Goal: Information Seeking & Learning: Compare options

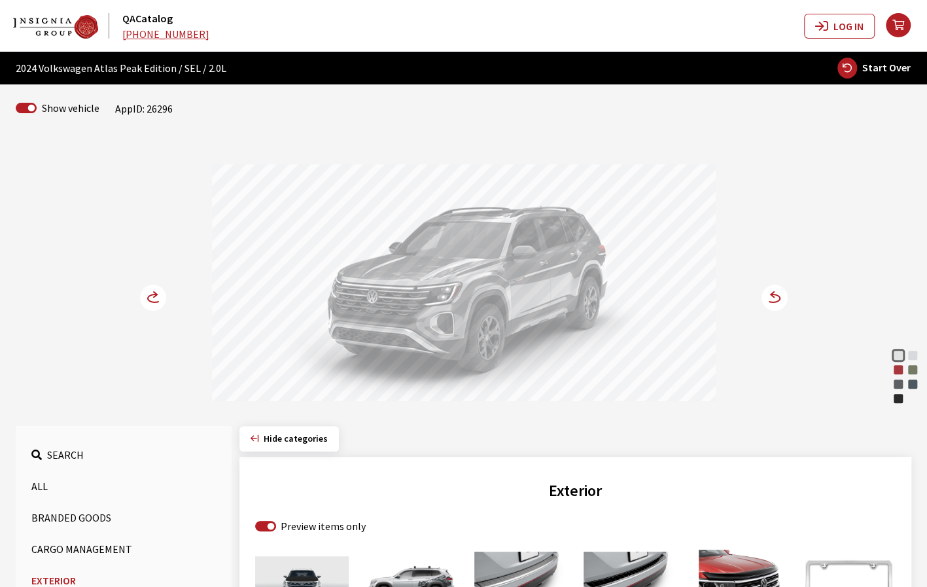
click at [862, 70] on button "Start Over" at bounding box center [873, 68] width 75 height 22
select select
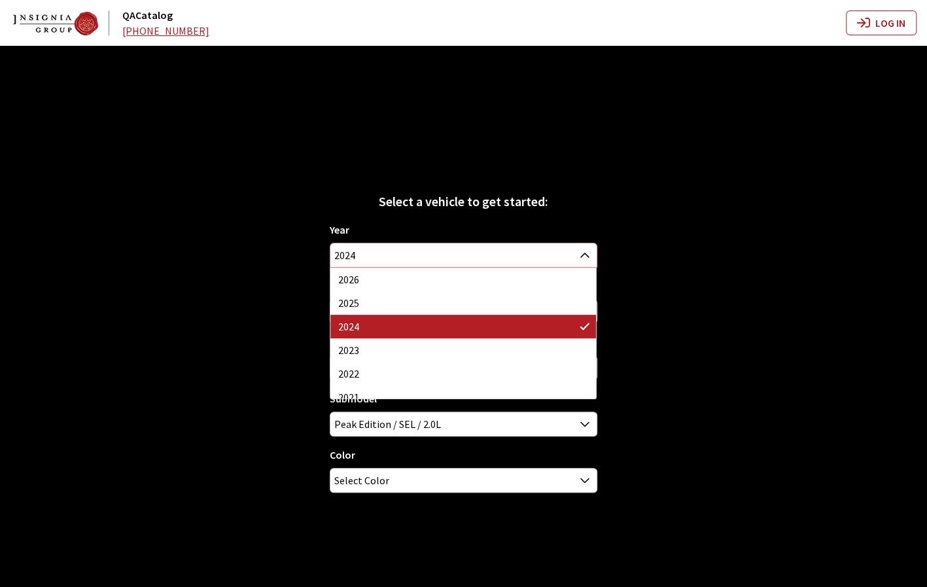
click at [554, 255] on span "2024" at bounding box center [463, 255] width 266 height 24
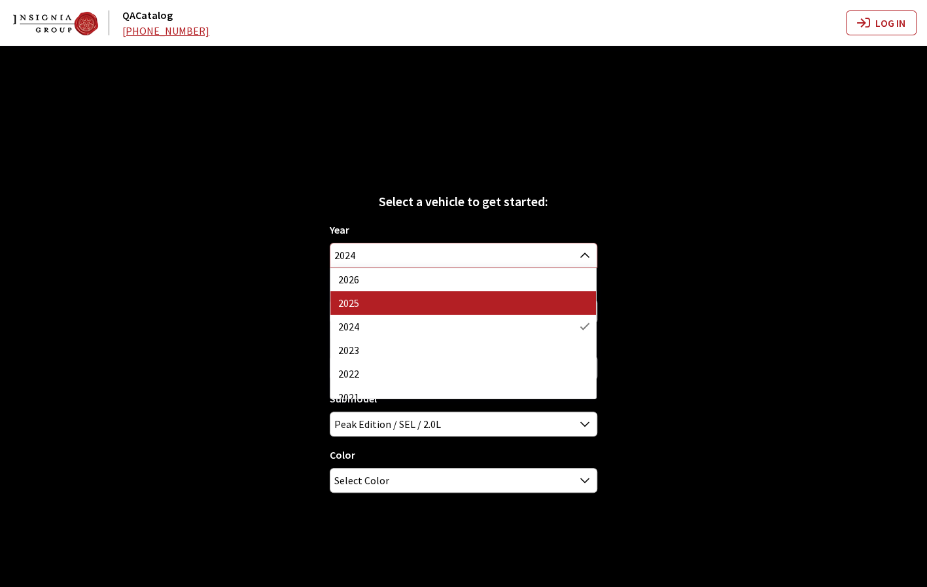
select select "43"
select select "25"
select select "915"
select select
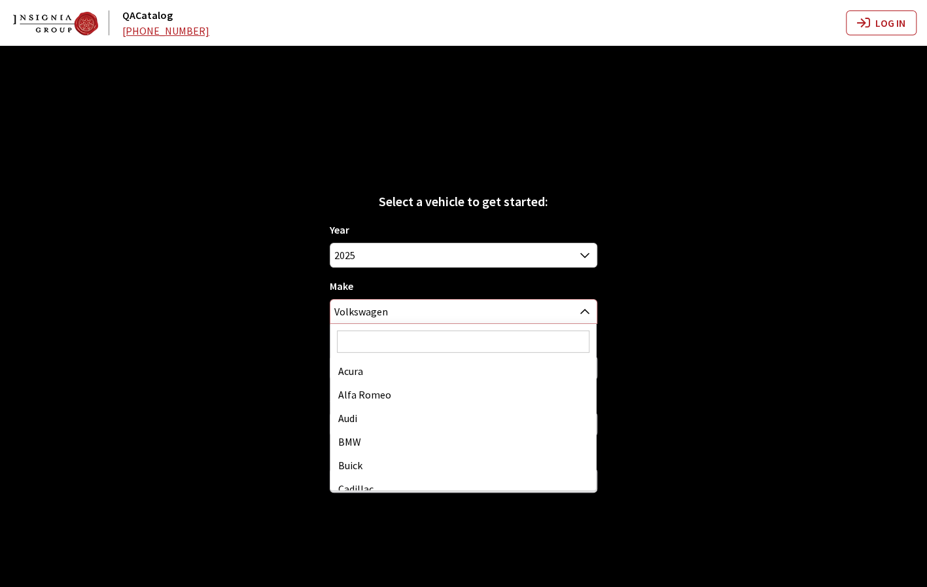
click at [449, 311] on span "Volkswagen" at bounding box center [463, 312] width 266 height 24
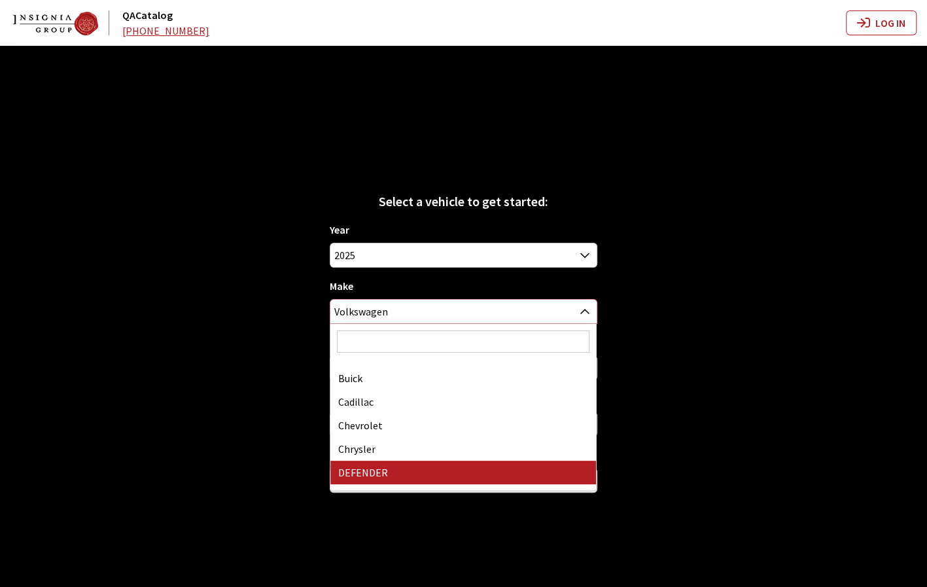
scroll to position [81, 0]
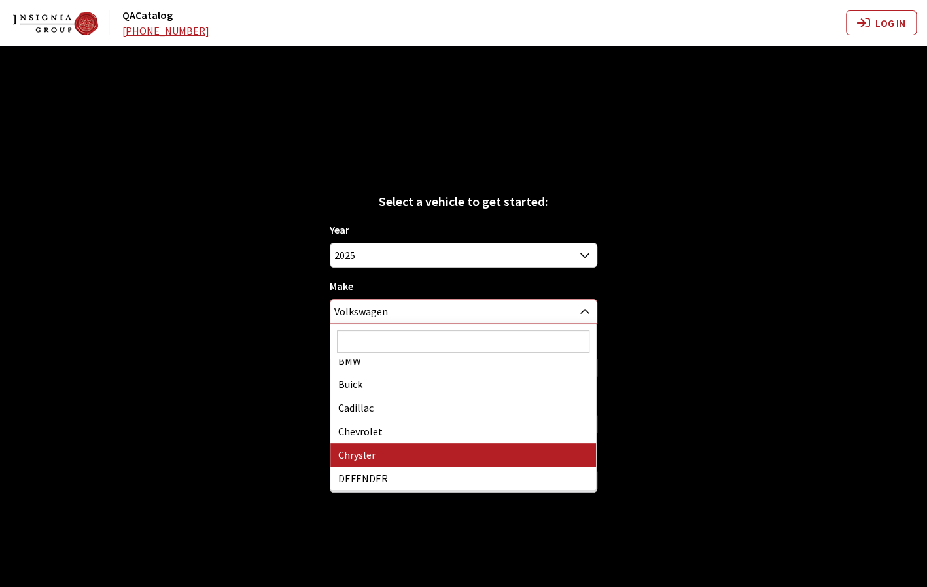
select select "14"
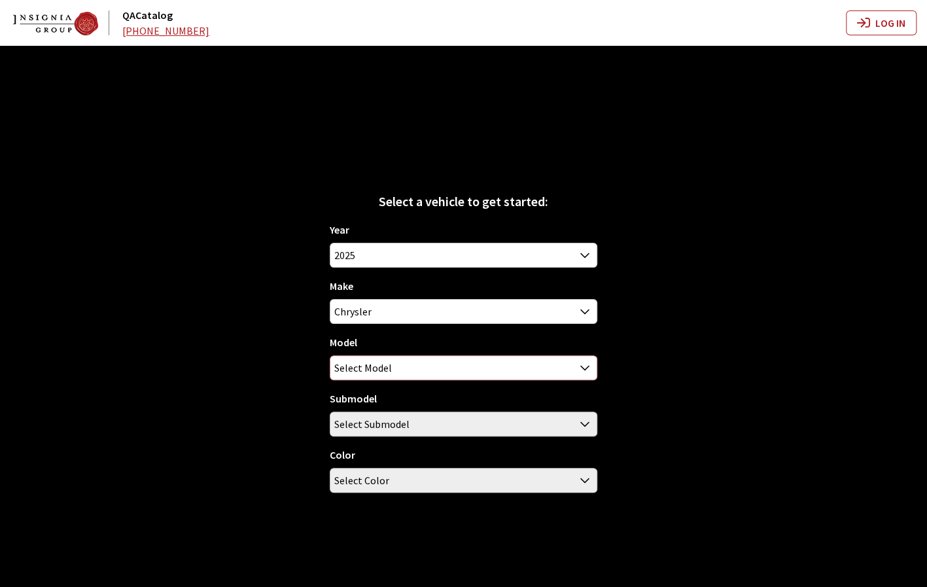
click at [495, 373] on span "Select Model" at bounding box center [463, 368] width 266 height 24
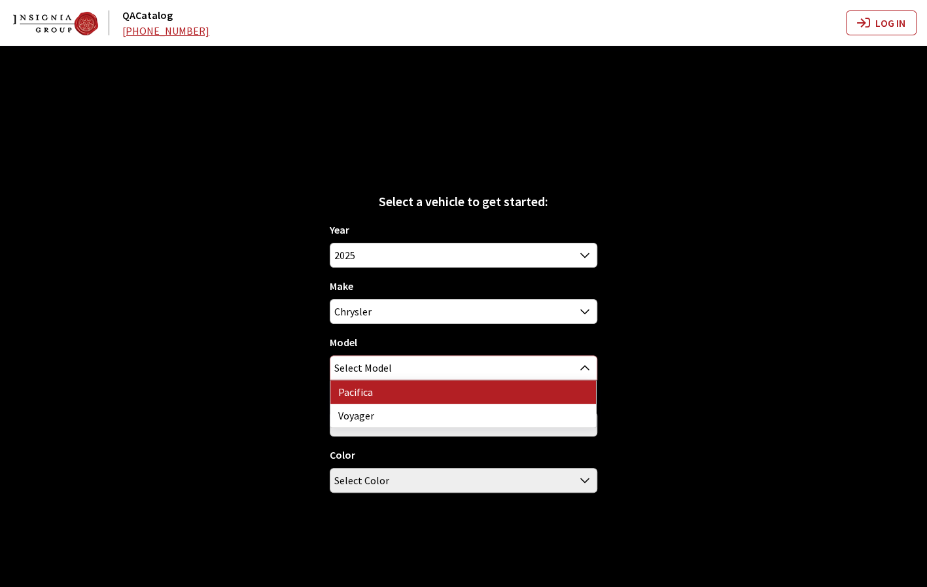
select select "178"
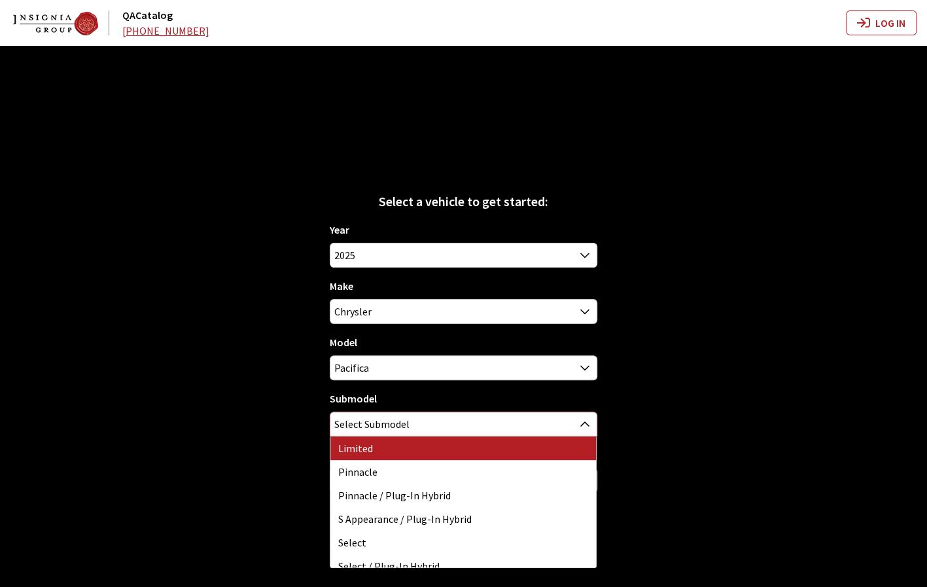
click at [490, 424] on span "Select Submodel" at bounding box center [463, 424] width 266 height 24
select select "118"
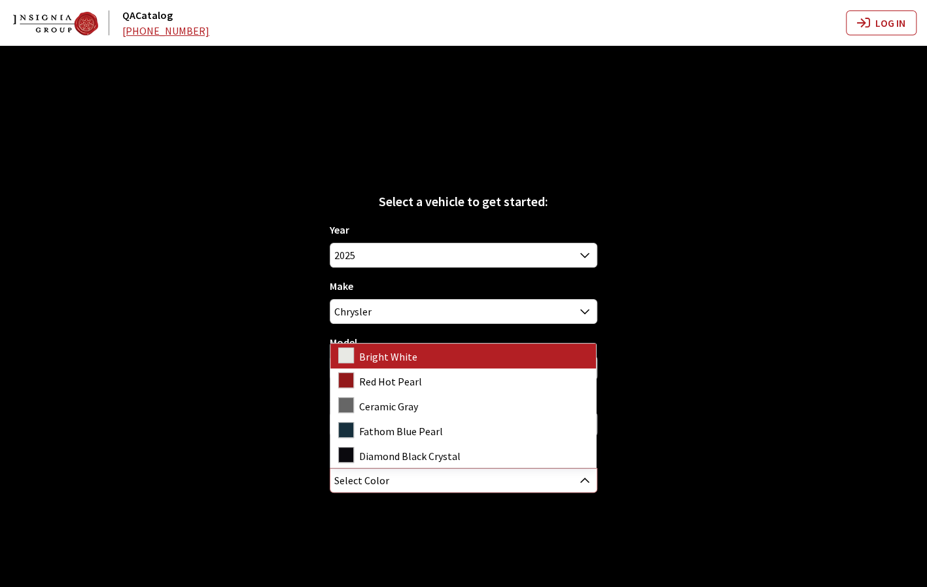
click at [385, 480] on span "Select Color" at bounding box center [361, 480] width 55 height 24
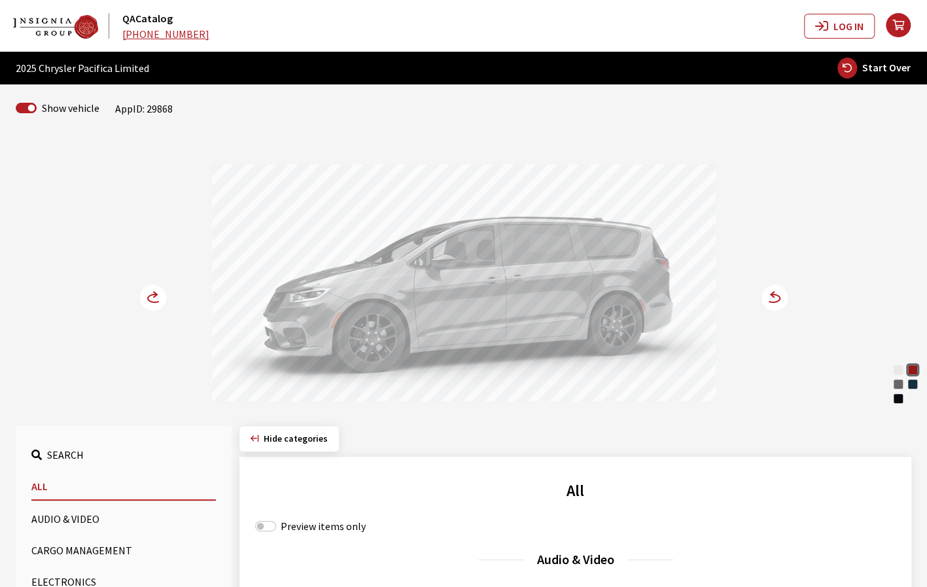
click at [783, 298] on circle at bounding box center [774, 297] width 26 height 26
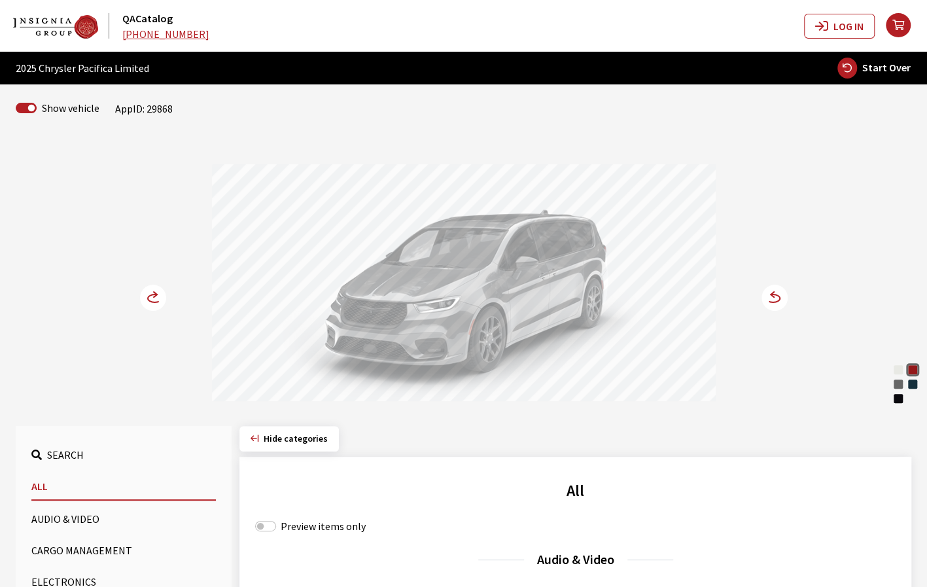
click at [157, 306] on circle at bounding box center [153, 297] width 26 height 26
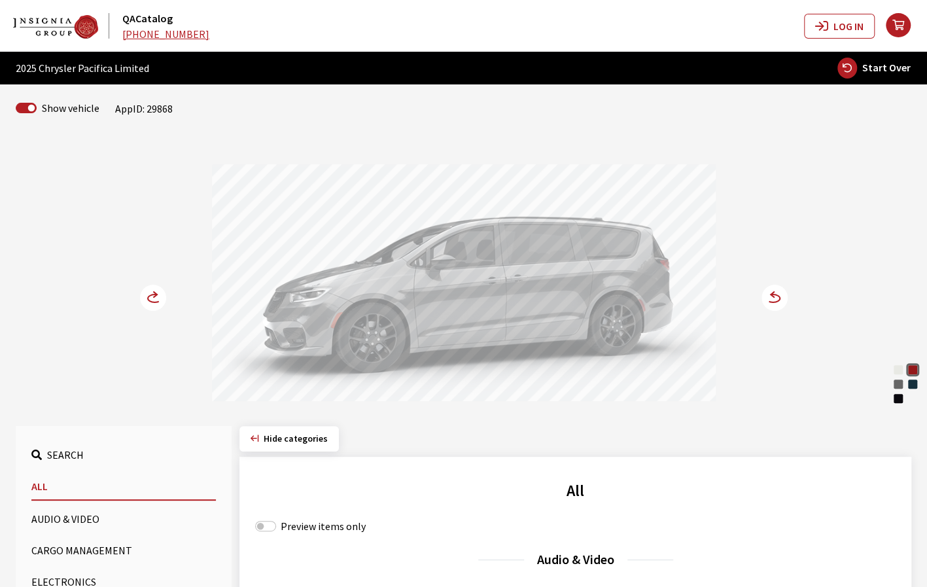
click at [150, 307] on circle at bounding box center [153, 297] width 26 height 26
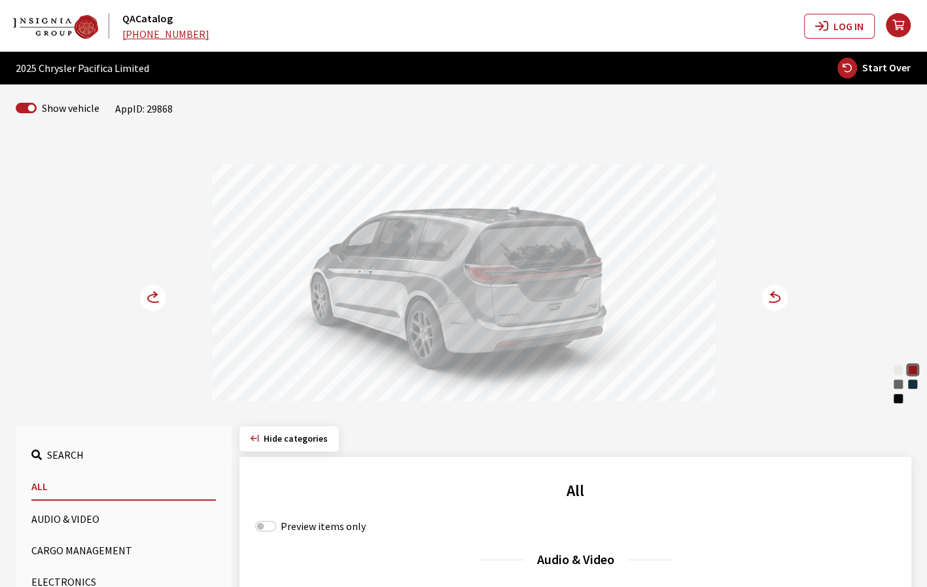
click at [895, 69] on span "Start Over" at bounding box center [886, 67] width 48 height 13
select select
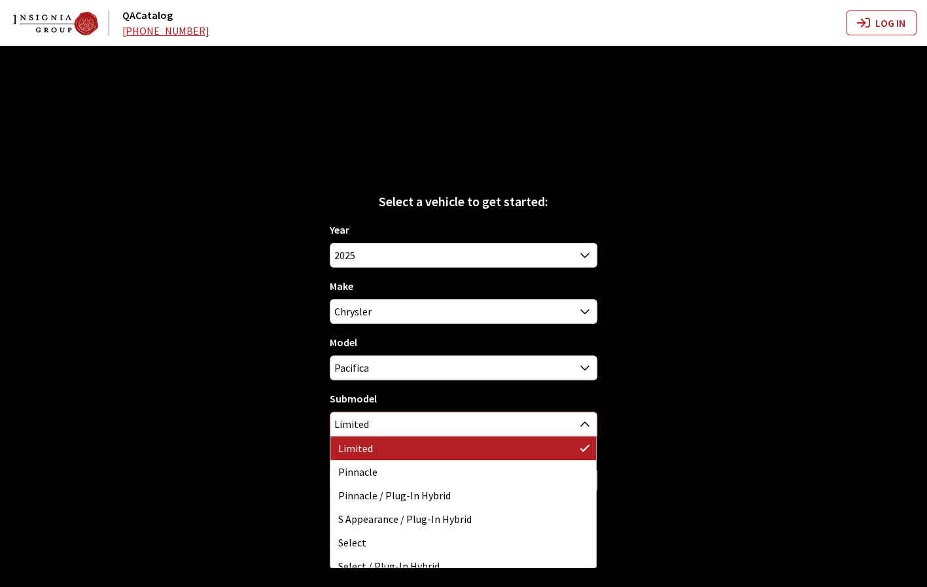
click at [531, 422] on span "Limited" at bounding box center [463, 424] width 266 height 24
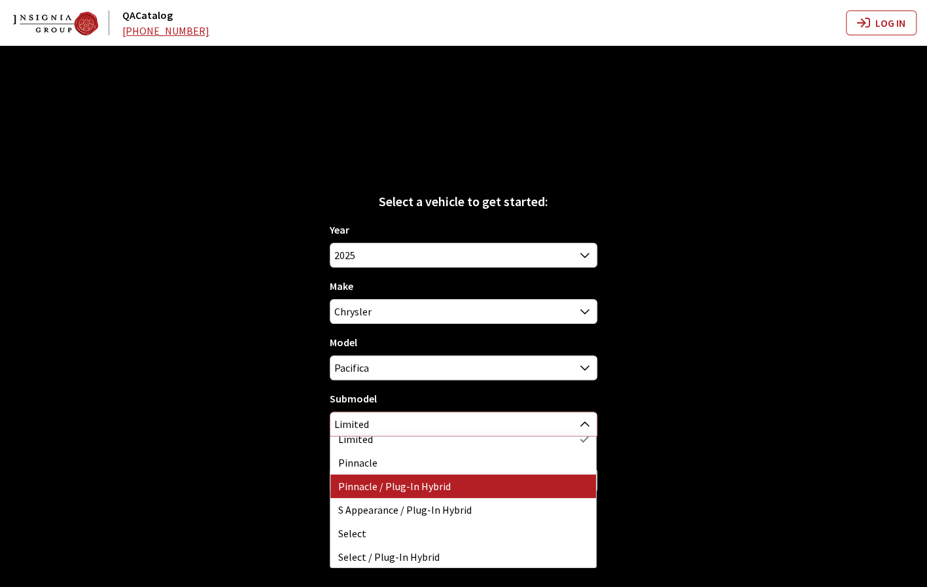
scroll to position [10, 0]
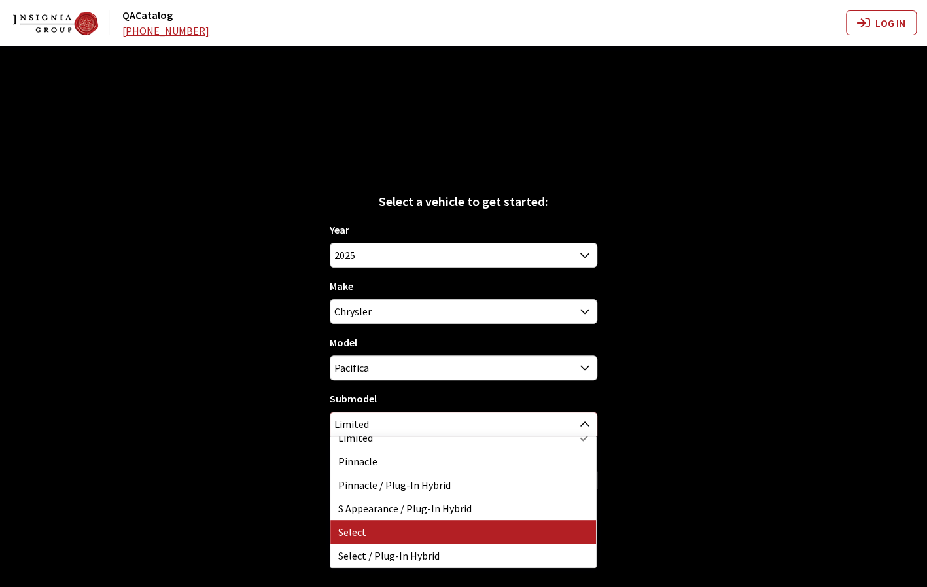
select select "2429"
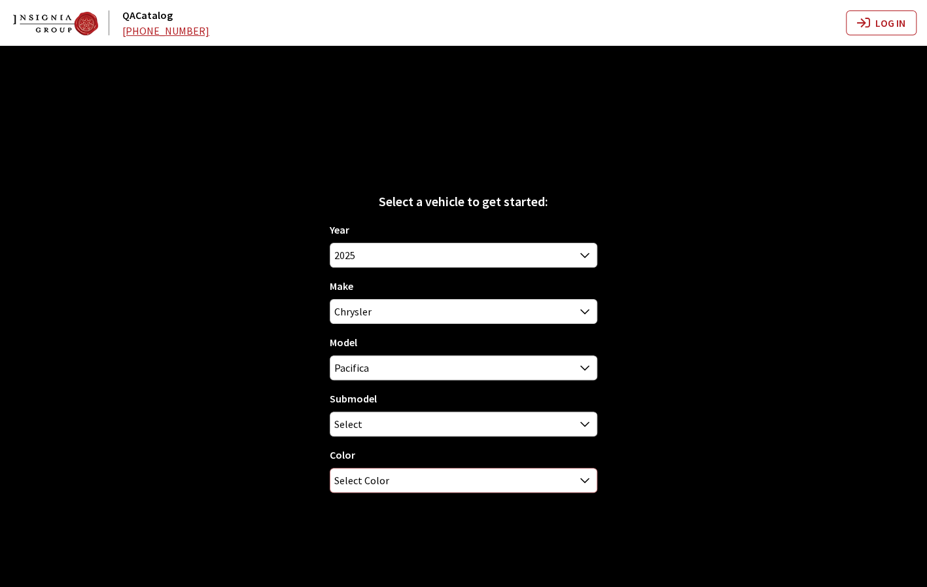
click at [434, 482] on span "Select Color" at bounding box center [463, 480] width 266 height 24
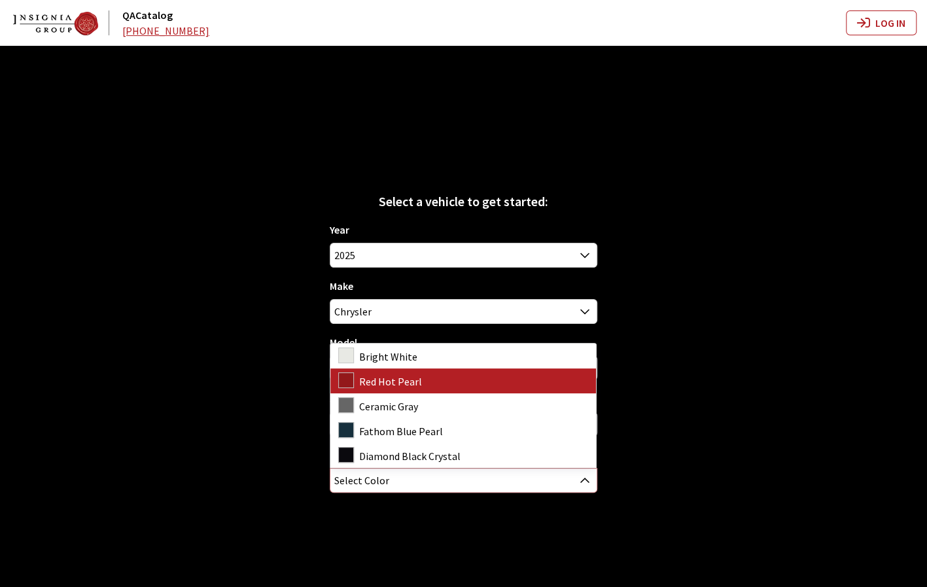
select select "6036"
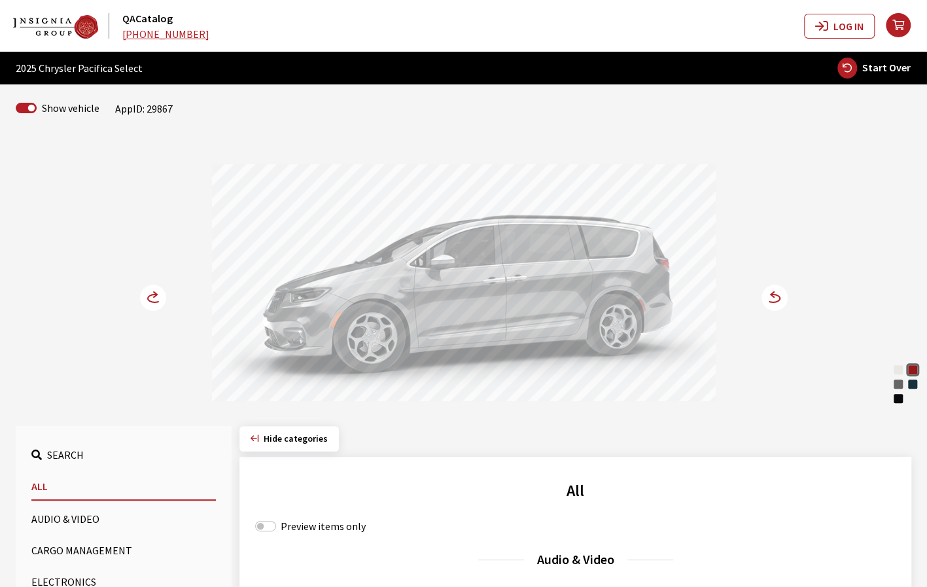
click at [774, 303] on circle at bounding box center [774, 297] width 26 height 26
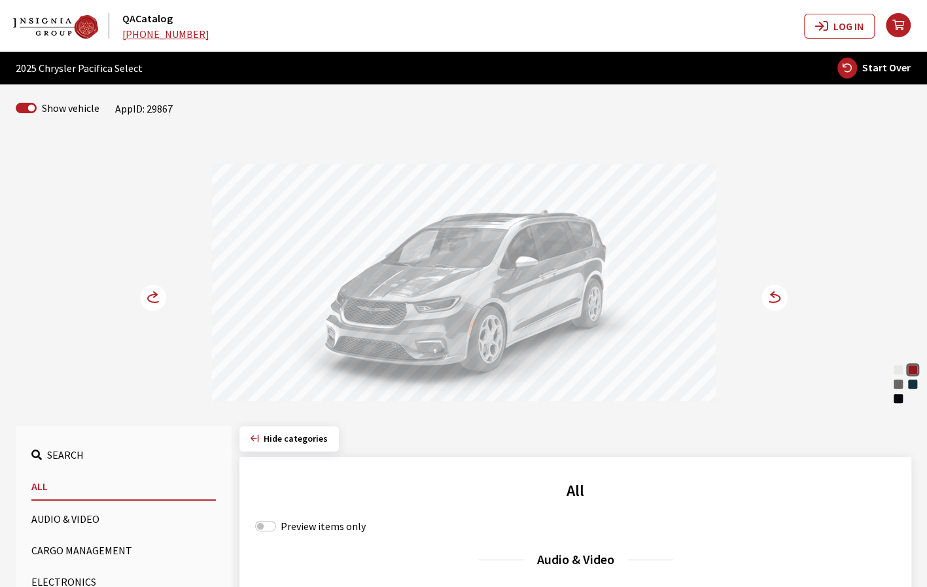
click at [152, 299] on circle at bounding box center [153, 297] width 26 height 26
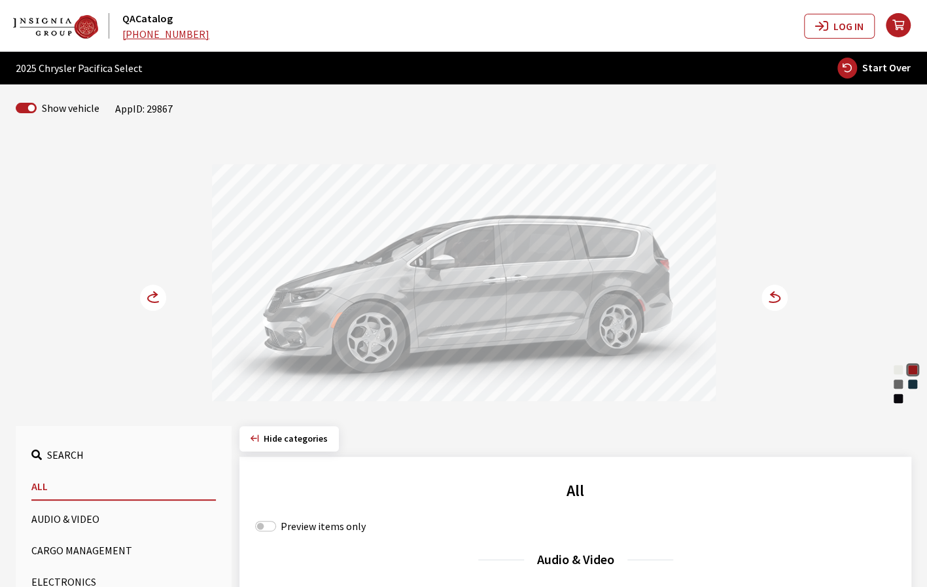
click at [155, 294] on icon at bounding box center [153, 297] width 26 height 26
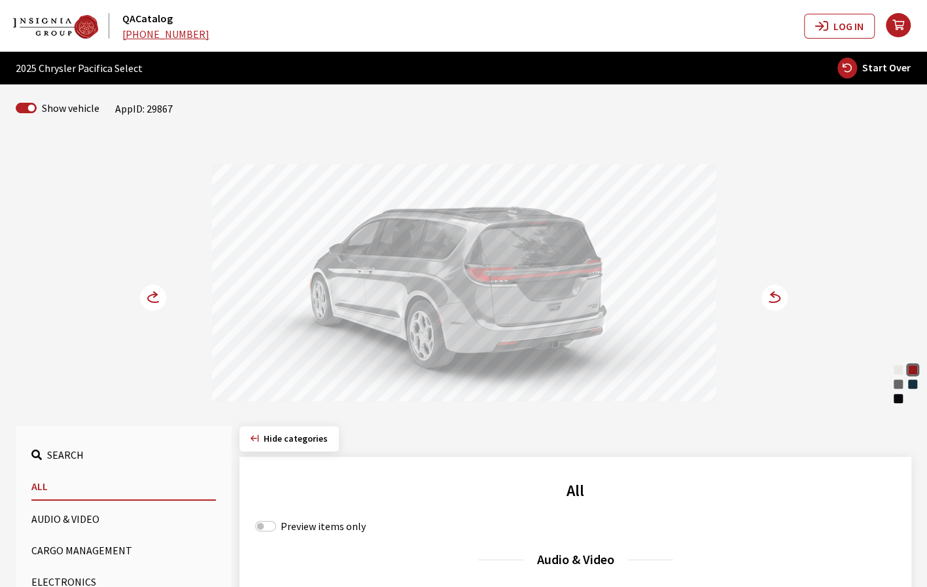
click at [867, 67] on span "Start Over" at bounding box center [886, 67] width 48 height 13
select select
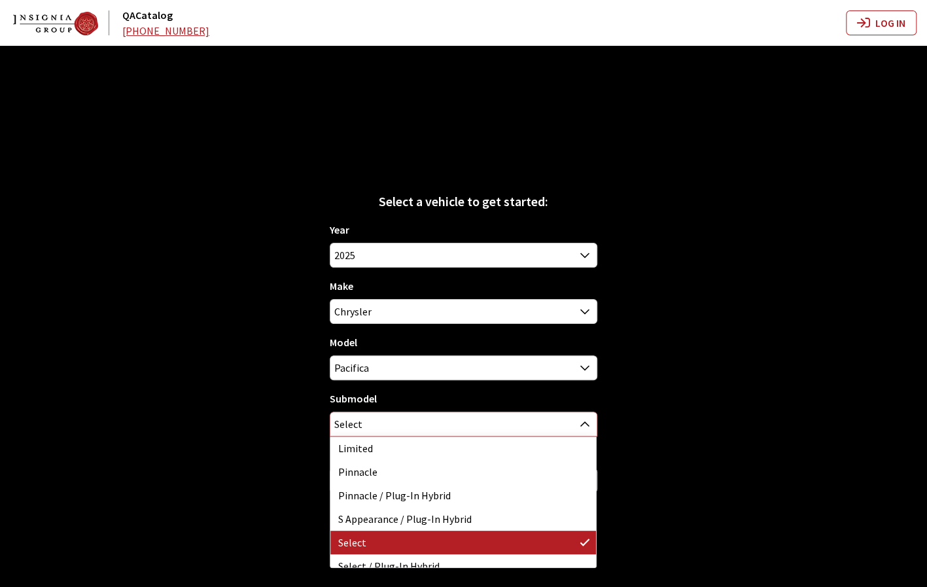
click at [519, 429] on span "Select" at bounding box center [463, 424] width 266 height 24
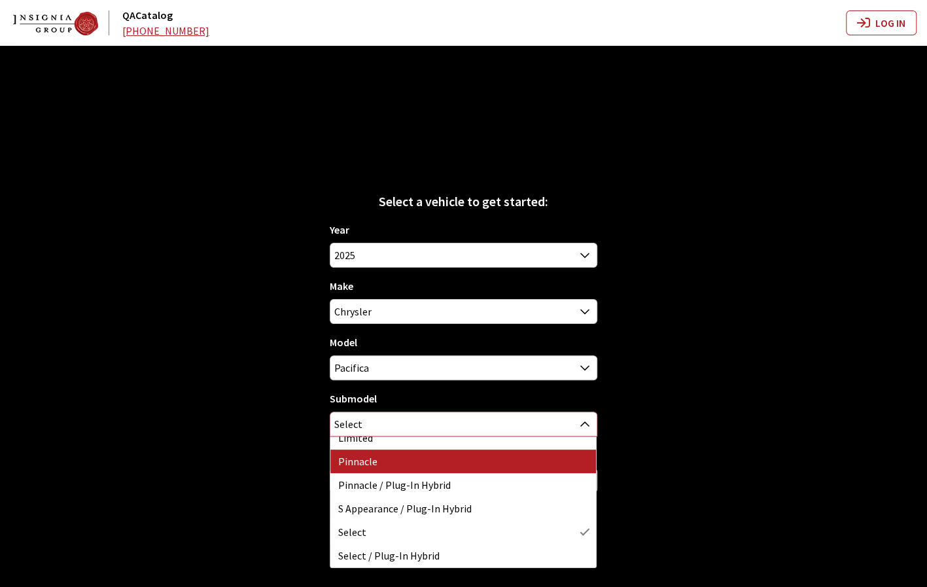
select select "3896"
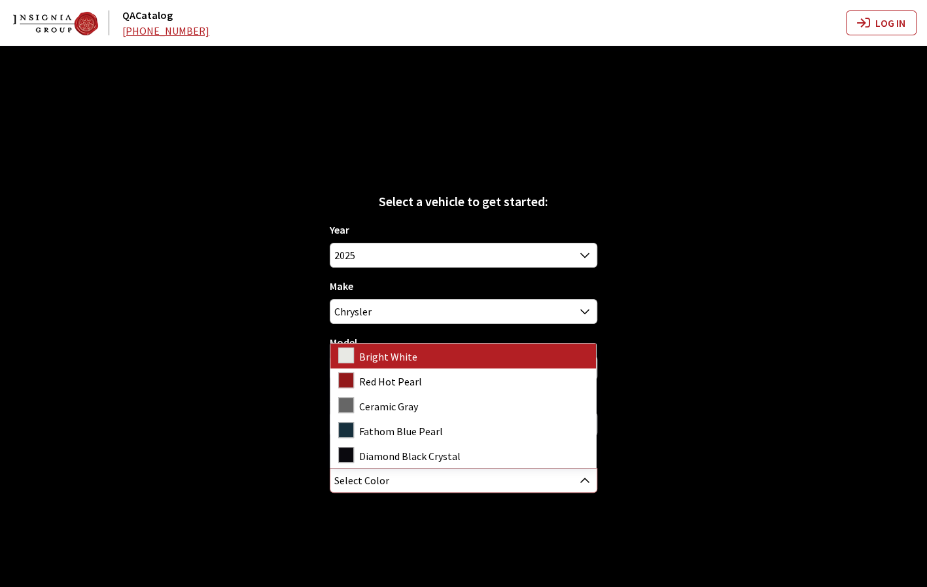
click at [467, 489] on span "Select Color" at bounding box center [463, 480] width 266 height 24
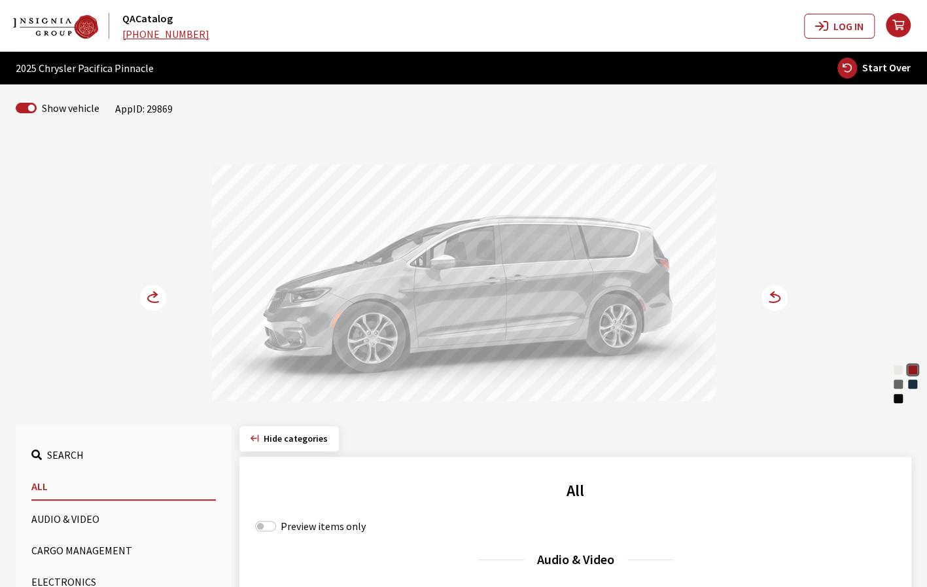
click at [158, 295] on icon at bounding box center [160, 298] width 9 height 11
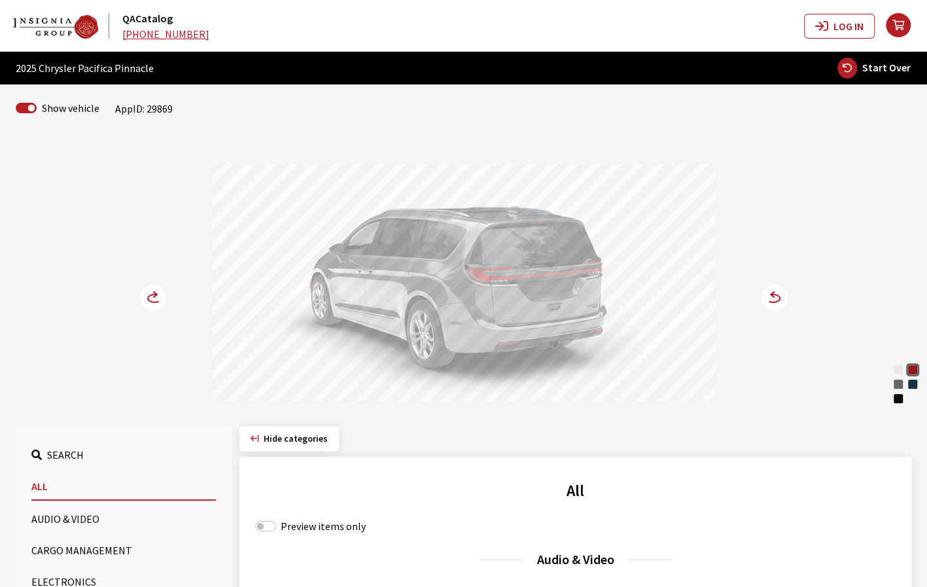
click at [776, 300] on icon at bounding box center [773, 298] width 14 height 8
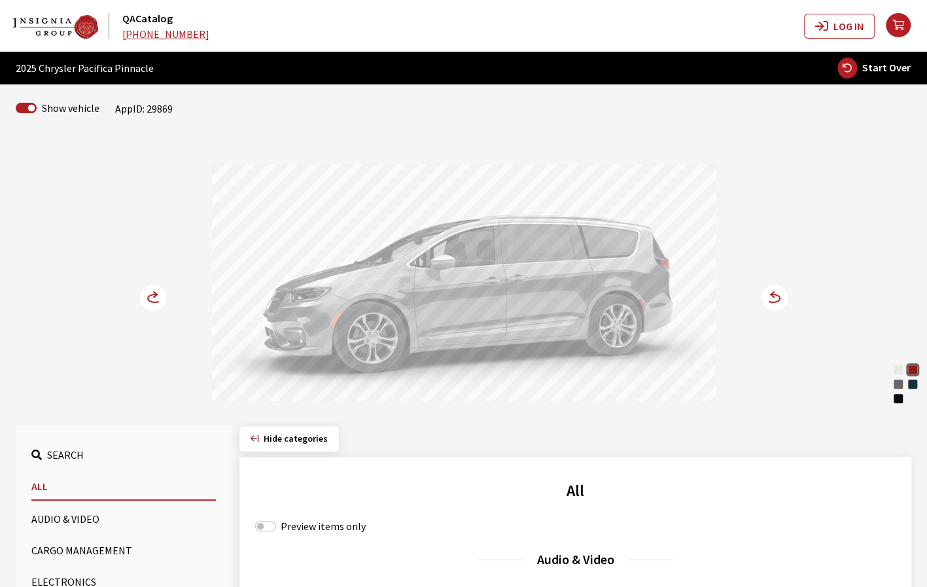
click at [778, 300] on icon at bounding box center [773, 298] width 14 height 8
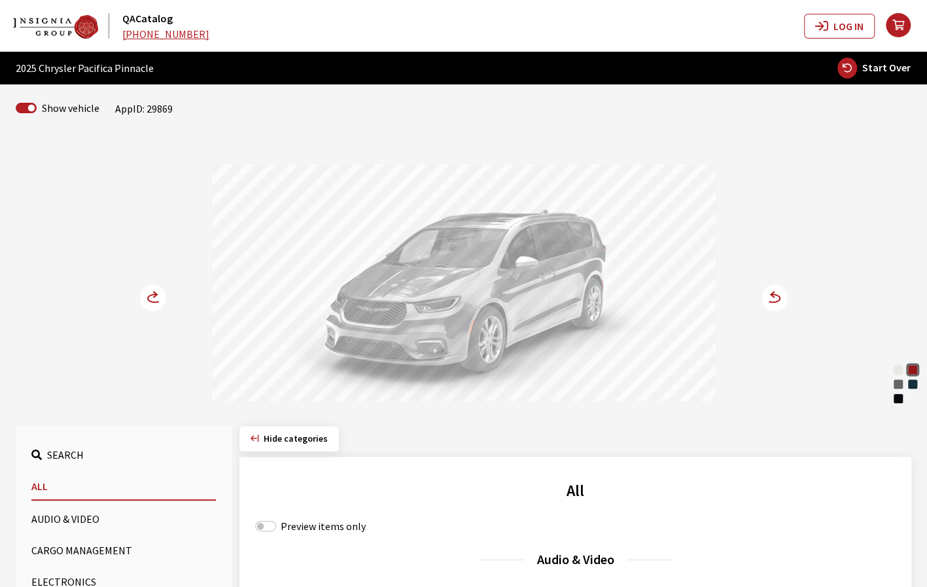
click at [884, 71] on span "Start Over" at bounding box center [886, 67] width 48 height 13
select select
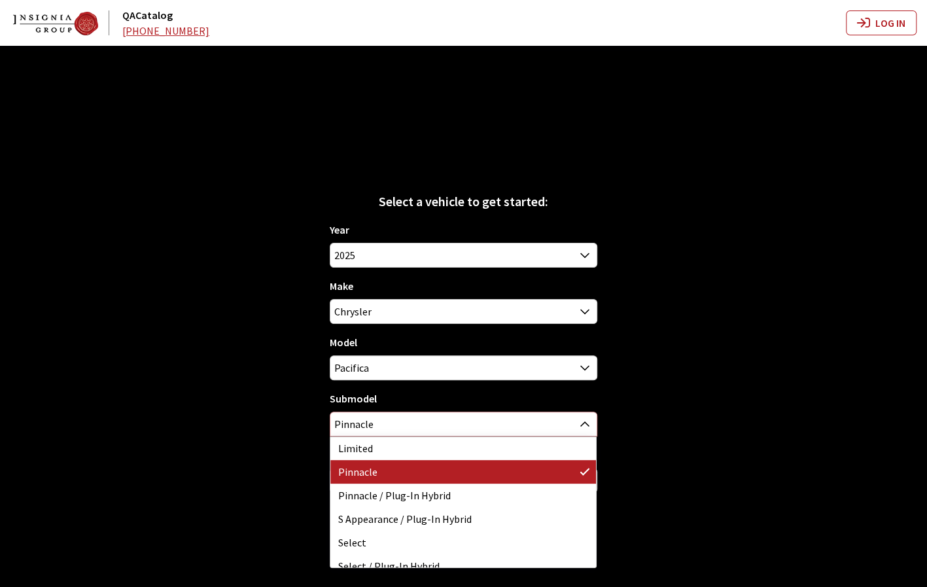
click at [526, 426] on span "Pinnacle" at bounding box center [463, 424] width 266 height 24
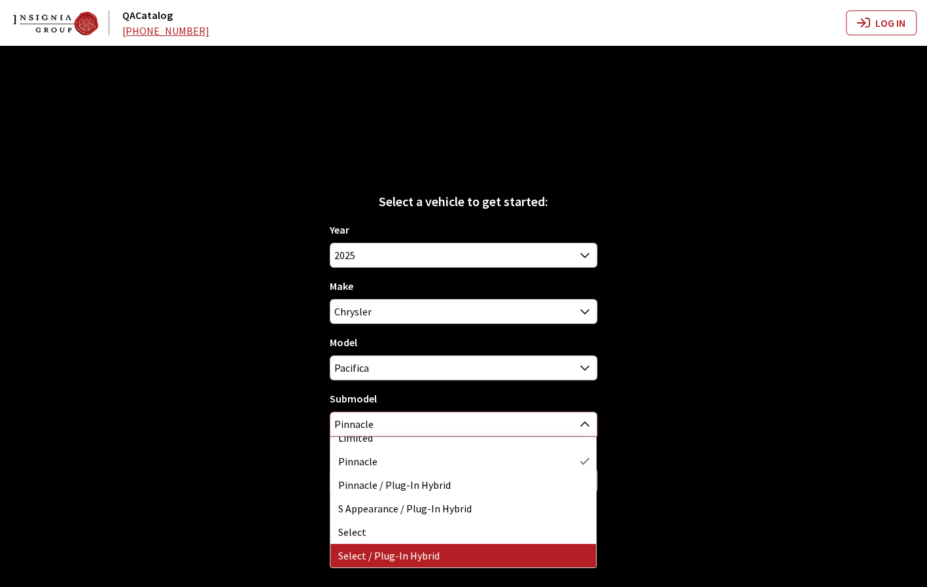
select select "4325"
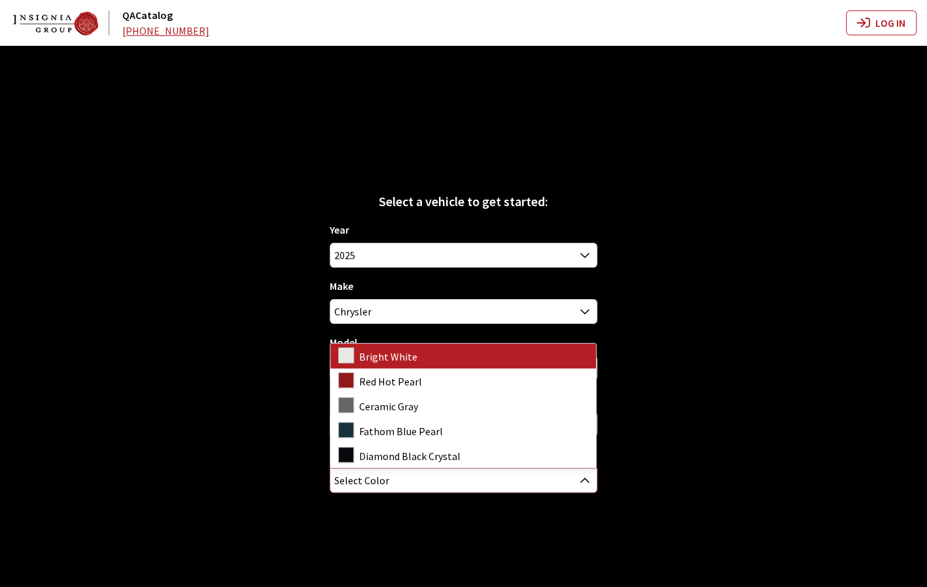
click at [540, 483] on span "Select Color" at bounding box center [463, 480] width 266 height 24
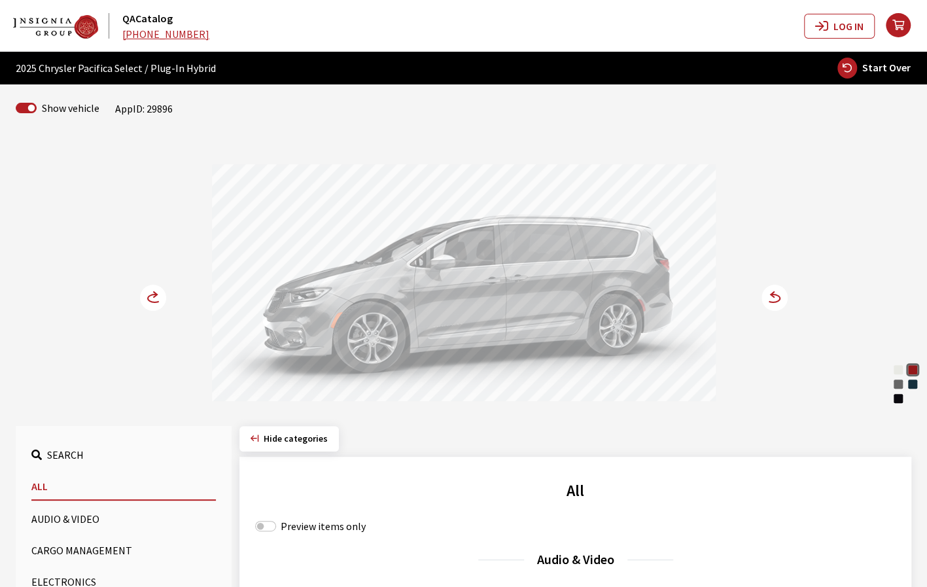
click at [867, 58] on button "Start Over" at bounding box center [873, 68] width 75 height 22
select select
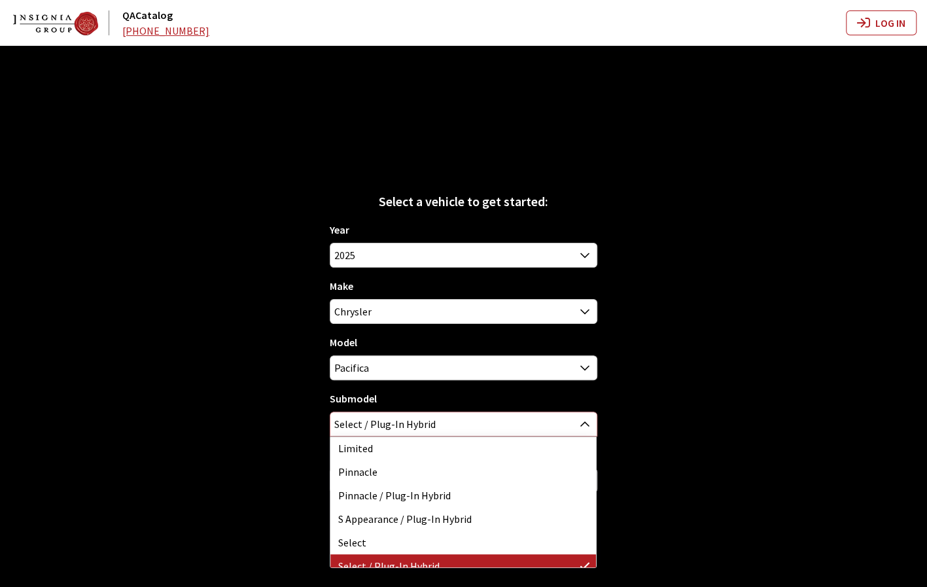
click at [549, 428] on span "Select / Plug-In Hybrid" at bounding box center [463, 424] width 266 height 24
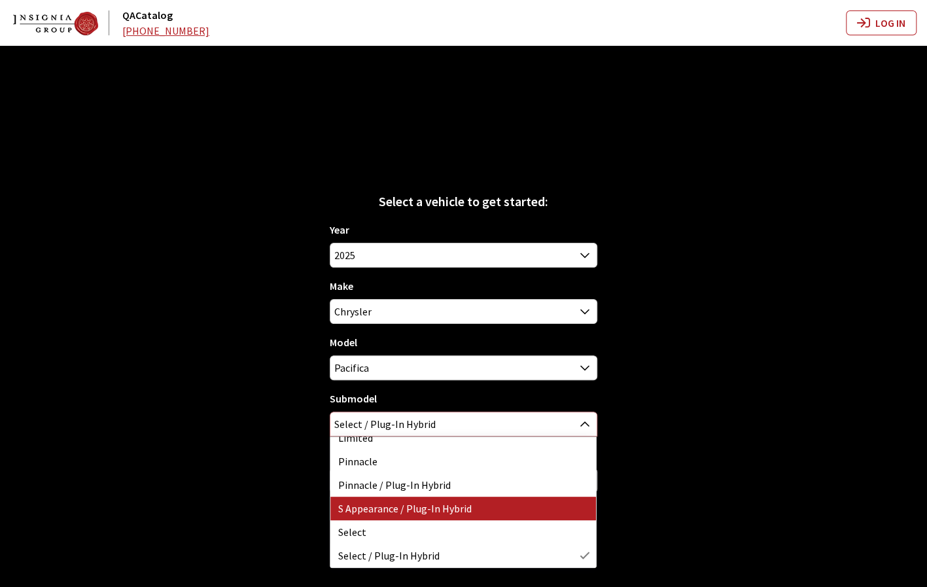
select select "4327"
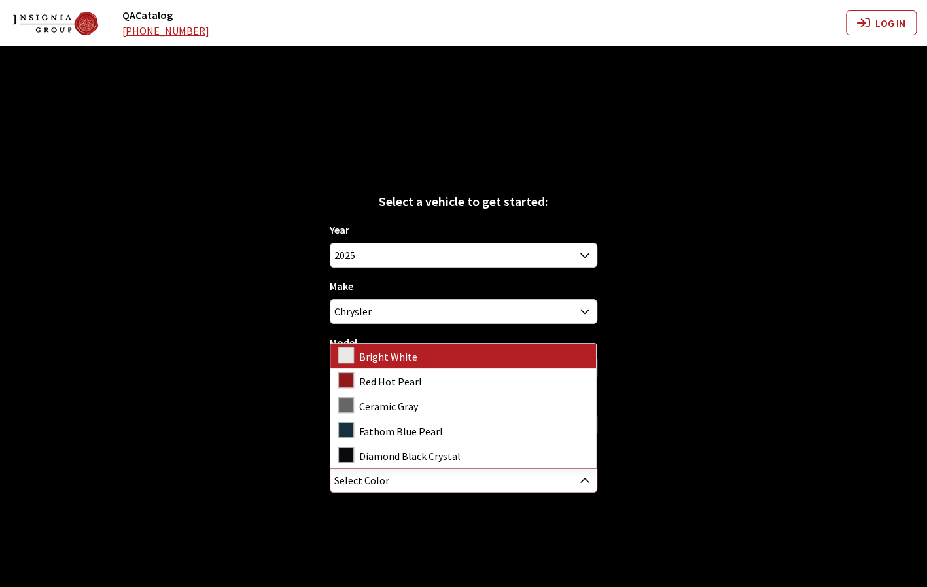
click at [506, 479] on span "Select Color" at bounding box center [463, 480] width 266 height 24
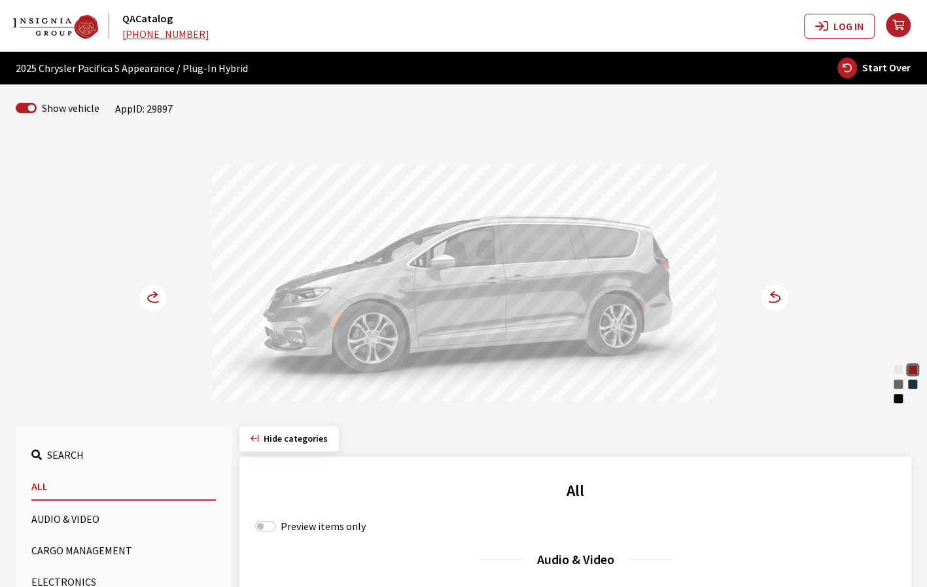
click at [775, 298] on circle at bounding box center [774, 297] width 26 height 26
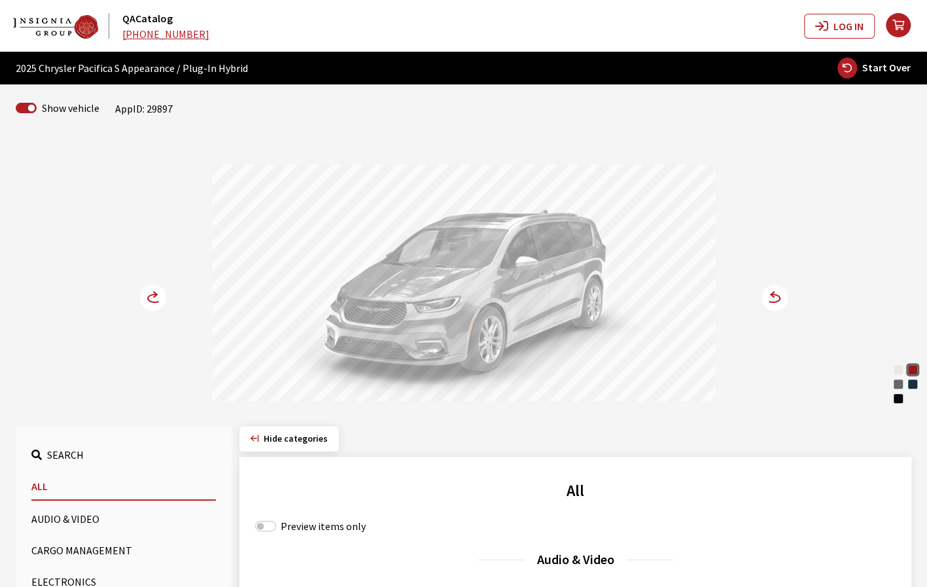
click at [893, 67] on span "Start Over" at bounding box center [886, 67] width 48 height 13
select select
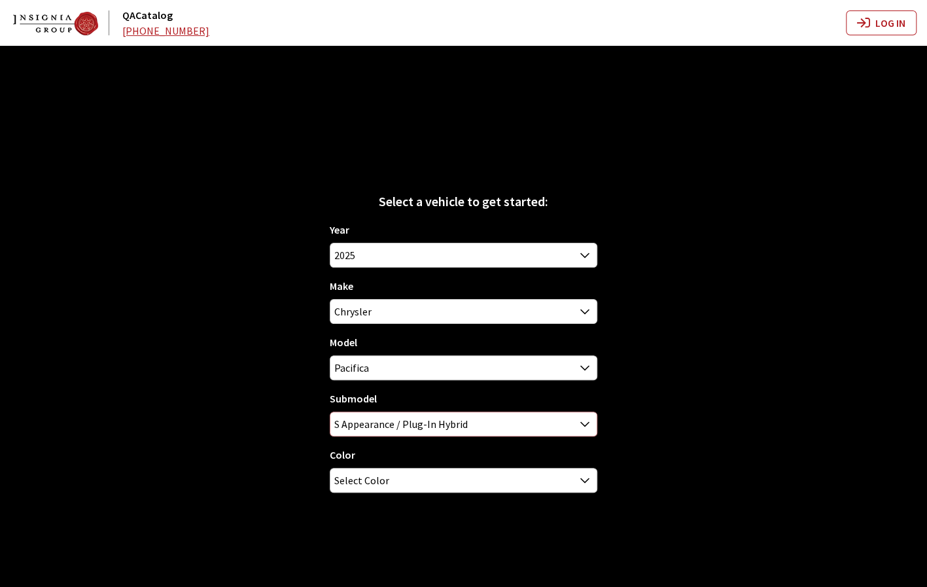
click at [530, 428] on span "S Appearance / Plug-In Hybrid" at bounding box center [463, 424] width 266 height 24
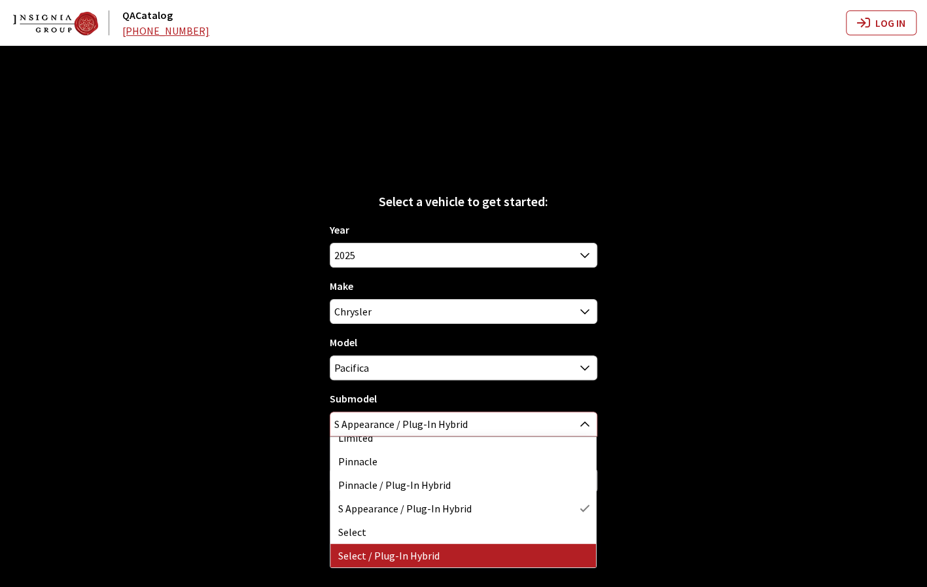
select select "4325"
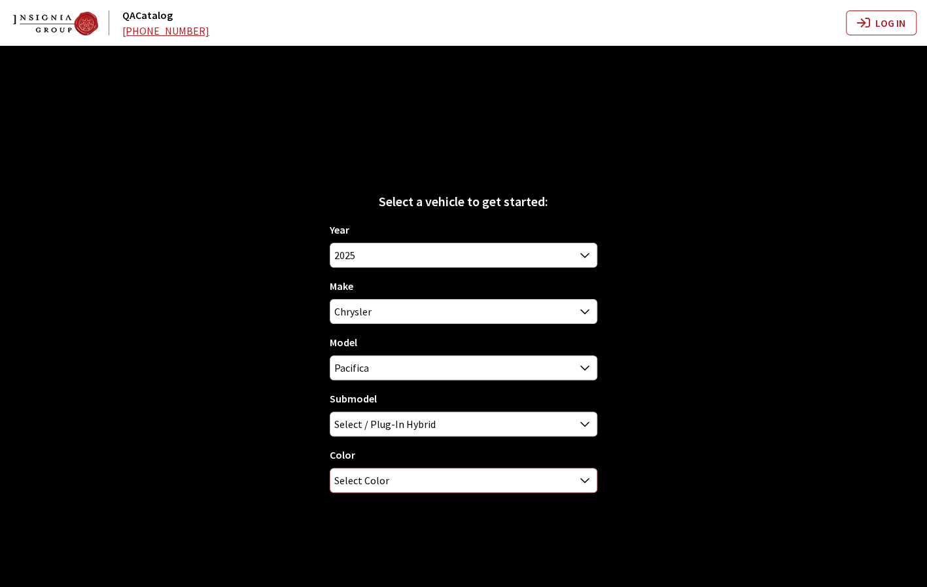
click at [446, 482] on span "Select Color" at bounding box center [463, 480] width 266 height 24
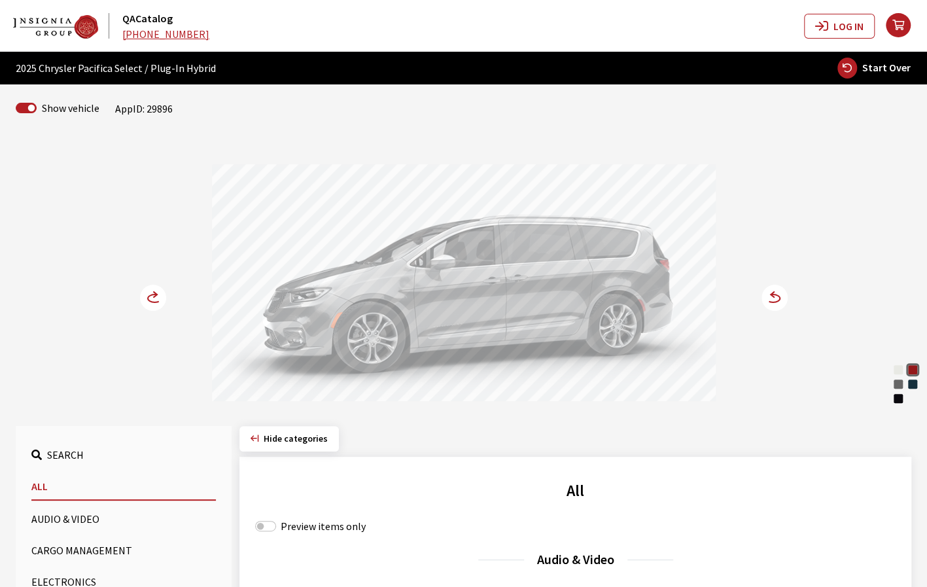
click at [887, 69] on span "Start Over" at bounding box center [886, 67] width 48 height 13
select select
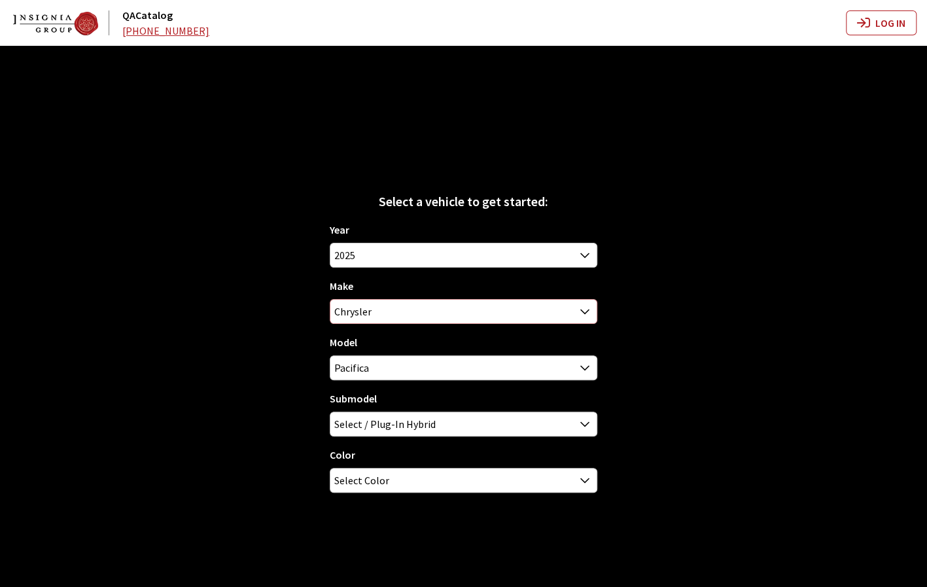
click at [555, 315] on span "Chrysler" at bounding box center [463, 312] width 266 height 24
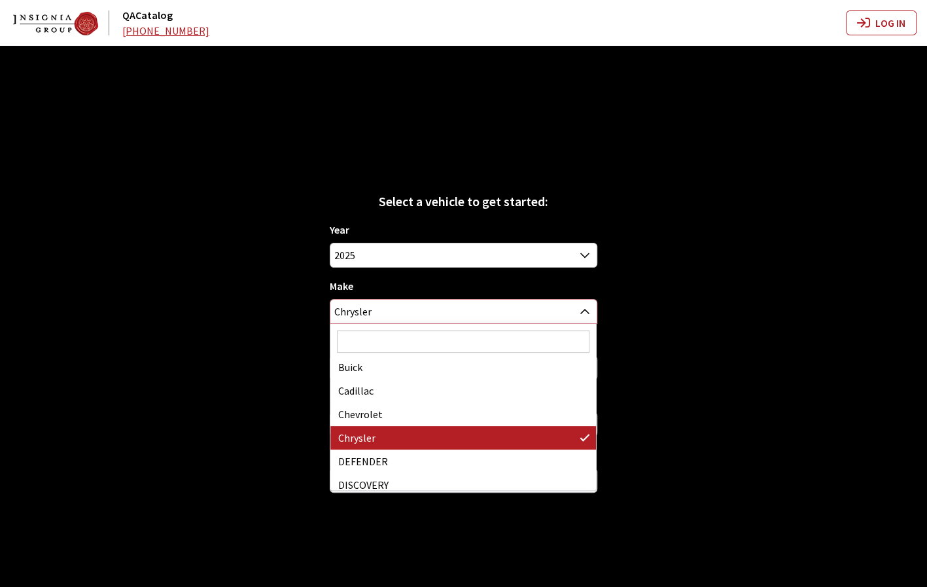
scroll to position [0, 0]
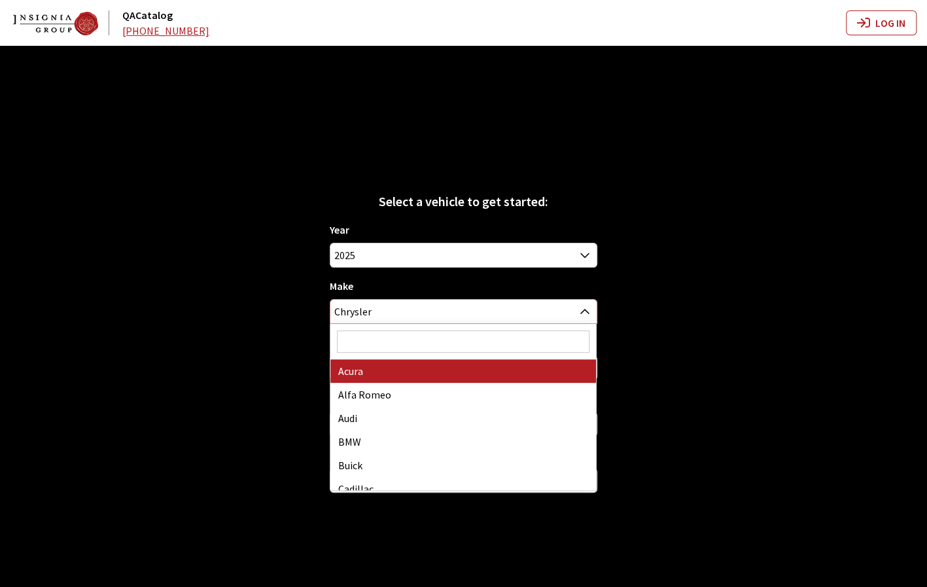
select select "22"
select select
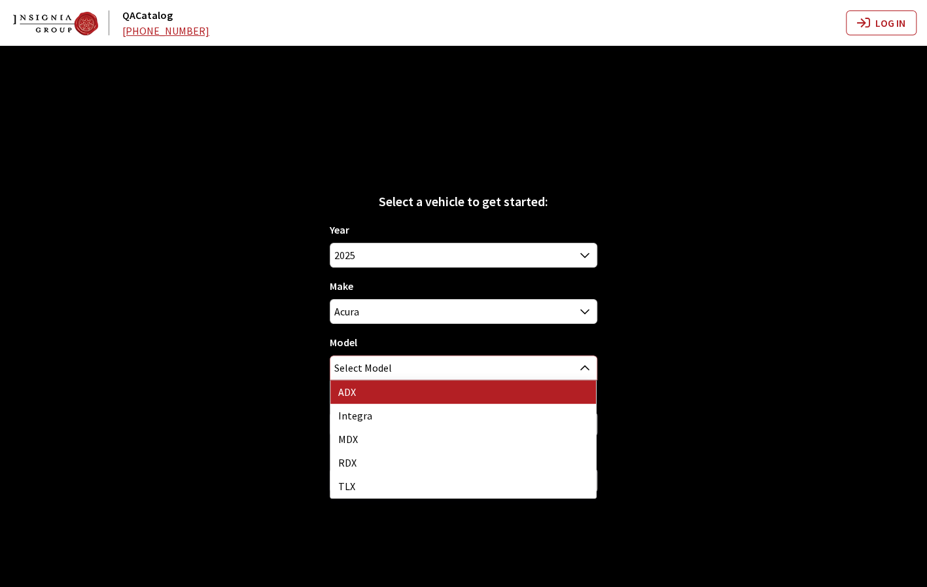
click at [521, 370] on span "Select Model" at bounding box center [463, 368] width 266 height 24
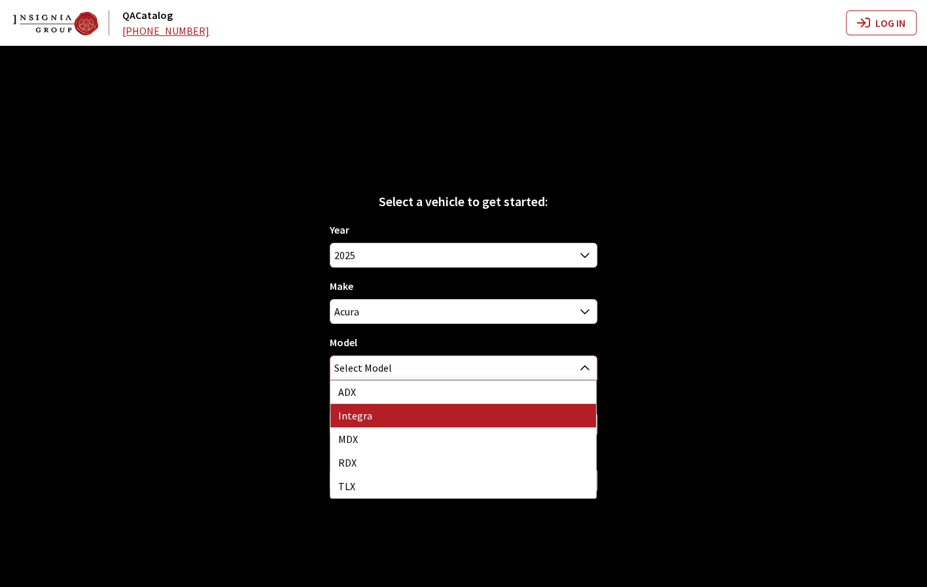
select select "1215"
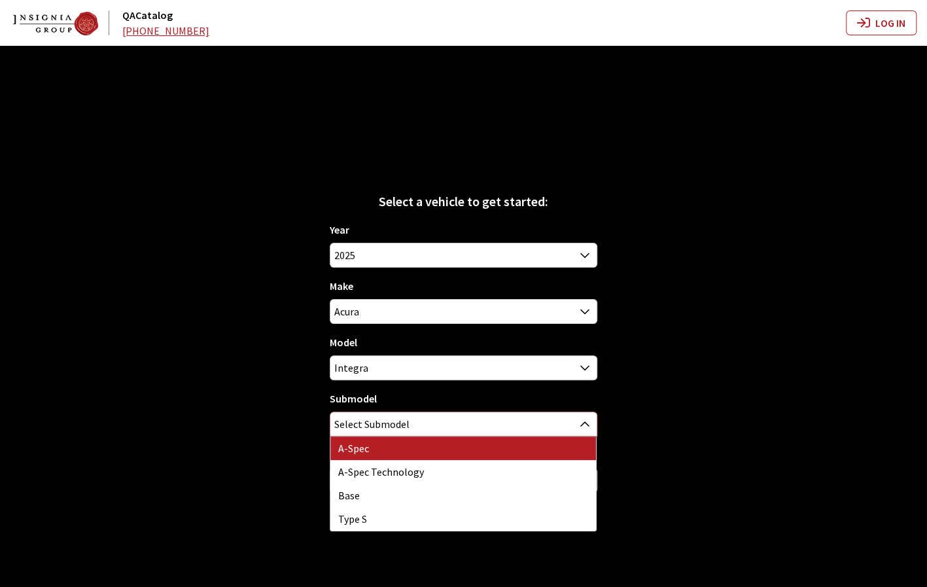
click at [488, 423] on span "Select Submodel" at bounding box center [463, 424] width 266 height 24
select select "2098"
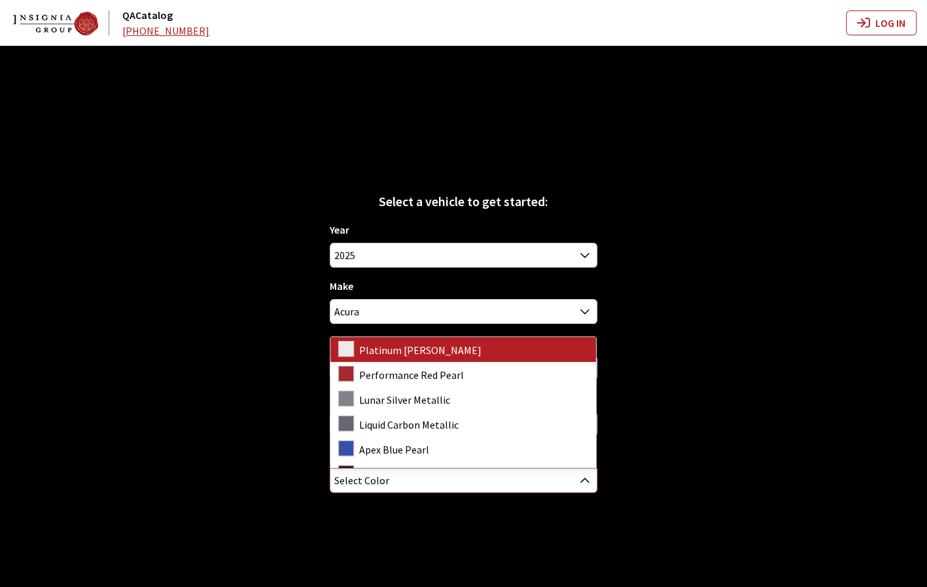
click at [491, 479] on span "Select Color" at bounding box center [463, 480] width 266 height 24
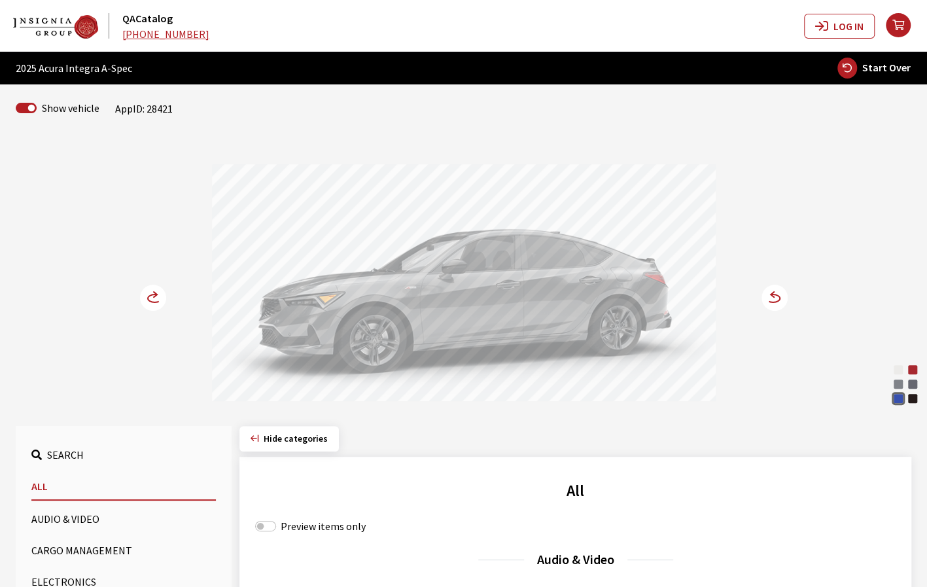
click at [774, 300] on circle at bounding box center [774, 297] width 26 height 26
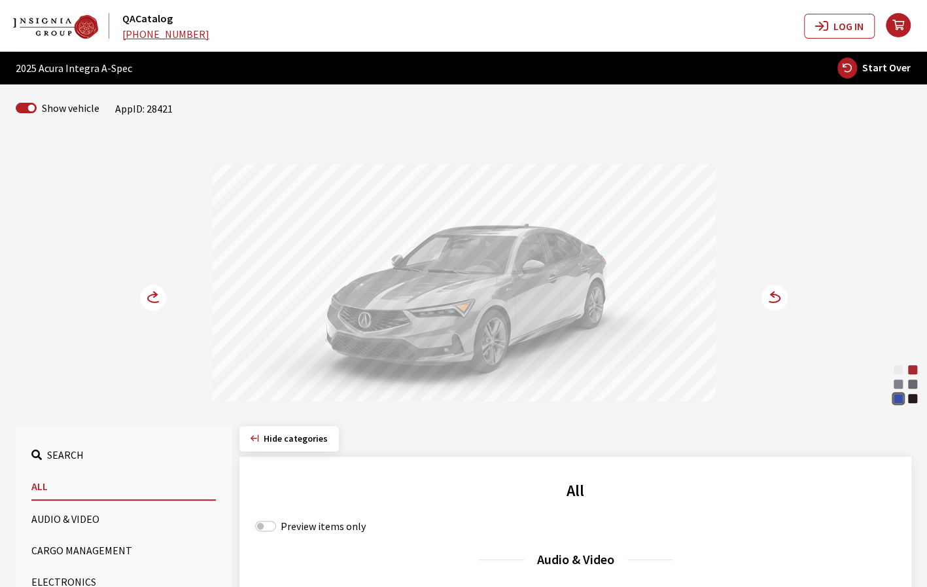
click at [148, 297] on icon at bounding box center [155, 298] width 14 height 8
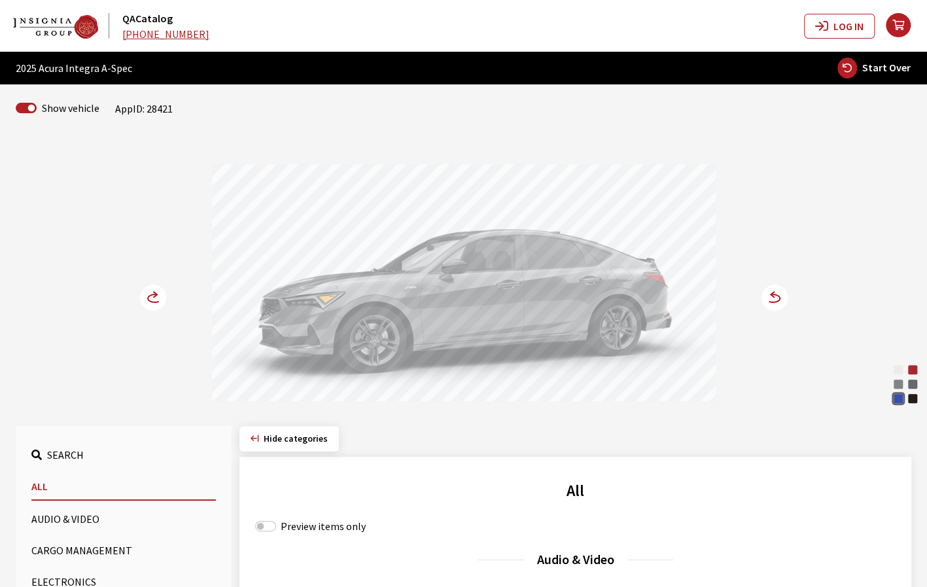
click at [896, 371] on div "Platinum White Pearl" at bounding box center [897, 369] width 13 height 13
click at [897, 396] on div "Apex Blue Pearl" at bounding box center [897, 398] width 13 height 13
click at [160, 300] on icon at bounding box center [160, 298] width 9 height 11
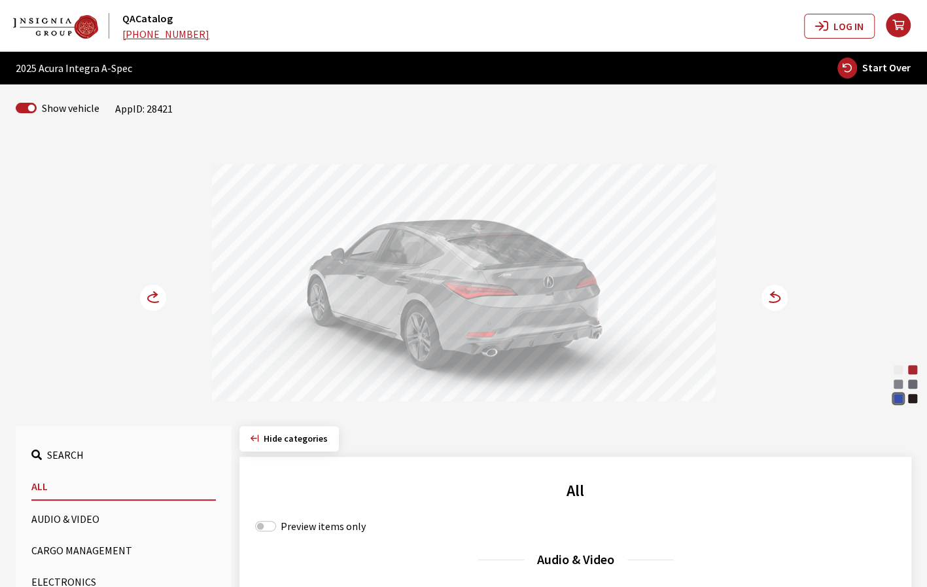
click at [869, 69] on span "Start Over" at bounding box center [886, 67] width 48 height 13
select select
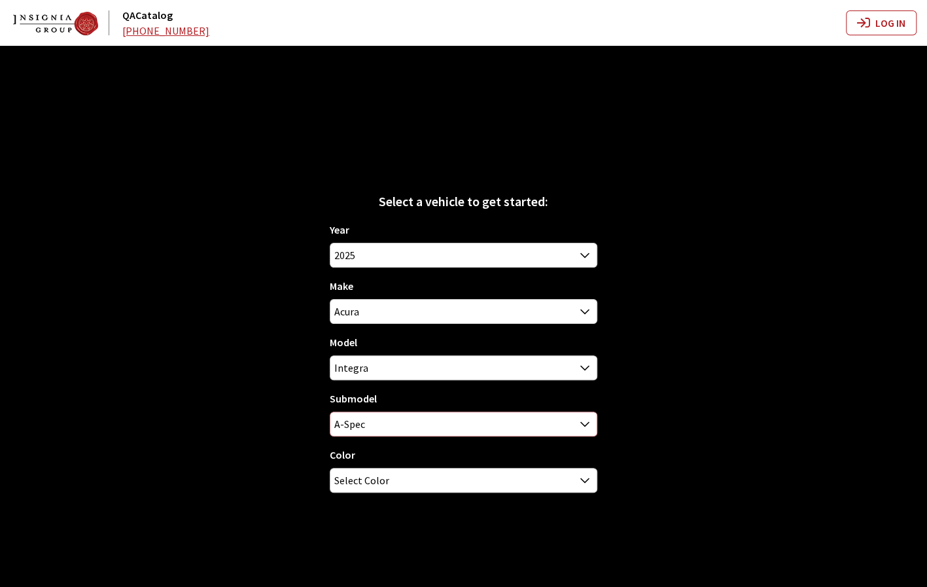
click at [560, 433] on span "A-Spec" at bounding box center [463, 424] width 266 height 24
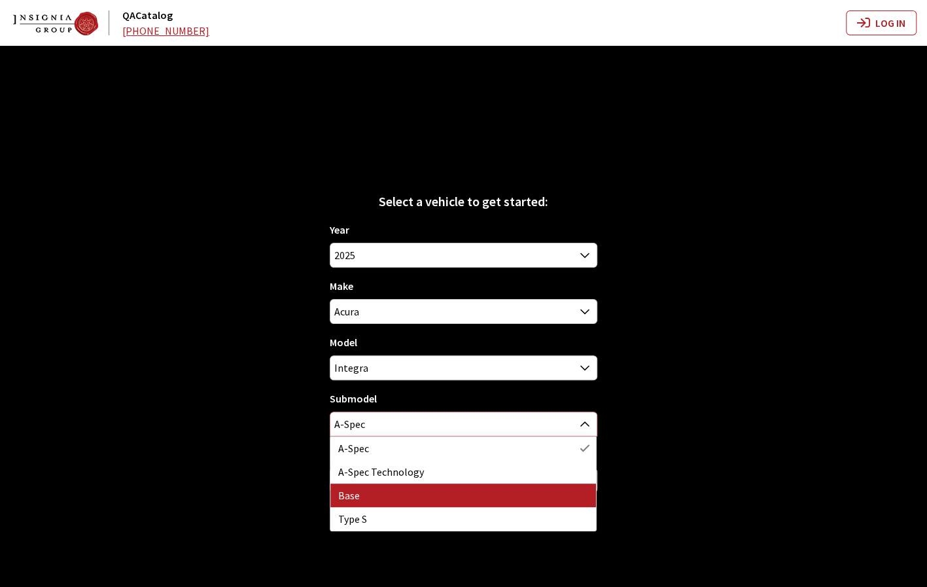
select select "857"
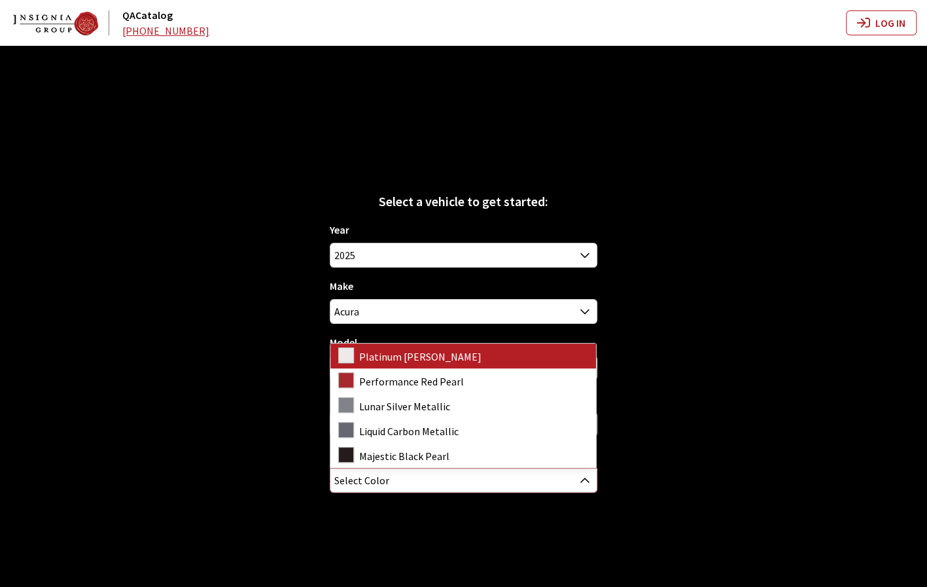
click at [534, 483] on span "Select Color" at bounding box center [463, 480] width 266 height 24
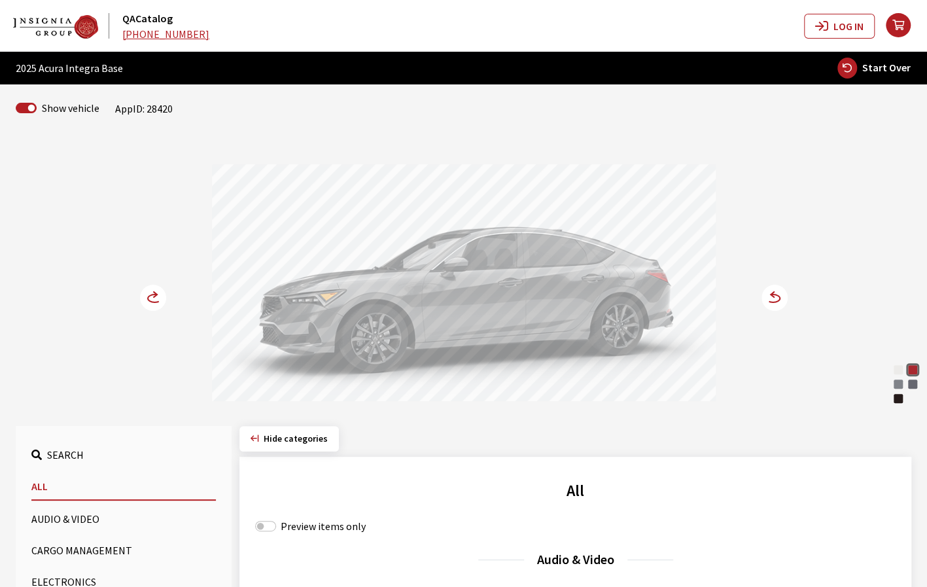
click at [776, 300] on icon at bounding box center [773, 298] width 14 height 8
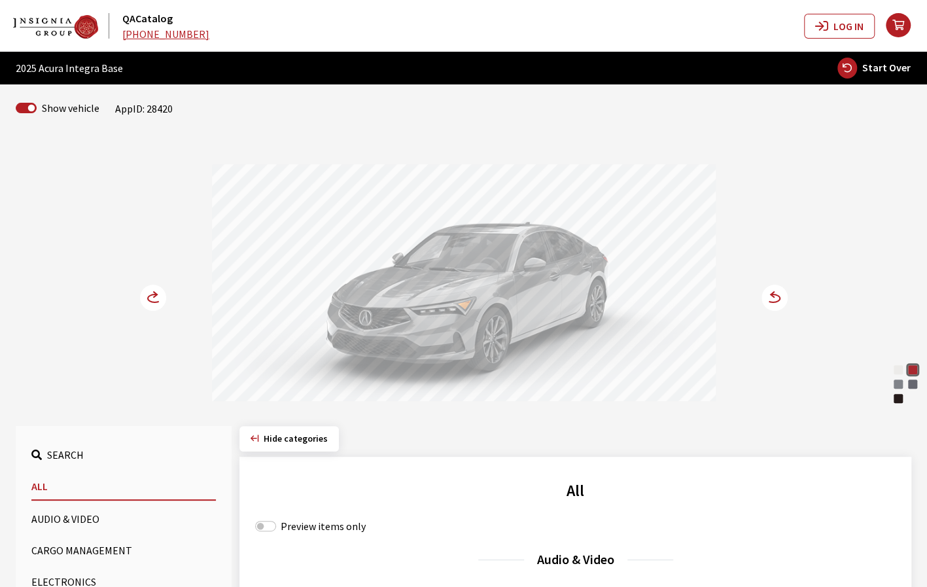
click at [152, 294] on icon at bounding box center [155, 298] width 14 height 8
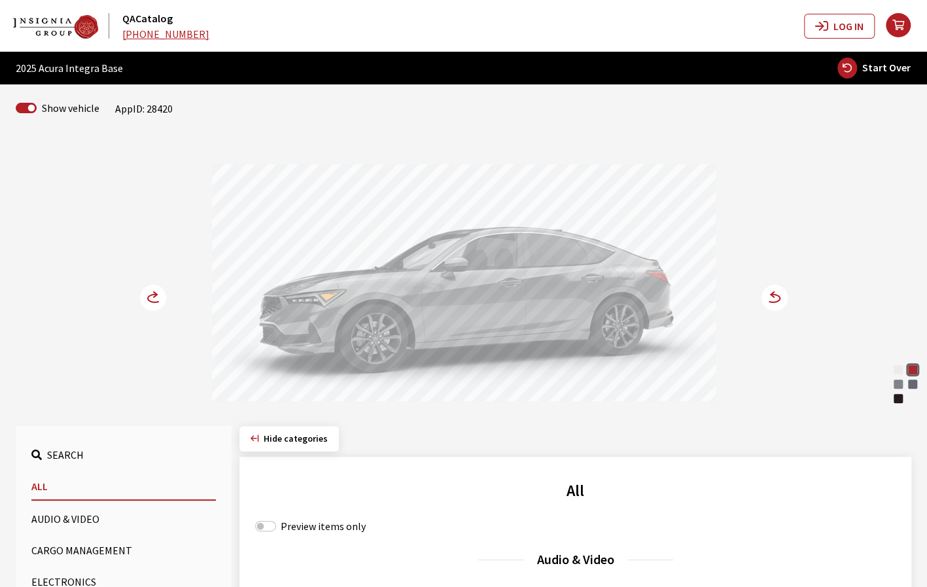
click at [905, 70] on span "Start Over" at bounding box center [886, 67] width 48 height 13
select select
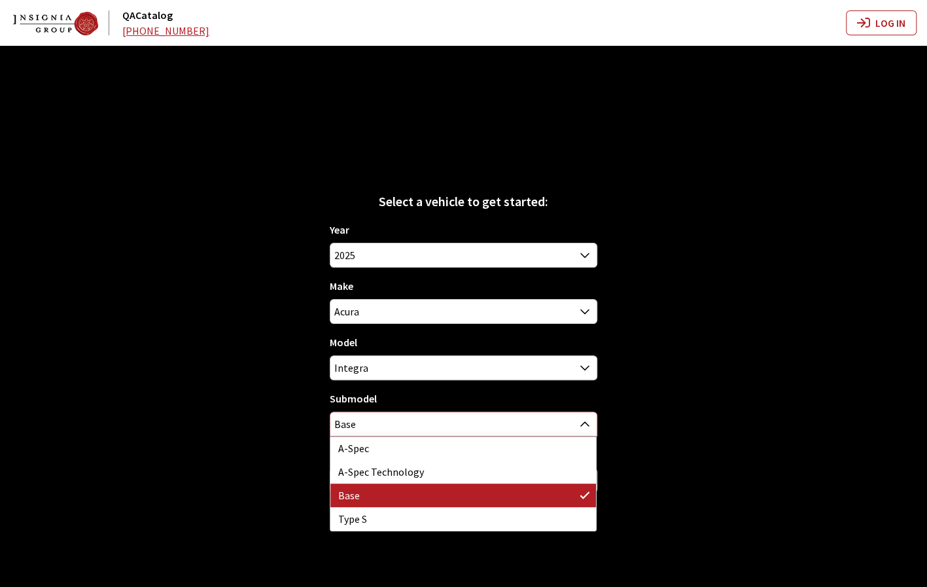
click at [502, 434] on span "Base" at bounding box center [463, 424] width 266 height 24
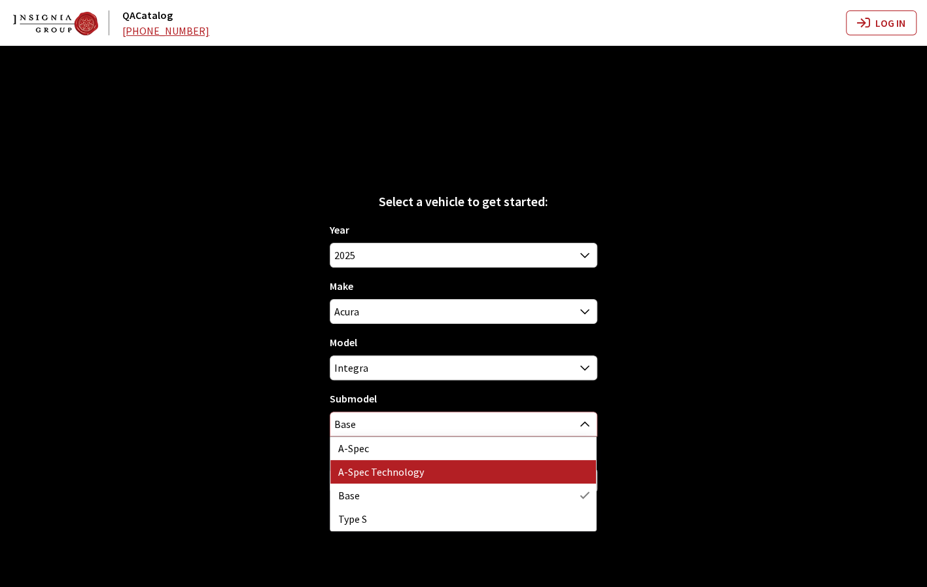
select select "2544"
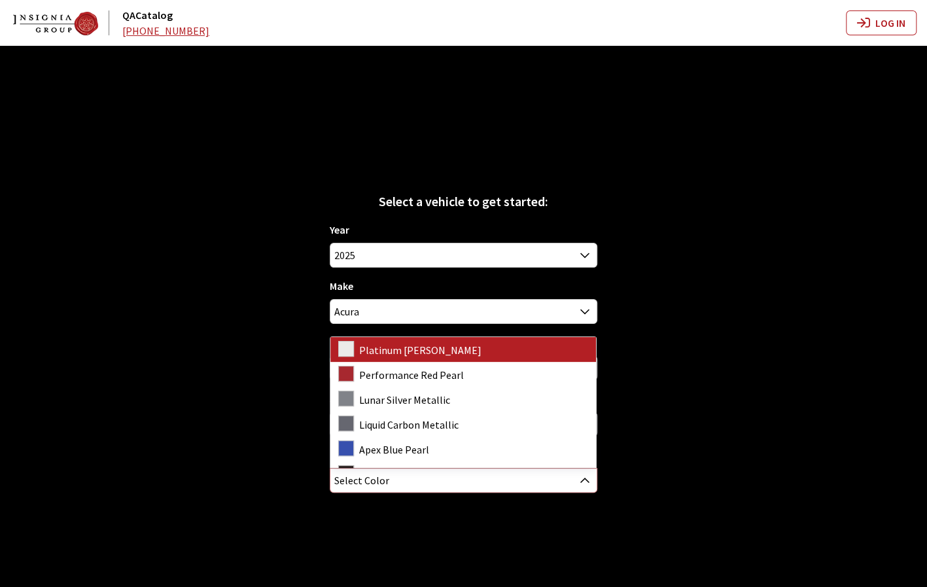
click at [426, 483] on span "Select Color" at bounding box center [463, 480] width 266 height 24
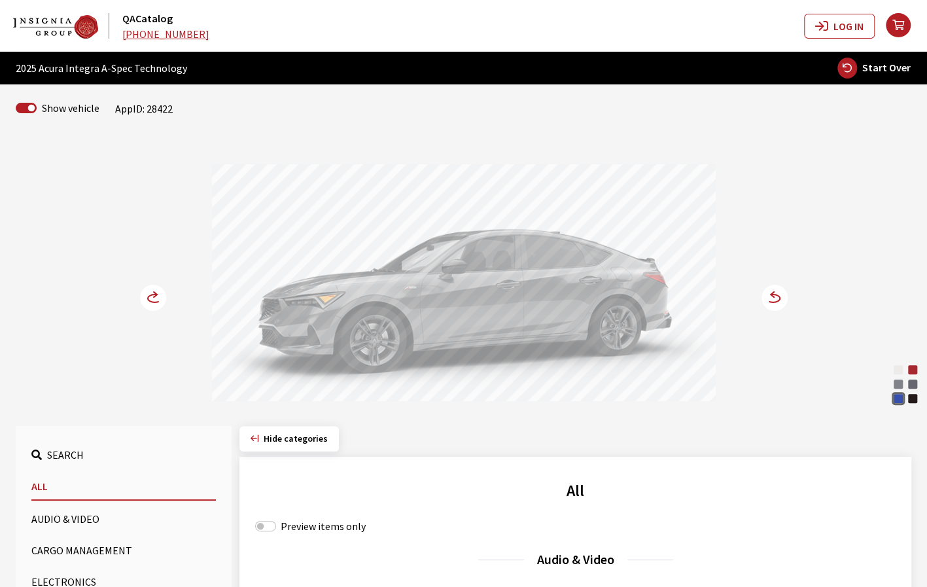
click at [780, 301] on circle at bounding box center [774, 297] width 26 height 26
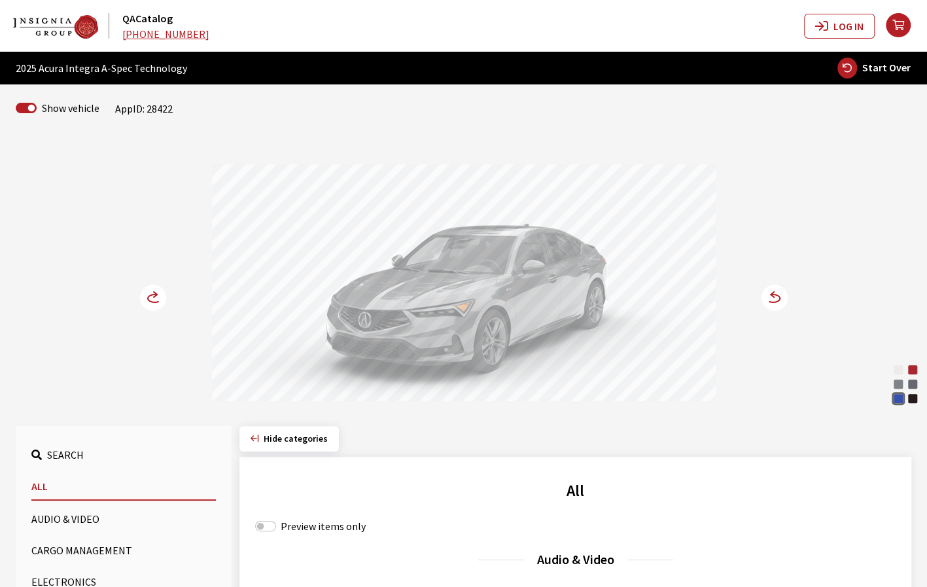
click at [154, 298] on circle at bounding box center [153, 297] width 26 height 26
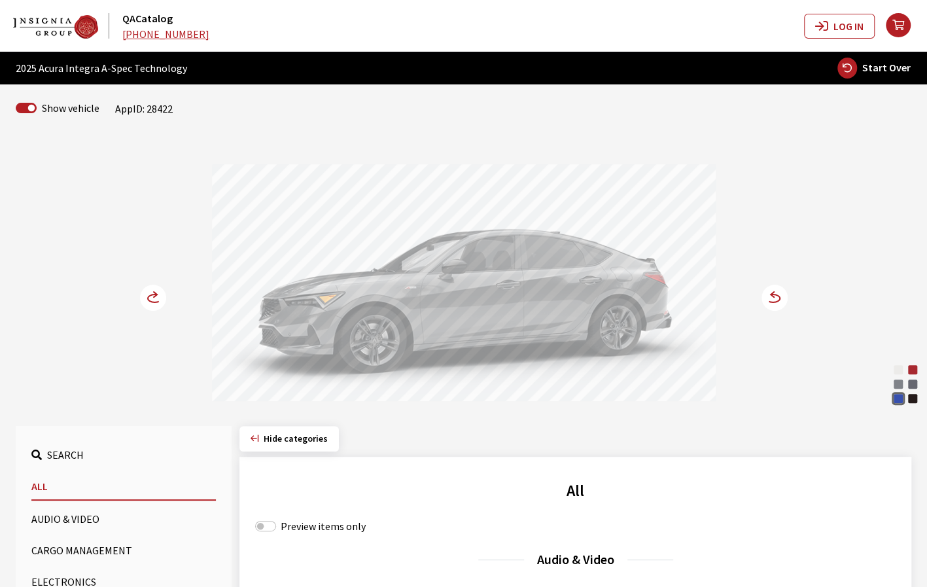
click at [148, 296] on icon at bounding box center [155, 298] width 14 height 8
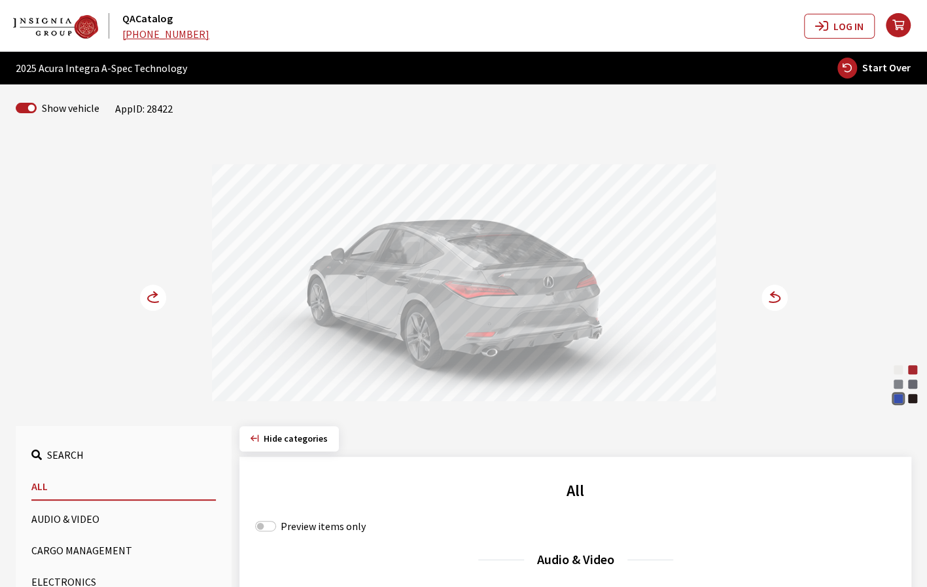
click at [148, 297] on icon at bounding box center [155, 298] width 14 height 8
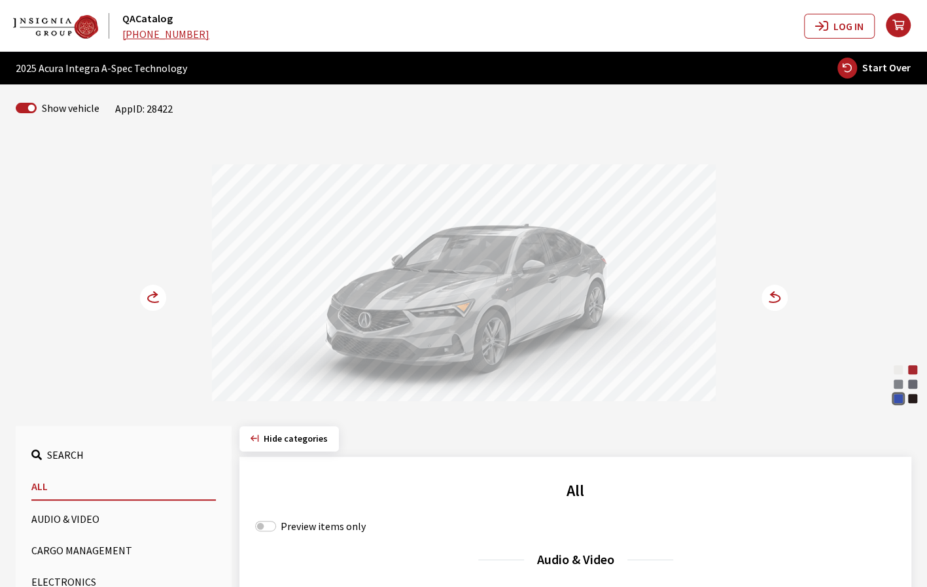
click at [148, 297] on icon at bounding box center [155, 298] width 14 height 8
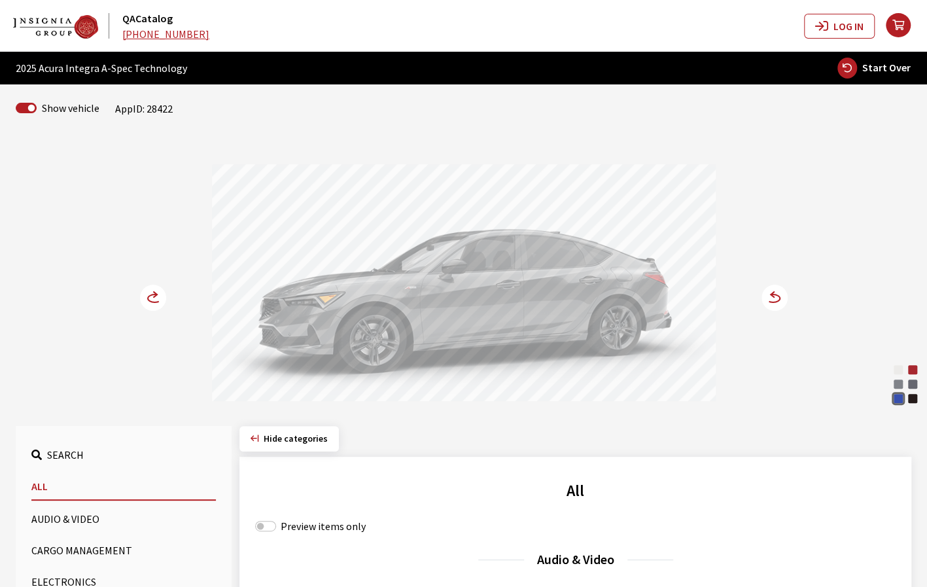
click at [148, 297] on icon at bounding box center [153, 297] width 26 height 26
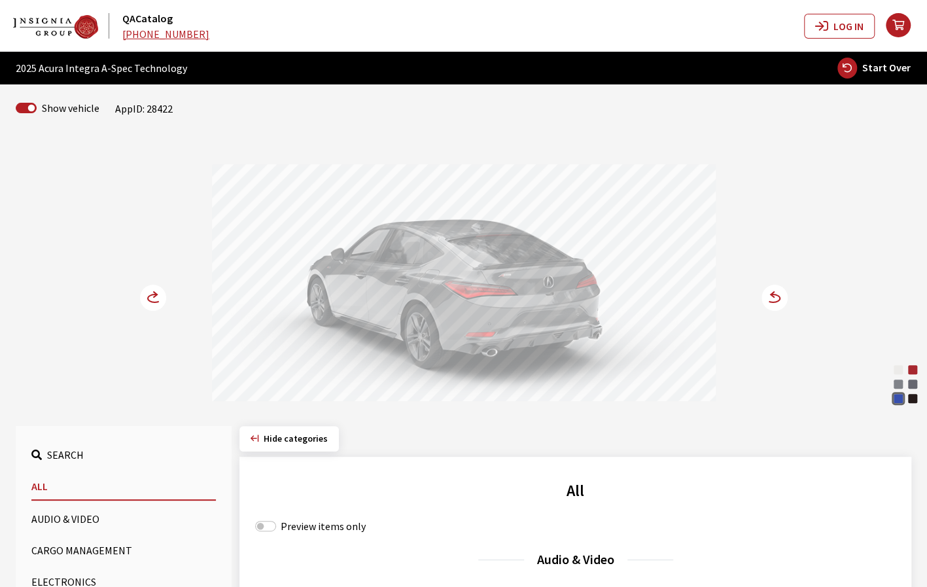
click at [883, 77] on button "Start Over" at bounding box center [873, 68] width 75 height 22
select select
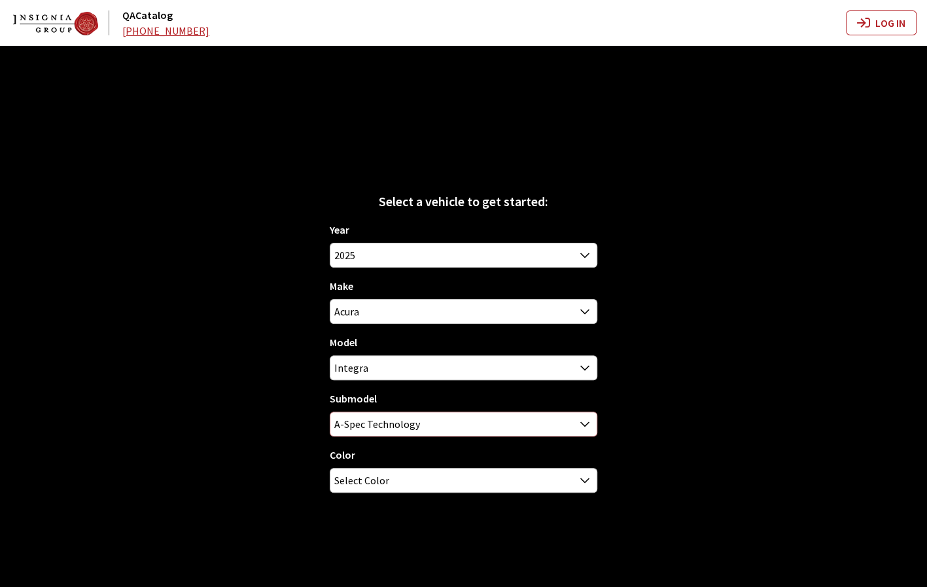
click at [536, 424] on span "A-Spec Technology" at bounding box center [463, 424] width 266 height 24
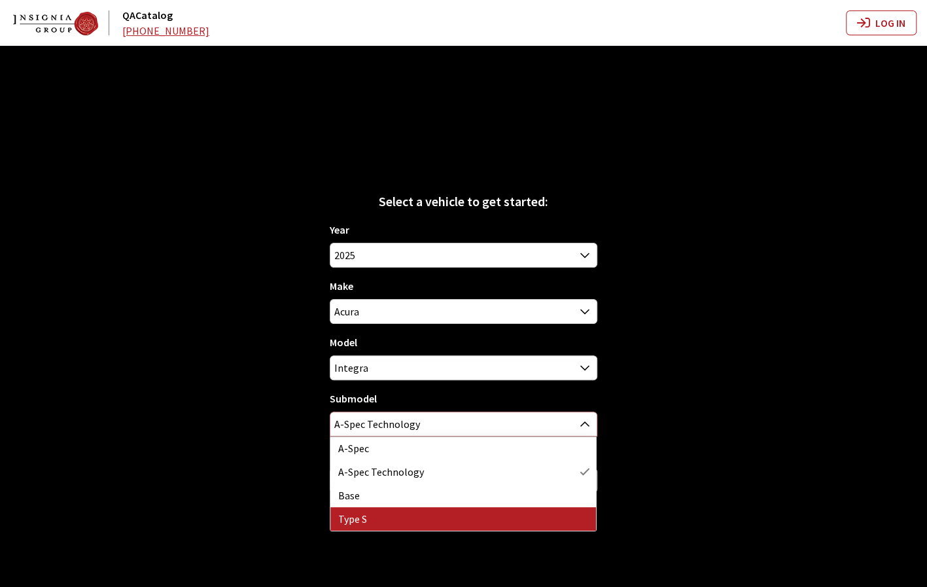
select select "3899"
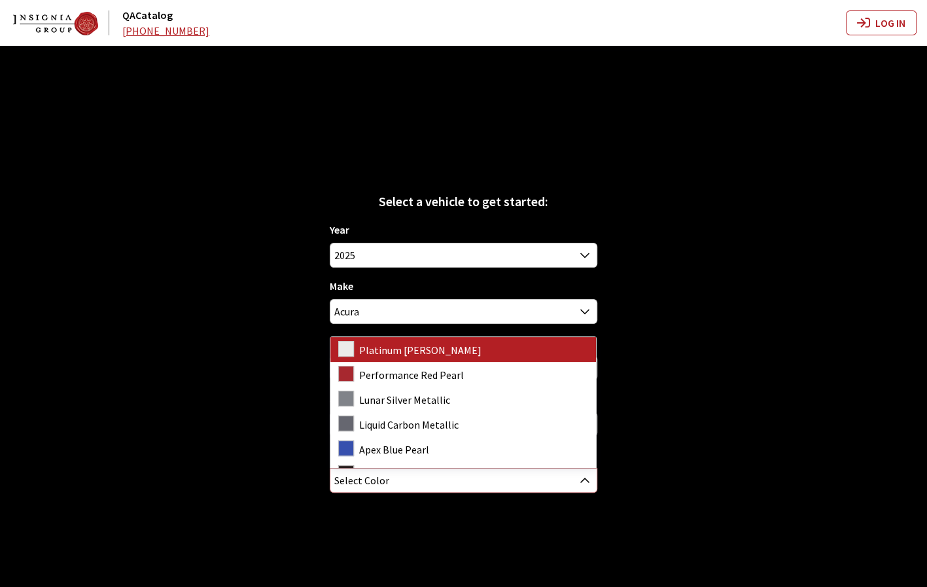
click at [488, 477] on span "Select Color" at bounding box center [463, 480] width 266 height 24
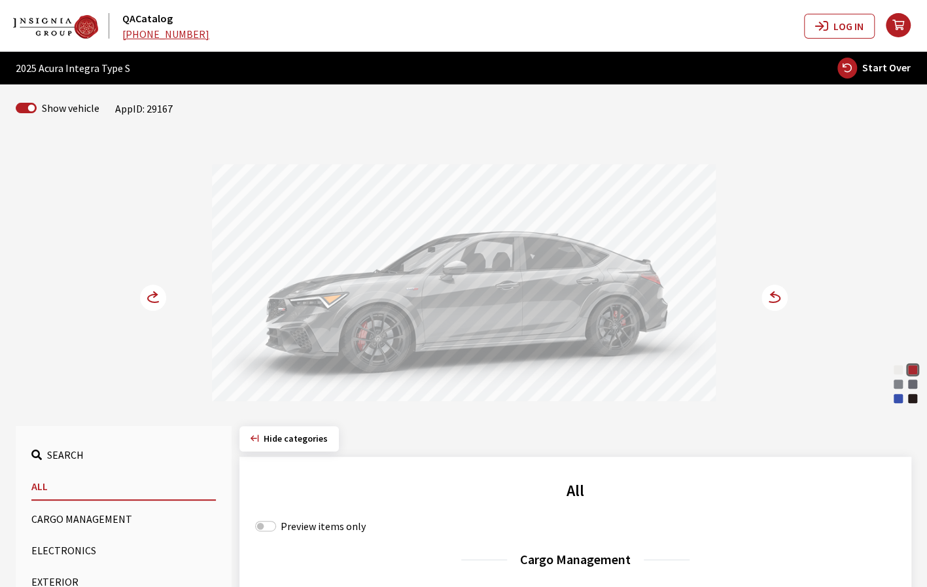
click at [774, 301] on icon at bounding box center [773, 298] width 14 height 8
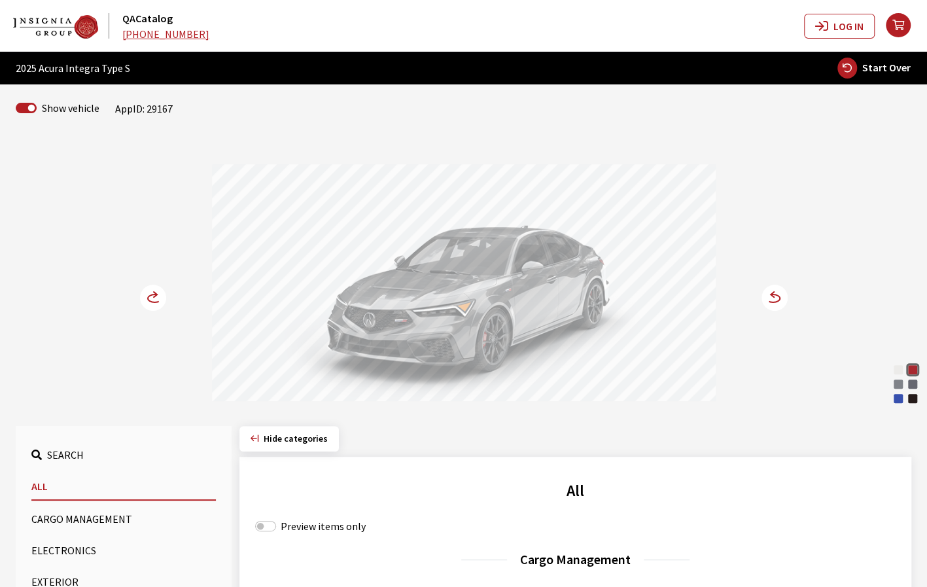
click at [154, 303] on circle at bounding box center [153, 297] width 26 height 26
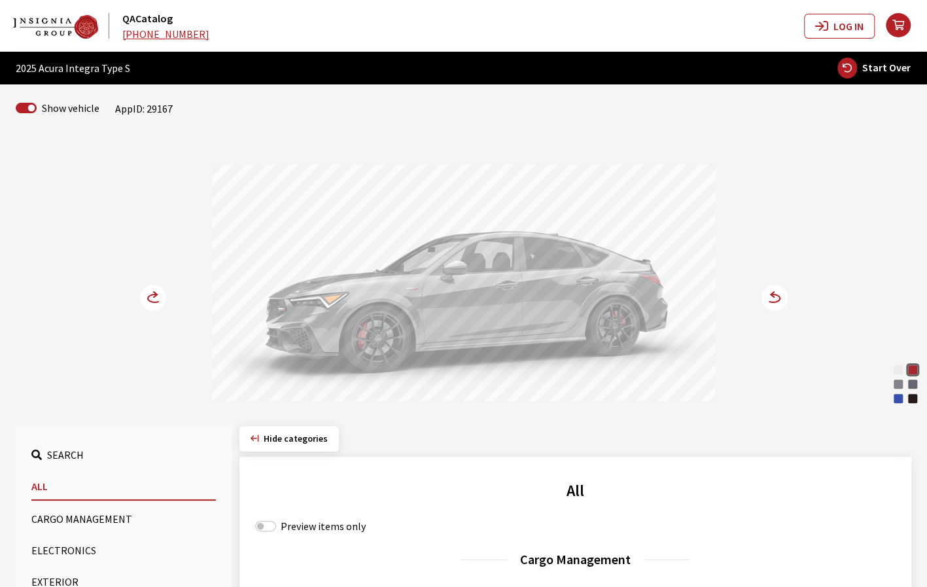
click at [152, 303] on circle at bounding box center [153, 297] width 26 height 26
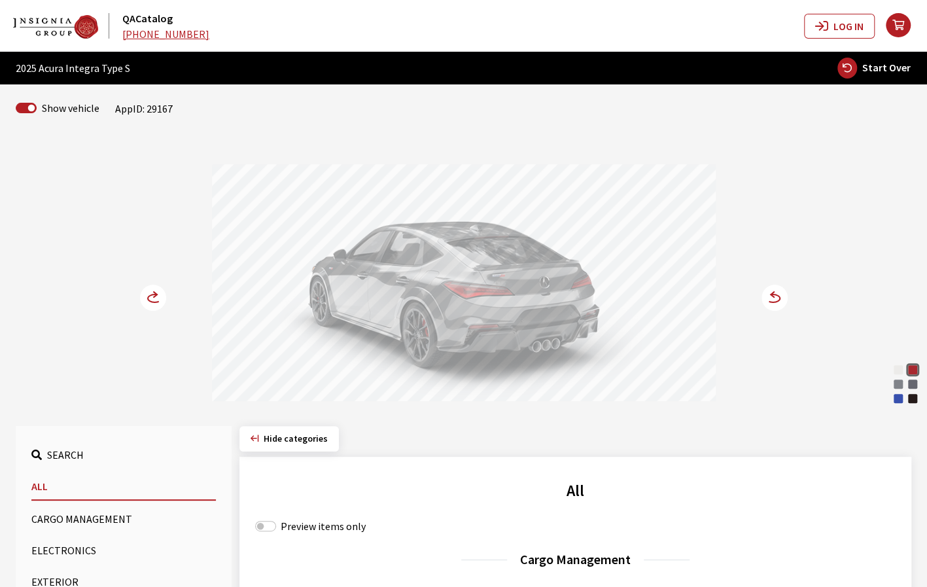
click at [876, 64] on span "Start Over" at bounding box center [886, 67] width 48 height 13
select select
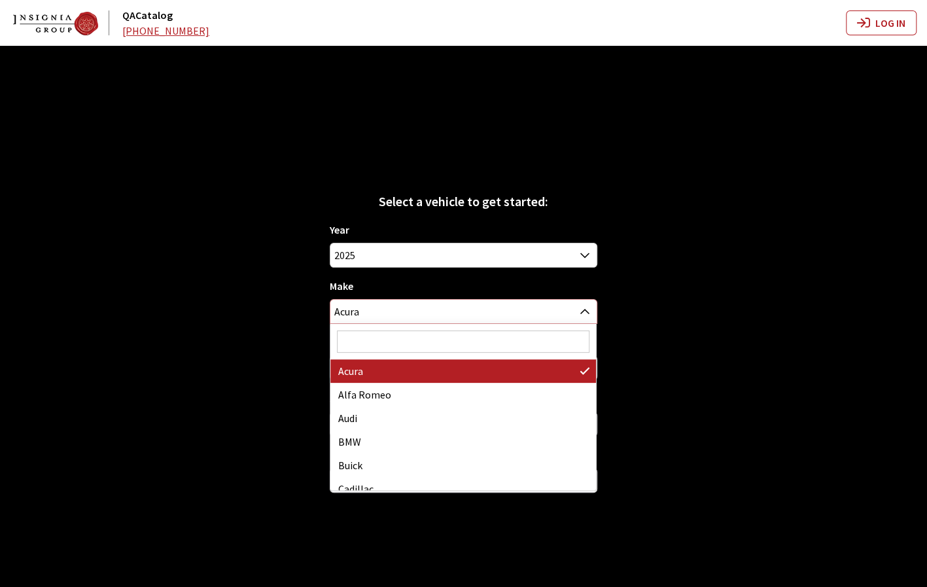
click at [556, 309] on span "Acura" at bounding box center [463, 312] width 266 height 24
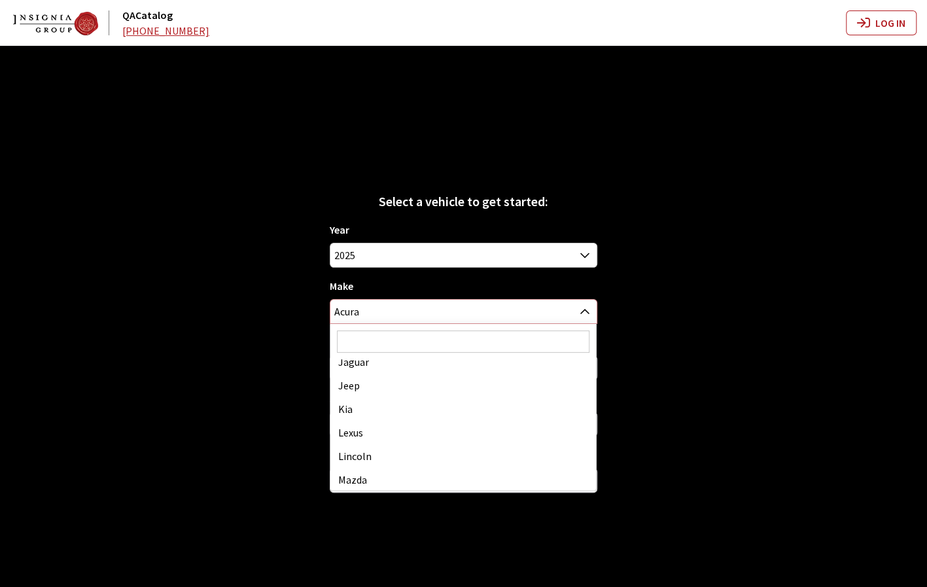
scroll to position [392, 0]
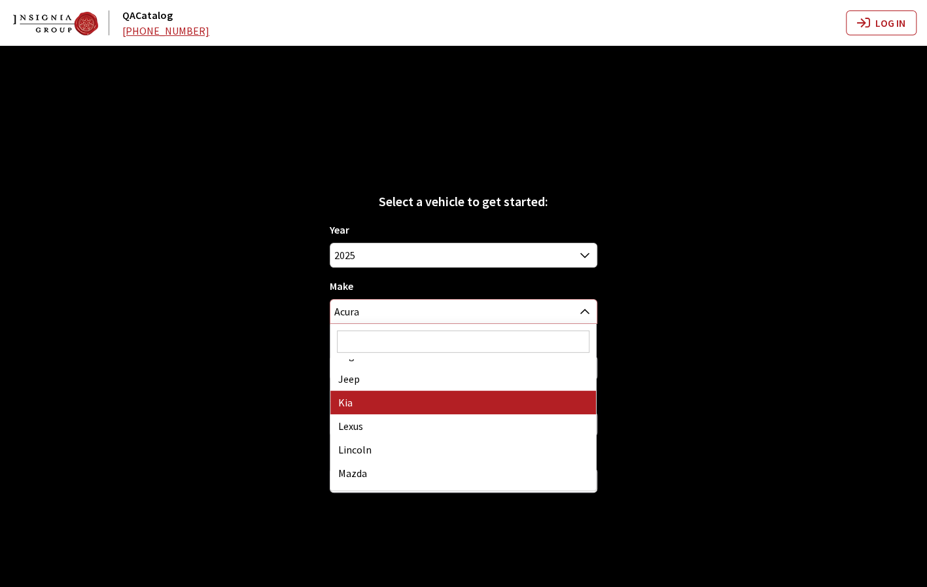
select select "31"
select select
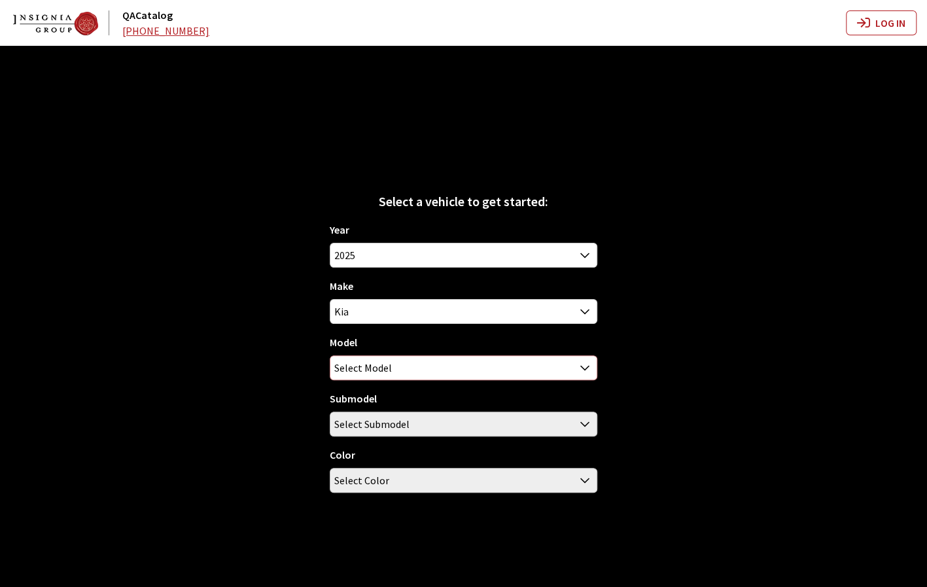
click at [477, 369] on span "Select Model" at bounding box center [463, 368] width 266 height 24
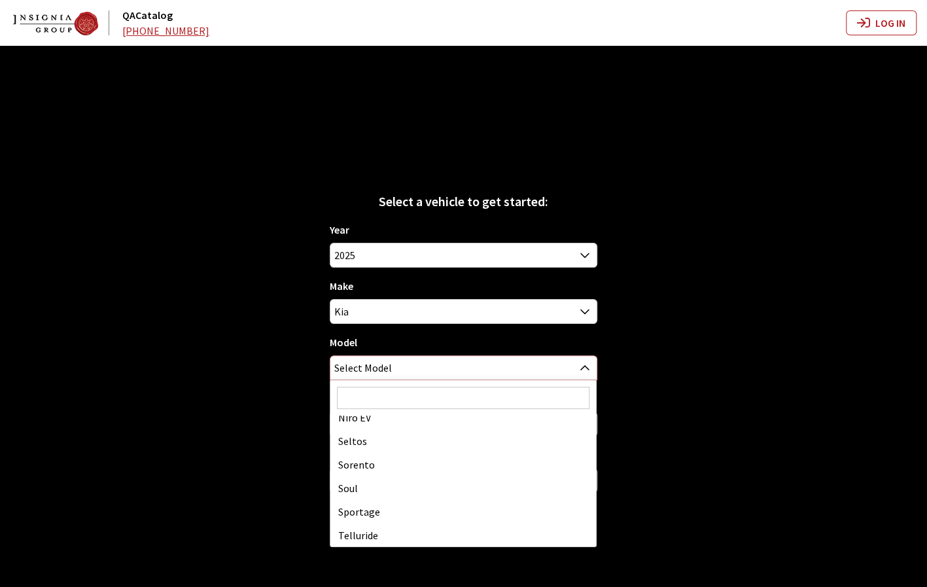
scroll to position [152, 0]
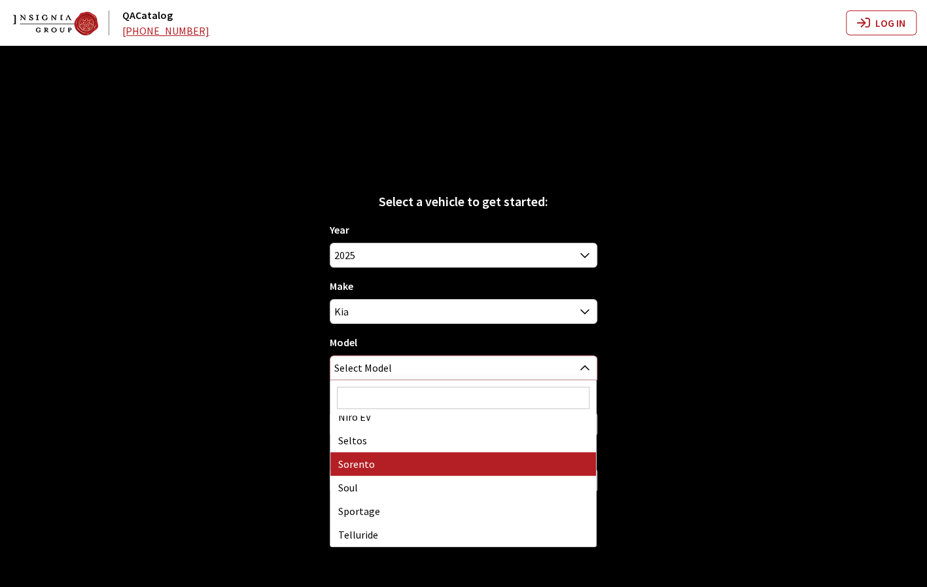
select select "389"
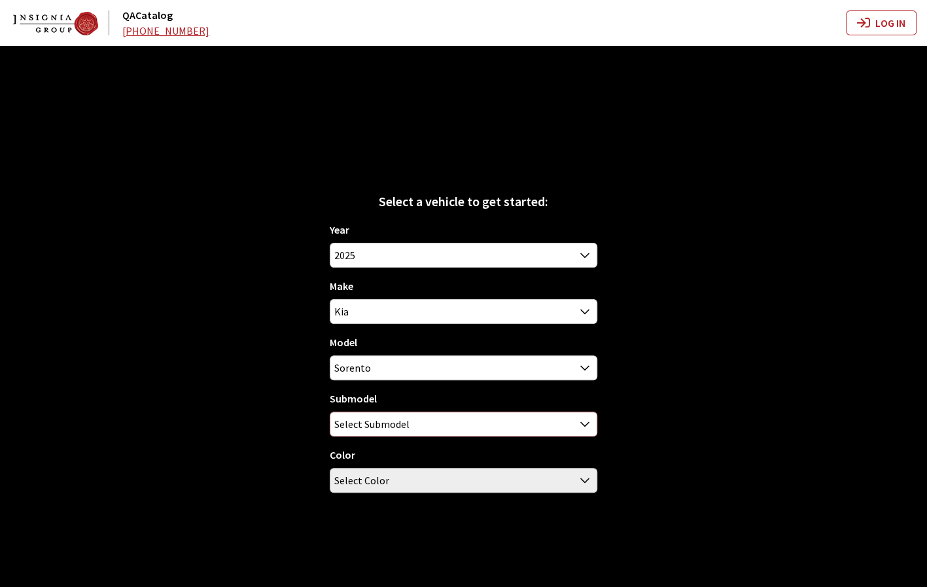
click at [466, 421] on span "Select Submodel" at bounding box center [463, 424] width 266 height 24
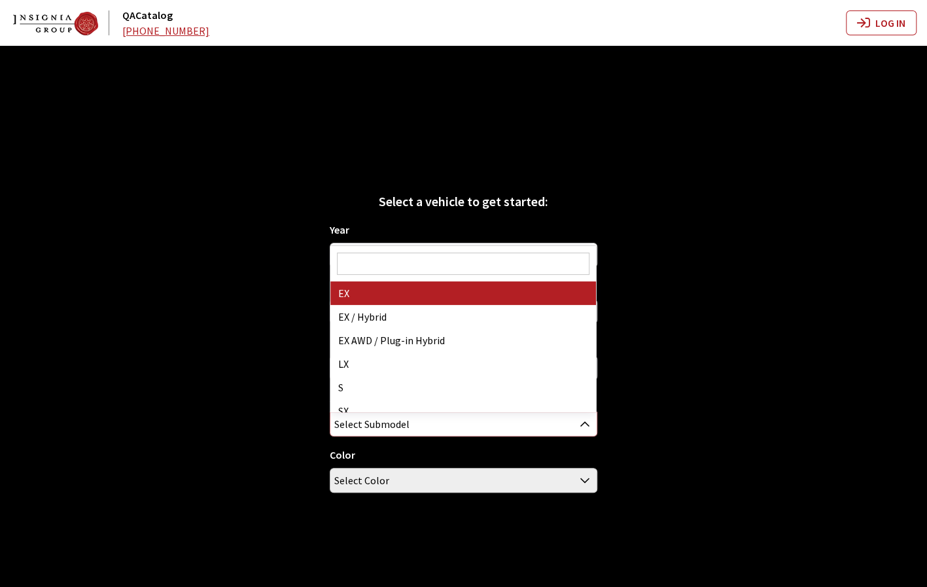
select select "304"
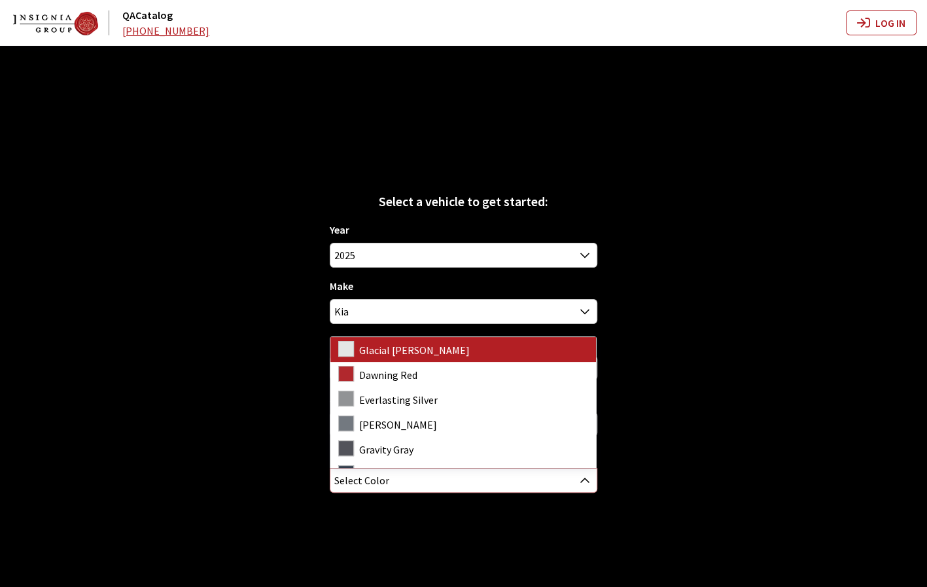
click at [464, 478] on span "Select Color" at bounding box center [463, 480] width 266 height 24
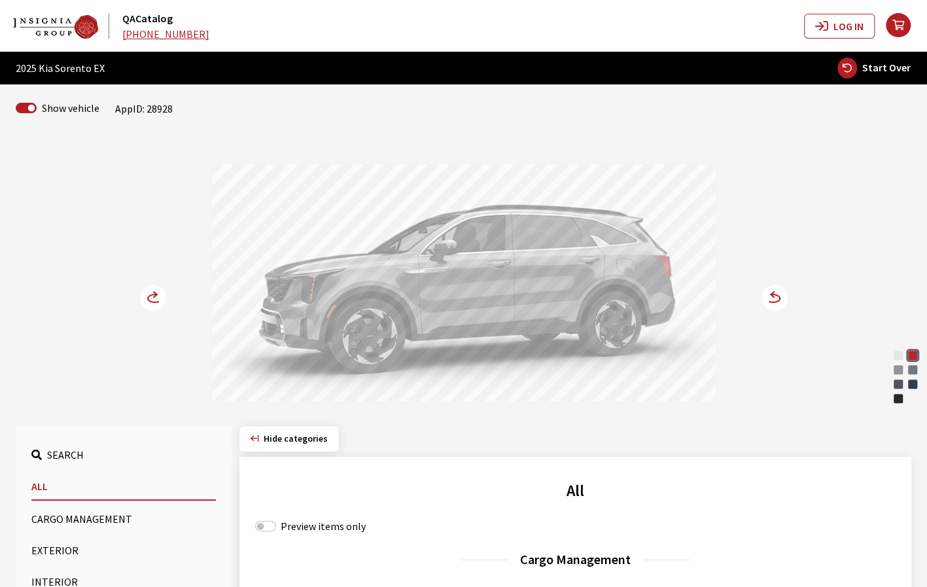
click at [770, 298] on circle at bounding box center [774, 297] width 26 height 26
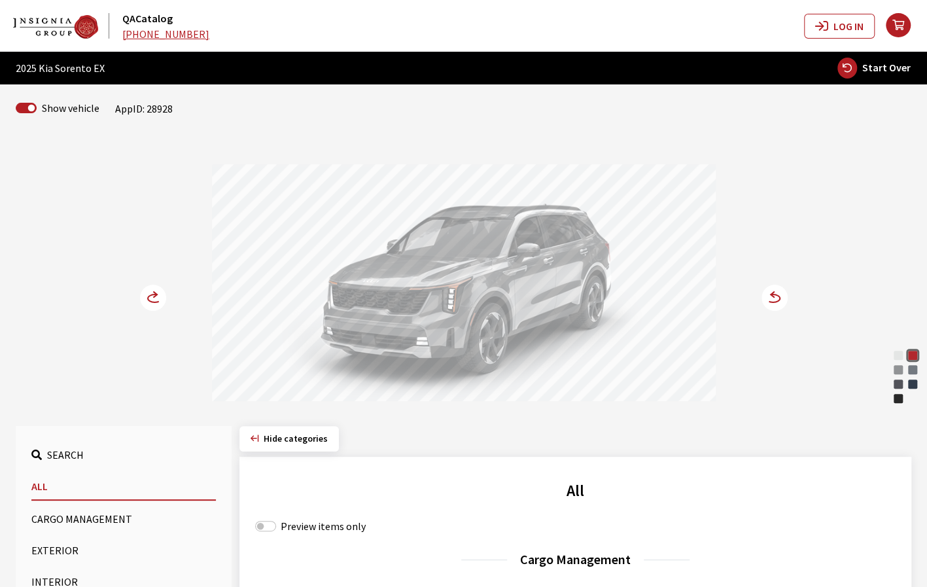
click at [155, 295] on icon at bounding box center [155, 294] width 3 height 5
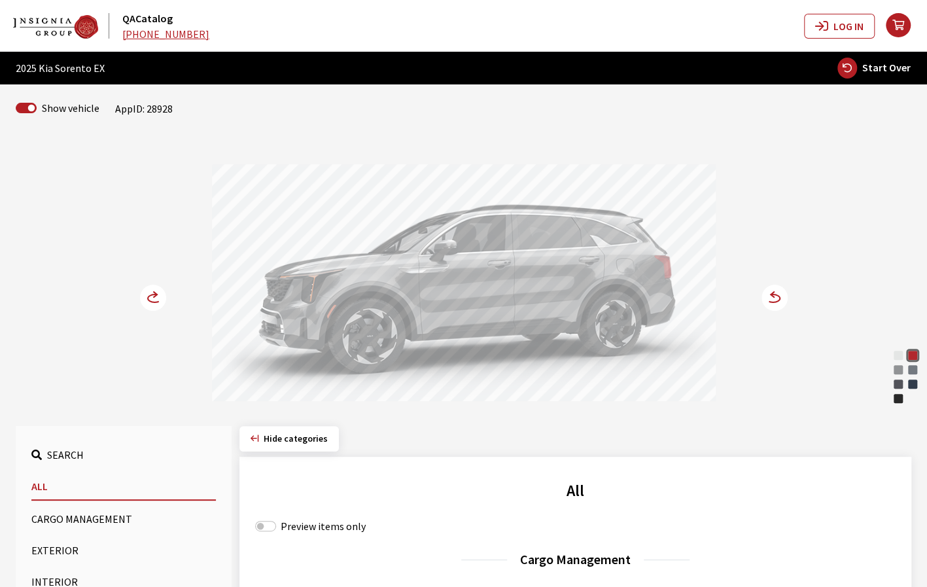
click at [155, 295] on icon at bounding box center [155, 294] width 3 height 5
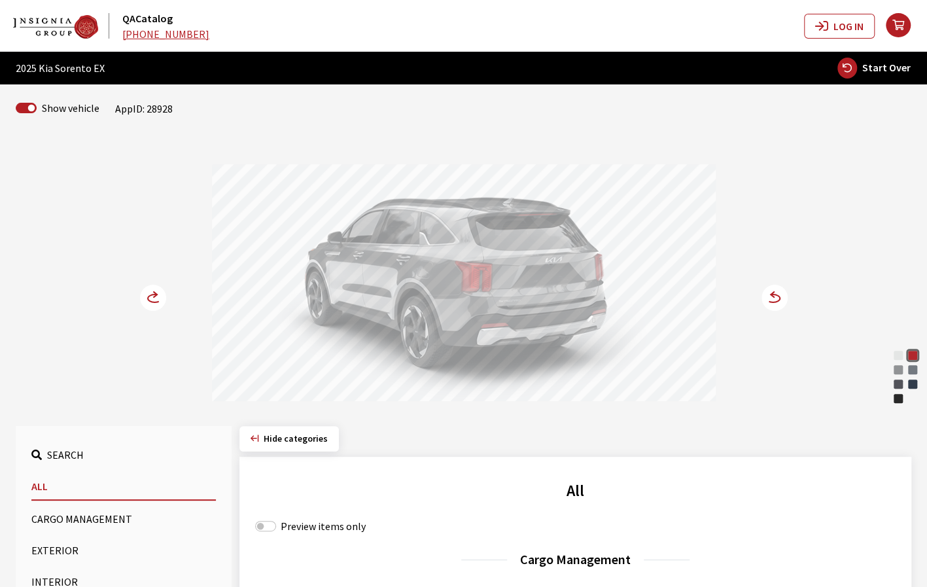
click at [867, 73] on span "Start Over" at bounding box center [886, 67] width 48 height 13
select select
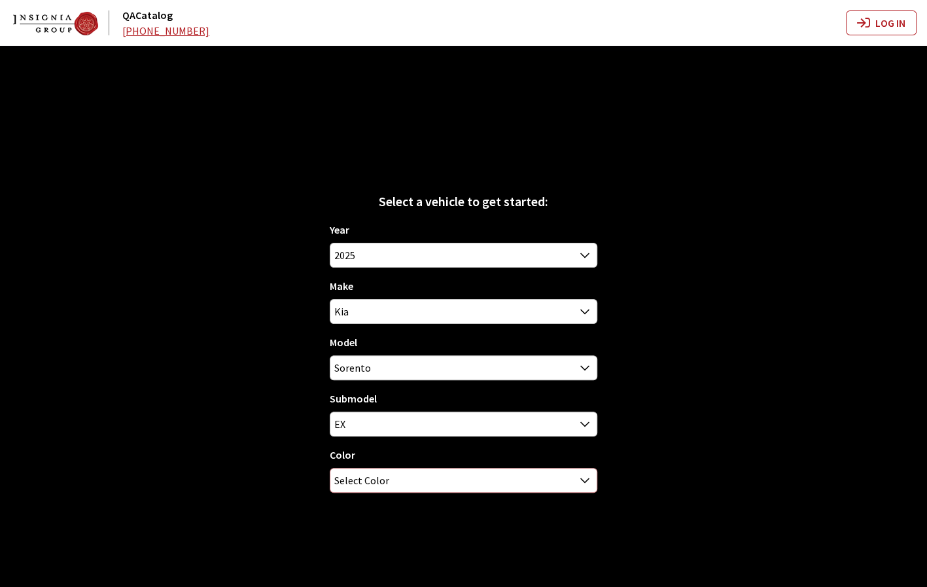
click at [550, 488] on span "Select Color" at bounding box center [463, 480] width 266 height 24
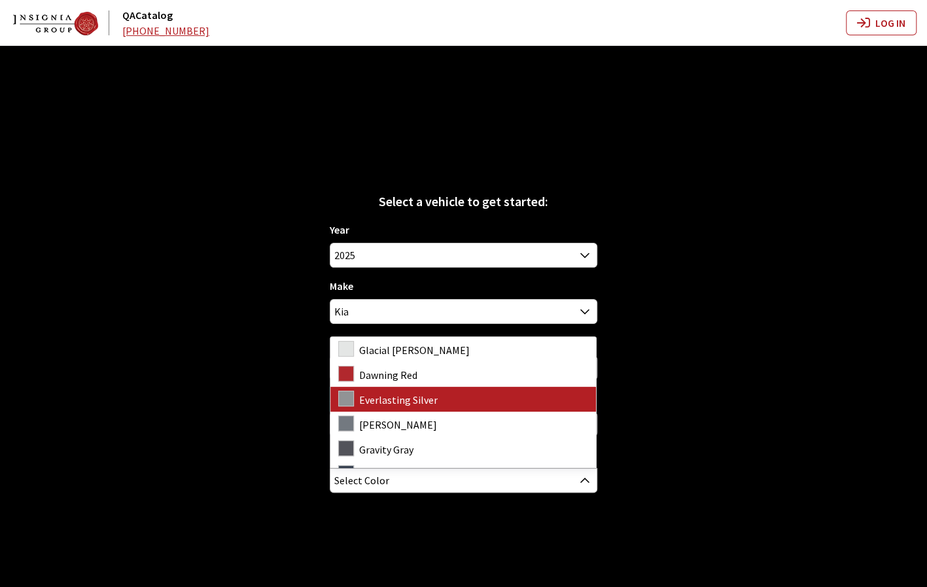
click at [693, 367] on div "Select a vehicle to get started: Year 2026 2025 2024 2023 2022 2021 2020 2019 2…" at bounding box center [463, 339] width 927 height 587
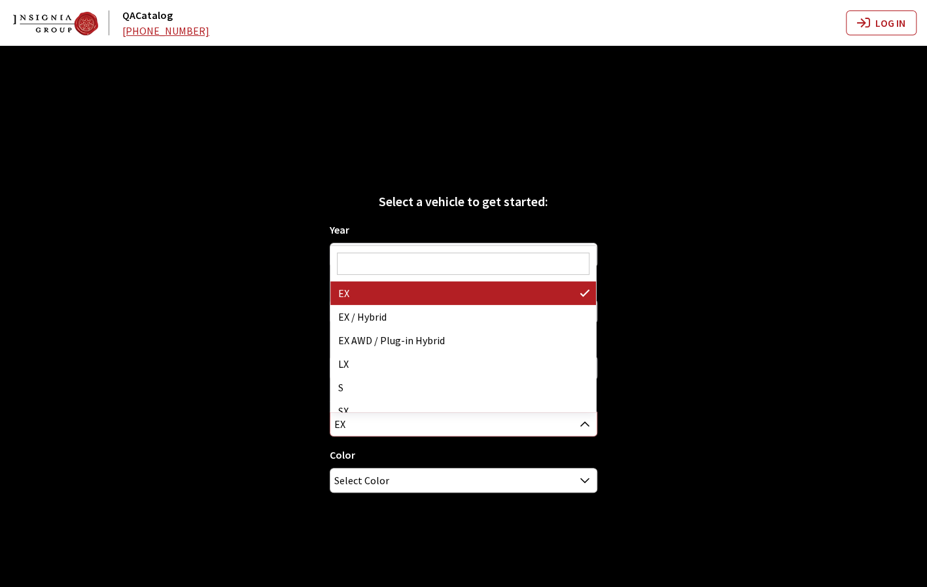
click at [544, 417] on span "EX" at bounding box center [463, 424] width 266 height 24
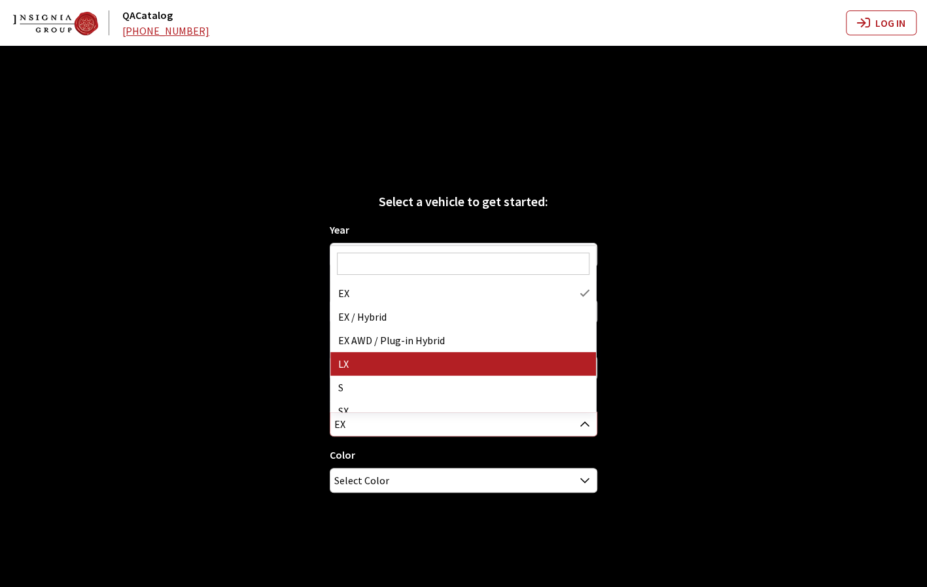
select select "209"
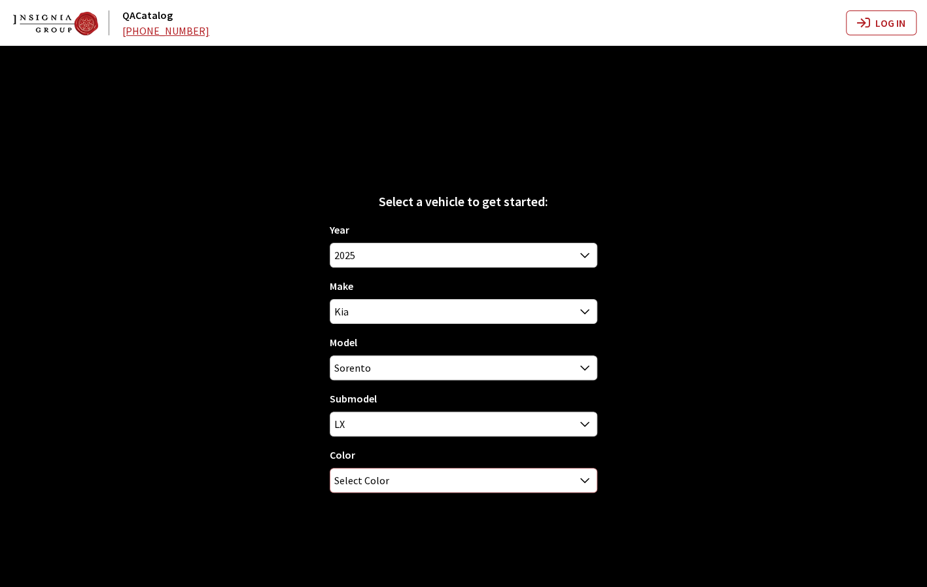
click at [572, 476] on span "Select Color" at bounding box center [463, 480] width 266 height 24
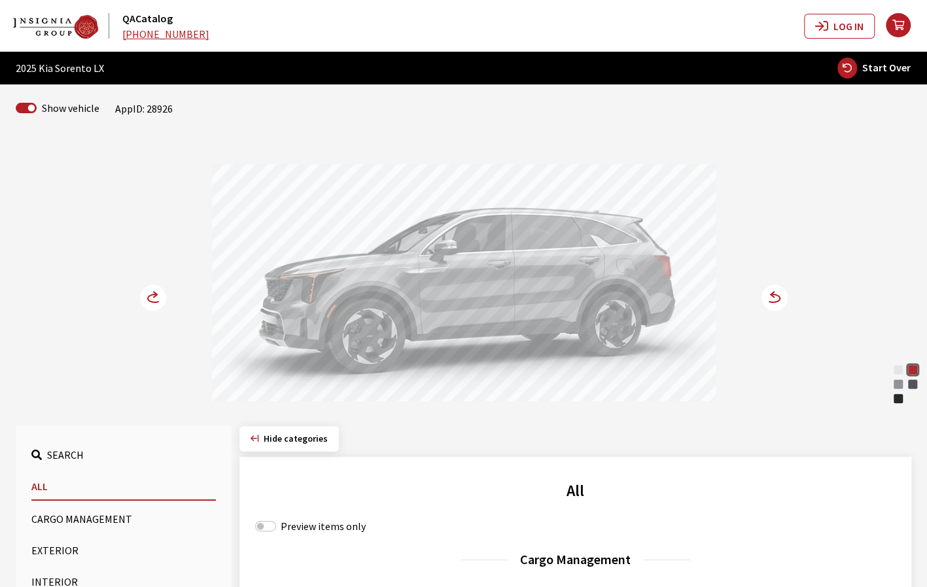
click at [771, 299] on circle at bounding box center [774, 297] width 26 height 26
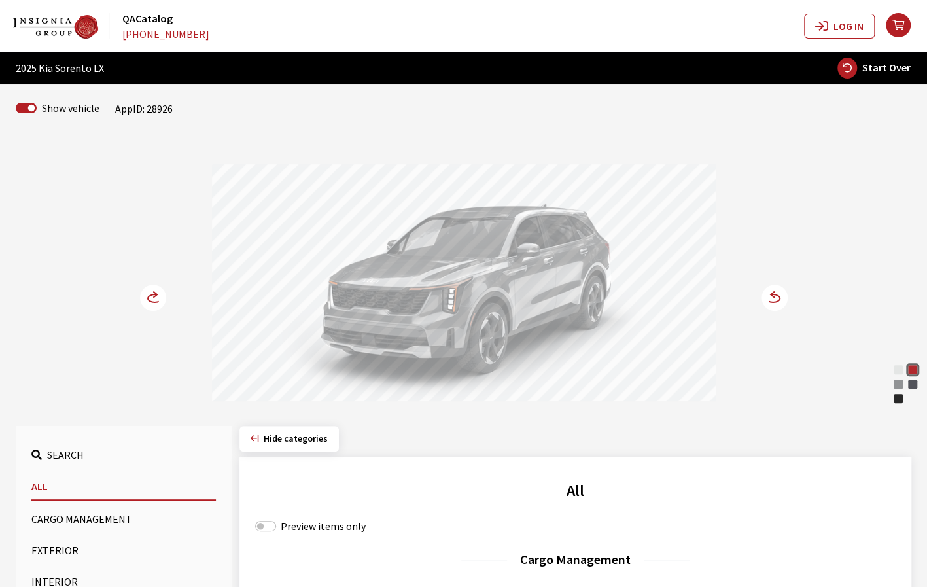
click at [150, 300] on icon at bounding box center [155, 298] width 14 height 8
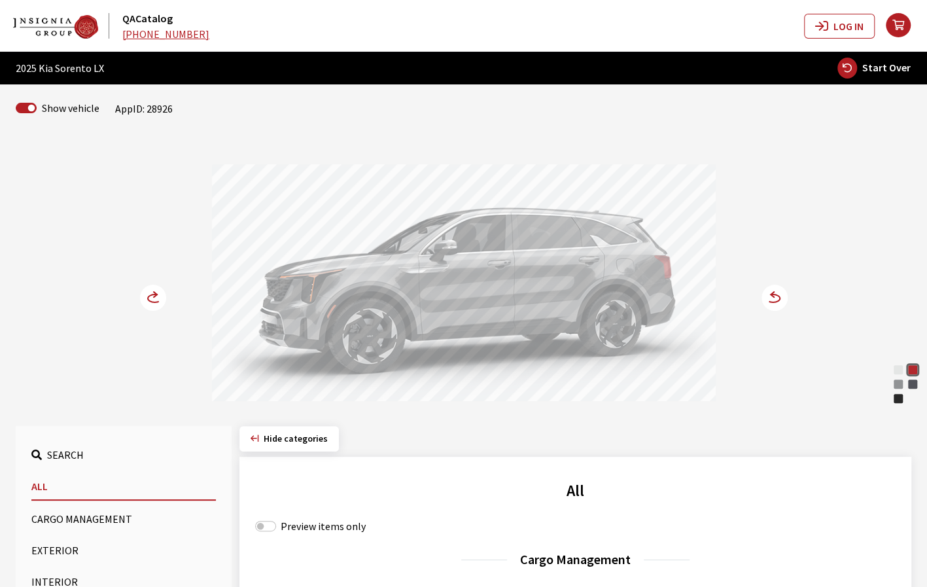
click at [154, 296] on icon at bounding box center [155, 294] width 3 height 5
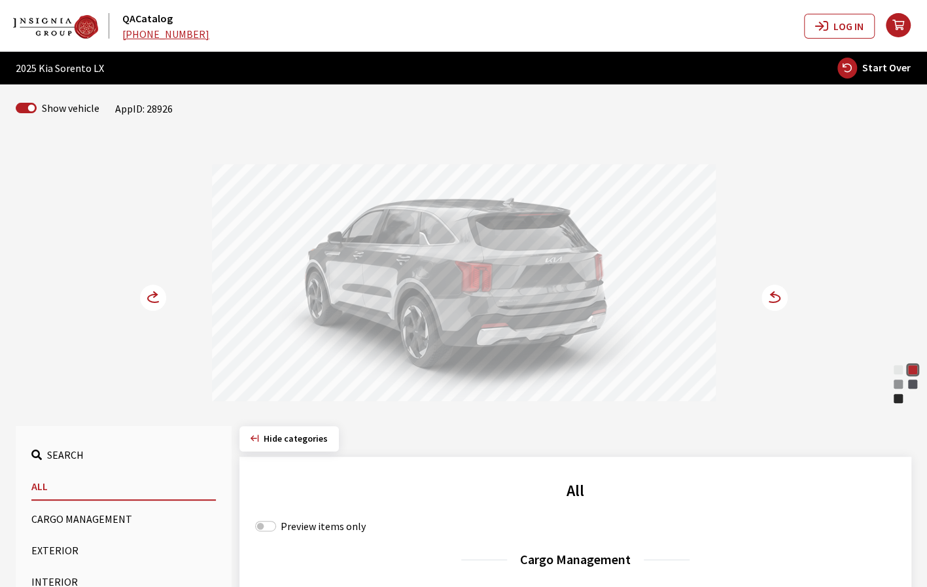
click at [899, 368] on div "Glacial White Pearl" at bounding box center [897, 369] width 13 height 13
click at [781, 296] on circle at bounding box center [774, 297] width 26 height 26
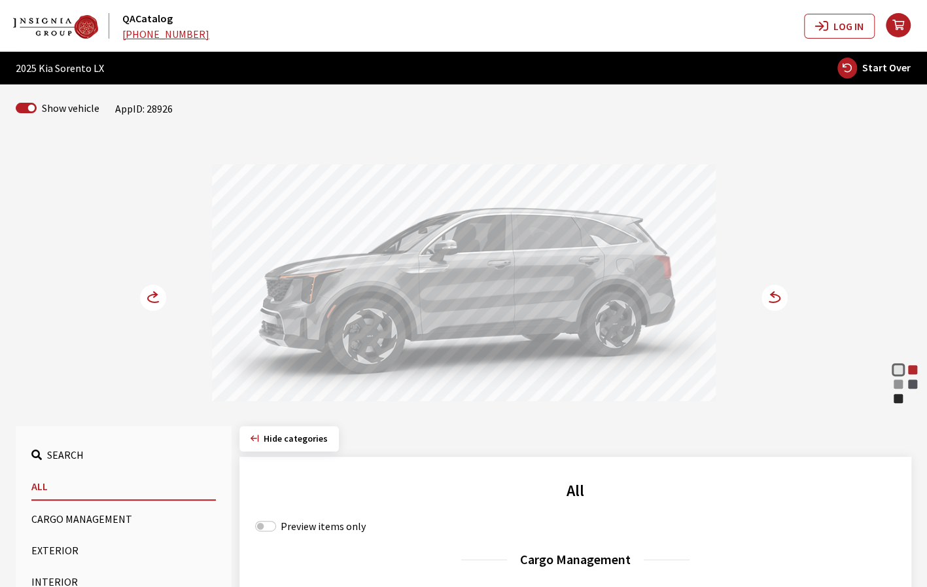
click at [891, 73] on span "Start Over" at bounding box center [886, 67] width 48 height 13
select select
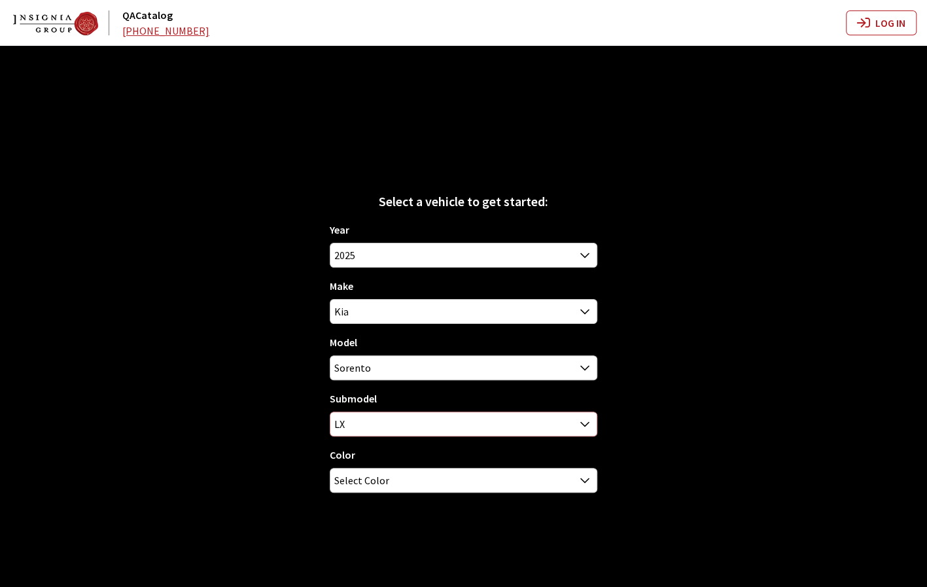
click at [551, 428] on span "LX" at bounding box center [463, 424] width 266 height 24
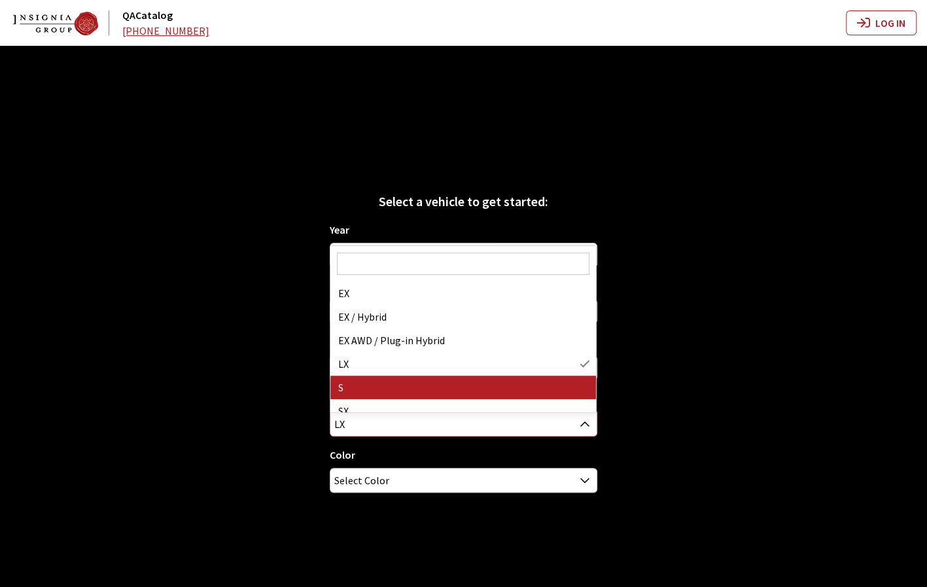
select select "129"
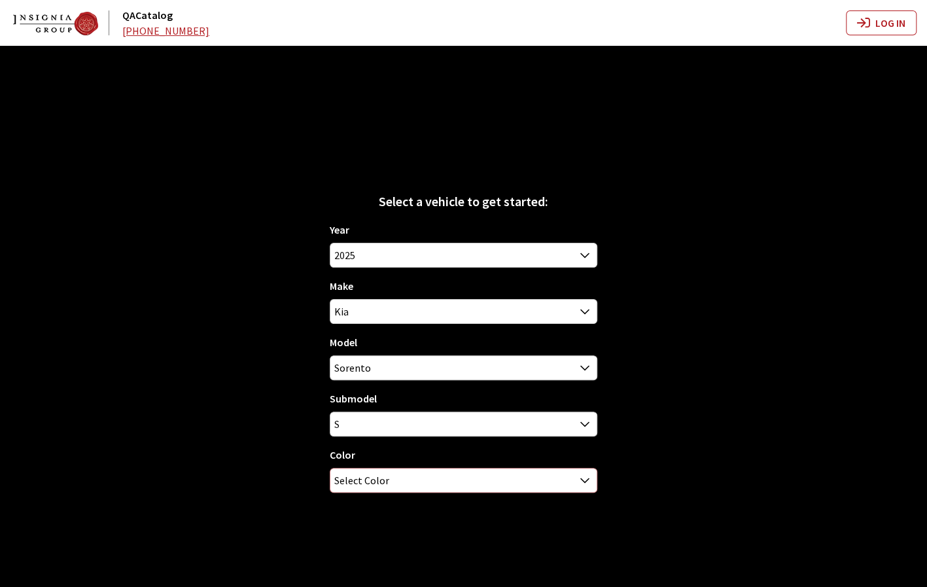
click at [530, 481] on span "Select Color" at bounding box center [463, 480] width 266 height 24
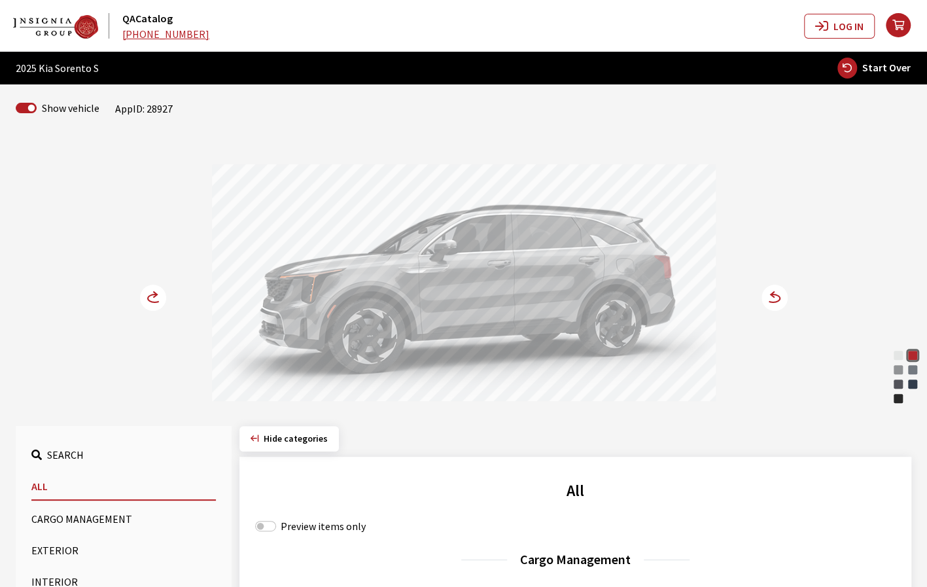
click at [914, 382] on div "Midnight Lake Blue" at bounding box center [912, 383] width 13 height 13
click at [751, 294] on div "Glacial White Pearl Dawning Red Everlasting Silver Wolf Gray Gravity Gray Midni…" at bounding box center [463, 271] width 863 height 267
click at [764, 296] on icon at bounding box center [766, 298] width 9 height 11
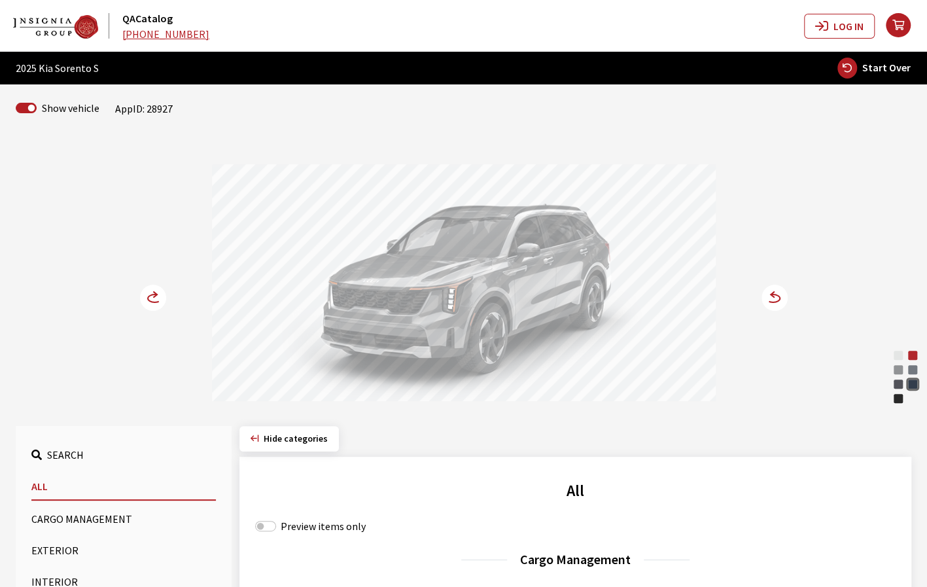
click at [148, 301] on circle at bounding box center [153, 297] width 26 height 26
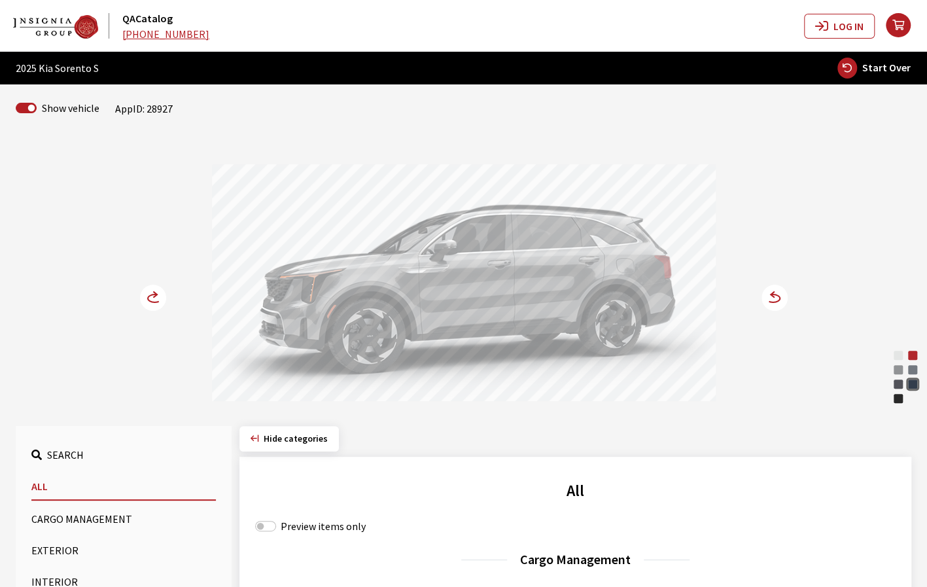
click at [148, 301] on circle at bounding box center [153, 297] width 26 height 26
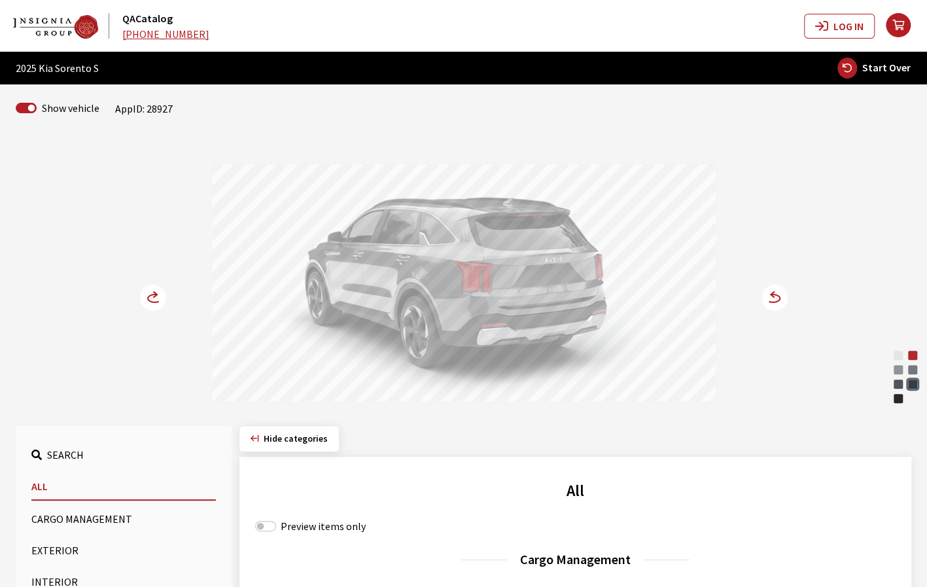
click at [897, 354] on div "Glacial White Pearl" at bounding box center [897, 355] width 13 height 13
click at [767, 300] on icon at bounding box center [766, 298] width 9 height 11
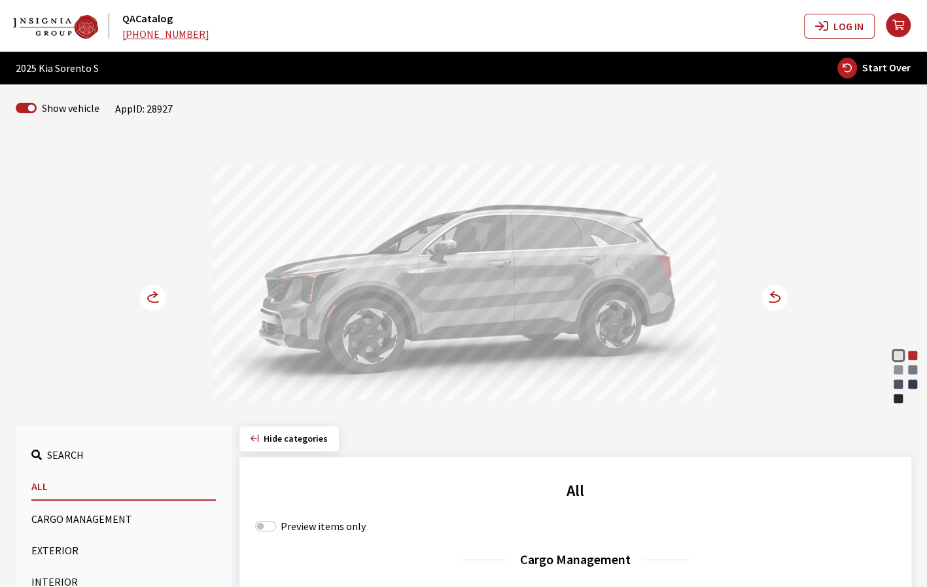
click at [783, 287] on icon at bounding box center [774, 297] width 26 height 26
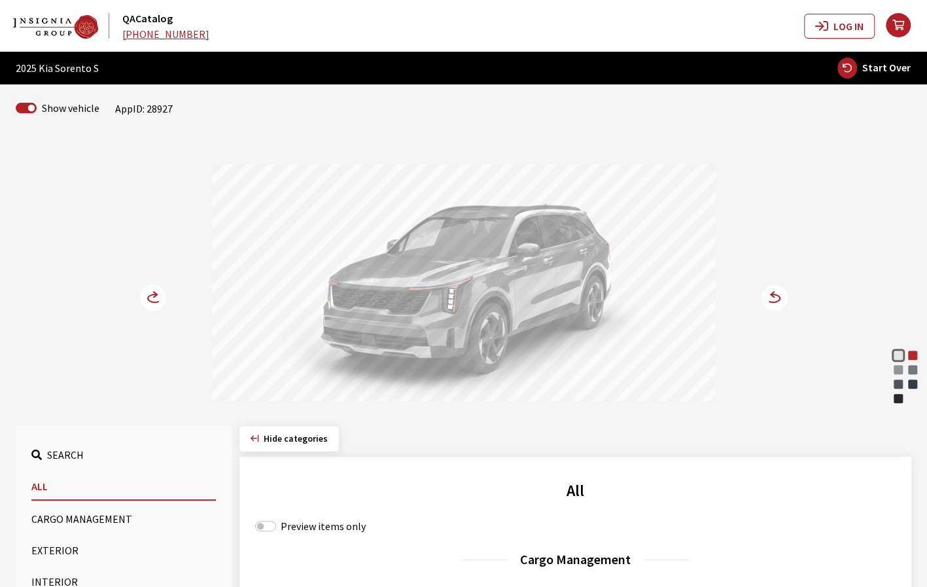
click at [874, 67] on span "Start Over" at bounding box center [886, 67] width 48 height 13
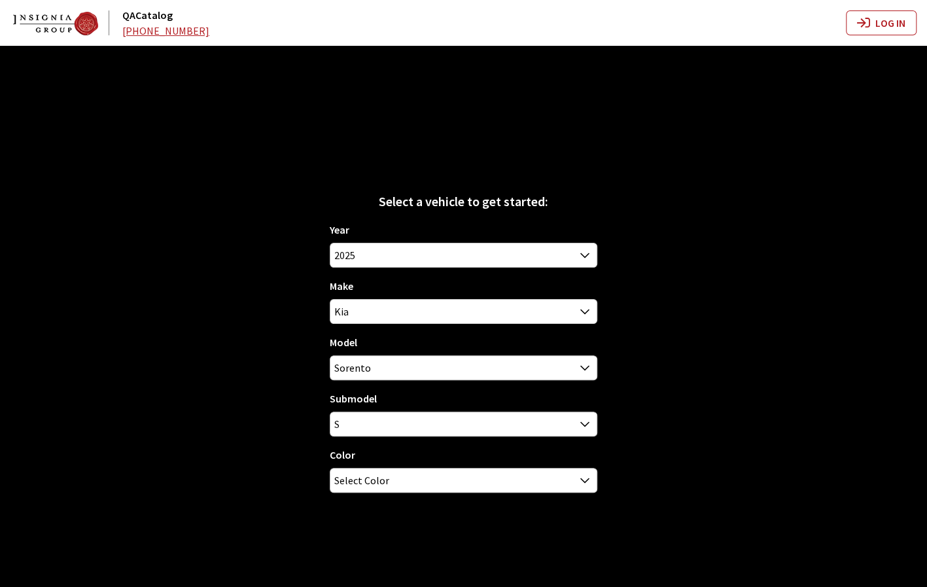
select select
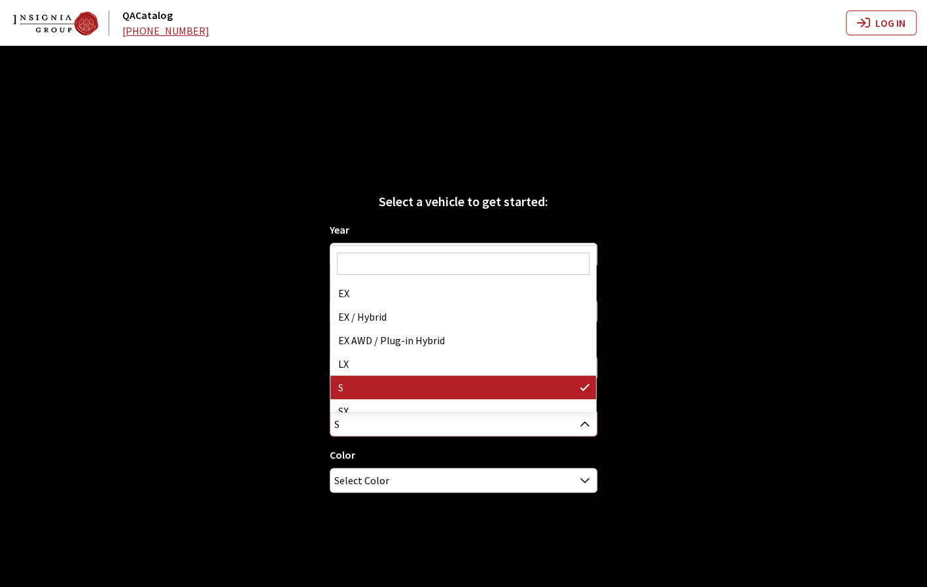
click at [518, 426] on span "S" at bounding box center [463, 424] width 266 height 24
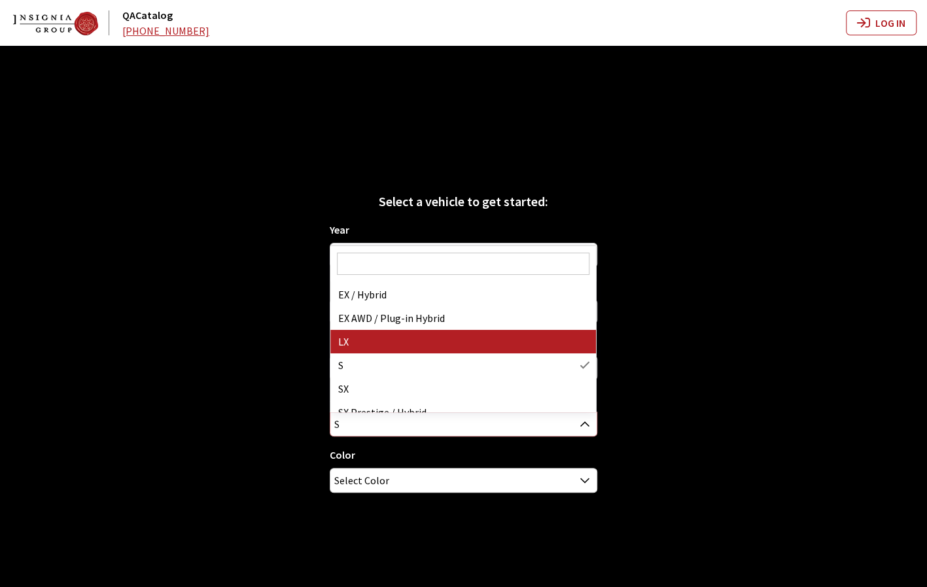
scroll to position [65, 0]
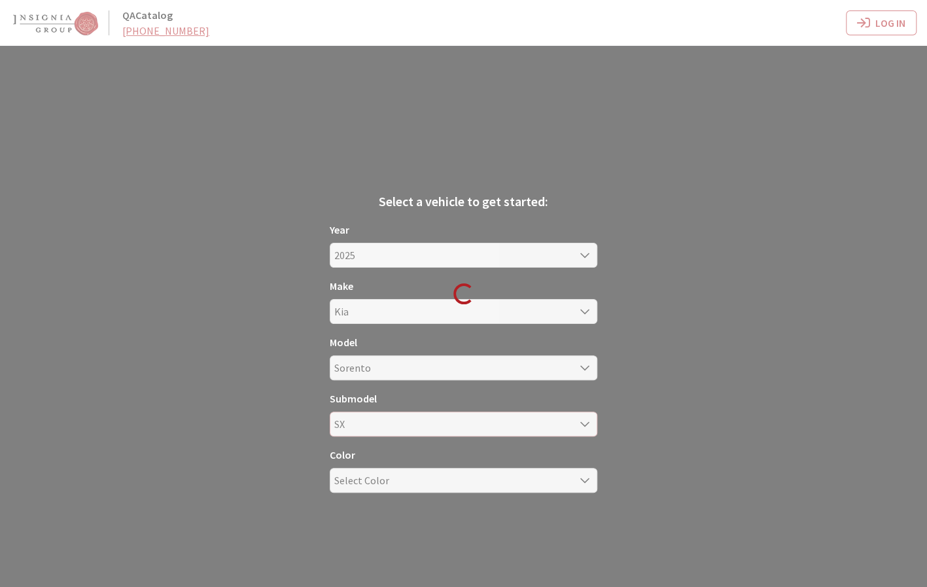
select select "708"
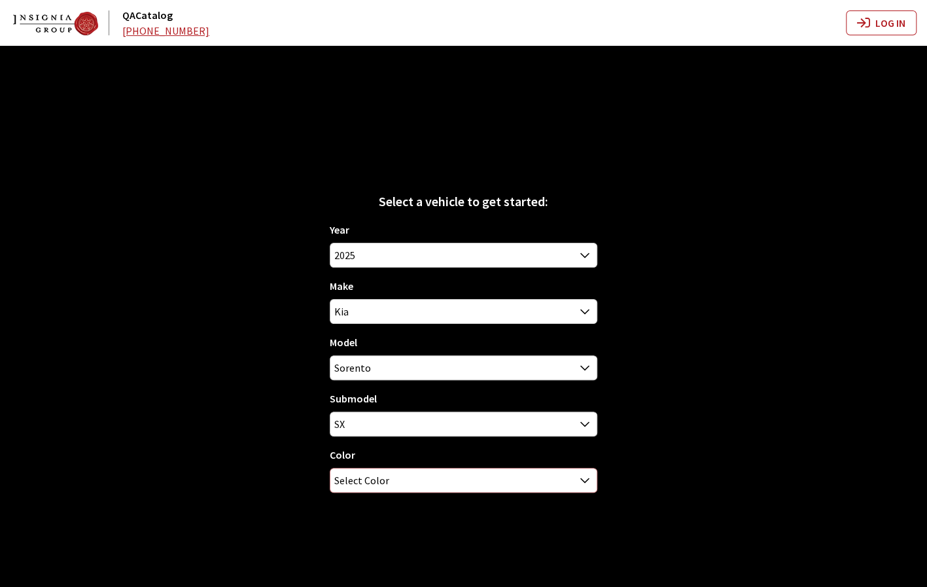
click at [487, 486] on span "Select Color" at bounding box center [463, 480] width 266 height 24
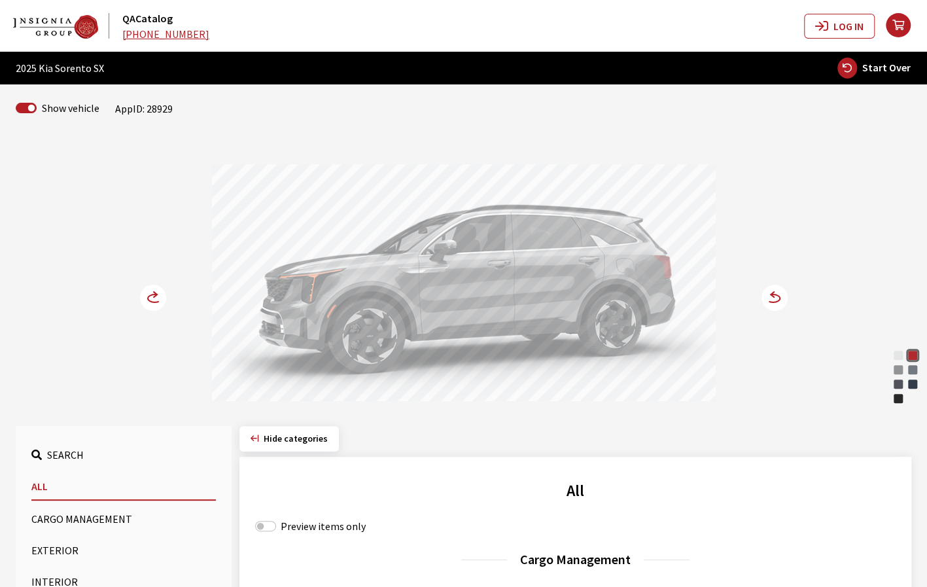
click at [779, 295] on circle at bounding box center [774, 297] width 26 height 26
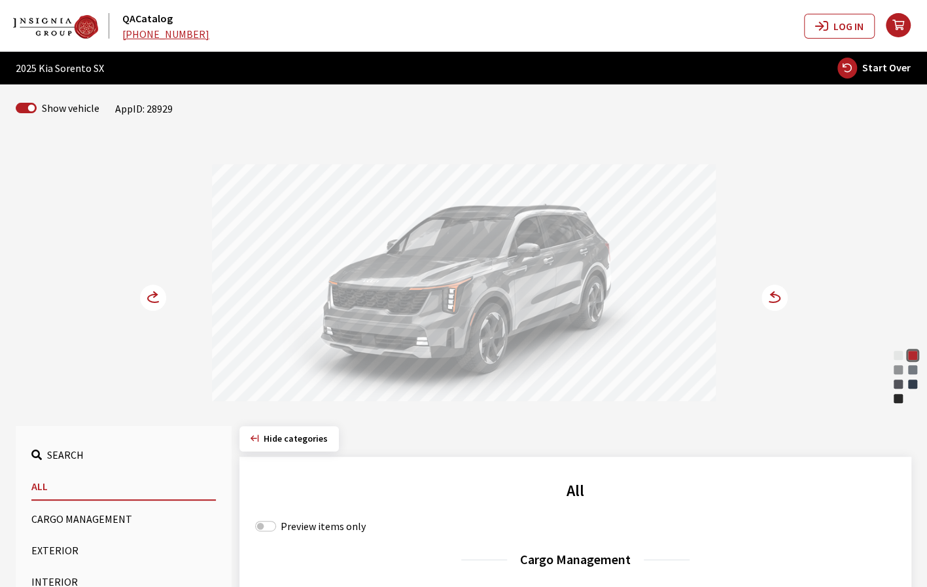
click at [778, 295] on icon at bounding box center [773, 298] width 14 height 8
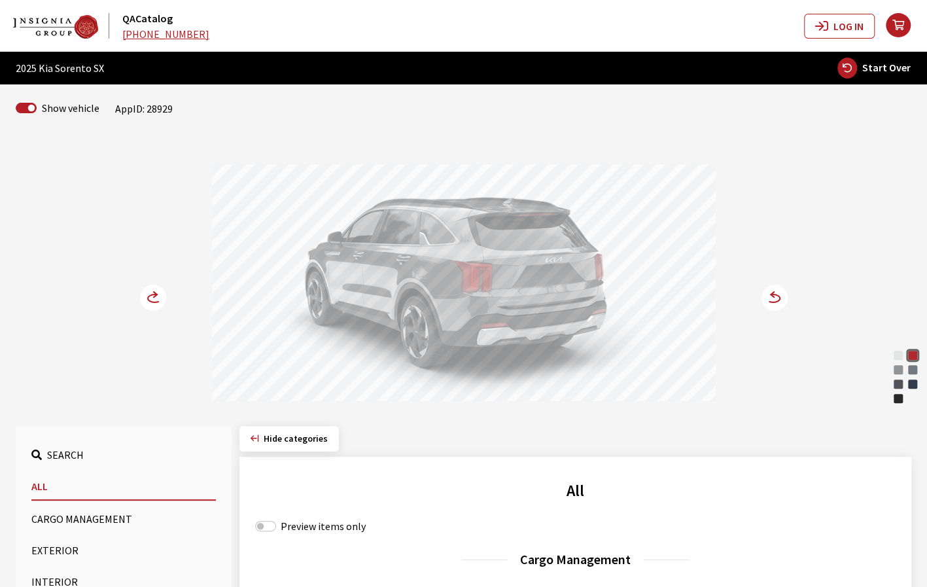
click at [777, 301] on icon at bounding box center [773, 298] width 14 height 8
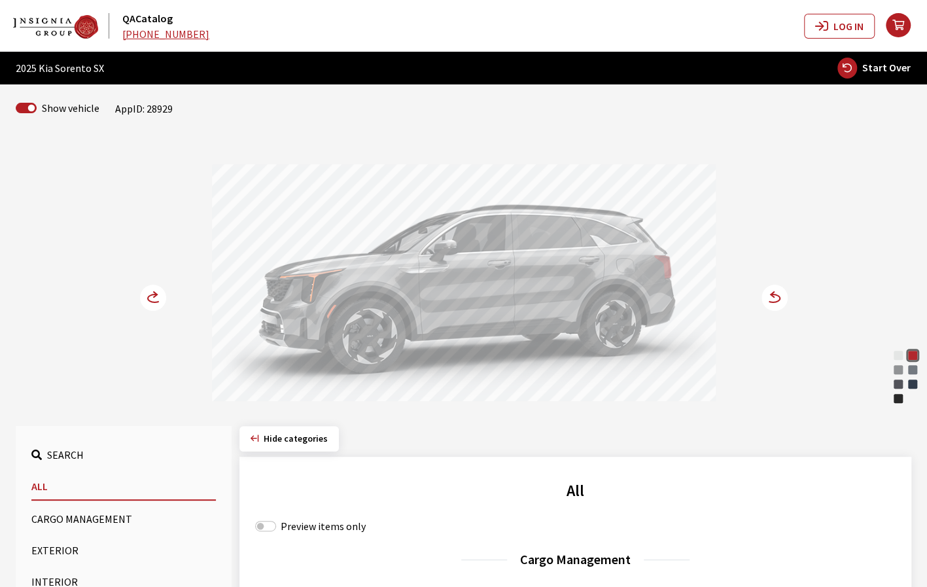
click at [777, 301] on icon at bounding box center [773, 298] width 14 height 8
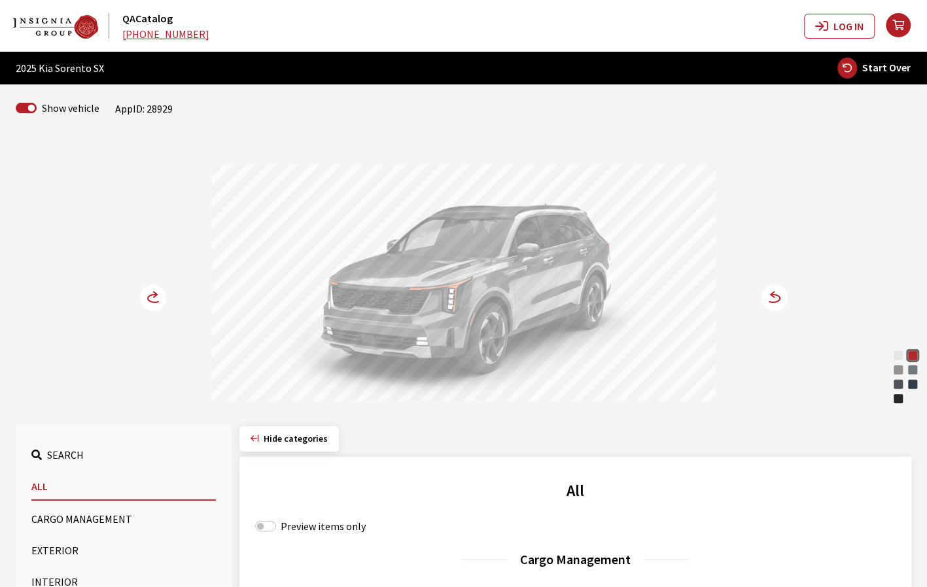
click at [777, 301] on icon at bounding box center [773, 298] width 14 height 8
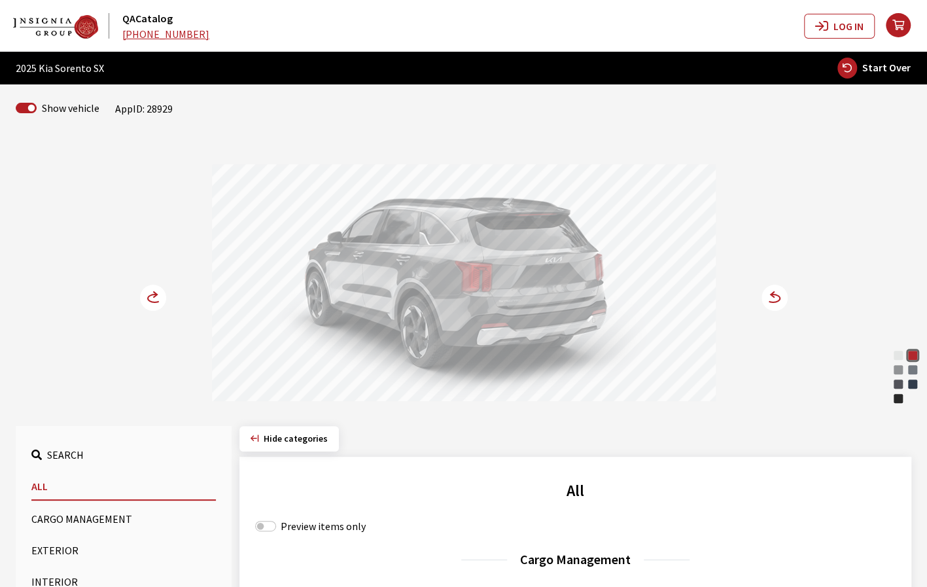
click at [895, 63] on span "Start Over" at bounding box center [886, 67] width 48 height 13
select select
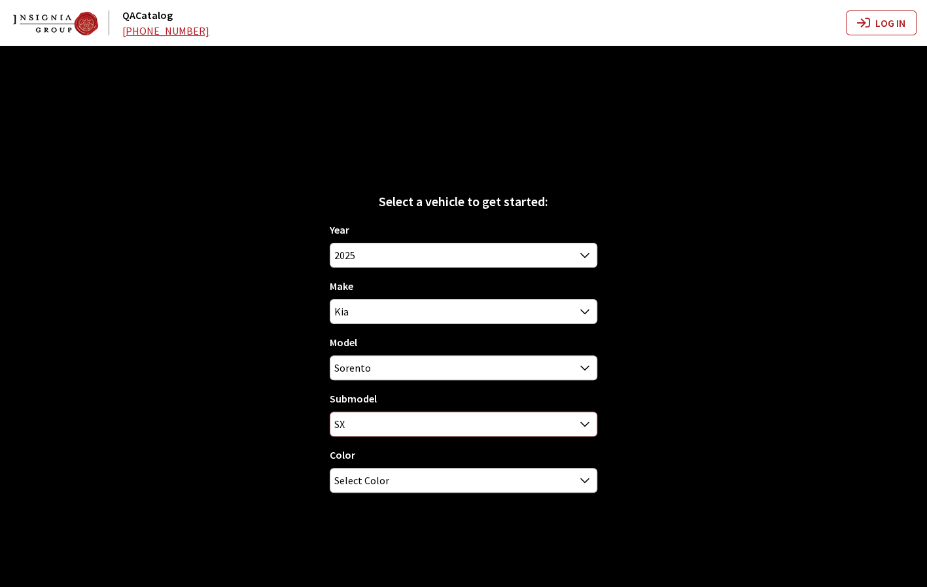
click at [579, 414] on span at bounding box center [585, 423] width 22 height 22
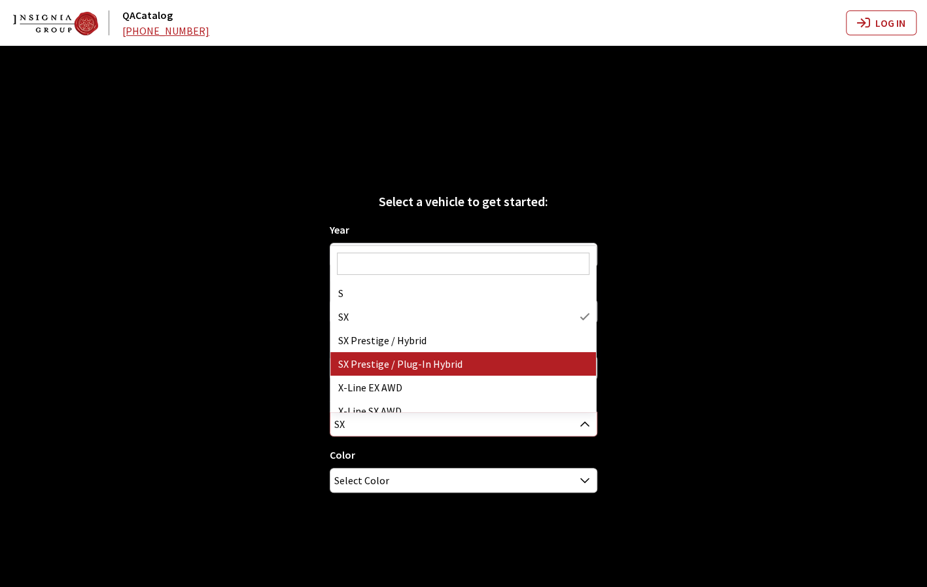
scroll to position [152, 0]
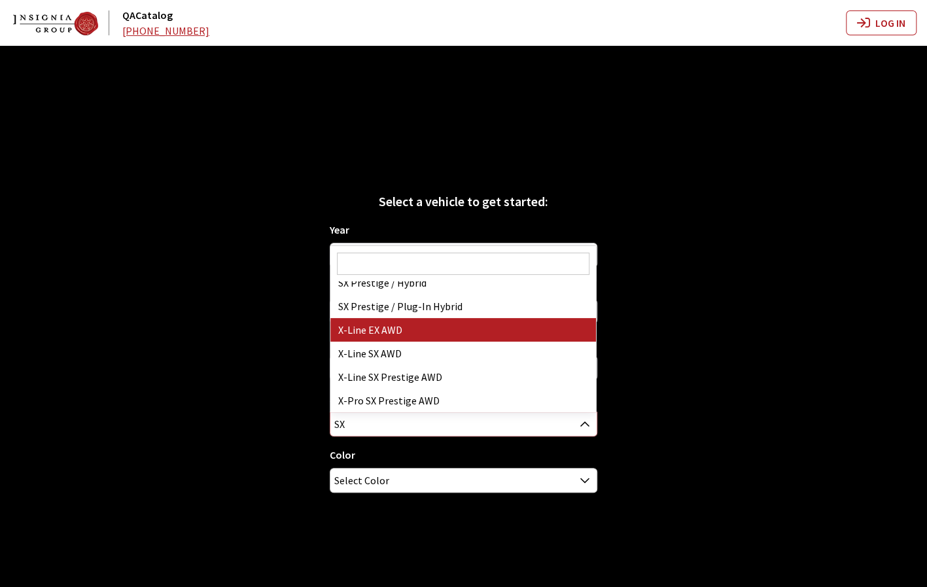
select select "3812"
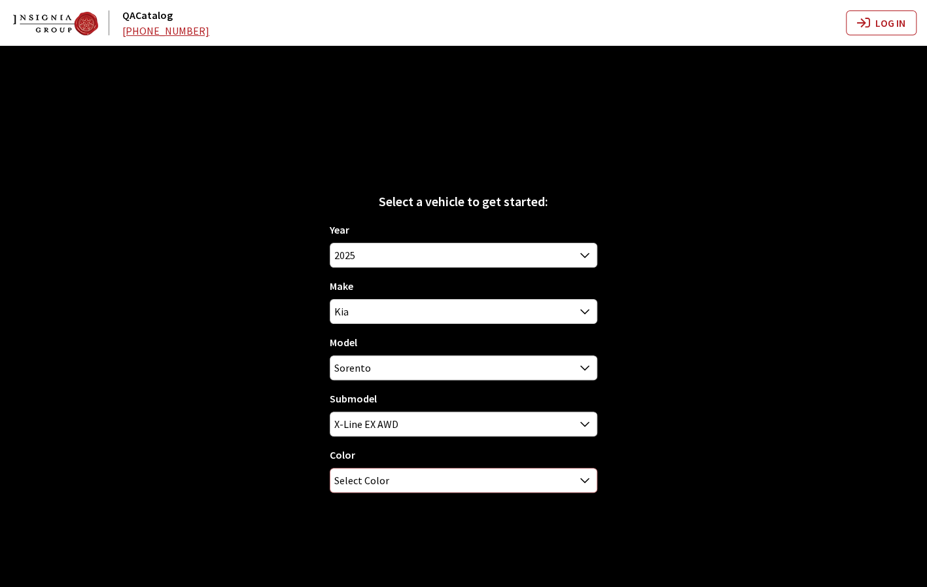
click at [428, 474] on span "Select Color" at bounding box center [463, 480] width 266 height 24
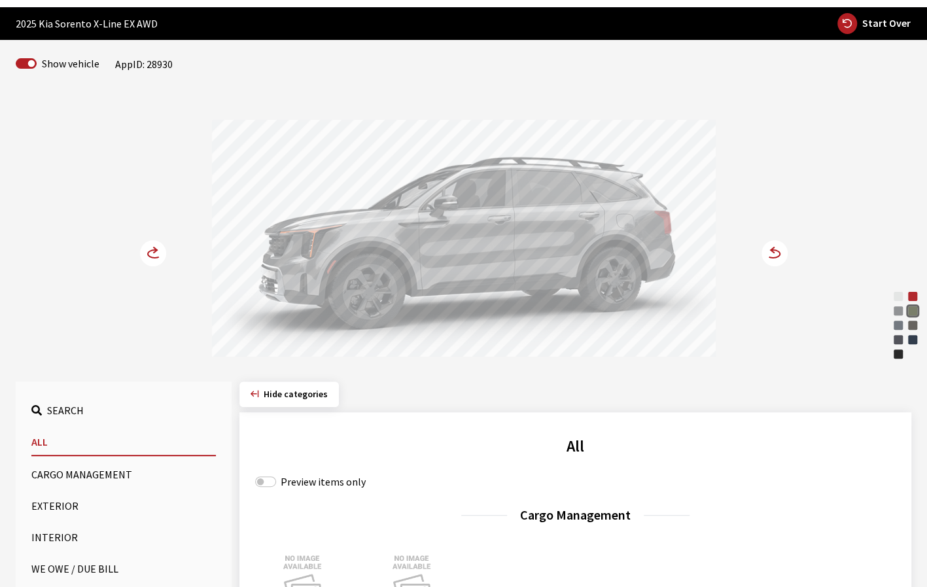
scroll to position [0, 0]
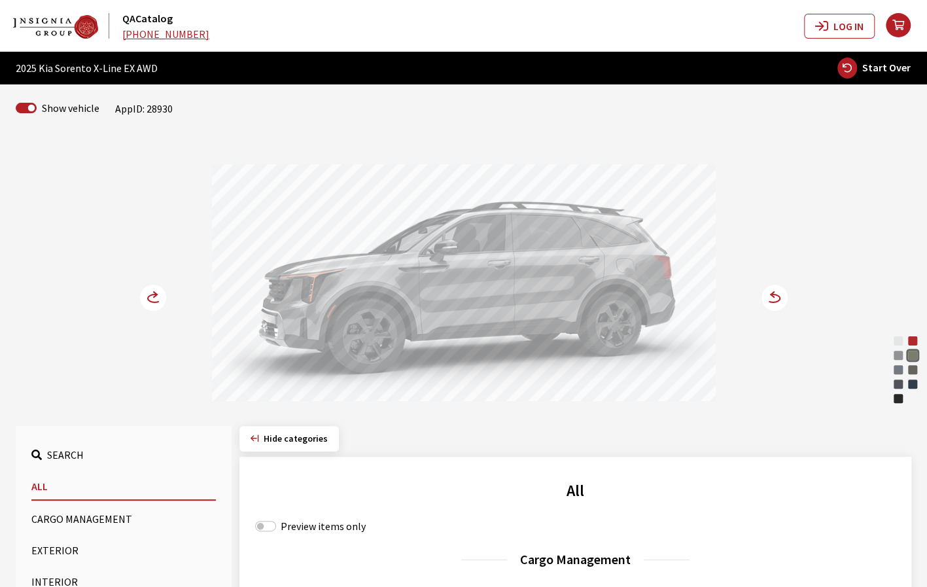
click at [778, 295] on icon at bounding box center [773, 298] width 14 height 8
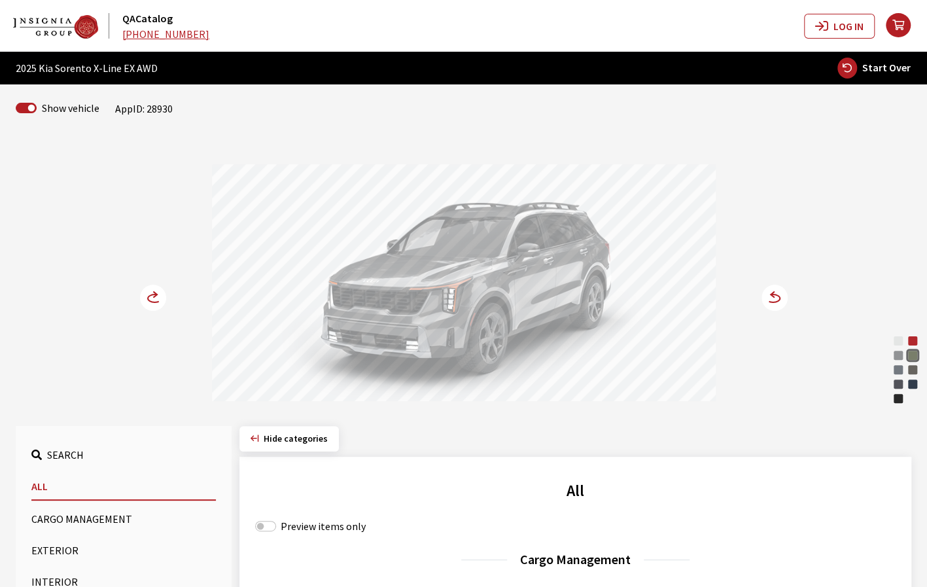
click at [158, 299] on icon at bounding box center [160, 298] width 9 height 11
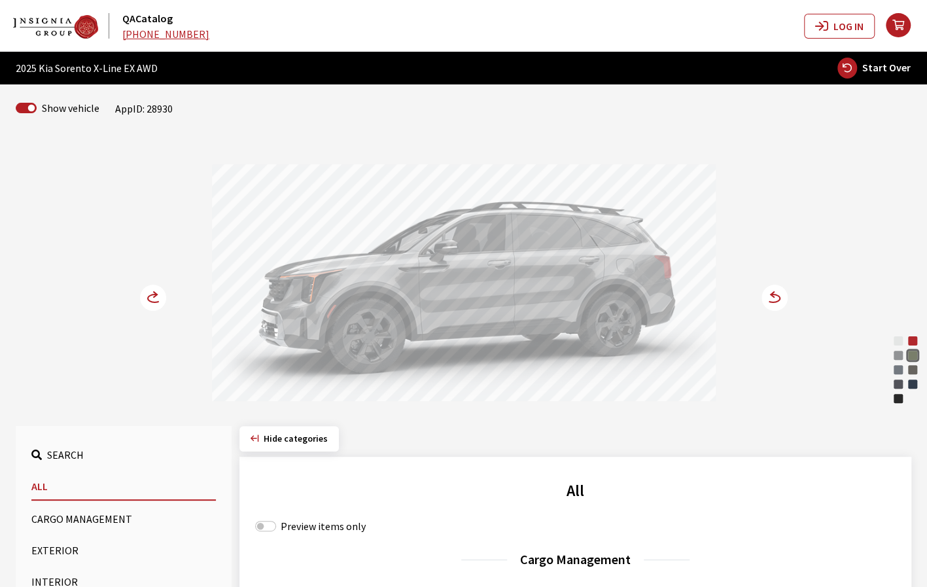
click at [158, 299] on icon at bounding box center [160, 298] width 9 height 11
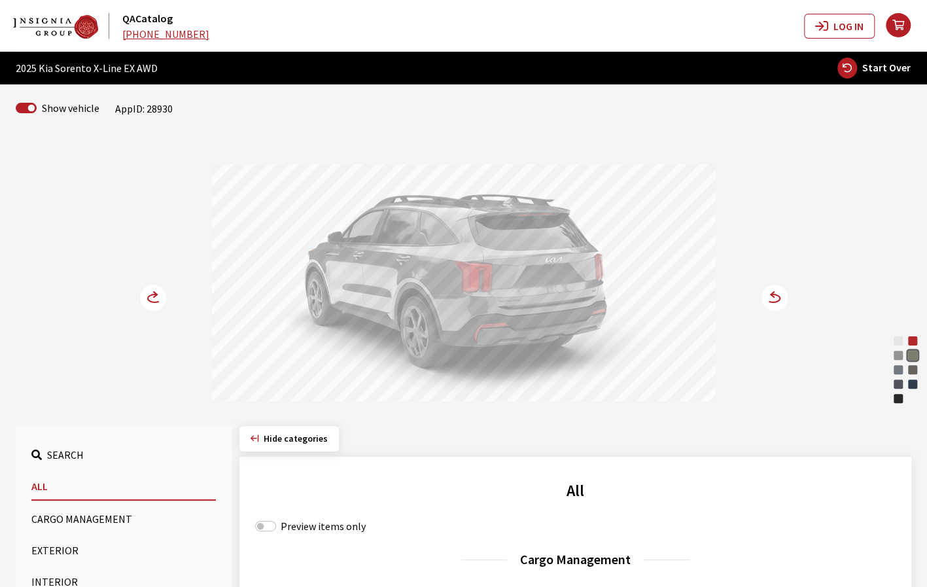
click at [893, 70] on span "Start Over" at bounding box center [886, 67] width 48 height 13
select select
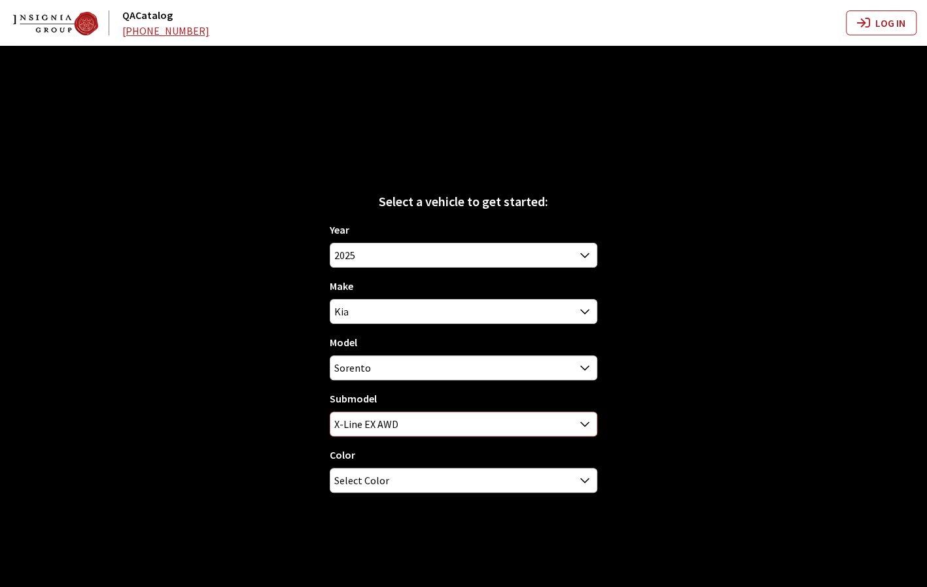
click at [566, 427] on span "X-Line EX AWD" at bounding box center [463, 424] width 266 height 24
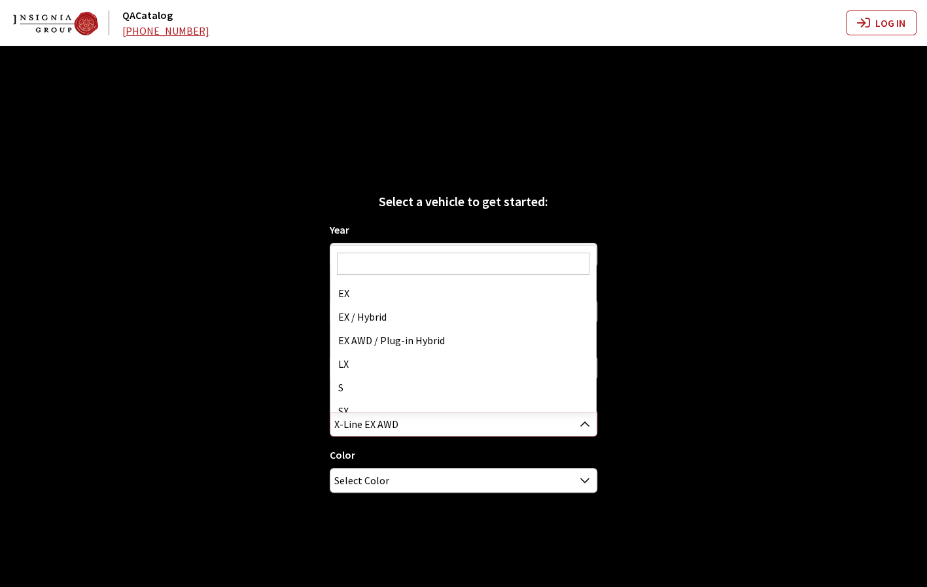
scroll to position [152, 0]
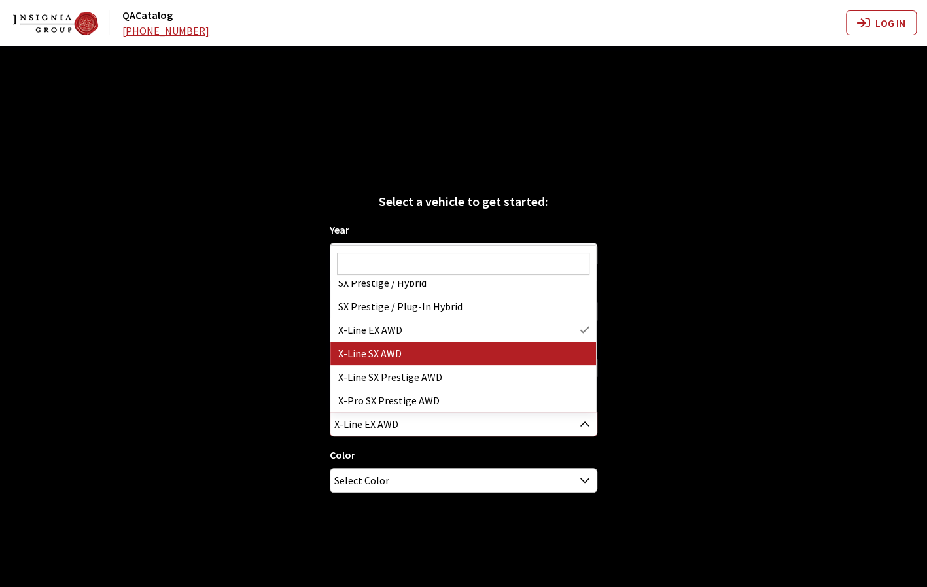
select select "4482"
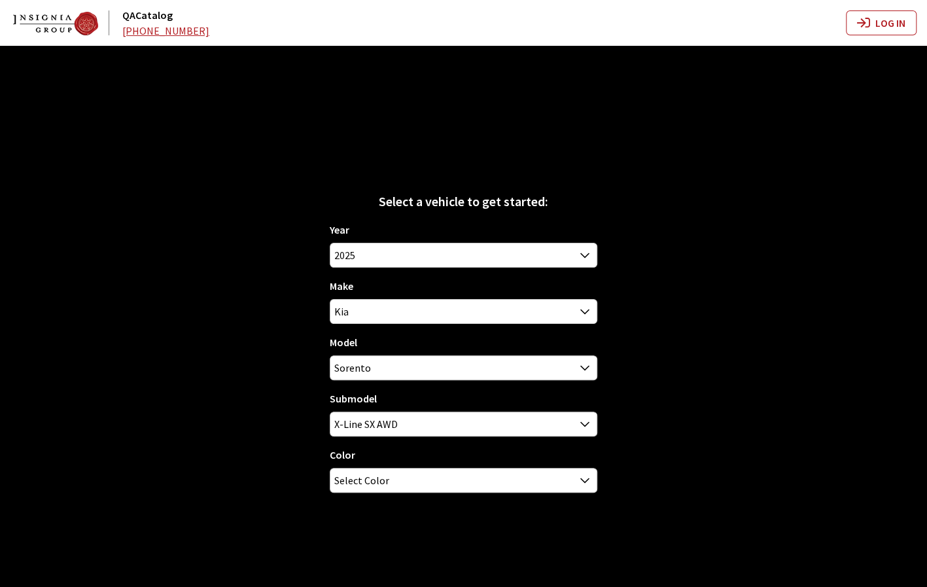
click at [456, 494] on div "Year 2026 2025 2024 2023 2022 2021 2020 2019 2018 2017 2016 2015 2014 2013 2012…" at bounding box center [463, 362] width 267 height 281
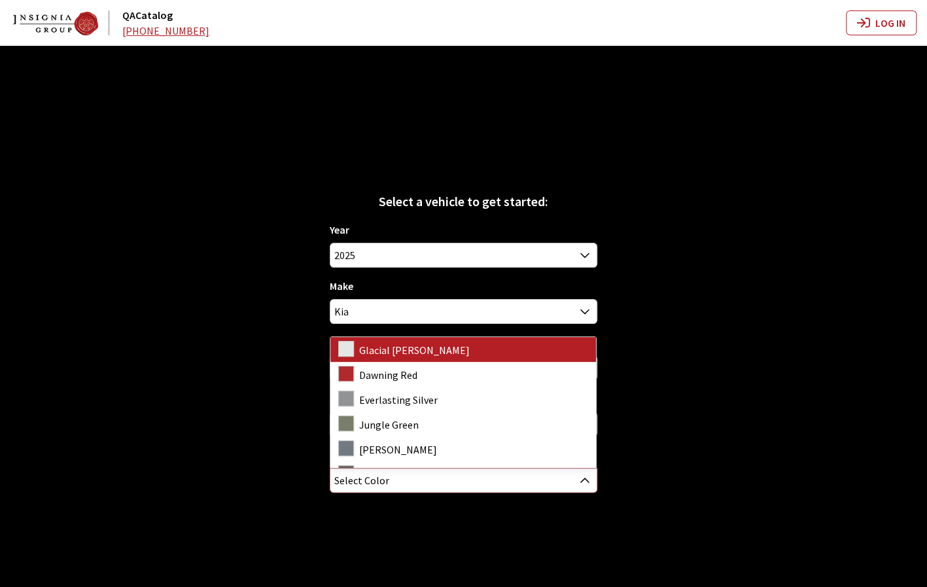
click at [456, 479] on span "Select Color" at bounding box center [463, 480] width 266 height 24
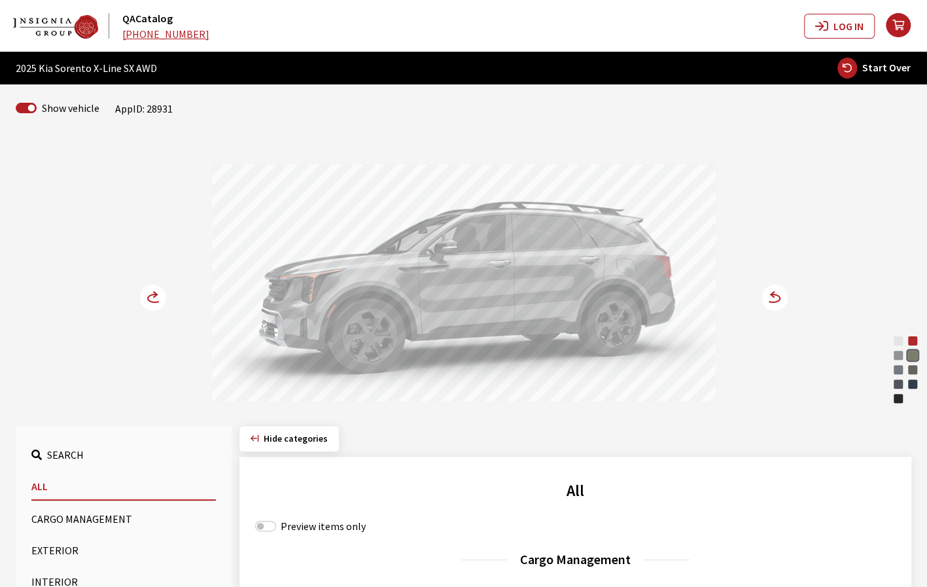
click at [169, 294] on div "Glacial White Pearl Dawning Red Everlasting Silver Jungle Green Wolf Gray Road …" at bounding box center [463, 271] width 863 height 267
click at [152, 294] on icon at bounding box center [155, 298] width 14 height 8
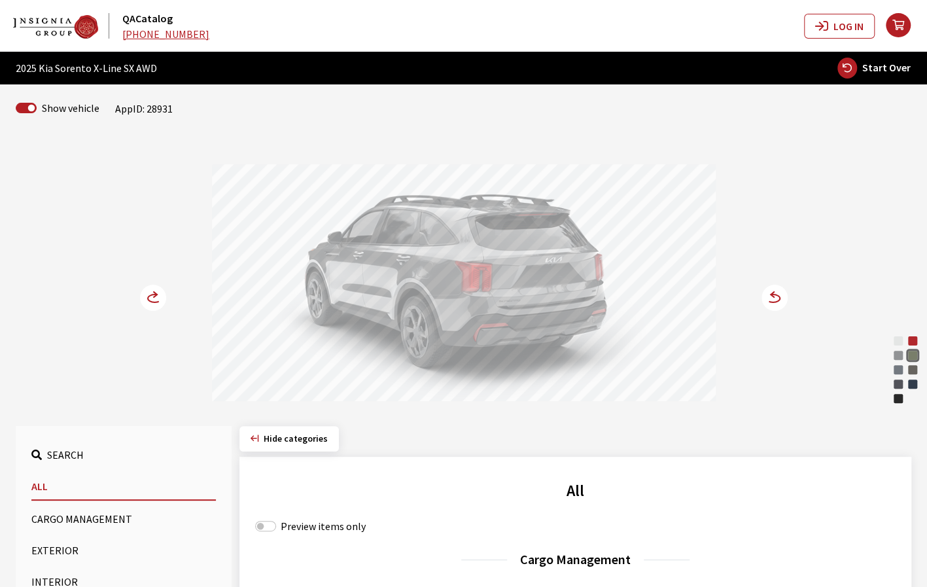
click at [780, 294] on circle at bounding box center [774, 297] width 26 height 26
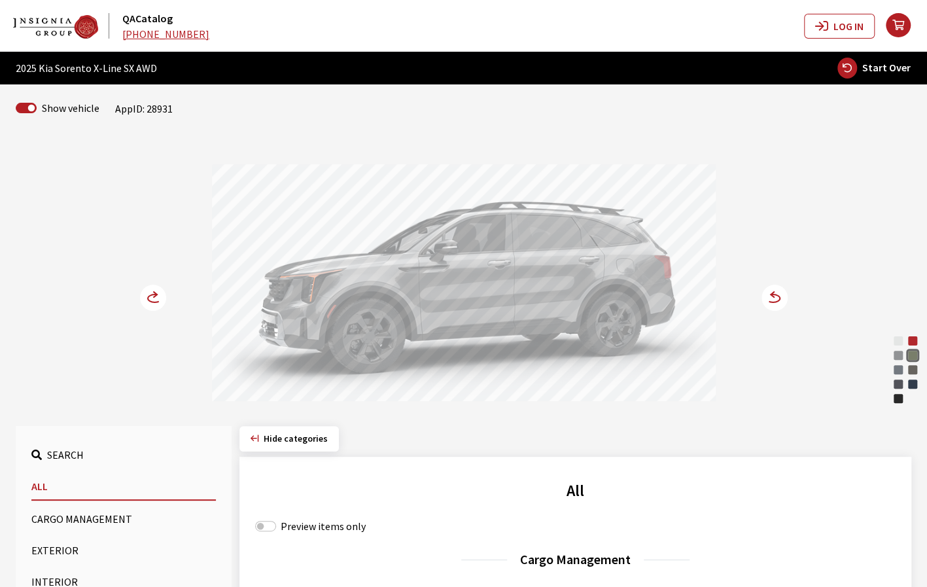
click at [780, 294] on circle at bounding box center [774, 297] width 26 height 26
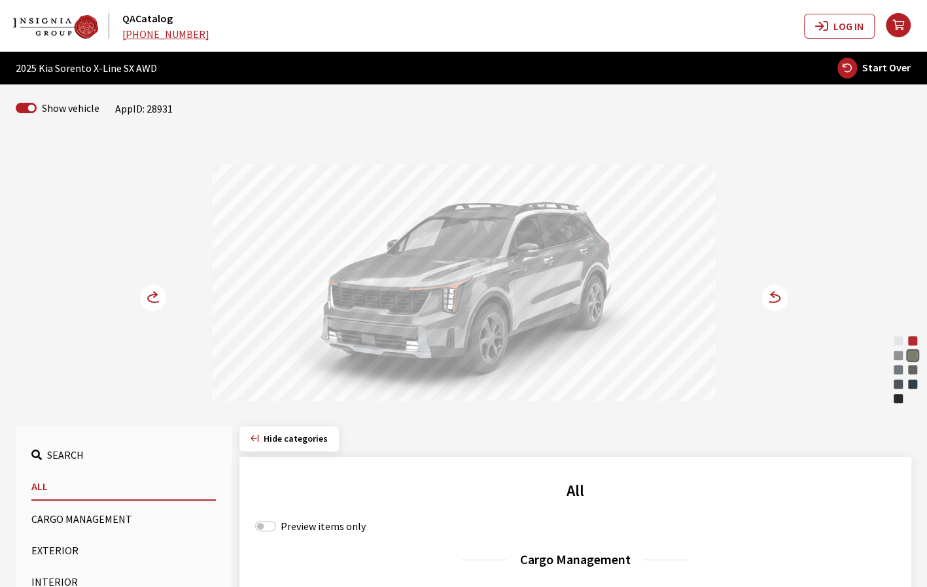
click at [891, 73] on span "Start Over" at bounding box center [886, 67] width 48 height 13
select select
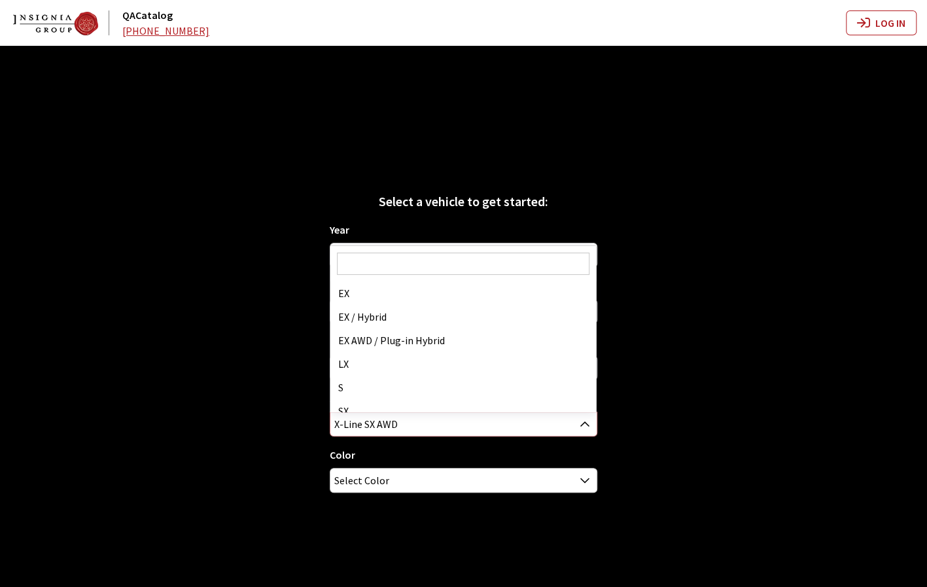
click at [543, 425] on span "X-Line SX AWD" at bounding box center [463, 424] width 266 height 24
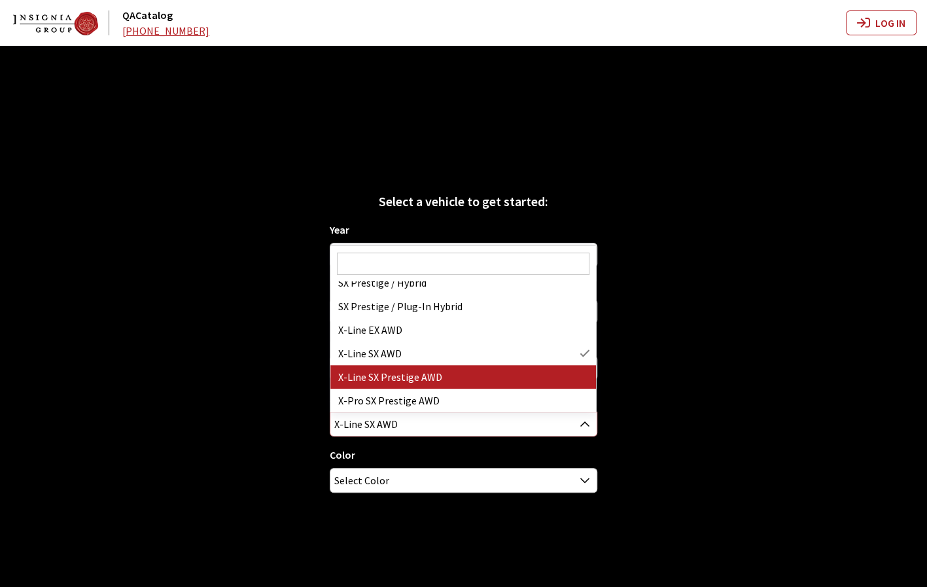
select select "3813"
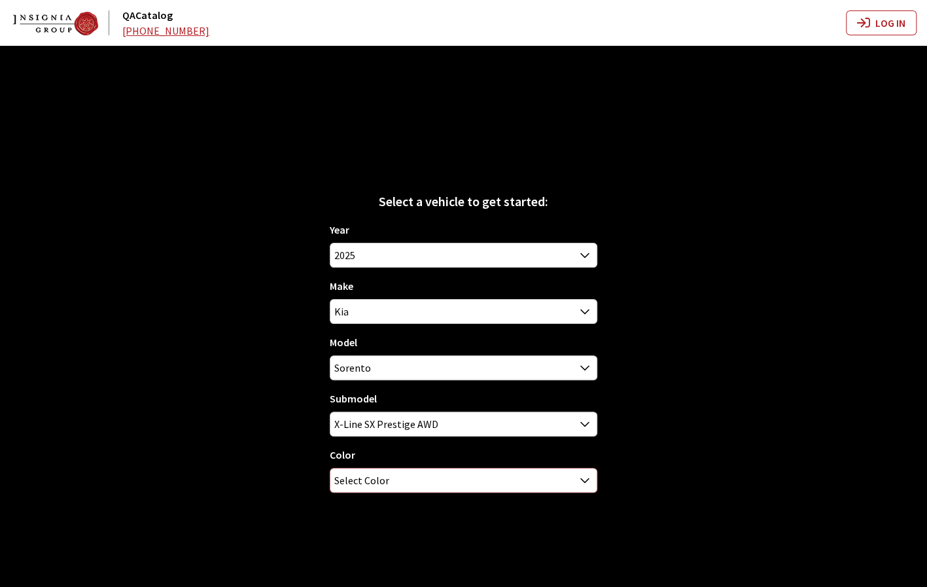
click at [438, 484] on span "Select Color" at bounding box center [463, 480] width 266 height 24
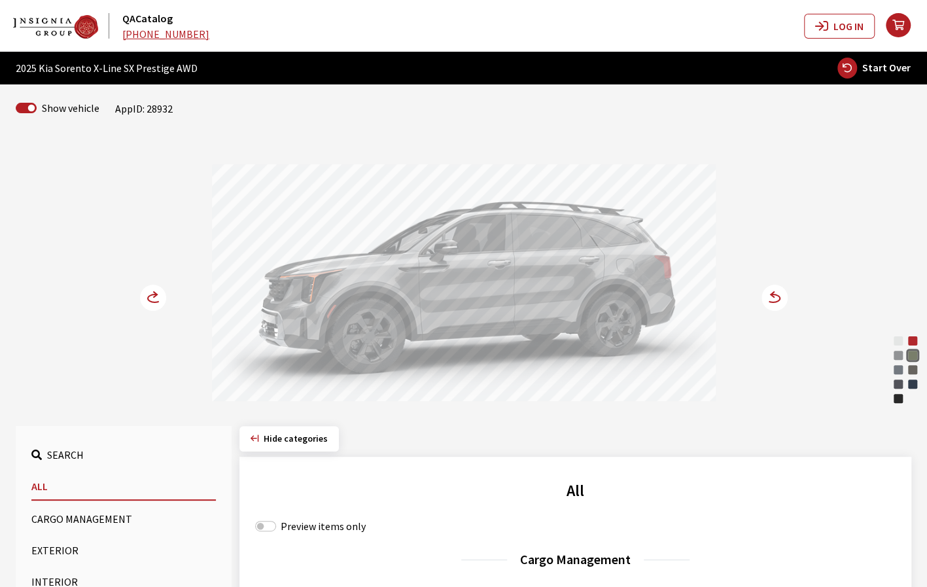
click at [780, 298] on circle at bounding box center [774, 297] width 26 height 26
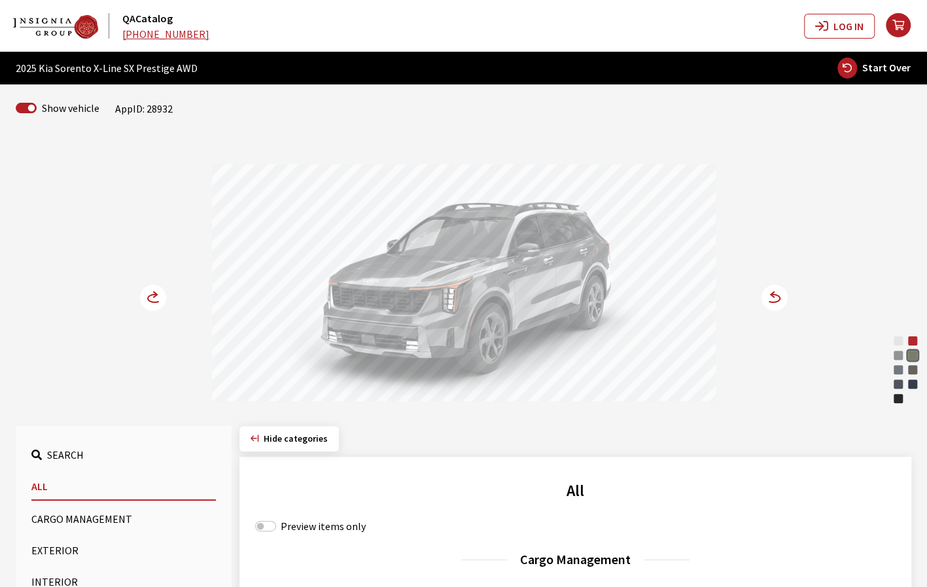
click at [775, 298] on circle at bounding box center [774, 297] width 26 height 26
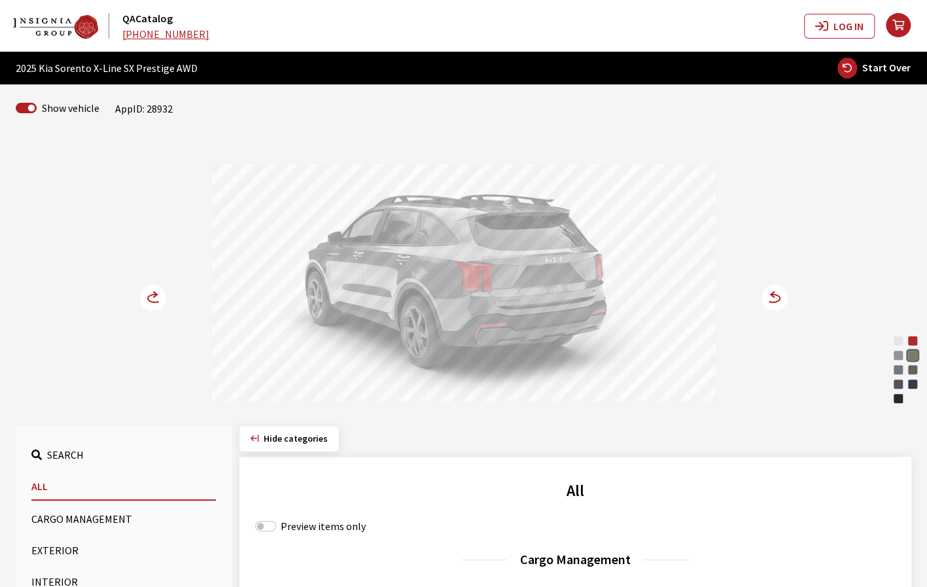
click at [774, 304] on circle at bounding box center [774, 297] width 26 height 26
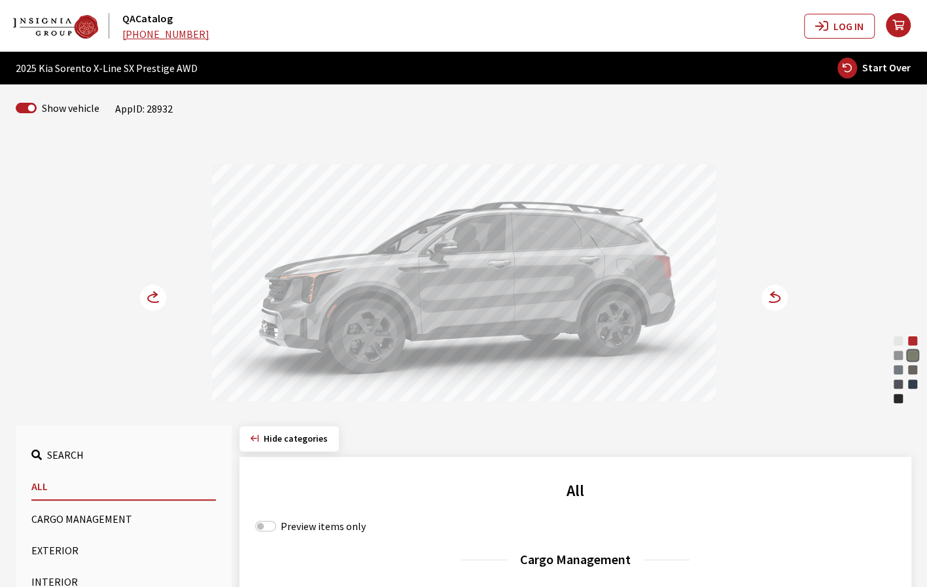
click at [778, 297] on circle at bounding box center [774, 297] width 26 height 26
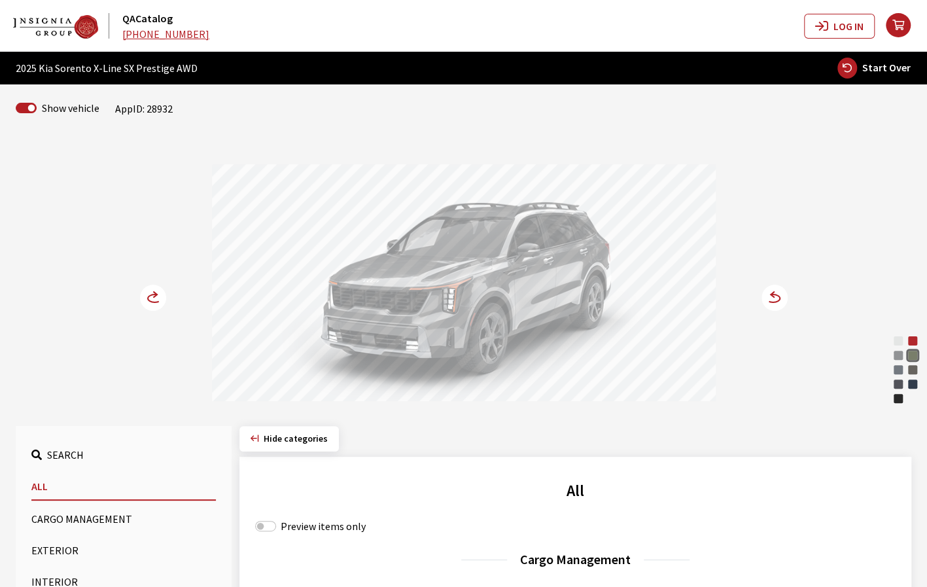
click at [895, 69] on span "Start Over" at bounding box center [886, 67] width 48 height 13
select select
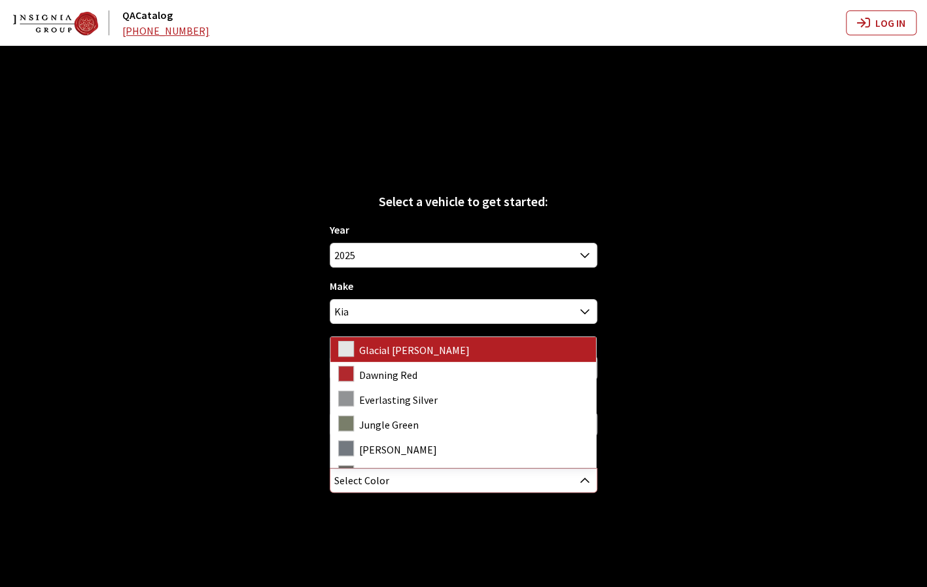
click at [500, 485] on span "Select Color" at bounding box center [463, 480] width 266 height 24
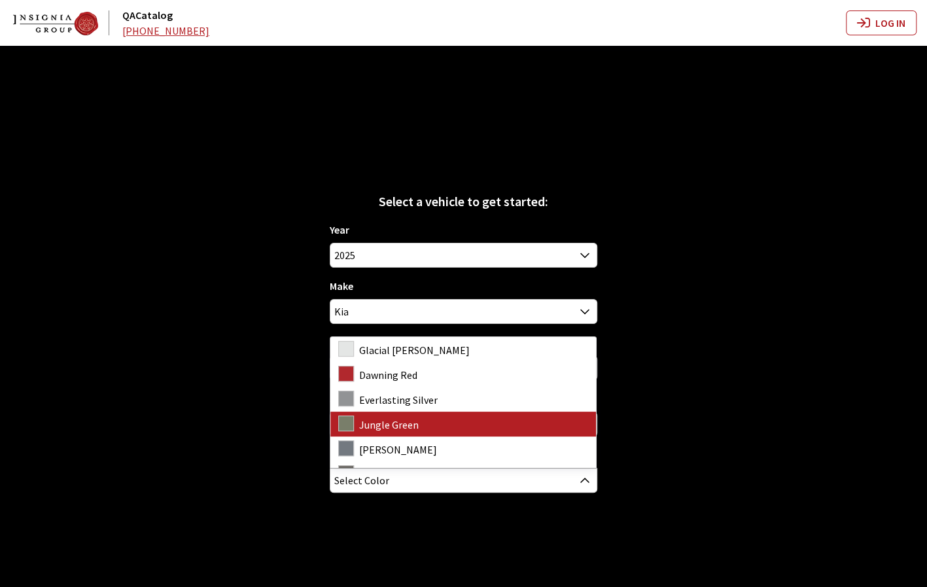
click at [789, 424] on div "Select a vehicle to get started: Year 2026 2025 2024 2023 2022 2021 2020 2019 2…" at bounding box center [463, 339] width 927 height 587
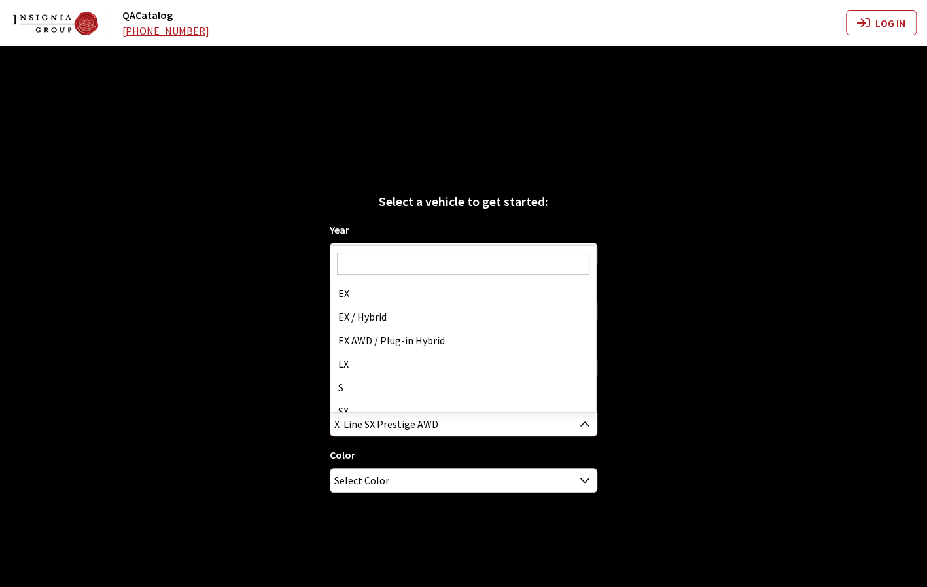
click at [506, 425] on span "X-Line SX Prestige AWD" at bounding box center [463, 424] width 266 height 24
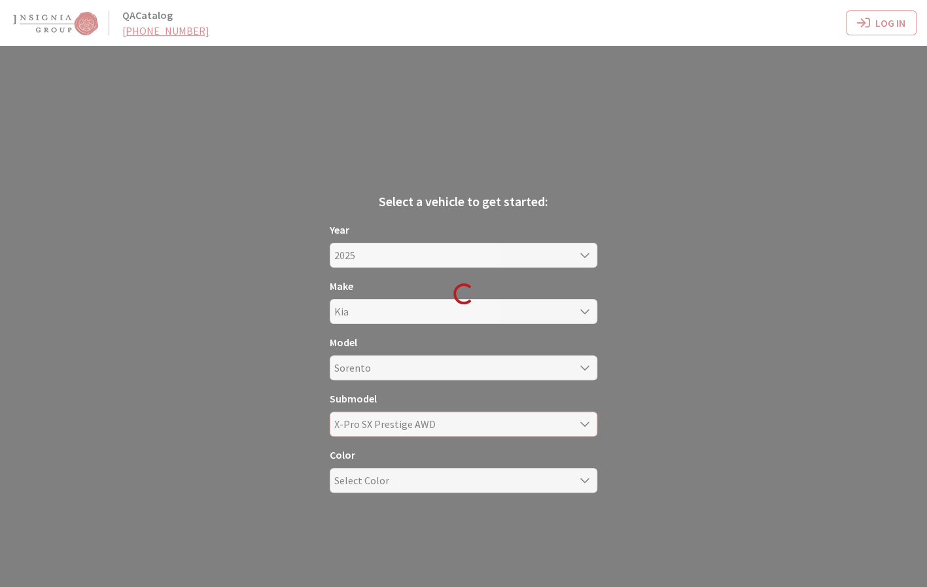
select select "4483"
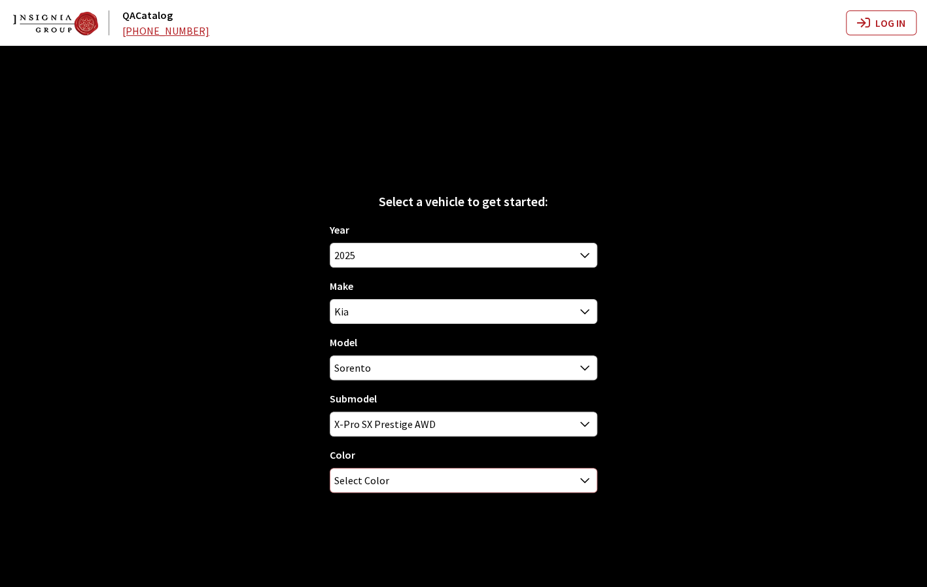
click at [428, 489] on span "Select Color" at bounding box center [463, 480] width 266 height 24
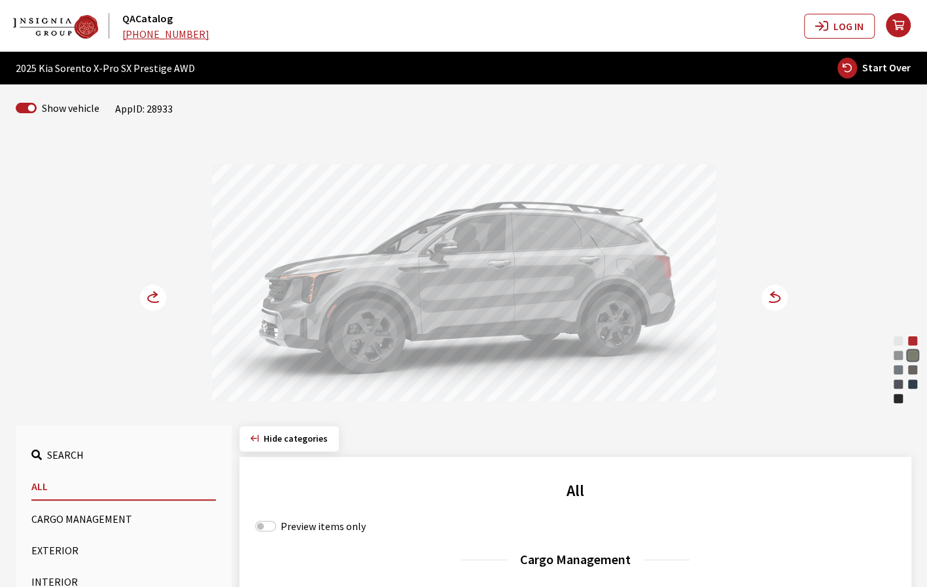
click at [890, 66] on span "Start Over" at bounding box center [886, 67] width 48 height 13
select select
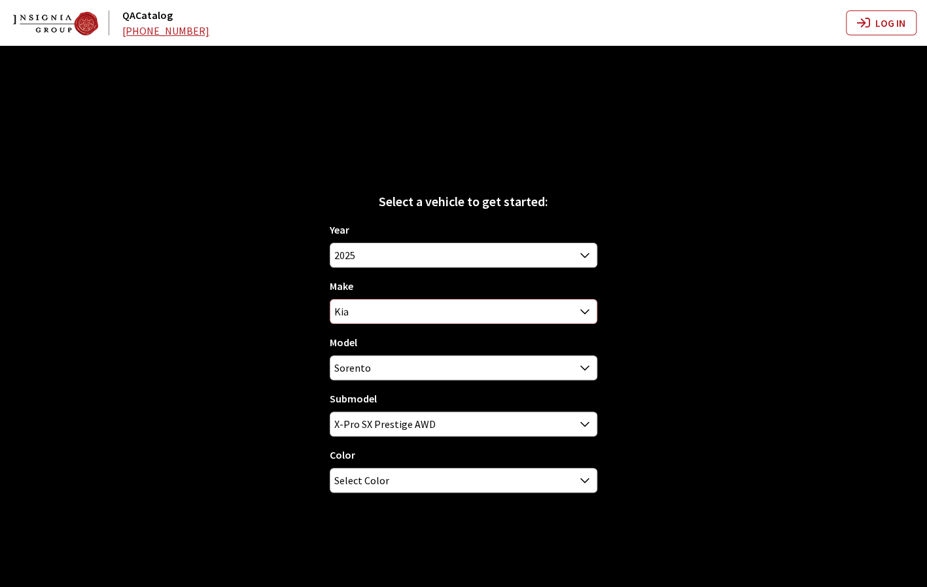
click at [400, 312] on span "Kia" at bounding box center [463, 312] width 266 height 24
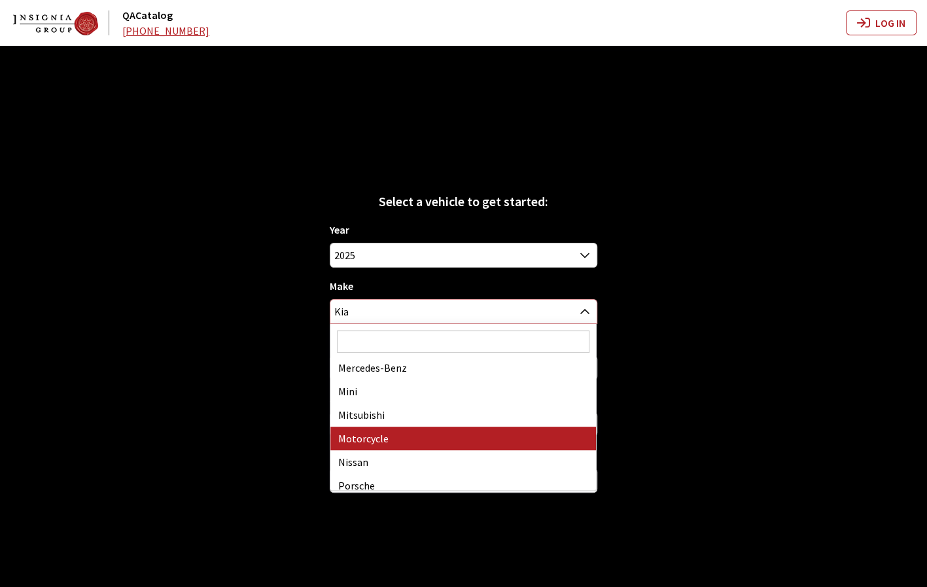
scroll to position [531, 0]
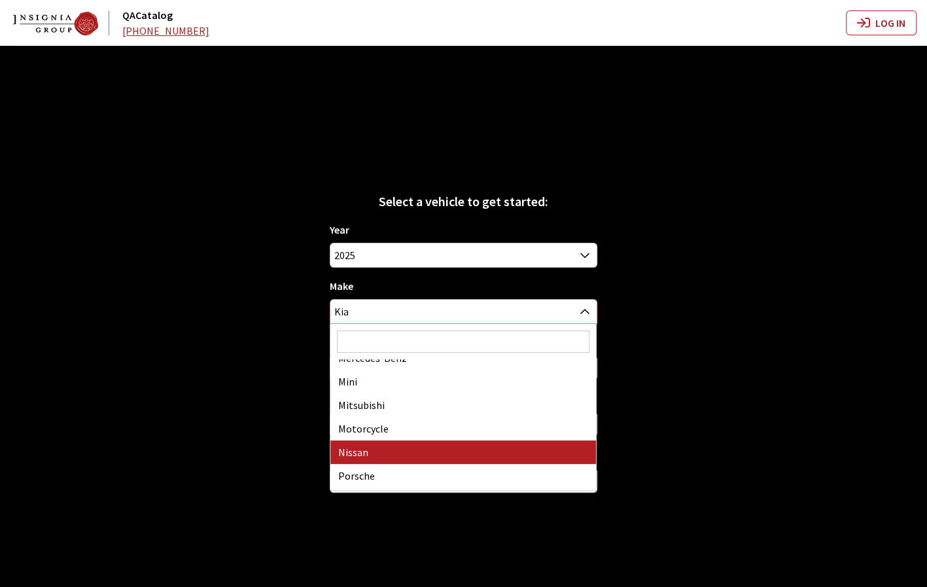
select select "29"
select select
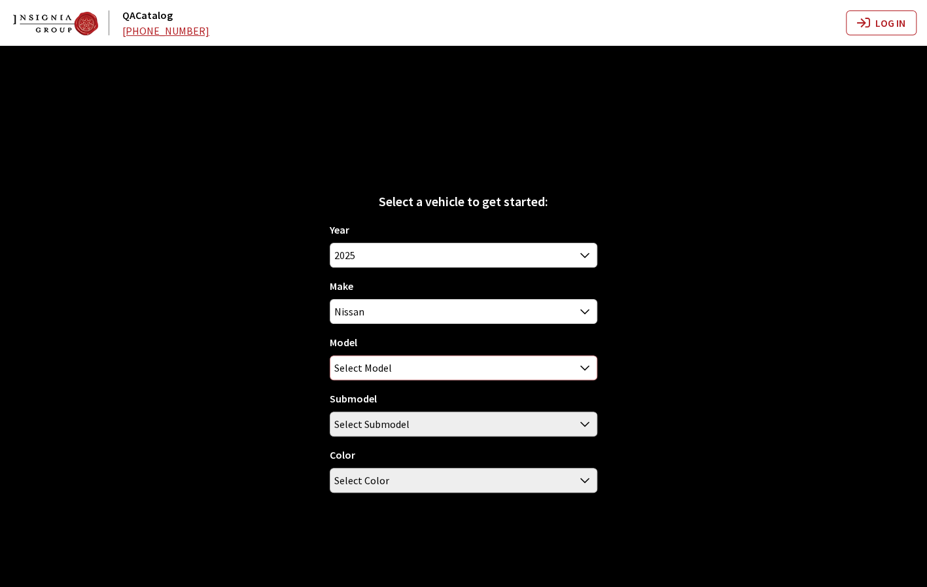
click at [419, 367] on span "Select Model" at bounding box center [463, 368] width 266 height 24
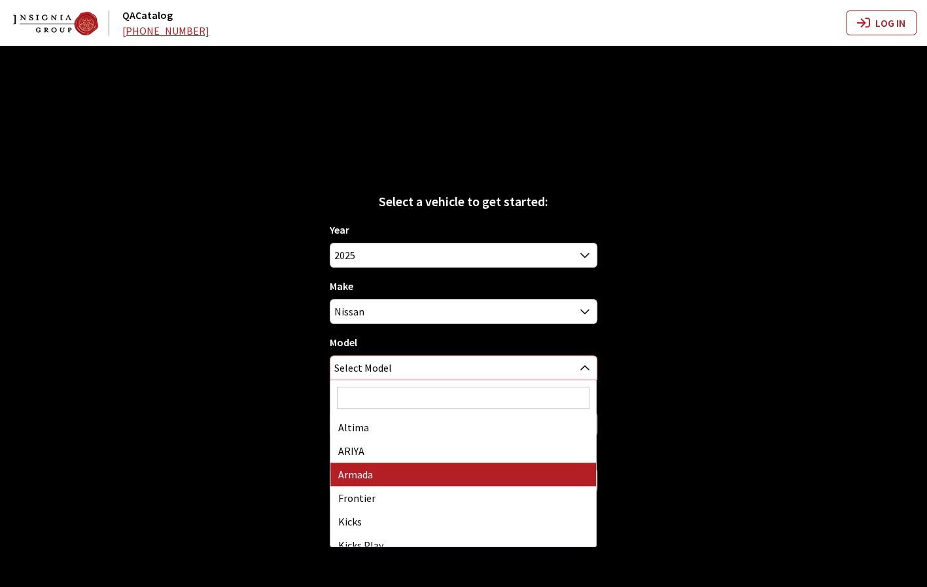
select select "338"
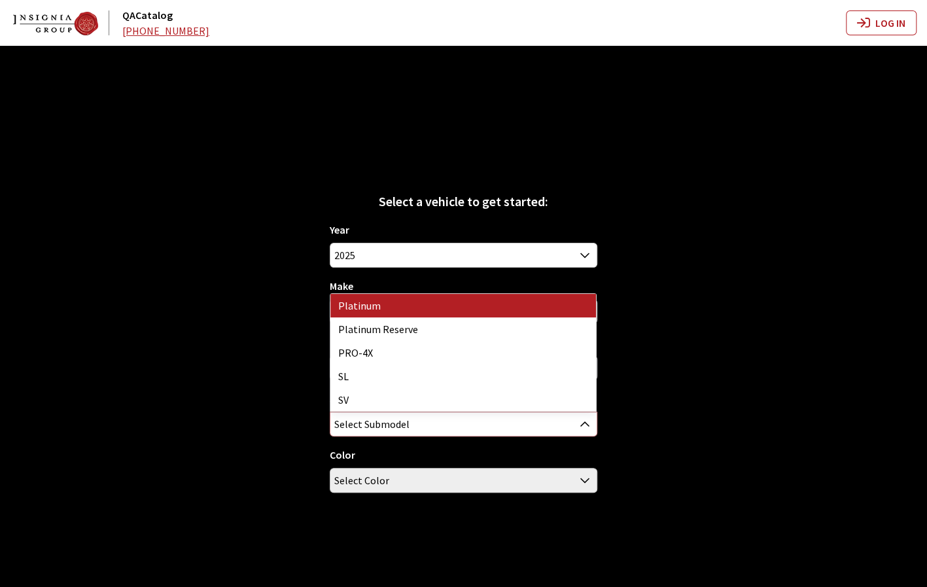
click at [449, 426] on span "Select Submodel" at bounding box center [463, 424] width 266 height 24
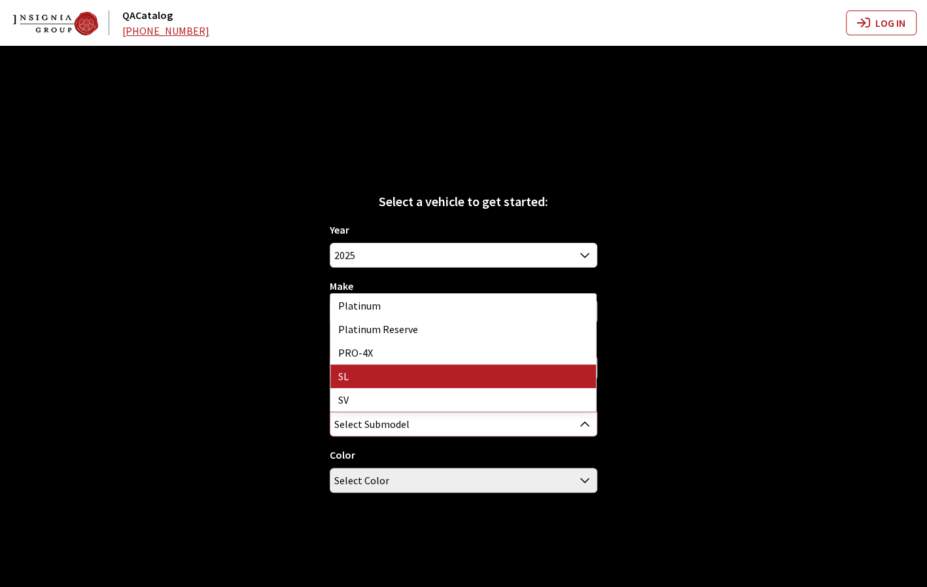
select select "590"
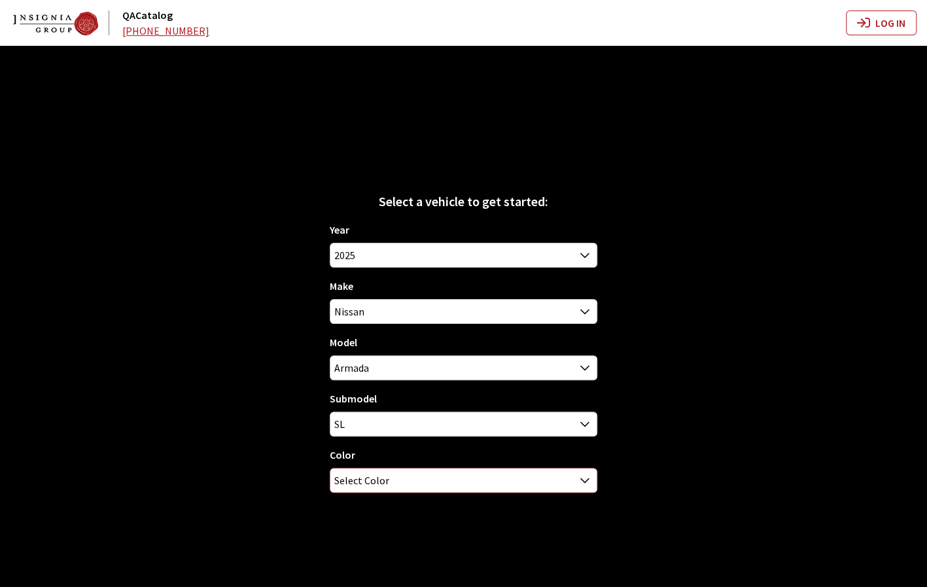
click at [446, 484] on span "Select Color" at bounding box center [463, 480] width 266 height 24
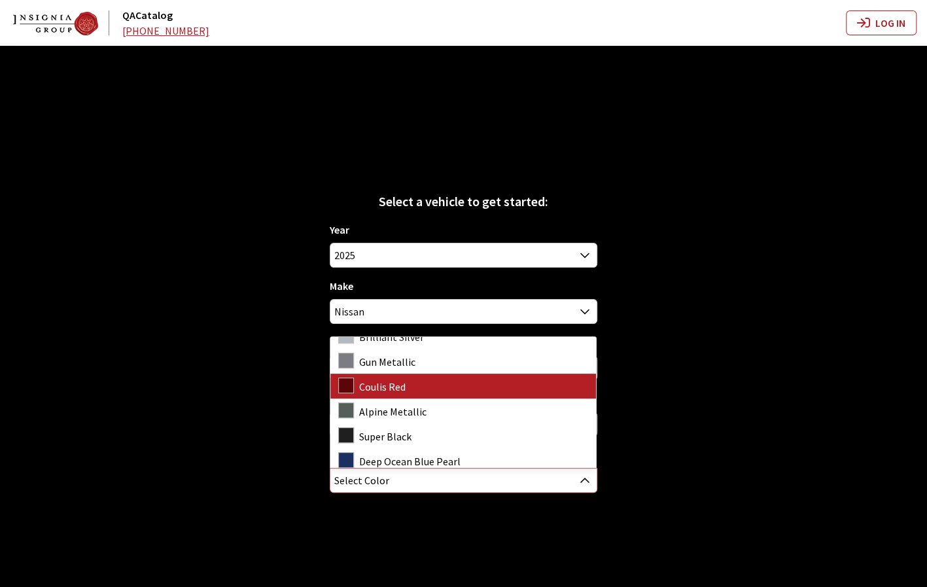
scroll to position [43, 0]
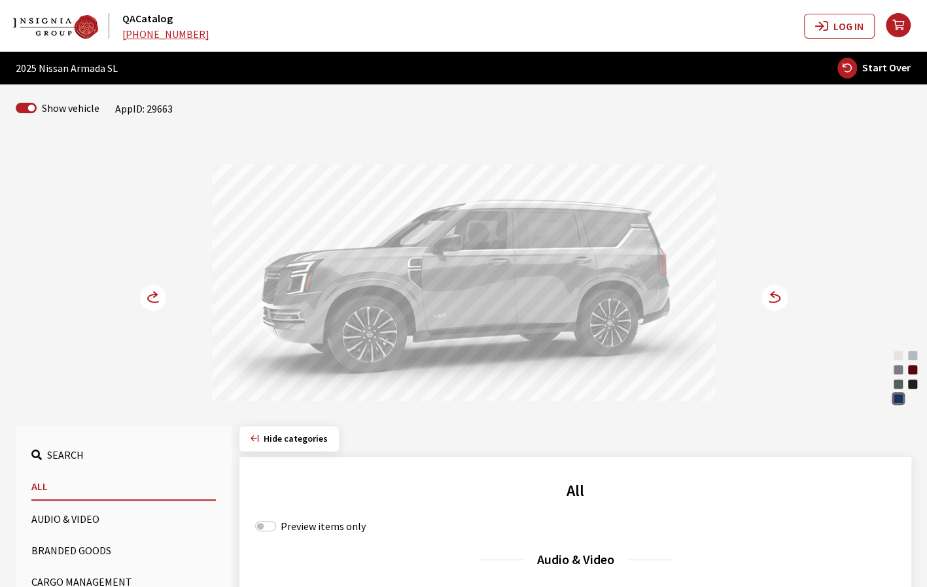
click at [778, 296] on icon at bounding box center [773, 298] width 14 height 8
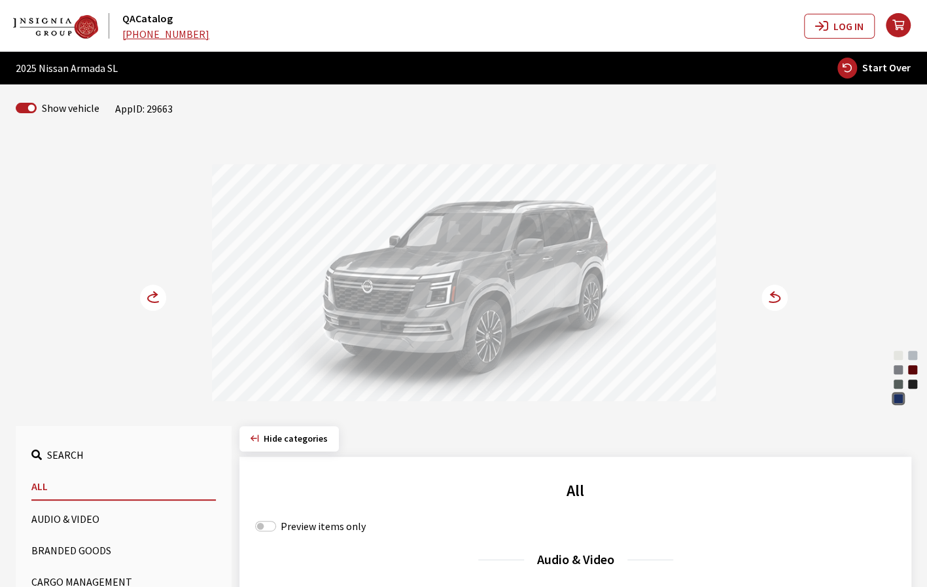
click at [161, 298] on icon at bounding box center [160, 298] width 9 height 11
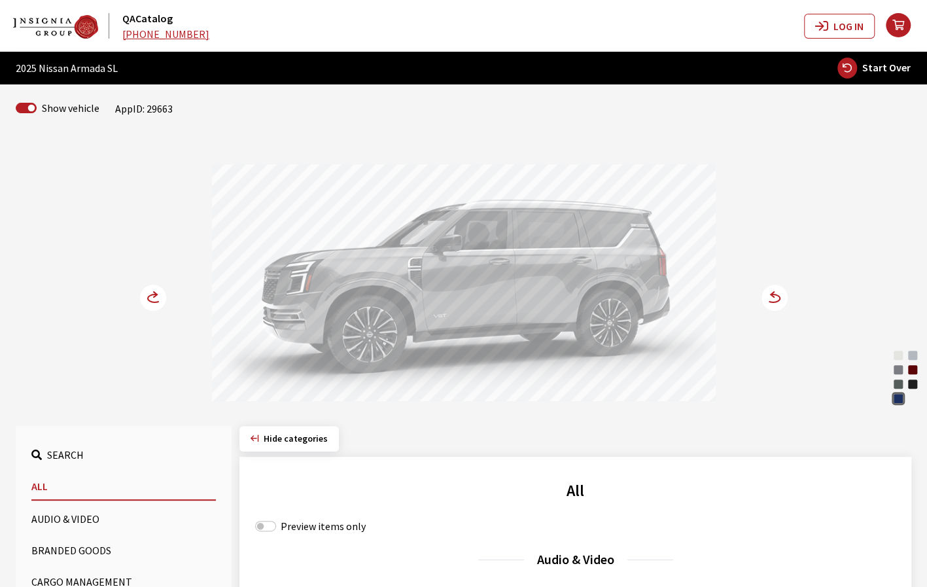
click at [157, 300] on circle at bounding box center [153, 297] width 26 height 26
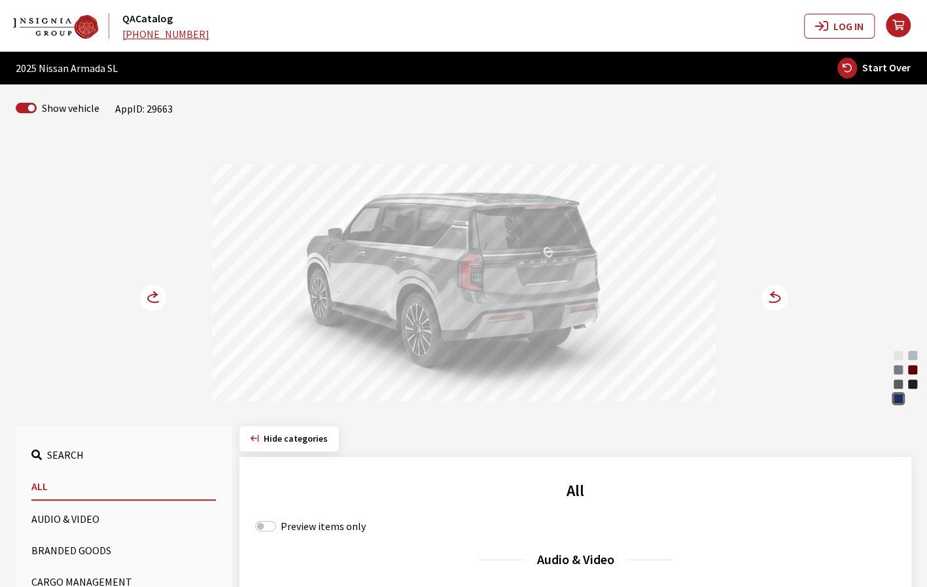
click at [891, 69] on span "Start Over" at bounding box center [886, 67] width 48 height 13
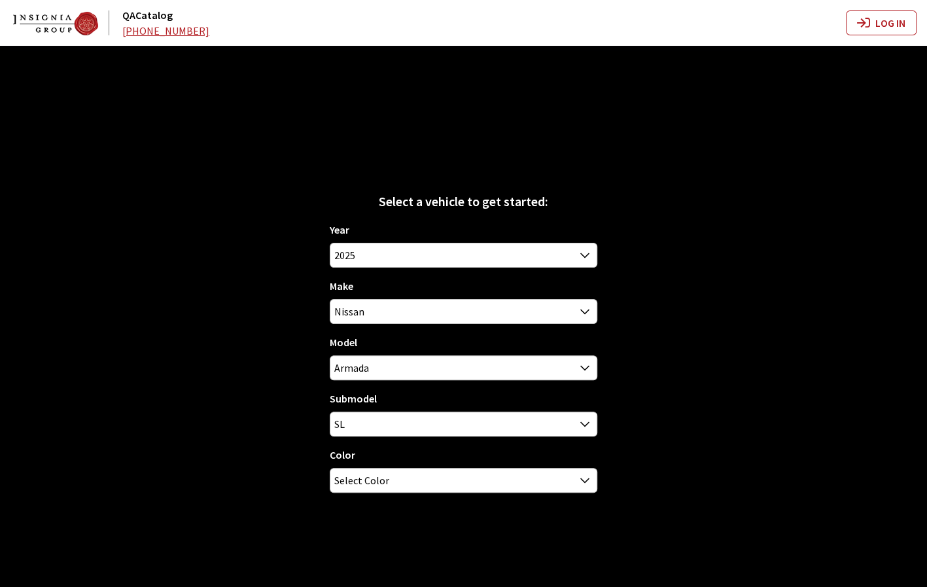
select select
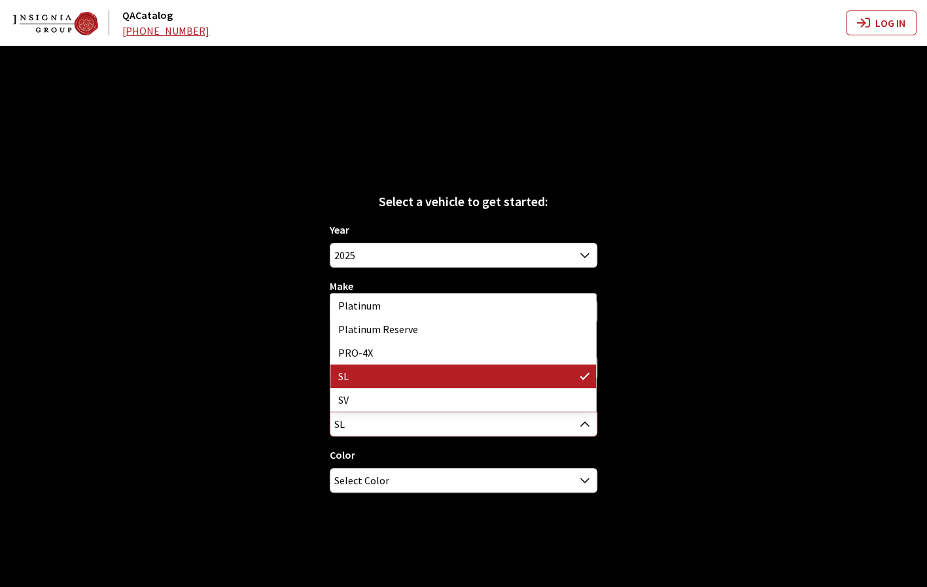
click at [557, 431] on span "SL" at bounding box center [463, 424] width 266 height 24
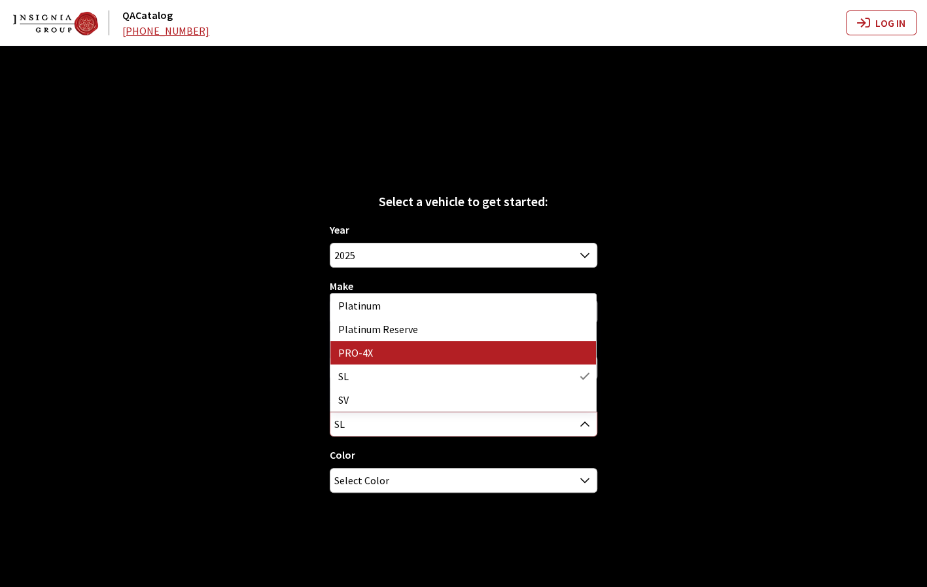
select select "750"
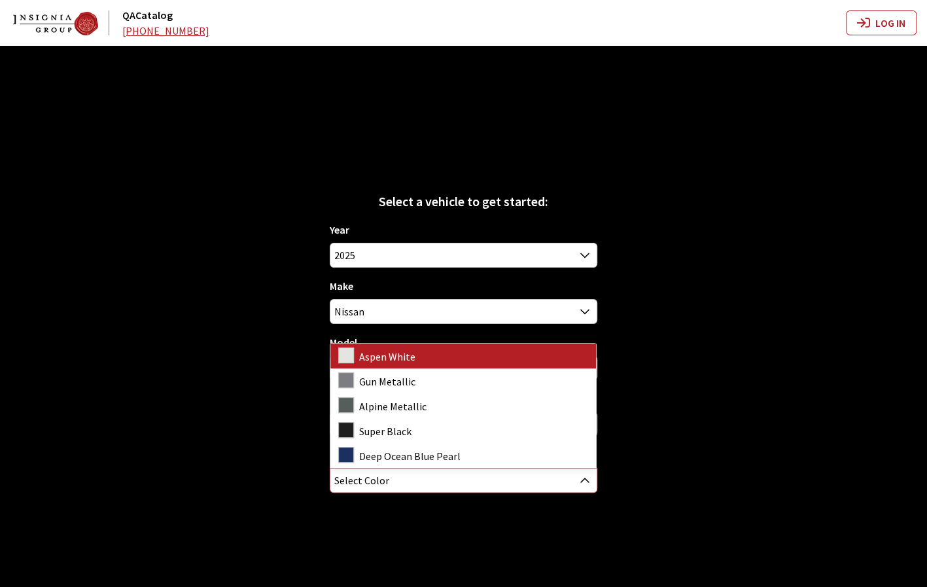
click at [529, 483] on span "Select Color" at bounding box center [463, 480] width 266 height 24
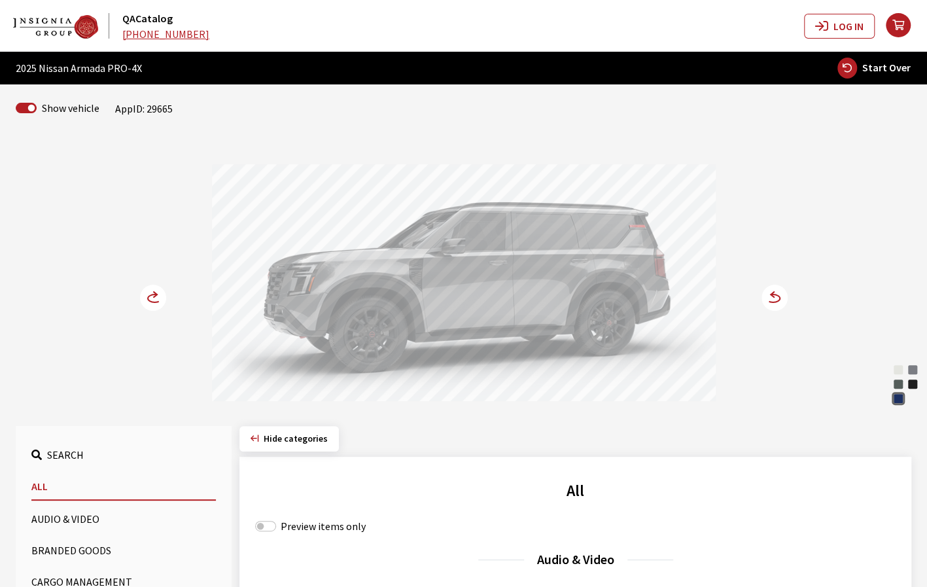
click at [768, 296] on icon at bounding box center [766, 298] width 9 height 11
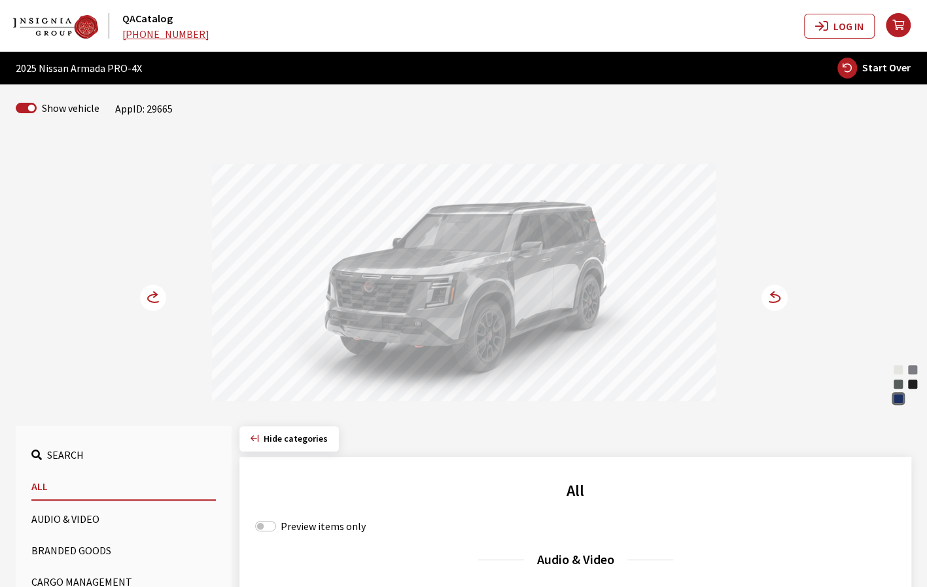
click at [154, 299] on circle at bounding box center [153, 297] width 26 height 26
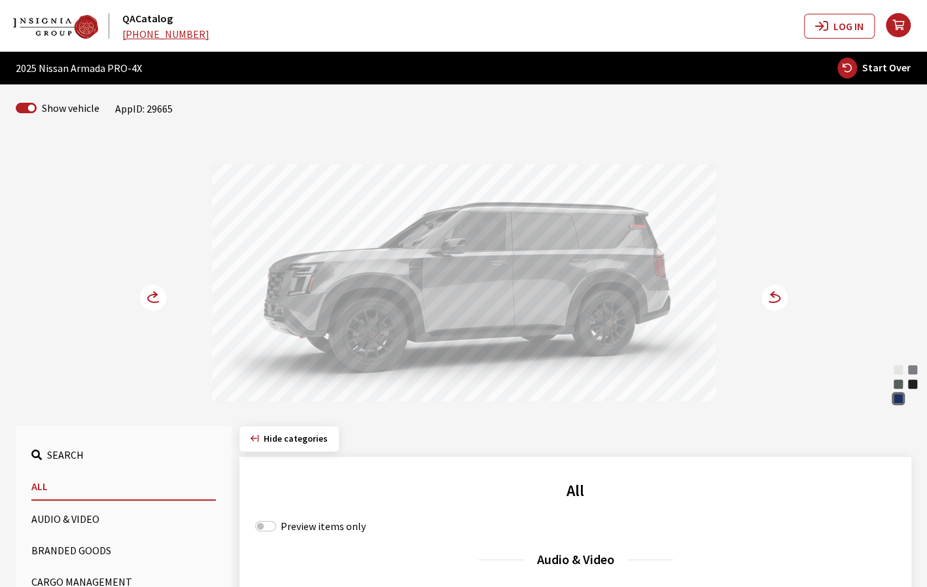
click at [150, 300] on circle at bounding box center [153, 297] width 26 height 26
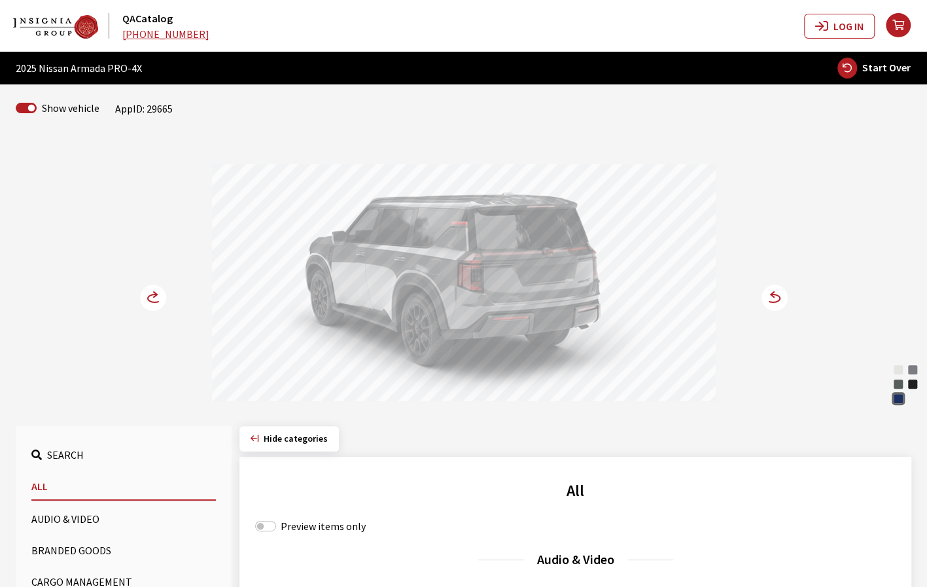
click at [764, 303] on circle at bounding box center [774, 297] width 26 height 26
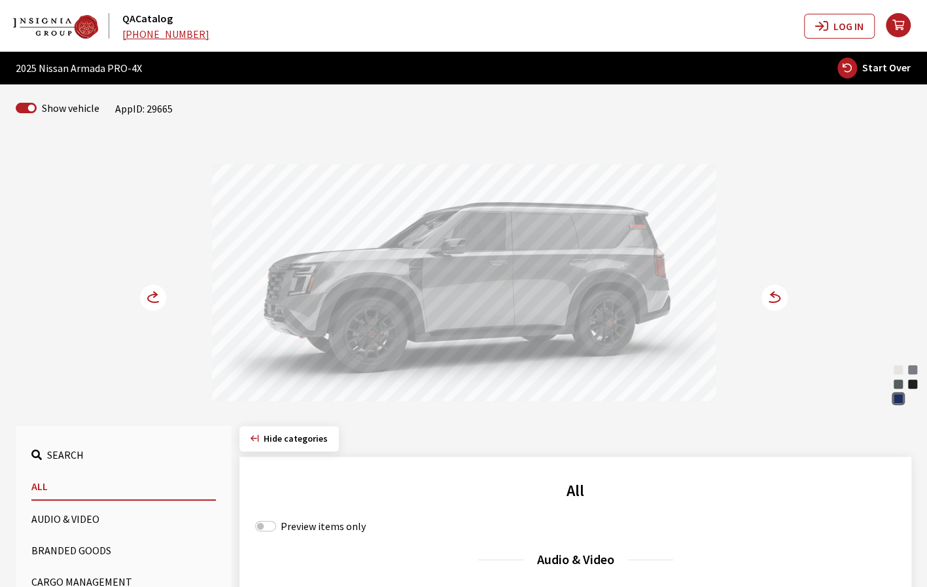
click at [769, 300] on circle at bounding box center [774, 297] width 26 height 26
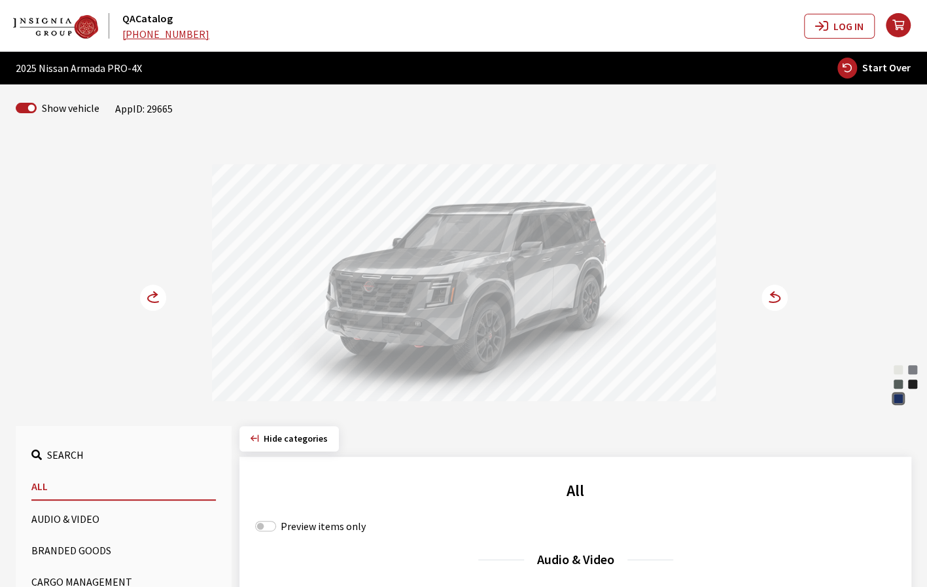
click at [778, 299] on icon at bounding box center [773, 298] width 14 height 8
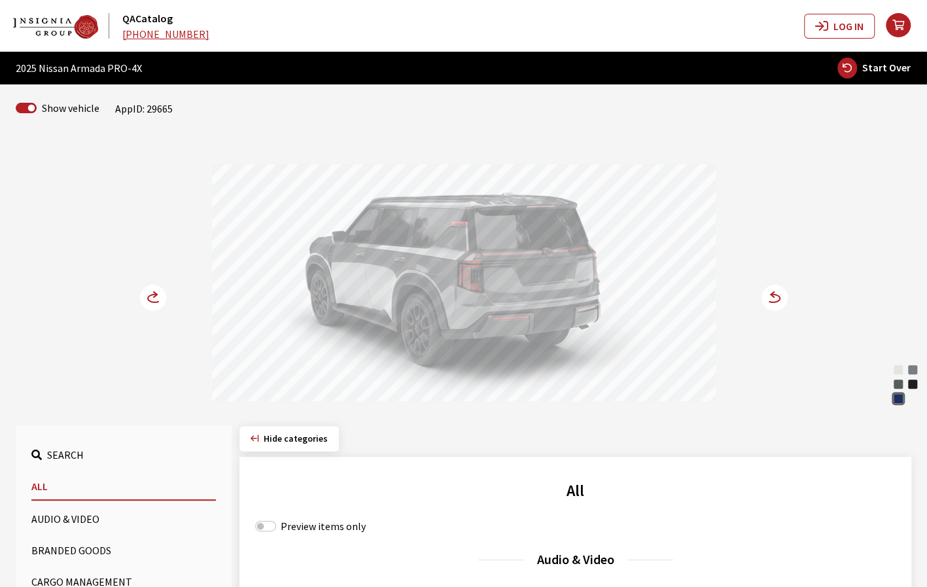
click at [778, 299] on icon at bounding box center [773, 298] width 14 height 8
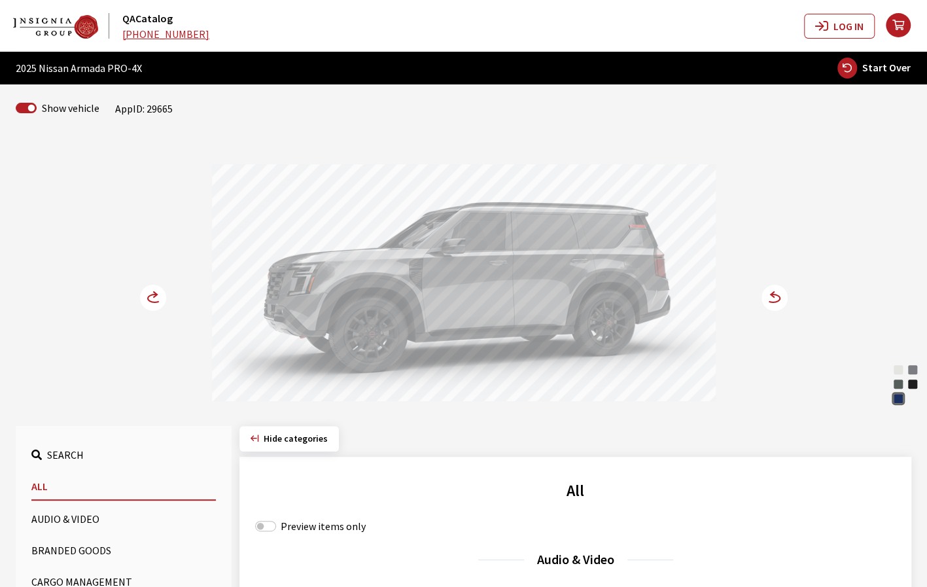
click at [870, 75] on button "Start Over" at bounding box center [873, 68] width 75 height 22
select select
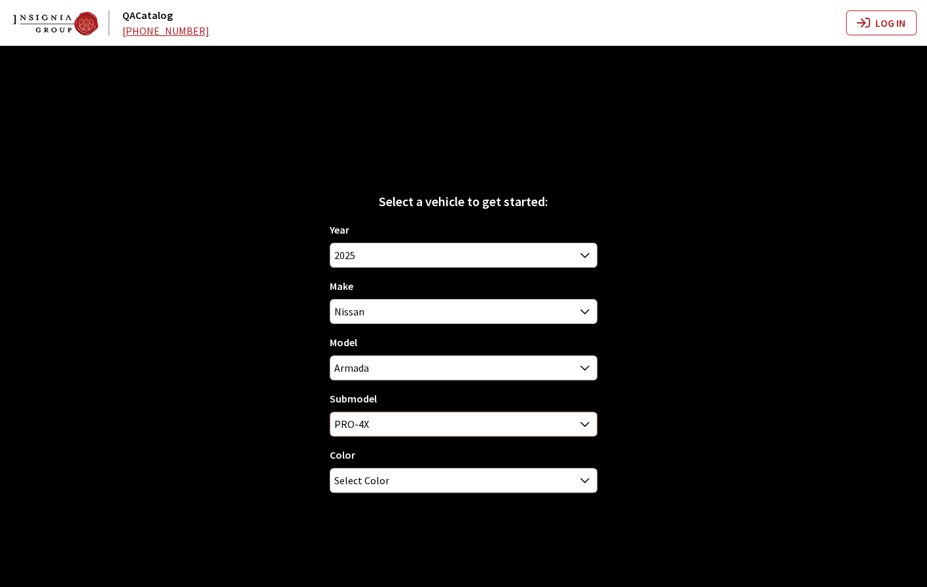
click at [489, 424] on span "PRO-4X" at bounding box center [463, 424] width 266 height 24
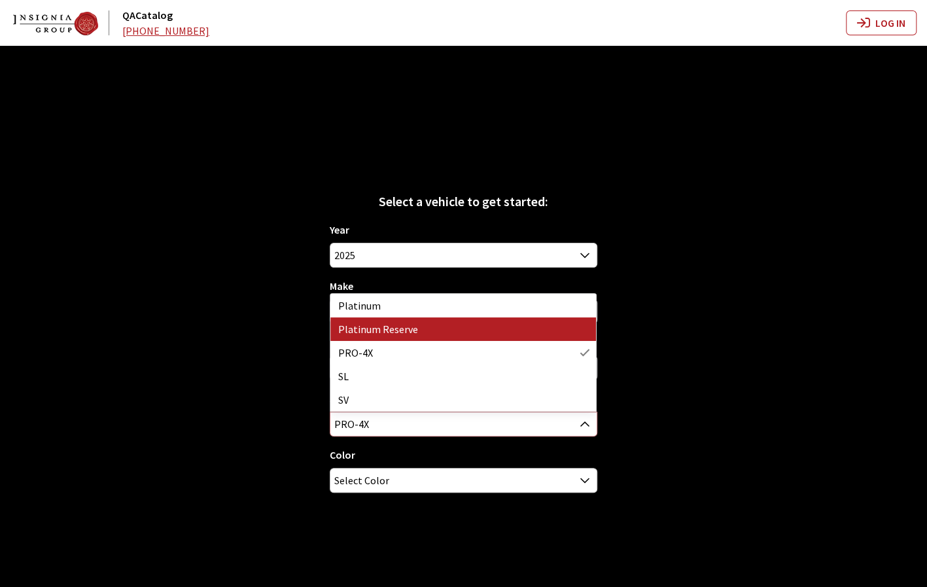
select select "2219"
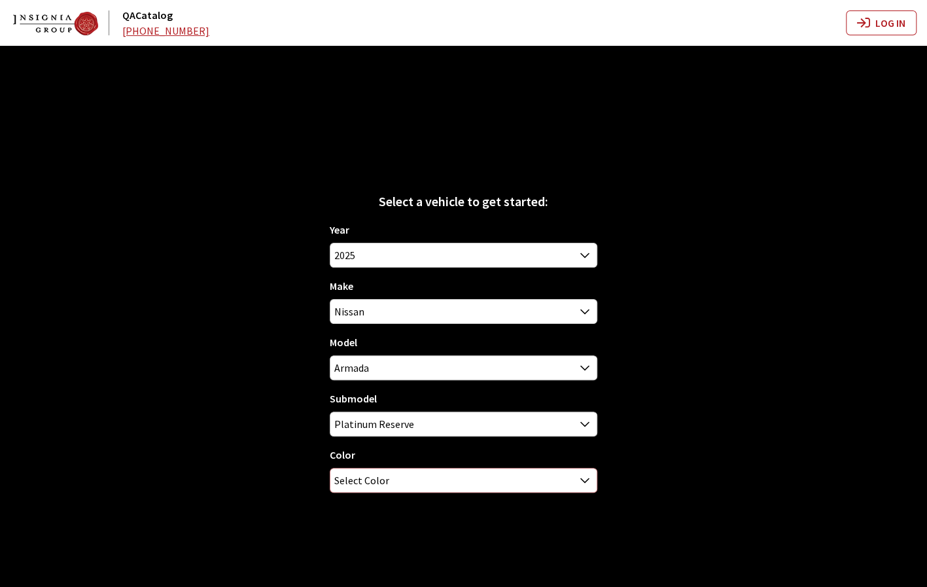
click at [416, 485] on span "Select Color" at bounding box center [463, 480] width 266 height 24
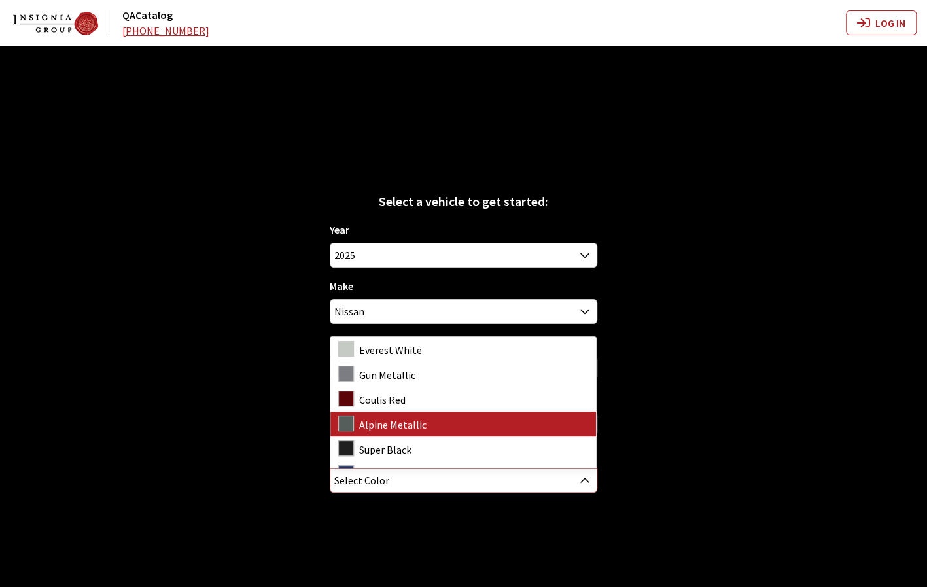
scroll to position [18, 0]
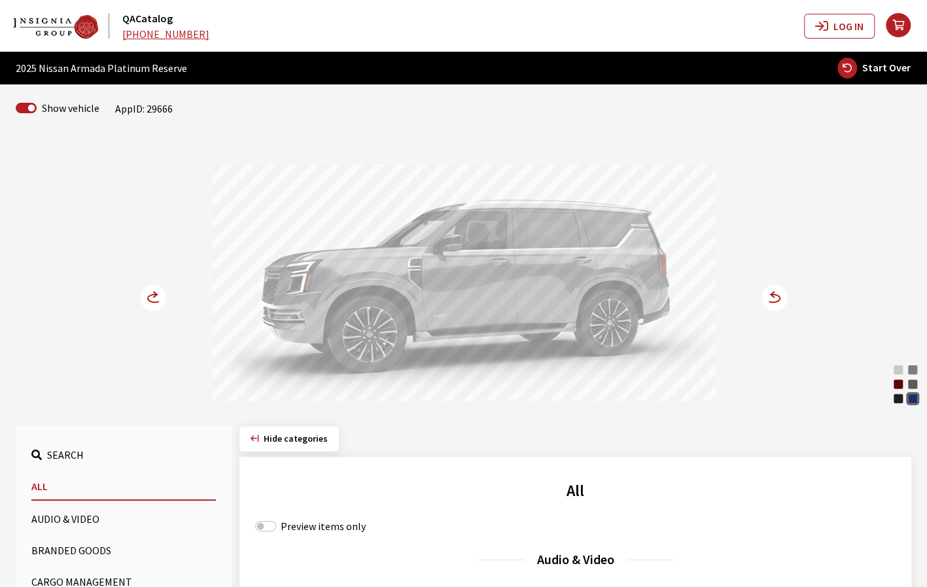
drag, startPoint x: 546, startPoint y: 288, endPoint x: 654, endPoint y: 288, distance: 107.9
click at [647, 288] on div at bounding box center [464, 284] width 504 height 241
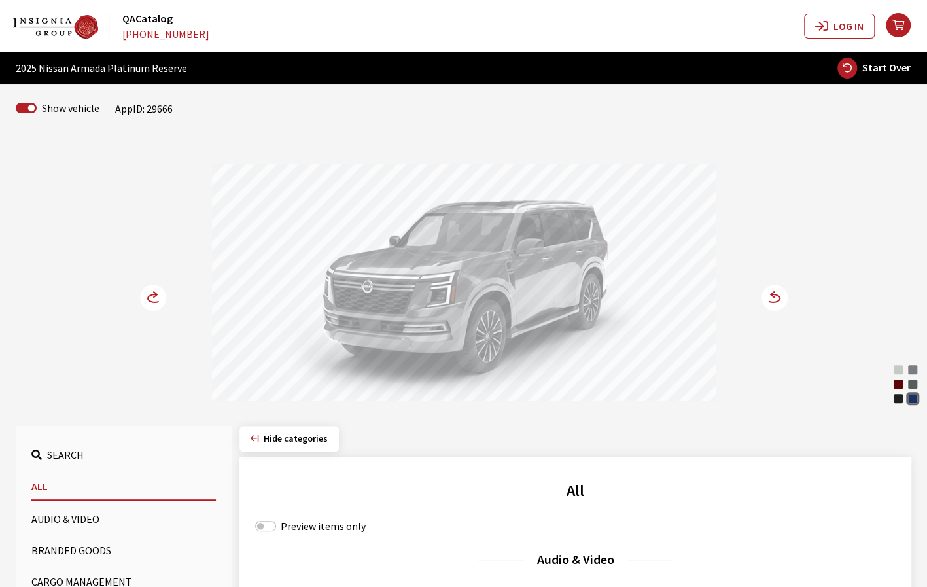
click at [154, 296] on icon at bounding box center [155, 294] width 3 height 5
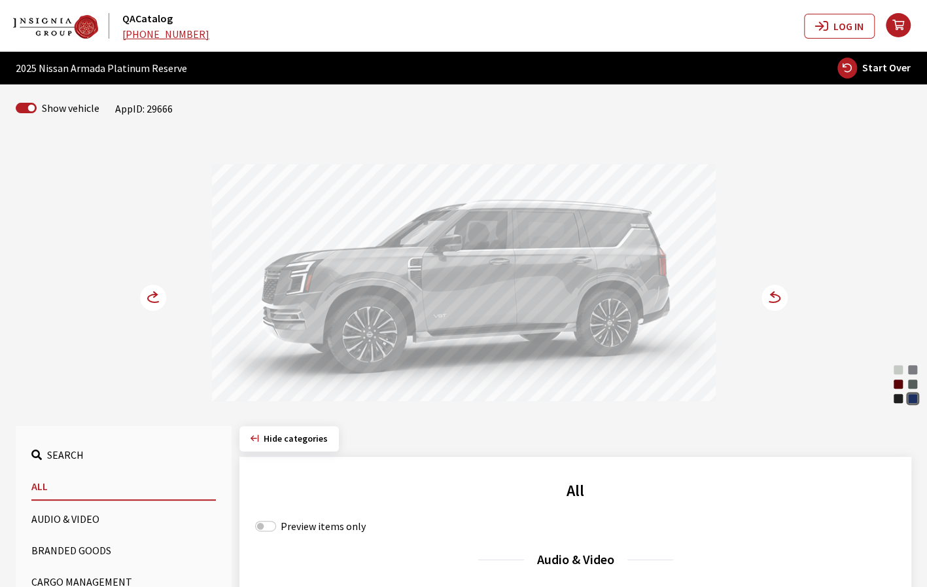
drag, startPoint x: 411, startPoint y: 311, endPoint x: 370, endPoint y: 311, distance: 40.5
click at [370, 311] on div at bounding box center [464, 284] width 504 height 241
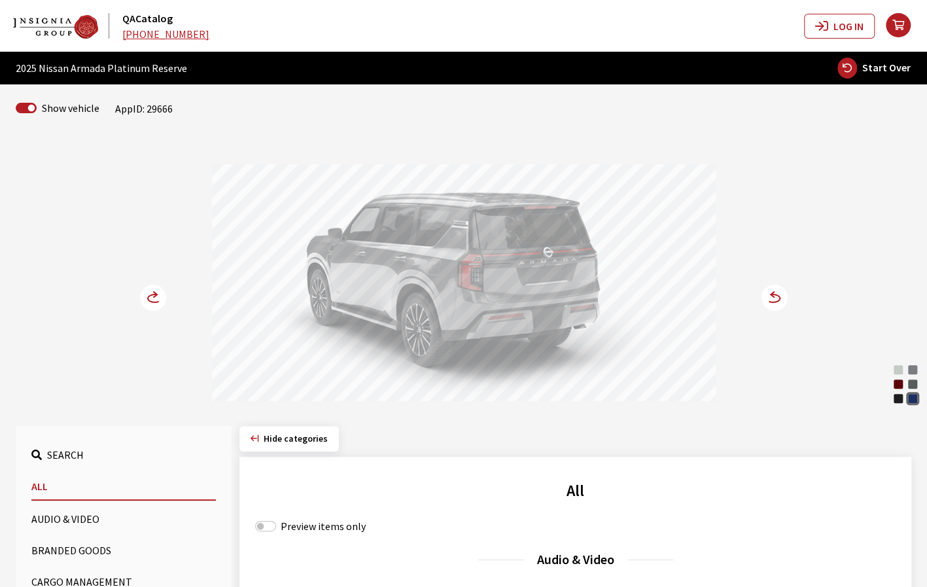
click at [889, 65] on span "Start Over" at bounding box center [886, 67] width 48 height 13
select select
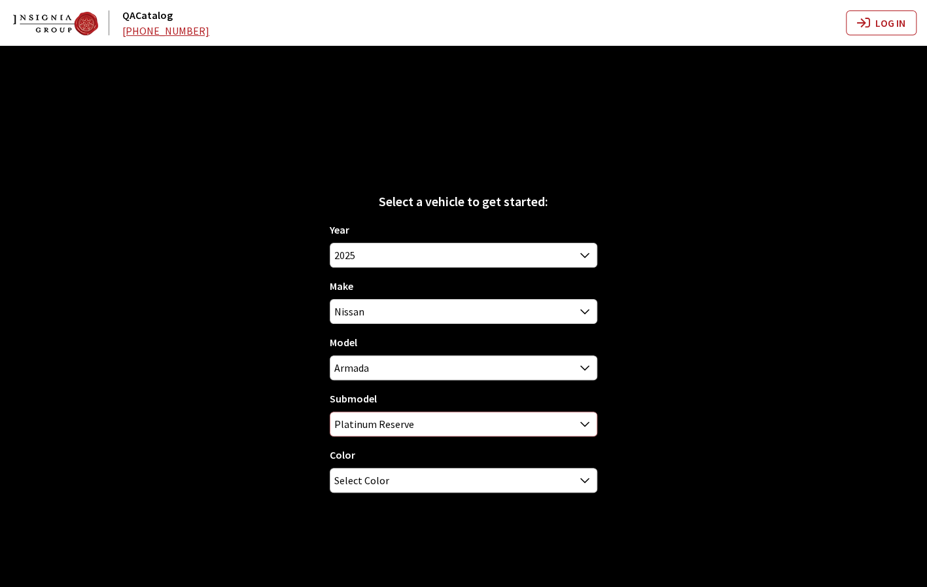
click at [473, 428] on span "Platinum Reserve" at bounding box center [463, 424] width 266 height 24
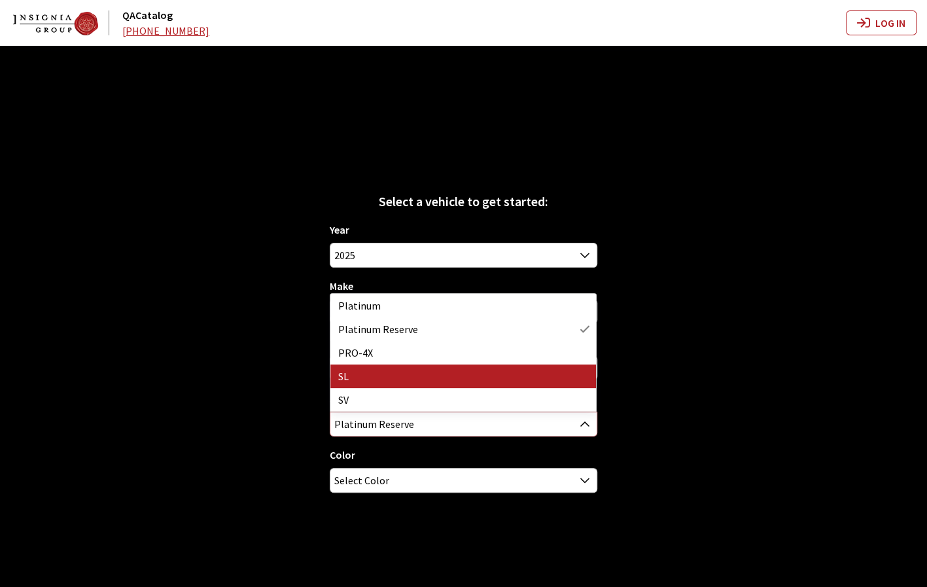
select select "590"
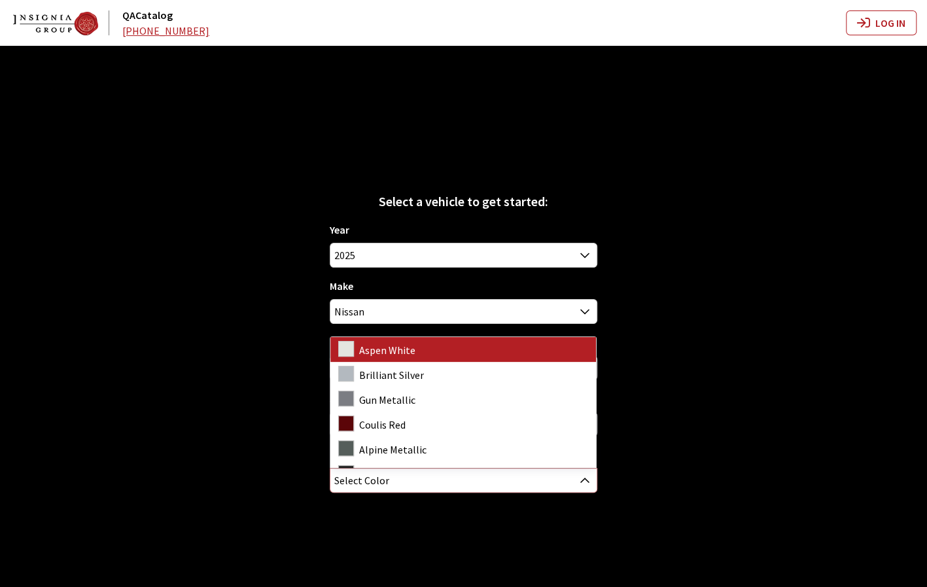
click at [482, 481] on span "Select Color" at bounding box center [463, 480] width 266 height 24
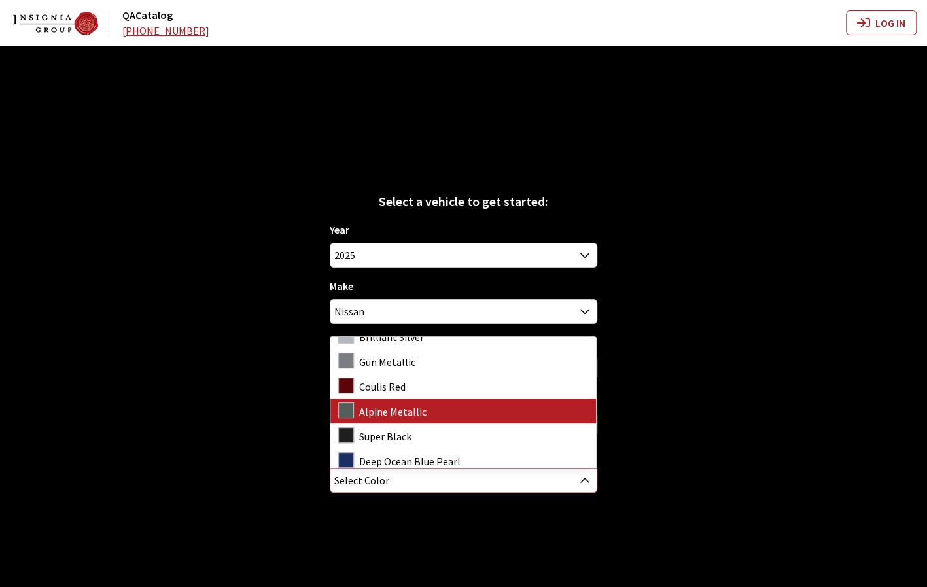
scroll to position [43, 0]
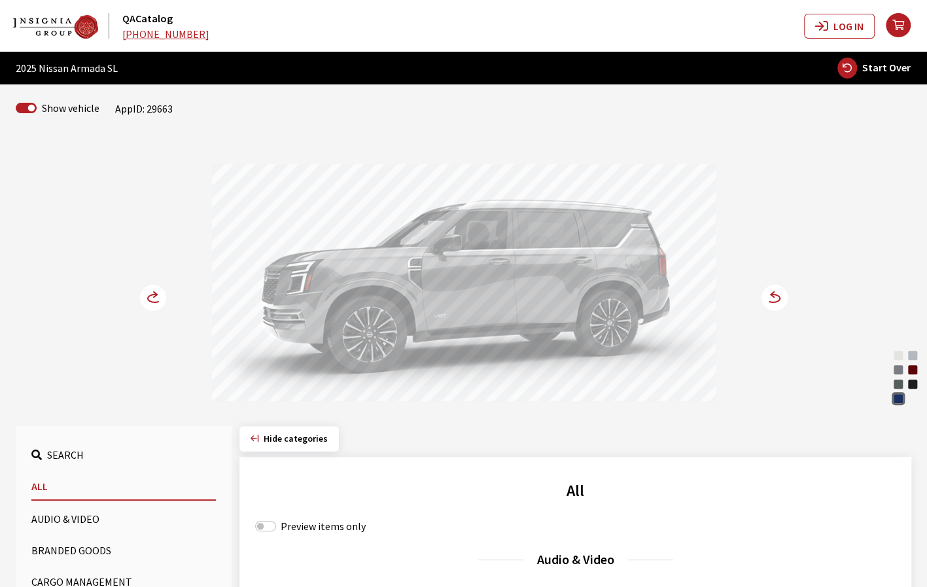
click at [893, 67] on span "Start Over" at bounding box center [886, 67] width 48 height 13
select select
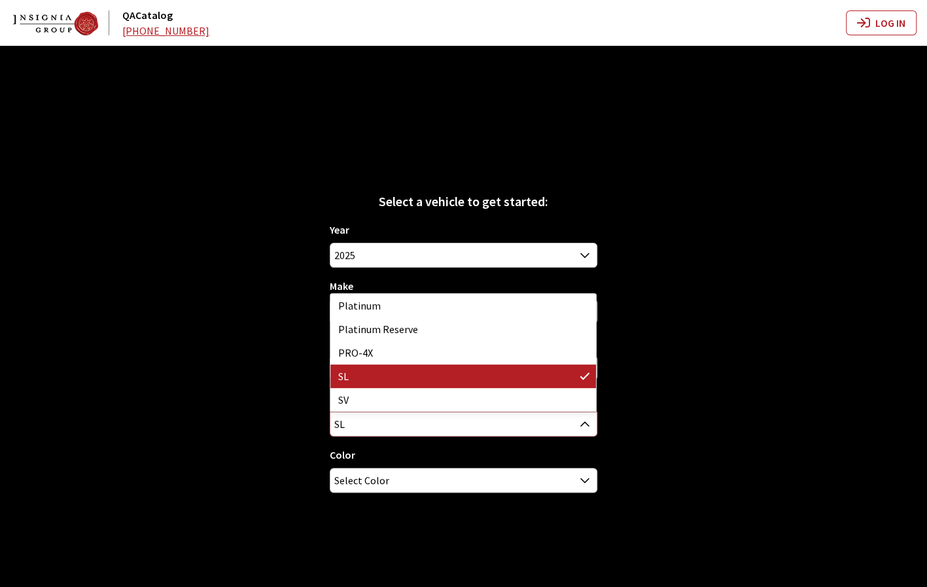
click at [513, 424] on span "SL" at bounding box center [463, 424] width 266 height 24
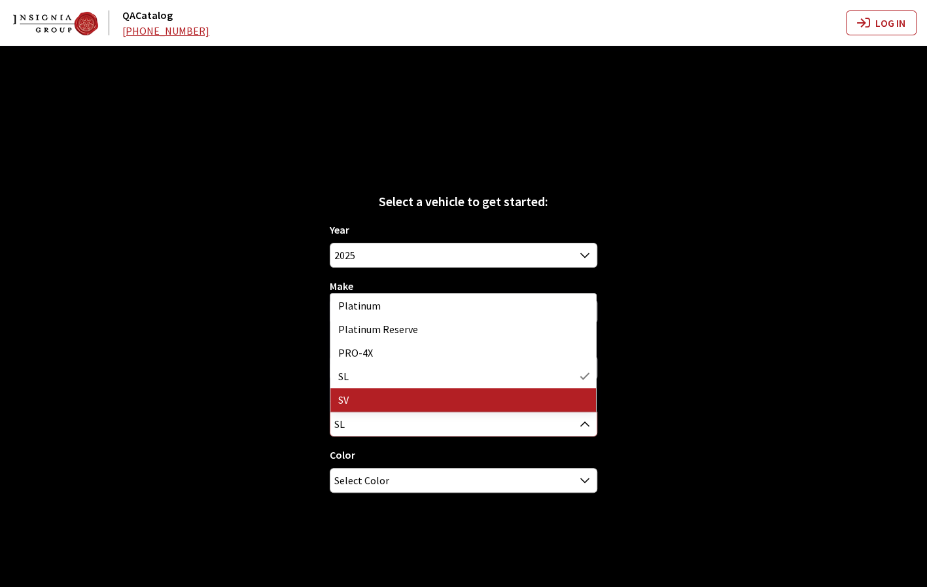
select select "296"
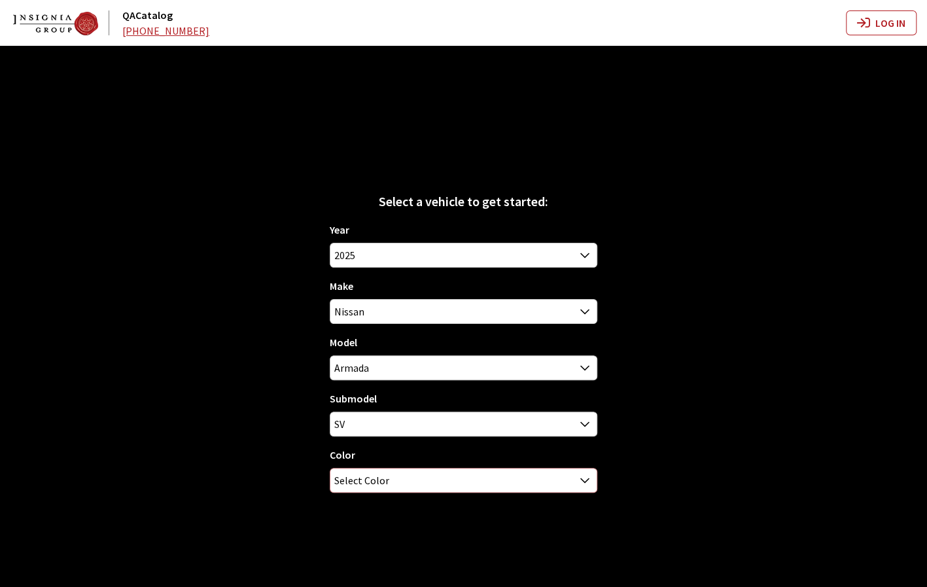
click at [466, 485] on span "Select Color" at bounding box center [463, 480] width 266 height 24
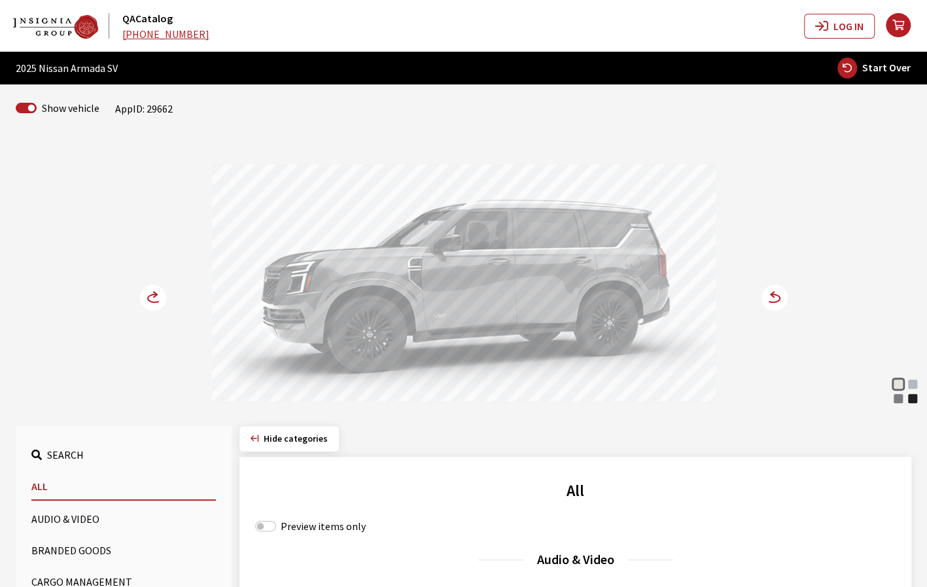
click at [777, 298] on circle at bounding box center [774, 297] width 26 height 26
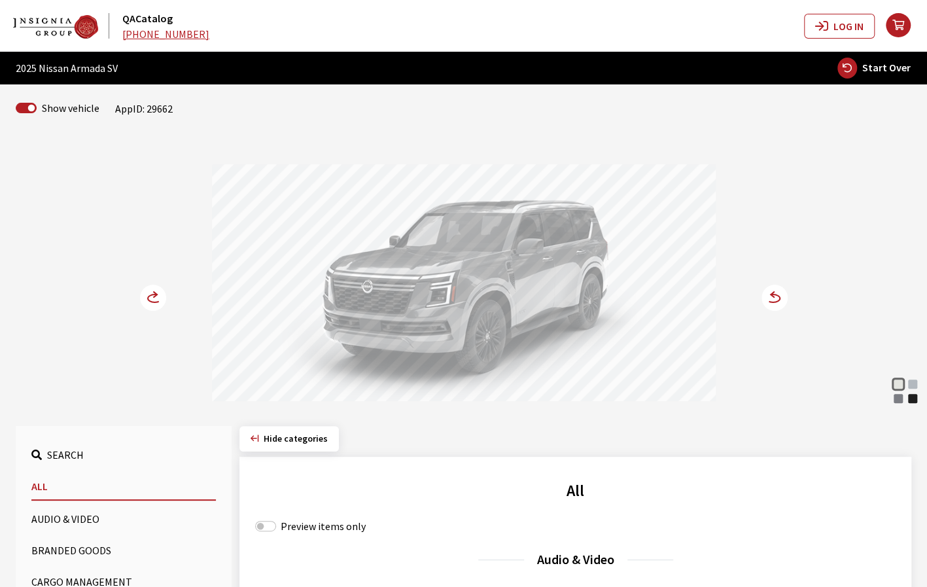
click at [156, 293] on icon at bounding box center [155, 294] width 3 height 5
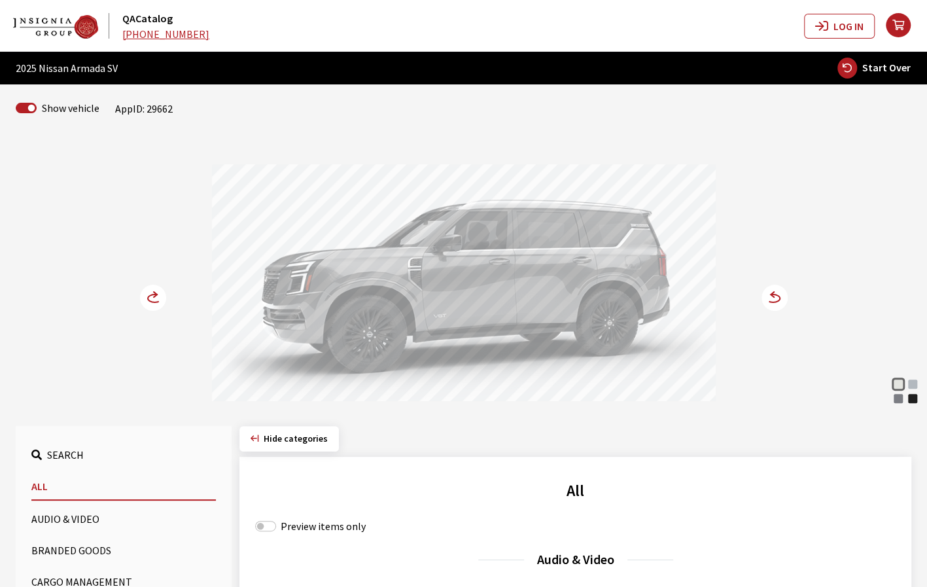
click at [145, 295] on circle at bounding box center [153, 297] width 26 height 26
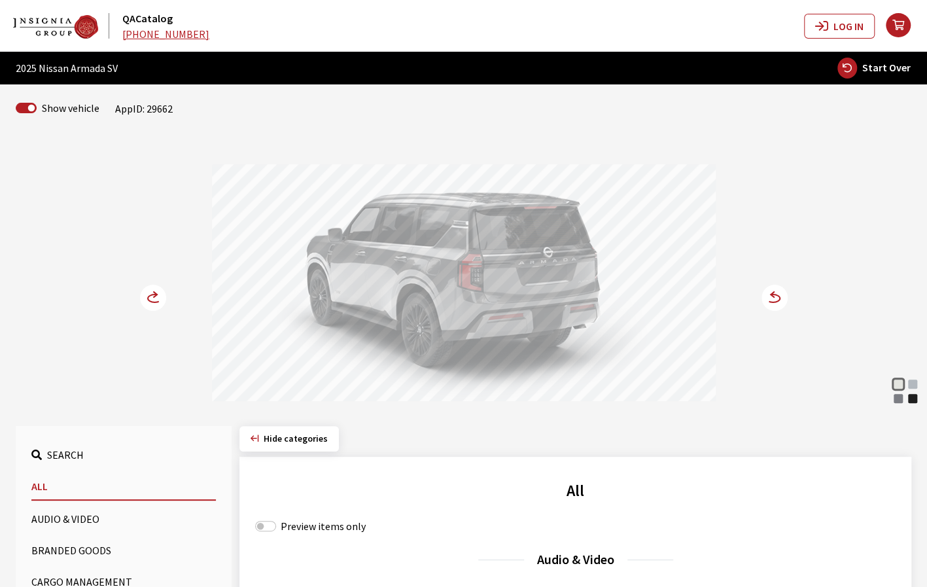
click at [890, 73] on span "Start Over" at bounding box center [886, 67] width 48 height 13
select select
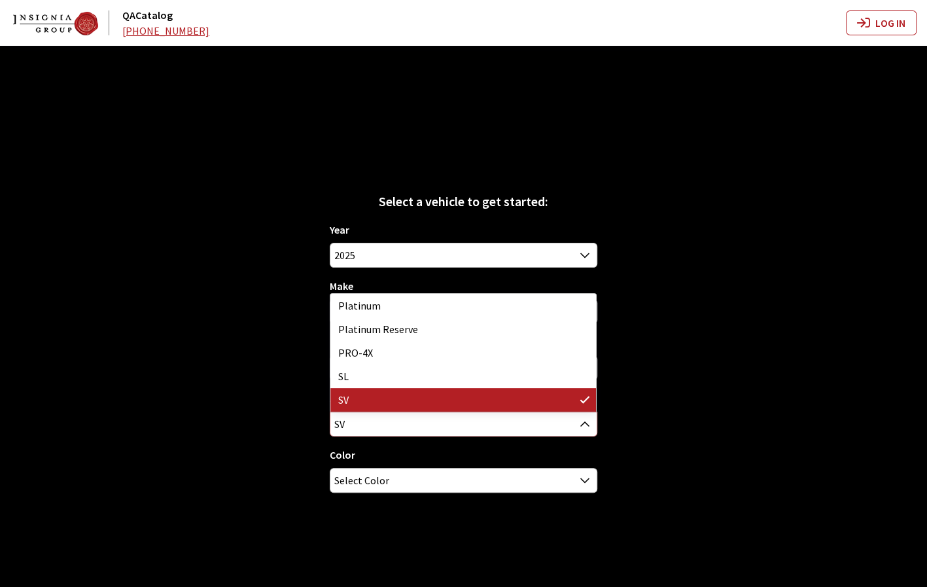
click at [563, 418] on span "SV" at bounding box center [463, 424] width 266 height 24
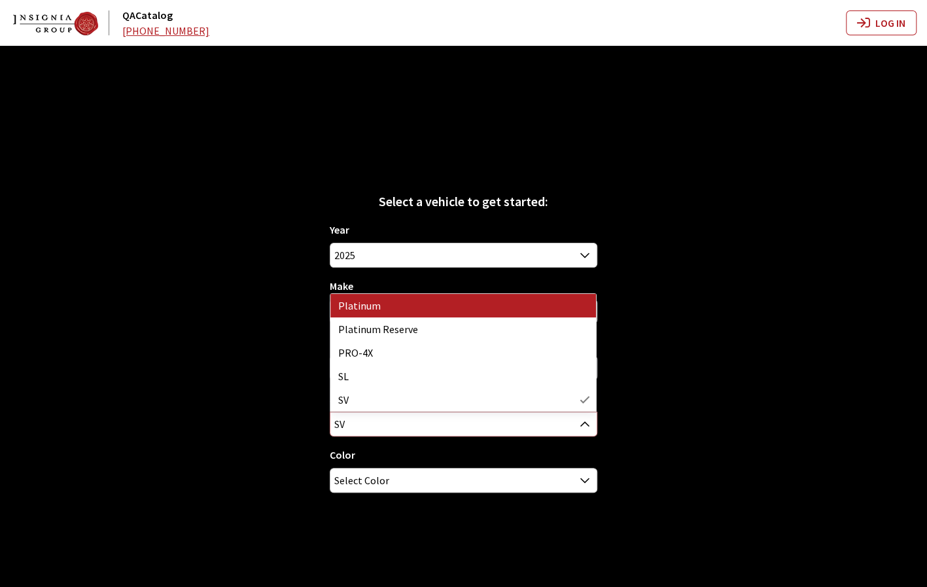
select select "357"
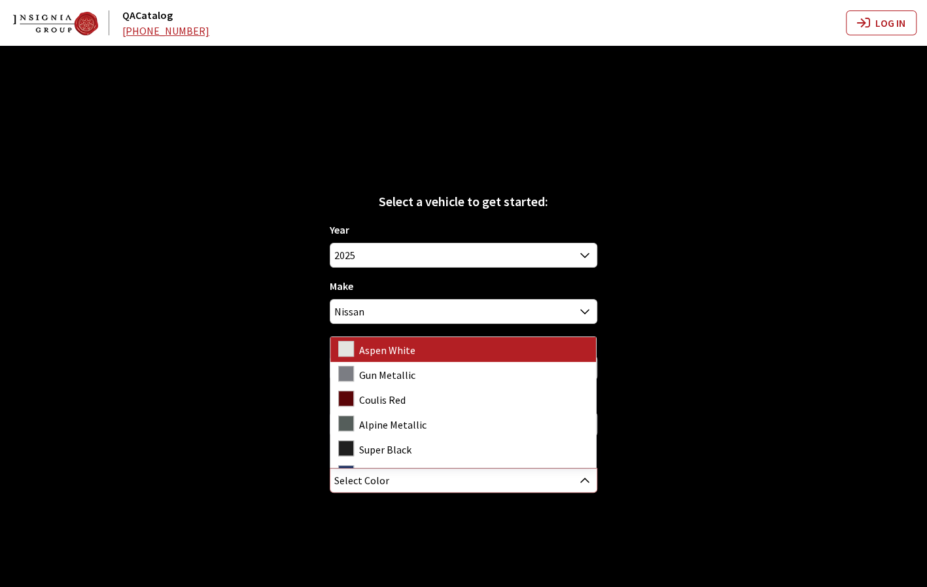
click at [551, 479] on span "Select Color" at bounding box center [463, 480] width 266 height 24
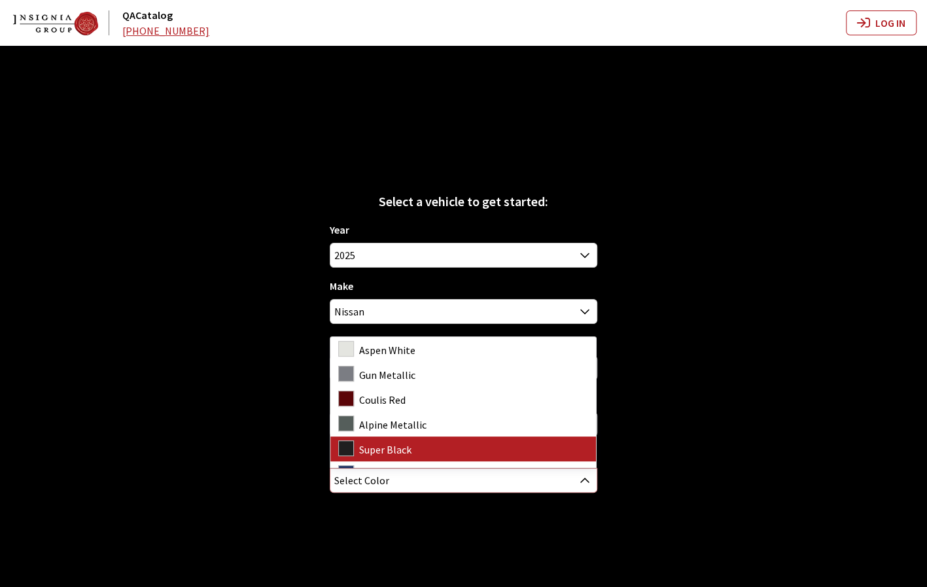
scroll to position [18, 0]
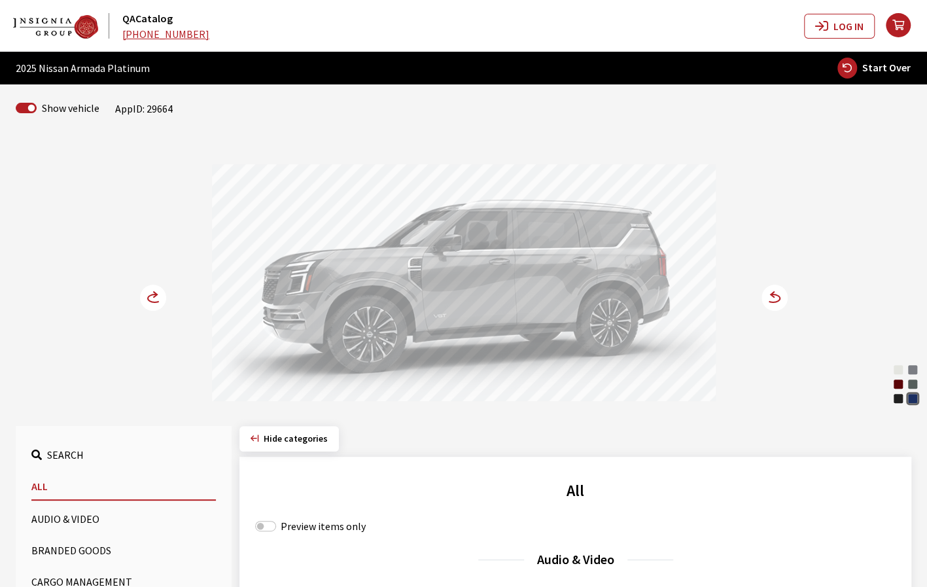
click at [859, 71] on button "Start Over" at bounding box center [873, 68] width 75 height 22
select select
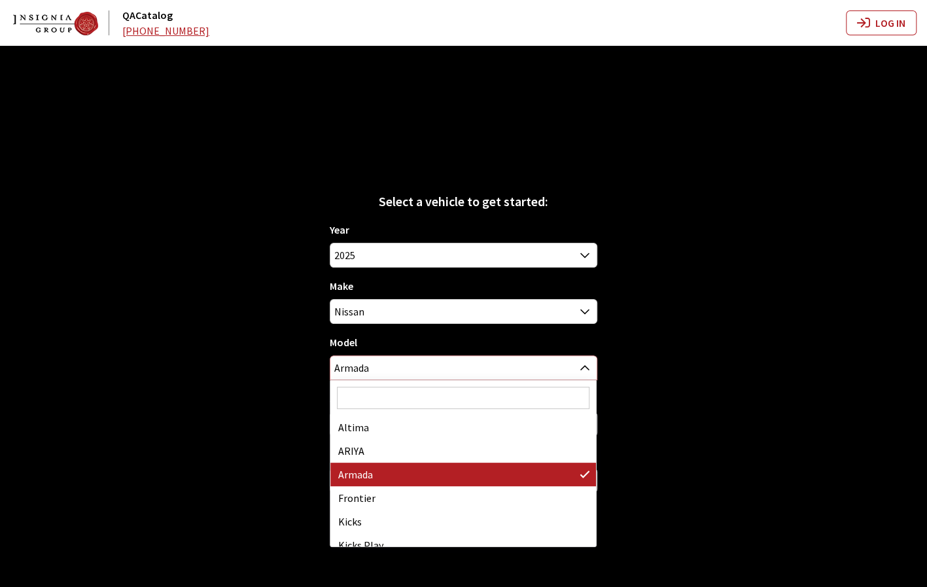
click at [507, 375] on span "Armada" at bounding box center [463, 368] width 266 height 24
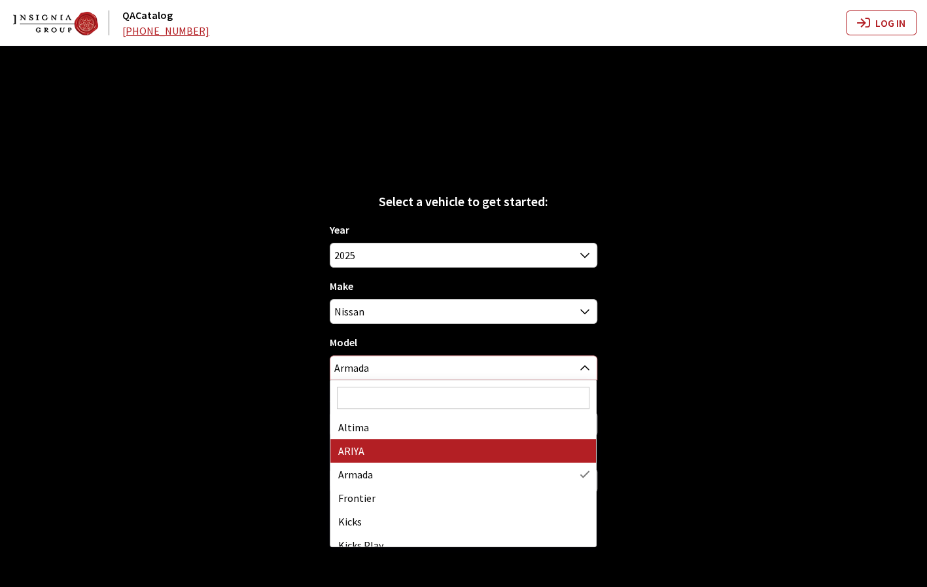
scroll to position [175, 0]
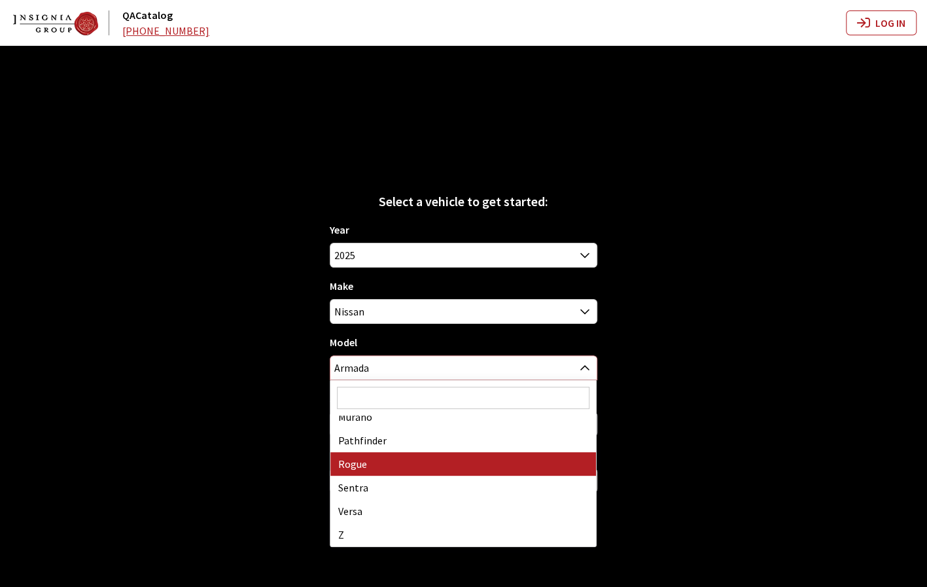
select select "334"
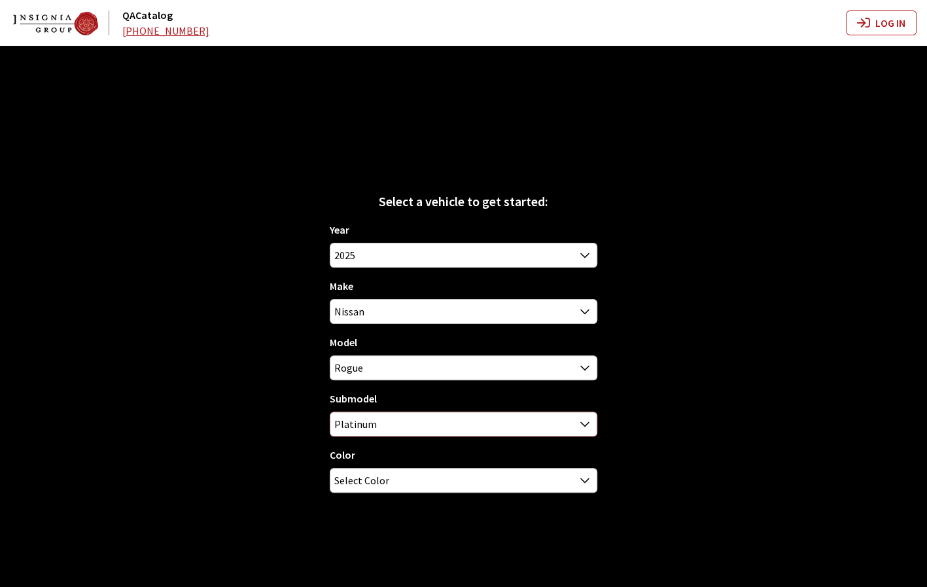
click at [462, 422] on span "Platinum" at bounding box center [463, 424] width 266 height 24
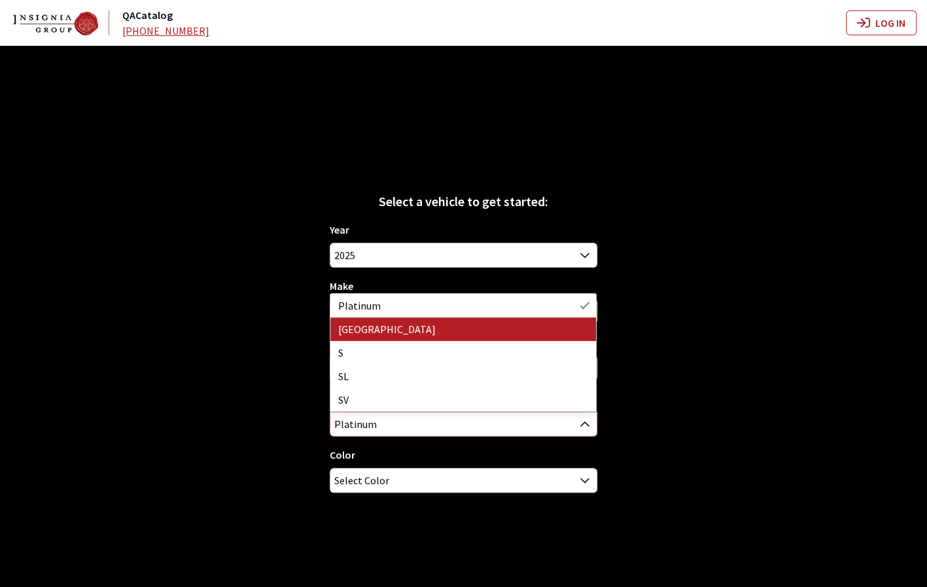
select select "4063"
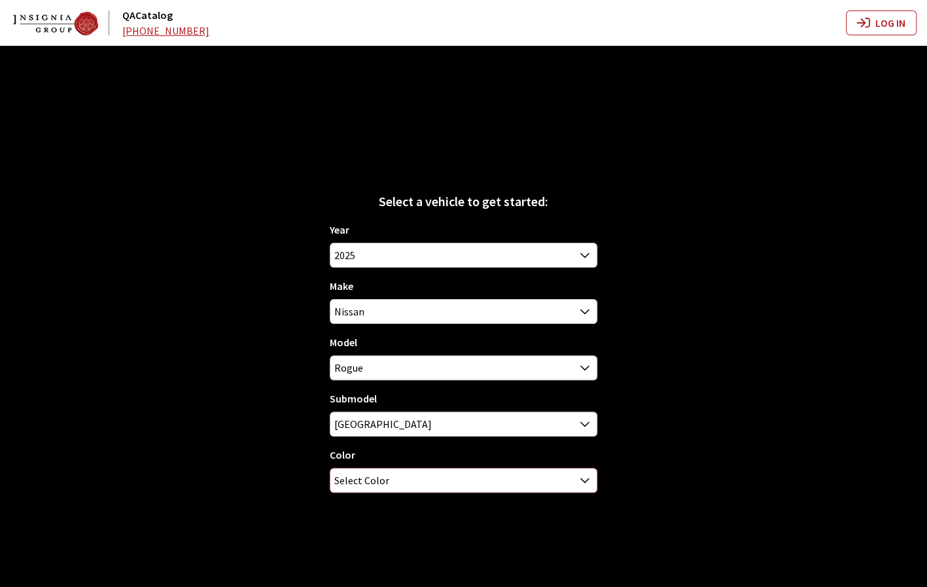
click at [468, 483] on span "Select Color" at bounding box center [463, 480] width 266 height 24
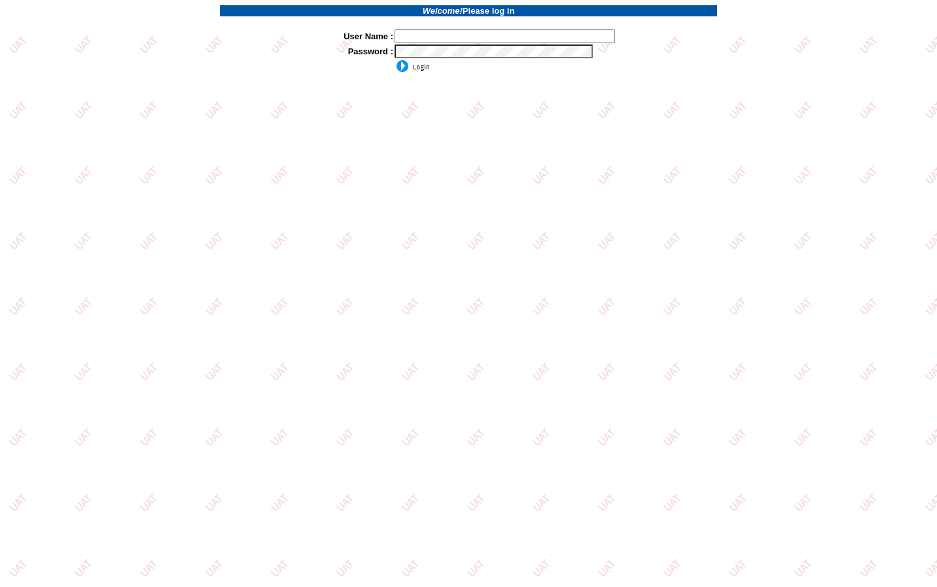
type input "jkrause"
click at [428, 66] on input "image" at bounding box center [411, 66] width 35 height 13
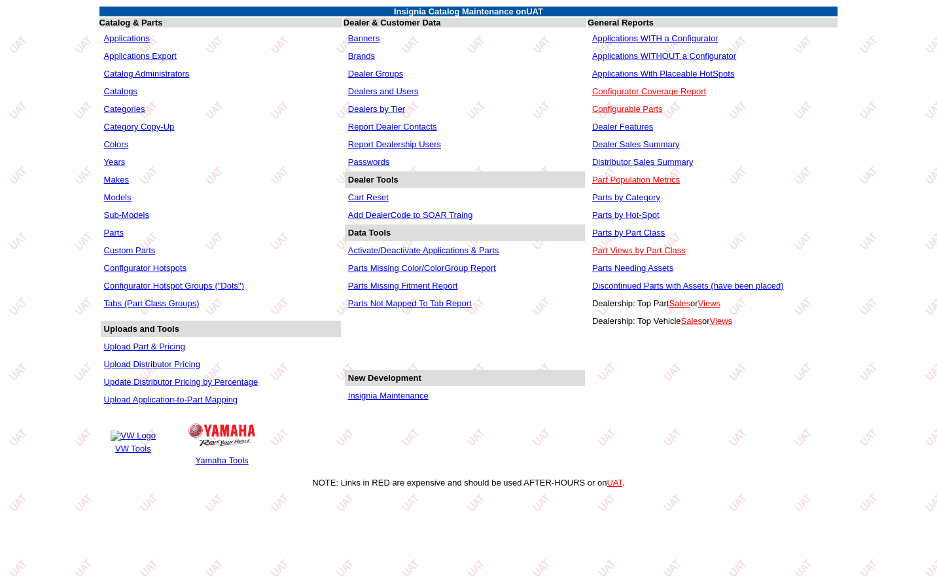
click at [133, 38] on link "Applications" at bounding box center [127, 38] width 46 height 10
click at [706, 54] on link "Applications WITHOUT a Configurator" at bounding box center [664, 56] width 144 height 10
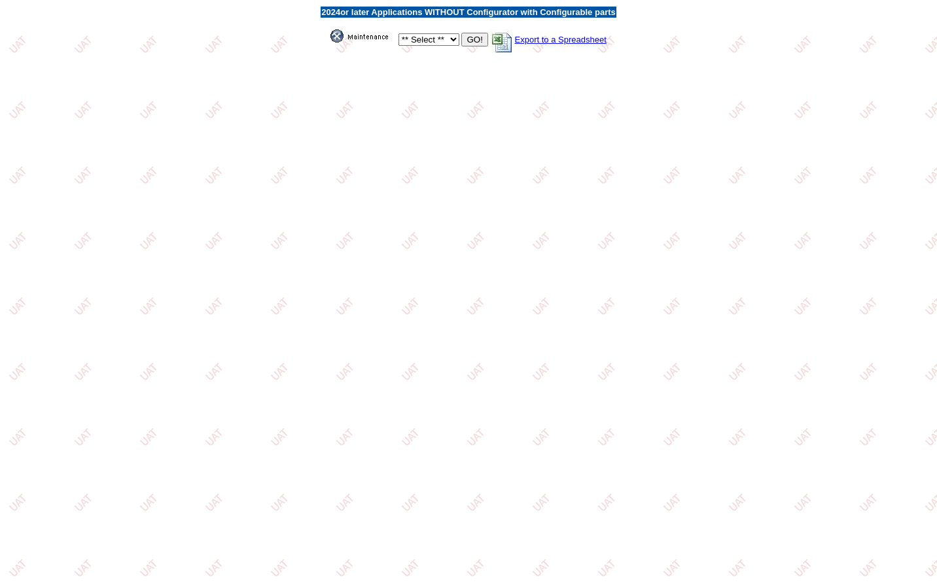
click at [417, 39] on select "** Select ** Acura Alfa Romeo Audi Bentley BMW DoubleTake Ford GM Honda Hyundai…" at bounding box center [428, 39] width 61 height 12
select select "3"
click at [398, 34] on select "** Select ** Acura Alfa Romeo Audi Bentley BMW DoubleTake Ford GM Honda Hyundai…" at bounding box center [428, 39] width 61 height 12
click at [473, 37] on input "GO!" at bounding box center [474, 40] width 26 height 14
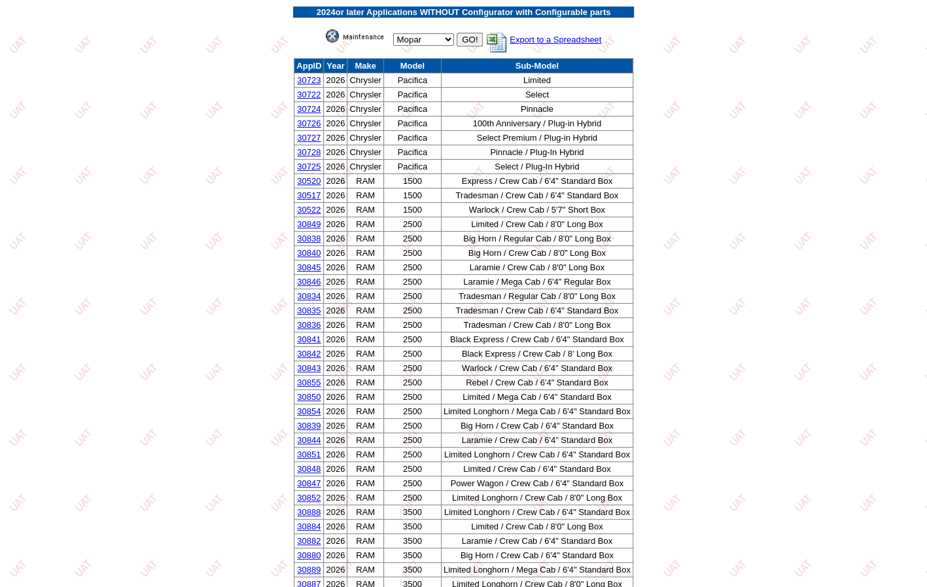
click at [416, 38] on select "** Select ** Acura Alfa Romeo Audi Bentley BMW DoubleTake Ford GM Honda Hyundai…" at bounding box center [423, 39] width 61 height 12
select select "58"
click at [393, 34] on select "** Select ** Acura Alfa Romeo Audi Bentley BMW DoubleTake Ford GM Honda Hyundai…" at bounding box center [423, 39] width 61 height 12
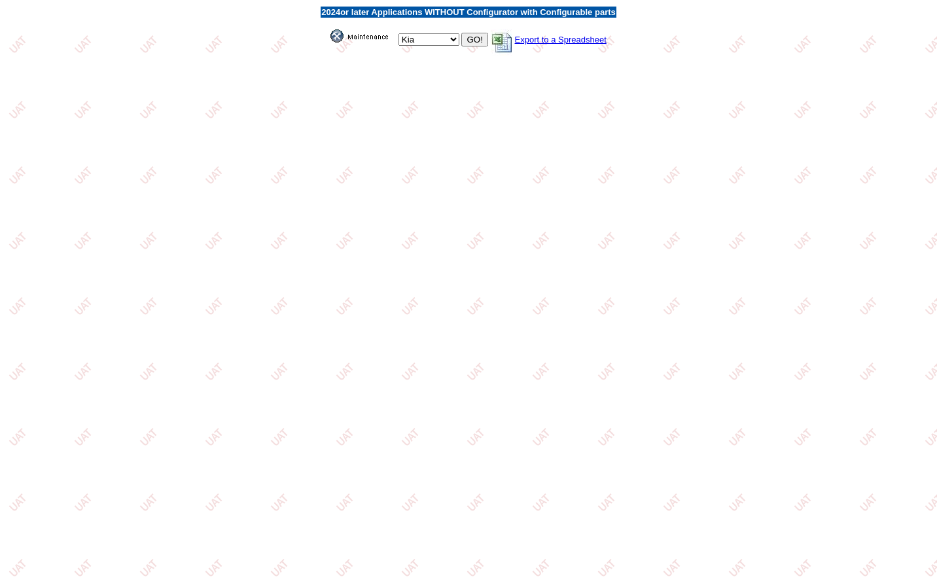
click at [468, 37] on input "GO!" at bounding box center [474, 40] width 26 height 14
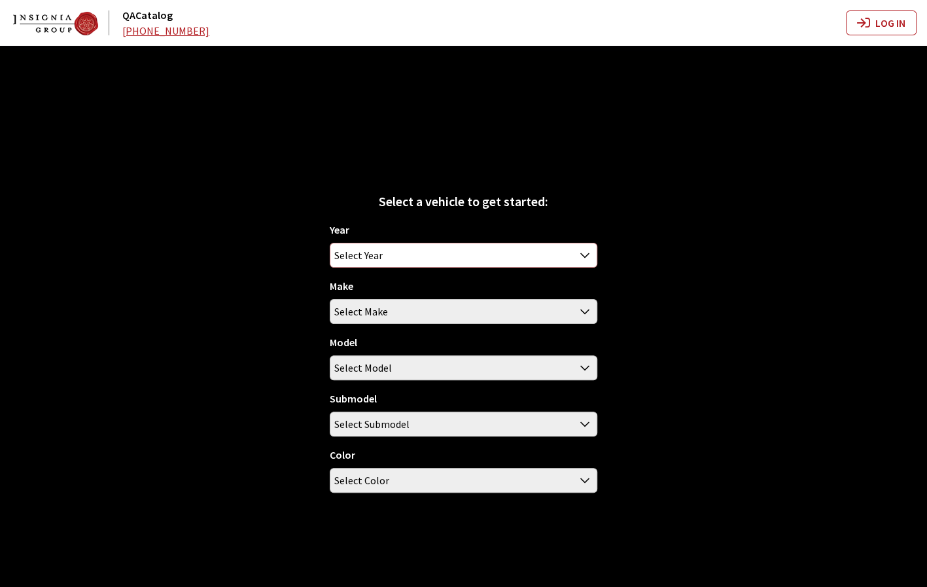
click at [458, 260] on span "Select Year" at bounding box center [463, 255] width 266 height 24
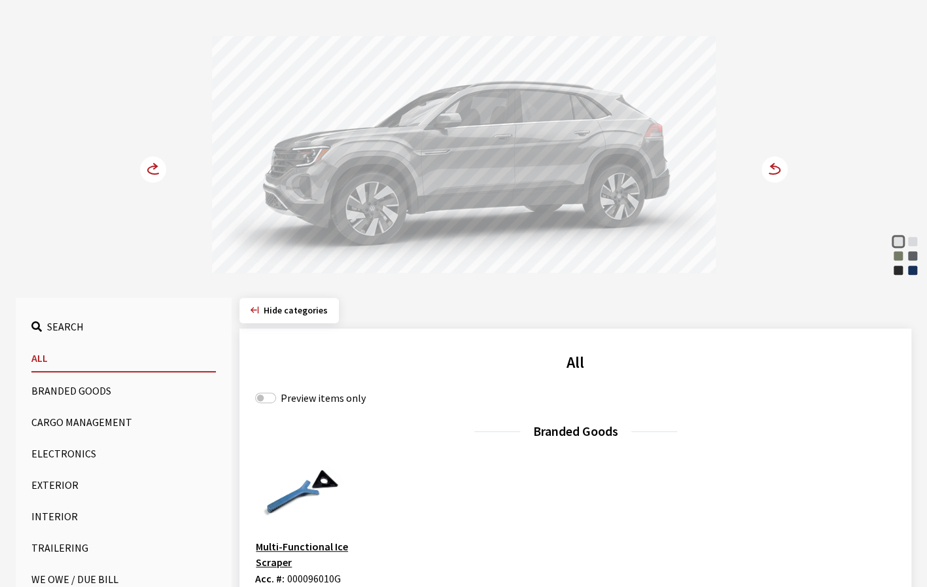
scroll to position [131, 0]
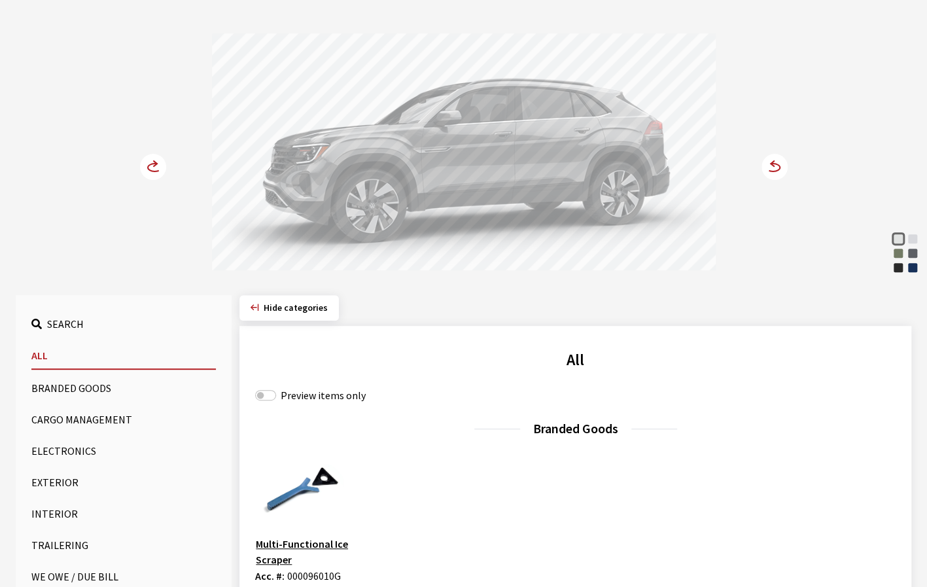
click at [56, 485] on button "Exterior" at bounding box center [123, 482] width 184 height 26
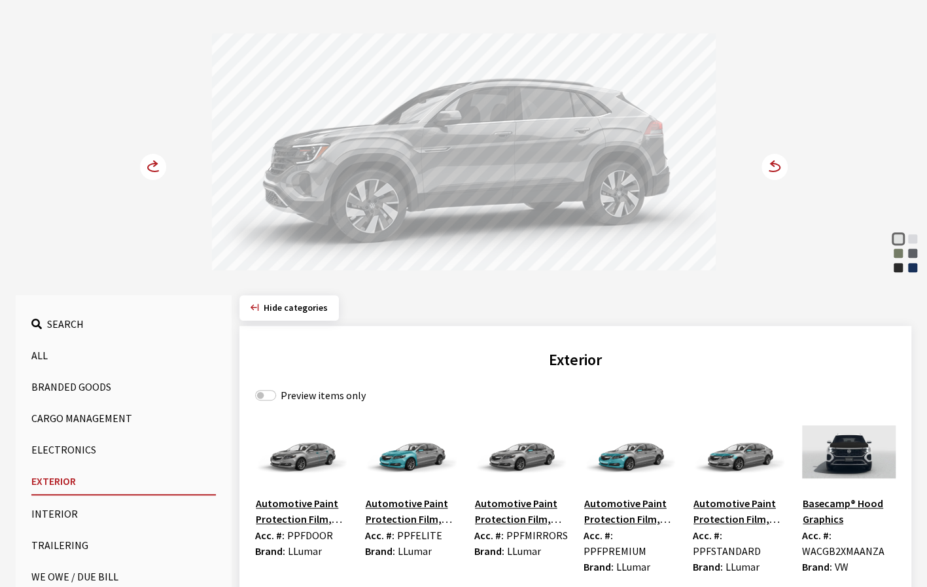
click at [320, 394] on label "Preview items only" at bounding box center [323, 395] width 85 height 16
click at [276, 394] on input "Preview items only" at bounding box center [265, 395] width 21 height 10
checkbox input "true"
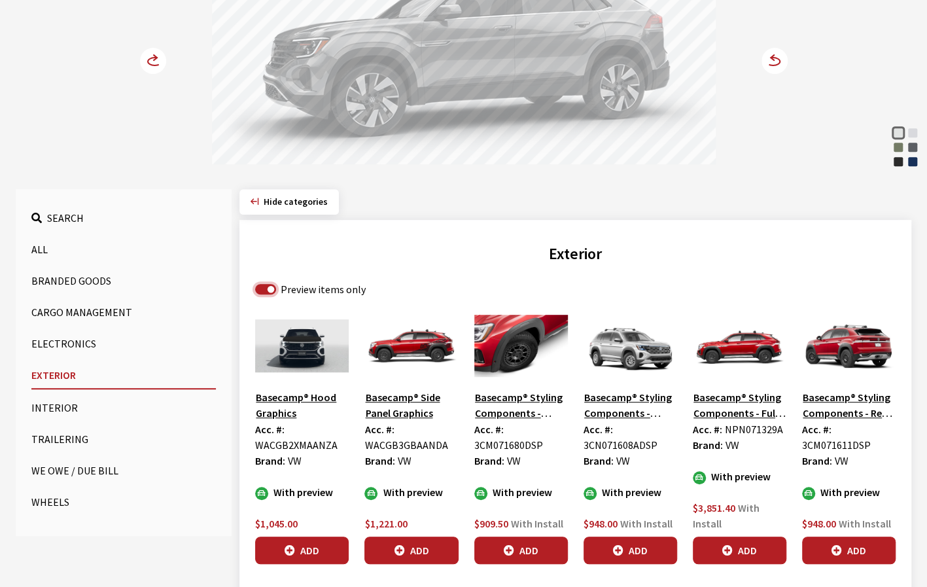
scroll to position [262, 0]
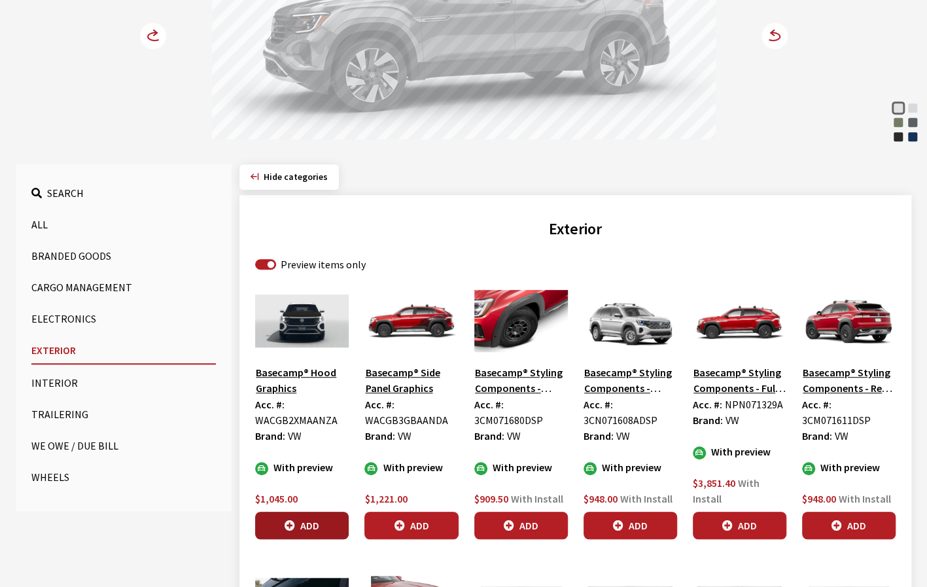
click at [292, 521] on icon "button" at bounding box center [289, 526] width 10 height 10
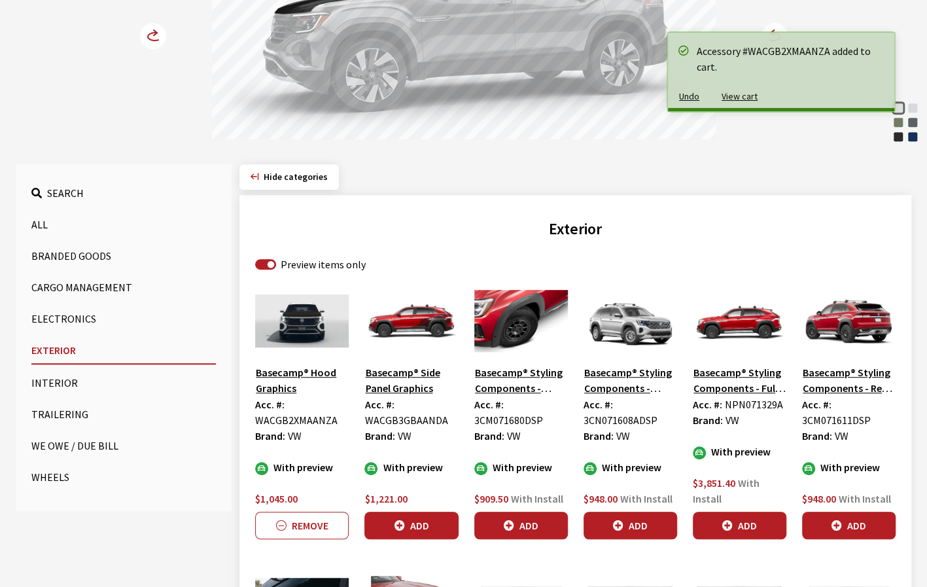
scroll to position [131, 0]
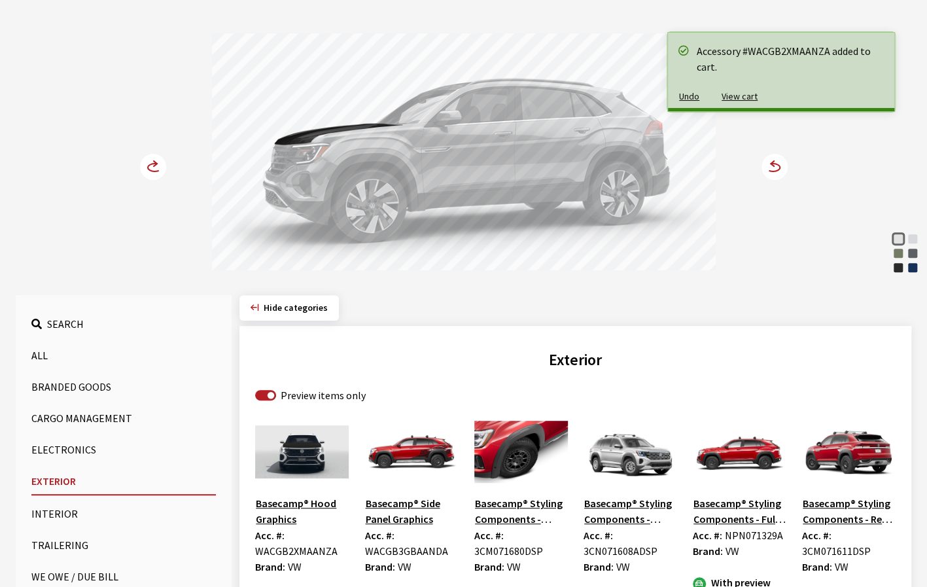
click at [776, 170] on icon at bounding box center [774, 167] width 26 height 26
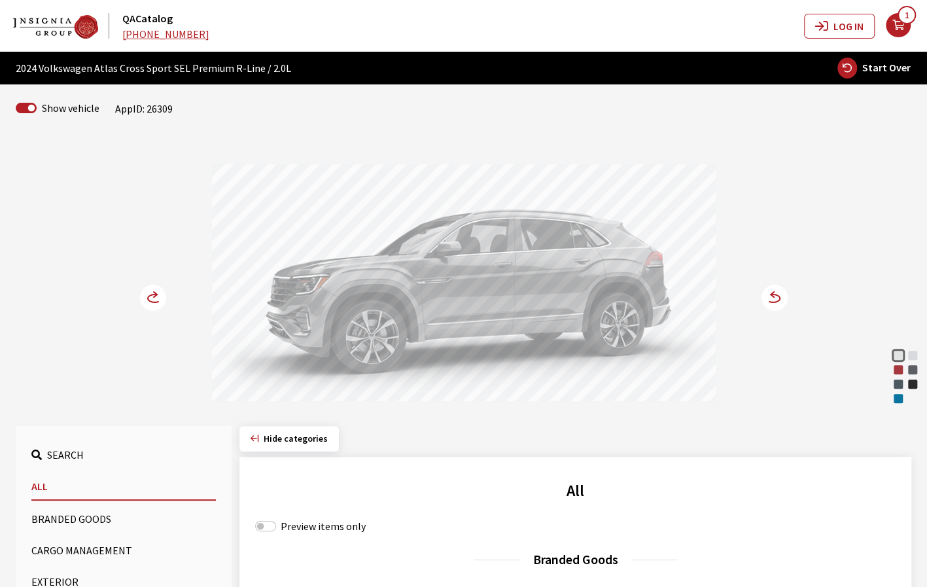
click at [899, 397] on div "Kingfisher Blue Metallic" at bounding box center [897, 398] width 13 height 13
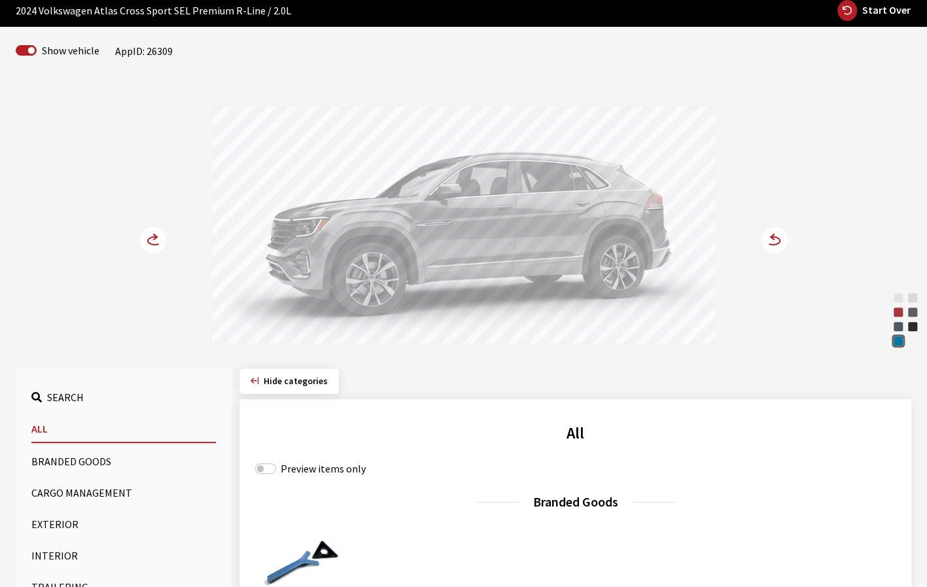
scroll to position [65, 0]
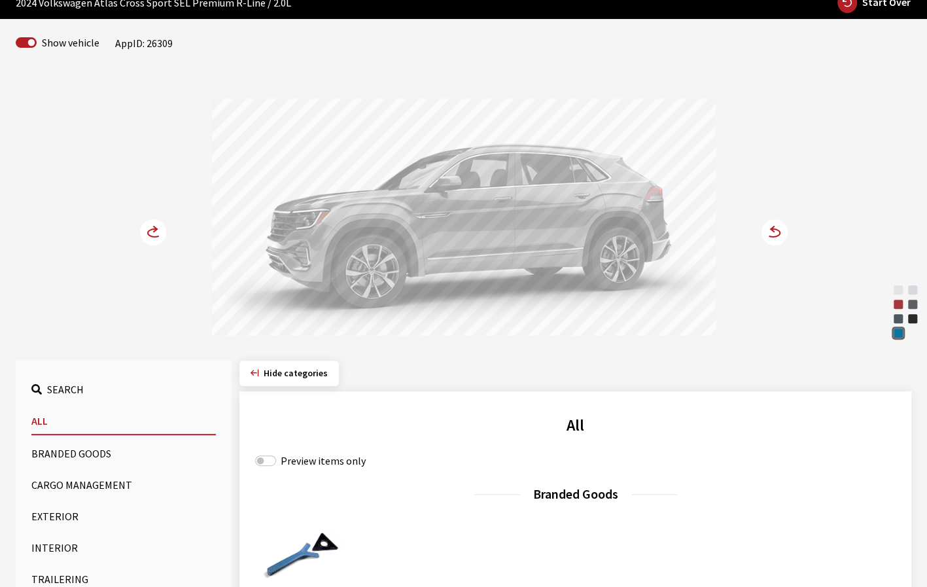
click at [46, 513] on button "Exterior" at bounding box center [123, 516] width 184 height 26
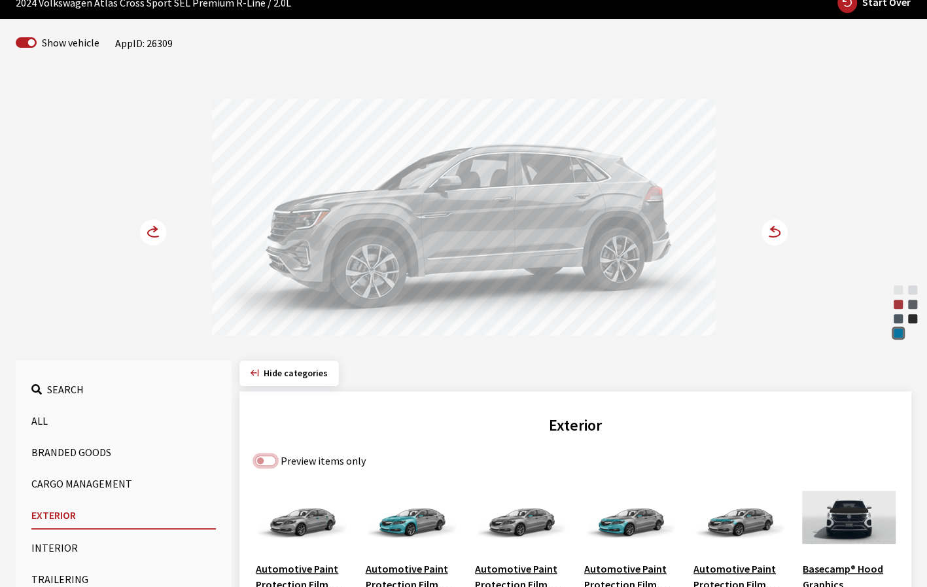
click at [263, 456] on input "Preview items only" at bounding box center [265, 460] width 21 height 10
checkbox input "true"
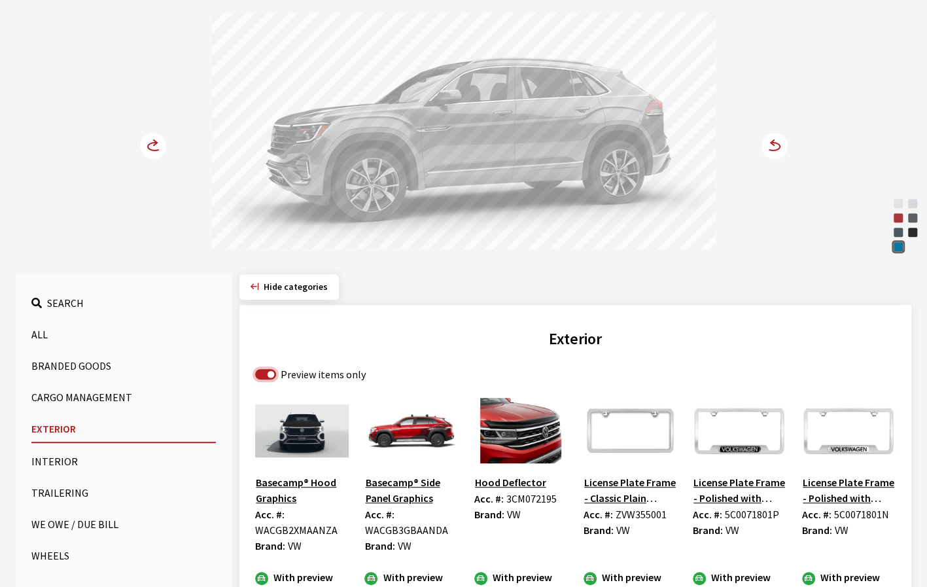
scroll to position [262, 0]
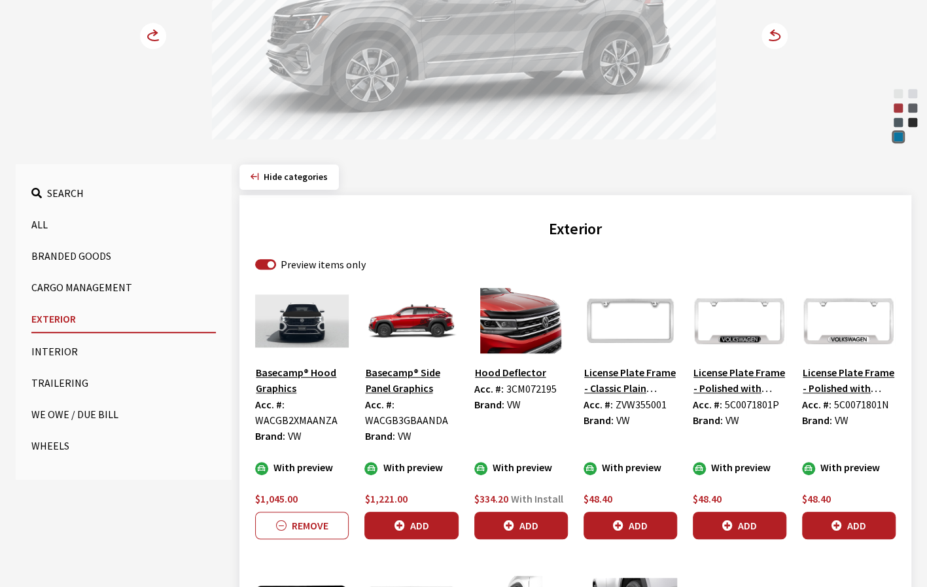
click at [298, 325] on img at bounding box center [302, 320] width 94 height 65
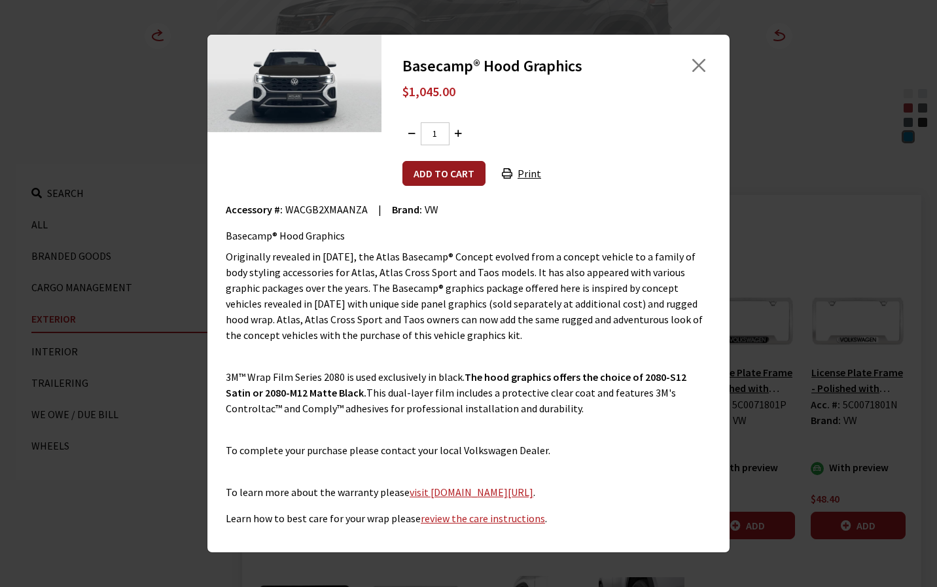
click at [429, 171] on button "Add to cart" at bounding box center [443, 173] width 83 height 25
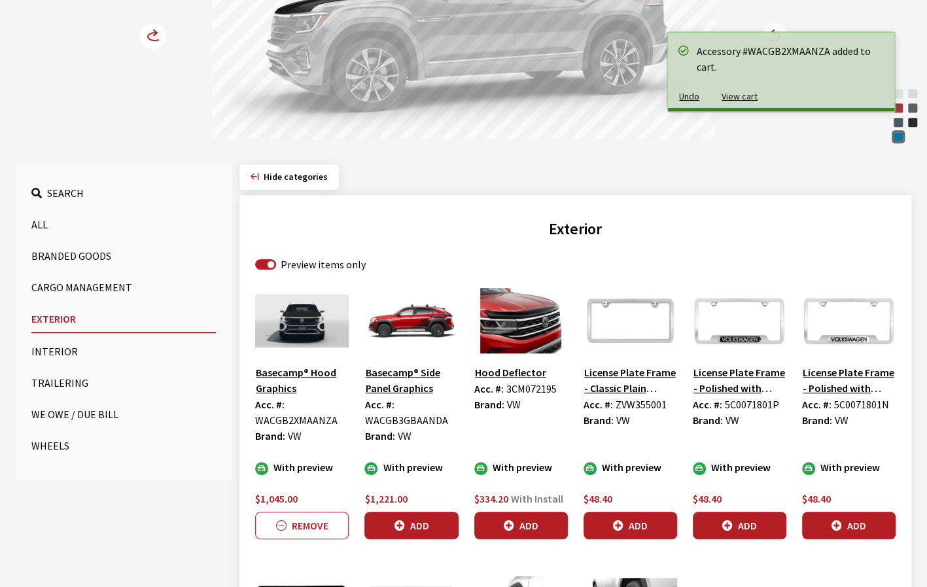
scroll to position [131, 0]
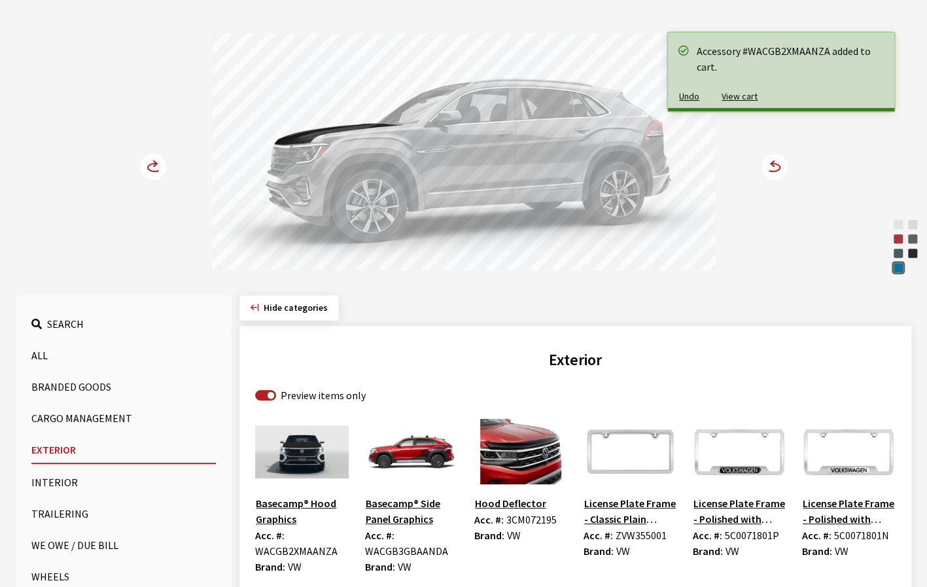
click at [778, 173] on circle at bounding box center [774, 167] width 26 height 26
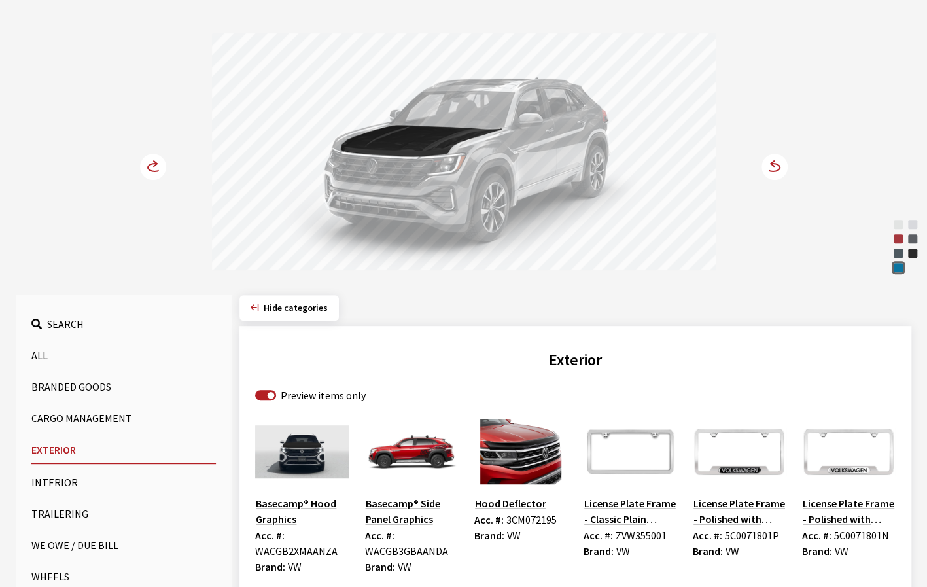
click at [899, 224] on div "[PERSON_NAME] Pearl" at bounding box center [897, 224] width 13 height 13
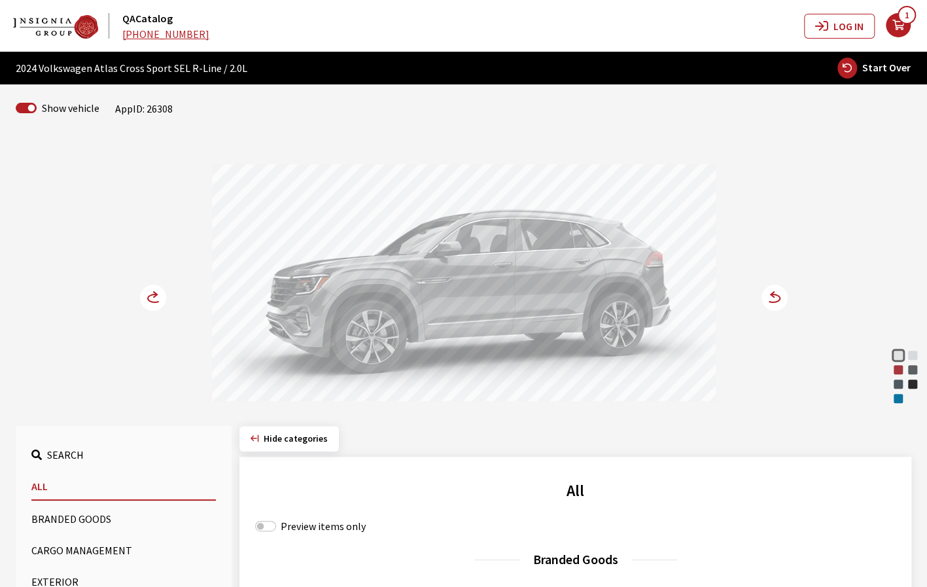
click at [897, 400] on div "Kingfisher Blue Metallic" at bounding box center [897, 398] width 13 height 13
click at [257, 525] on input "Preview items only" at bounding box center [265, 526] width 21 height 10
checkbox input "true"
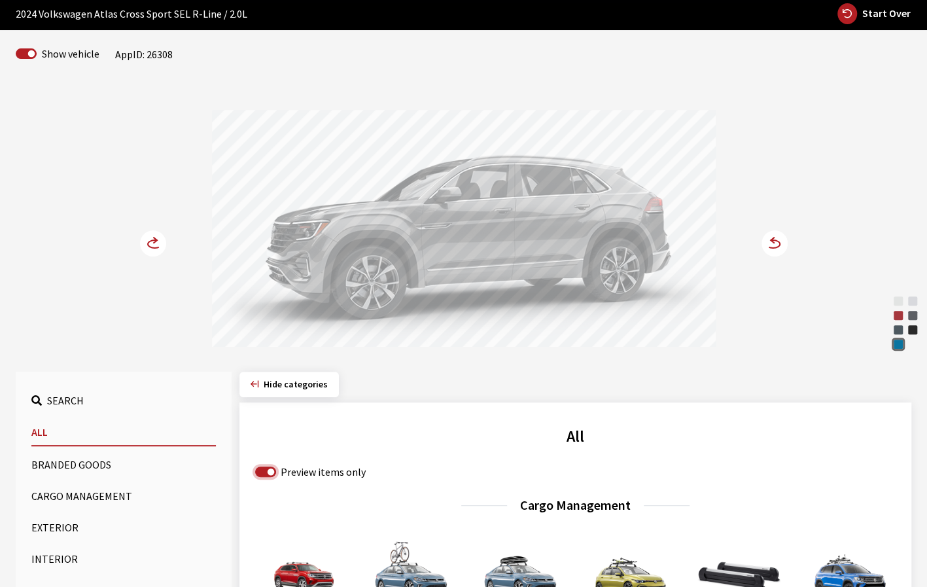
scroll to position [65, 0]
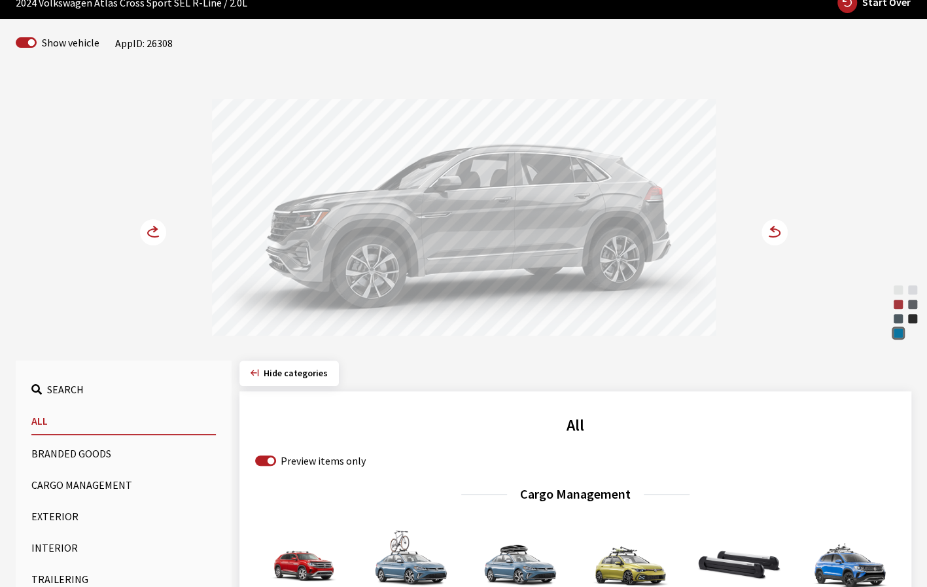
click at [48, 513] on button "Exterior" at bounding box center [123, 516] width 184 height 26
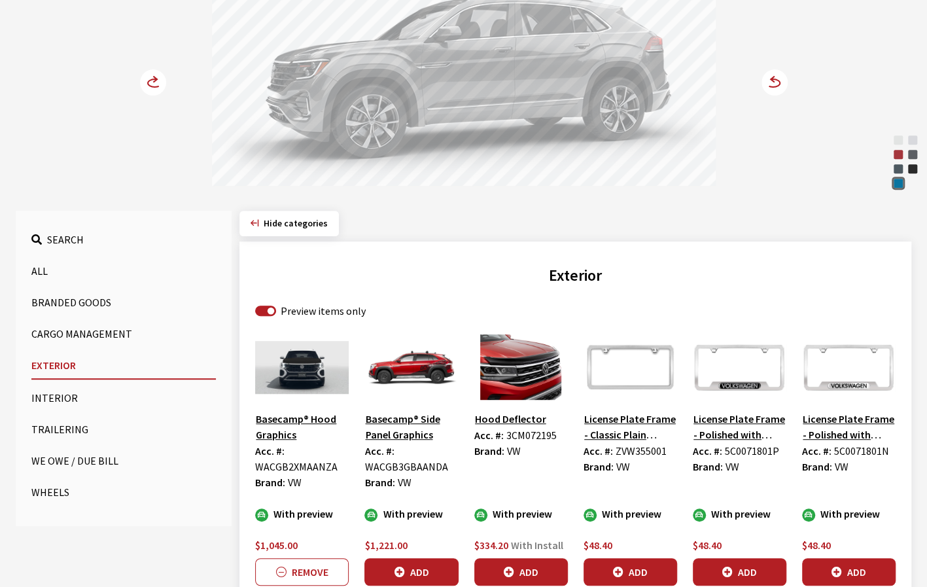
scroll to position [262, 0]
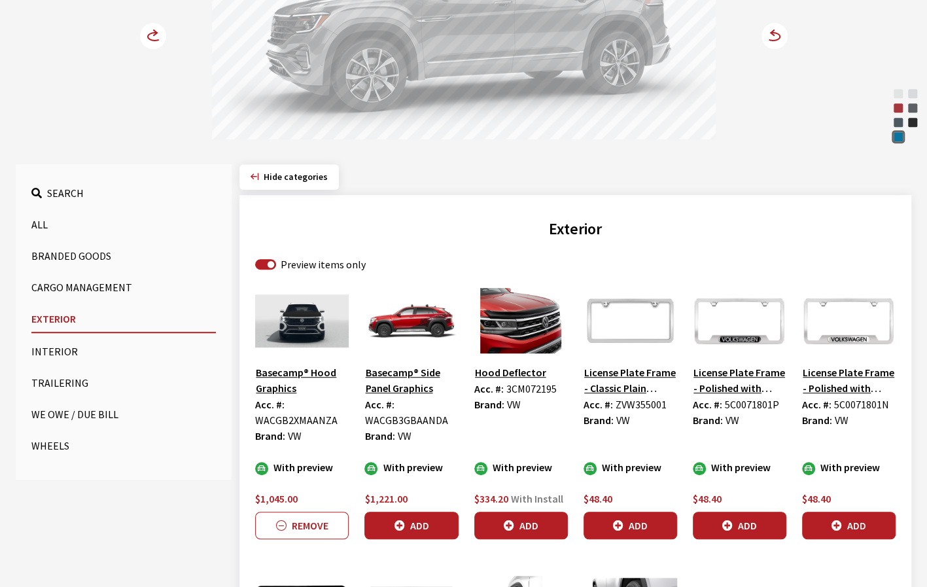
click at [312, 326] on img at bounding box center [302, 320] width 94 height 65
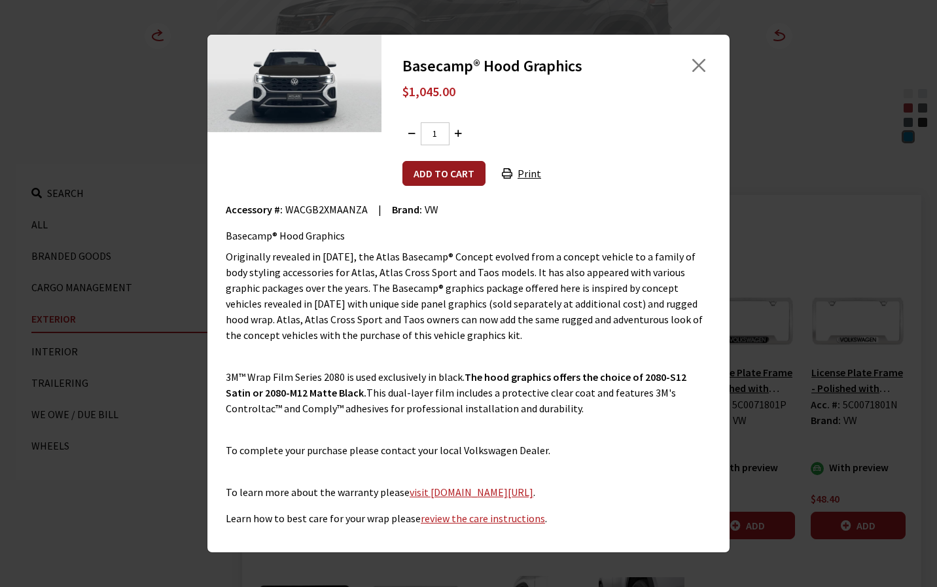
click at [419, 182] on button "Add to cart" at bounding box center [443, 173] width 83 height 25
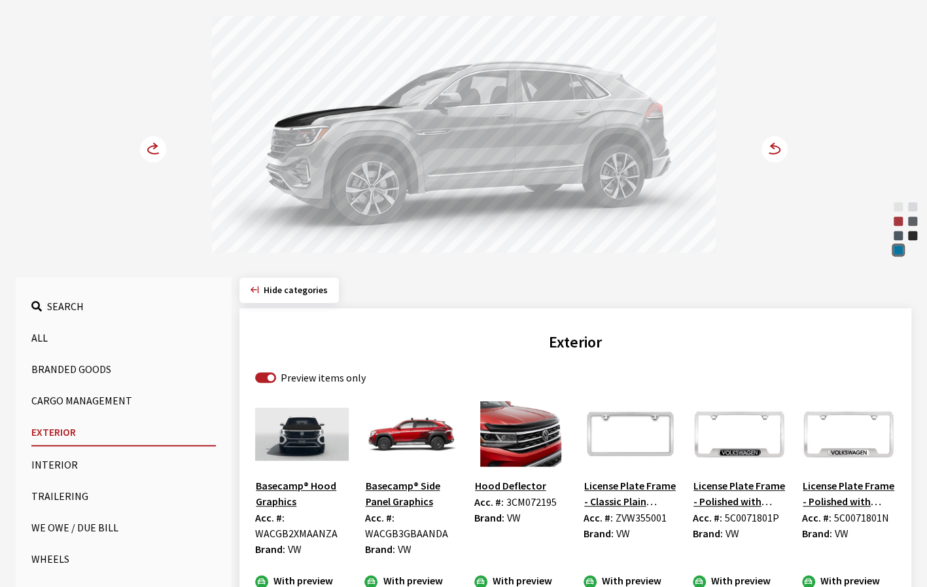
scroll to position [131, 0]
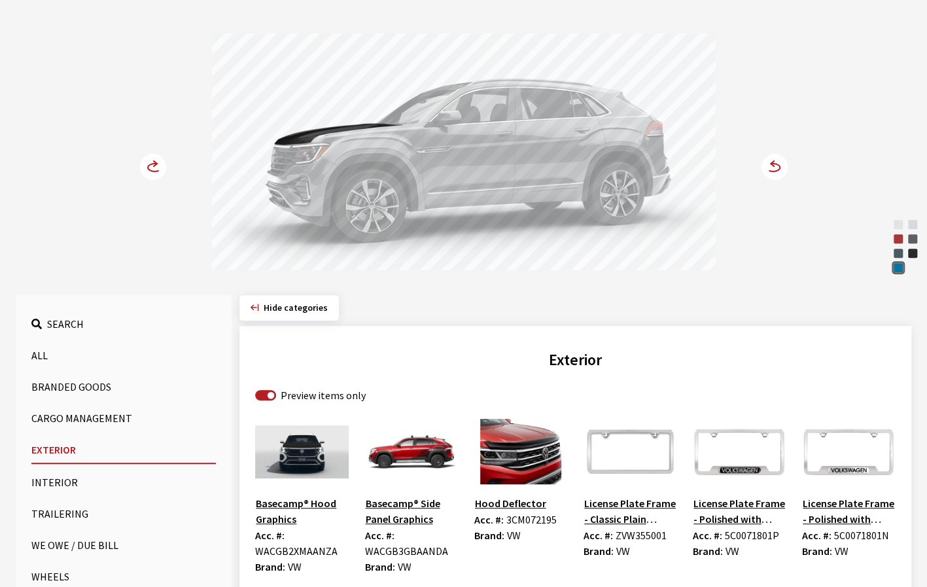
click at [776, 167] on circle at bounding box center [774, 167] width 26 height 26
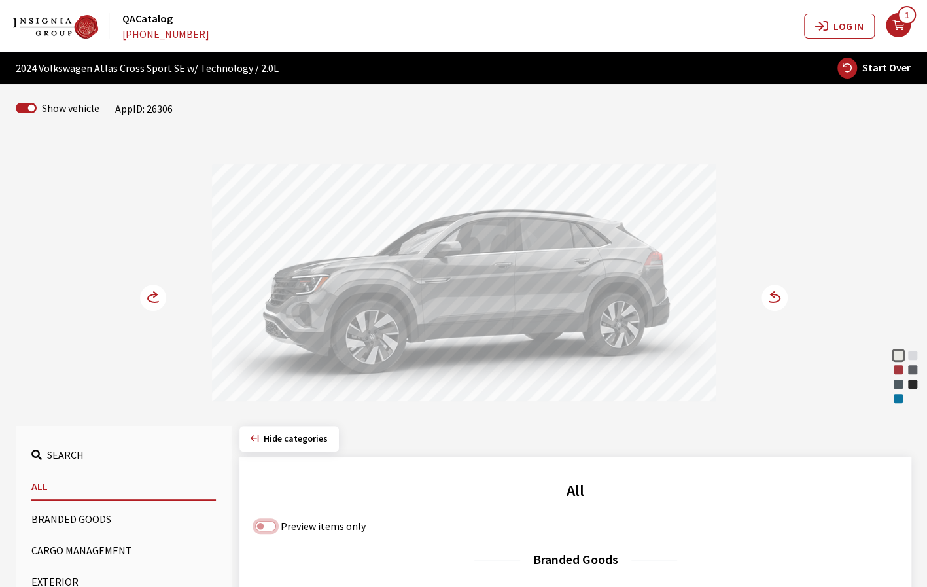
click at [265, 527] on input "Preview items only" at bounding box center [265, 526] width 21 height 10
checkbox input "true"
click at [69, 579] on button "Exterior" at bounding box center [123, 581] width 184 height 26
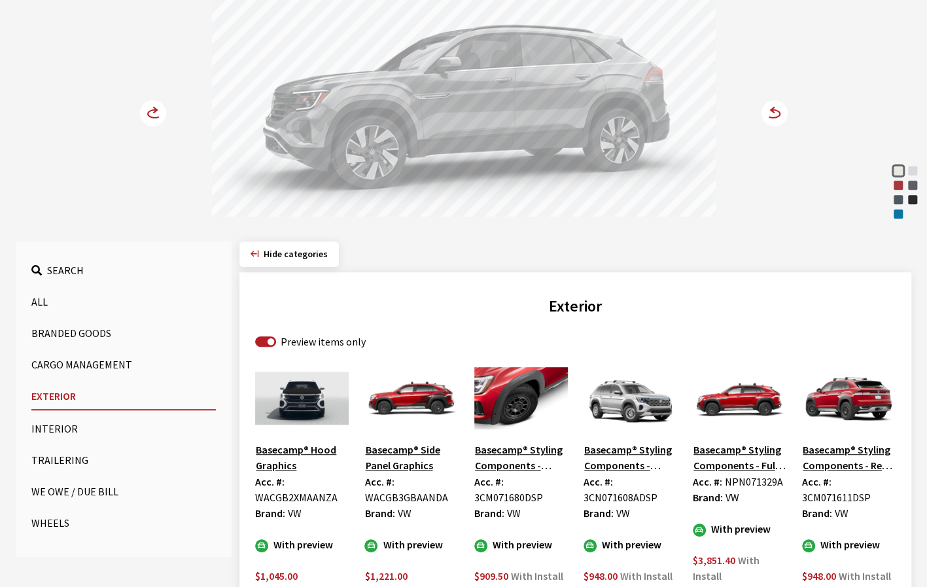
scroll to position [196, 0]
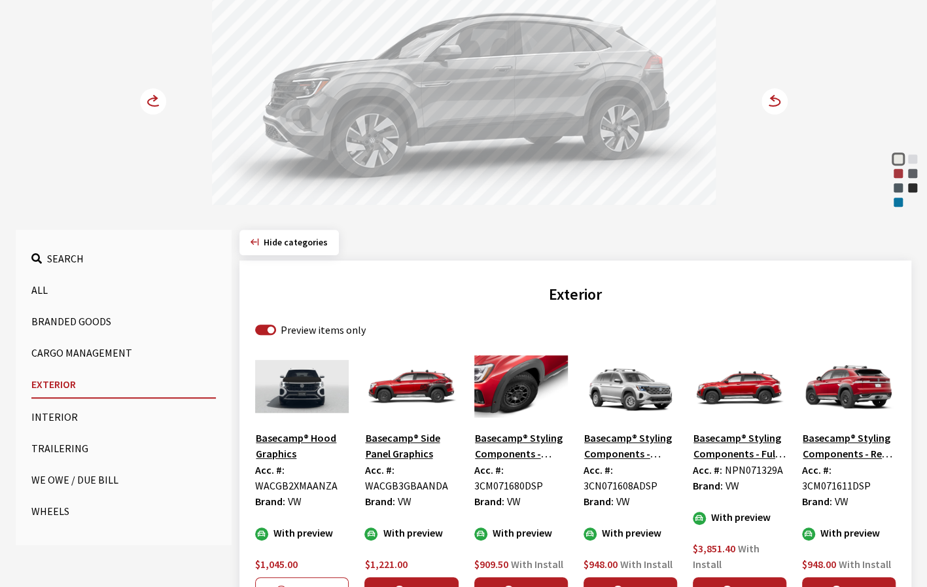
click at [314, 413] on img at bounding box center [302, 385] width 94 height 65
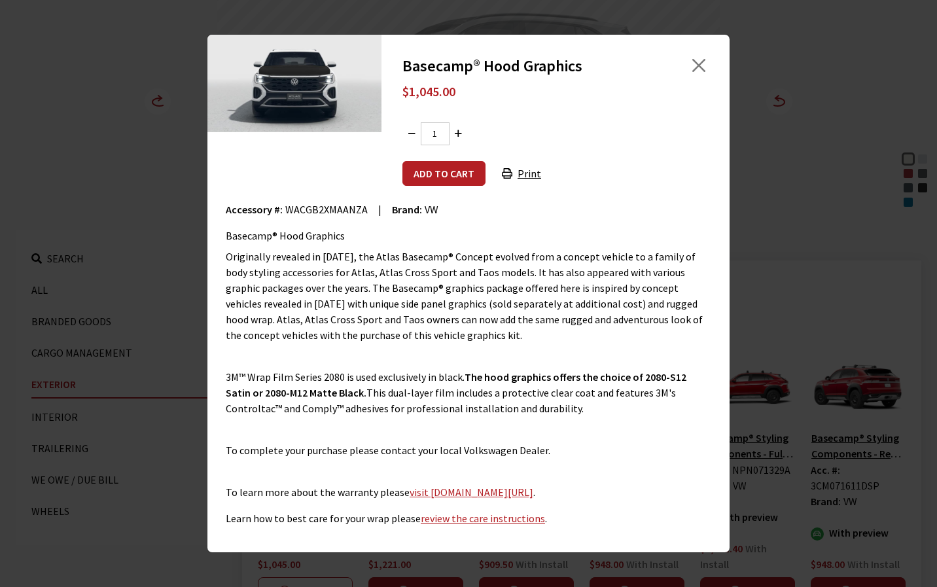
click at [313, 399] on div "Originally revealed in [DATE], the Atlas Basecamp® Concept evolved from a conce…" at bounding box center [468, 387] width 485 height 277
click at [437, 181] on button "Add to cart" at bounding box center [443, 173] width 83 height 25
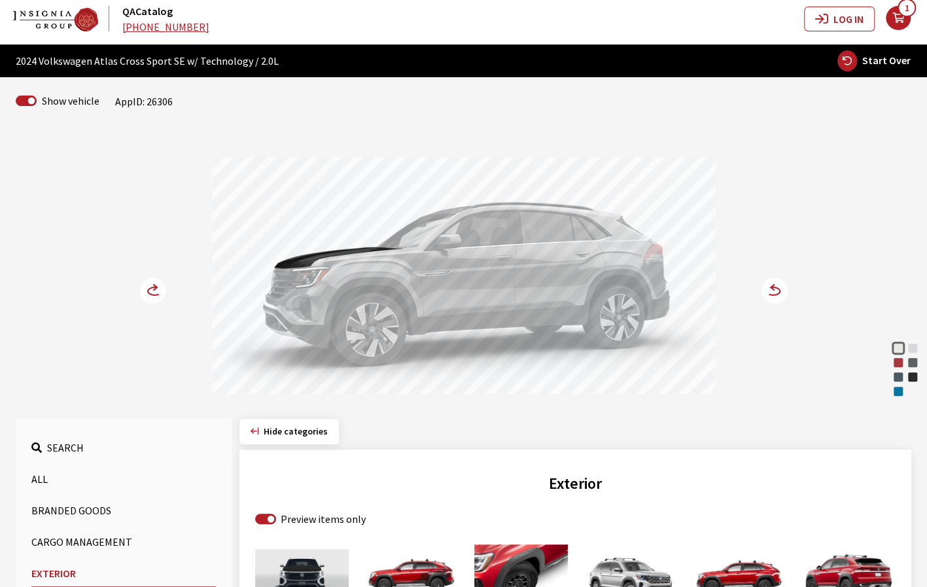
scroll to position [0, 0]
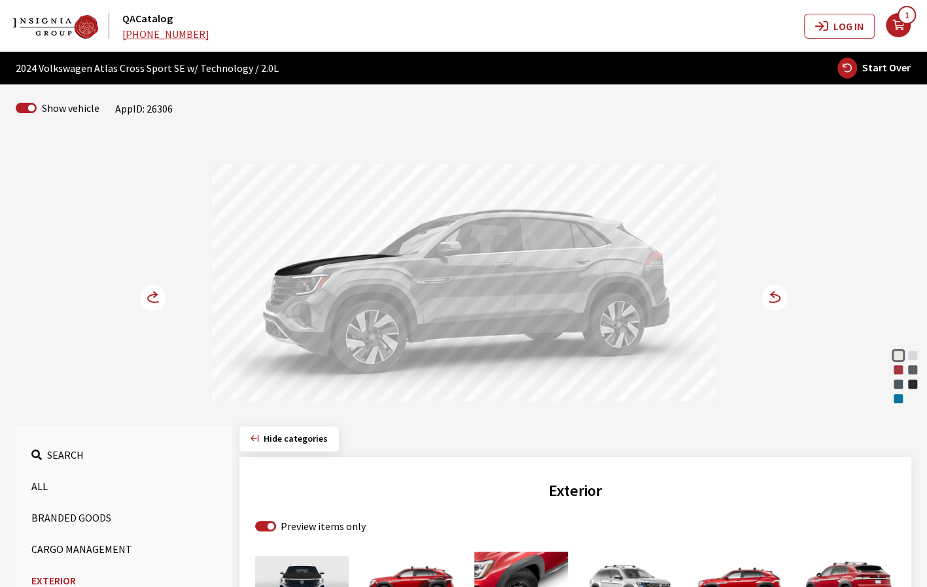
click at [782, 301] on circle at bounding box center [774, 297] width 26 height 26
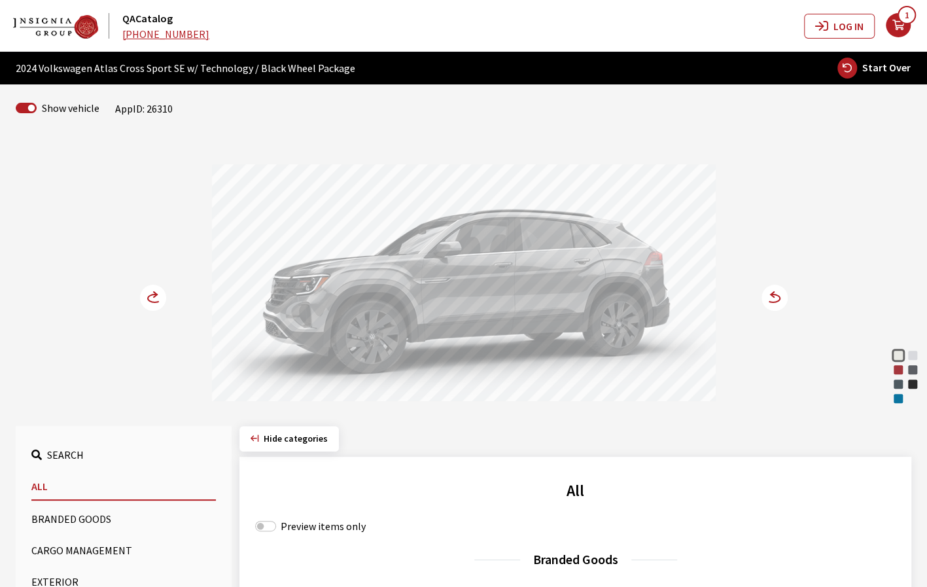
click at [63, 576] on button "Exterior" at bounding box center [123, 581] width 184 height 26
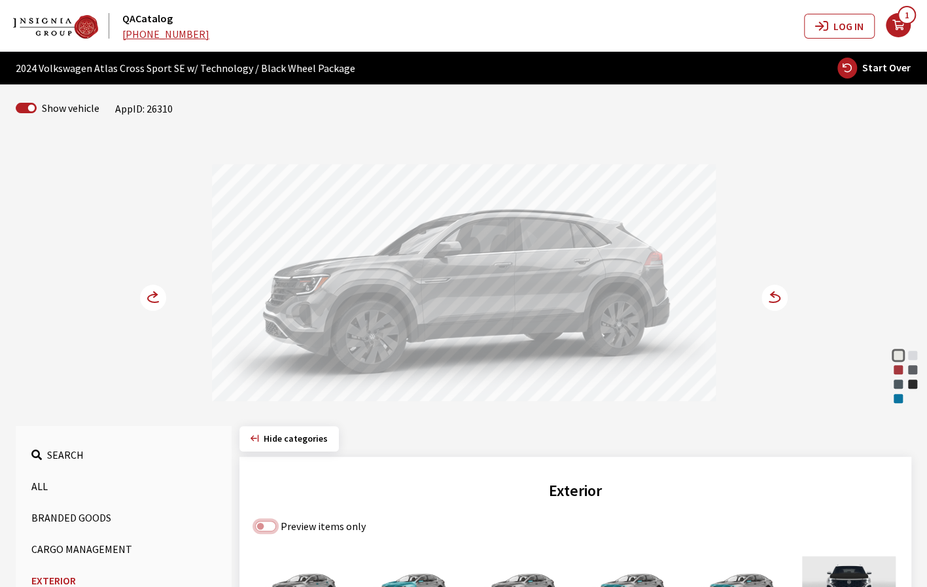
click at [267, 523] on input "Preview items only" at bounding box center [265, 526] width 21 height 10
checkbox input "true"
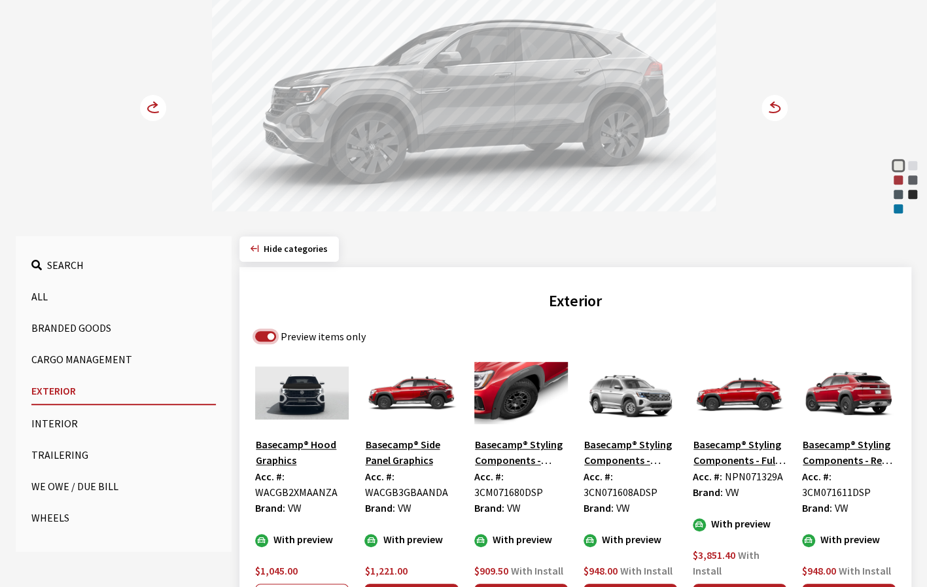
scroll to position [262, 0]
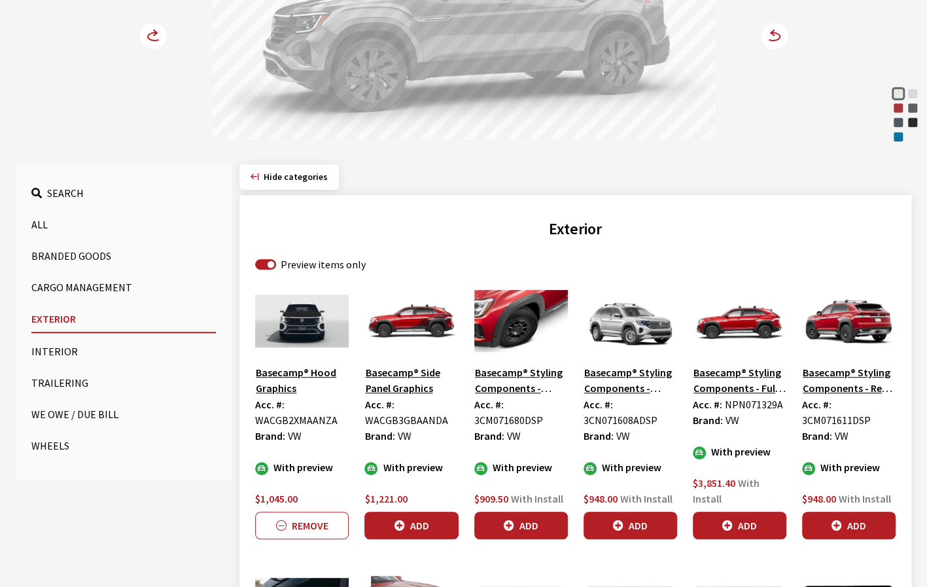
click at [327, 332] on img at bounding box center [302, 320] width 94 height 65
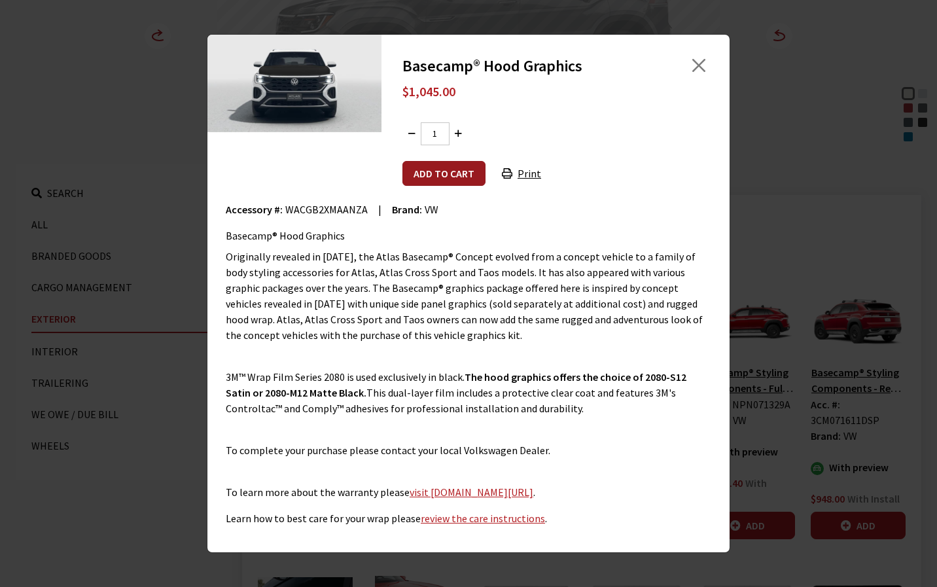
click at [466, 169] on button "Add to cart" at bounding box center [443, 173] width 83 height 25
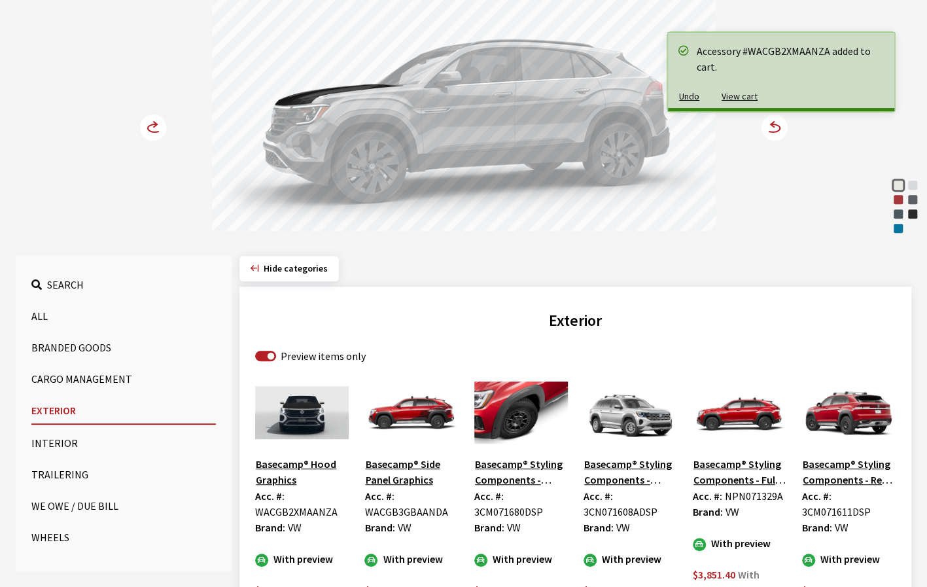
scroll to position [131, 0]
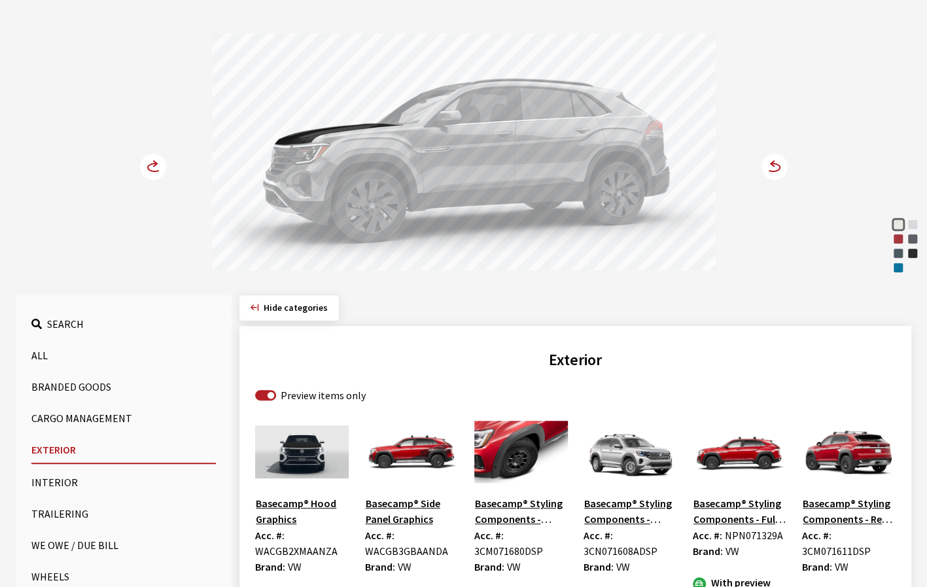
click at [771, 169] on circle at bounding box center [774, 167] width 26 height 26
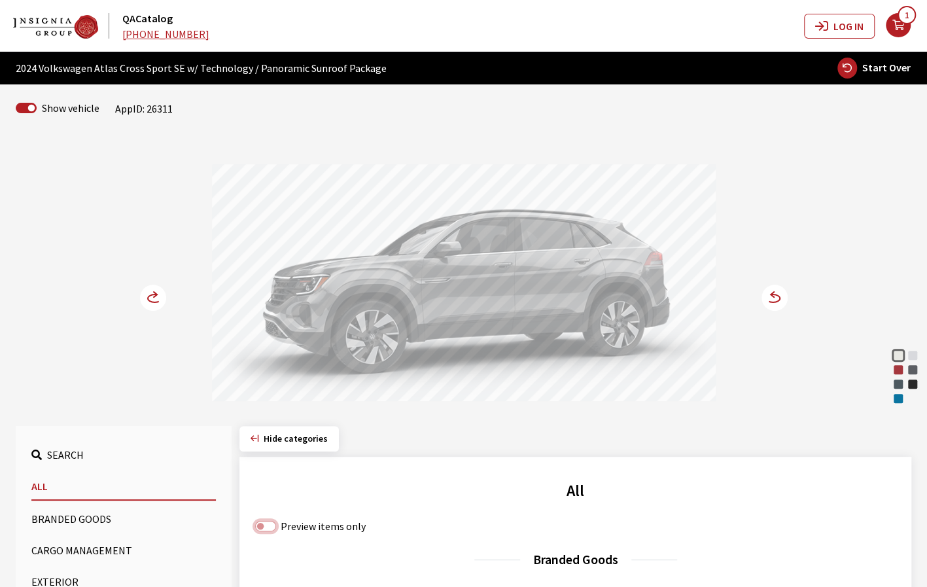
click at [266, 525] on input "Preview items only" at bounding box center [265, 526] width 21 height 10
checkbox input "true"
click at [63, 580] on button "Exterior" at bounding box center [123, 581] width 184 height 26
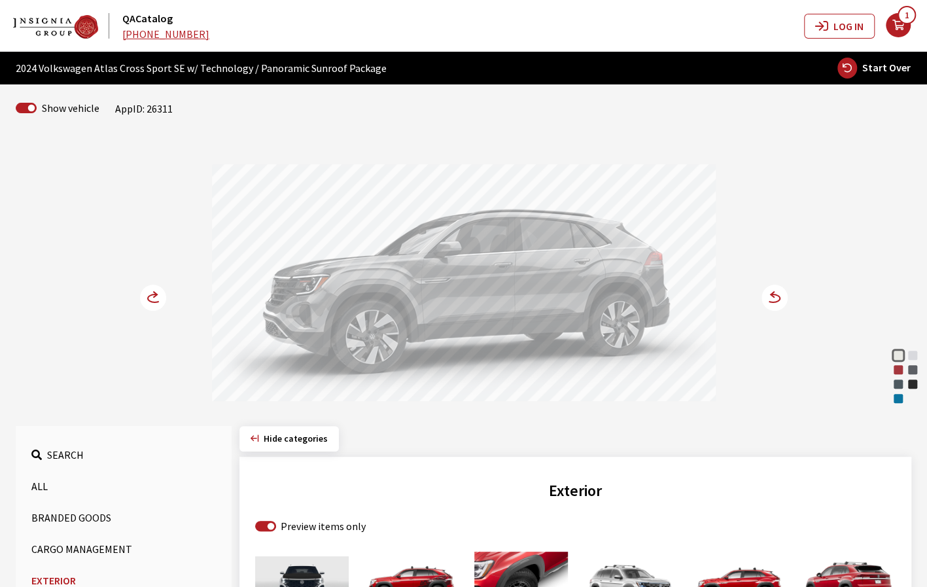
scroll to position [131, 0]
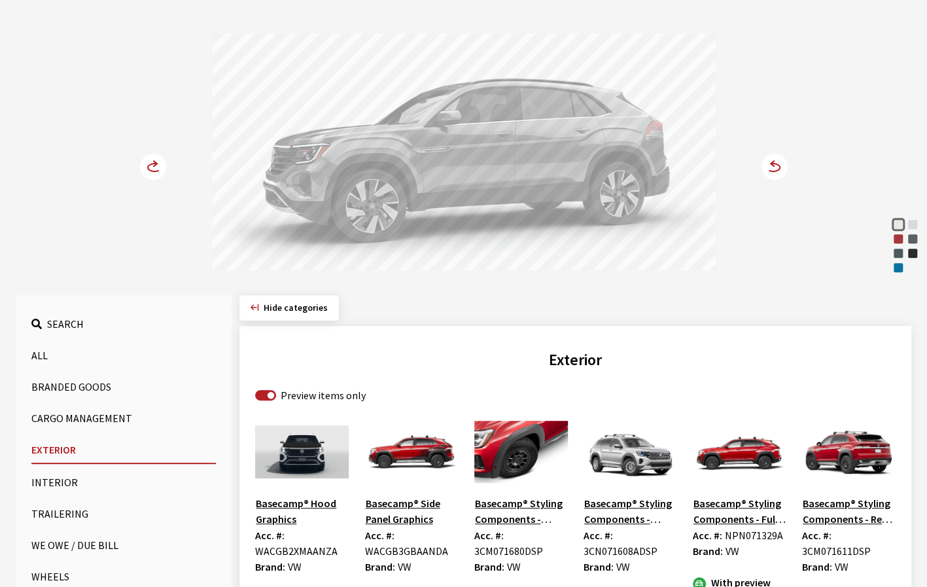
click at [302, 453] on img at bounding box center [302, 451] width 94 height 65
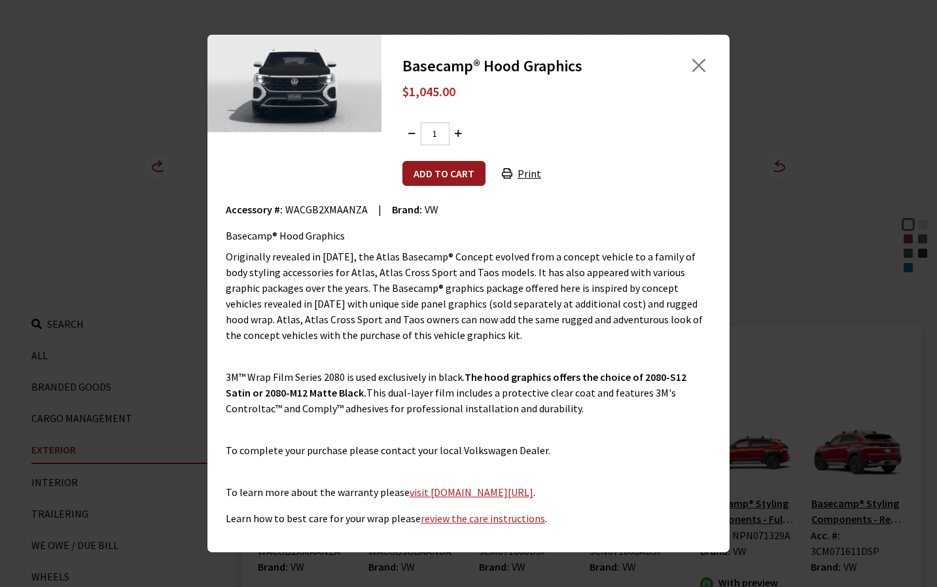
click at [438, 172] on button "Add to cart" at bounding box center [443, 173] width 83 height 25
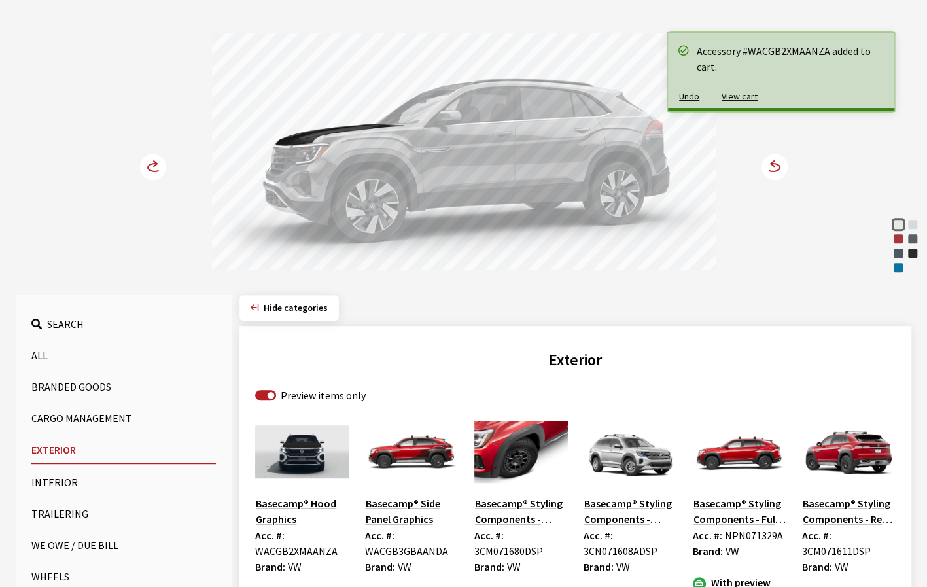
click at [777, 169] on icon at bounding box center [773, 167] width 14 height 8
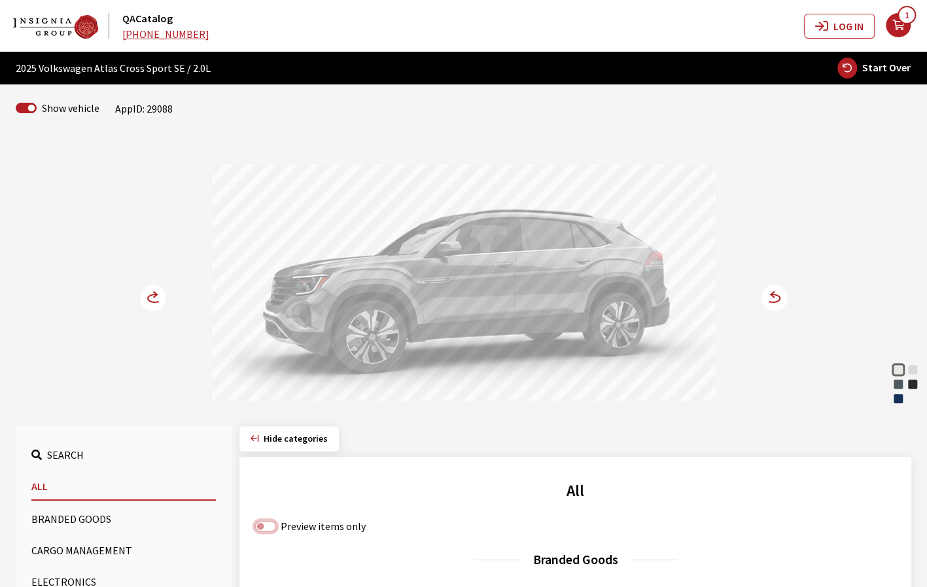
click at [263, 530] on input "Preview items only" at bounding box center [265, 526] width 21 height 10
checkbox input "true"
click at [82, 576] on button "Electronics" at bounding box center [123, 581] width 184 height 26
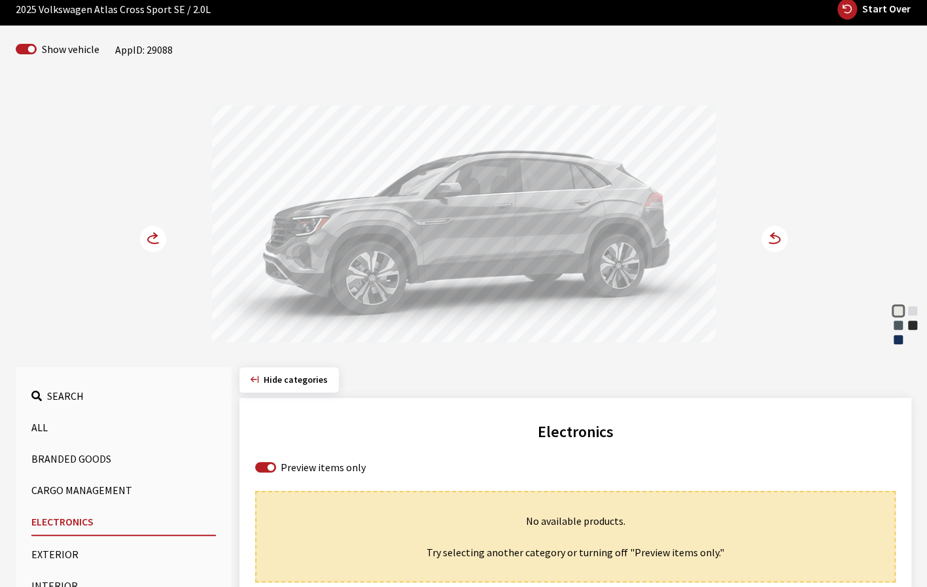
scroll to position [65, 0]
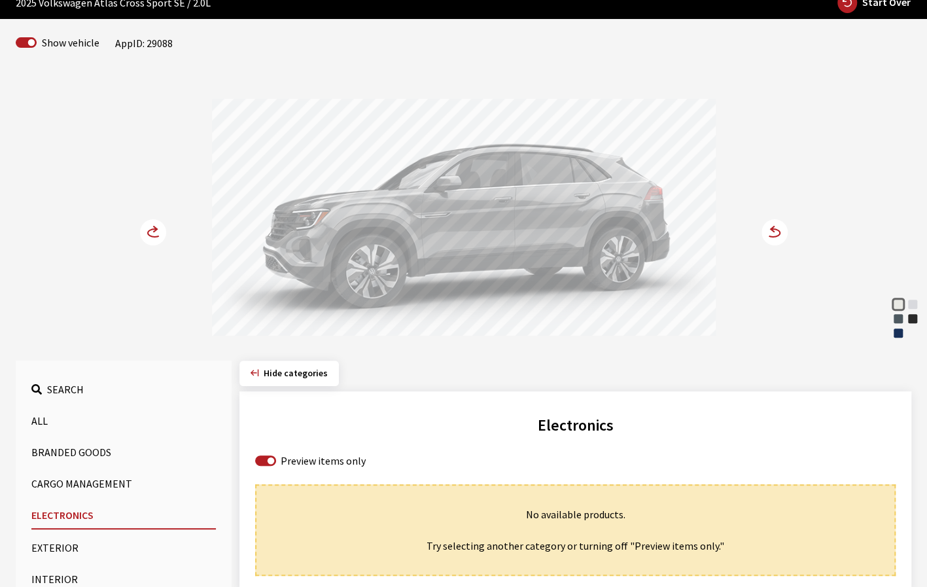
click at [50, 547] on button "Exterior" at bounding box center [123, 547] width 184 height 26
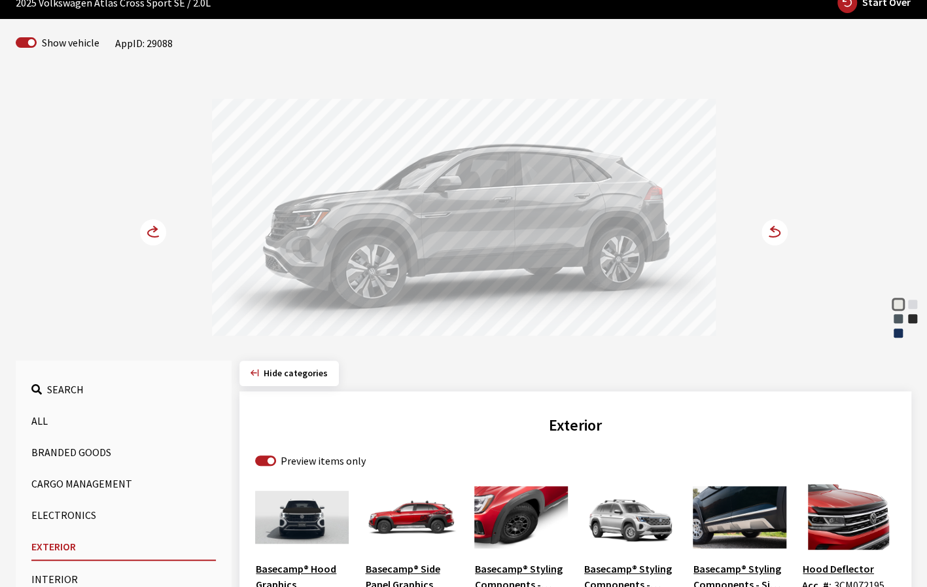
click at [292, 524] on img at bounding box center [302, 516] width 94 height 65
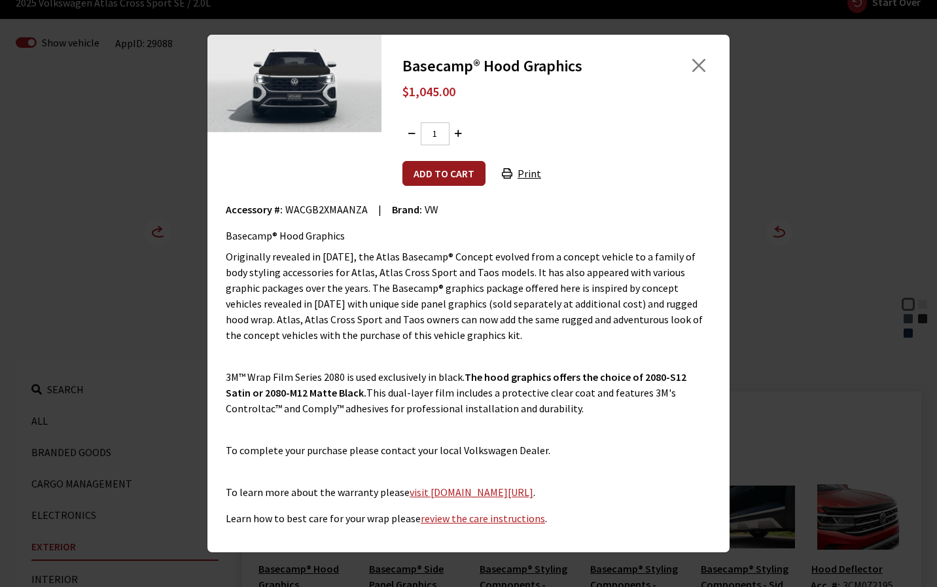
click at [439, 178] on button "Add to cart" at bounding box center [443, 173] width 83 height 25
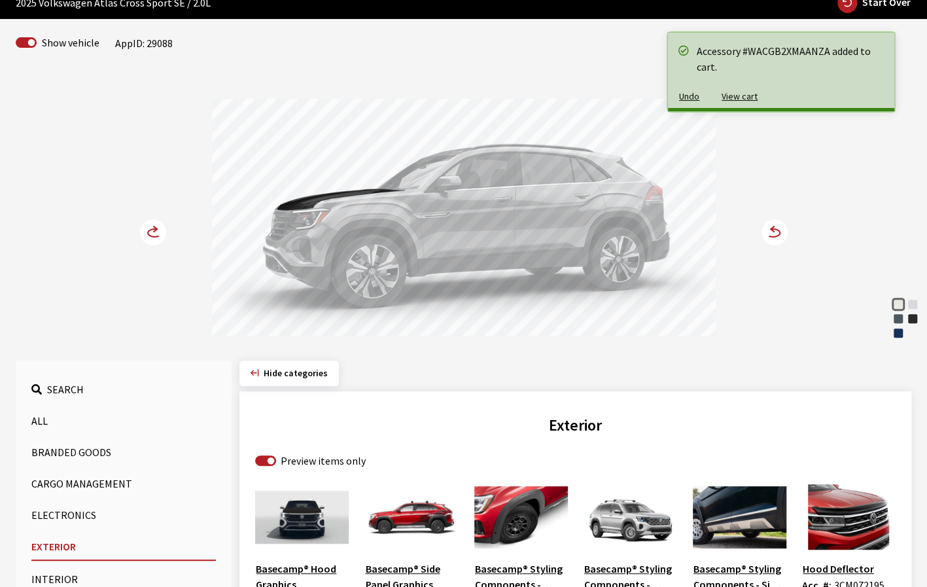
click at [783, 233] on circle at bounding box center [774, 232] width 26 height 26
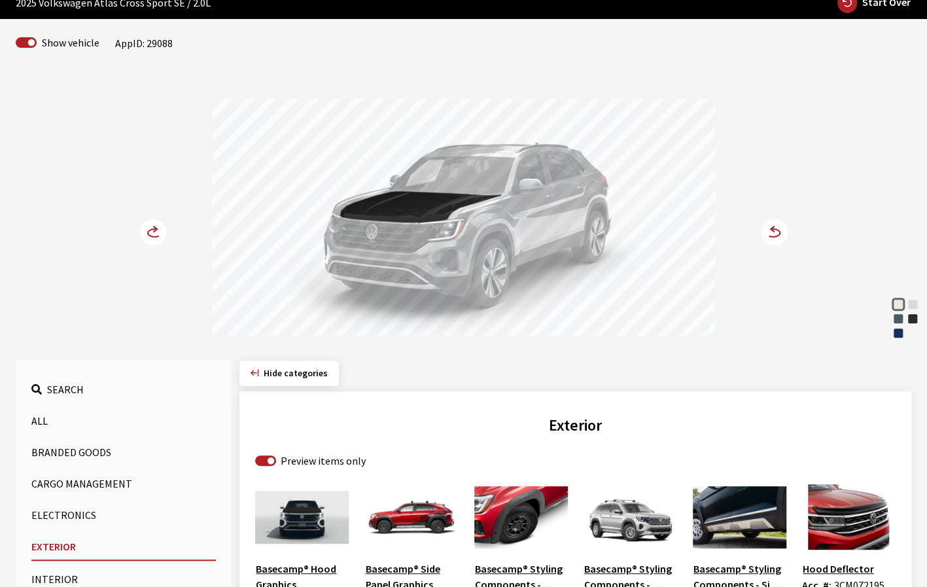
click at [901, 330] on div "Mountain Lake Blue Metallic" at bounding box center [897, 332] width 13 height 13
click at [901, 318] on div "Platinum Gray Metallic" at bounding box center [897, 318] width 13 height 13
click at [897, 307] on div "Pure White" at bounding box center [897, 304] width 13 height 13
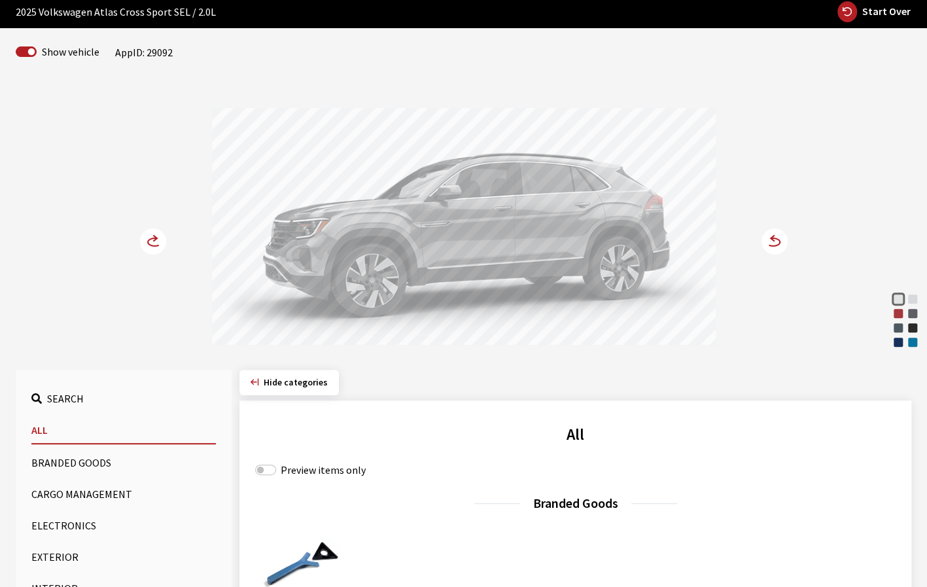
scroll to position [65, 0]
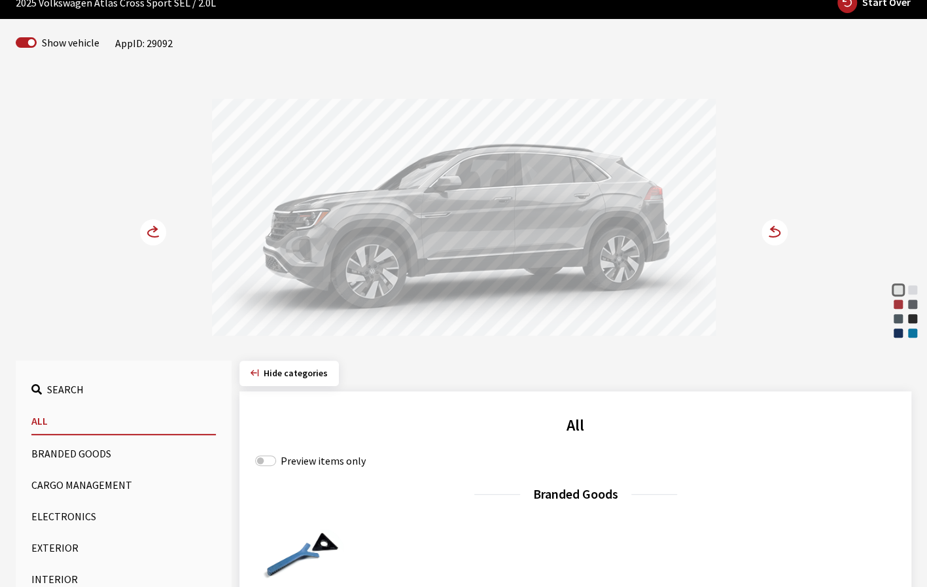
click at [43, 551] on button "Exterior" at bounding box center [123, 547] width 184 height 26
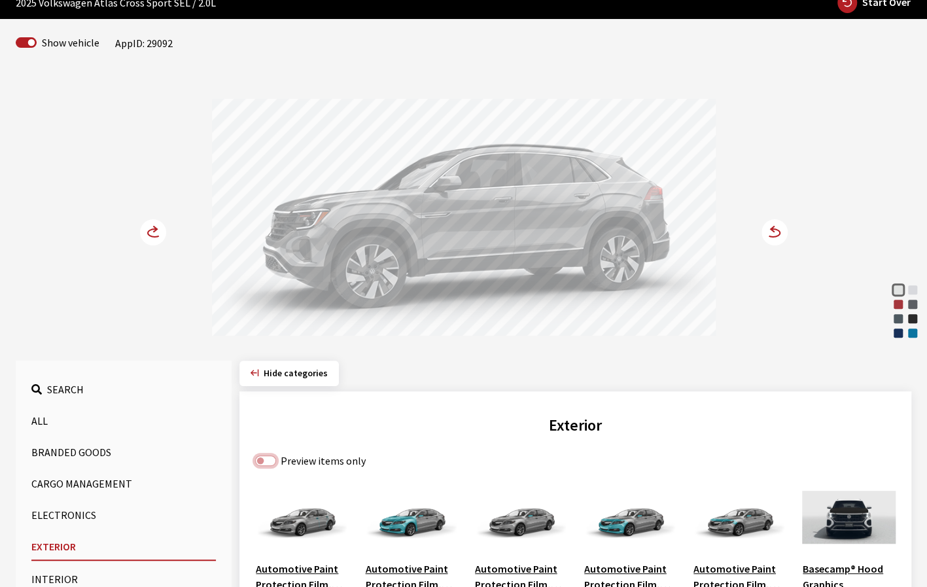
click at [266, 456] on input "Preview items only" at bounding box center [265, 460] width 21 height 10
checkbox input "true"
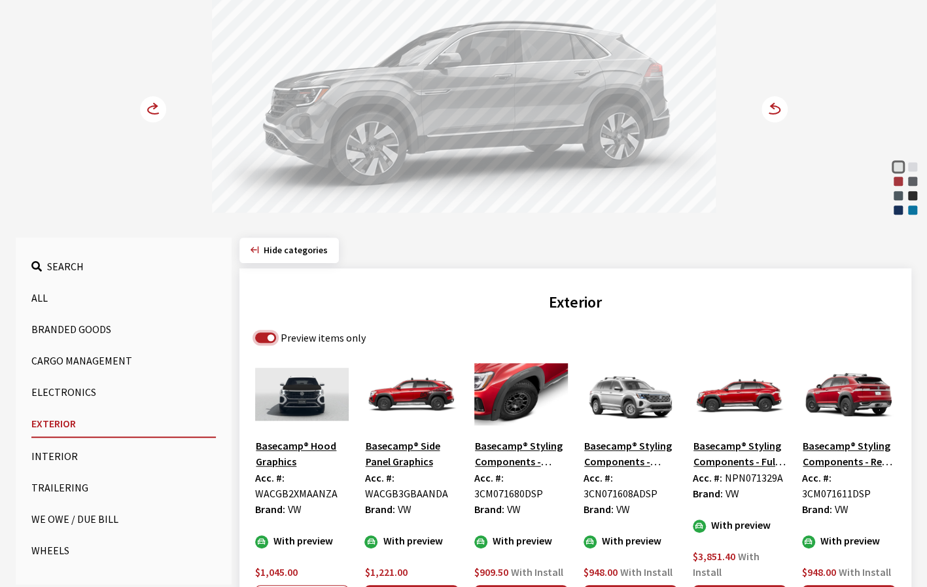
scroll to position [196, 0]
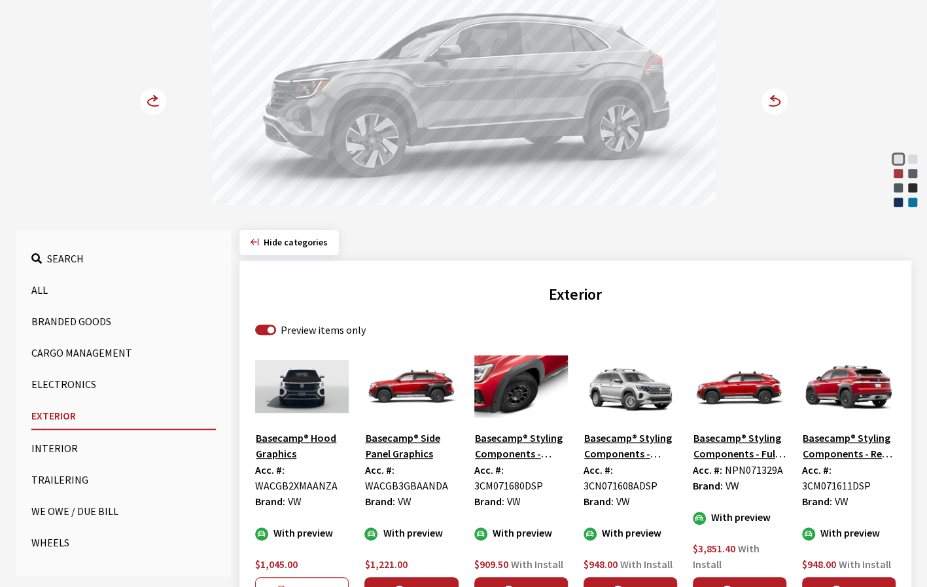
click at [313, 394] on img at bounding box center [302, 385] width 94 height 65
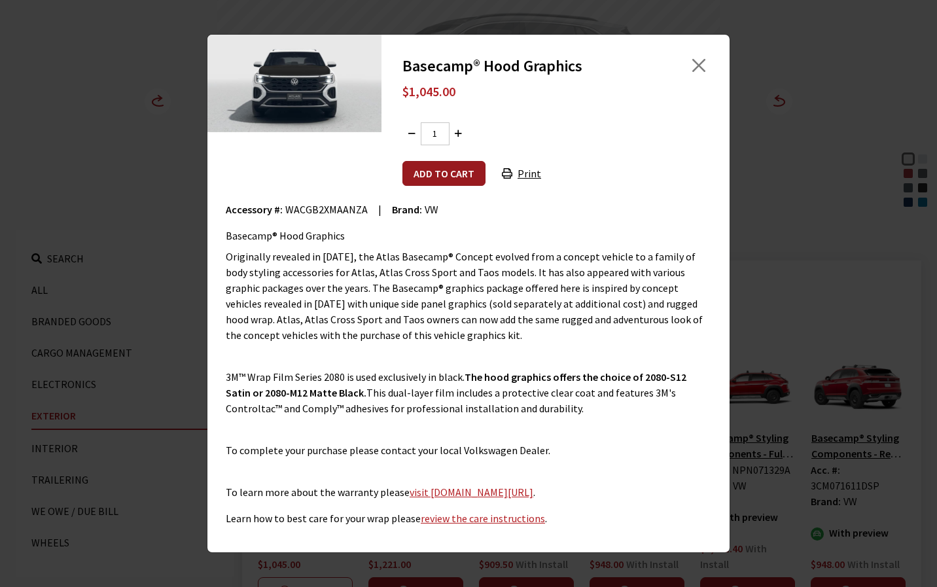
click at [464, 174] on button "Add to cart" at bounding box center [443, 173] width 83 height 25
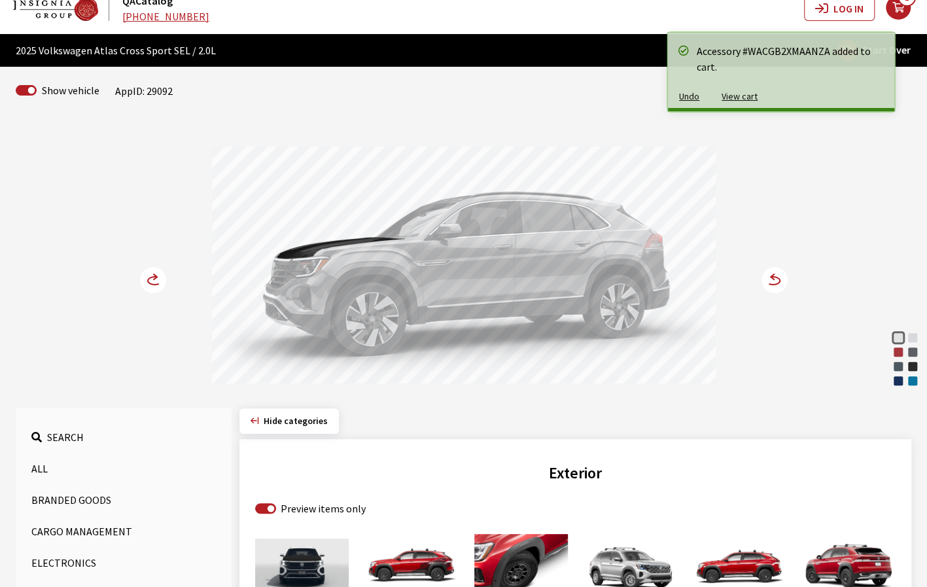
scroll to position [0, 0]
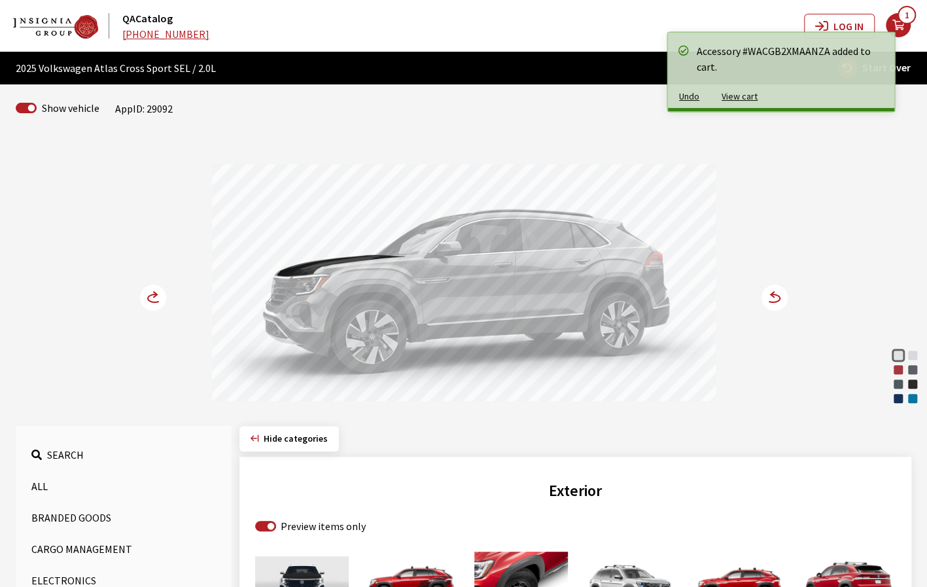
click at [768, 304] on circle at bounding box center [774, 297] width 26 height 26
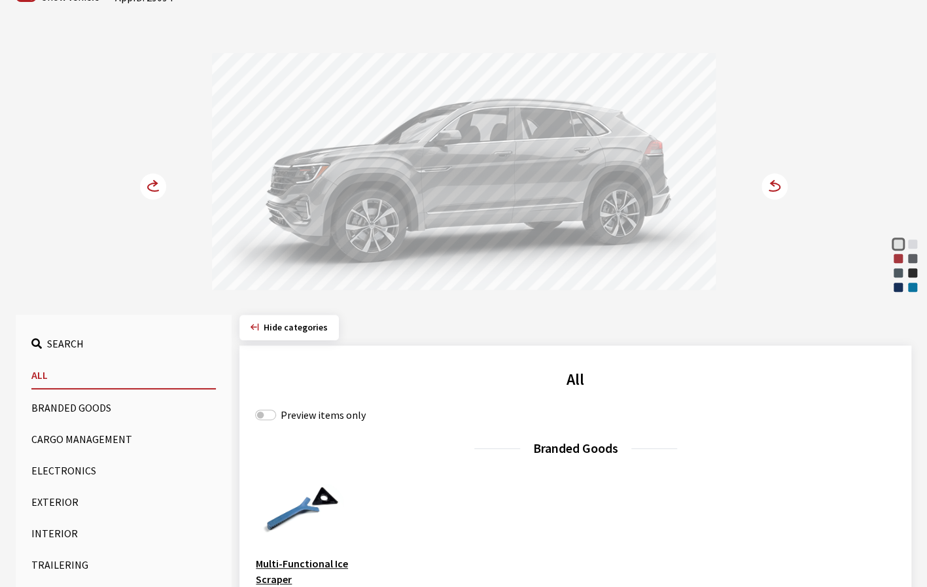
scroll to position [131, 0]
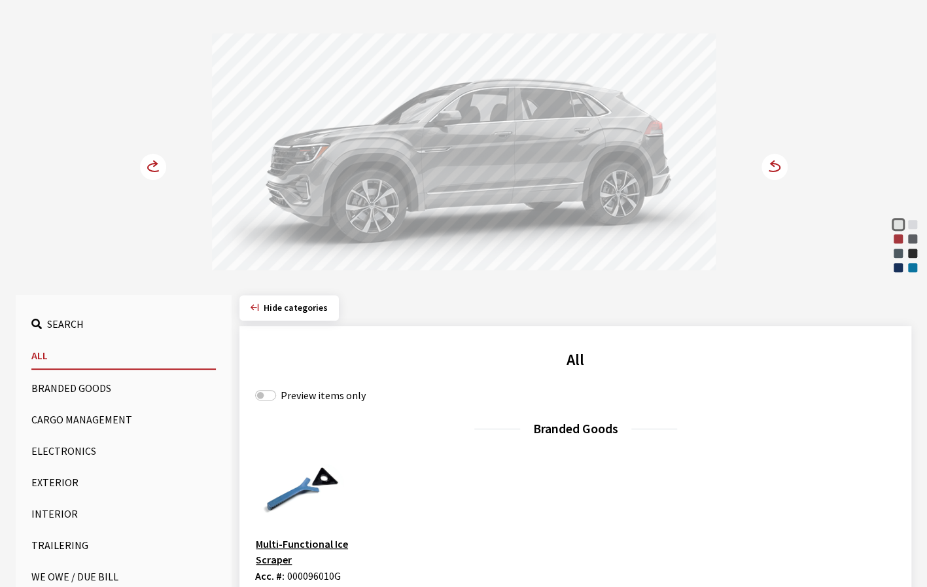
click at [52, 479] on button "Exterior" at bounding box center [123, 482] width 184 height 26
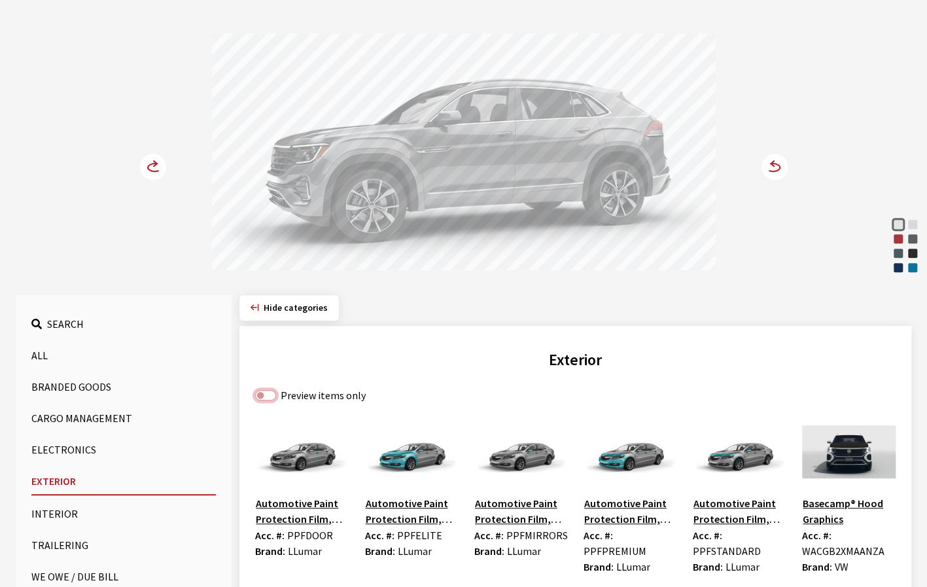
click at [263, 391] on input "Preview items only" at bounding box center [265, 395] width 21 height 10
checkbox input "true"
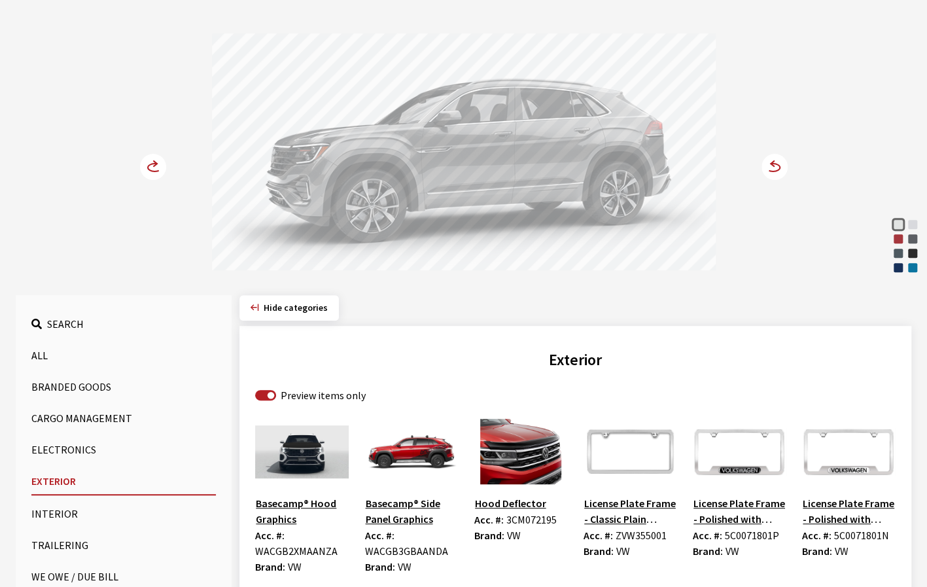
click at [299, 448] on img at bounding box center [302, 451] width 94 height 65
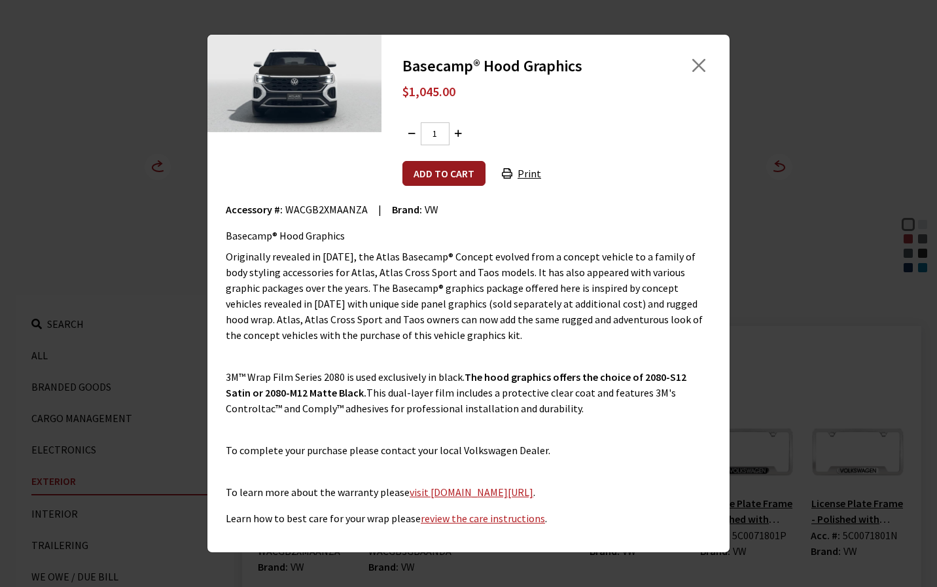
click at [429, 172] on button "Add to cart" at bounding box center [443, 173] width 83 height 25
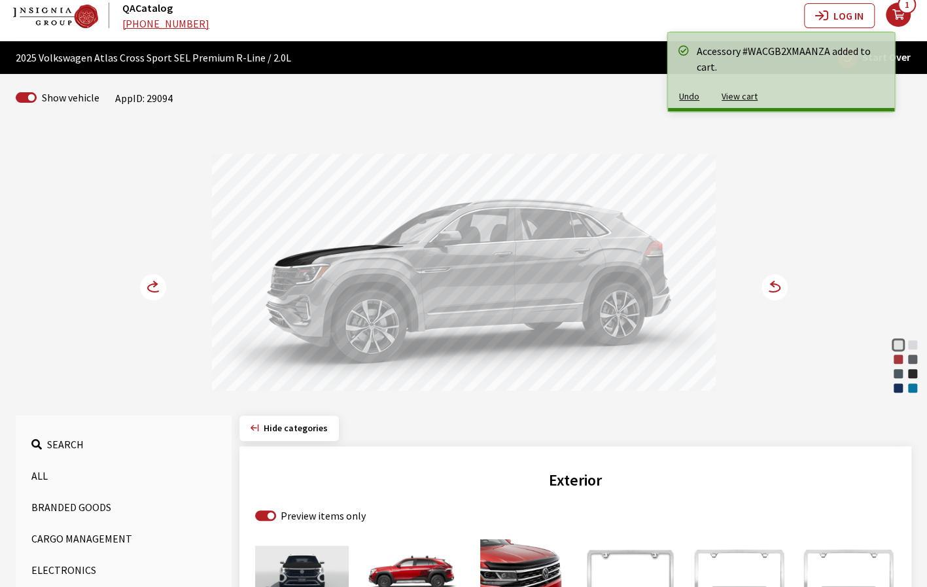
scroll to position [0, 0]
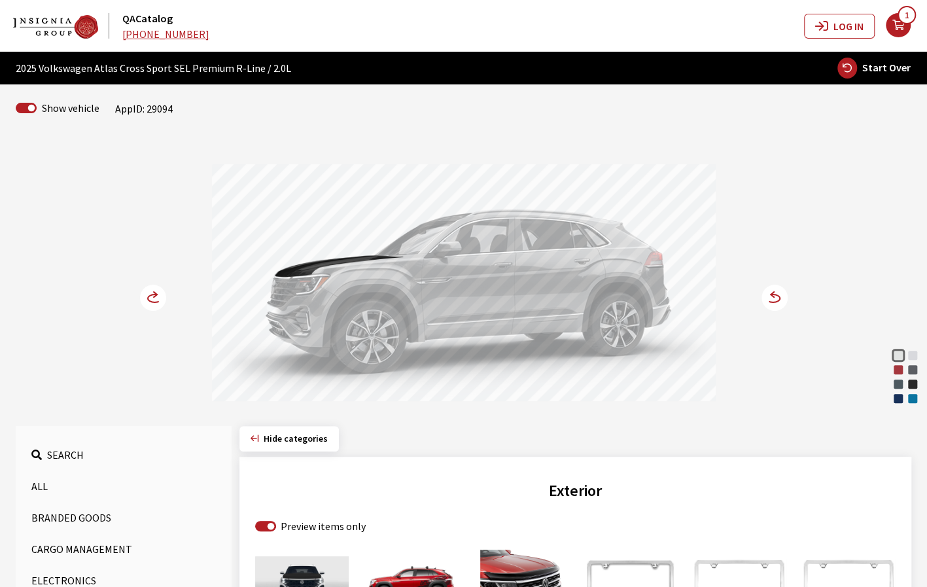
click at [782, 298] on circle at bounding box center [774, 297] width 26 height 26
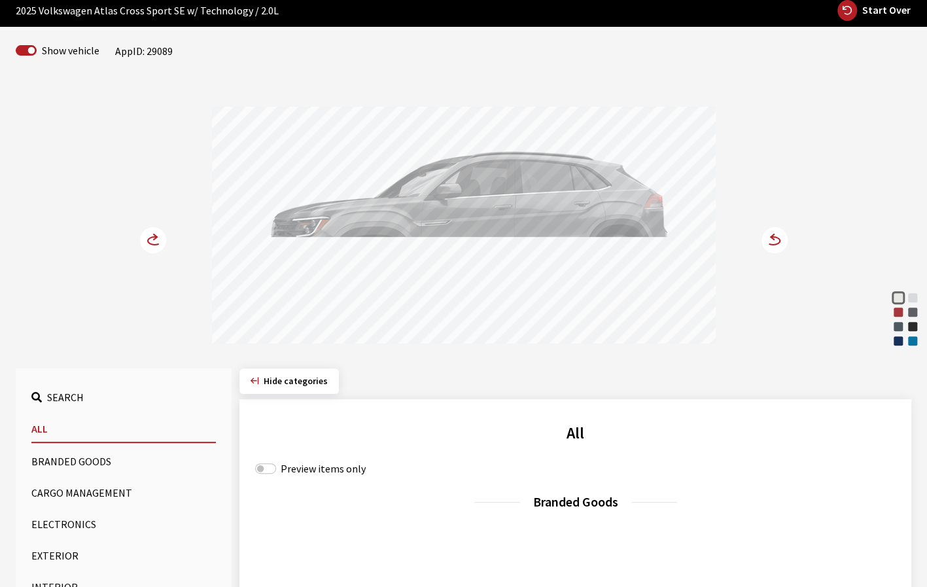
scroll to position [65, 0]
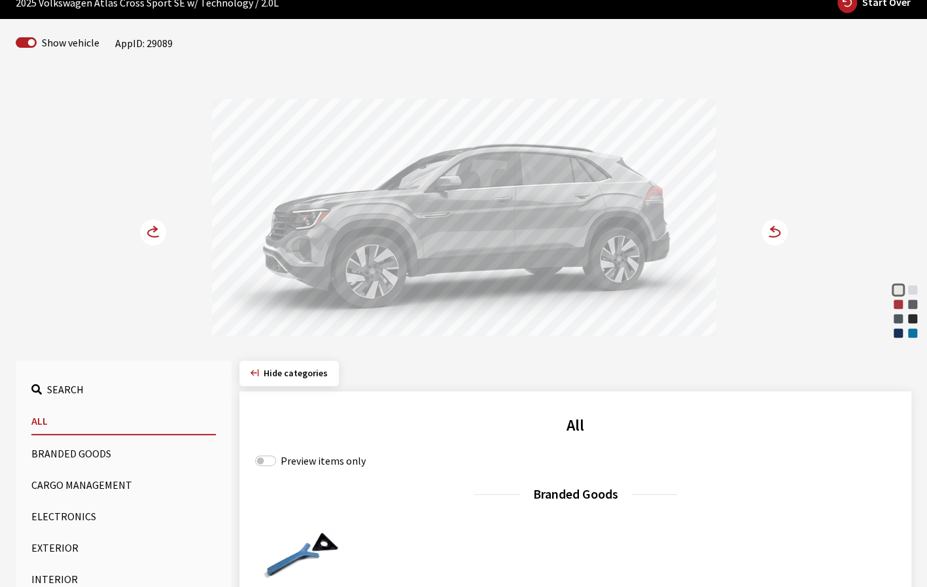
click at [53, 543] on button "Exterior" at bounding box center [123, 547] width 184 height 26
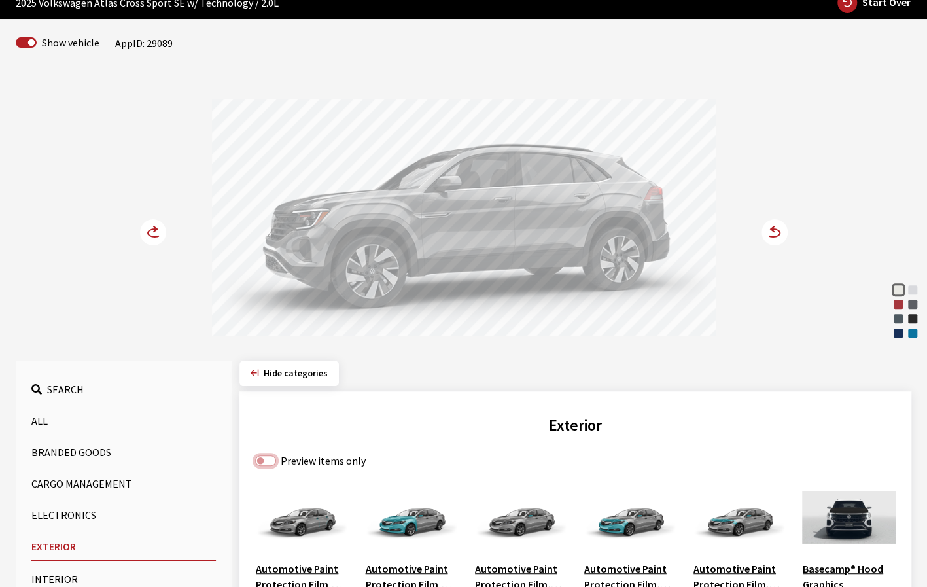
click at [270, 460] on input "Preview items only" at bounding box center [265, 460] width 21 height 10
checkbox input "true"
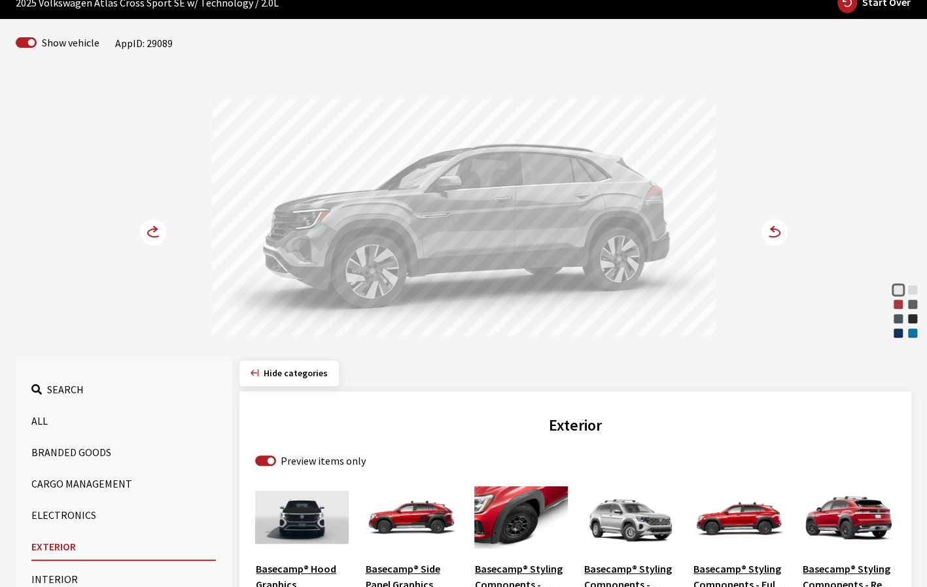
click at [318, 509] on img at bounding box center [302, 516] width 94 height 65
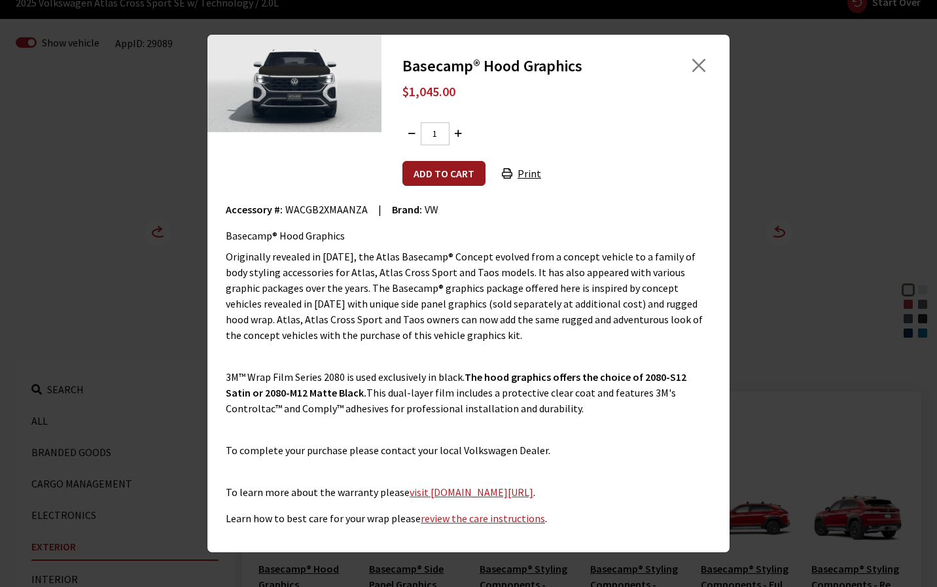
click at [460, 172] on button "Add to cart" at bounding box center [443, 173] width 83 height 25
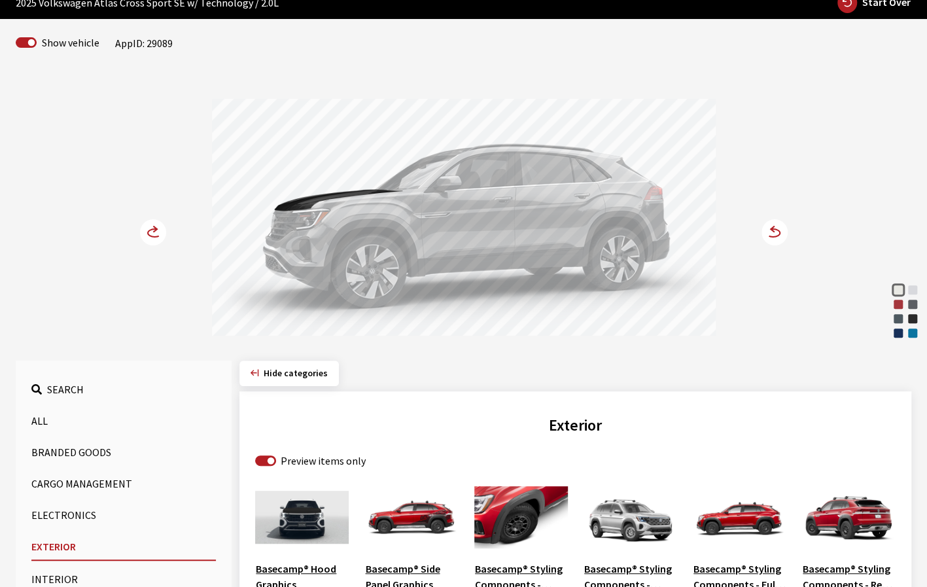
click at [770, 230] on icon at bounding box center [774, 232] width 26 height 26
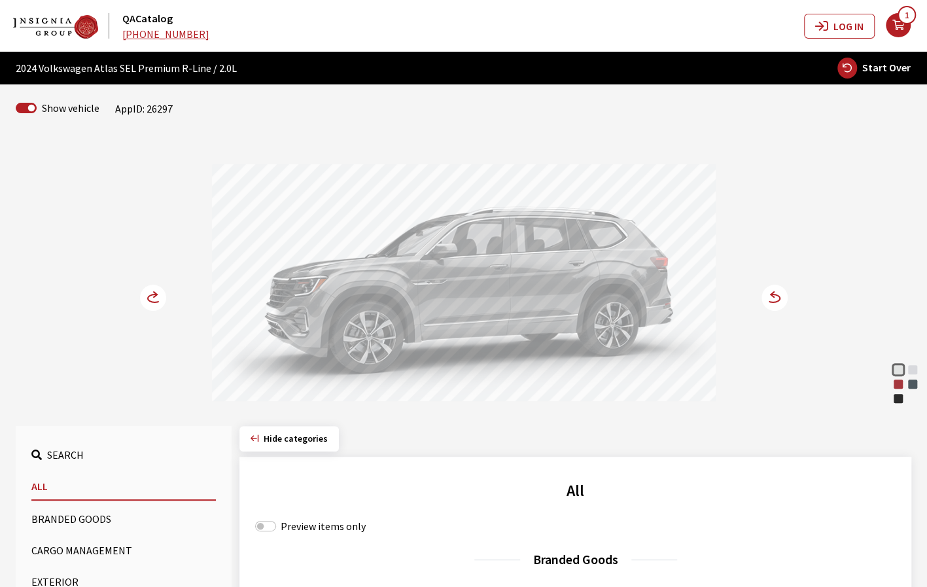
click at [895, 385] on div "Aurora Red Metallic" at bounding box center [897, 383] width 13 height 13
click at [774, 302] on circle at bounding box center [774, 297] width 26 height 26
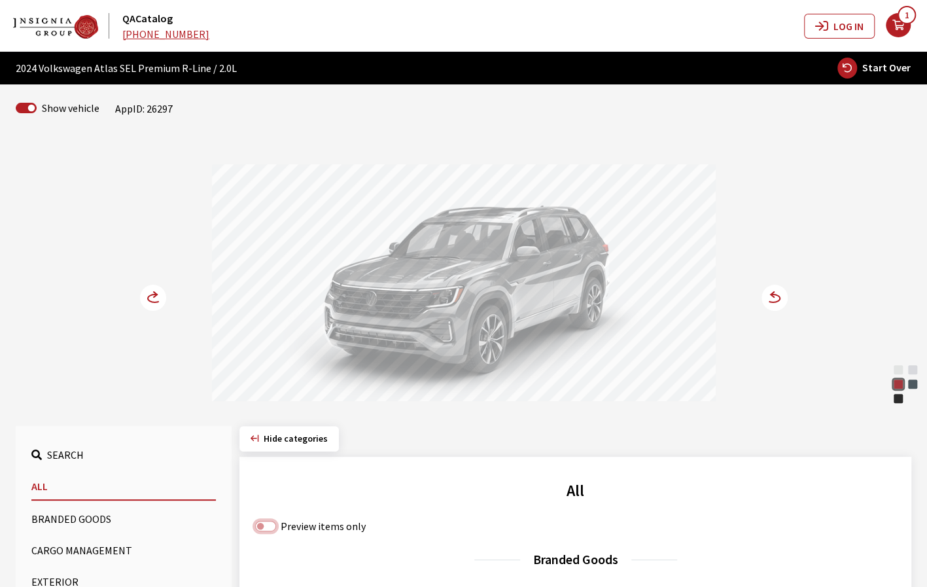
click at [270, 524] on input "Preview items only" at bounding box center [265, 526] width 21 height 10
checkbox input "true"
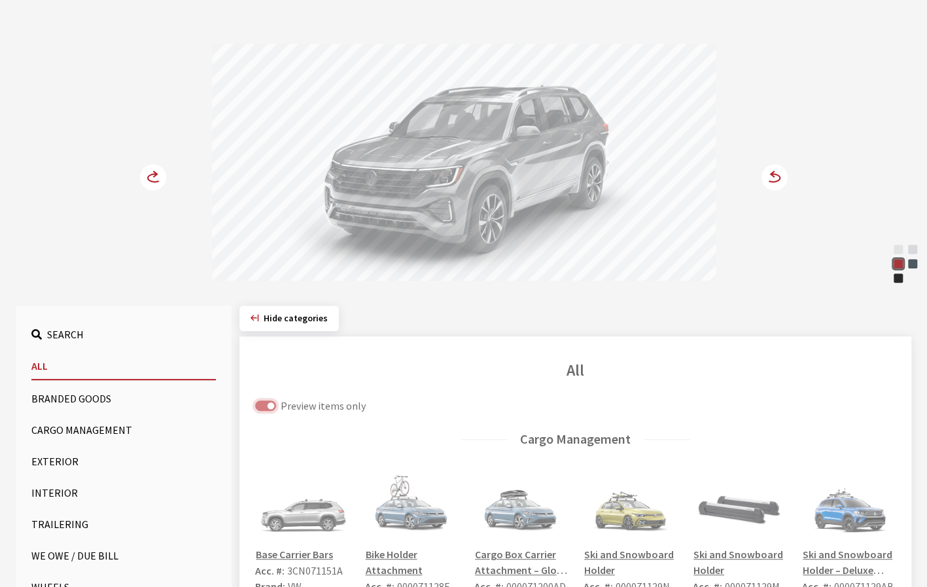
scroll to position [131, 0]
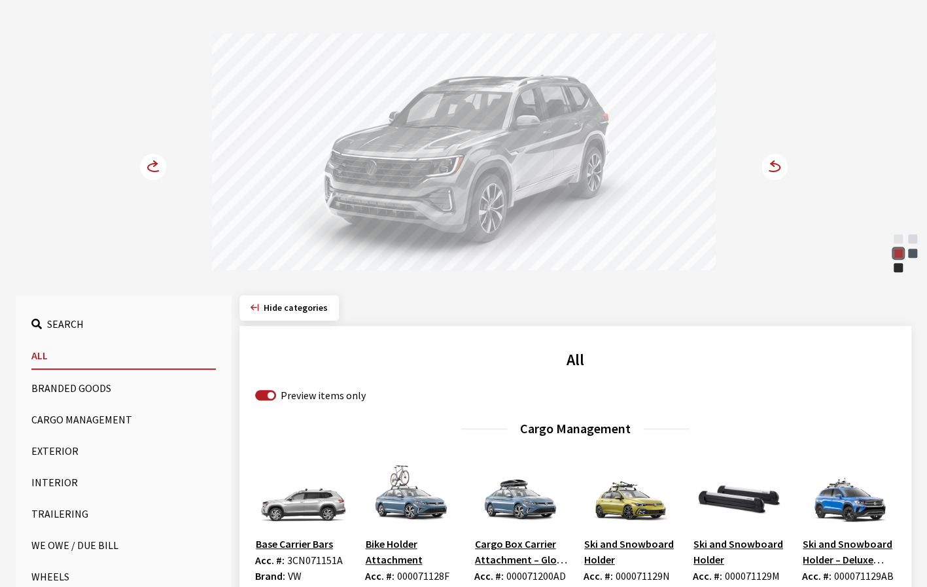
click at [64, 447] on button "Exterior" at bounding box center [123, 451] width 184 height 26
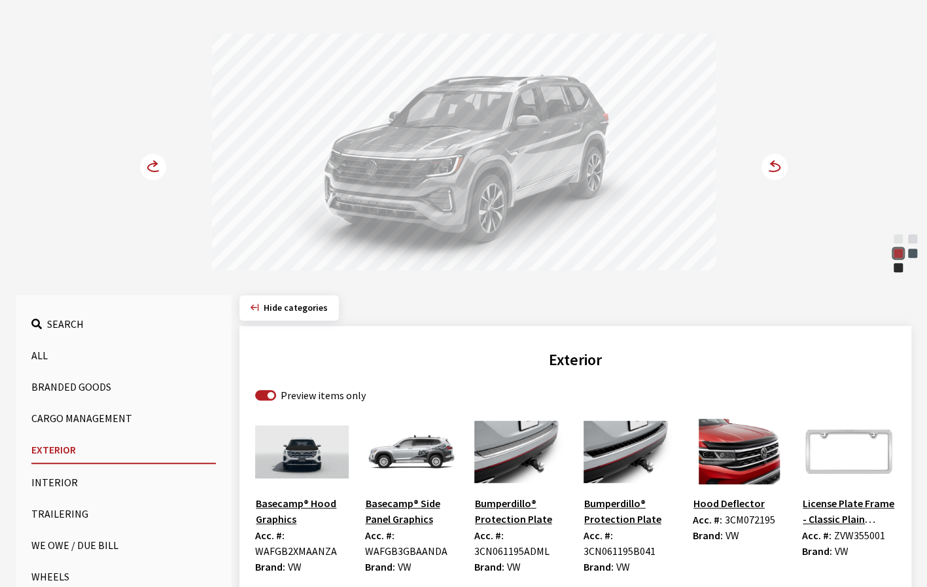
click at [307, 460] on img at bounding box center [302, 451] width 94 height 65
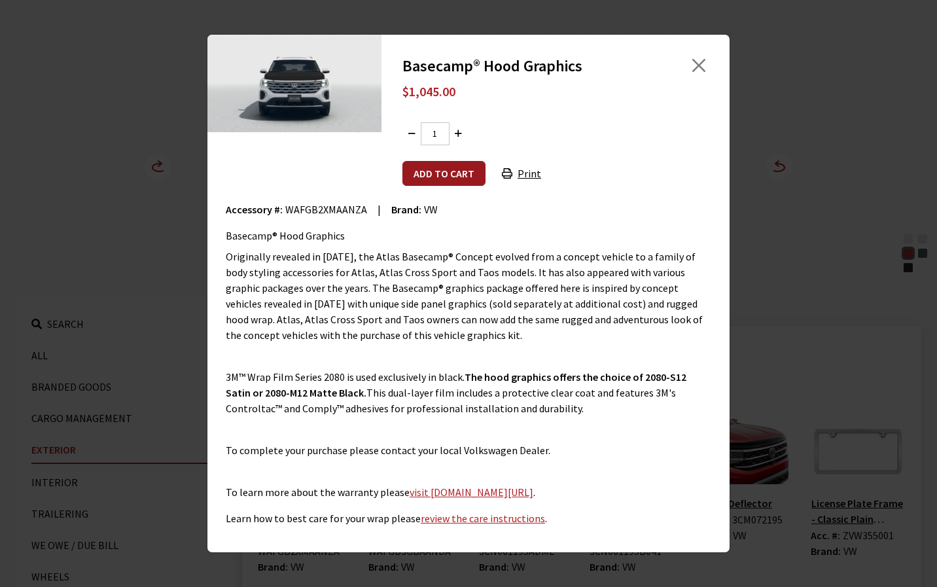
click at [440, 175] on button "Add to cart" at bounding box center [443, 173] width 83 height 25
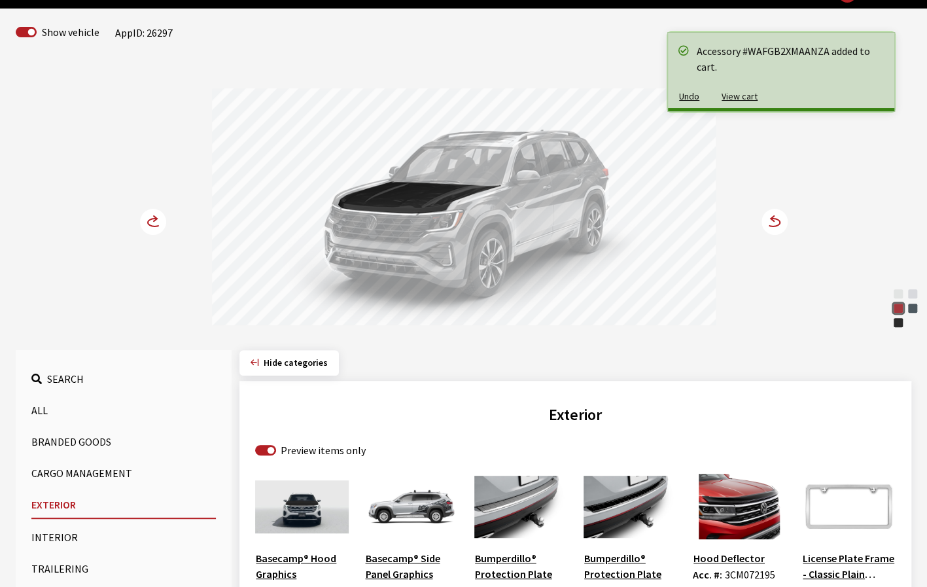
scroll to position [65, 0]
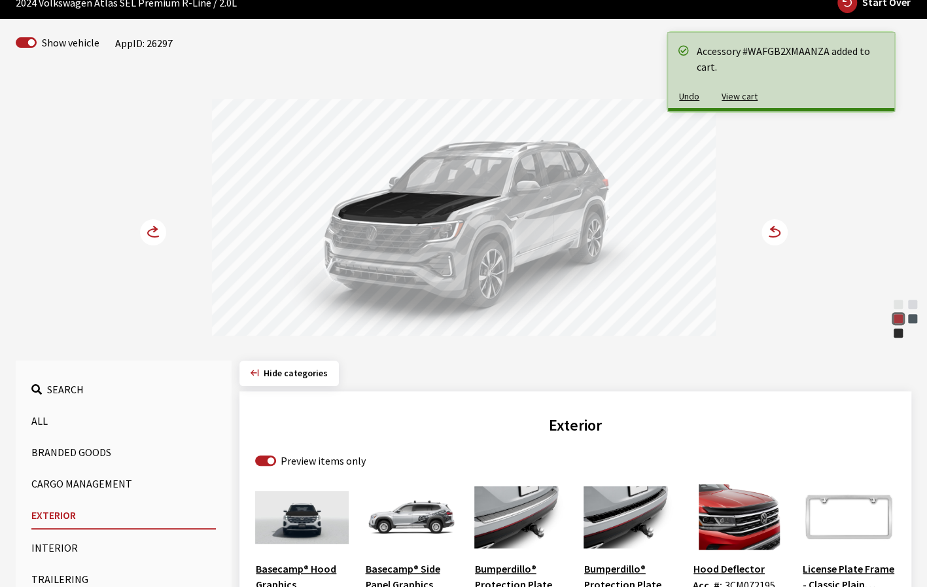
click at [156, 235] on icon at bounding box center [155, 233] width 14 height 8
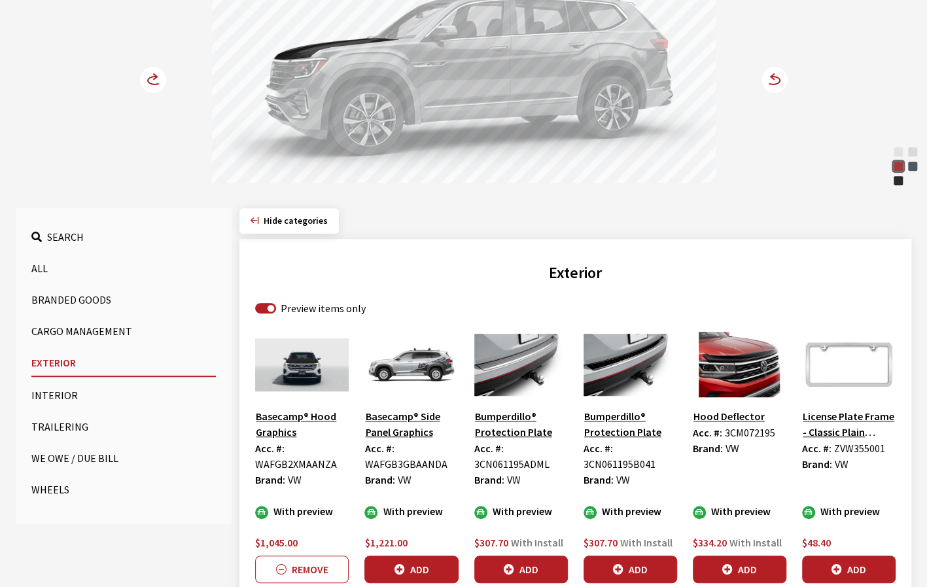
scroll to position [262, 0]
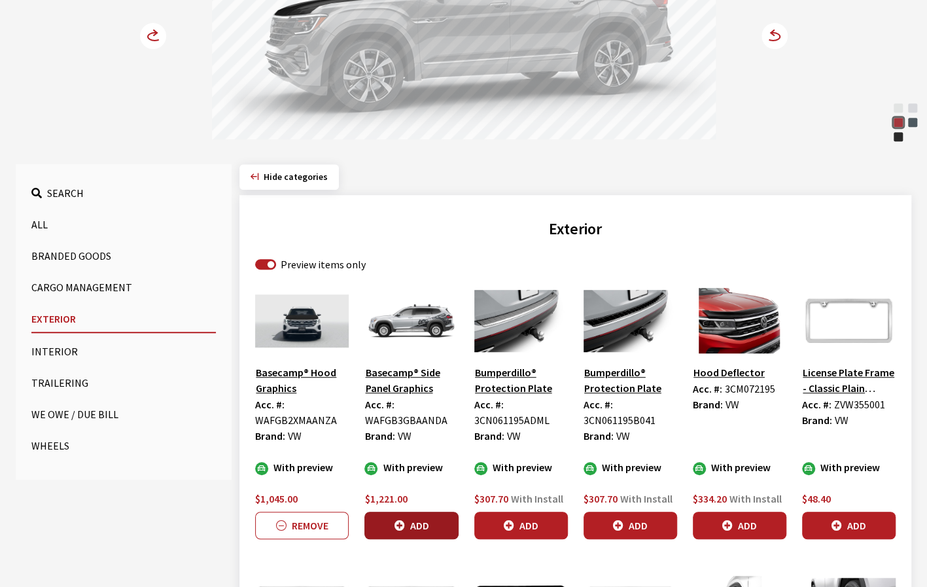
click at [416, 519] on button "Add" at bounding box center [411, 524] width 94 height 27
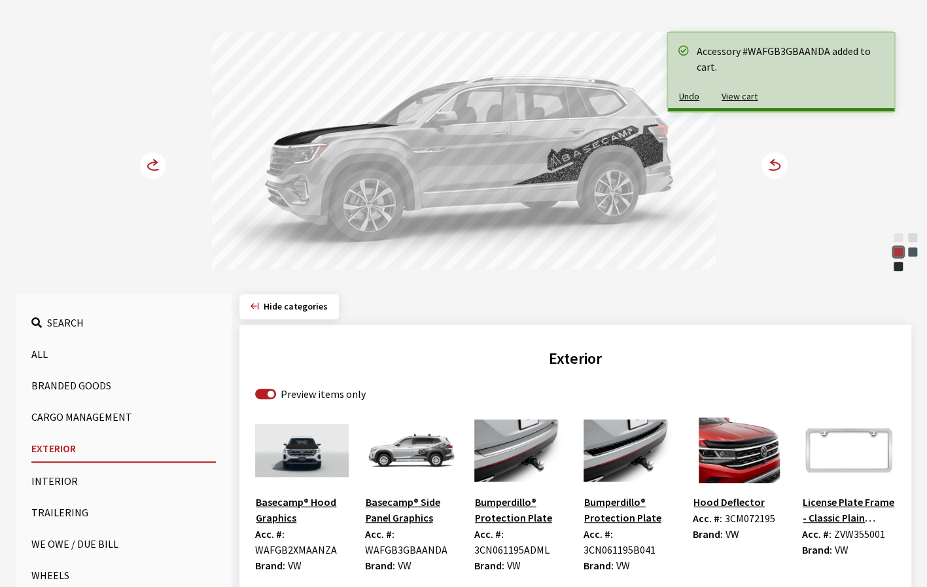
scroll to position [131, 0]
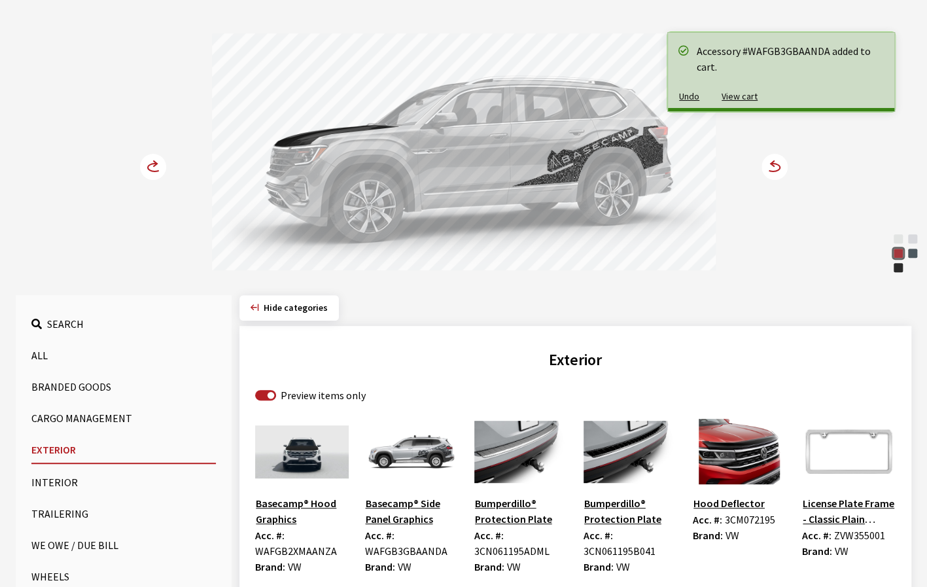
click at [152, 165] on circle at bounding box center [153, 167] width 26 height 26
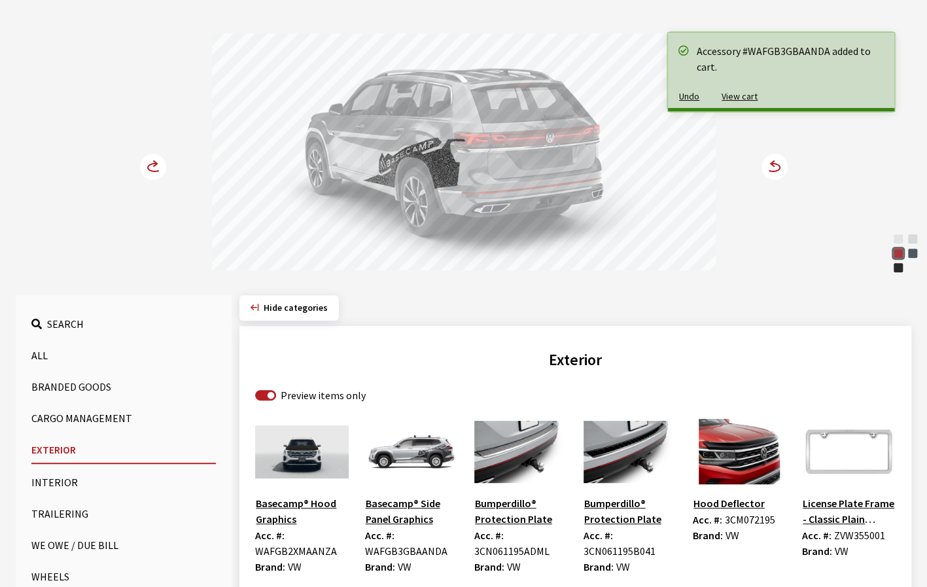
click at [152, 165] on circle at bounding box center [153, 167] width 26 height 26
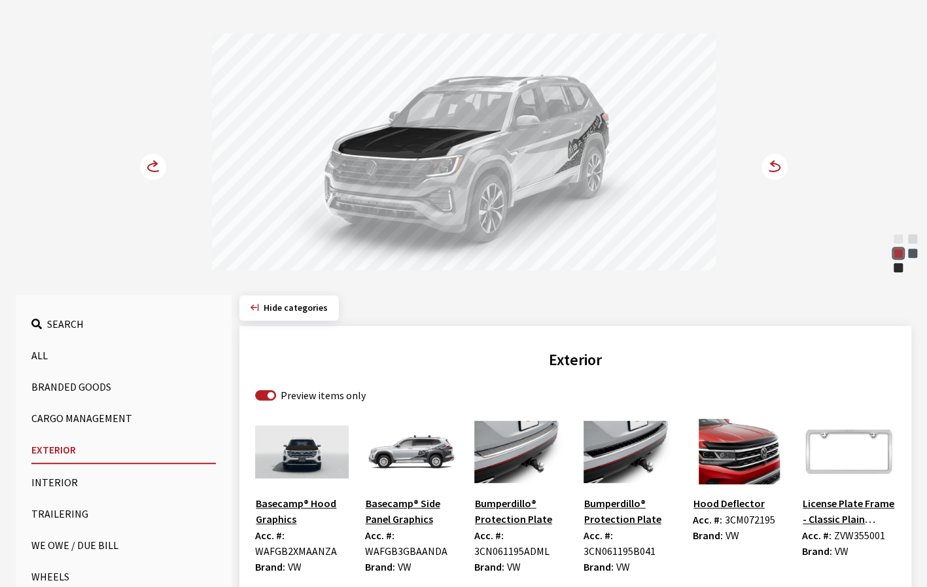
click at [152, 165] on circle at bounding box center [153, 167] width 26 height 26
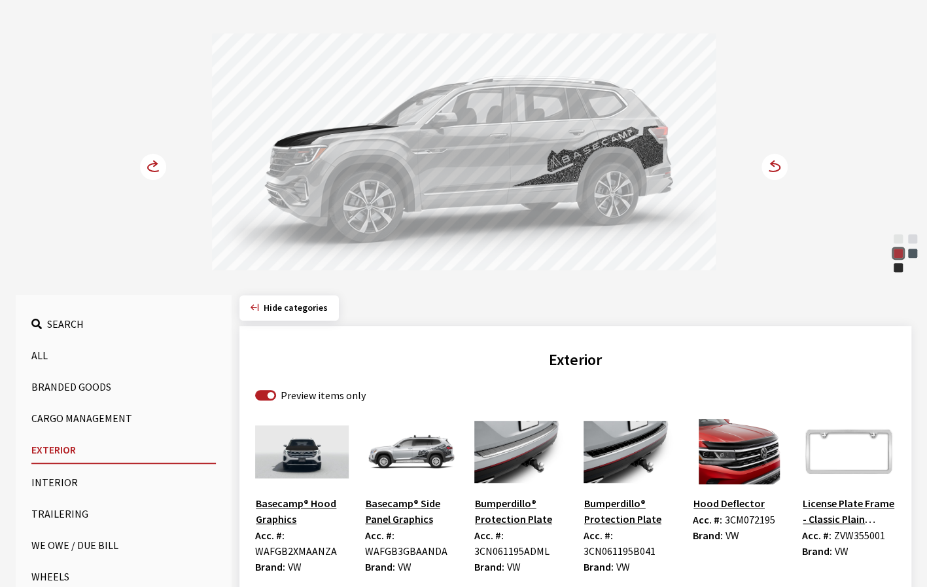
click at [152, 165] on circle at bounding box center [153, 167] width 26 height 26
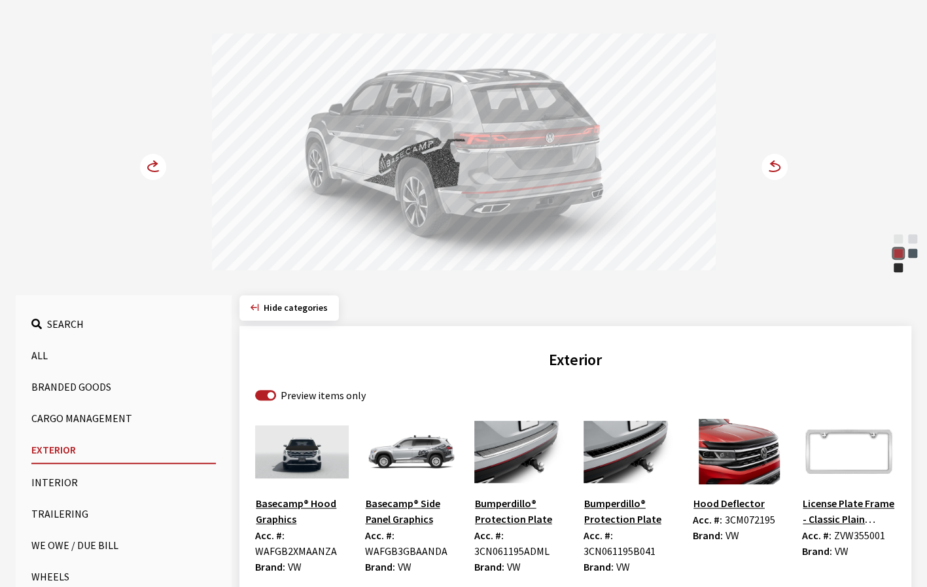
click at [774, 164] on circle at bounding box center [774, 167] width 26 height 26
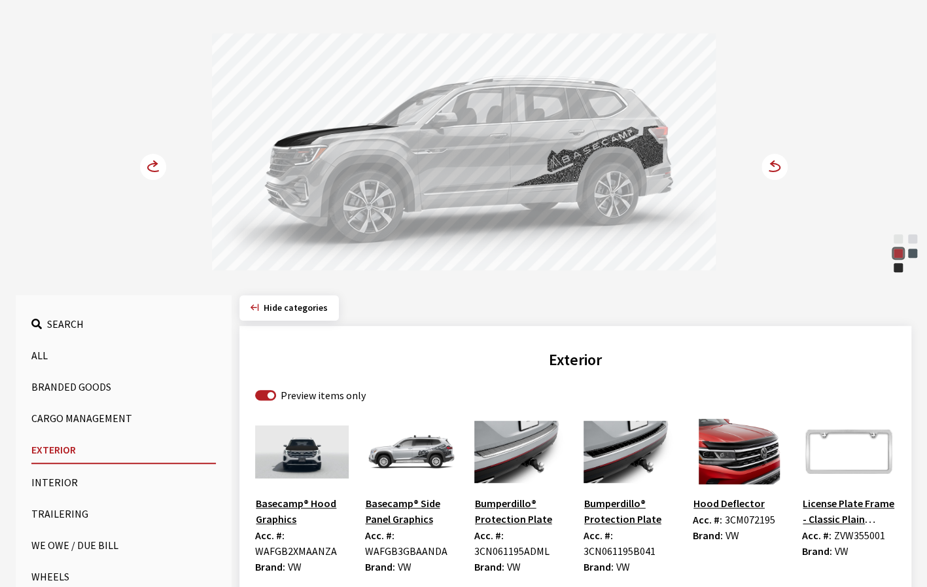
click at [764, 164] on icon at bounding box center [766, 167] width 9 height 11
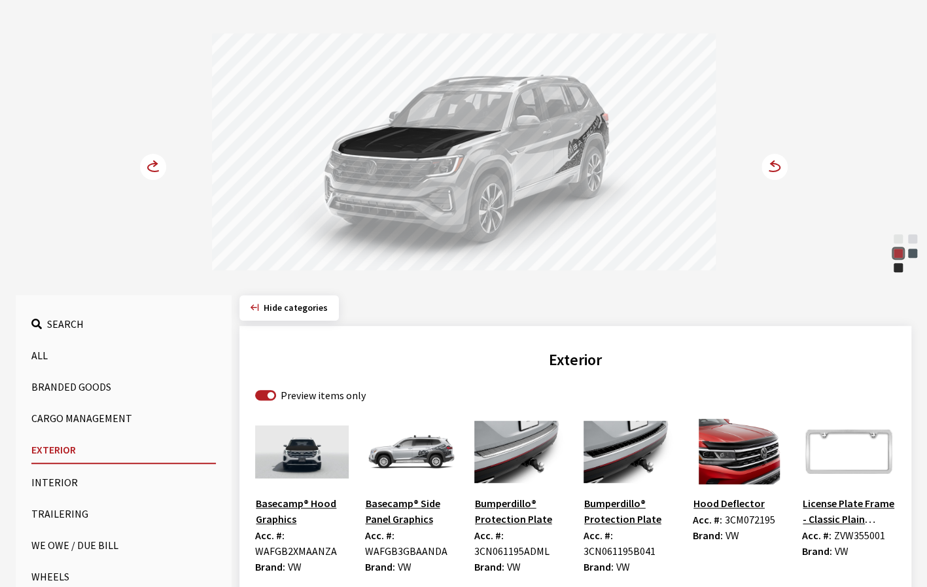
click at [162, 160] on circle at bounding box center [153, 167] width 26 height 26
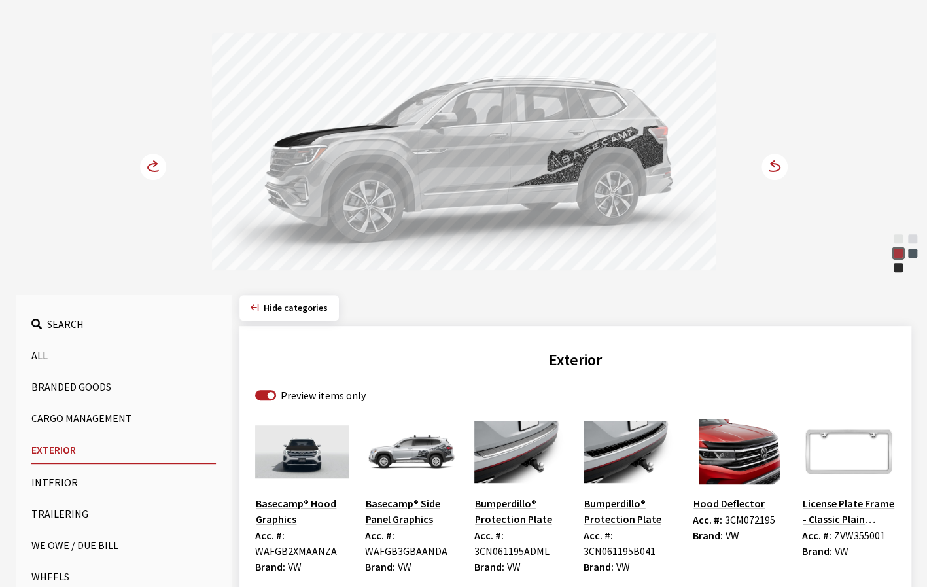
click at [897, 239] on div "[PERSON_NAME] Pearl" at bounding box center [897, 238] width 13 height 13
click at [398, 435] on img at bounding box center [411, 451] width 94 height 65
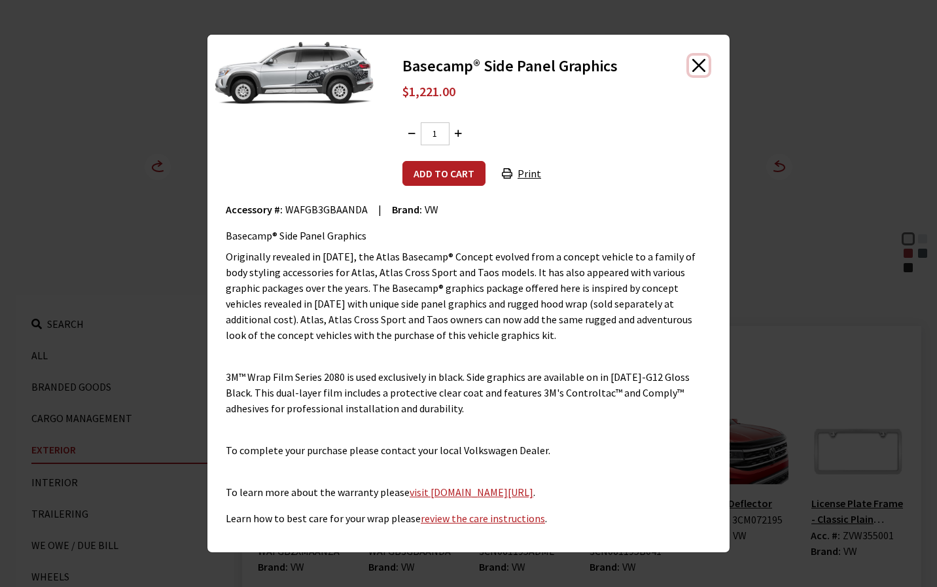
click at [700, 65] on button "Close" at bounding box center [699, 66] width 20 height 20
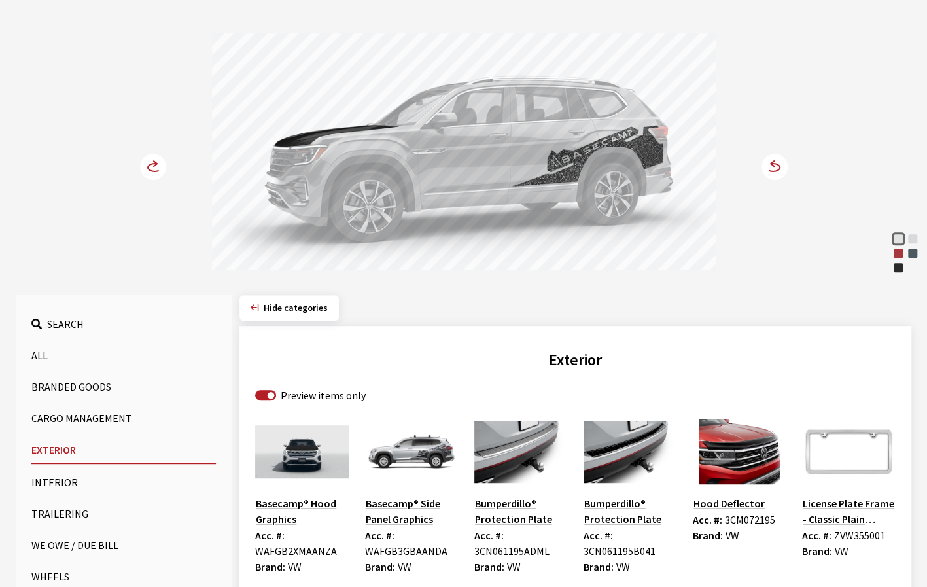
click at [156, 168] on circle at bounding box center [153, 167] width 26 height 26
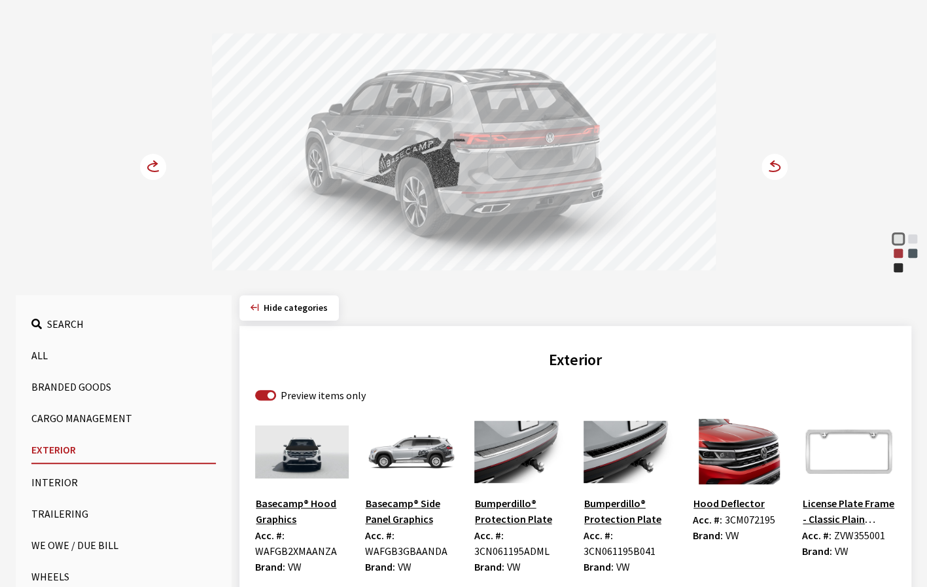
click at [158, 162] on icon at bounding box center [160, 167] width 9 height 11
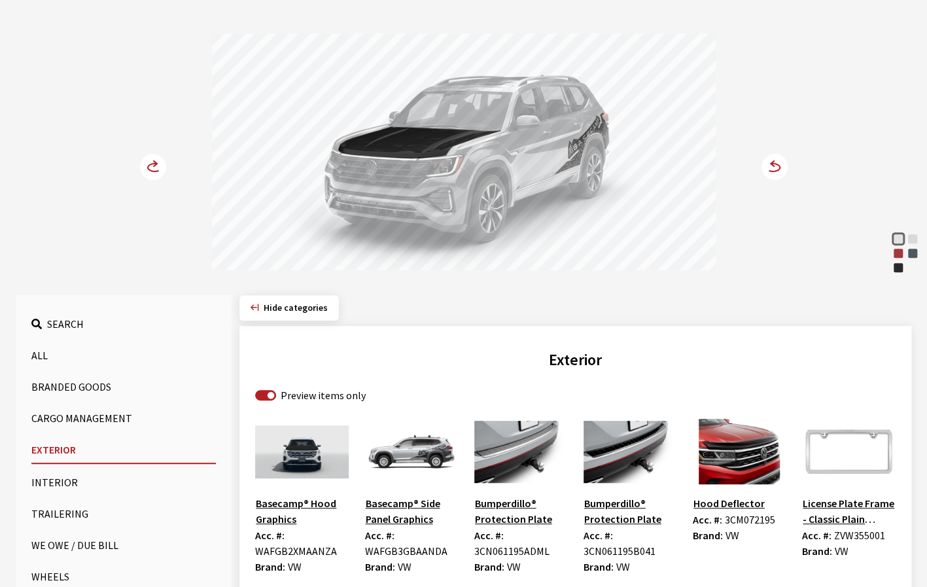
click at [154, 159] on circle at bounding box center [153, 167] width 26 height 26
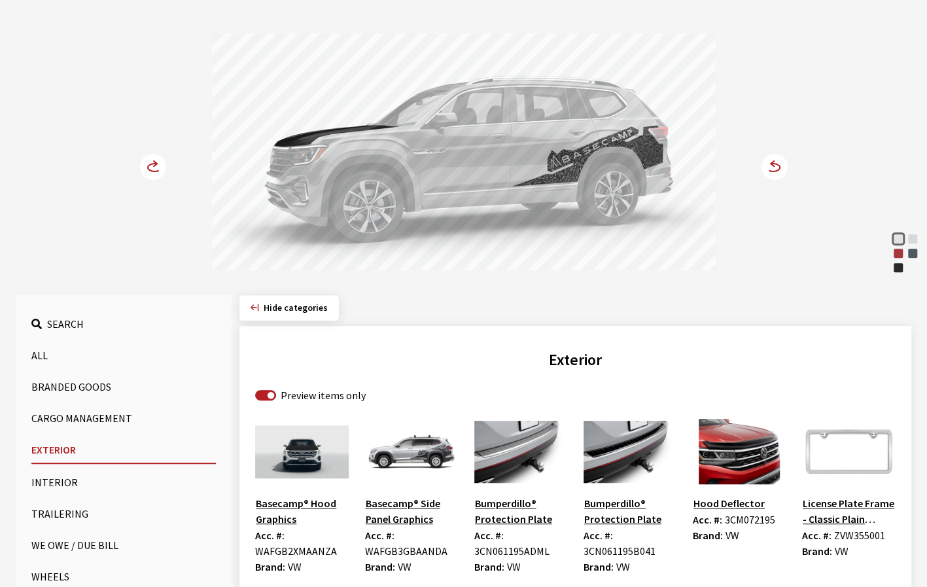
click at [390, 457] on img at bounding box center [411, 451] width 94 height 65
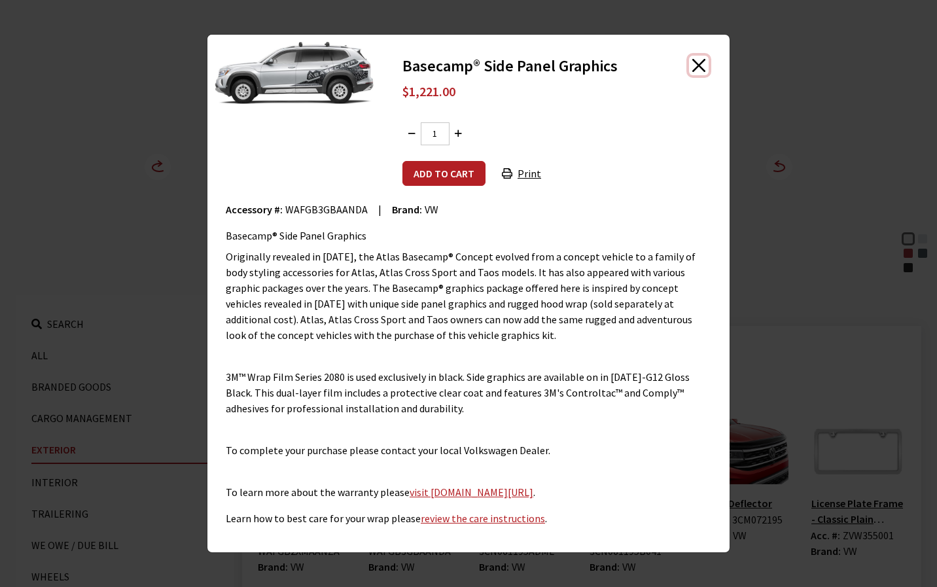
click at [704, 65] on button "Close" at bounding box center [699, 66] width 20 height 20
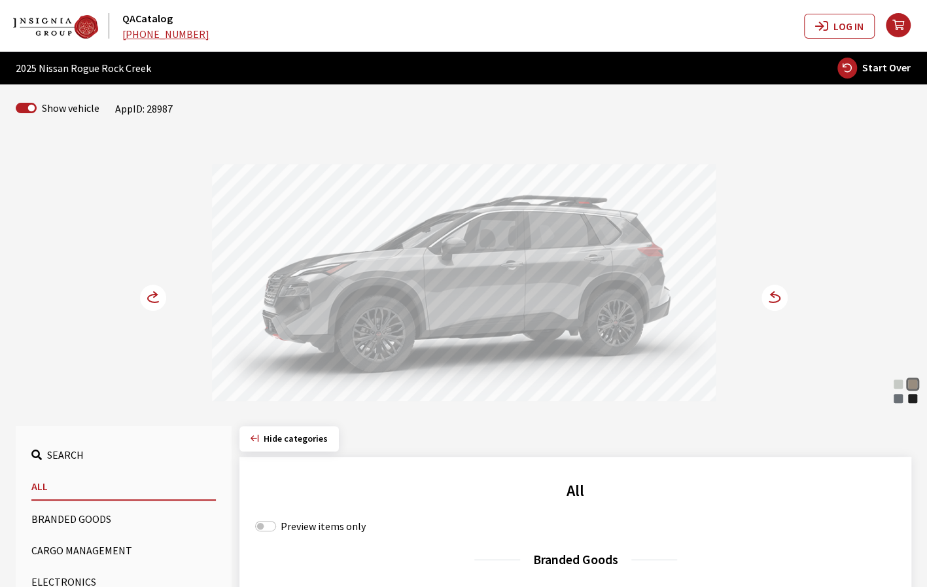
click at [774, 296] on circle at bounding box center [774, 297] width 26 height 26
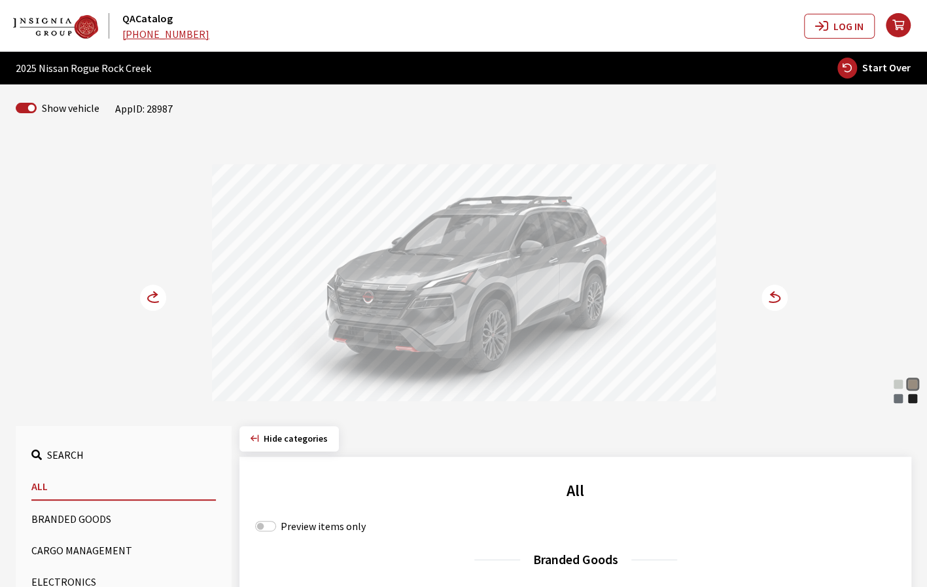
click at [152, 295] on circle at bounding box center [153, 297] width 26 height 26
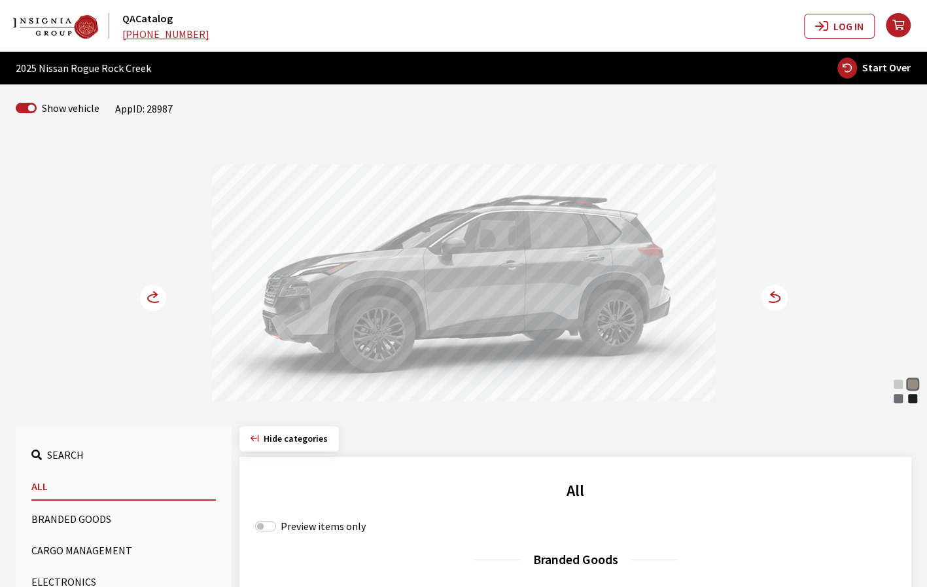
click at [153, 299] on circle at bounding box center [153, 297] width 26 height 26
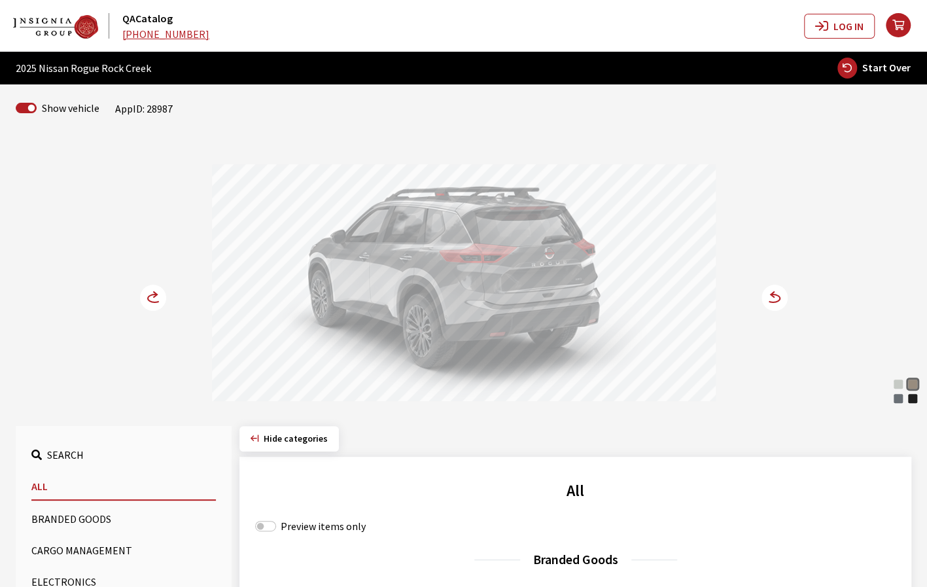
click at [773, 297] on circle at bounding box center [774, 297] width 26 height 26
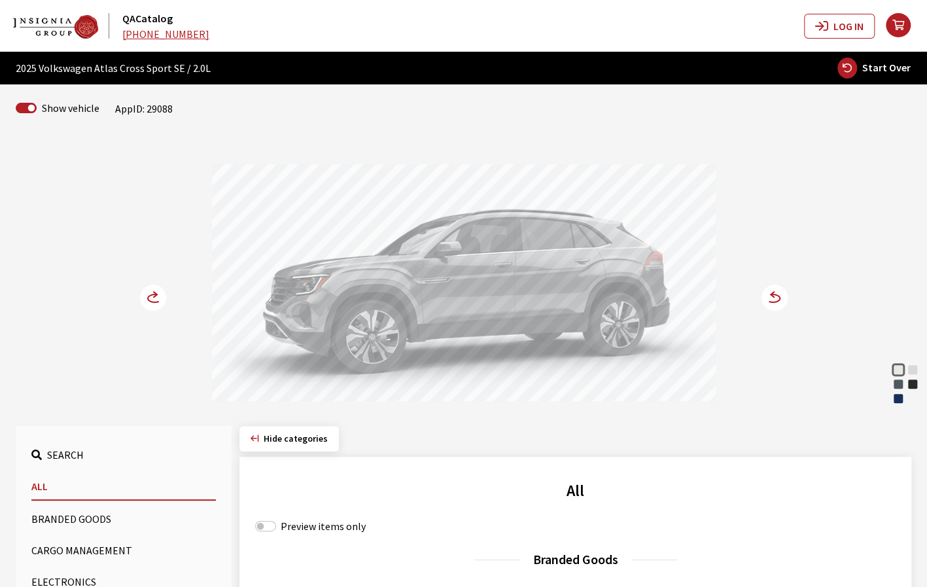
click at [899, 397] on div "Mountain Lake Blue Metallic" at bounding box center [897, 398] width 13 height 13
click at [899, 370] on div "Pure White" at bounding box center [897, 369] width 13 height 13
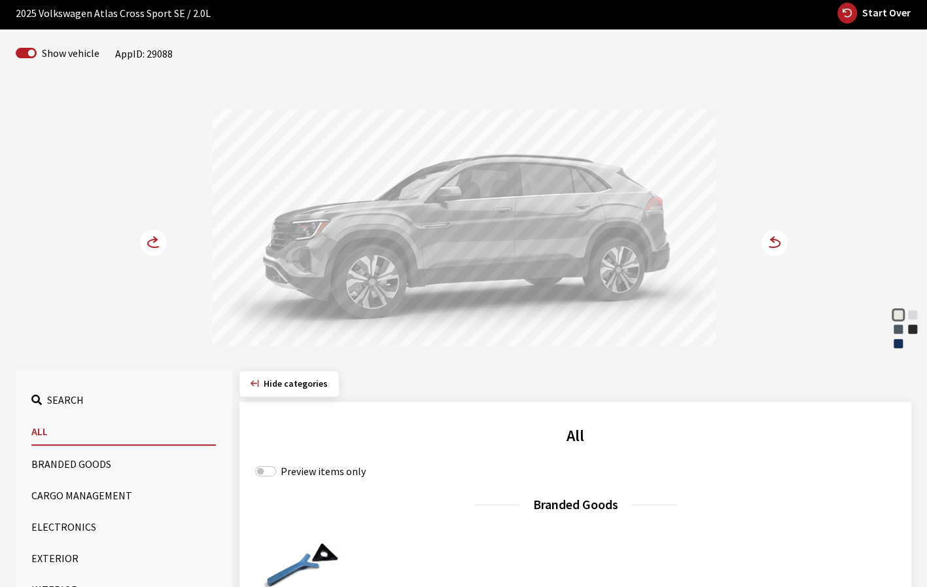
scroll to position [65, 0]
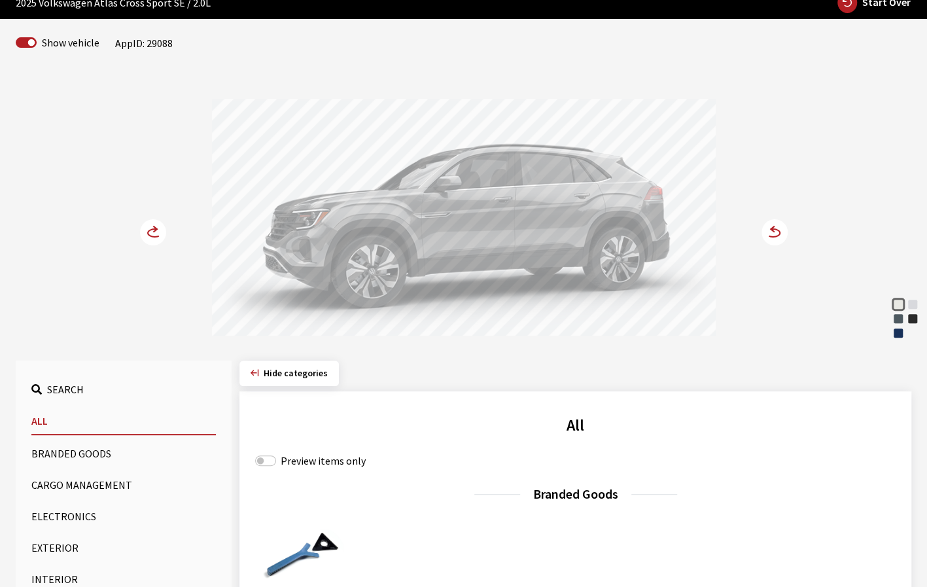
click at [58, 545] on button "Exterior" at bounding box center [123, 547] width 184 height 26
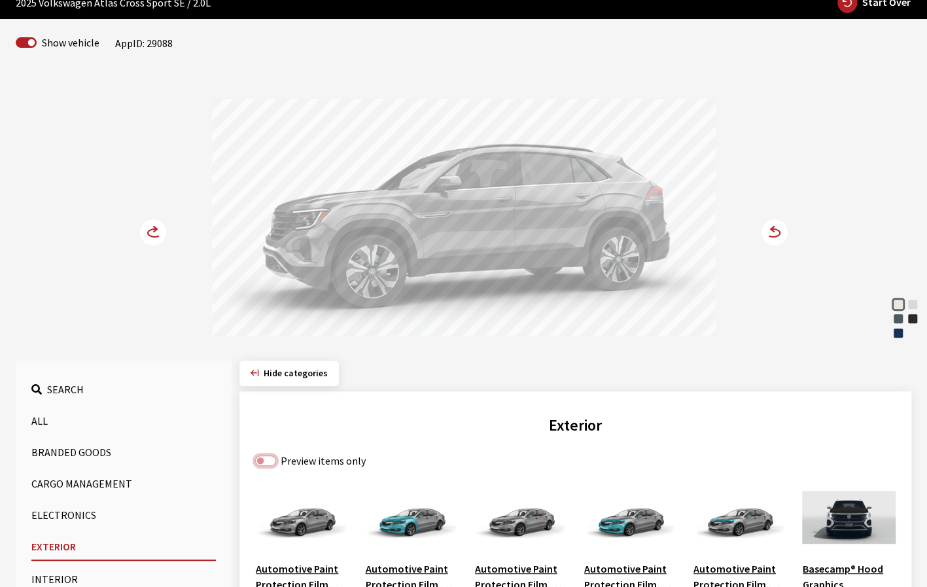
click at [269, 456] on input "Preview items only" at bounding box center [265, 460] width 21 height 10
checkbox input "true"
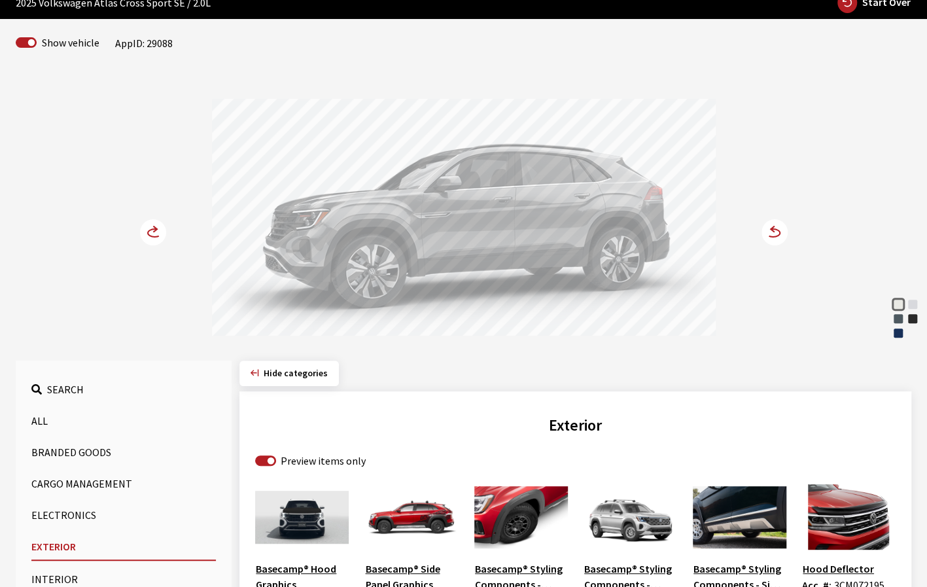
click at [298, 532] on img at bounding box center [302, 516] width 94 height 65
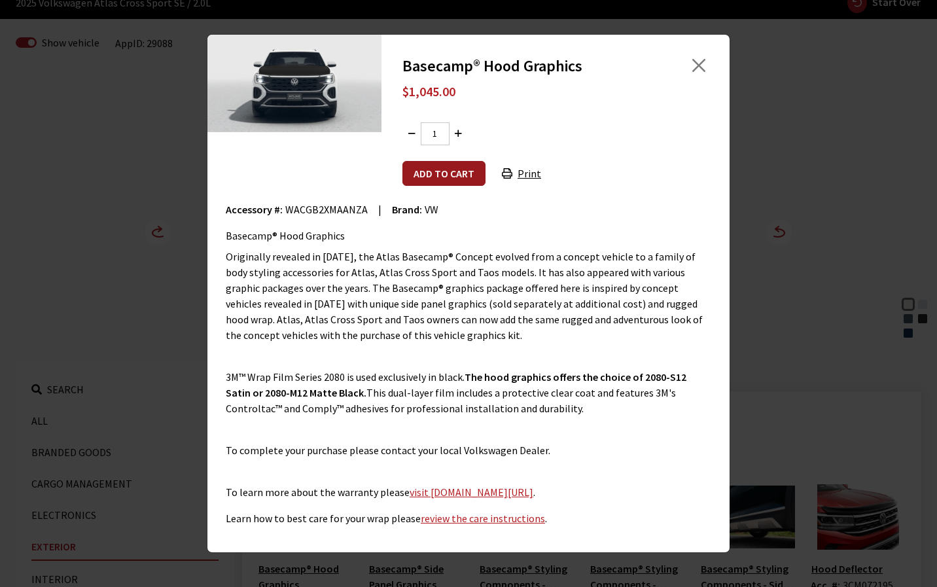
click at [435, 175] on button "Add to cart" at bounding box center [443, 173] width 83 height 25
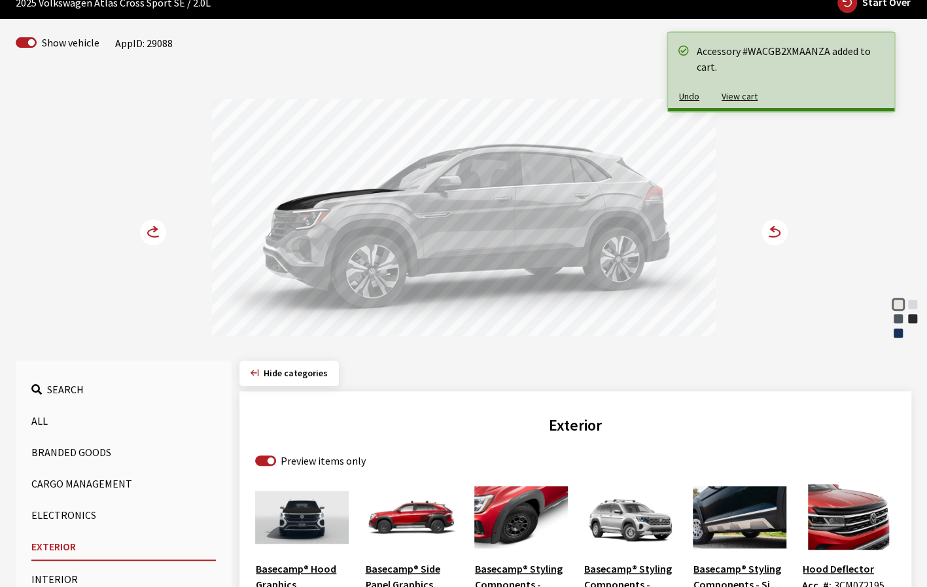
click at [772, 233] on circle at bounding box center [774, 232] width 26 height 26
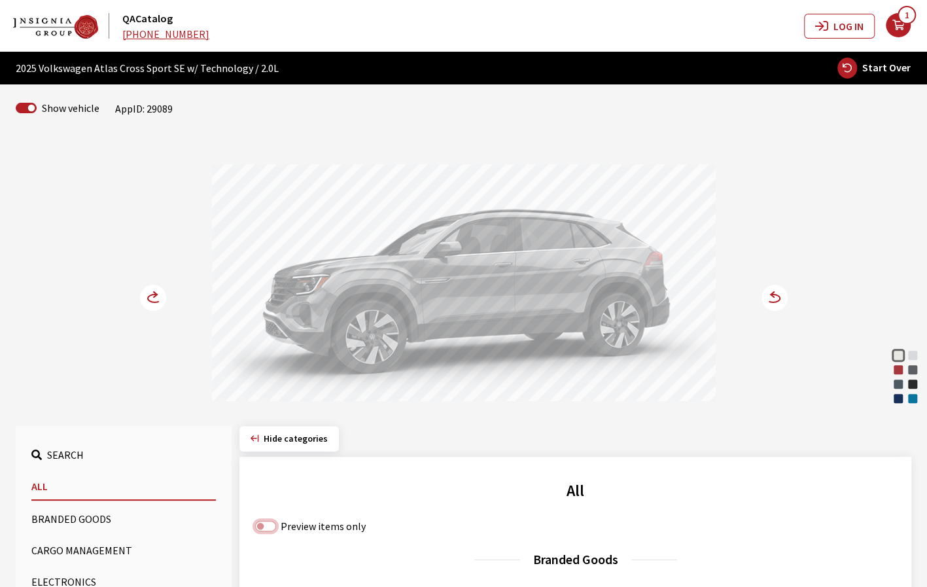
click at [260, 525] on input "Preview items only" at bounding box center [265, 526] width 21 height 10
checkbox input "true"
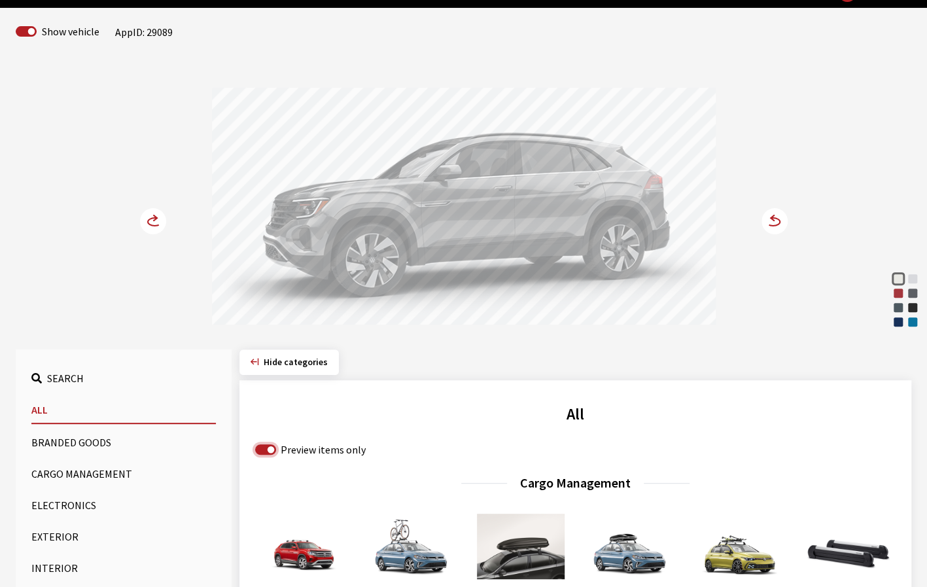
scroll to position [131, 0]
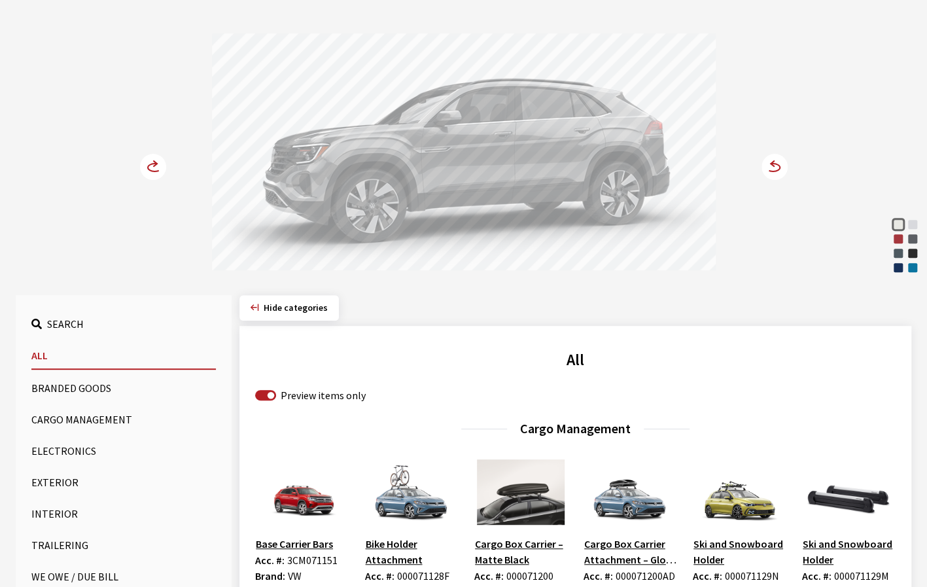
click at [61, 484] on button "Exterior" at bounding box center [123, 482] width 184 height 26
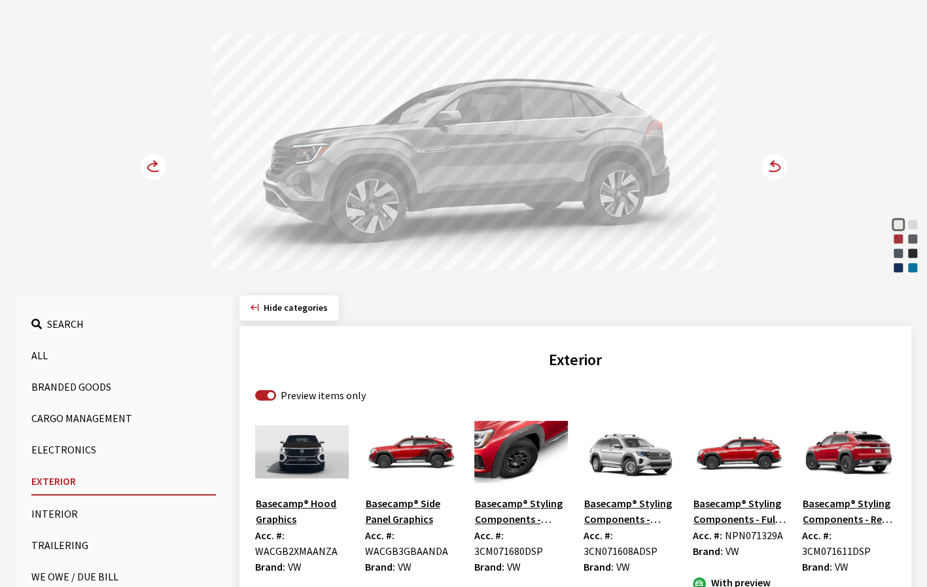
click at [310, 452] on img at bounding box center [302, 451] width 94 height 65
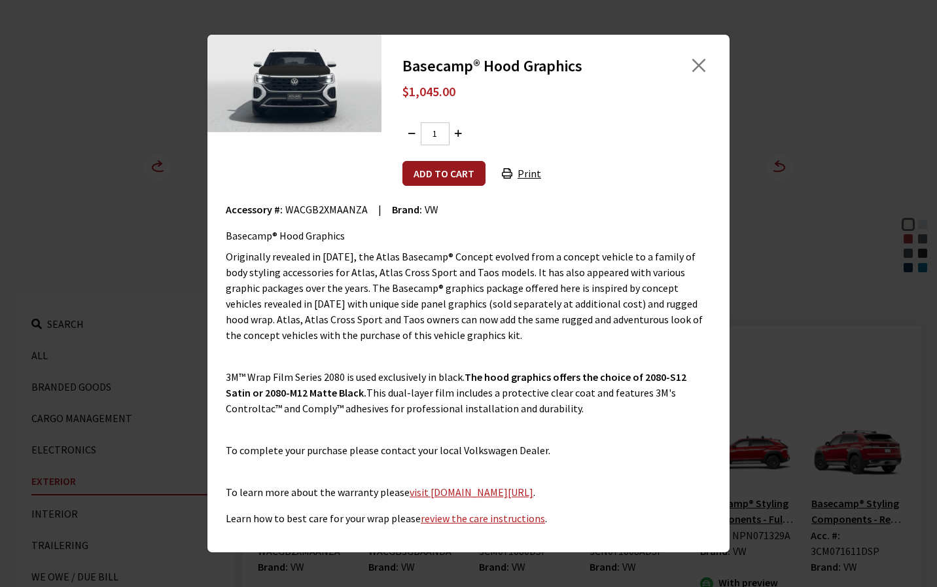
click at [441, 178] on button "Add to cart" at bounding box center [443, 173] width 83 height 25
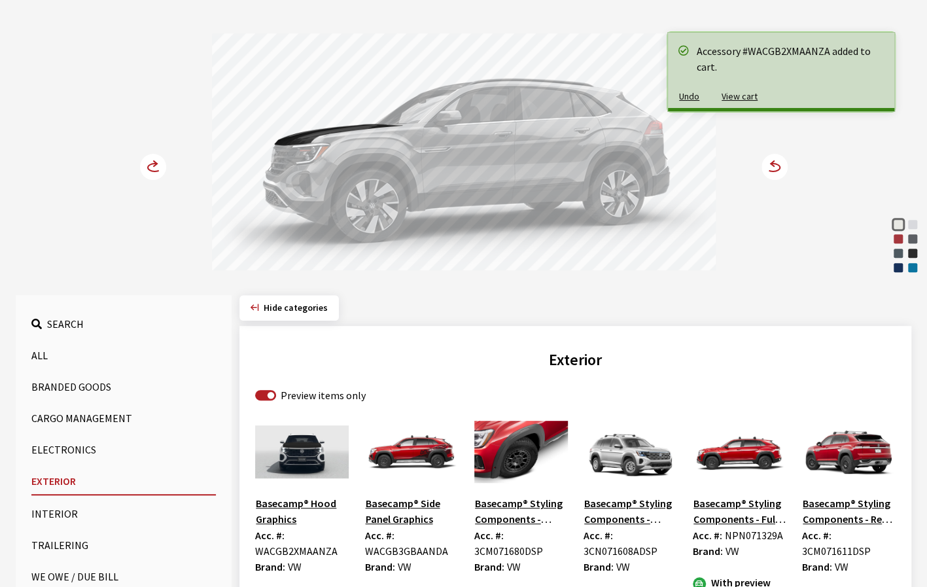
click at [767, 168] on icon at bounding box center [766, 167] width 9 height 11
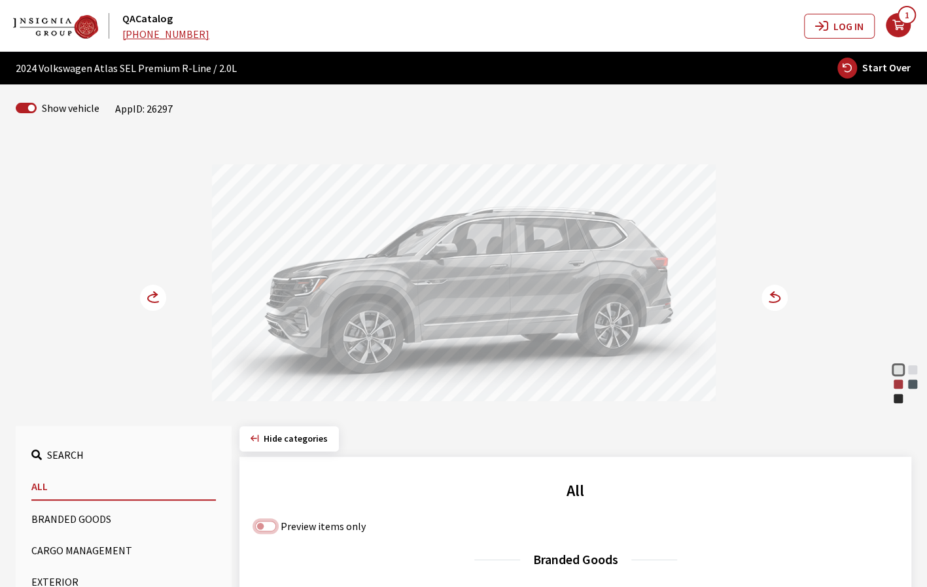
click at [260, 528] on input "Preview items only" at bounding box center [265, 526] width 21 height 10
checkbox input "true"
click at [69, 580] on button "Exterior" at bounding box center [123, 581] width 184 height 26
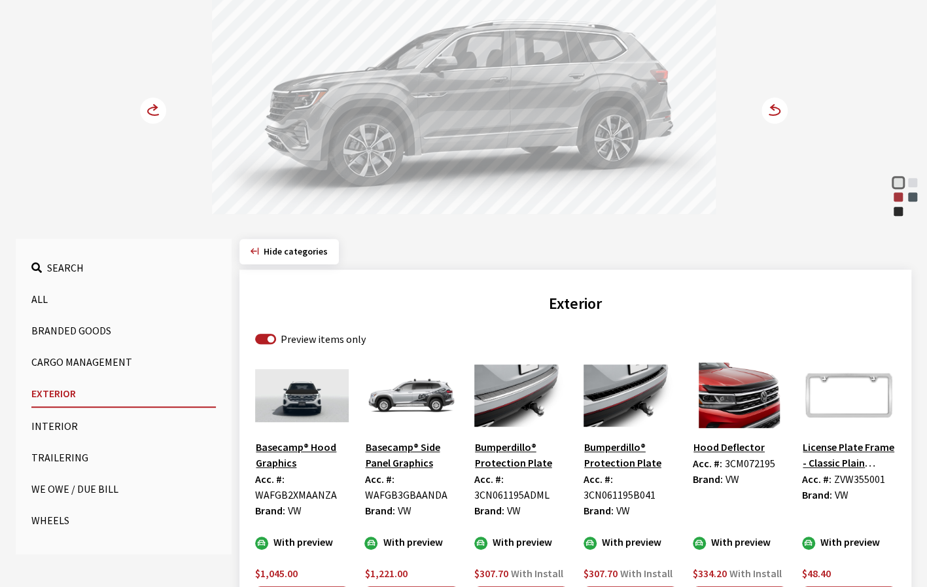
scroll to position [196, 0]
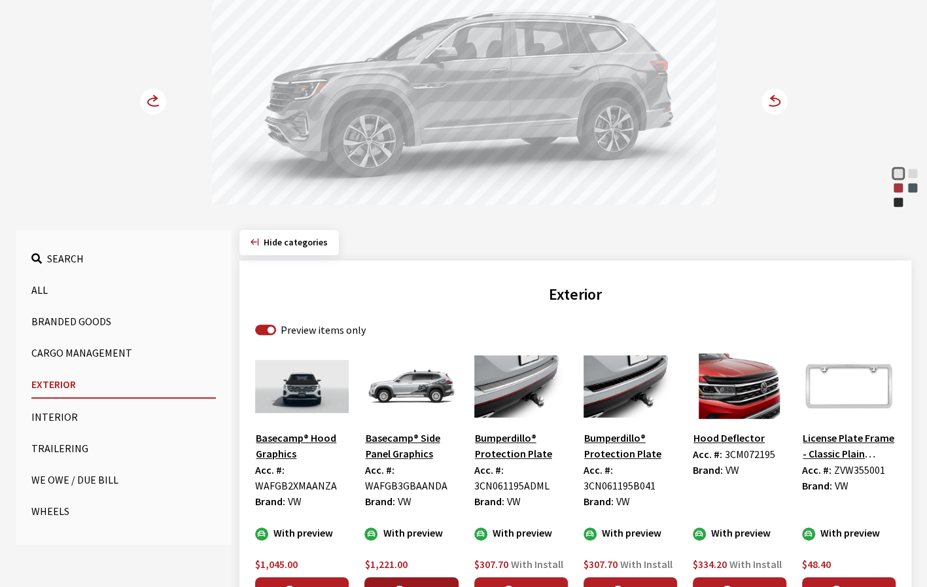
click at [414, 582] on button "Add" at bounding box center [411, 590] width 94 height 27
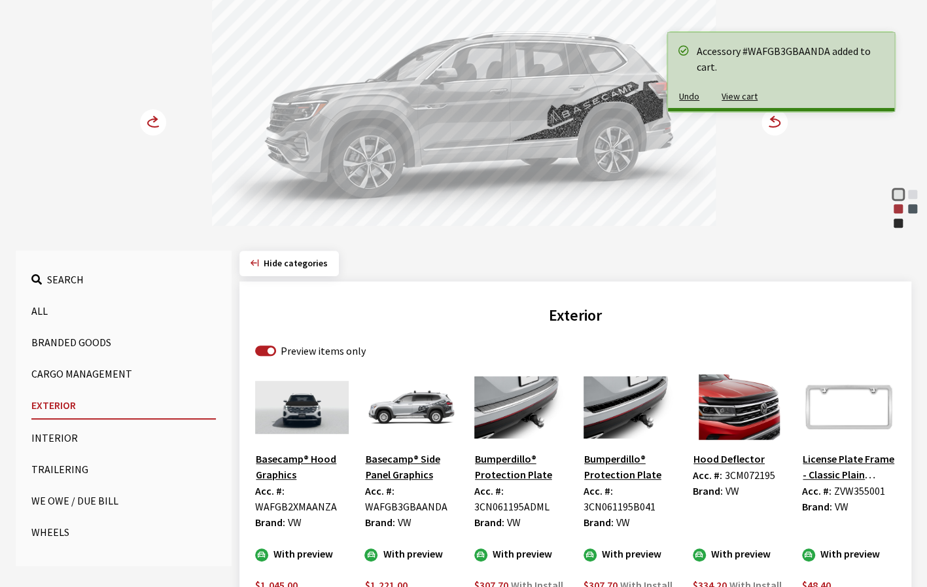
scroll to position [131, 0]
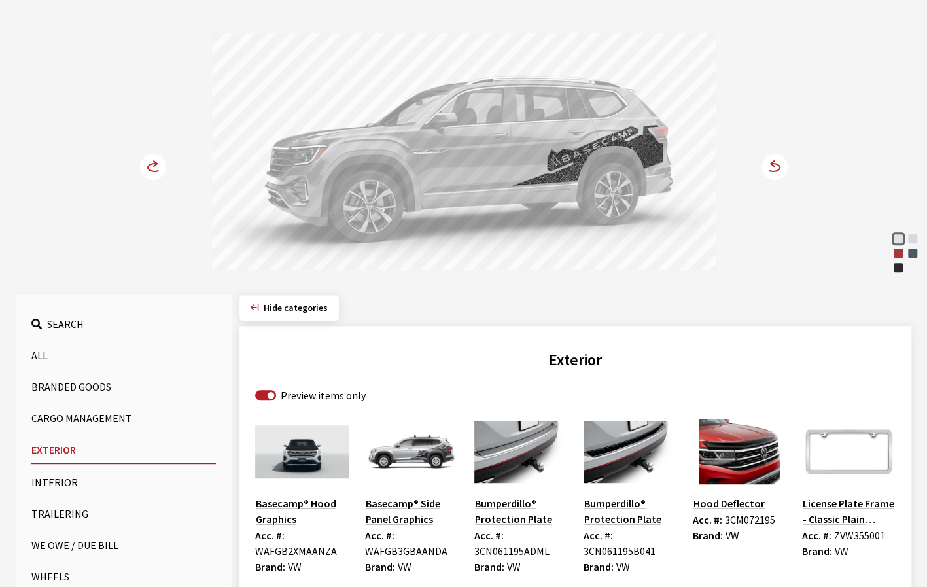
click at [769, 169] on circle at bounding box center [774, 167] width 26 height 26
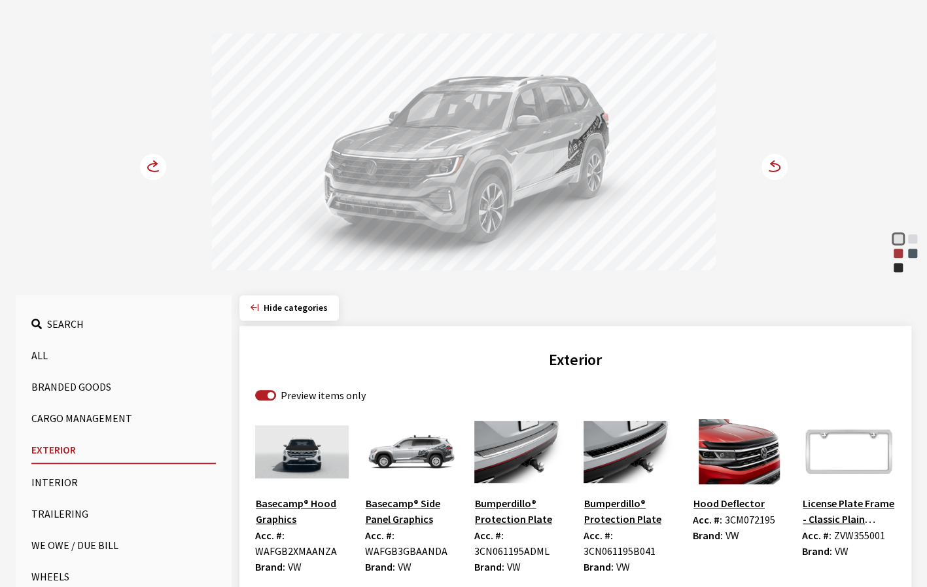
click at [769, 169] on circle at bounding box center [774, 167] width 26 height 26
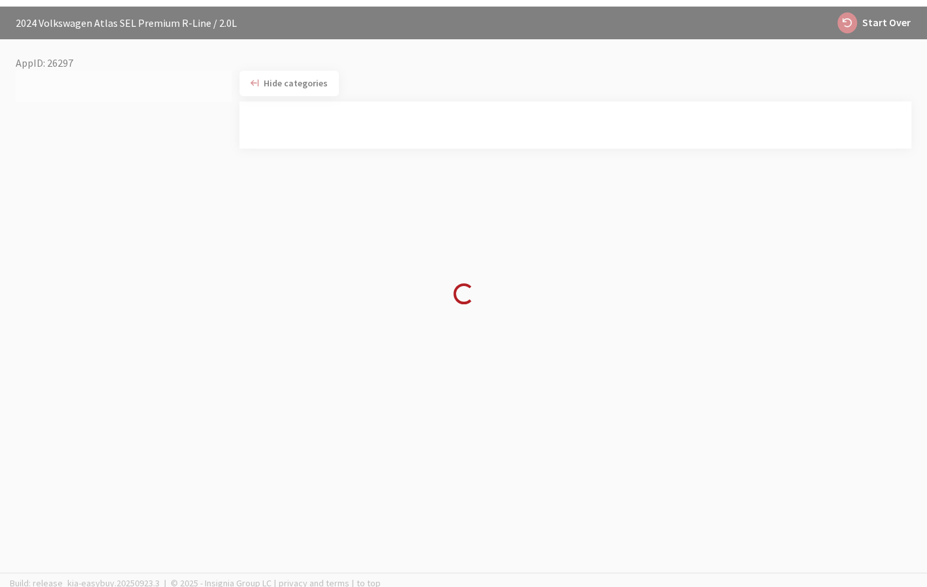
scroll to position [46, 0]
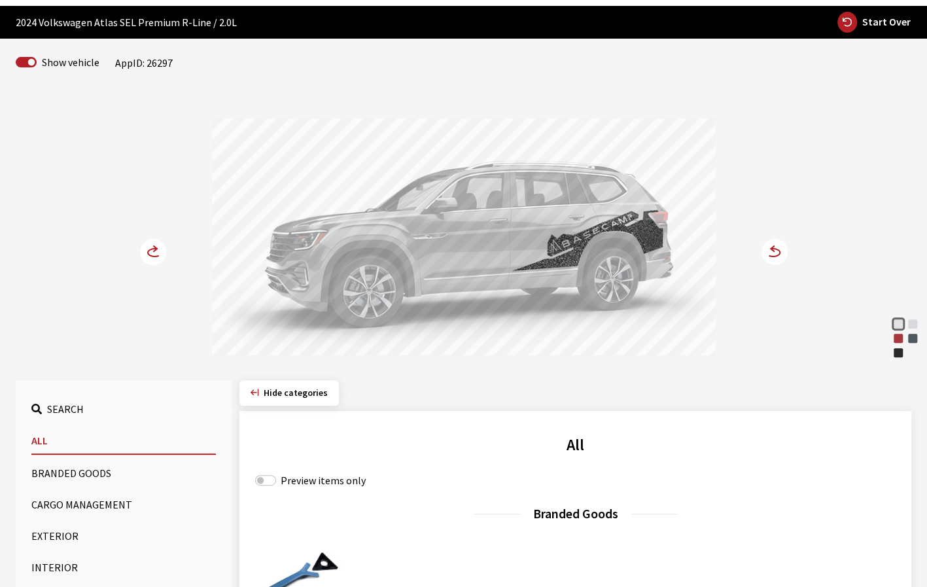
click at [143, 252] on circle at bounding box center [153, 252] width 26 height 26
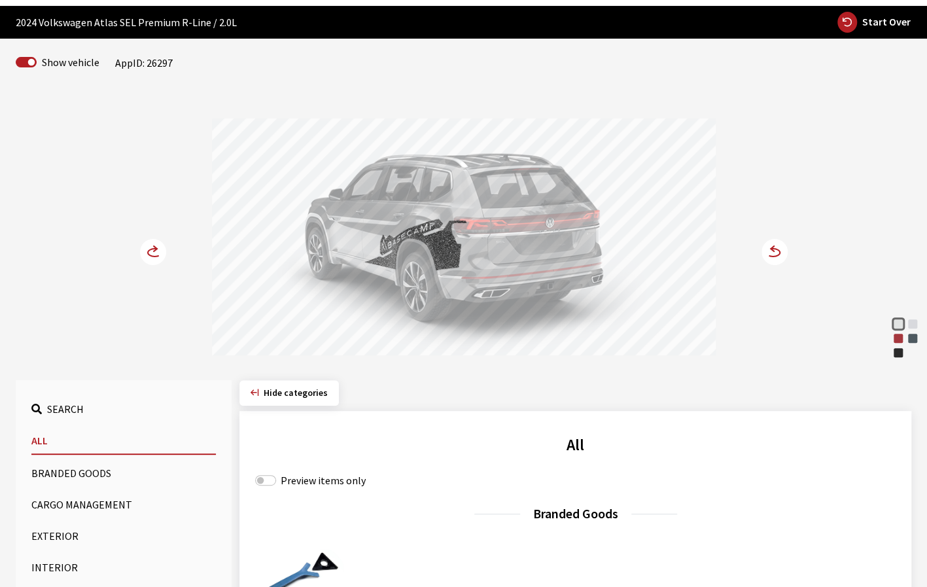
click at [896, 337] on div "Aurora Red Metallic" at bounding box center [897, 338] width 13 height 13
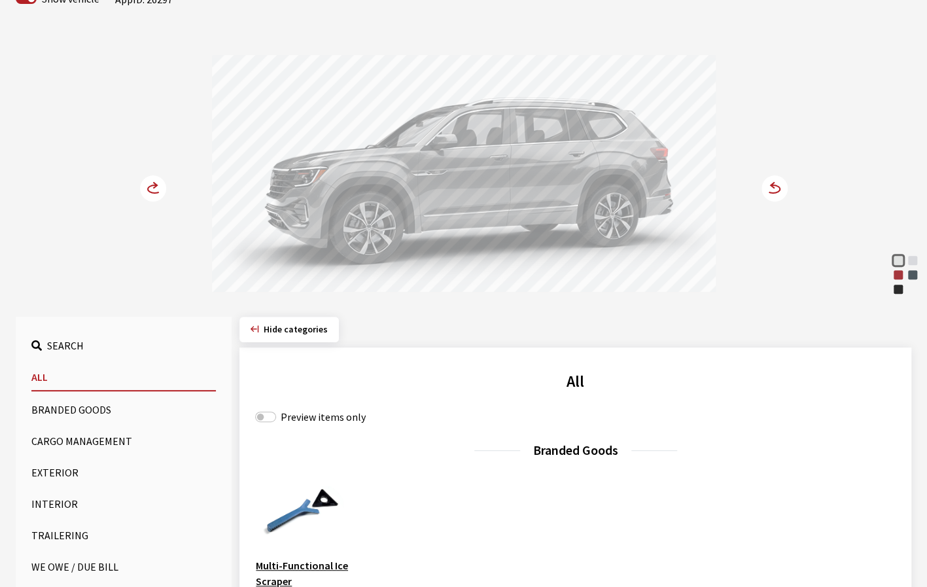
scroll to position [116, 0]
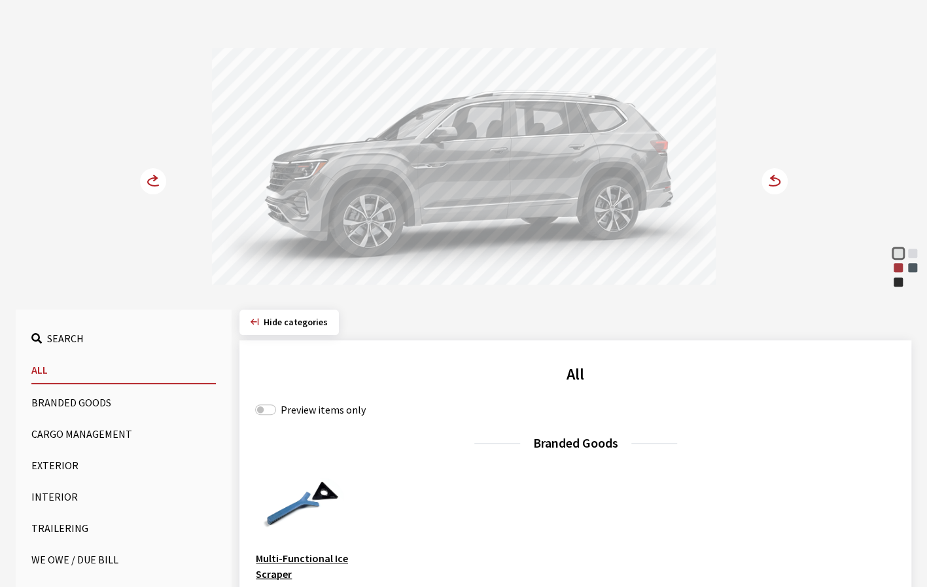
click at [56, 462] on button "Exterior" at bounding box center [123, 465] width 184 height 26
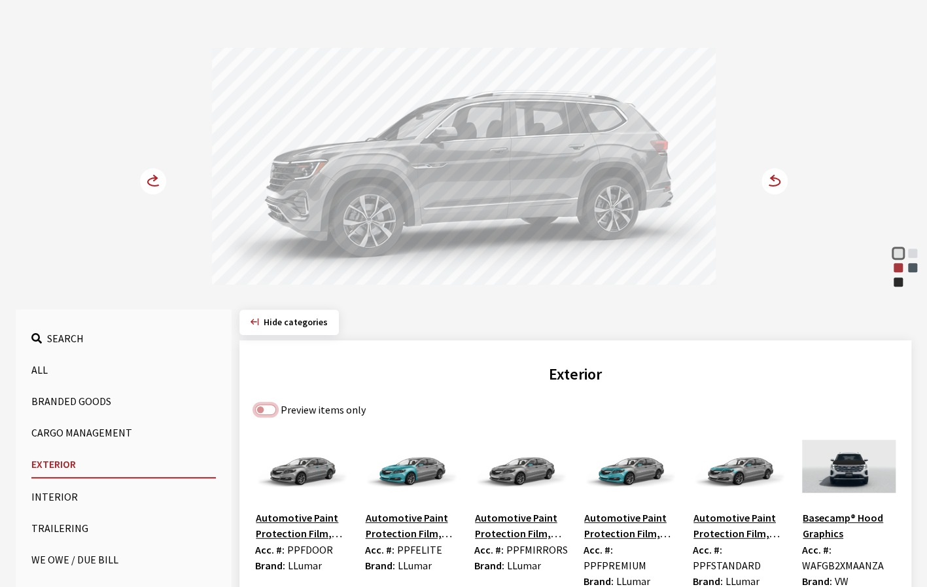
click at [266, 409] on input "Preview items only" at bounding box center [265, 409] width 21 height 10
checkbox input "true"
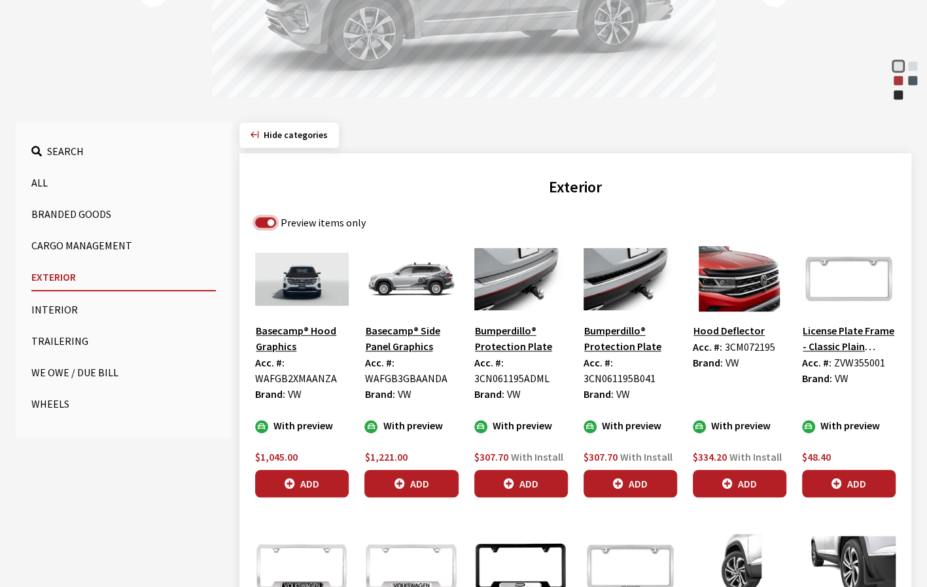
scroll to position [313, 0]
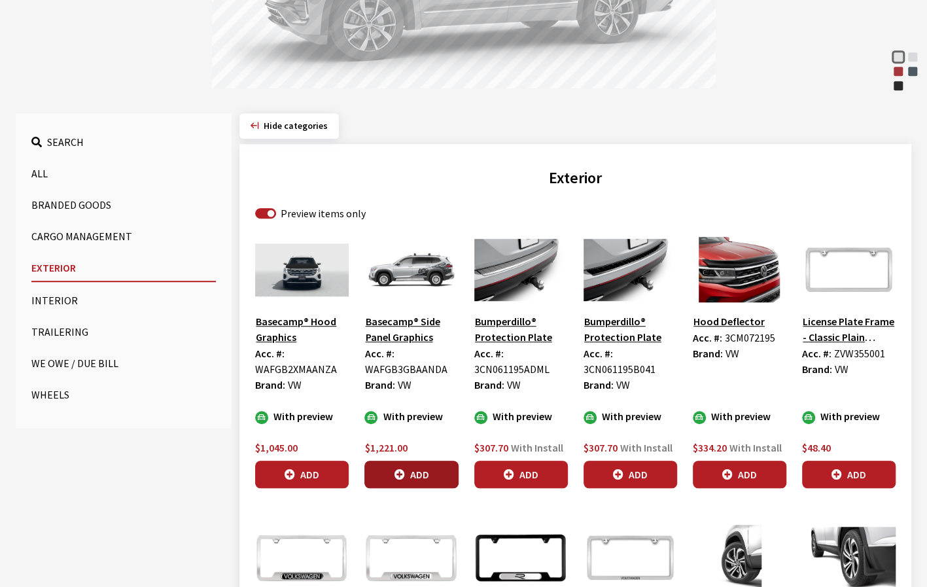
click at [416, 477] on button "Add" at bounding box center [411, 473] width 94 height 27
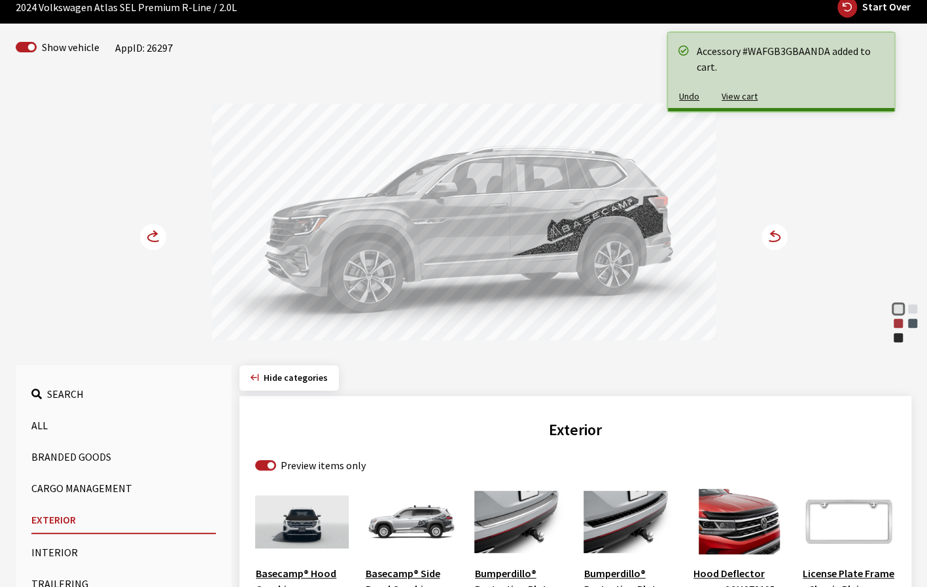
scroll to position [51, 0]
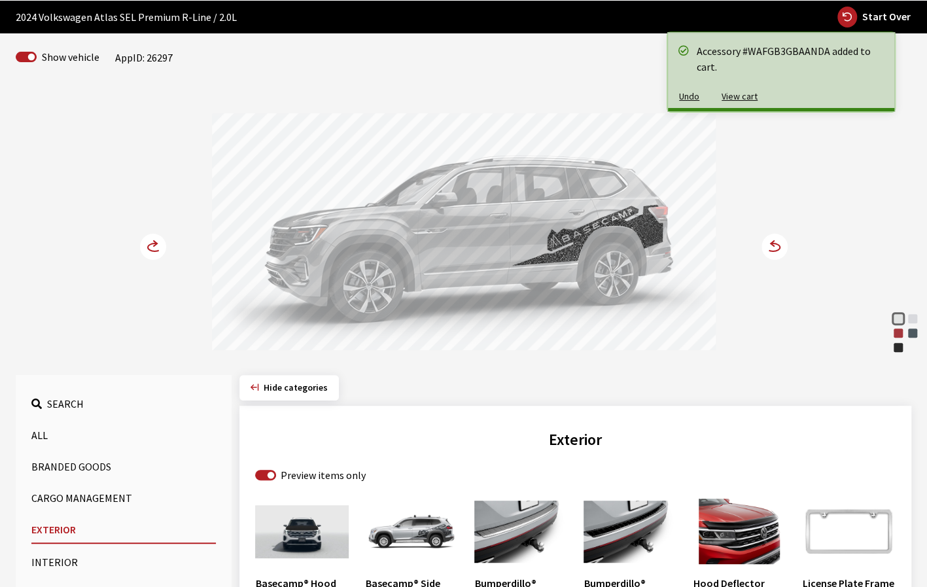
click at [772, 250] on icon at bounding box center [774, 246] width 26 height 26
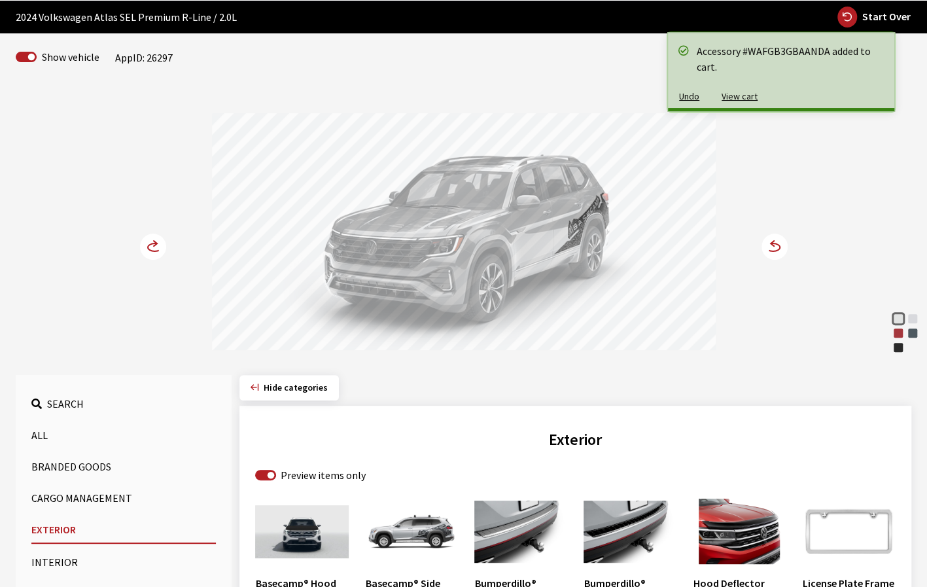
click at [772, 250] on circle at bounding box center [774, 246] width 26 height 26
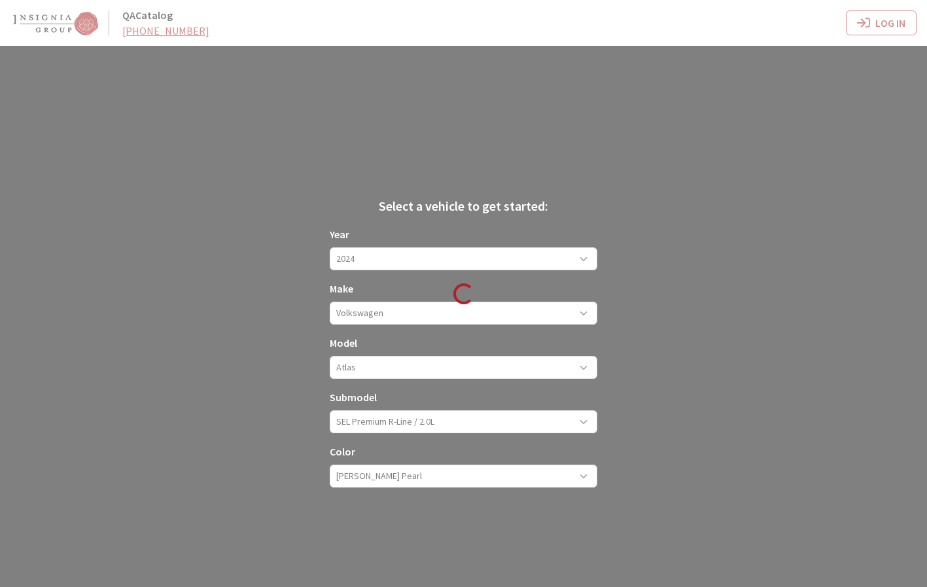
scroll to position [51, 0]
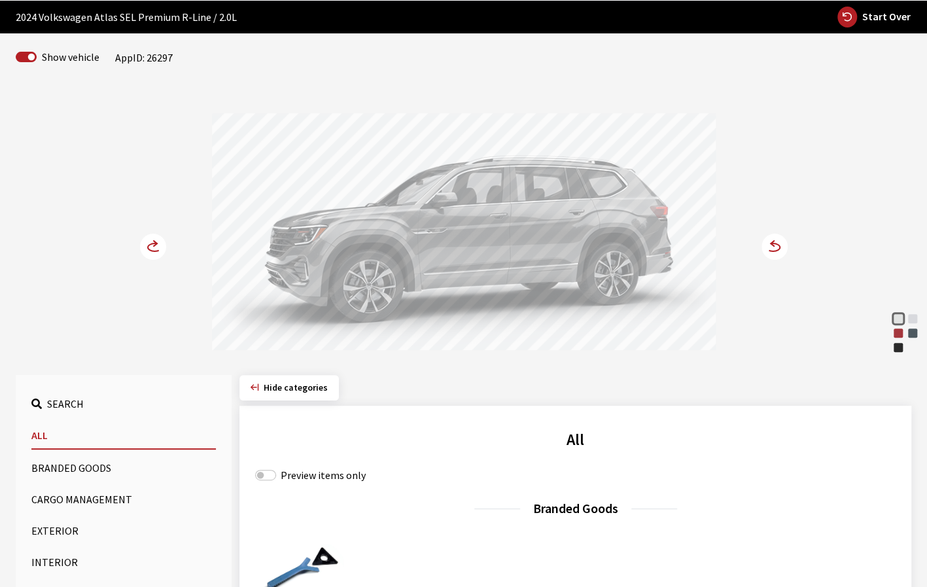
click at [63, 526] on button "Exterior" at bounding box center [123, 530] width 184 height 26
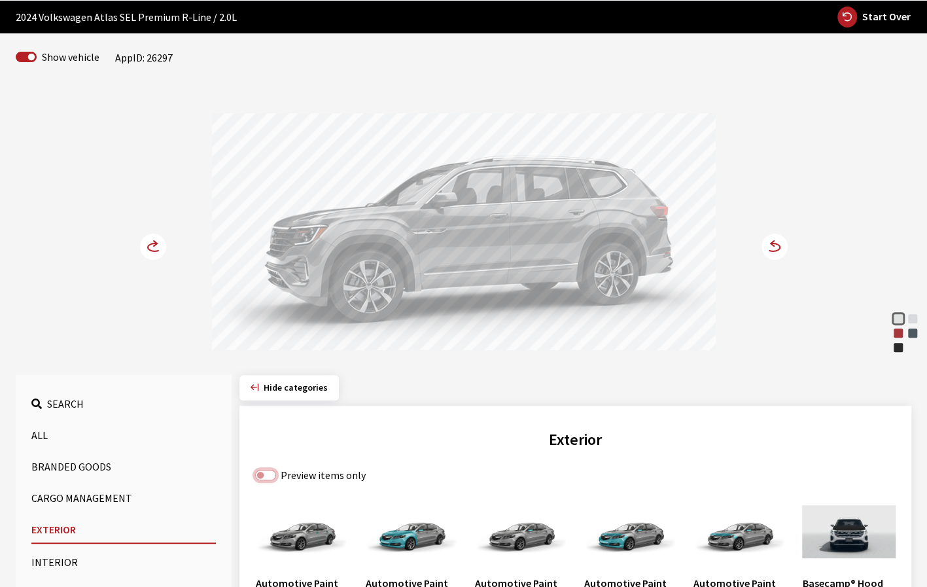
click at [262, 473] on input "Preview items only" at bounding box center [265, 475] width 21 height 10
checkbox input "true"
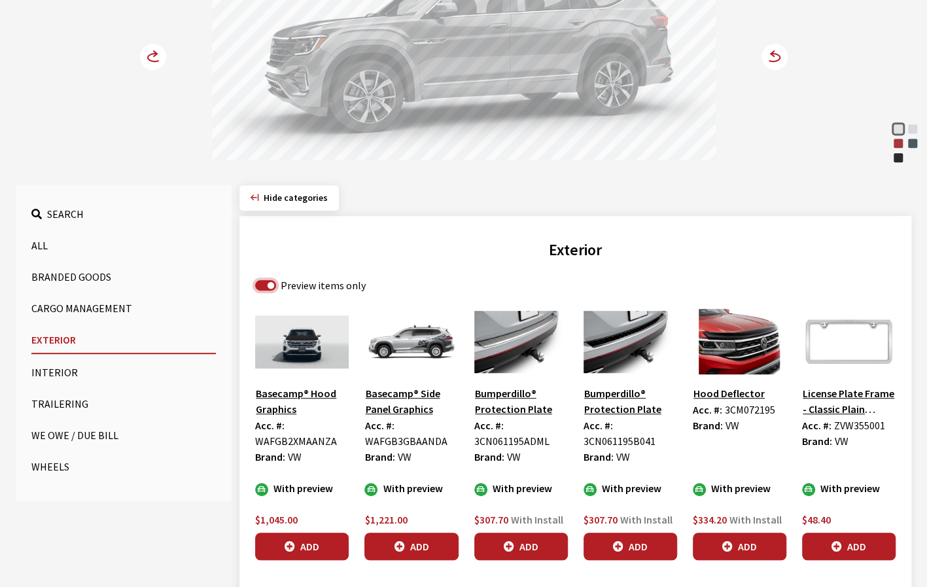
scroll to position [247, 0]
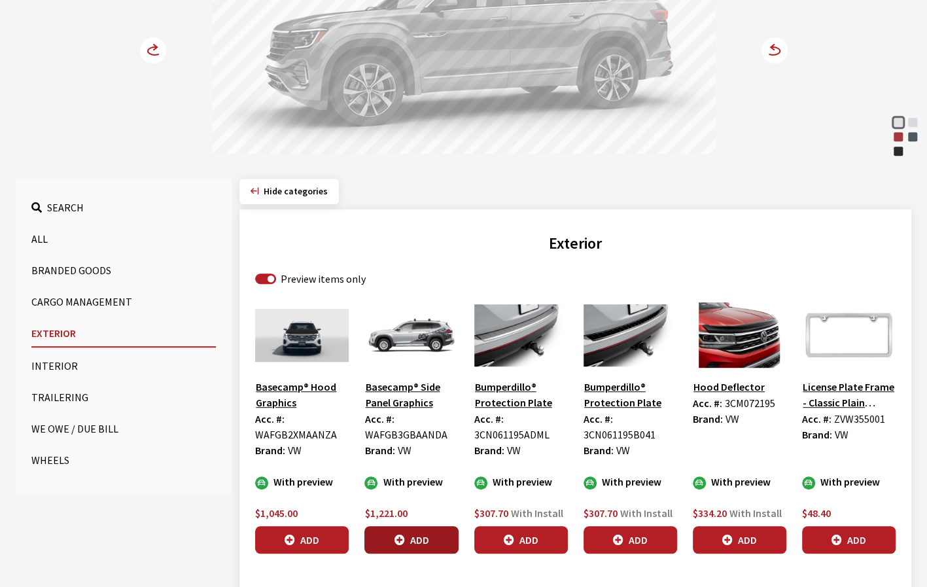
click at [426, 533] on button "Add" at bounding box center [411, 539] width 94 height 27
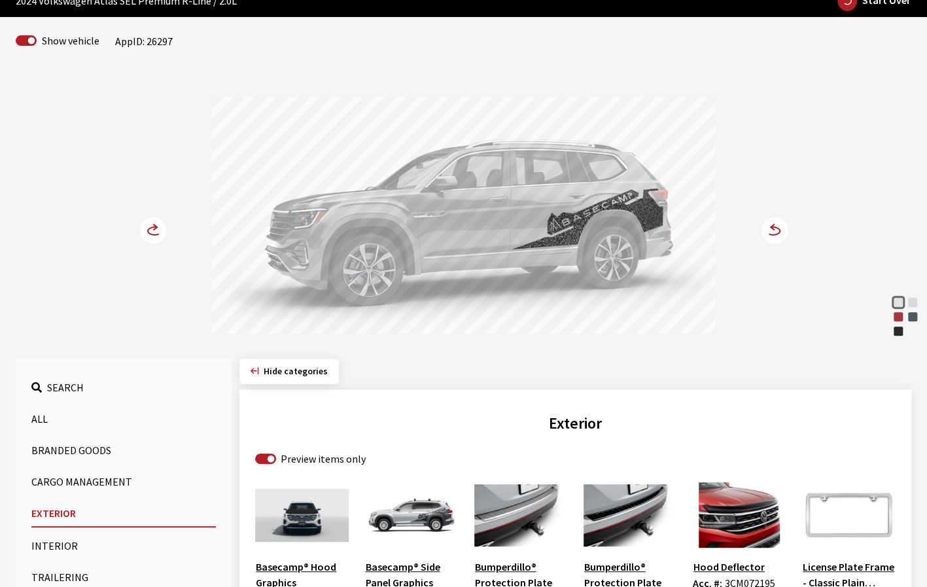
scroll to position [51, 0]
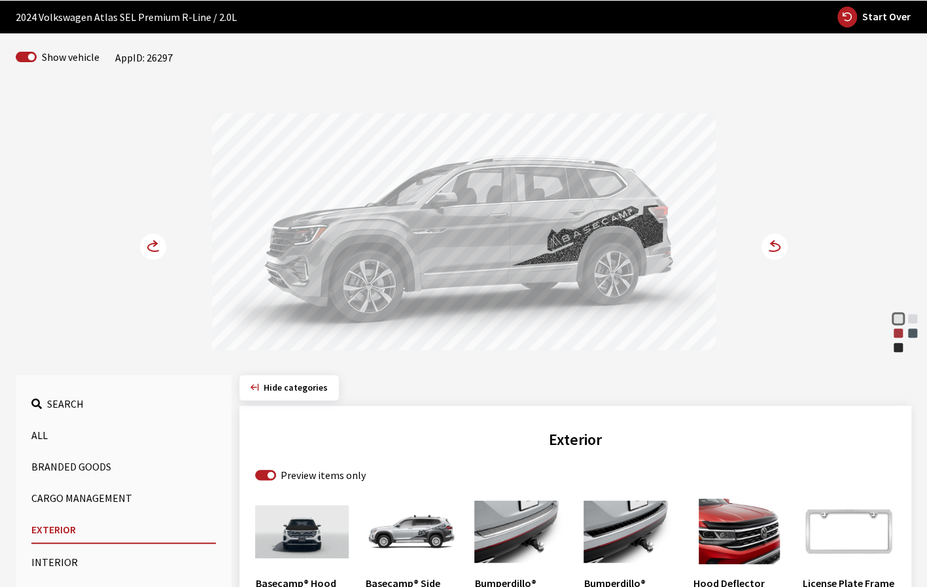
click at [776, 243] on icon at bounding box center [774, 246] width 26 height 26
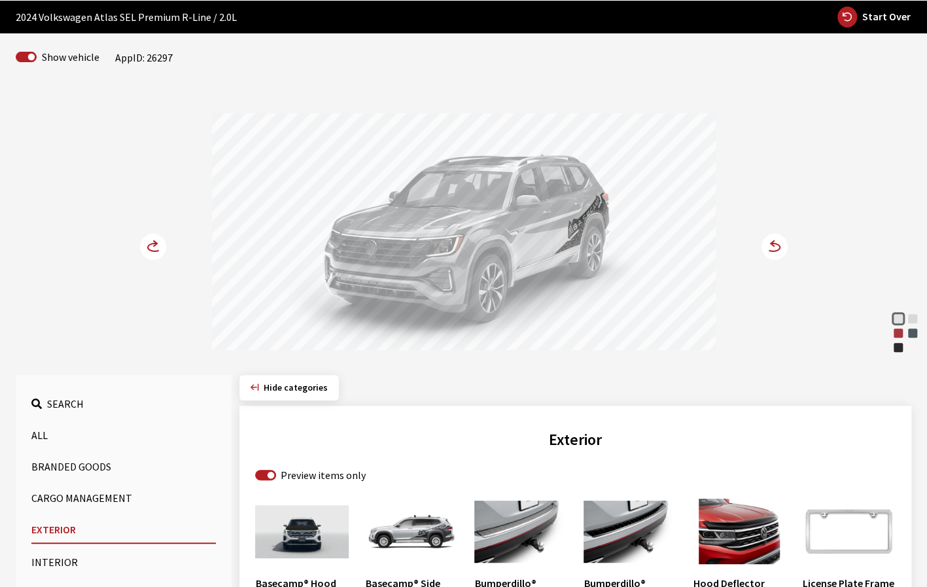
click at [776, 249] on icon at bounding box center [774, 246] width 26 height 26
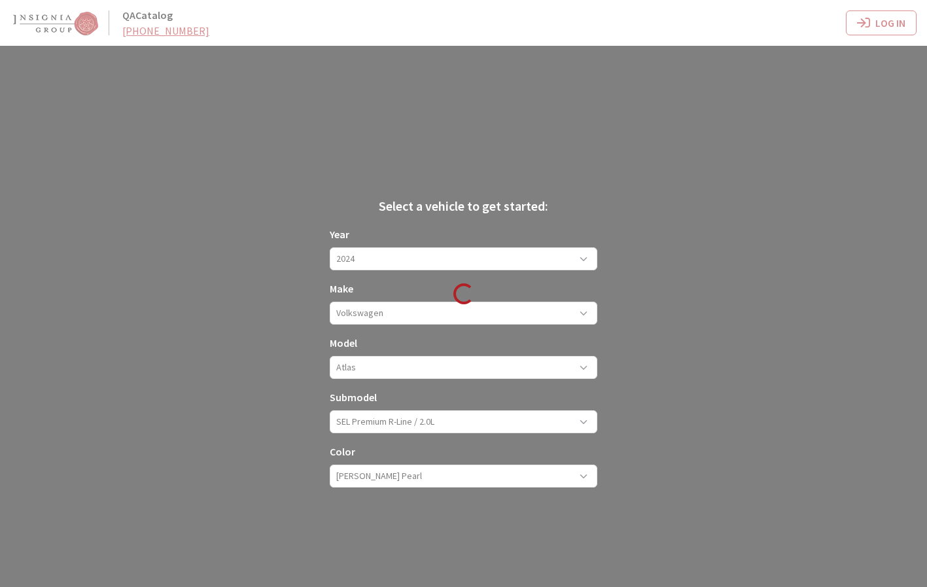
scroll to position [51, 0]
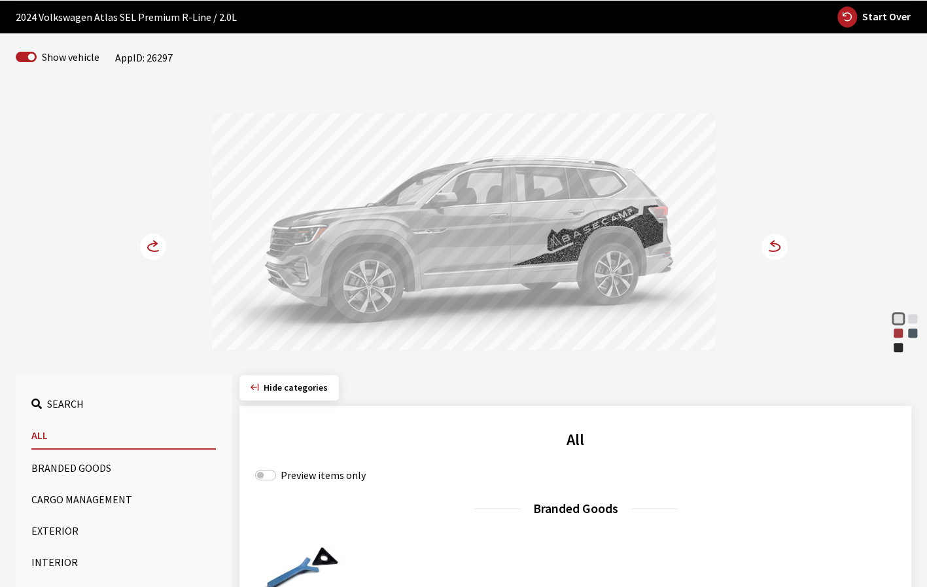
click at [163, 253] on icon at bounding box center [153, 246] width 26 height 26
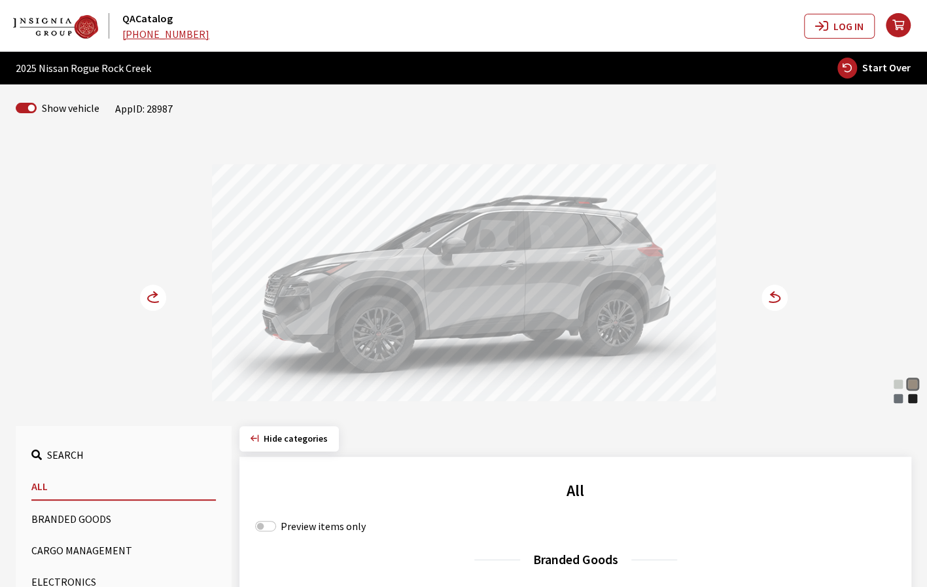
click at [876, 67] on span "Start Over" at bounding box center [886, 67] width 48 height 13
select select
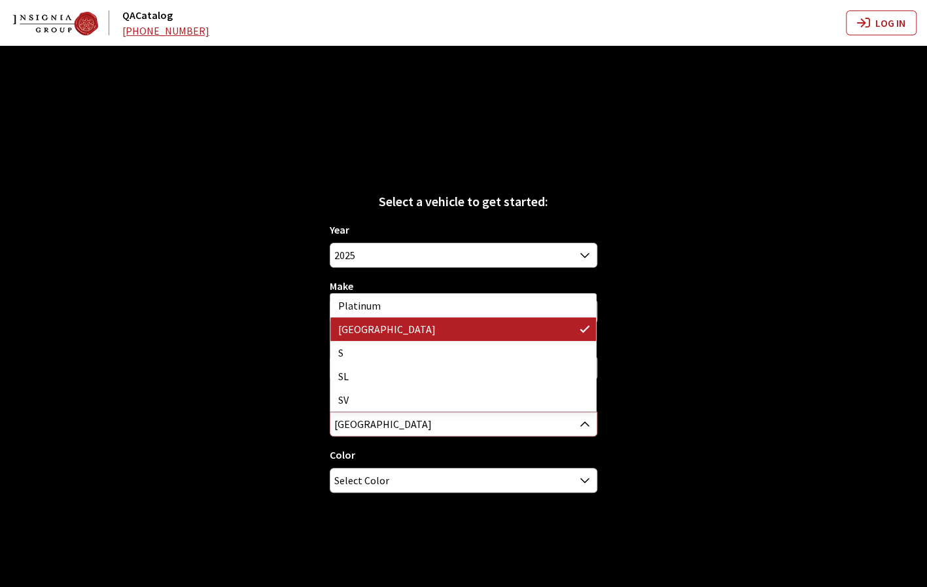
click at [517, 429] on span "Rock Creek" at bounding box center [463, 424] width 266 height 24
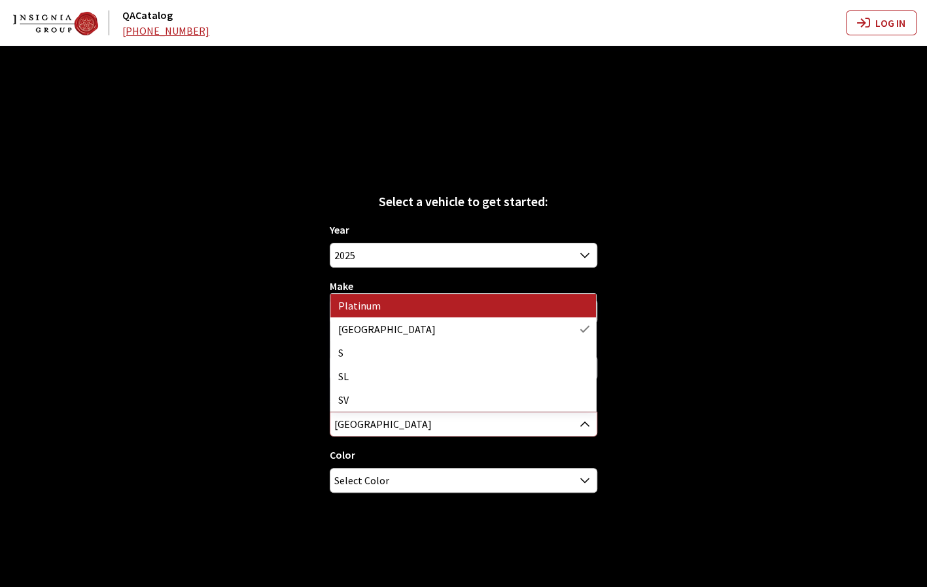
select select "357"
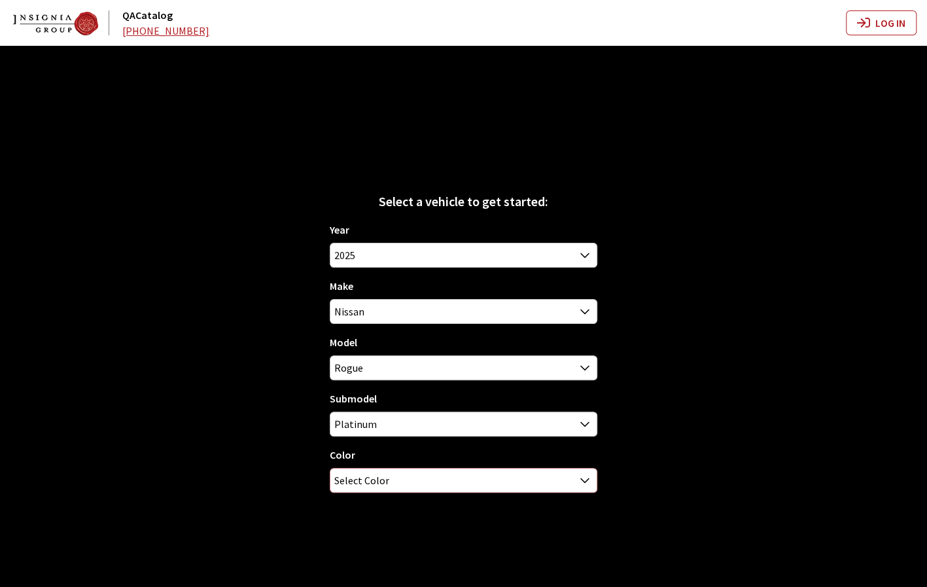
click at [466, 487] on span "Select Color" at bounding box center [463, 480] width 266 height 24
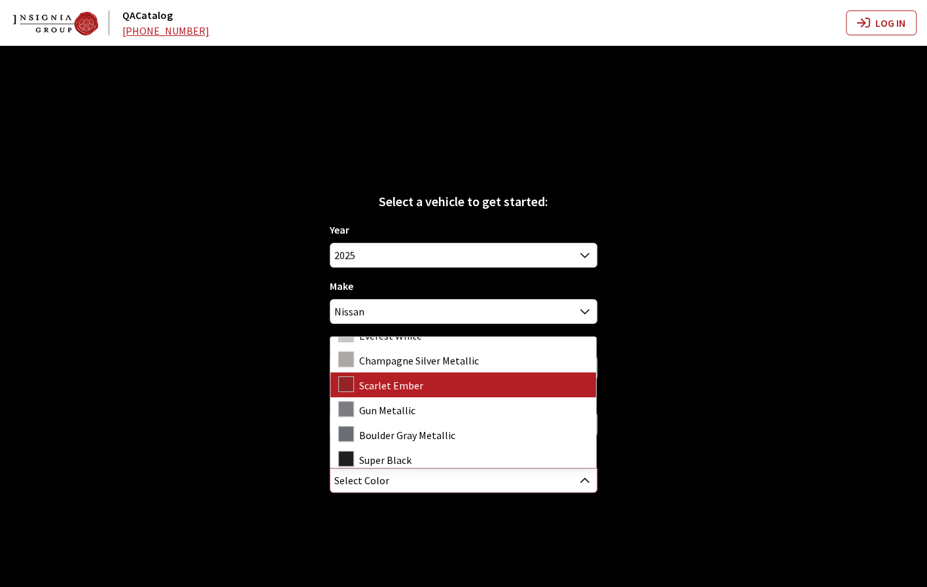
scroll to position [43, 0]
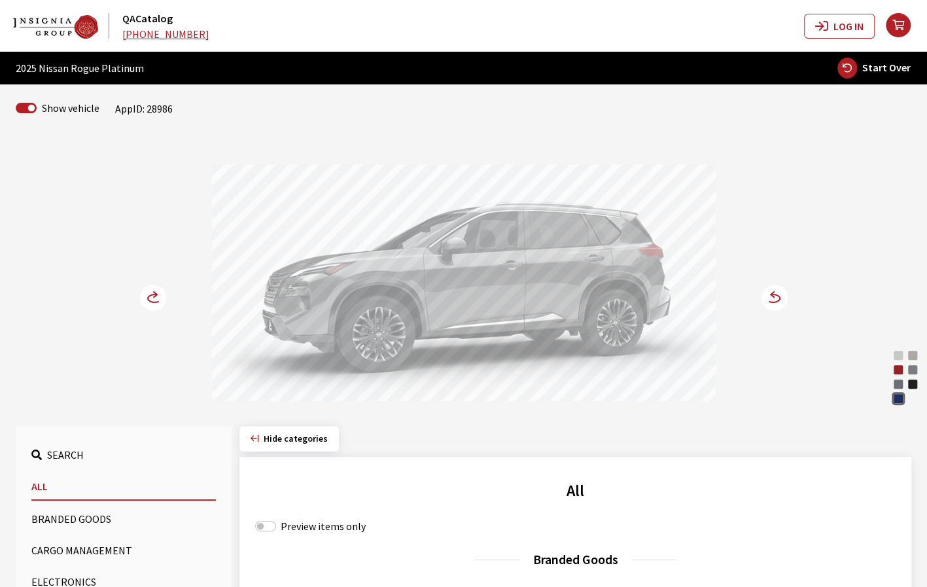
click at [762, 299] on circle at bounding box center [774, 297] width 26 height 26
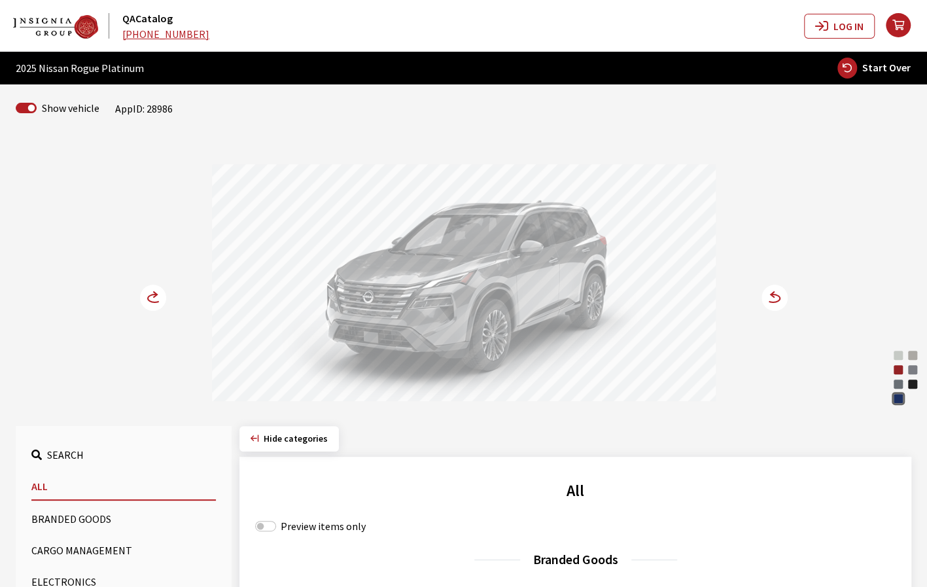
click at [149, 296] on circle at bounding box center [153, 297] width 26 height 26
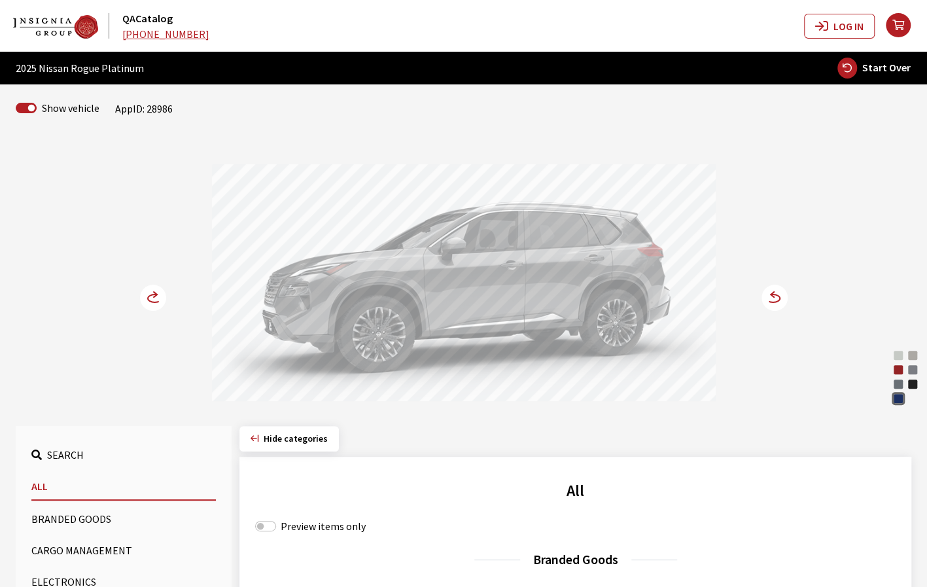
click at [162, 290] on circle at bounding box center [153, 297] width 26 height 26
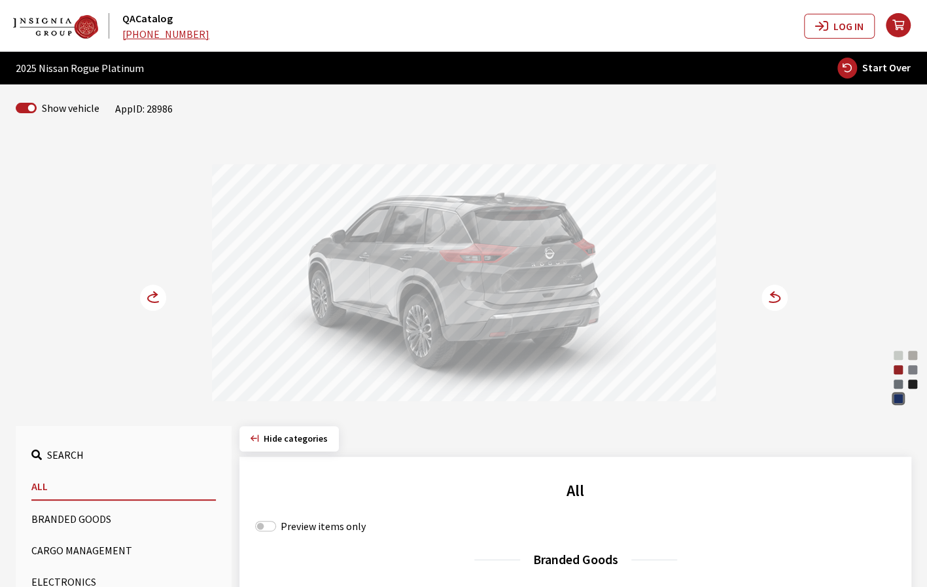
click at [765, 300] on icon at bounding box center [774, 297] width 26 height 26
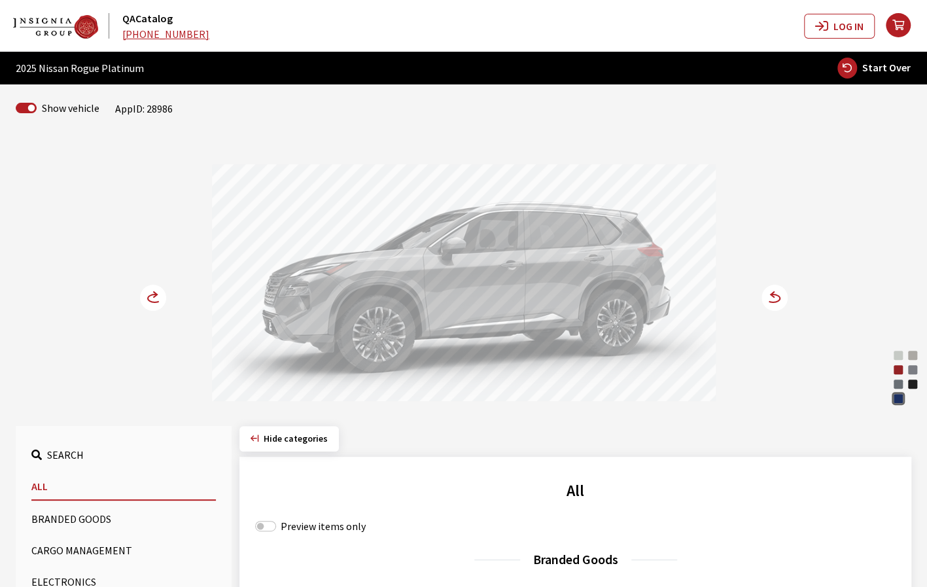
click at [883, 75] on button "Start Over" at bounding box center [873, 68] width 75 height 22
select select
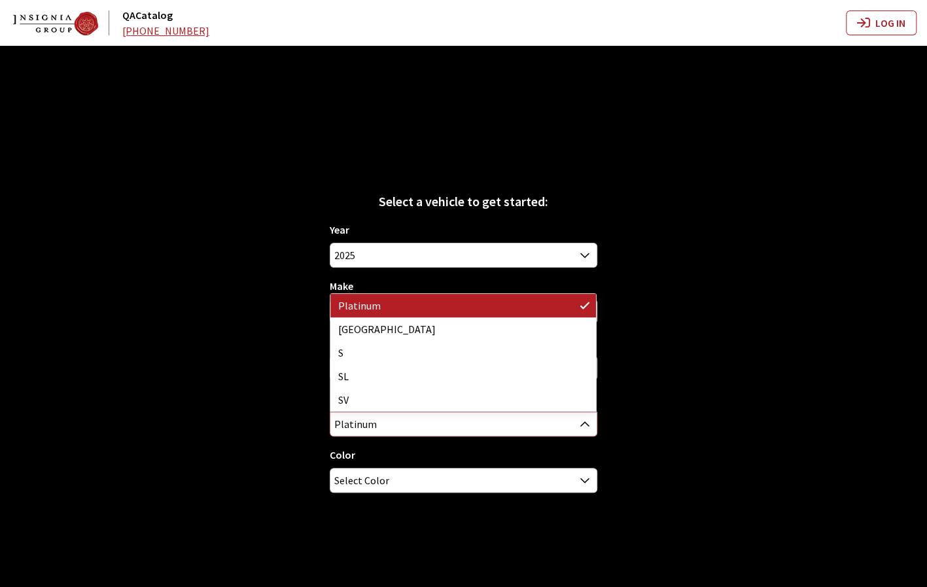
click at [538, 422] on span "Platinum" at bounding box center [463, 424] width 266 height 24
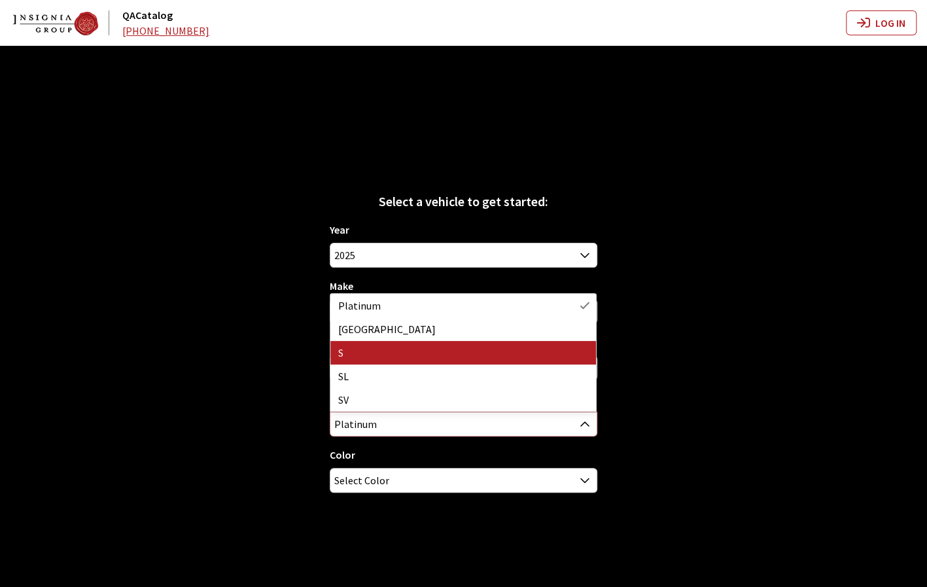
select select "129"
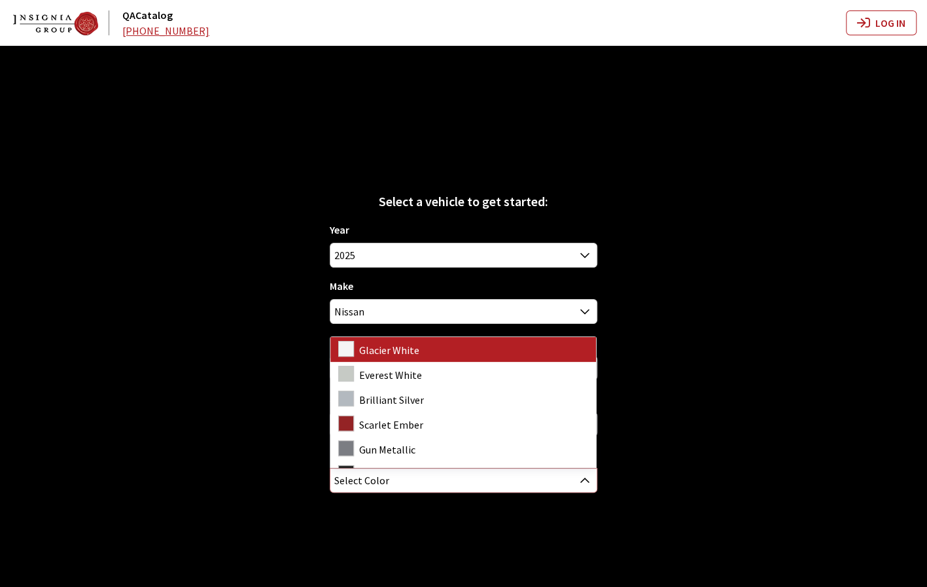
click at [504, 480] on span "Select Color" at bounding box center [463, 480] width 266 height 24
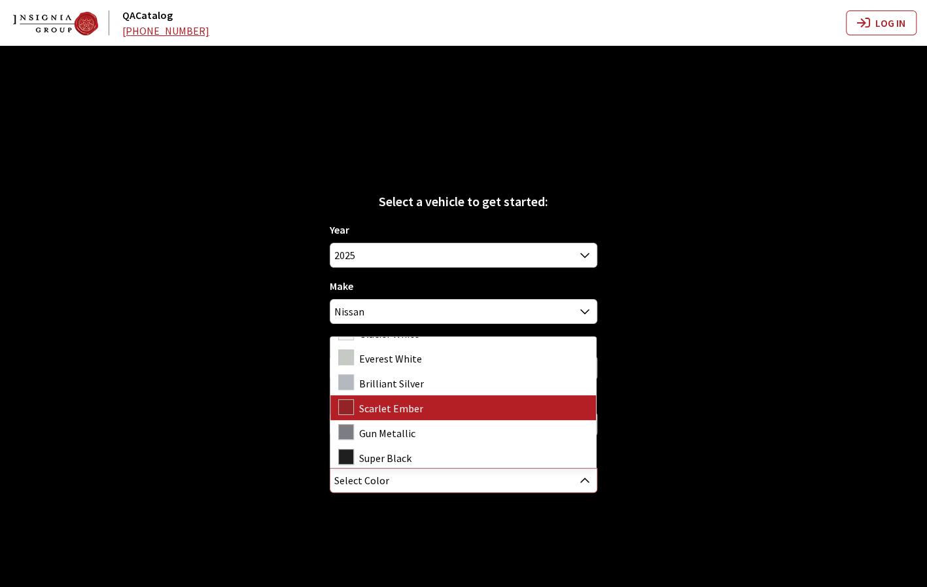
scroll to position [18, 0]
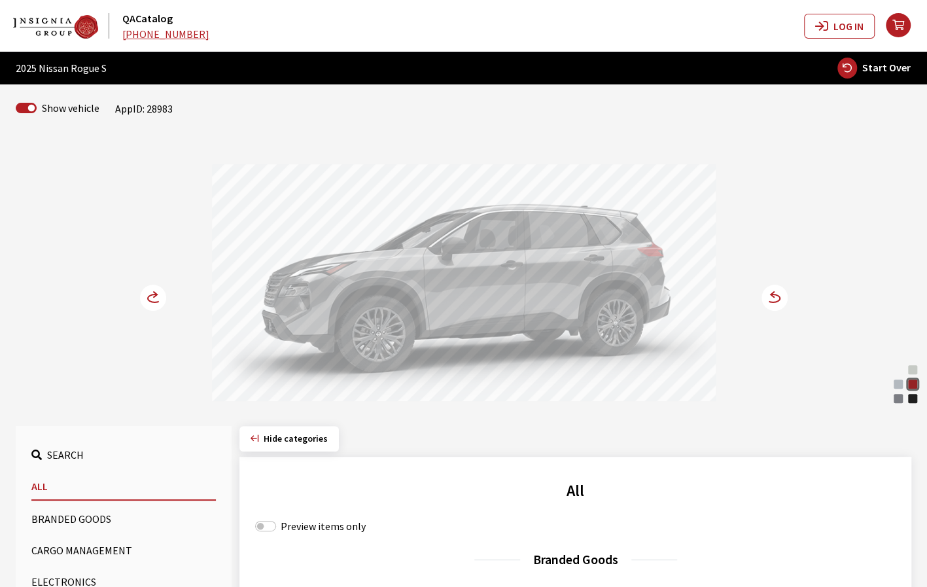
click at [766, 292] on circle at bounding box center [774, 297] width 26 height 26
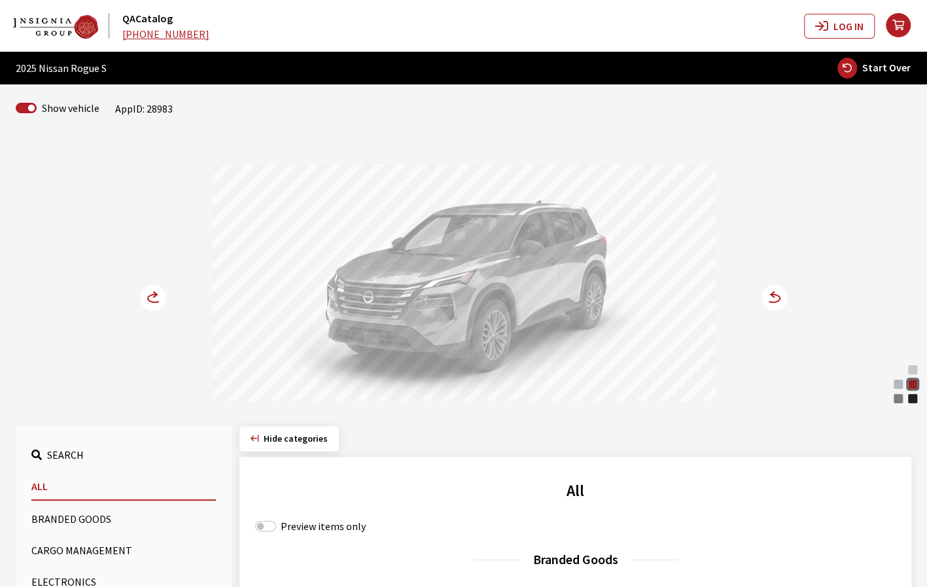
click at [160, 300] on icon at bounding box center [160, 298] width 9 height 11
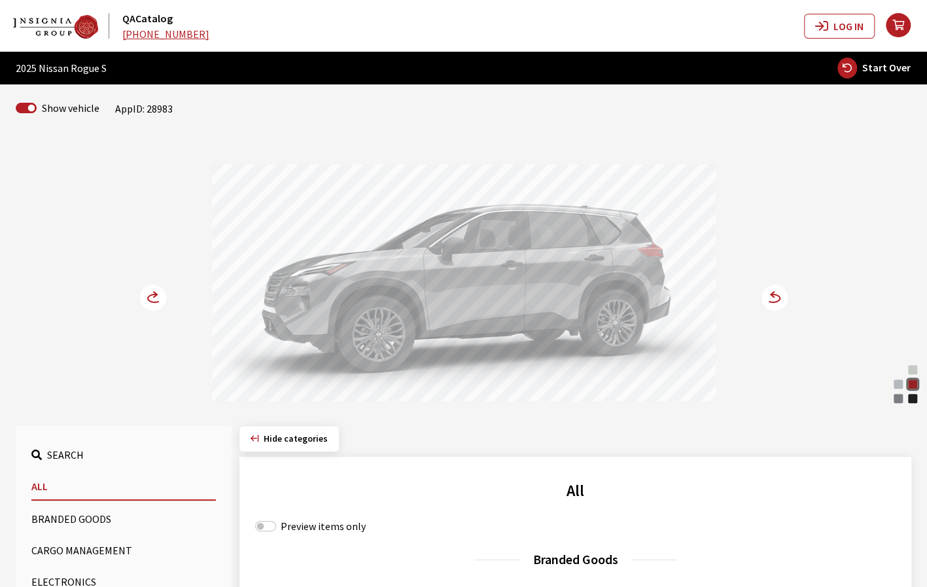
drag, startPoint x: 409, startPoint y: 270, endPoint x: 369, endPoint y: 270, distance: 40.5
click at [369, 270] on div at bounding box center [464, 284] width 504 height 241
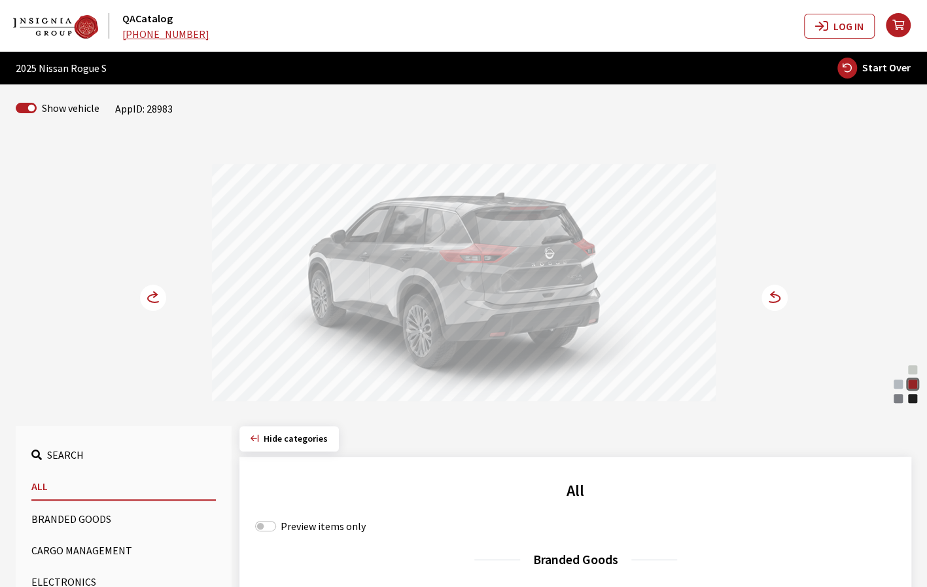
click at [772, 300] on circle at bounding box center [774, 297] width 26 height 26
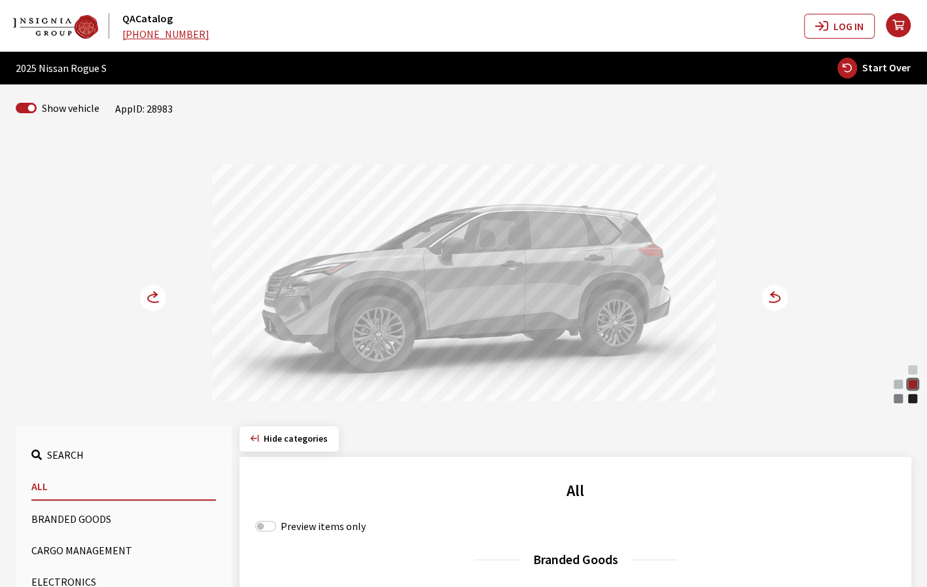
click at [883, 71] on span "Start Over" at bounding box center [886, 67] width 48 height 13
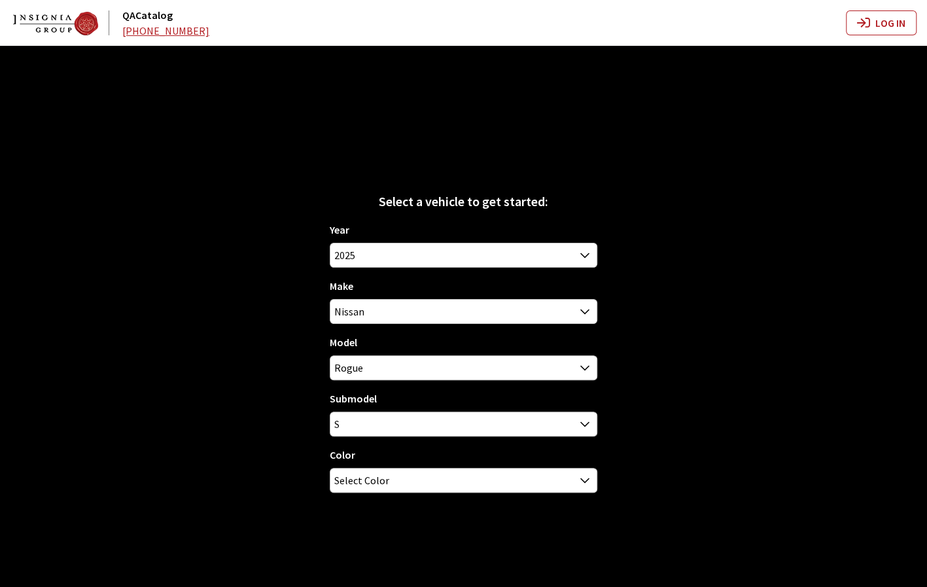
select select
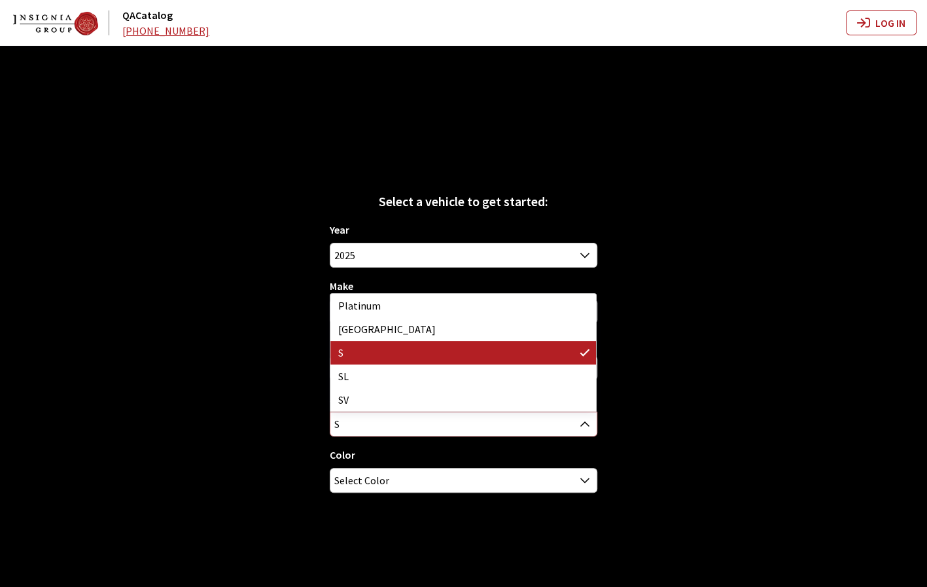
click at [562, 423] on span "S" at bounding box center [463, 424] width 266 height 24
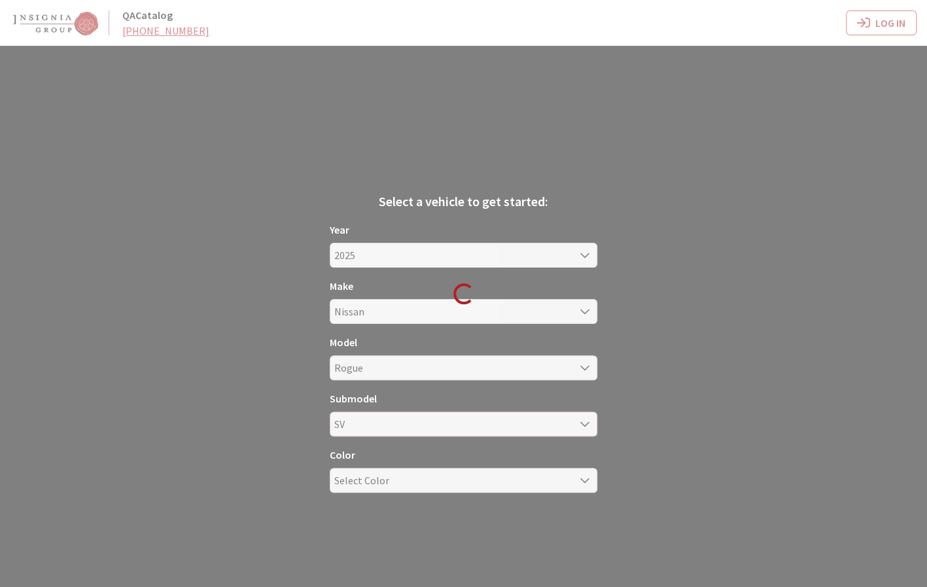
select select "296"
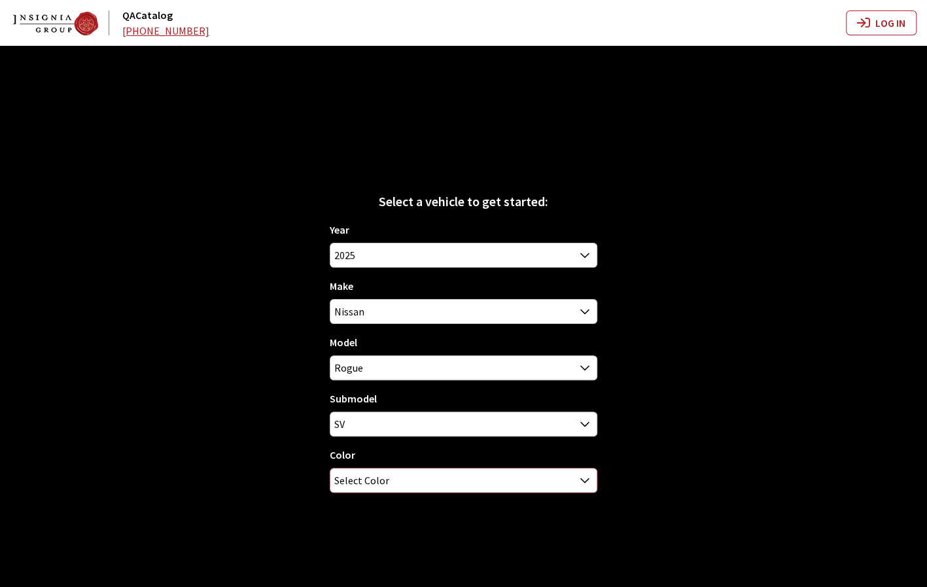
click at [527, 481] on span "Select Color" at bounding box center [463, 480] width 266 height 24
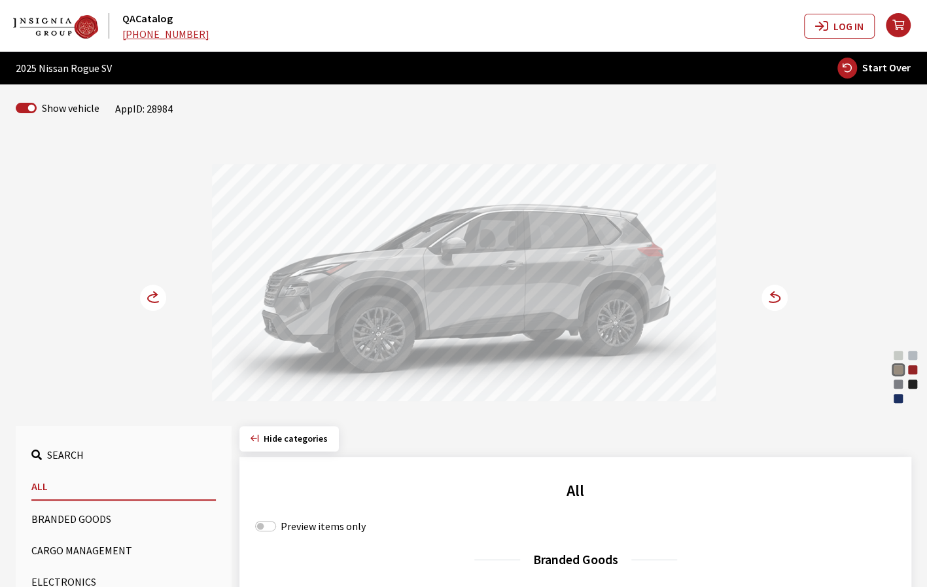
click at [770, 300] on circle at bounding box center [774, 297] width 26 height 26
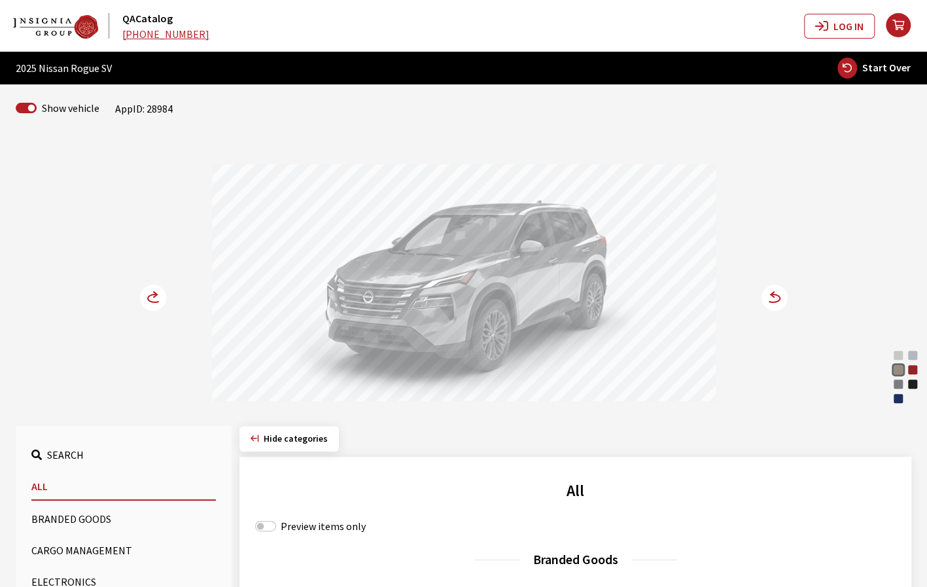
click at [152, 298] on circle at bounding box center [153, 297] width 26 height 26
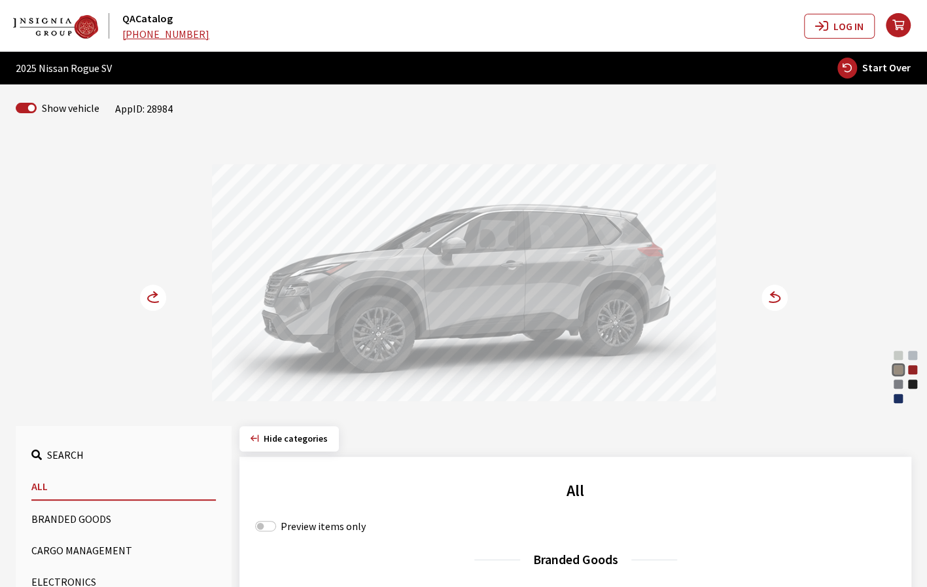
click at [152, 298] on circle at bounding box center [153, 297] width 26 height 26
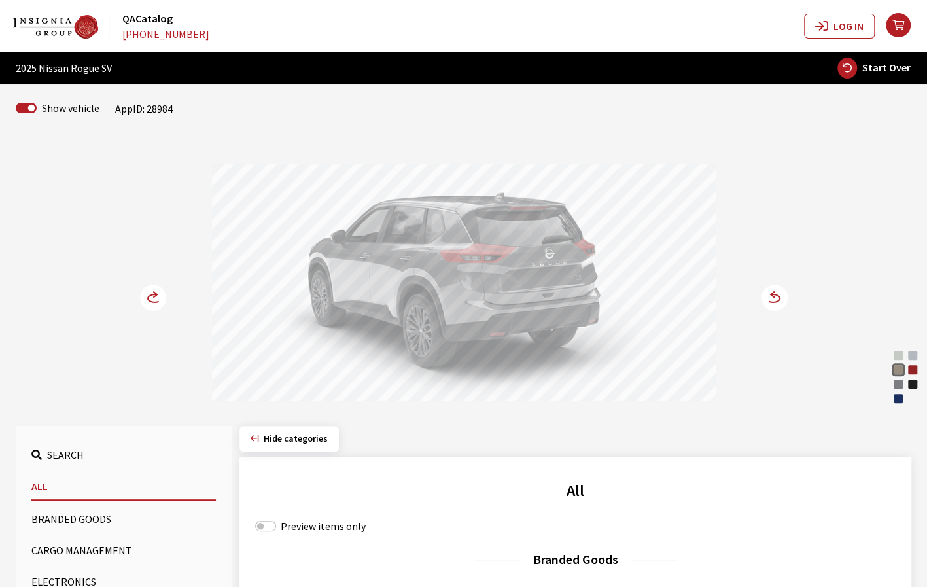
click at [882, 62] on span "Start Over" at bounding box center [886, 67] width 48 height 13
select select
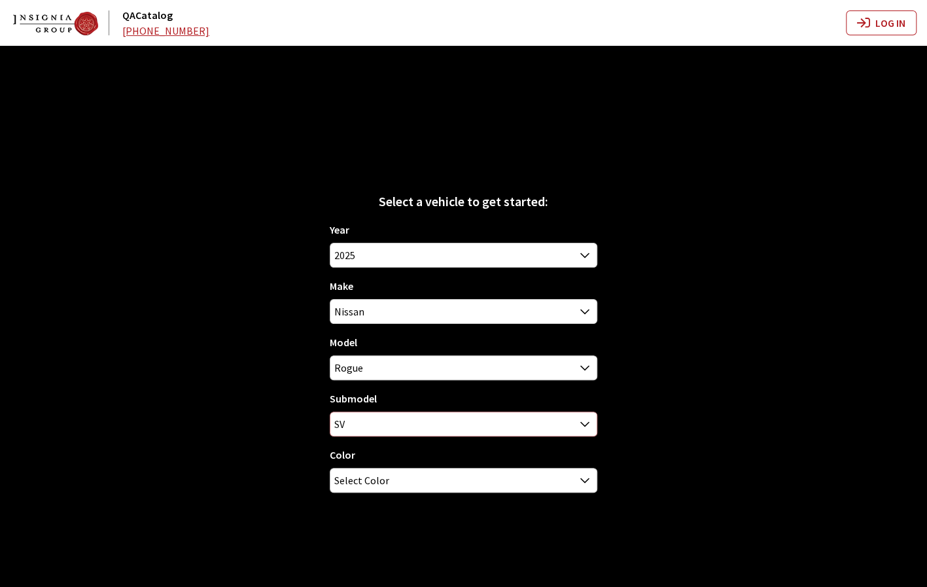
click at [567, 428] on span "SV" at bounding box center [463, 424] width 266 height 24
click at [672, 366] on div "Select a vehicle to get started: Year 2026 2025 2024 2023 2022 2021 2020 2019 2…" at bounding box center [463, 339] width 927 height 587
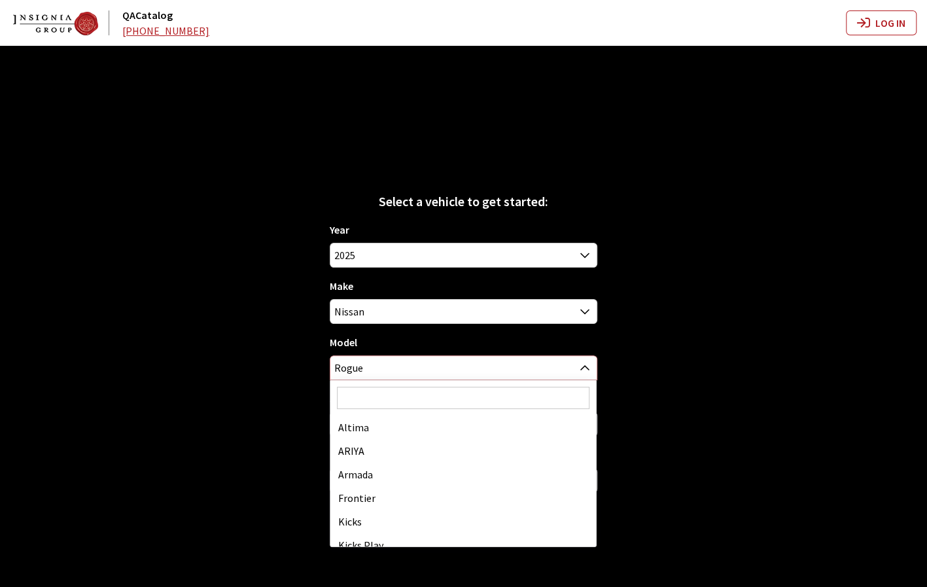
click at [496, 366] on span "Rogue" at bounding box center [463, 368] width 266 height 24
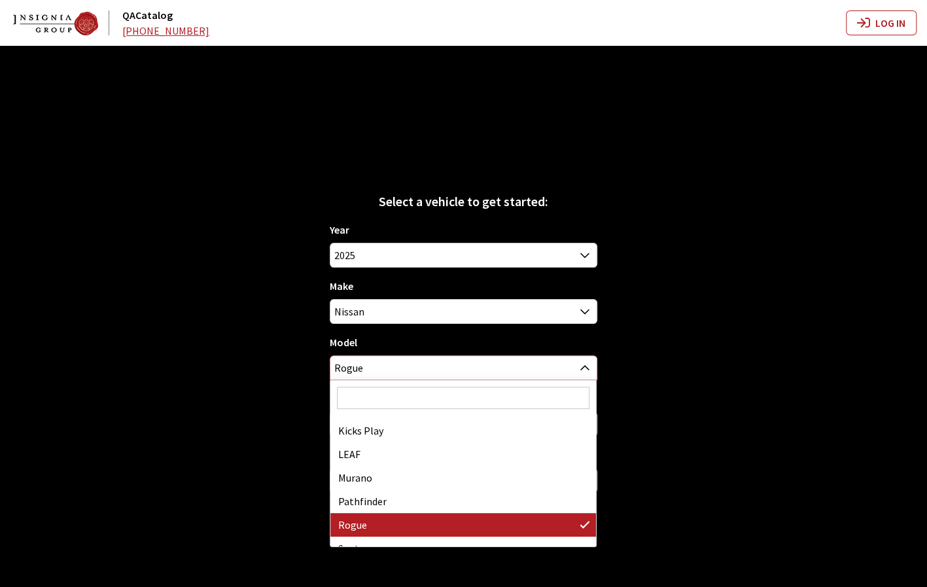
scroll to position [110, 0]
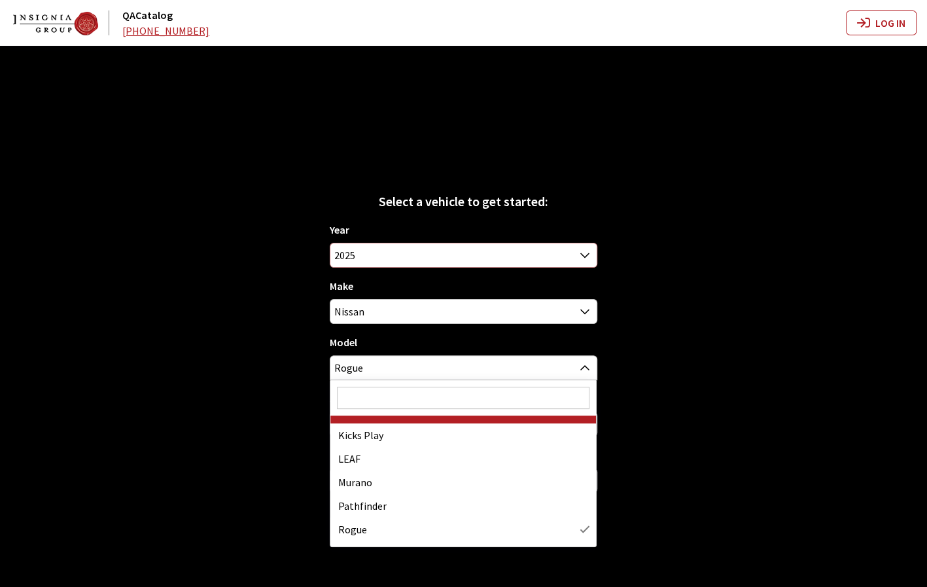
click at [458, 259] on span "2025" at bounding box center [463, 255] width 266 height 24
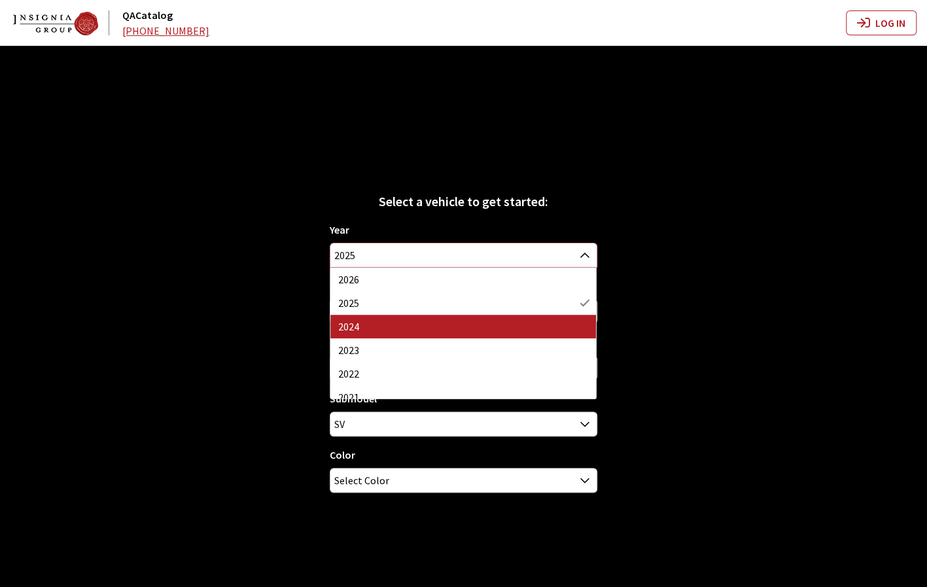
select select "42"
select select "29"
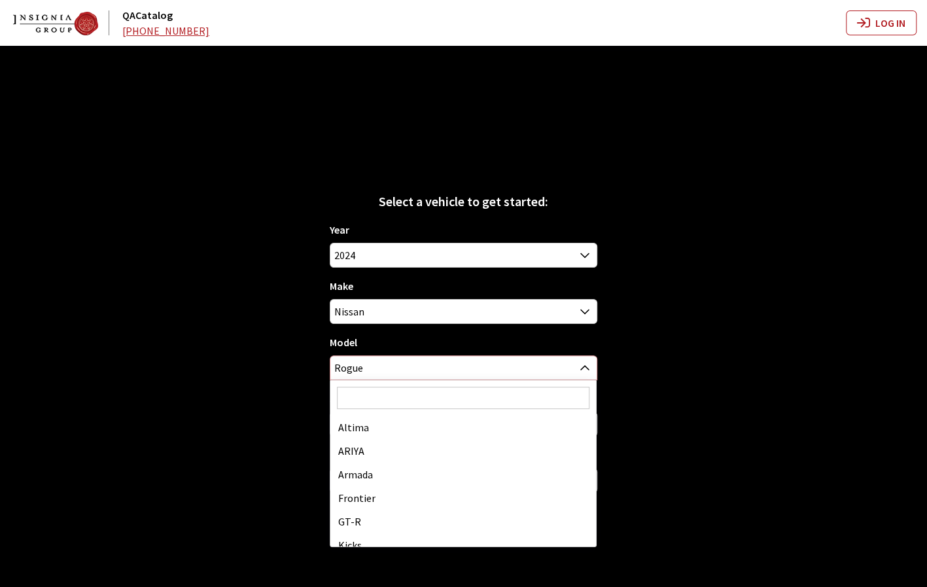
scroll to position [165, 0]
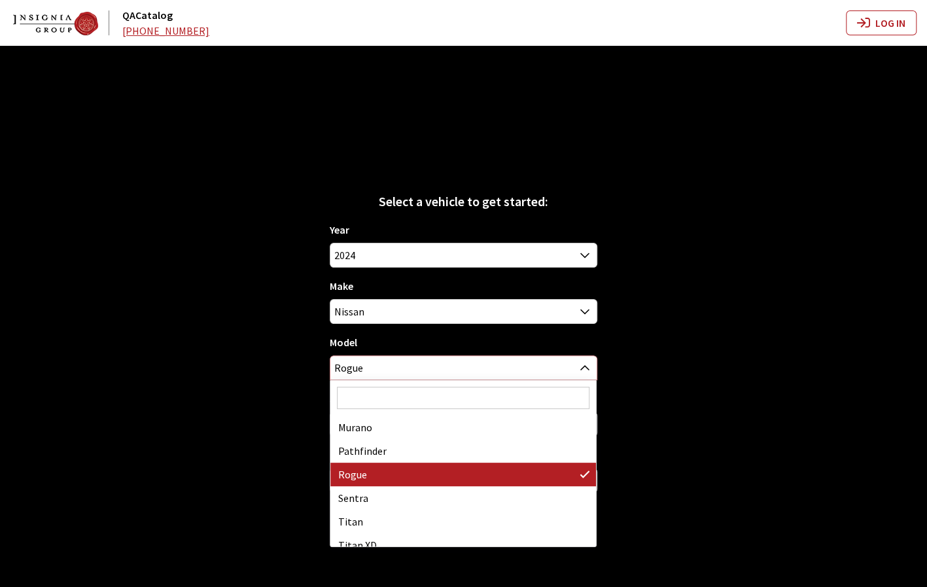
click at [438, 372] on span "Rogue" at bounding box center [463, 368] width 266 height 24
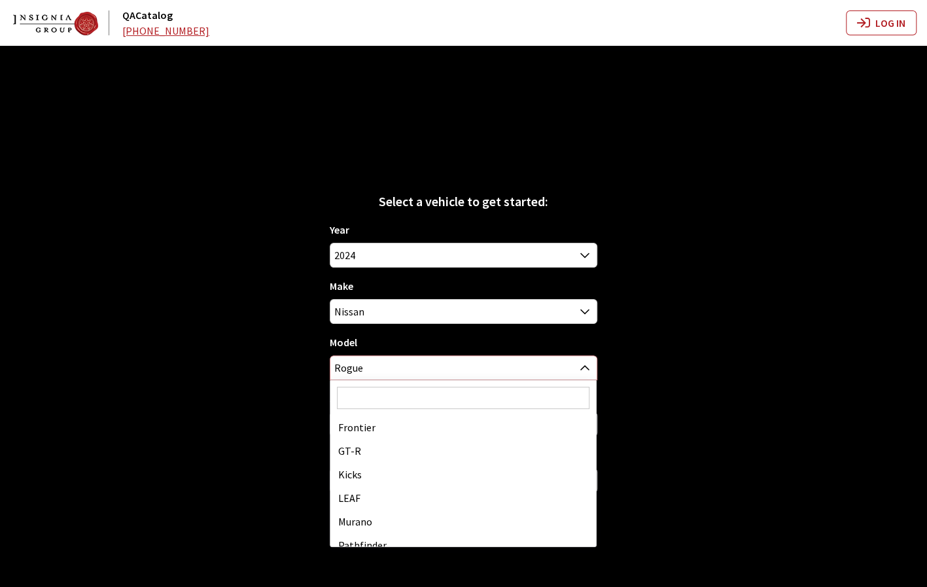
scroll to position [26, 0]
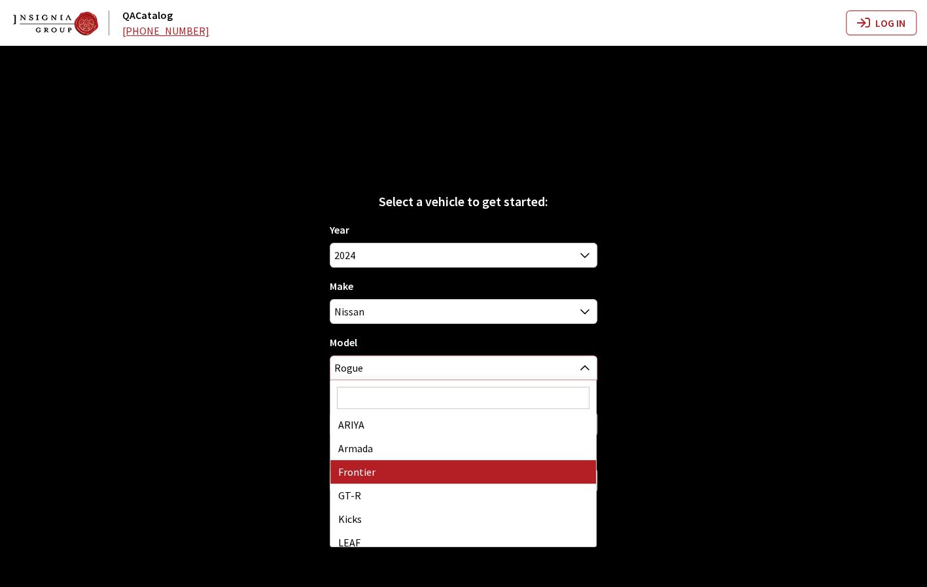
select select "339"
select select
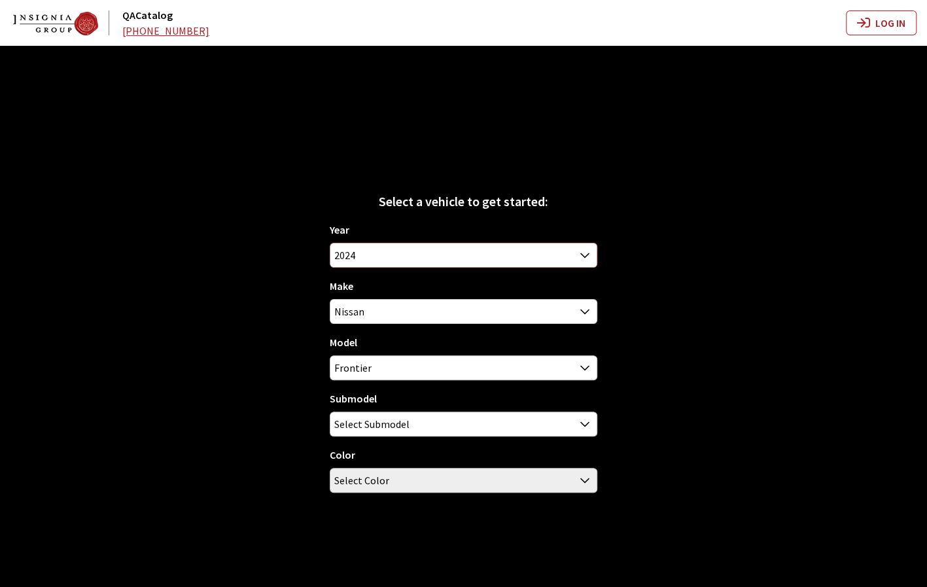
click at [419, 261] on span "2024" at bounding box center [463, 255] width 266 height 24
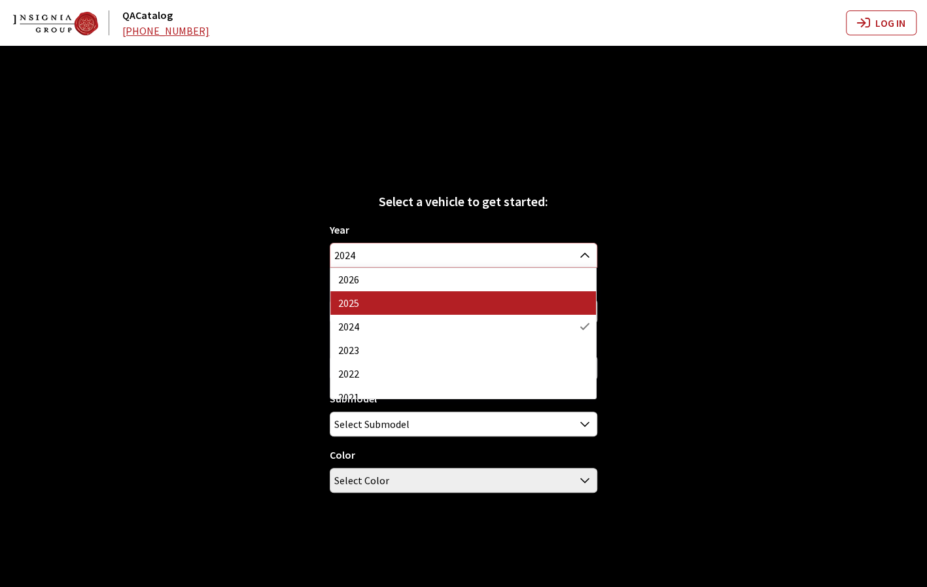
select select "43"
select select "29"
select select "339"
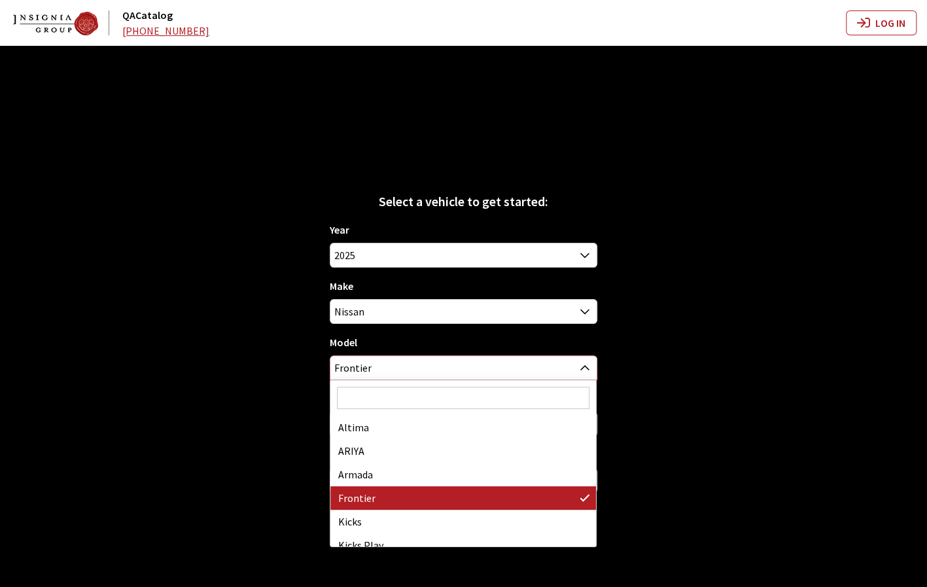
click at [417, 372] on span "Frontier" at bounding box center [463, 368] width 266 height 24
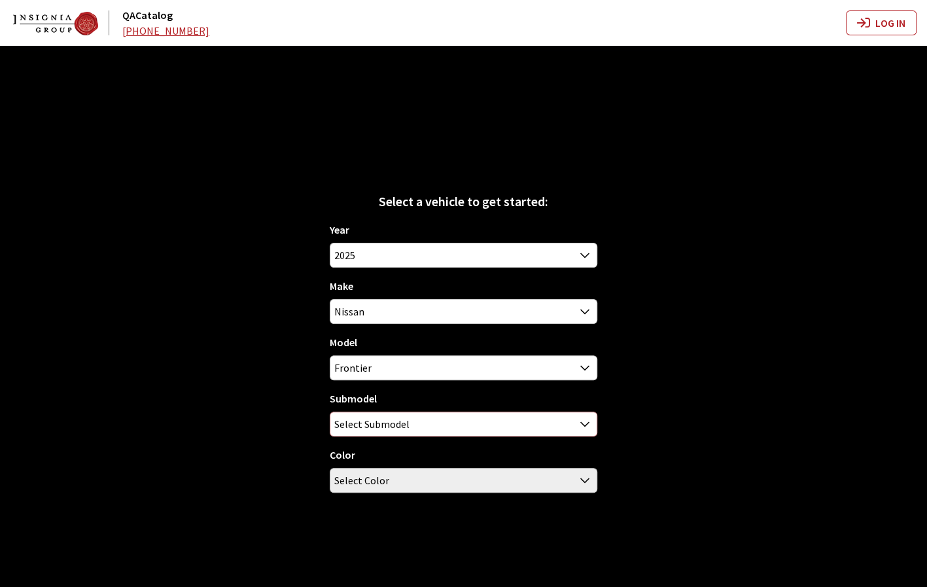
click at [439, 419] on span "Select Submodel" at bounding box center [463, 424] width 266 height 24
click at [459, 424] on span "PRO-4X / Crew Cab / 5' Bed" at bounding box center [463, 424] width 266 height 24
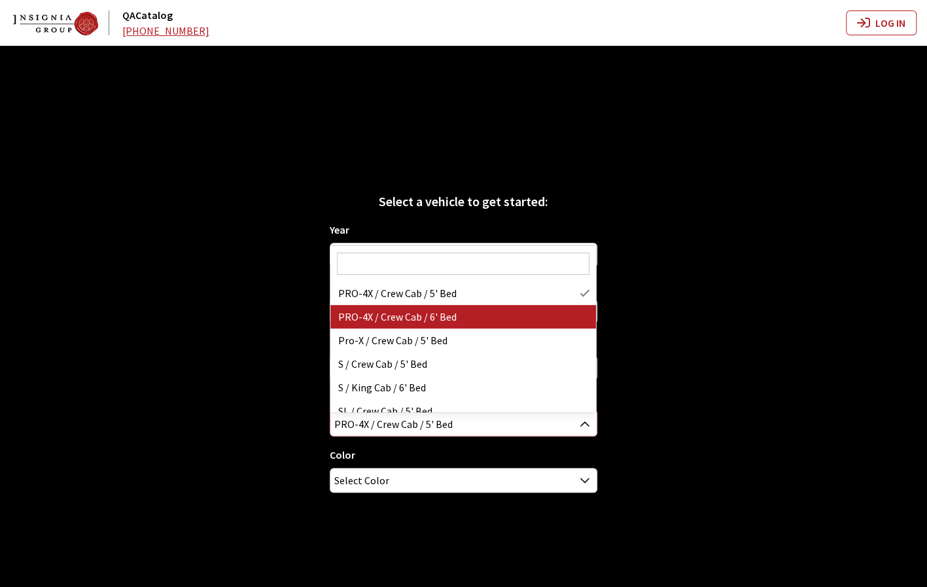
select select "4600"
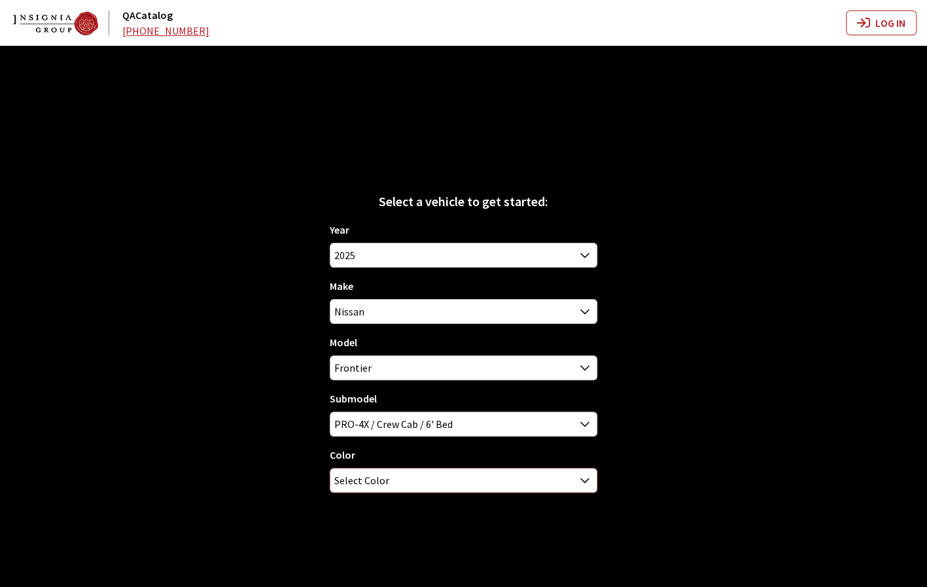
click at [500, 487] on span "Select Color" at bounding box center [463, 480] width 266 height 24
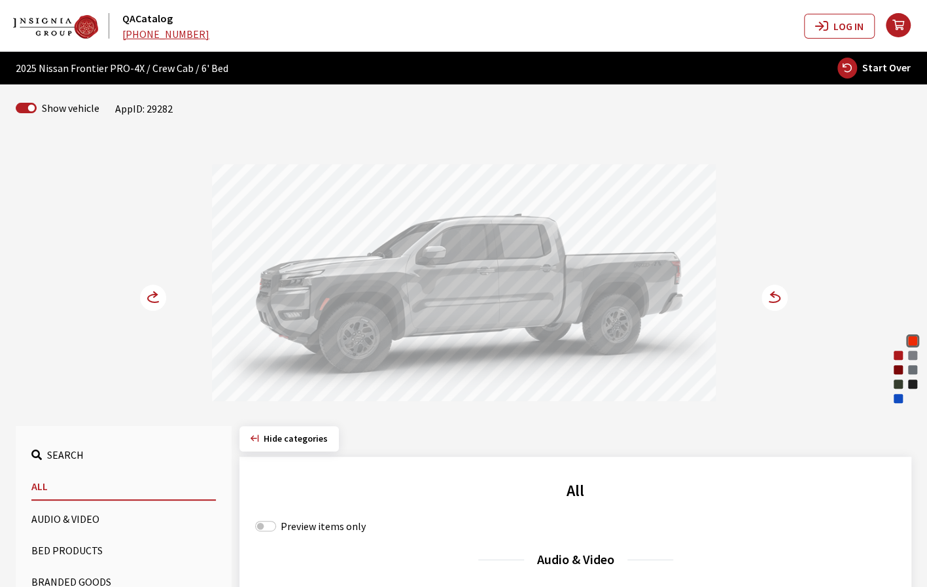
click at [900, 398] on div "Bluestone Pearl" at bounding box center [897, 398] width 13 height 13
click at [908, 341] on div "Afterburn Orange" at bounding box center [912, 340] width 13 height 13
click at [780, 300] on circle at bounding box center [774, 297] width 26 height 26
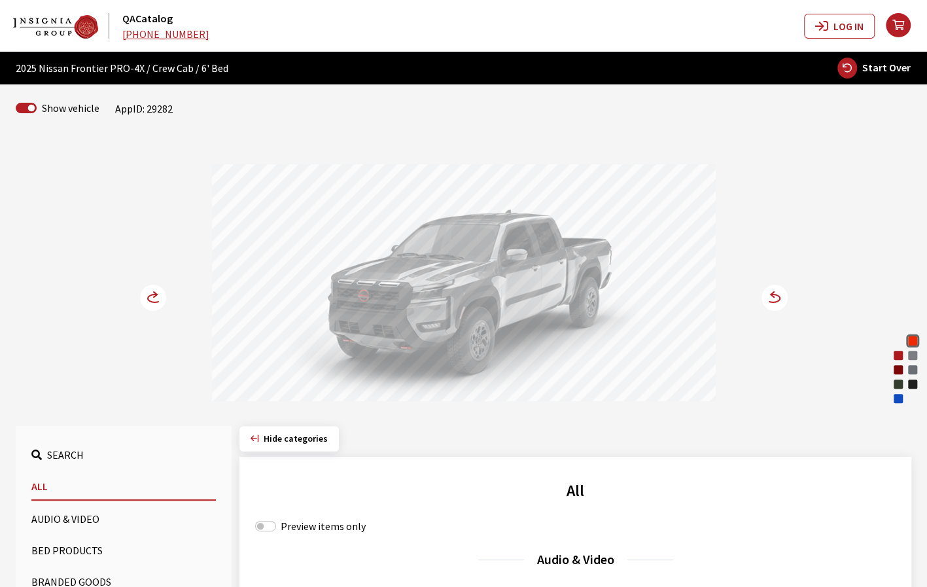
click at [153, 298] on circle at bounding box center [153, 297] width 26 height 26
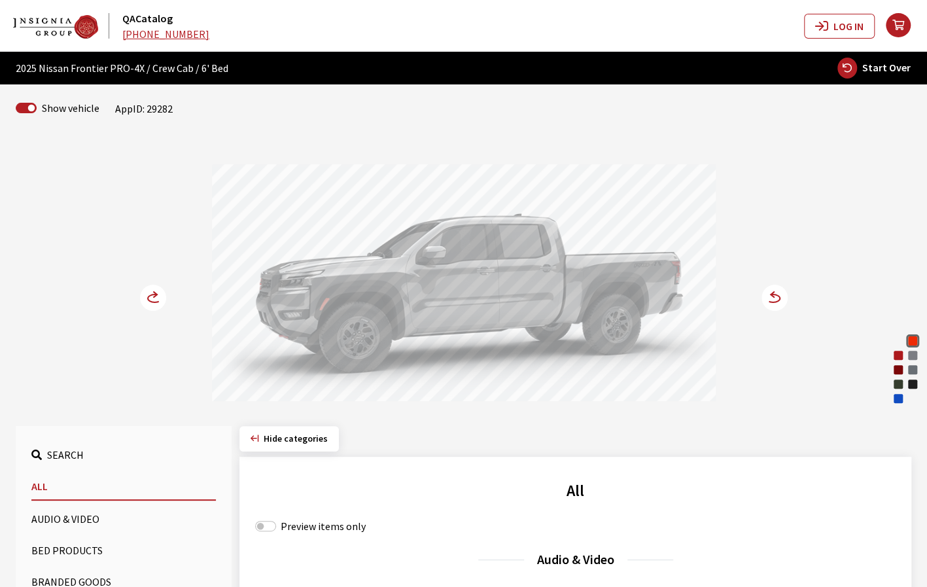
click at [153, 298] on circle at bounding box center [153, 297] width 26 height 26
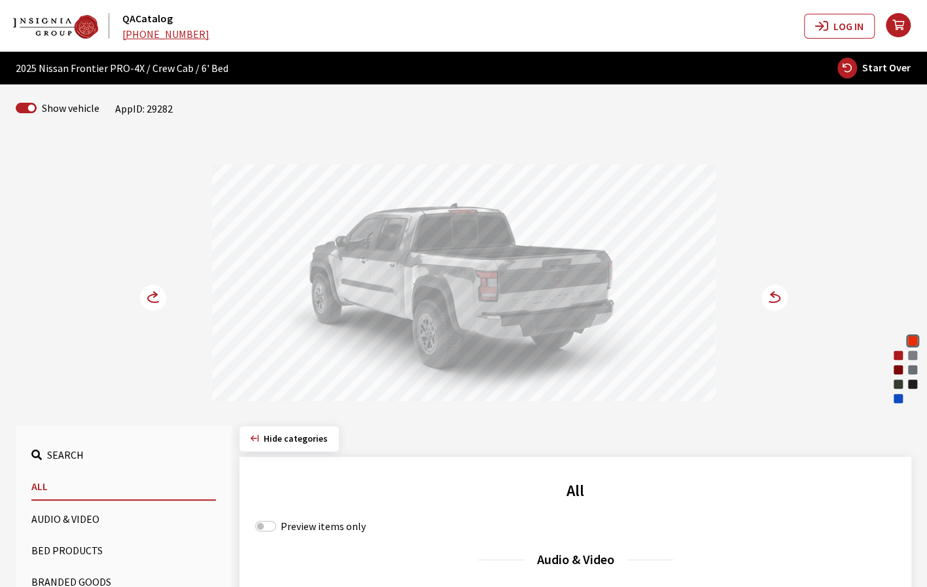
click at [160, 291] on circle at bounding box center [153, 297] width 26 height 26
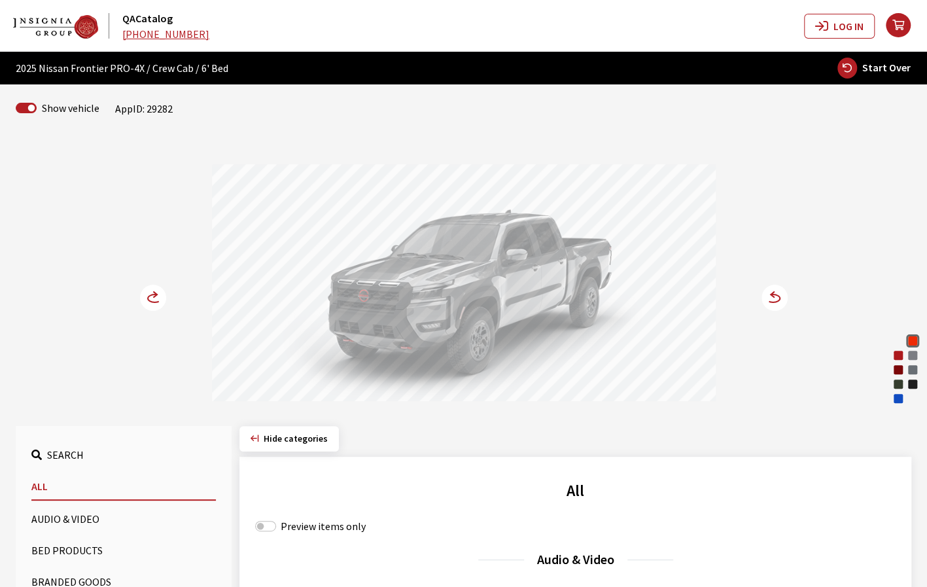
click at [882, 69] on span "Start Over" at bounding box center [886, 67] width 48 height 13
select select
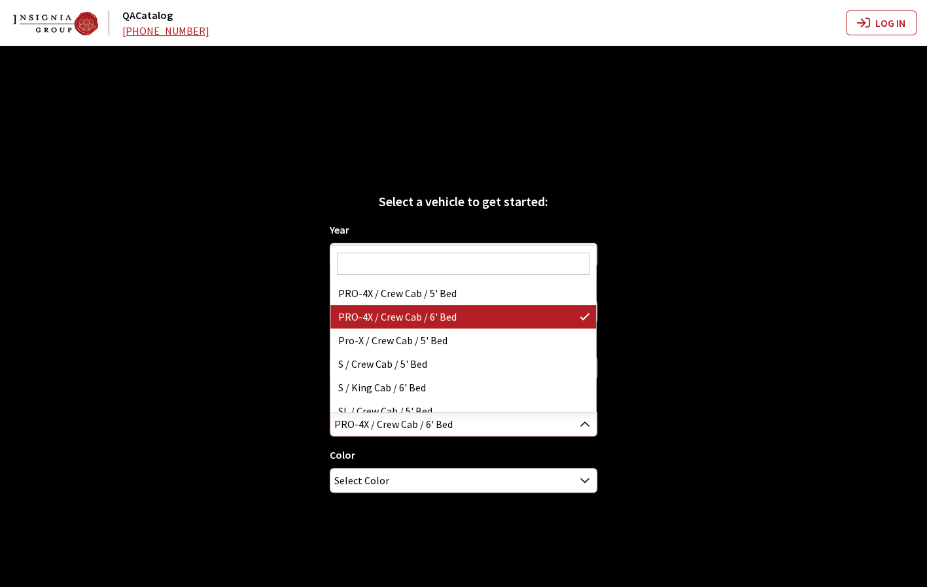
click at [560, 432] on span "PRO-4X / Crew Cab / 6' Bed" at bounding box center [463, 424] width 266 height 24
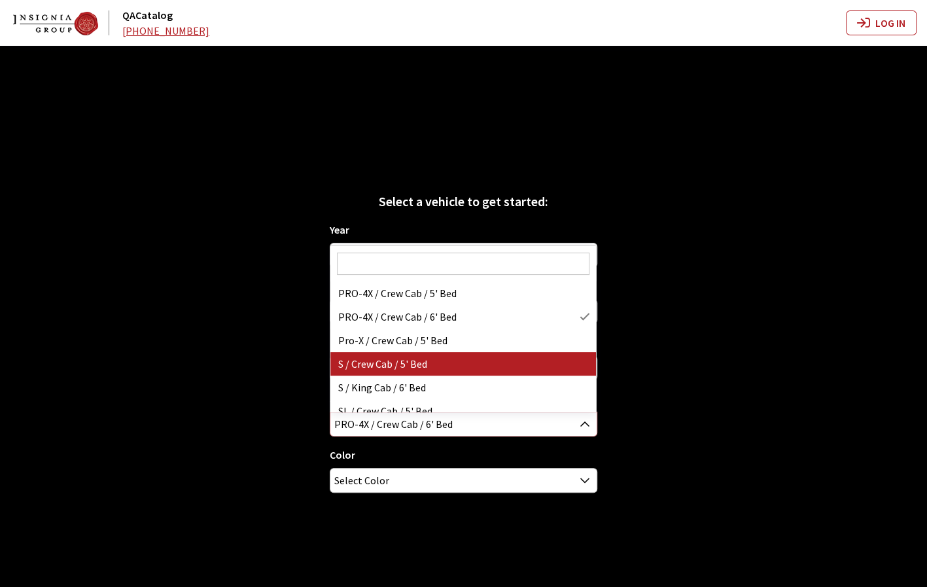
select select "3147"
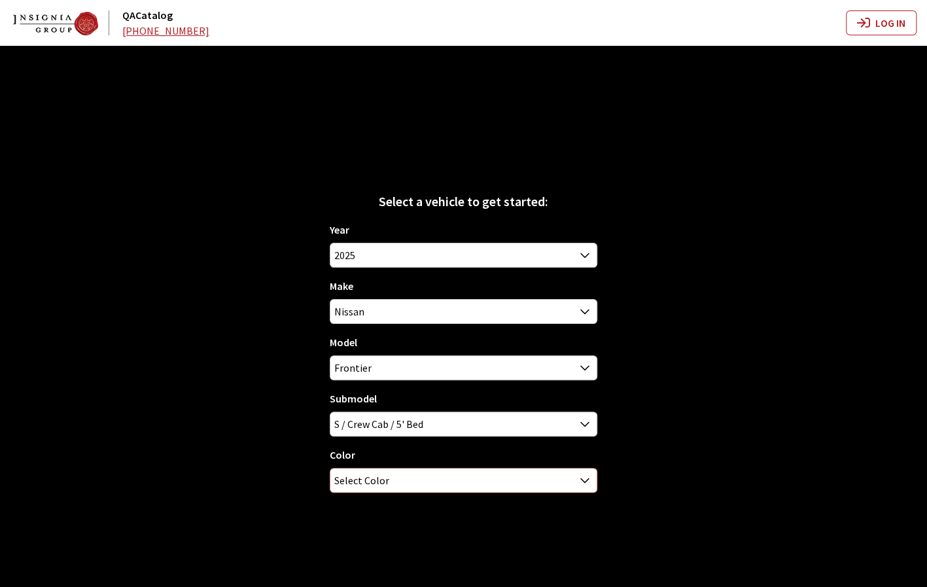
click at [518, 489] on span "Select Color" at bounding box center [463, 480] width 266 height 24
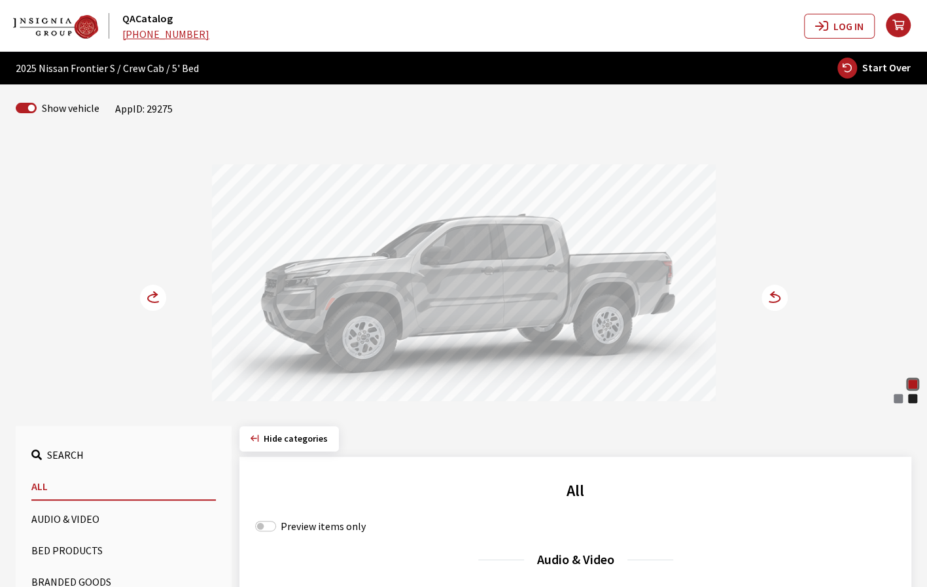
click at [773, 301] on icon at bounding box center [773, 298] width 14 height 8
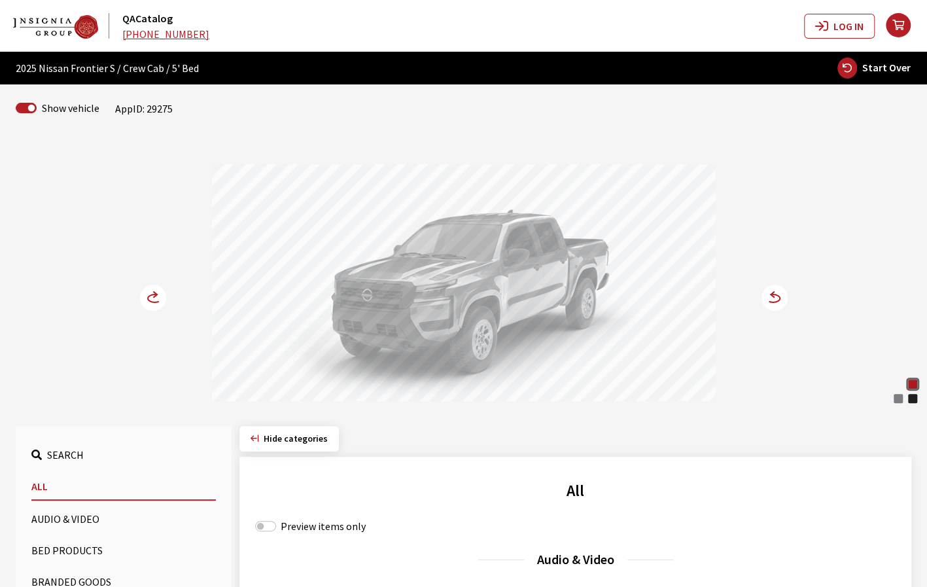
click at [897, 384] on div "Glacier White" at bounding box center [897, 383] width 13 height 13
click at [150, 295] on circle at bounding box center [153, 297] width 26 height 26
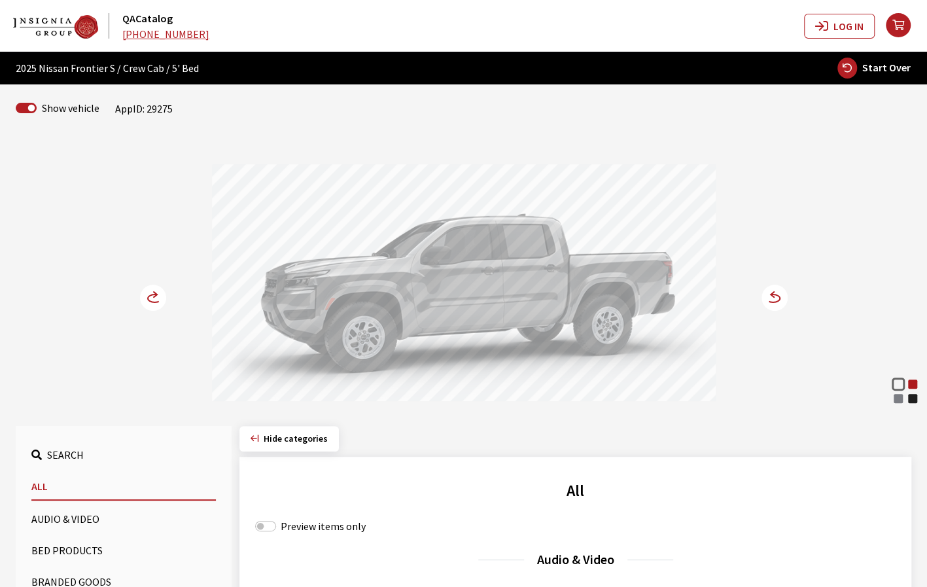
click at [150, 297] on circle at bounding box center [153, 297] width 26 height 26
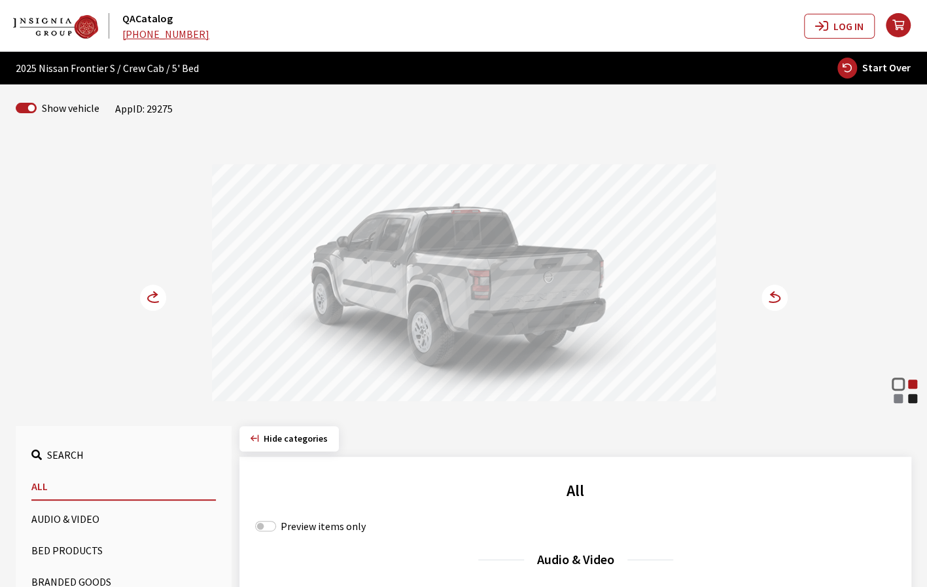
click at [876, 74] on button "Start Over" at bounding box center [873, 68] width 75 height 22
select select
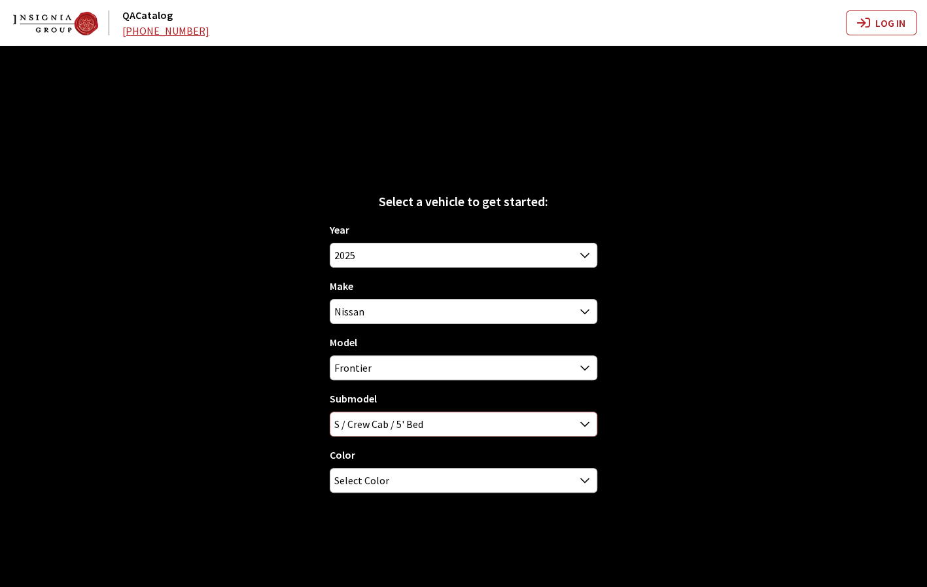
click at [472, 428] on span "S / Crew Cab / 5' Bed" at bounding box center [463, 424] width 266 height 24
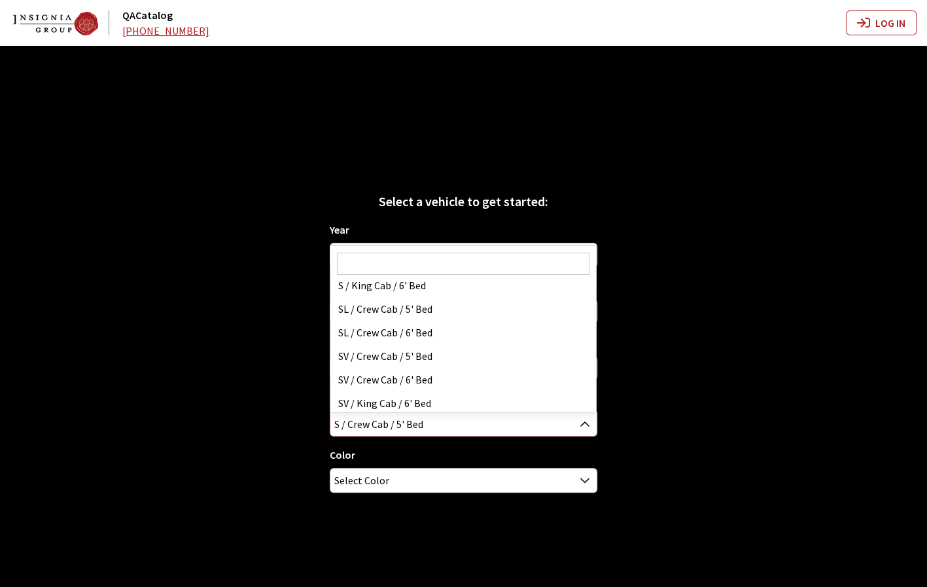
scroll to position [105, 0]
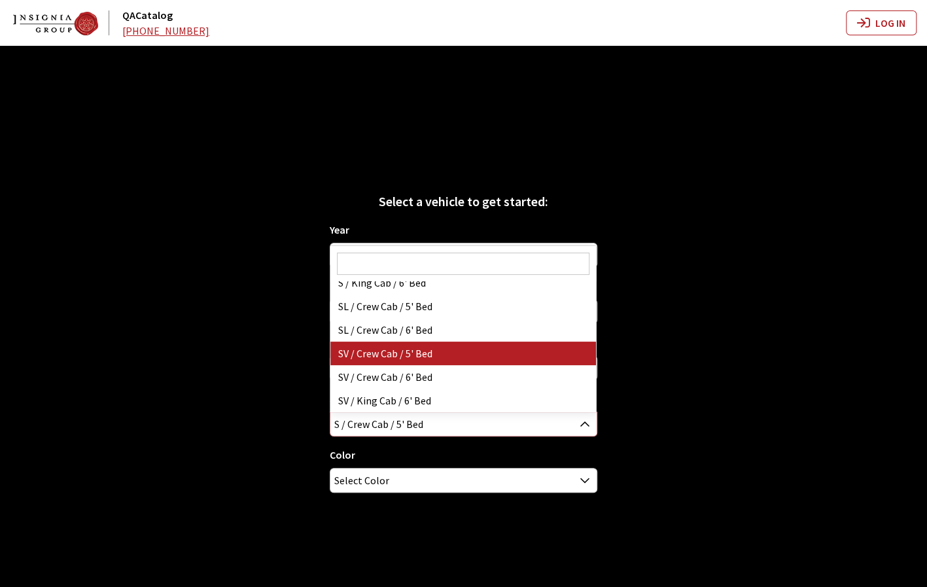
select select "3148"
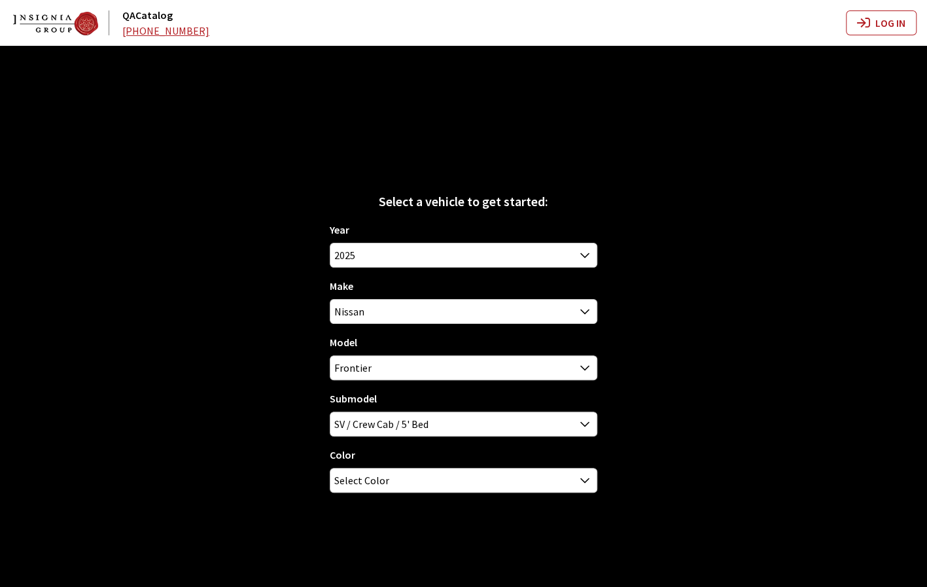
click at [420, 493] on div "Year 2026 2025 2024 2023 2022 2021 2020 2019 2018 2017 2016 2015 2014 2013 2012…" at bounding box center [463, 362] width 267 height 281
click at [420, 483] on span "Select Color" at bounding box center [463, 480] width 266 height 24
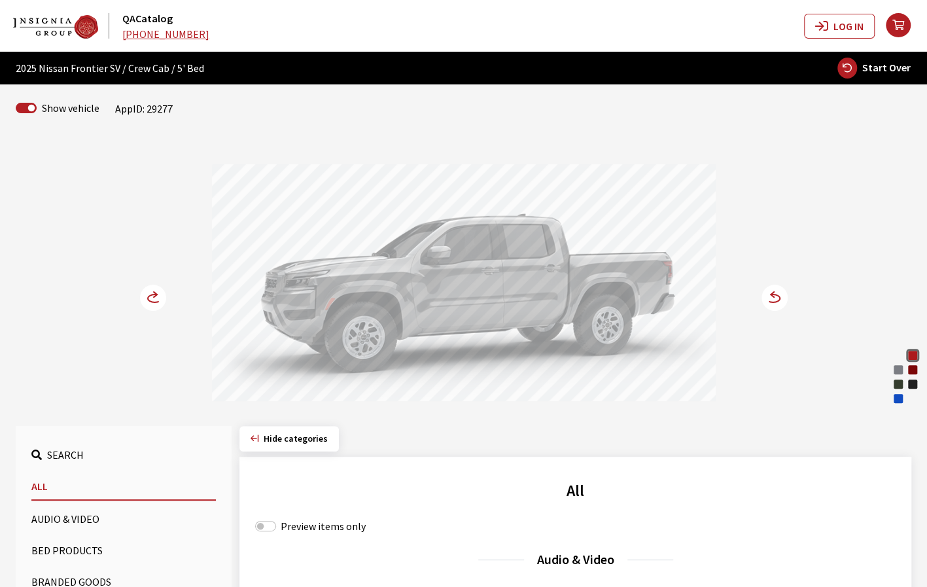
click at [783, 296] on circle at bounding box center [774, 297] width 26 height 26
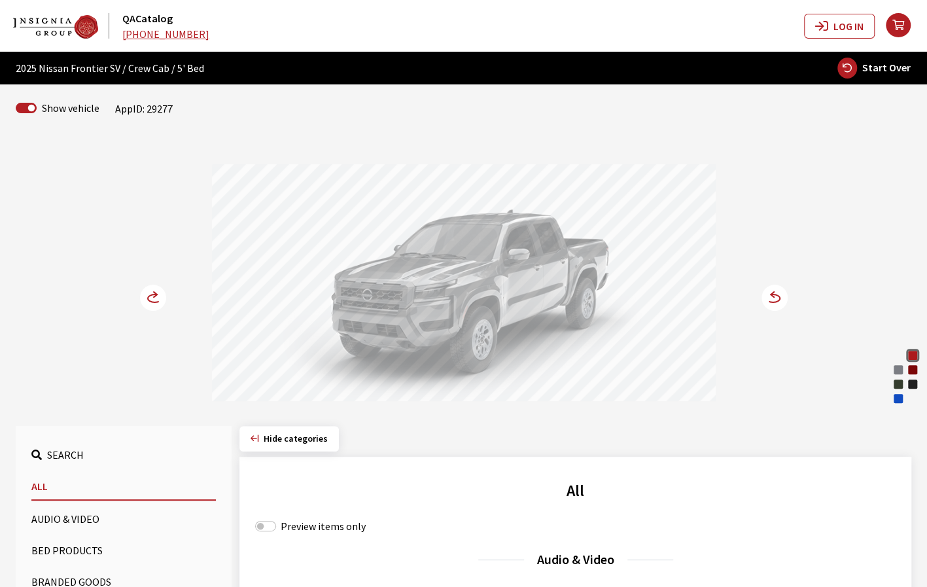
click at [153, 294] on icon at bounding box center [155, 298] width 14 height 8
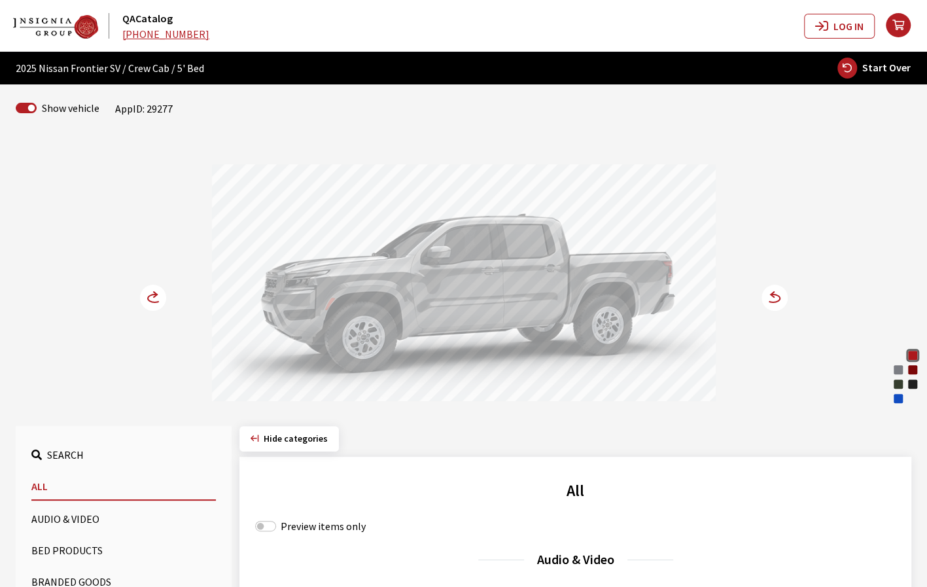
click at [153, 298] on circle at bounding box center [153, 297] width 26 height 26
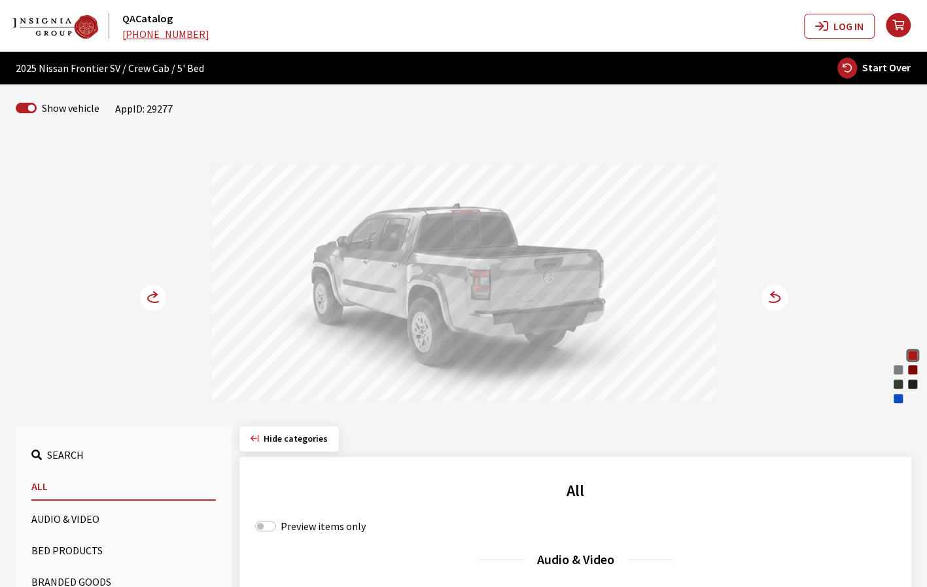
click at [893, 71] on span "Start Over" at bounding box center [886, 67] width 48 height 13
select select
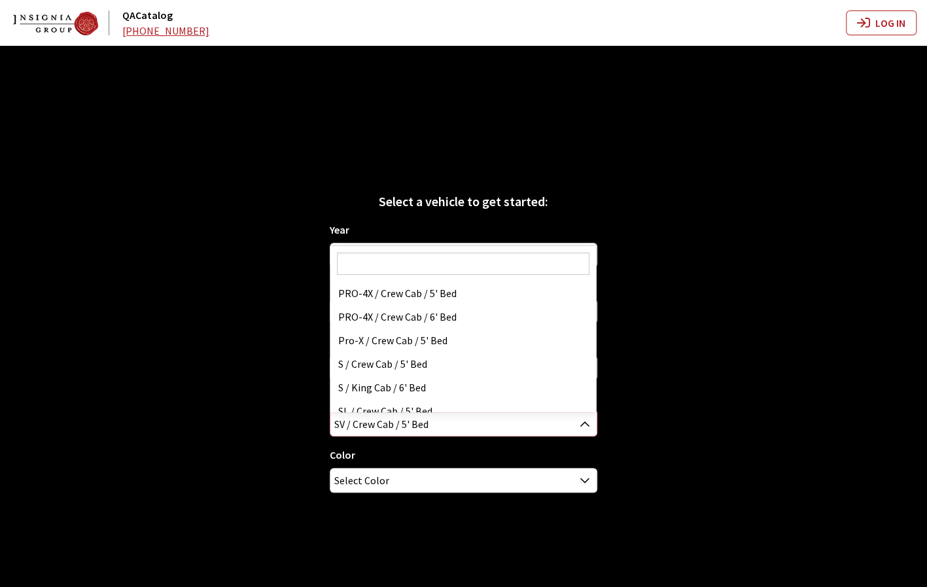
click at [580, 416] on b at bounding box center [580, 416] width 0 height 0
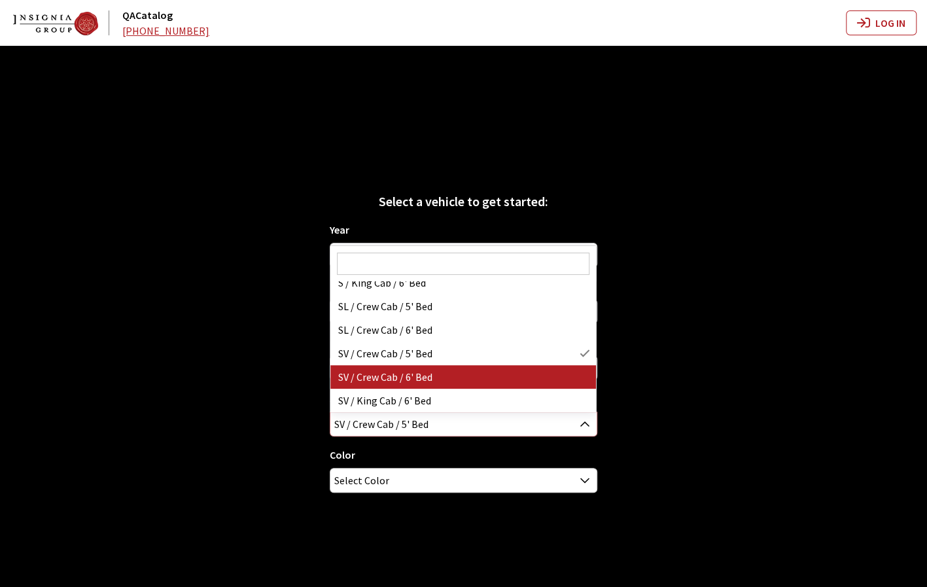
scroll to position [0, 0]
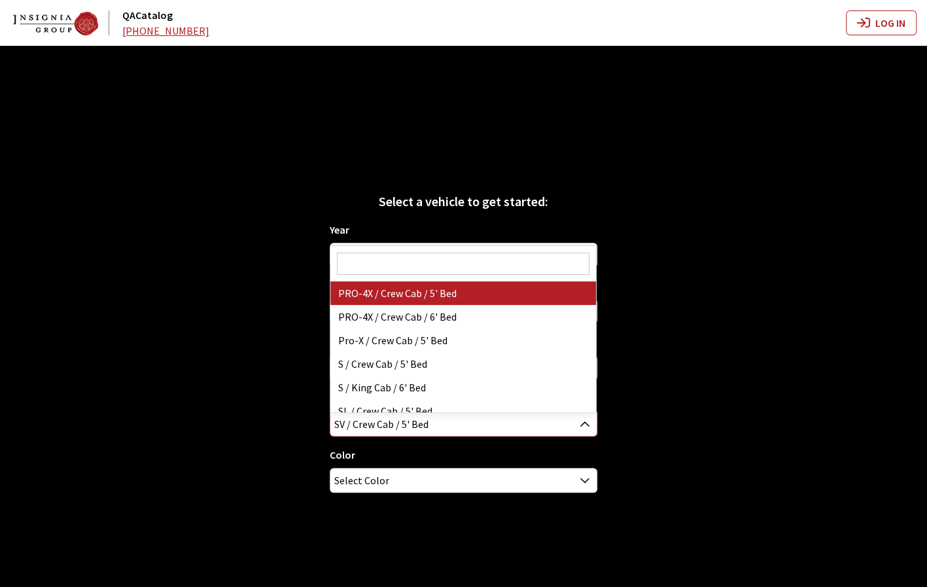
select select "3150"
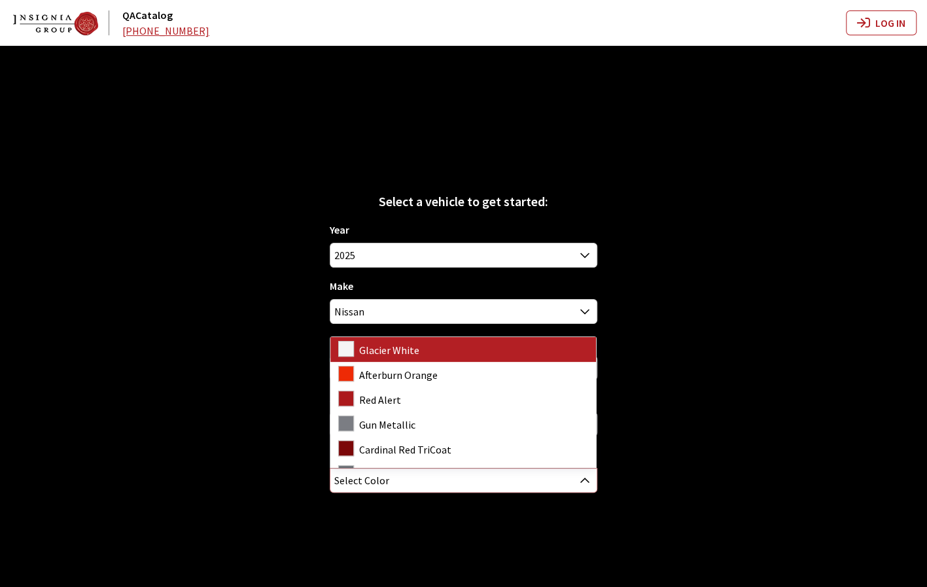
click at [476, 480] on span "Select Color" at bounding box center [463, 480] width 266 height 24
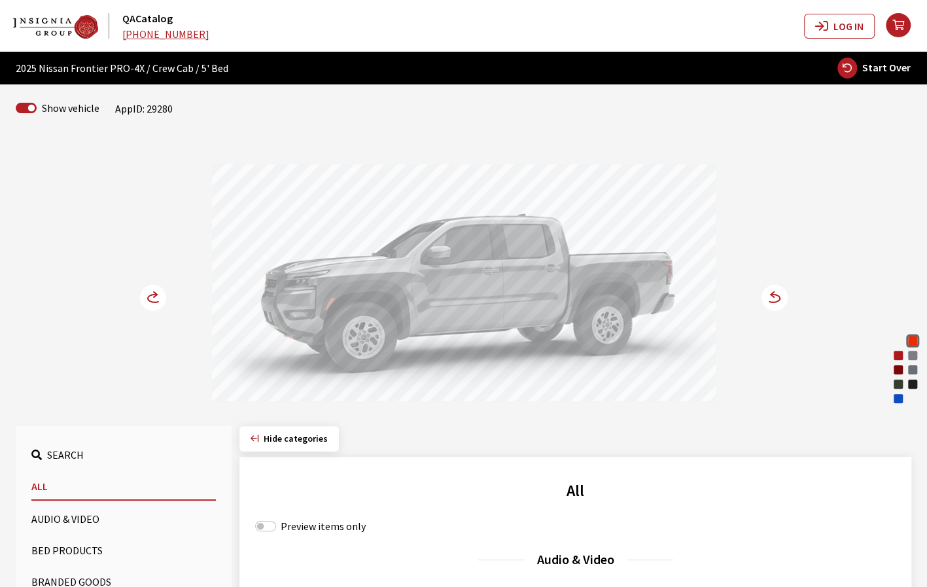
click at [776, 305] on circle at bounding box center [774, 297] width 26 height 26
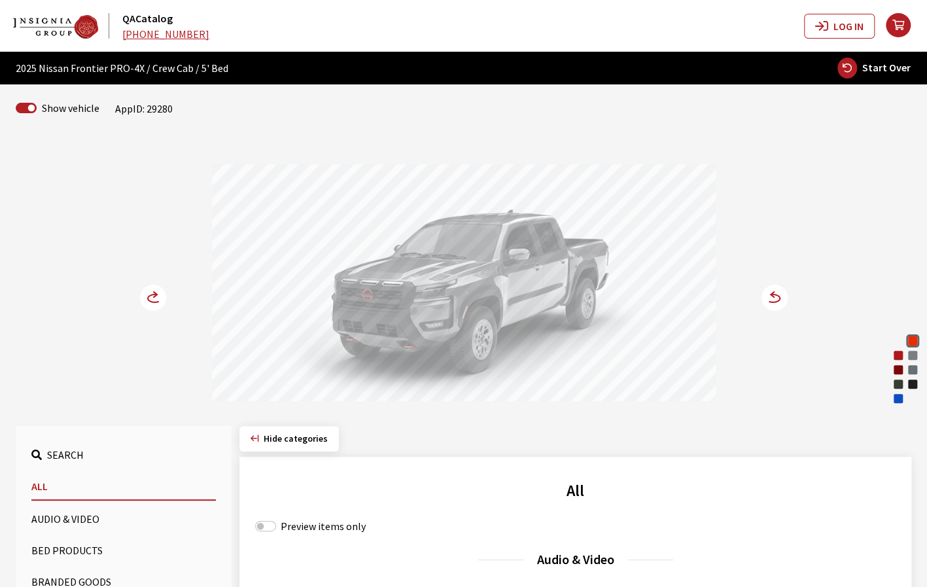
click at [770, 300] on circle at bounding box center [774, 297] width 26 height 26
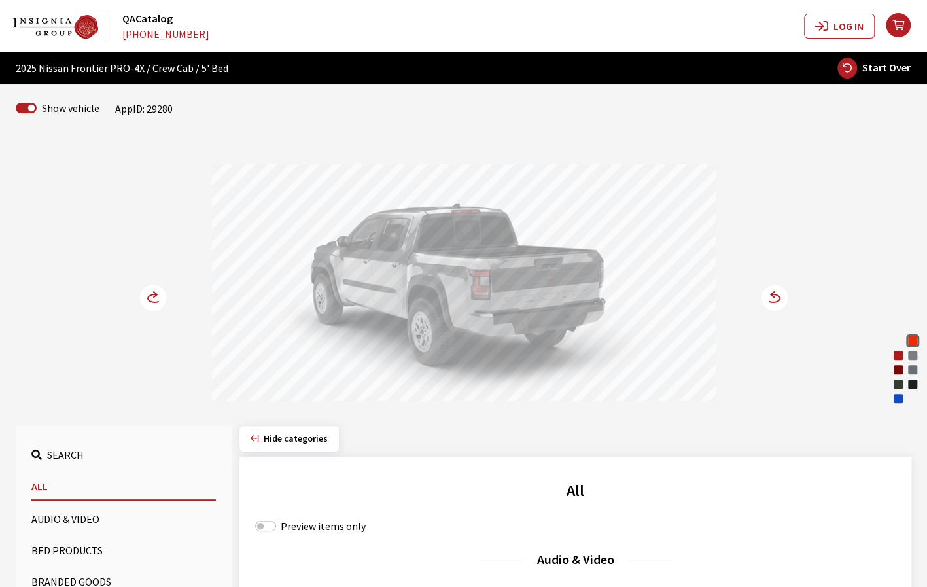
click at [886, 58] on button "Start Over" at bounding box center [873, 68] width 75 height 22
select select
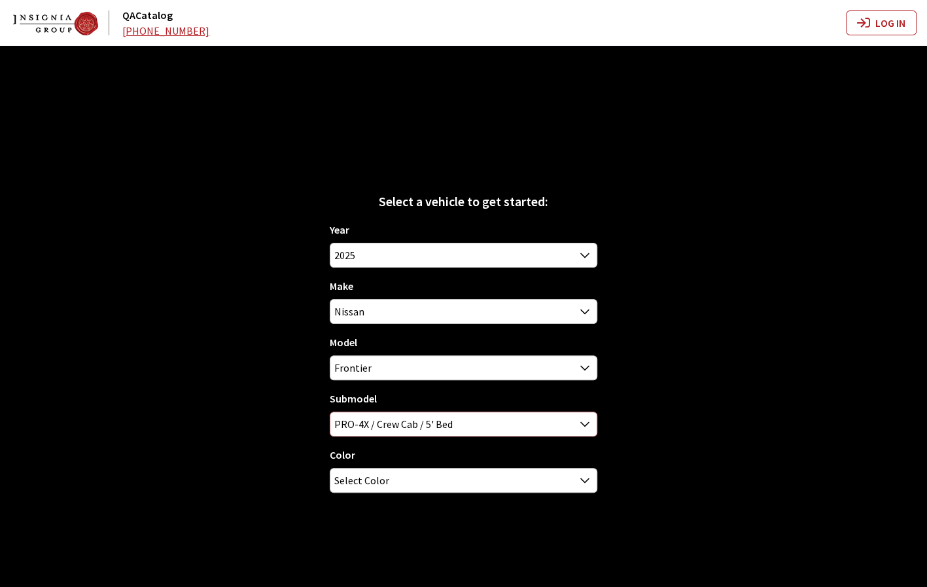
click at [580, 416] on b at bounding box center [580, 416] width 0 height 0
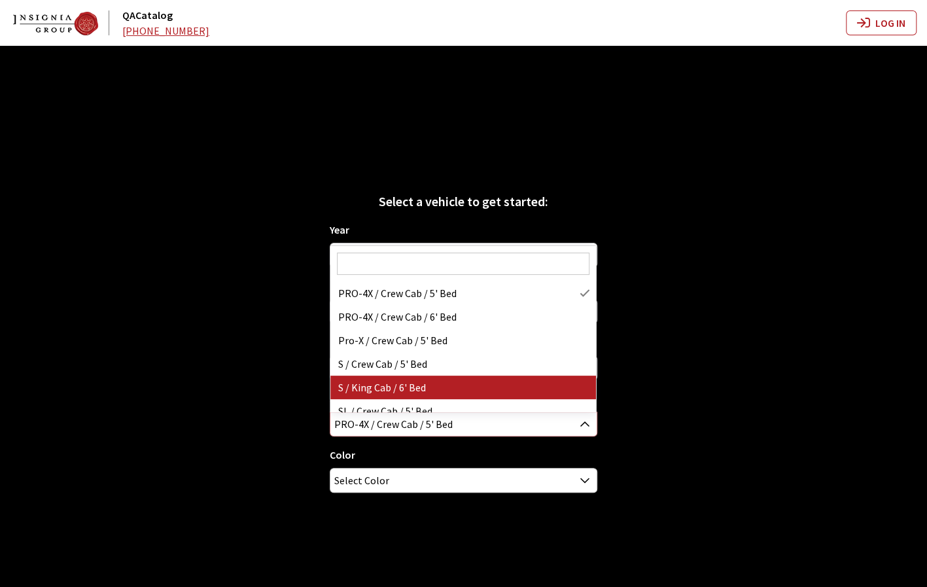
select select "3151"
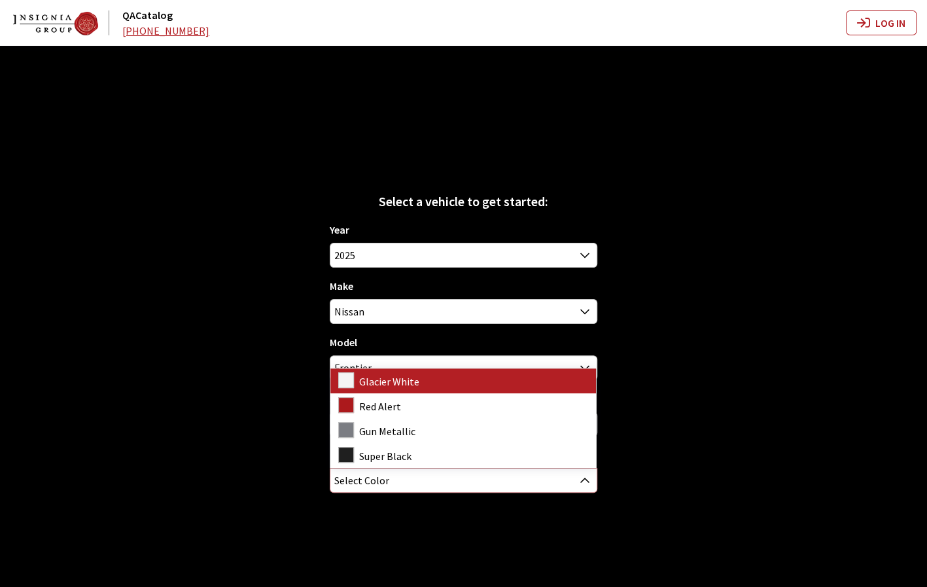
click at [554, 469] on span "Select Color" at bounding box center [463, 480] width 266 height 24
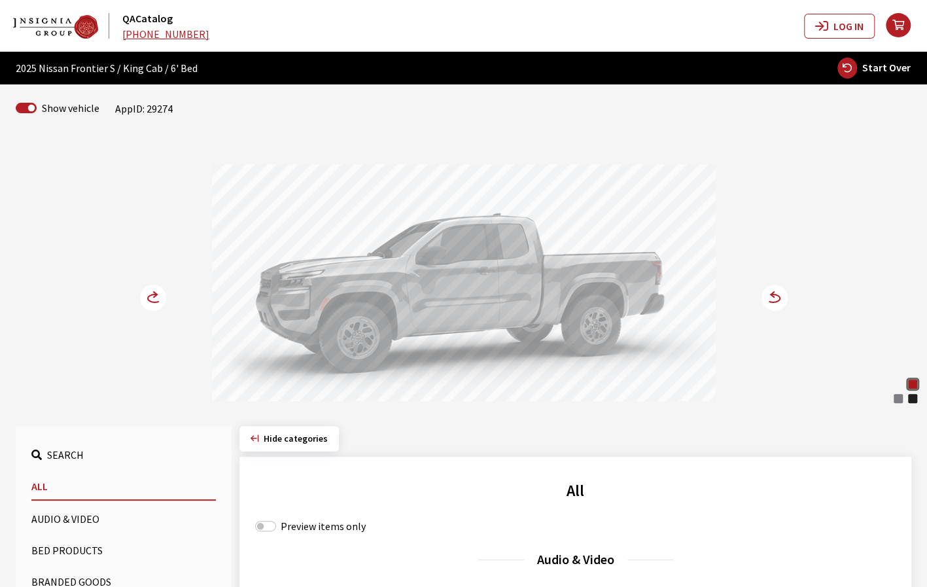
click at [897, 384] on div "Glacier White" at bounding box center [897, 383] width 13 height 13
click at [778, 298] on circle at bounding box center [774, 297] width 26 height 26
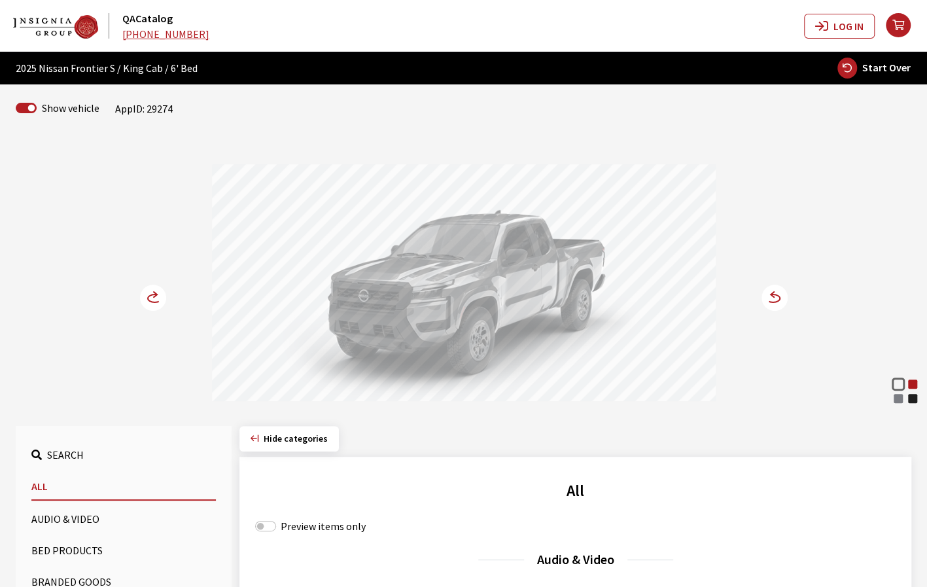
click at [150, 303] on circle at bounding box center [153, 297] width 26 height 26
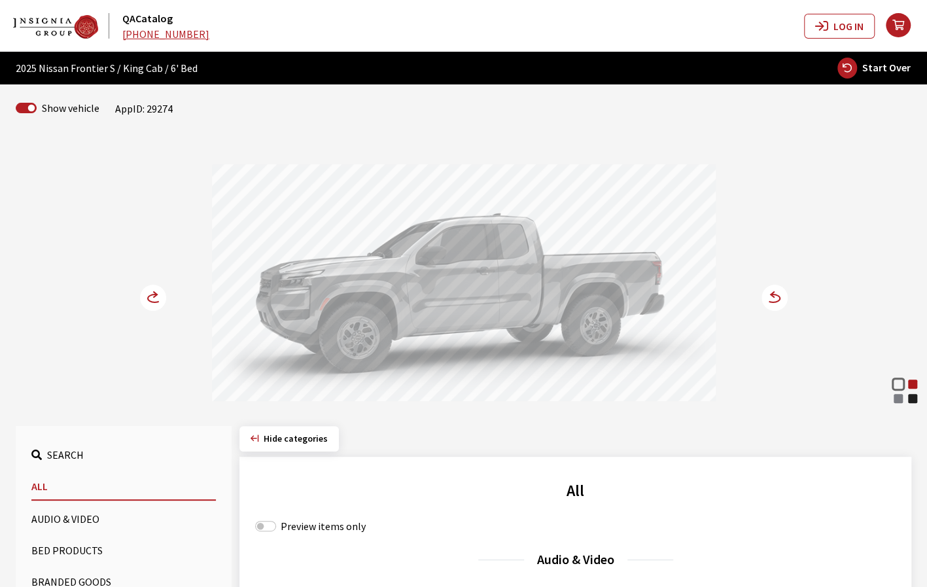
click at [157, 295] on icon at bounding box center [160, 298] width 9 height 11
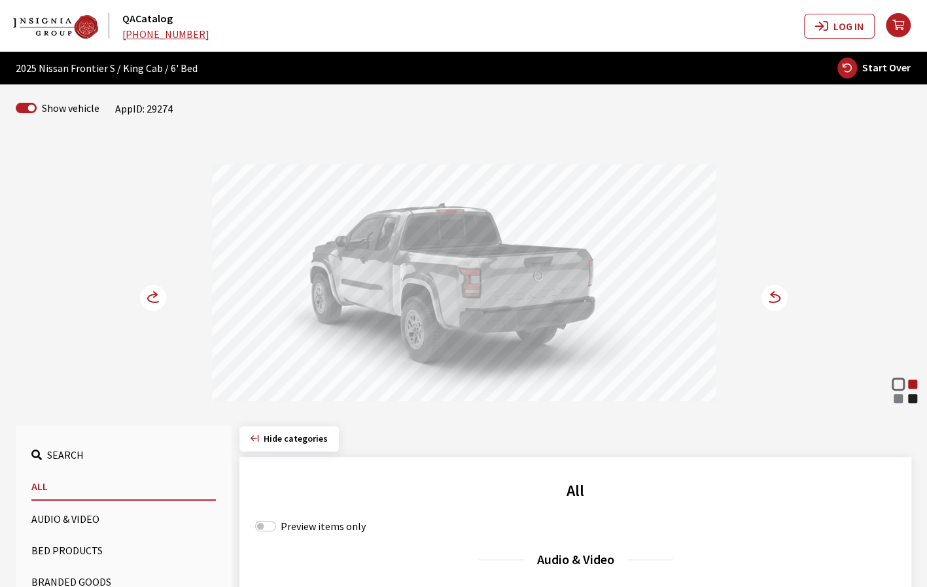
click at [863, 68] on button "Start Over" at bounding box center [873, 68] width 75 height 22
select select
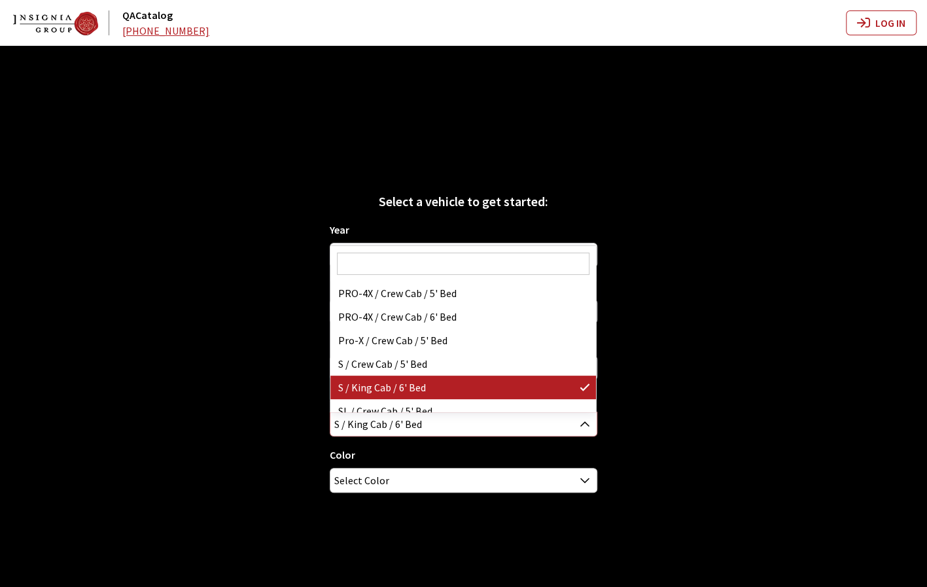
click at [579, 417] on span at bounding box center [585, 423] width 22 height 22
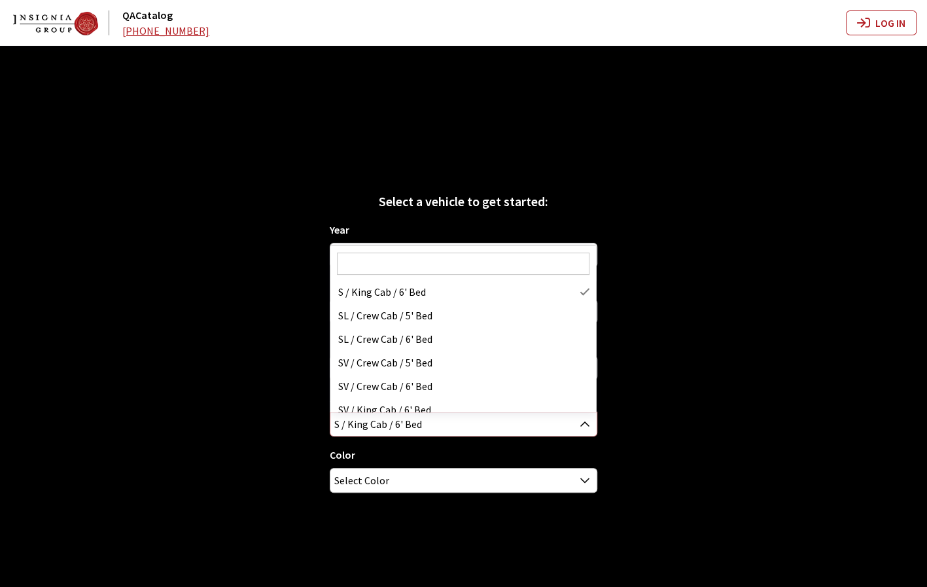
scroll to position [105, 0]
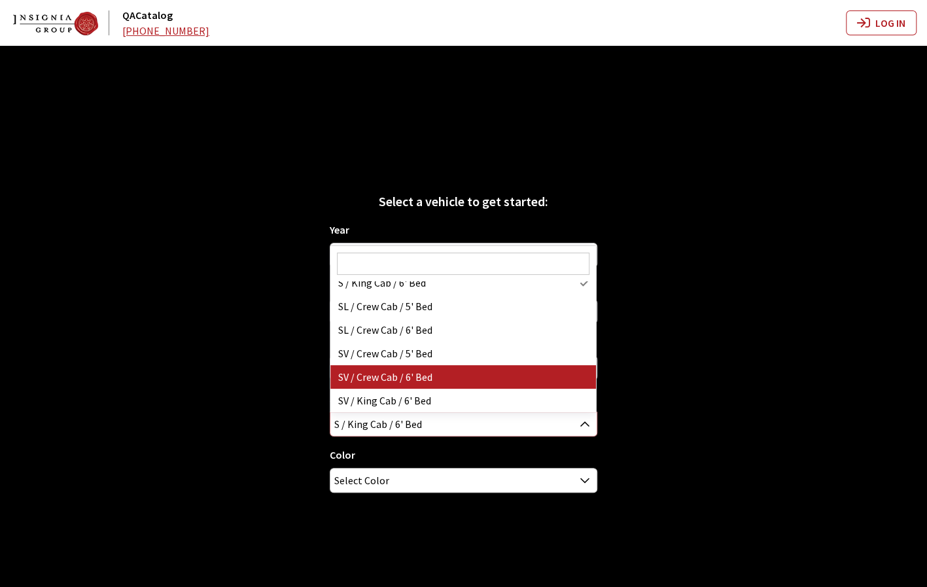
select select "3153"
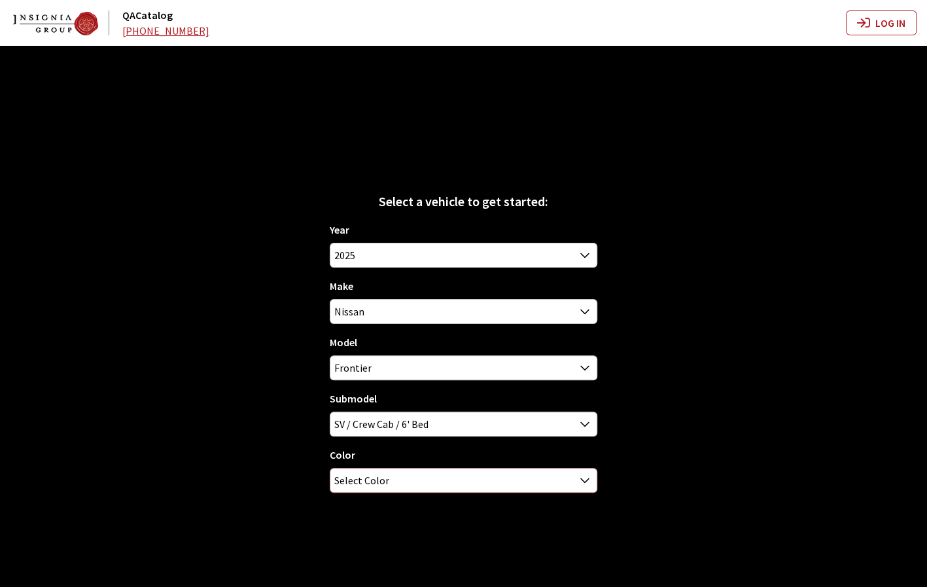
click at [498, 481] on span "Select Color" at bounding box center [463, 480] width 266 height 24
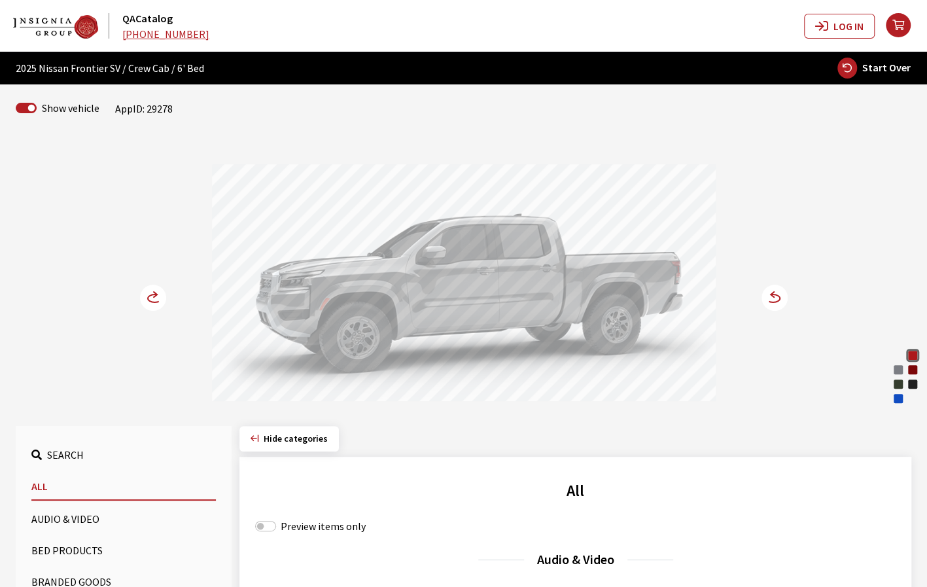
click at [780, 298] on icon at bounding box center [773, 298] width 14 height 8
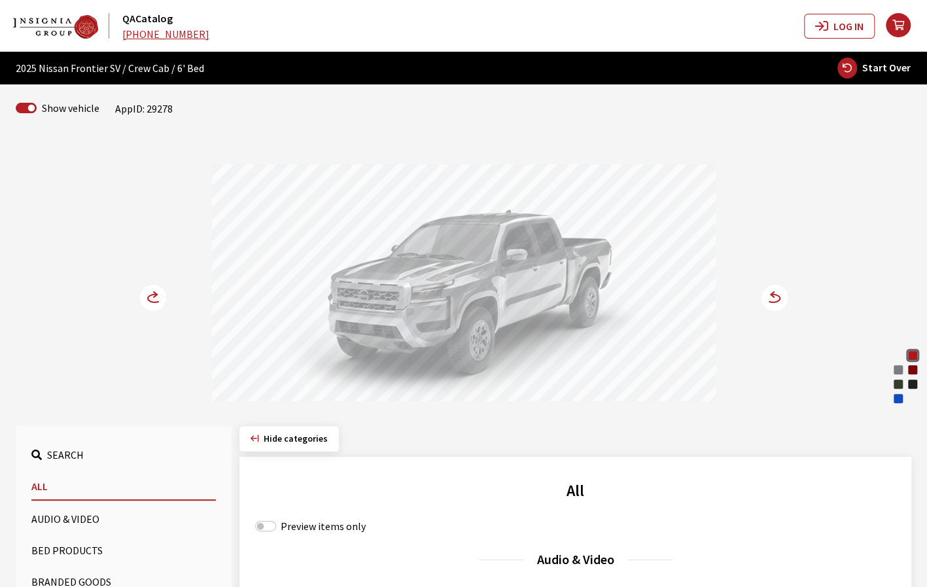
click at [867, 65] on span "Start Over" at bounding box center [886, 67] width 48 height 13
select select
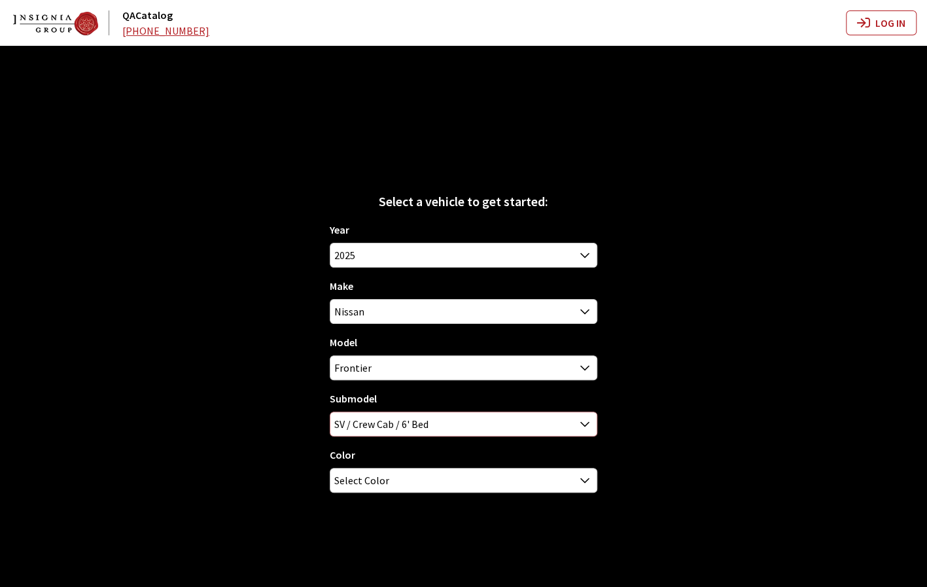
click at [445, 416] on span "SV / Crew Cab / 6' Bed" at bounding box center [463, 424] width 266 height 24
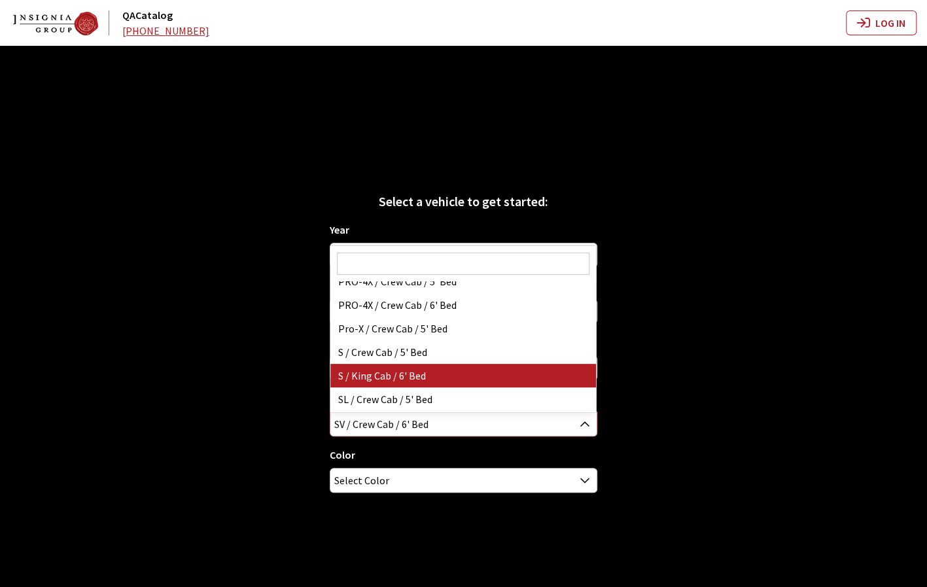
scroll to position [0, 0]
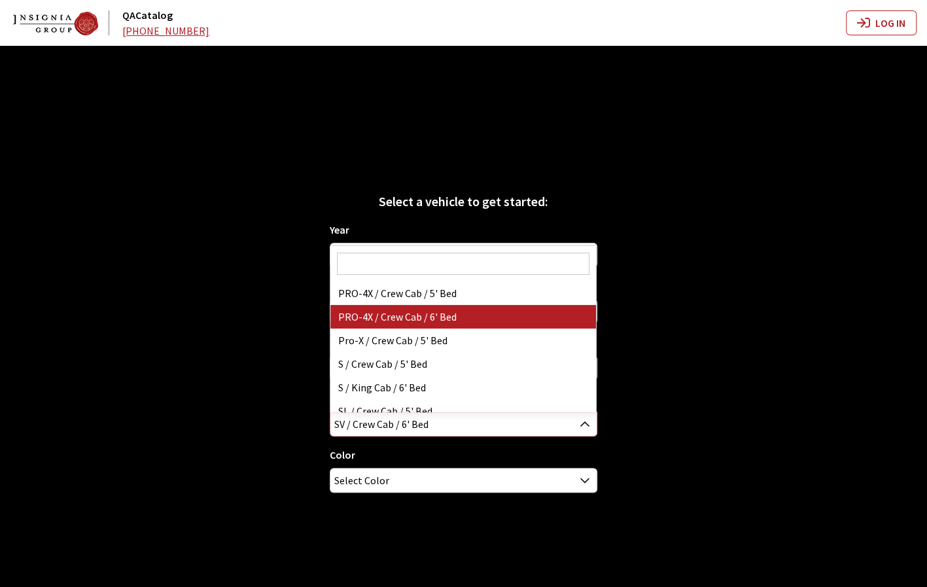
select select "4600"
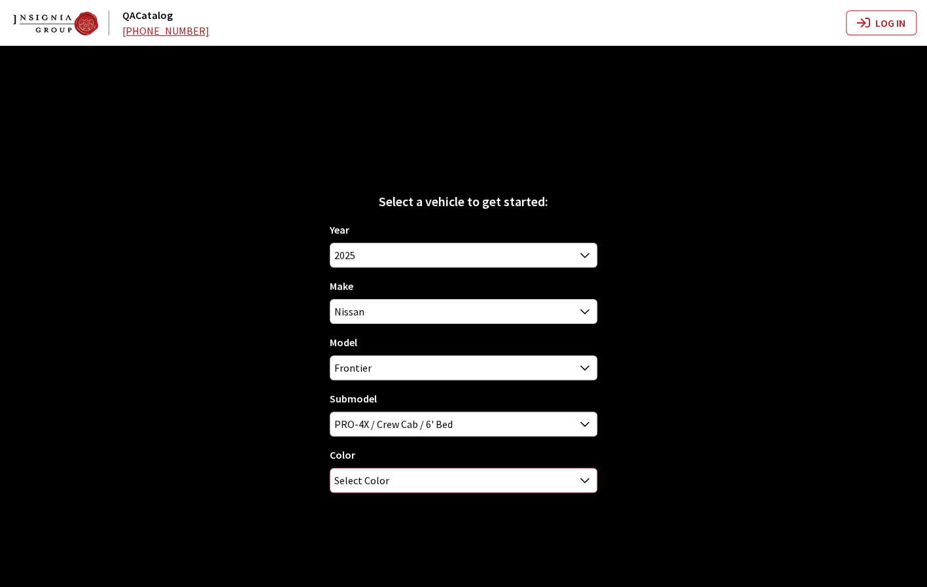
click at [417, 474] on span "Select Color" at bounding box center [463, 480] width 266 height 24
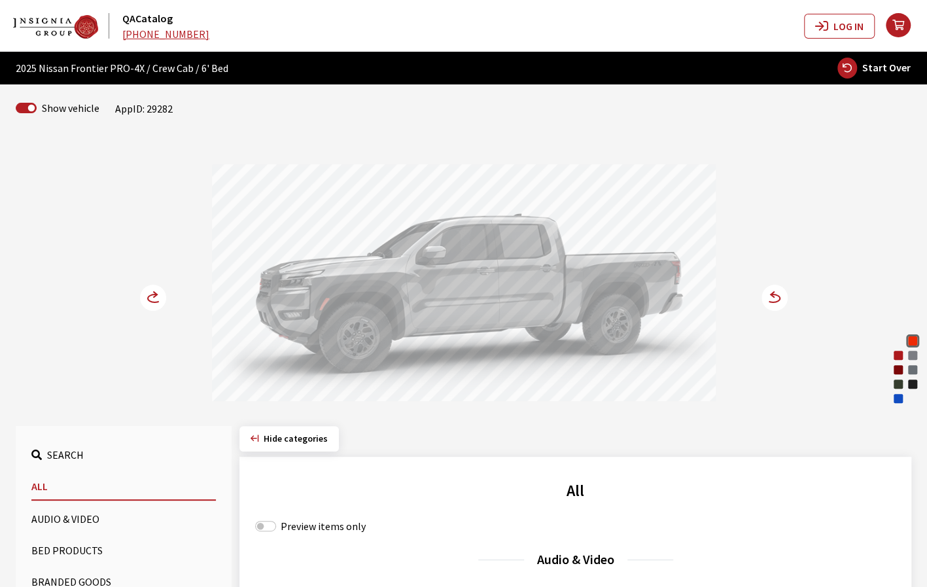
click at [775, 301] on icon at bounding box center [773, 298] width 14 height 8
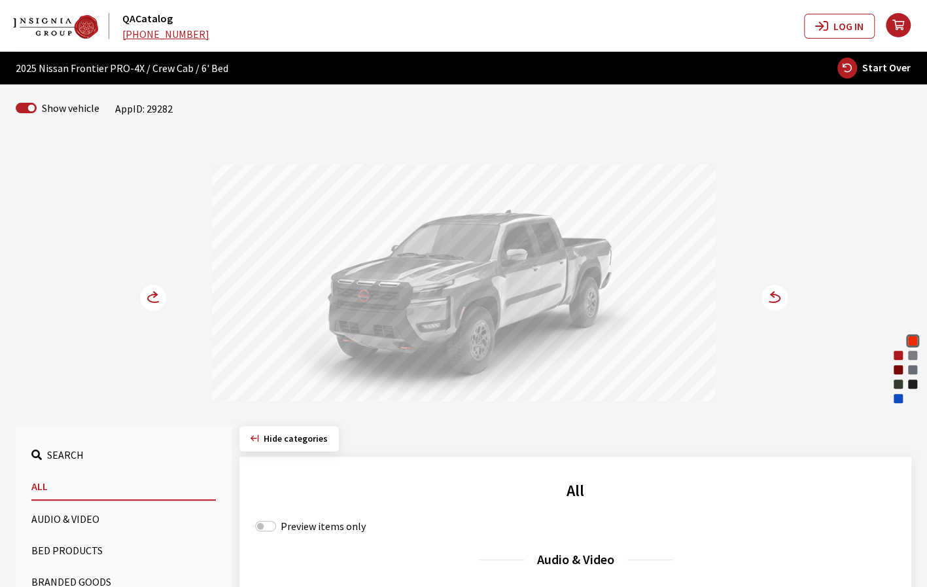
drag, startPoint x: 384, startPoint y: 296, endPoint x: 453, endPoint y: 298, distance: 69.3
click at [409, 296] on div at bounding box center [464, 284] width 504 height 241
click at [145, 298] on circle at bounding box center [153, 297] width 26 height 26
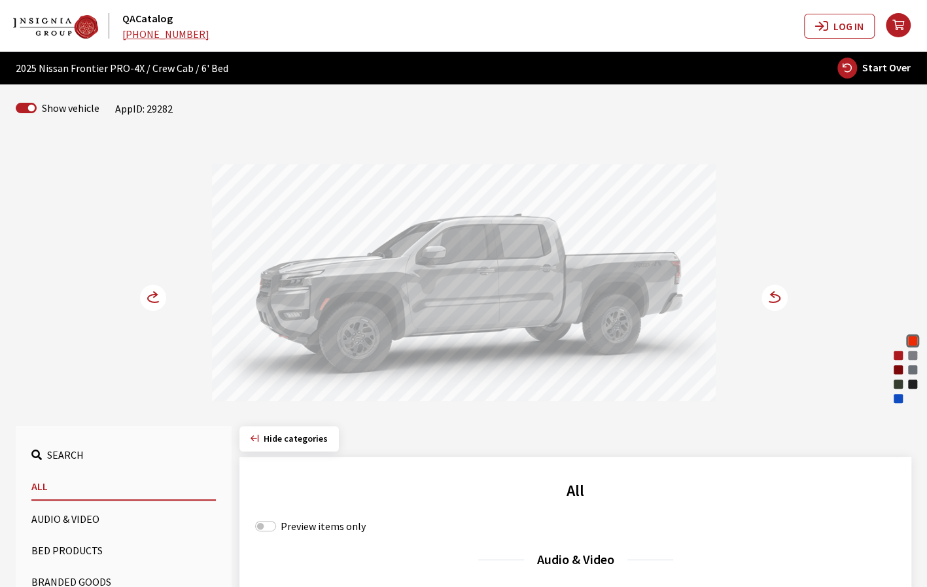
click at [145, 298] on circle at bounding box center [153, 297] width 26 height 26
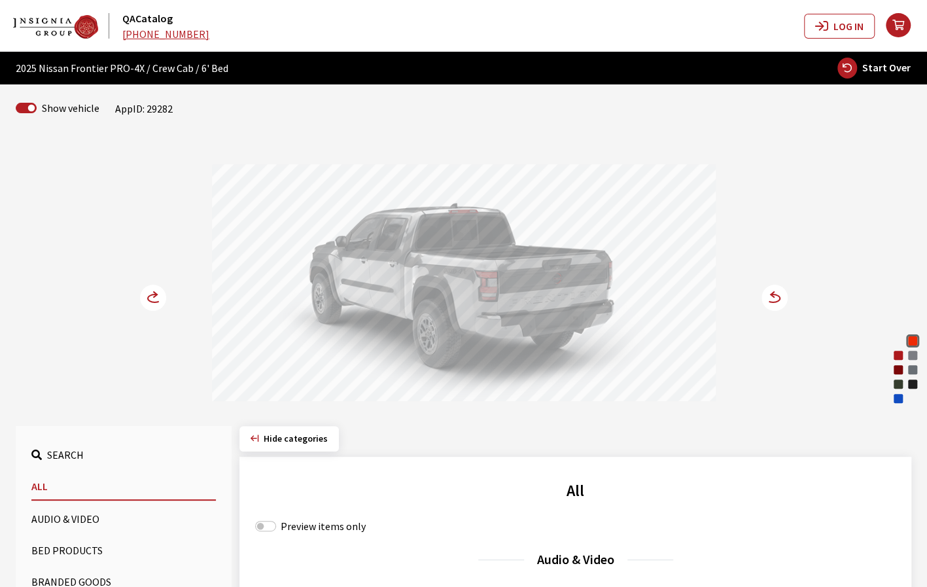
click at [899, 65] on span "Start Over" at bounding box center [886, 67] width 48 height 13
select select
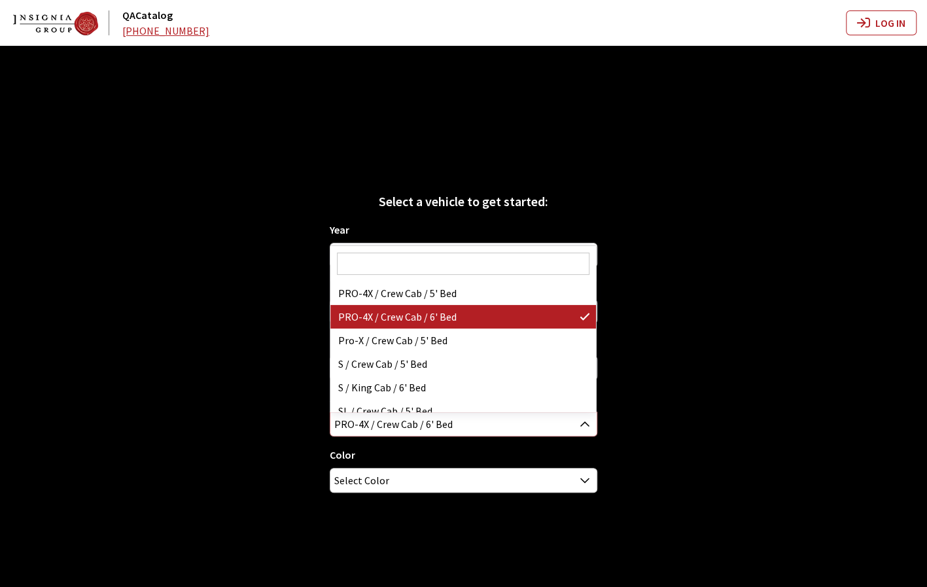
click at [561, 426] on span "PRO-4X / Crew Cab / 6' Bed" at bounding box center [463, 424] width 266 height 24
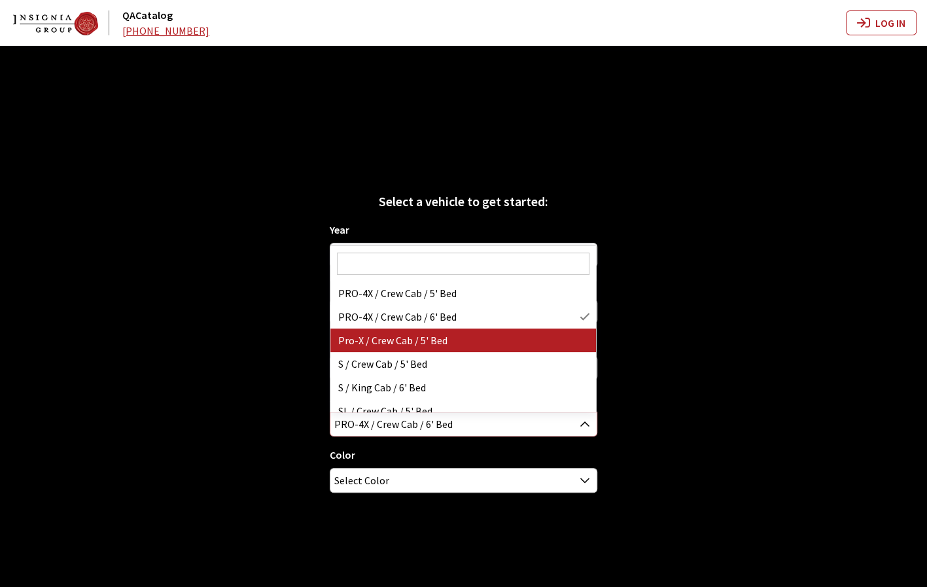
select select "3887"
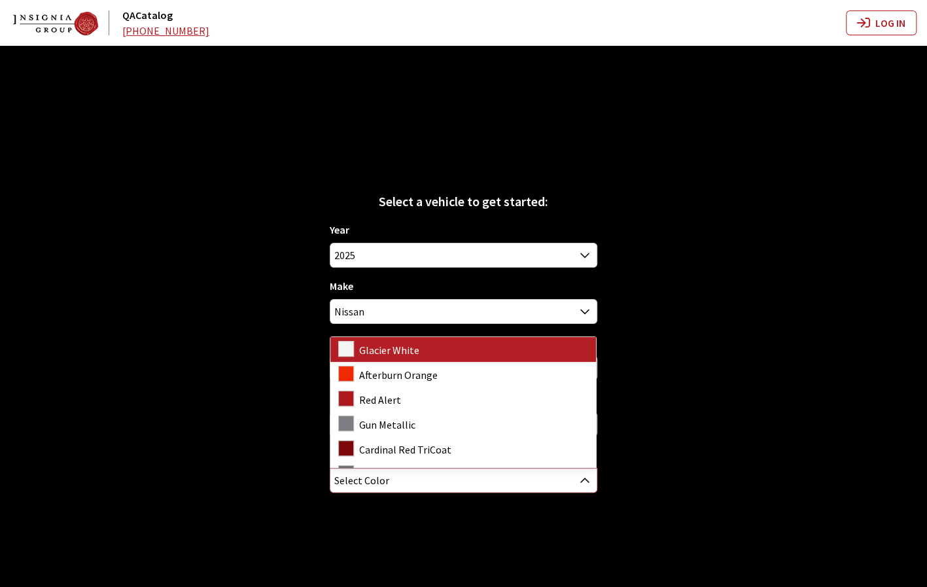
click at [500, 490] on span "Select Color" at bounding box center [463, 480] width 266 height 24
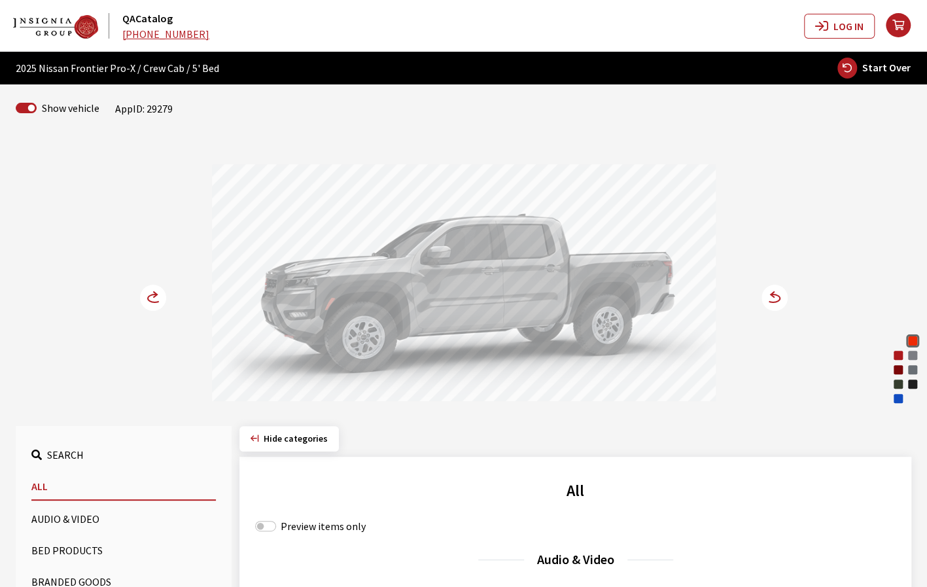
click at [777, 298] on circle at bounding box center [774, 297] width 26 height 26
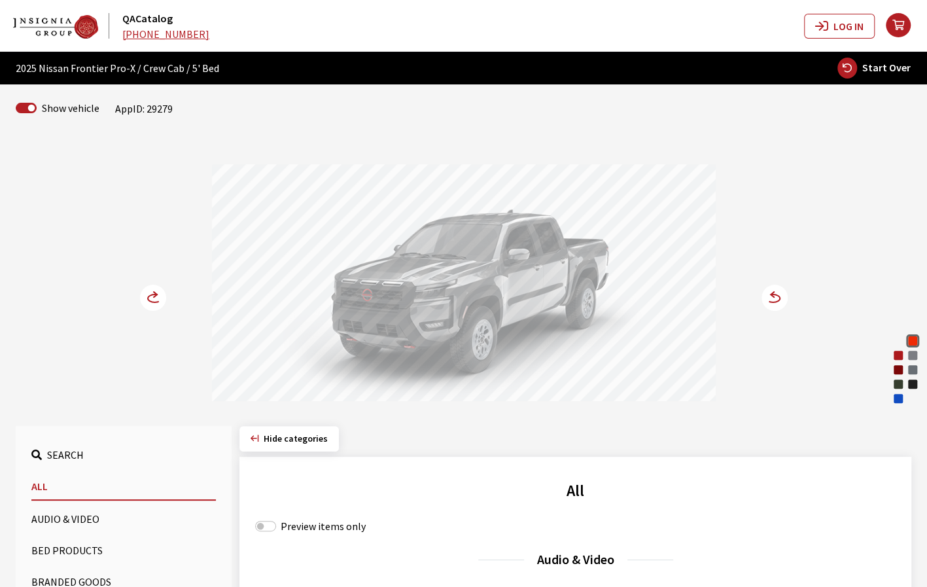
click at [150, 293] on circle at bounding box center [153, 297] width 26 height 26
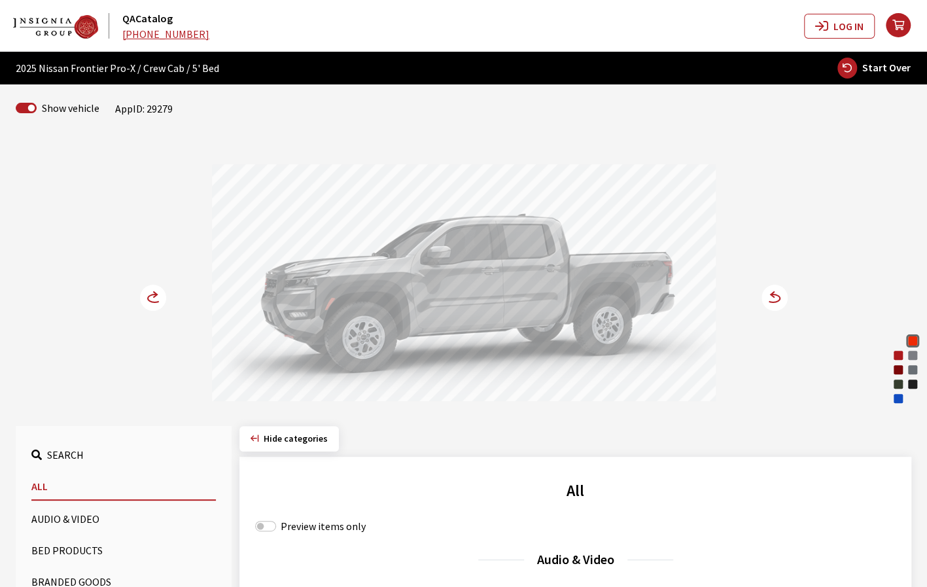
click at [140, 298] on circle at bounding box center [153, 297] width 26 height 26
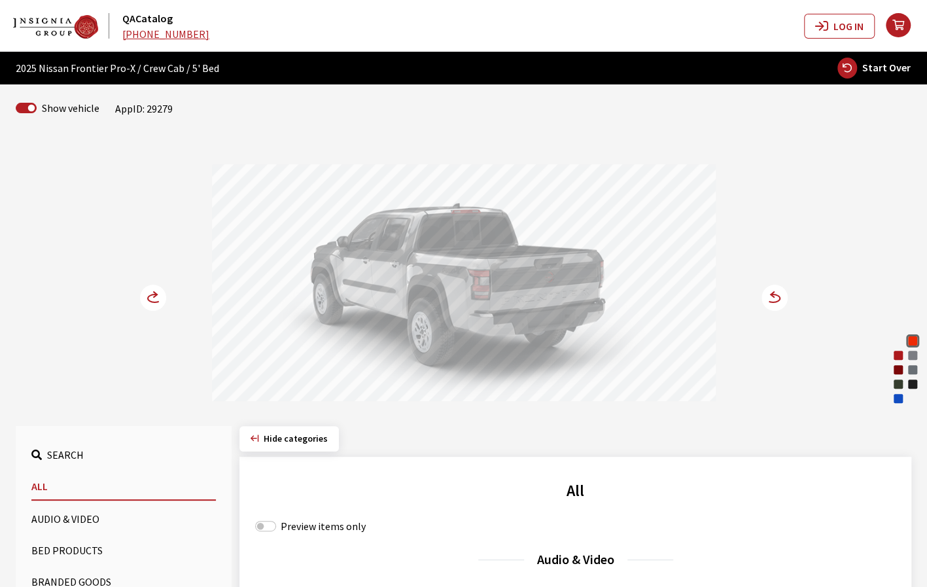
click at [872, 74] on button "Start Over" at bounding box center [873, 68] width 75 height 22
select select
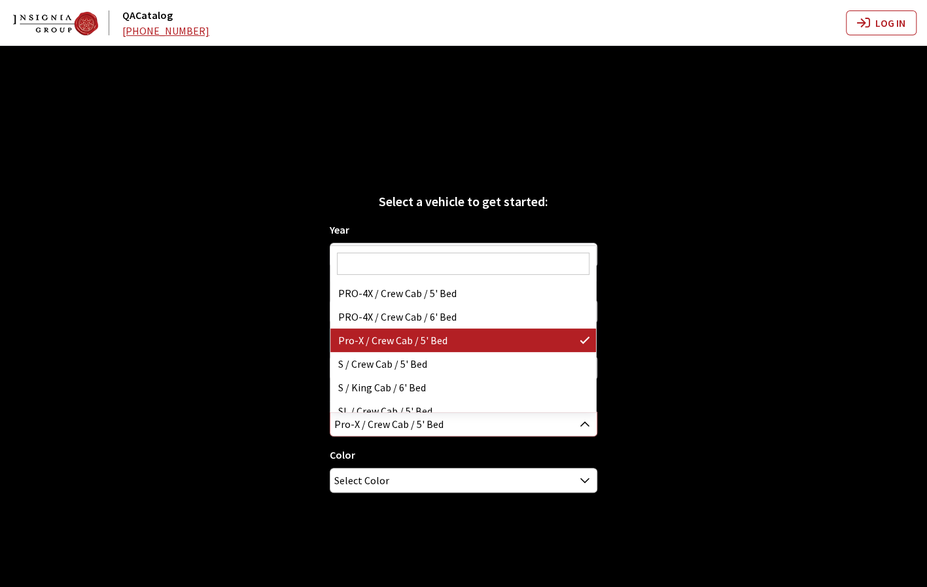
click at [517, 426] on span "Pro-X / Crew Cab / 5' Bed" at bounding box center [463, 424] width 266 height 24
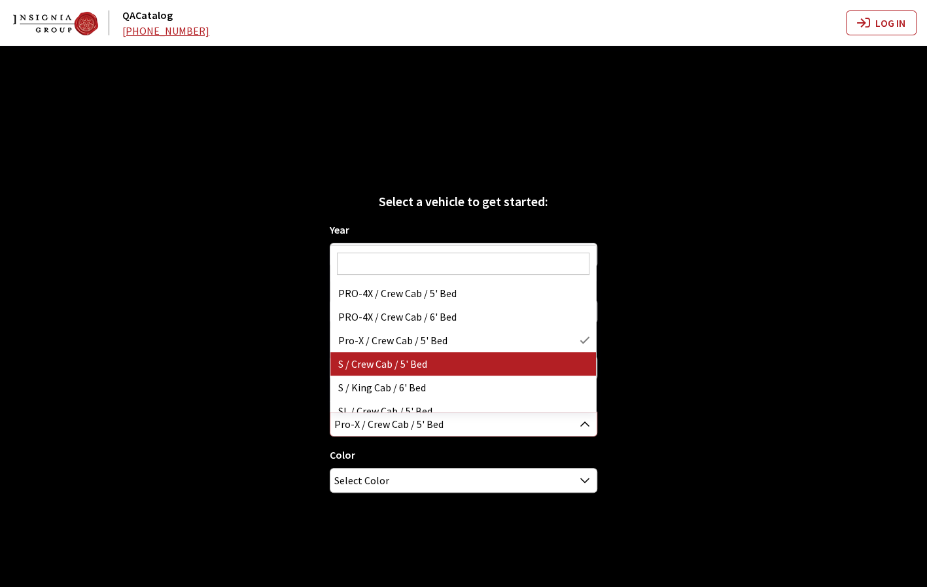
select select "3147"
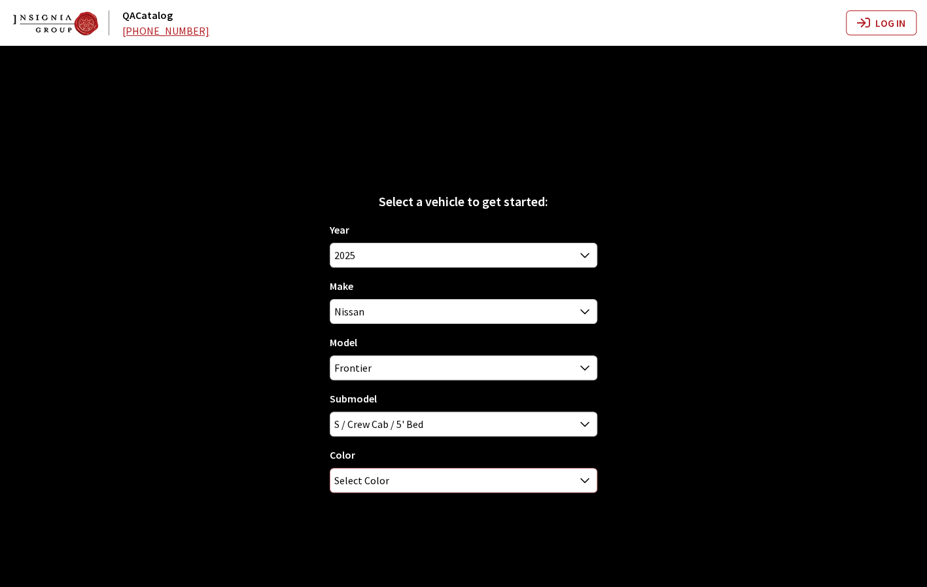
click at [527, 491] on span "Select Color" at bounding box center [463, 480] width 266 height 24
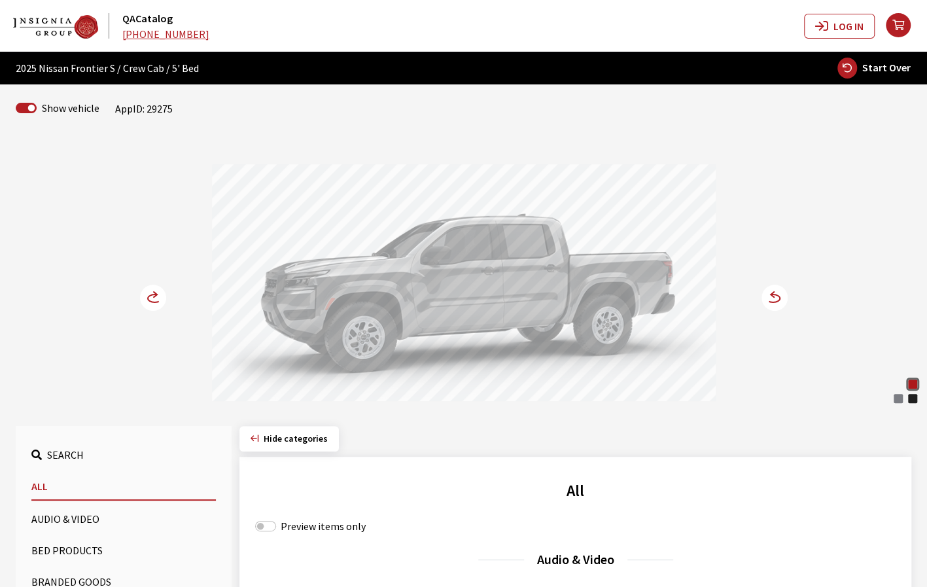
click at [871, 70] on span "Start Over" at bounding box center [886, 67] width 48 height 13
select select
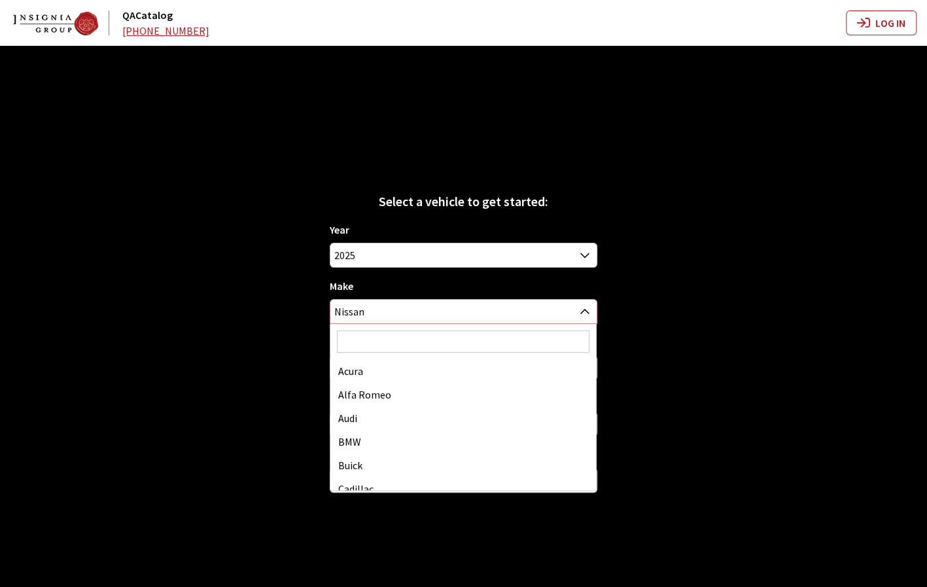
click at [539, 313] on span "Nissan" at bounding box center [463, 312] width 266 height 24
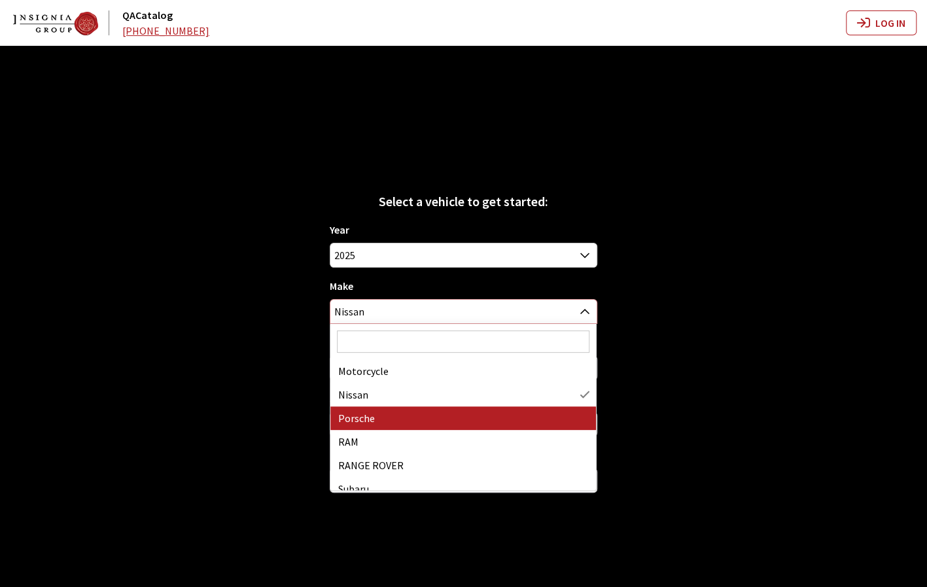
scroll to position [670, 0]
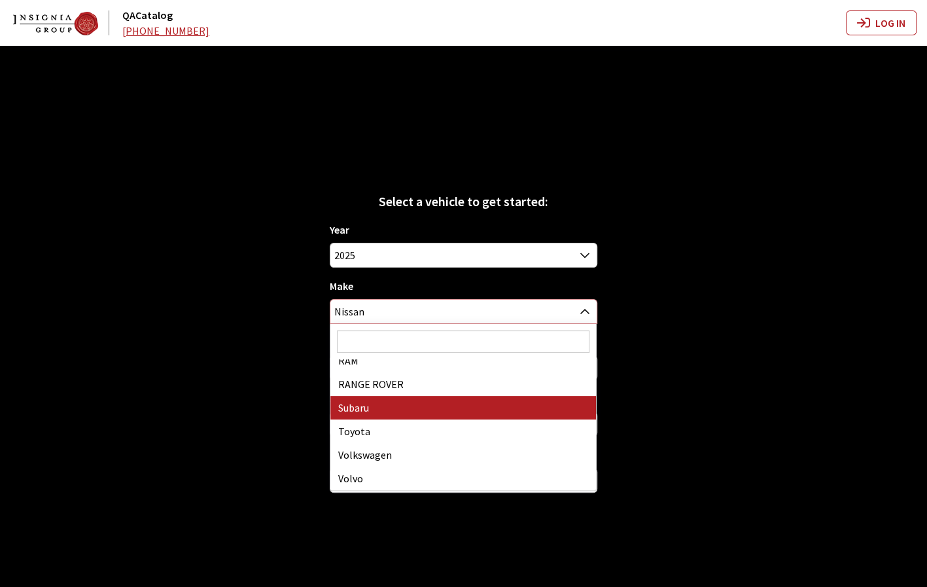
select select "28"
select select
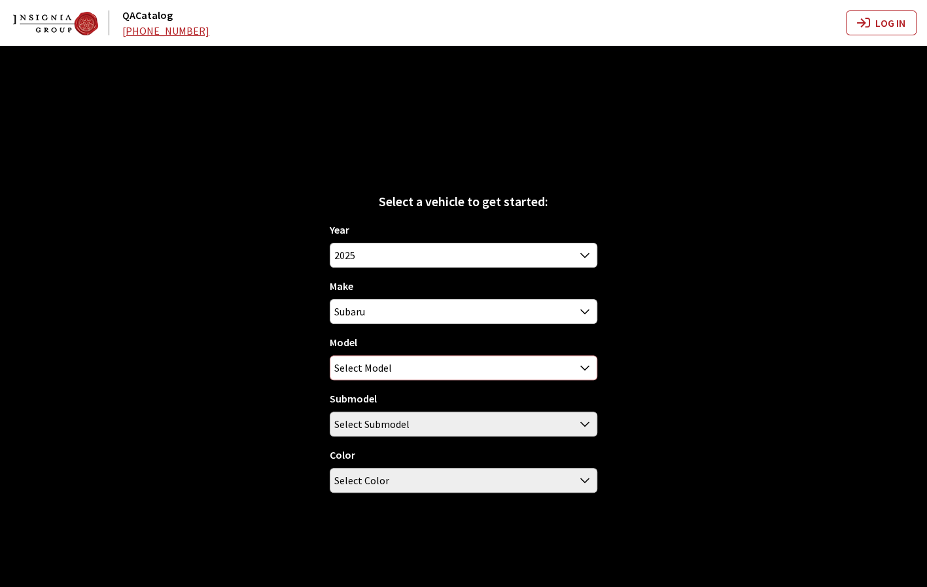
click at [461, 365] on span "Select Model" at bounding box center [463, 368] width 266 height 24
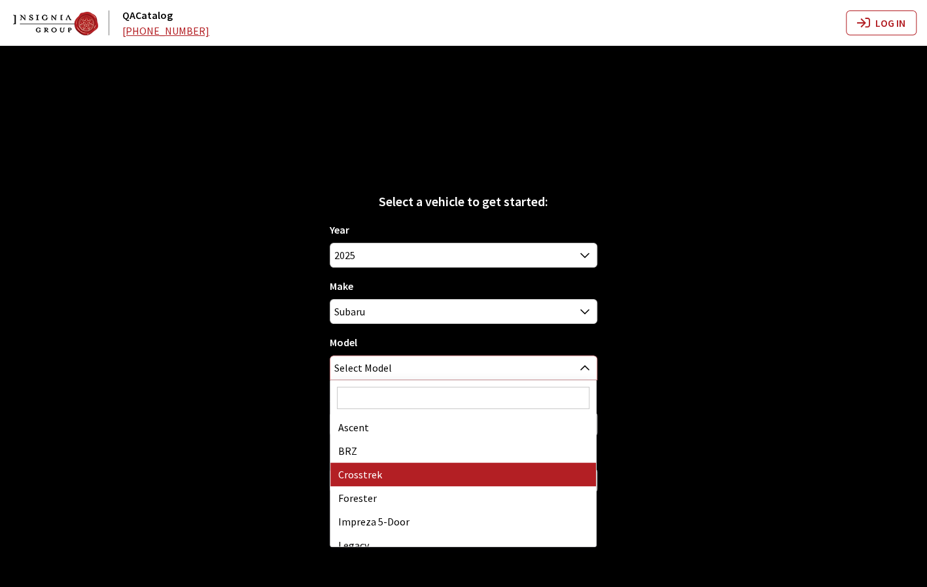
scroll to position [81, 0]
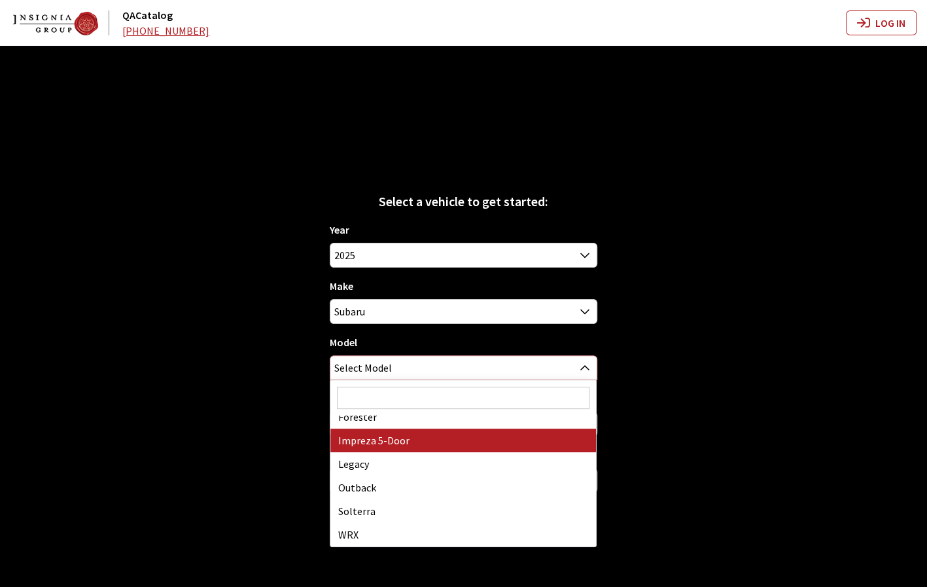
select select "359"
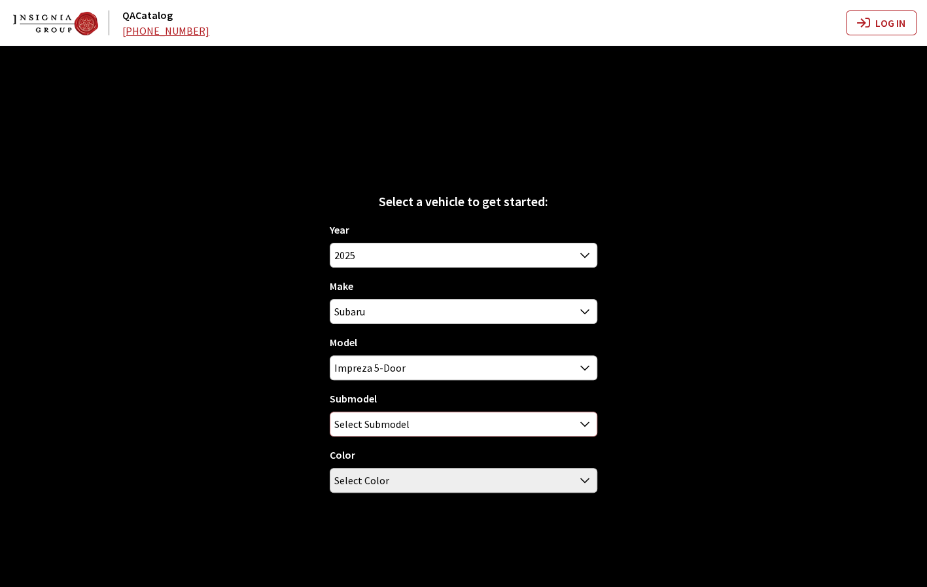
click at [442, 422] on span "Select Submodel" at bounding box center [463, 424] width 266 height 24
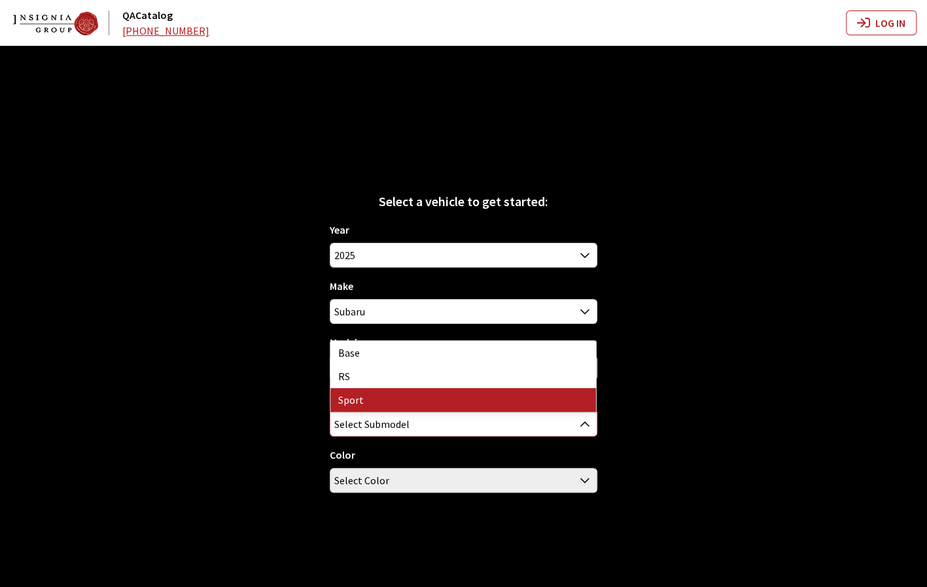
select select "90"
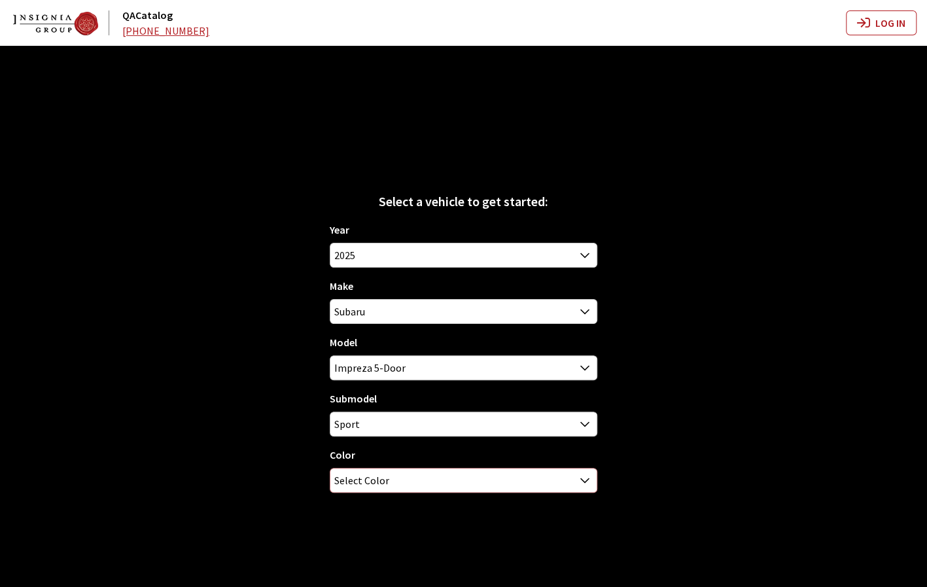
click at [437, 477] on span "Select Color" at bounding box center [463, 480] width 266 height 24
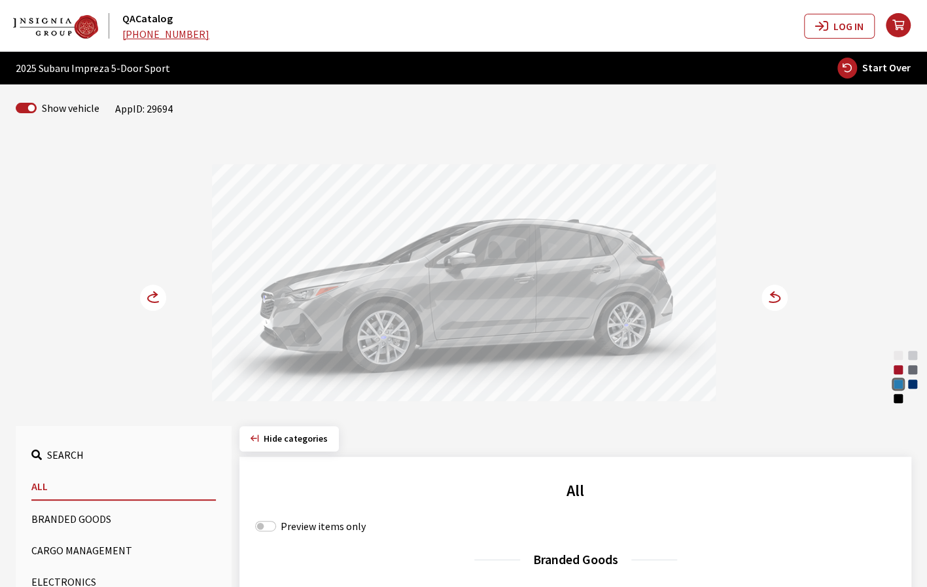
click at [774, 295] on circle at bounding box center [774, 297] width 26 height 26
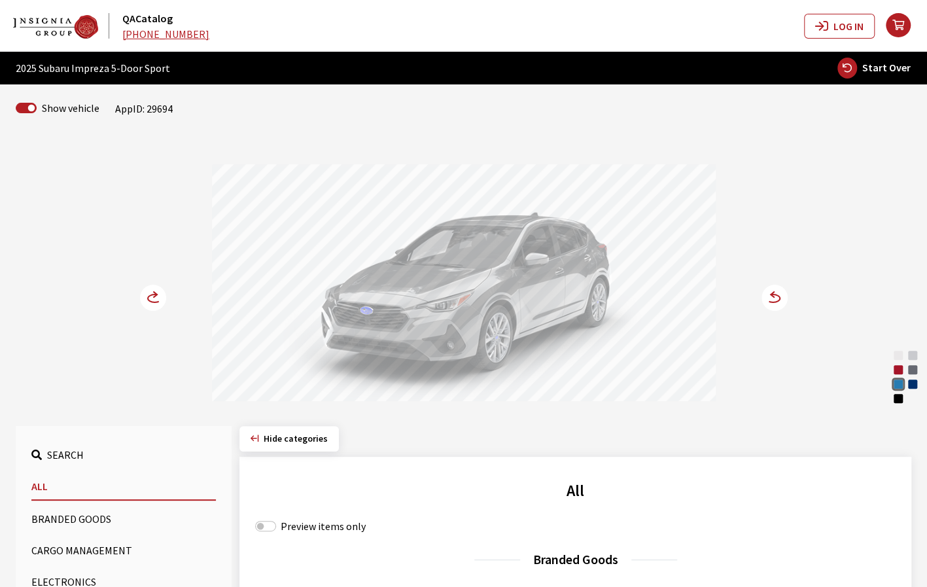
click at [153, 300] on circle at bounding box center [153, 297] width 26 height 26
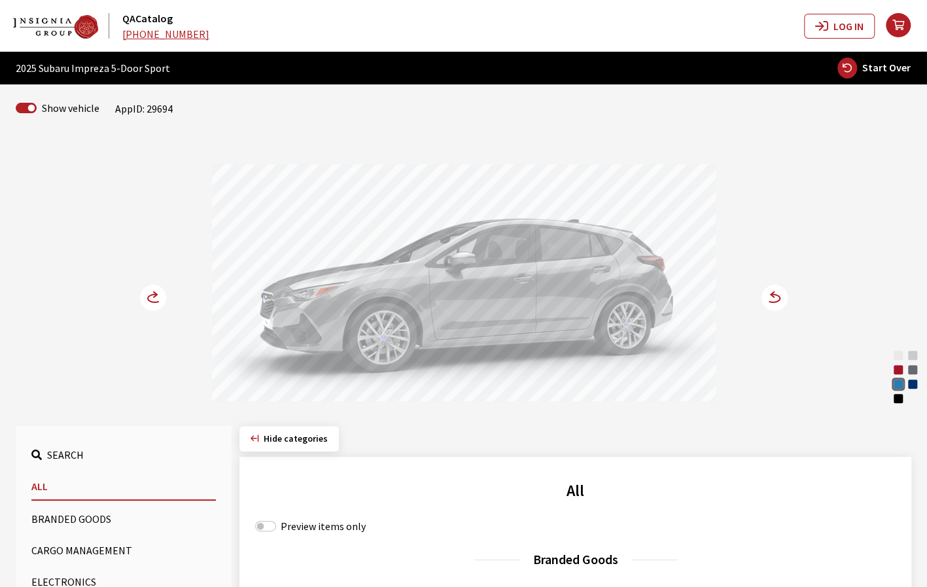
click at [145, 300] on circle at bounding box center [153, 297] width 26 height 26
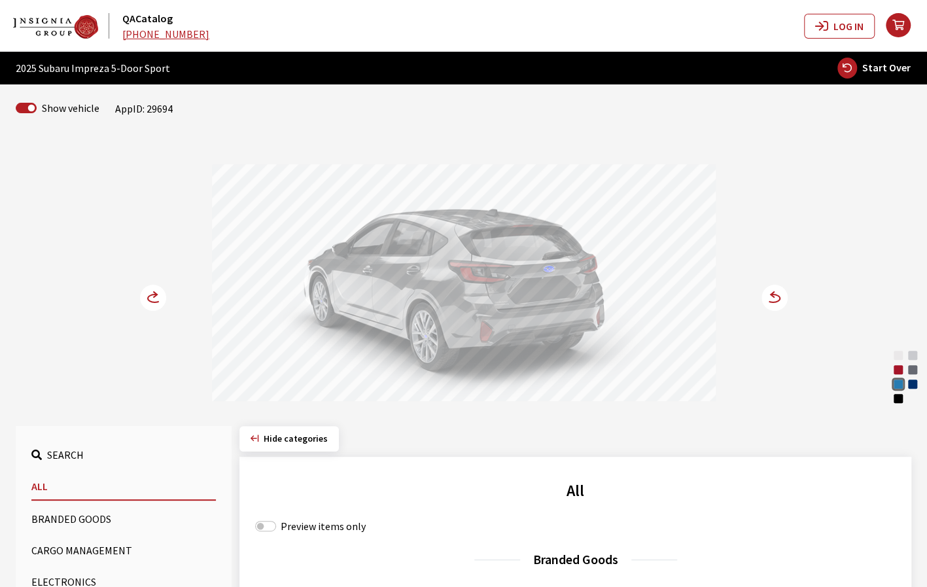
click at [898, 70] on span "Start Over" at bounding box center [886, 67] width 48 height 13
select select
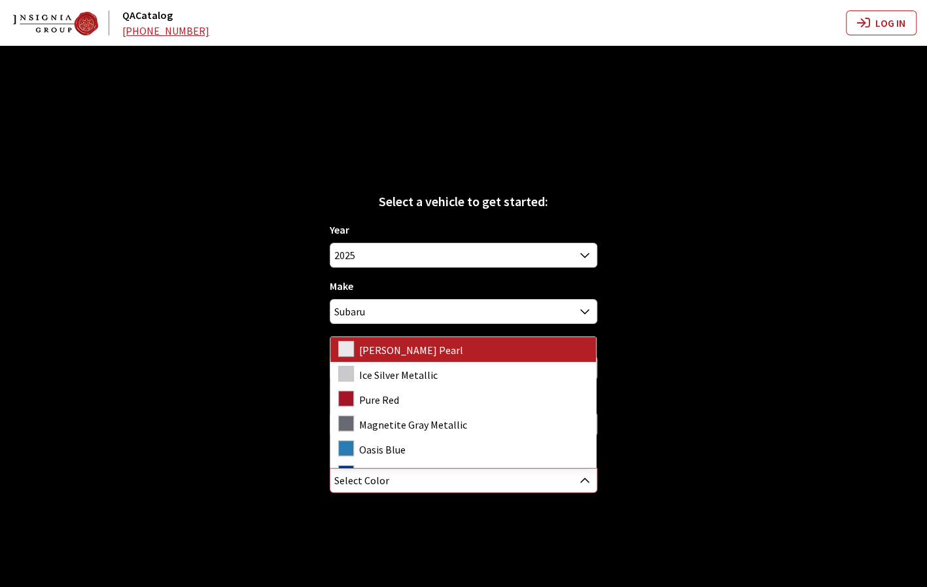
click at [576, 482] on span at bounding box center [585, 479] width 22 height 22
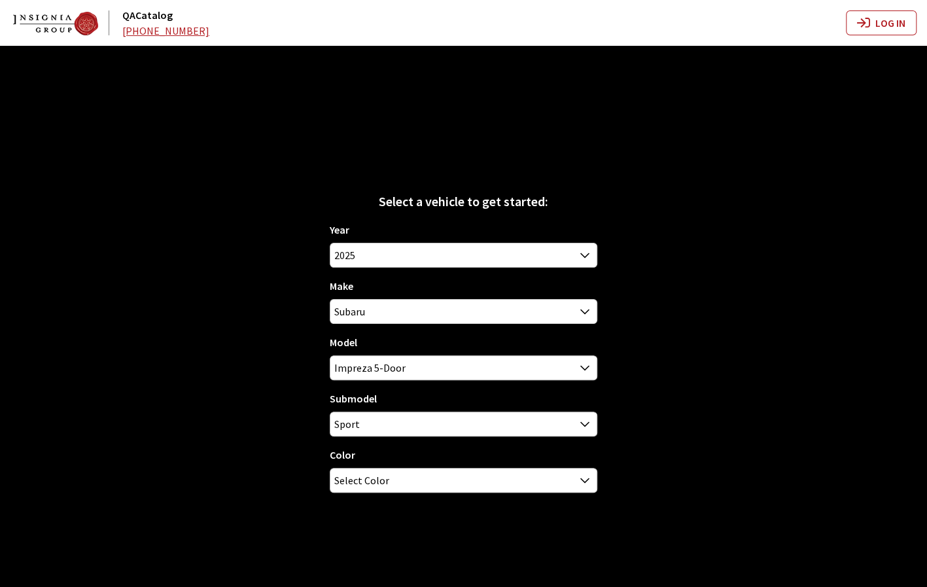
click at [733, 456] on div "Select a vehicle to get started: Year 2026 2025 2024 2023 2022 2021 2020 2019 2…" at bounding box center [463, 339] width 927 height 587
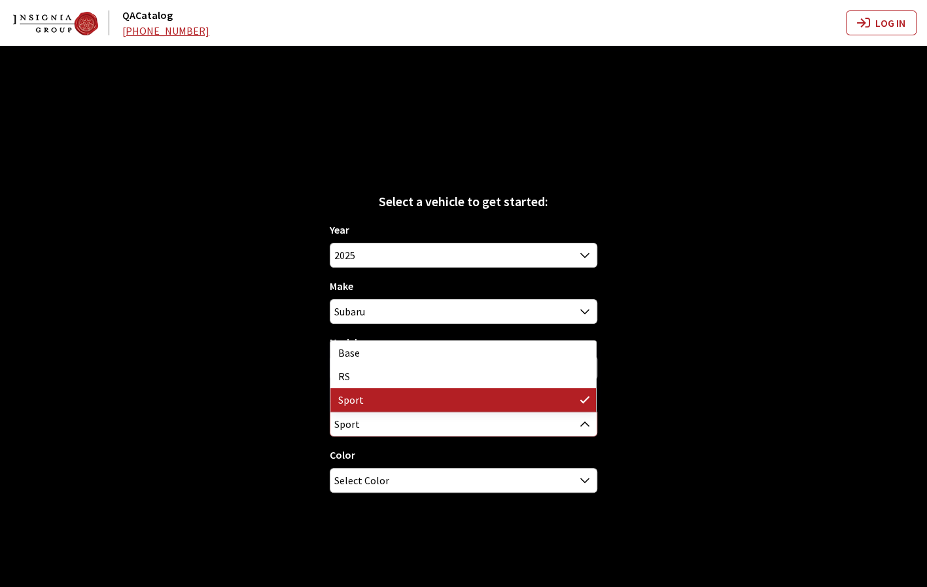
click at [517, 419] on span "Sport" at bounding box center [463, 424] width 266 height 24
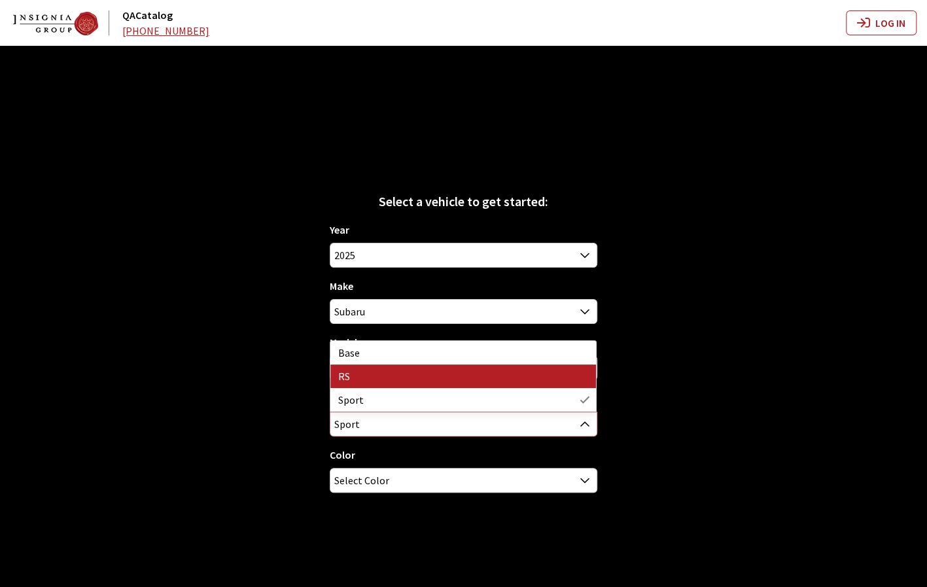
select select "698"
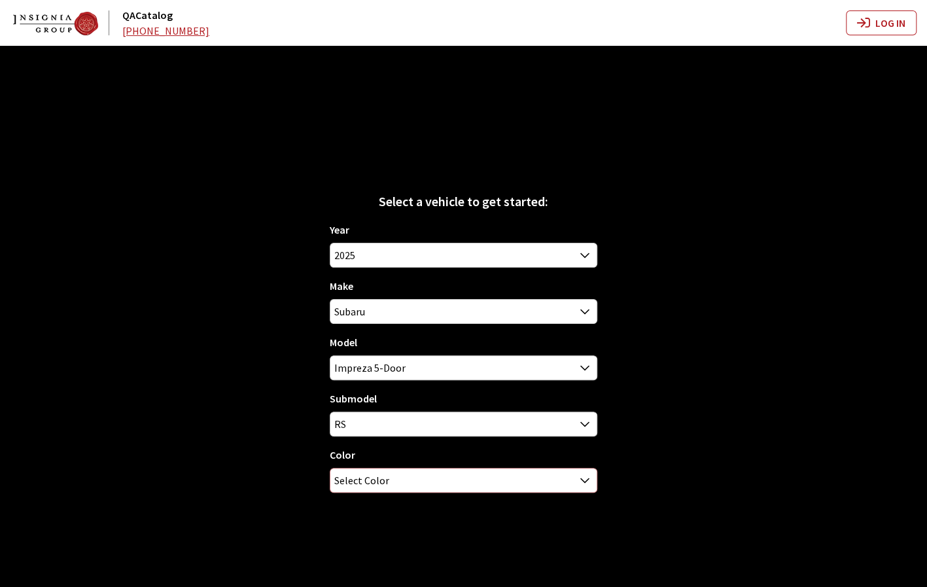
click at [538, 475] on span "Select Color" at bounding box center [463, 480] width 266 height 24
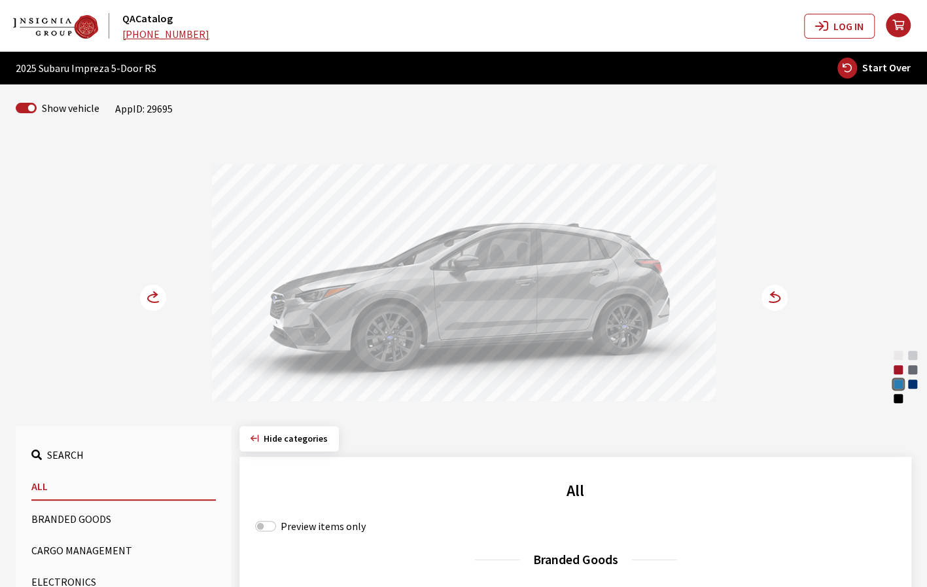
click at [777, 301] on circle at bounding box center [774, 297] width 26 height 26
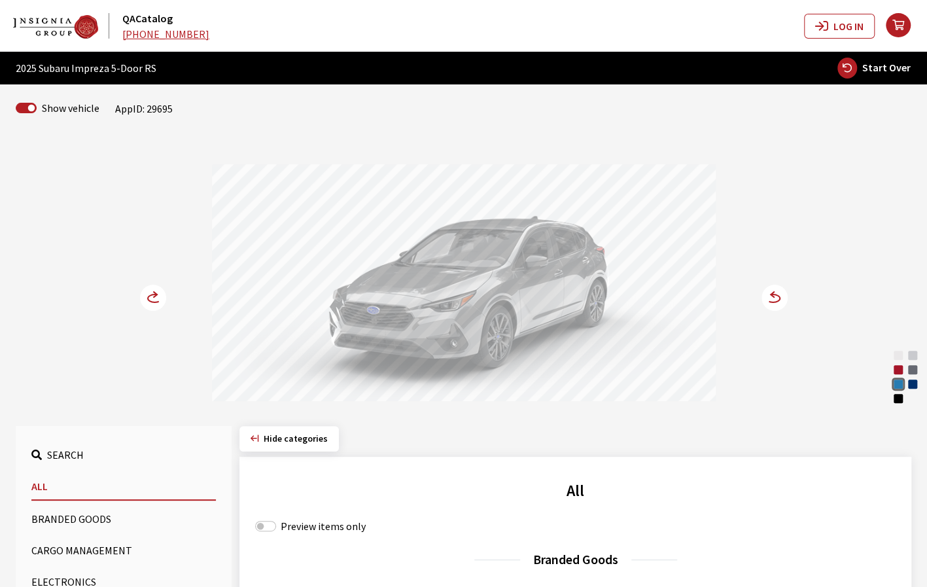
click at [774, 303] on circle at bounding box center [774, 297] width 26 height 26
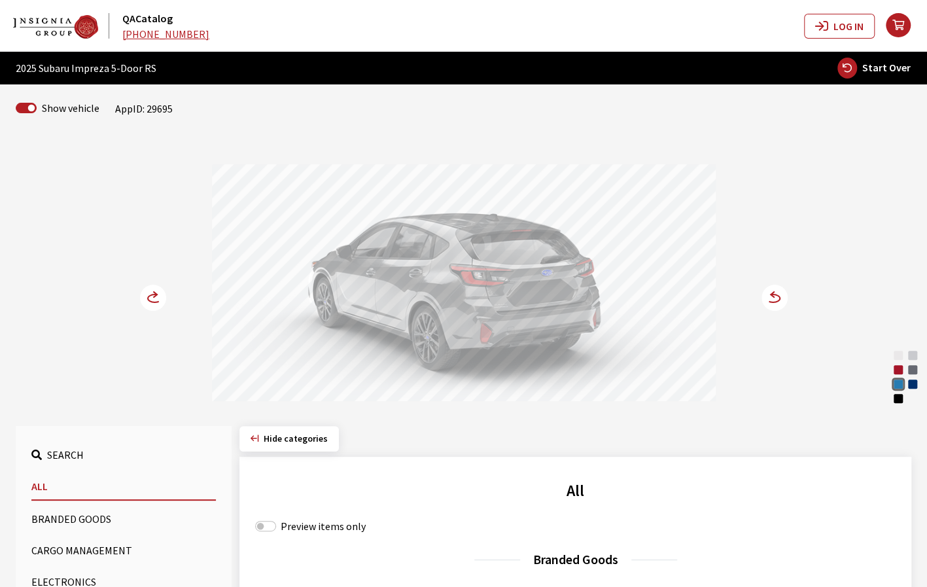
click at [778, 294] on circle at bounding box center [774, 297] width 26 height 26
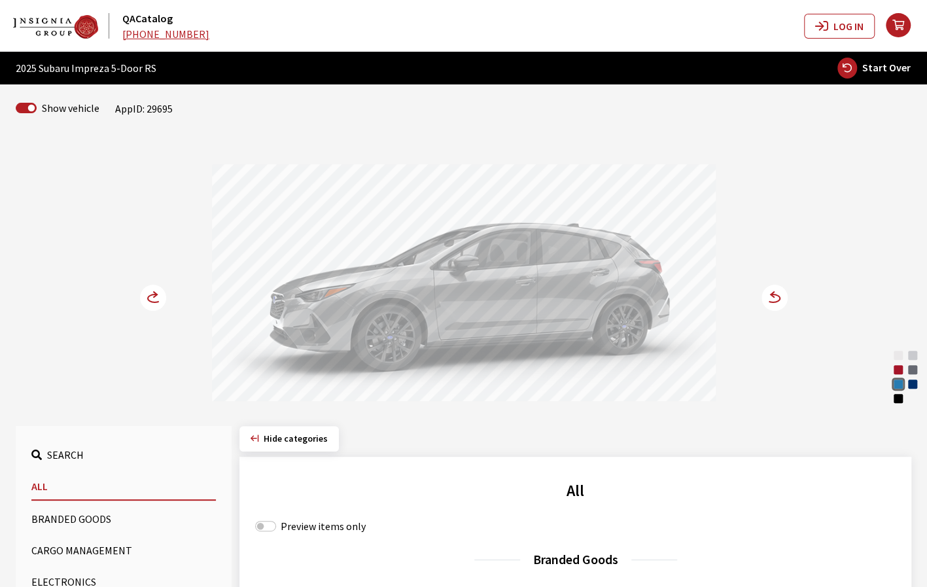
click at [884, 69] on span "Start Over" at bounding box center [886, 67] width 48 height 13
select select
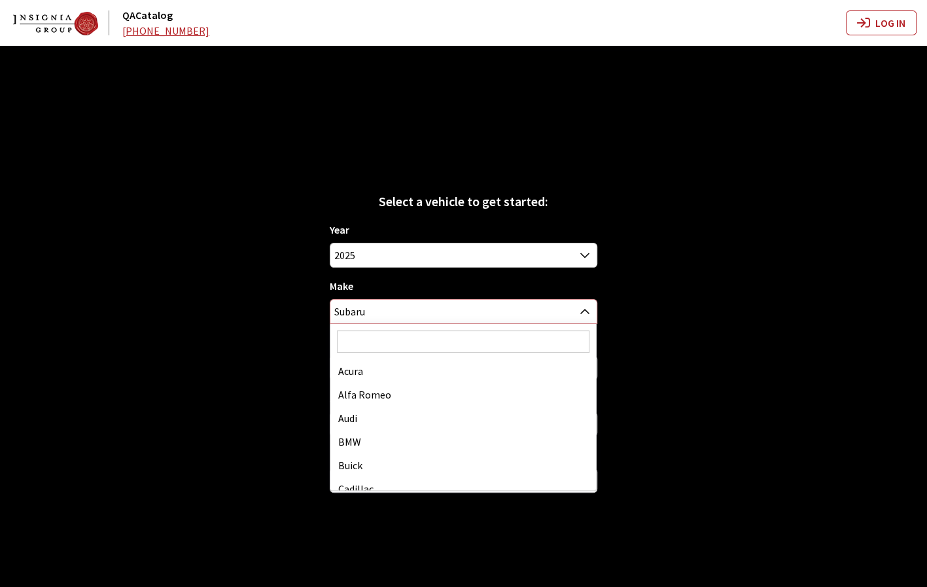
click at [493, 317] on span "Subaru" at bounding box center [463, 312] width 266 height 24
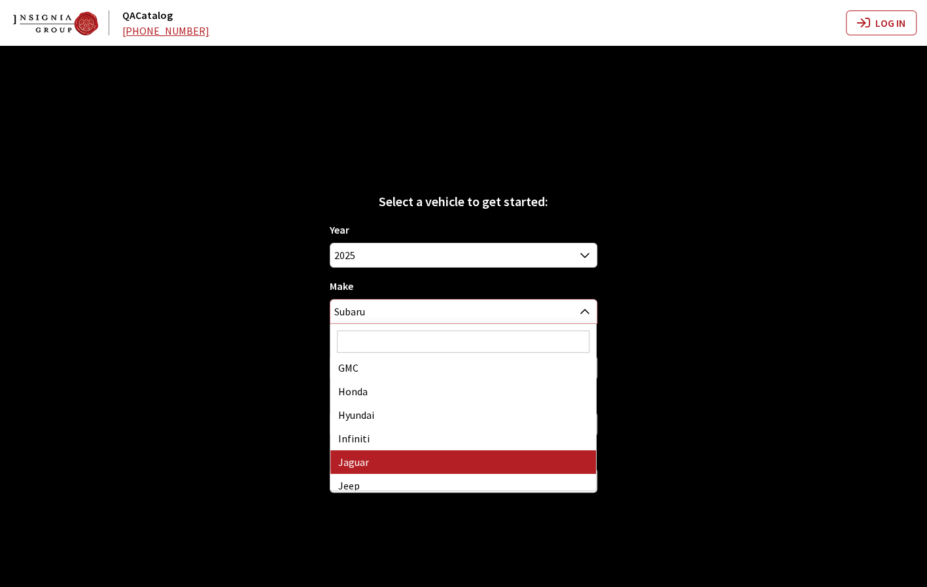
scroll to position [277, 0]
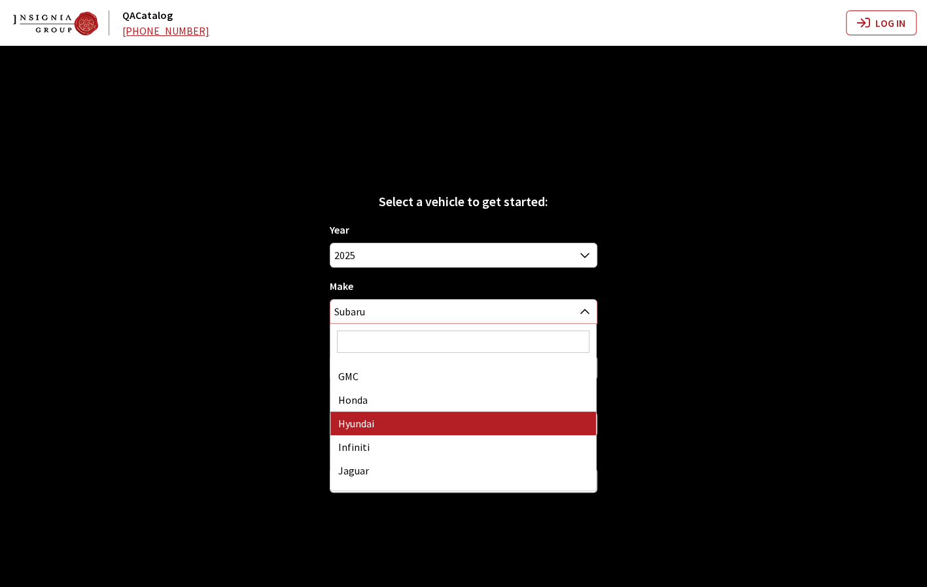
select select "30"
select select
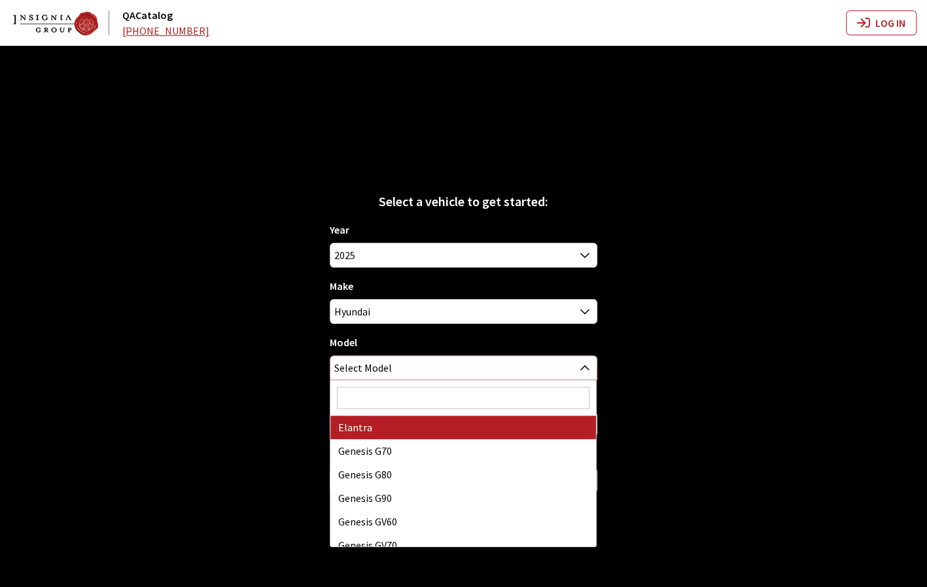
click at [421, 364] on span "Select Model" at bounding box center [463, 368] width 266 height 24
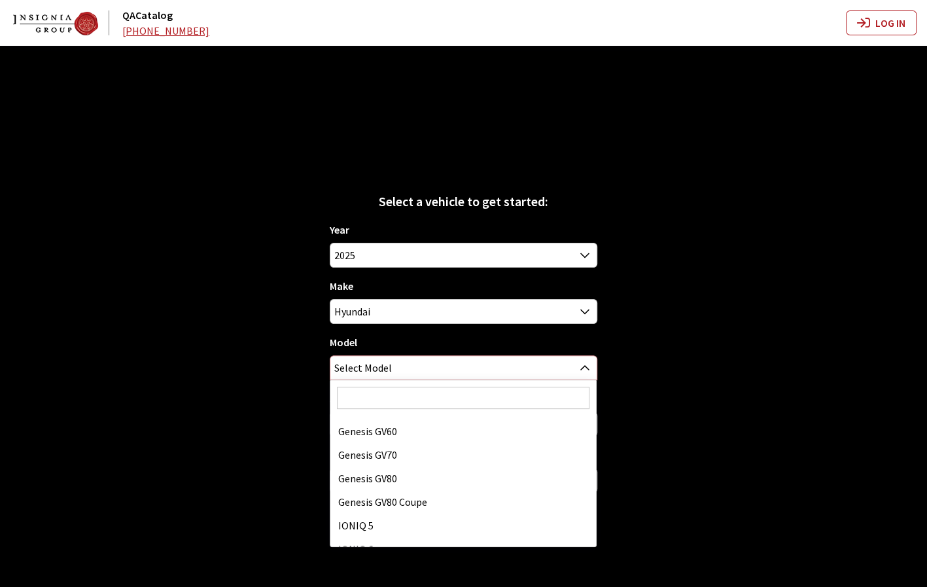
scroll to position [196, 0]
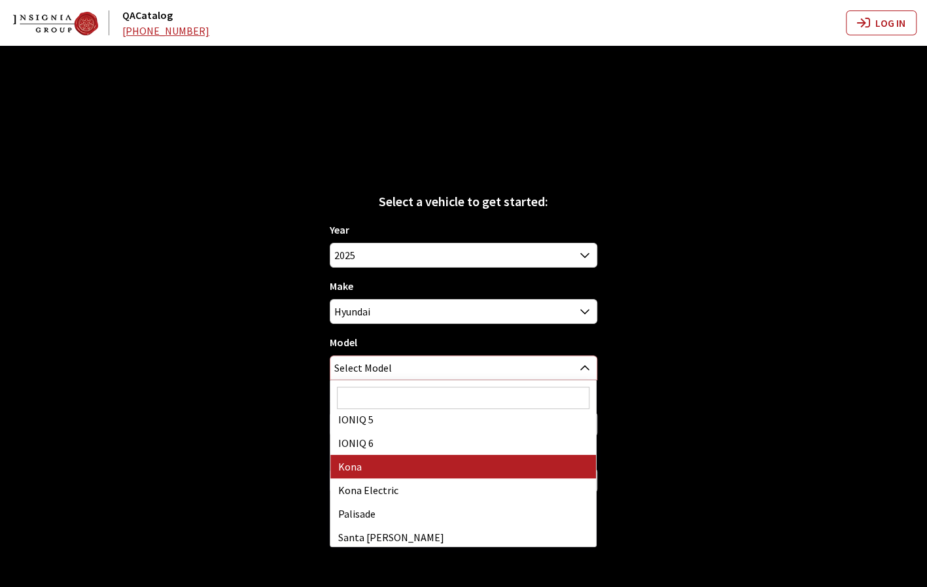
select select "1006"
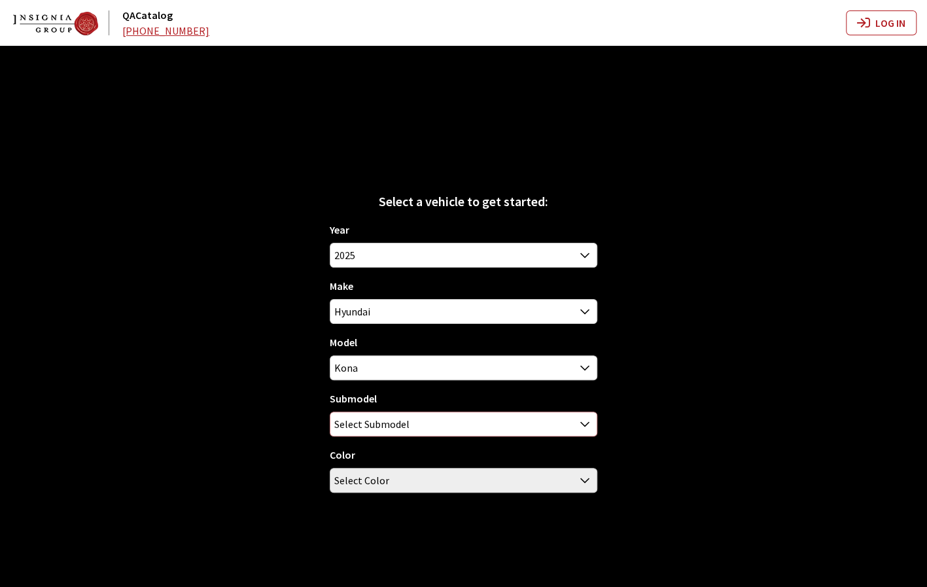
click at [428, 428] on span "Select Submodel" at bounding box center [463, 424] width 266 height 24
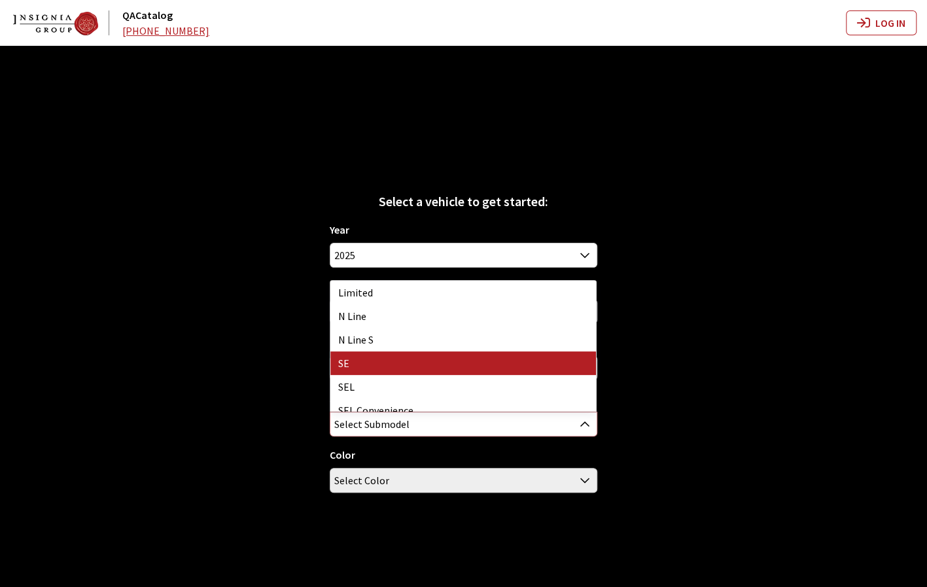
select select "132"
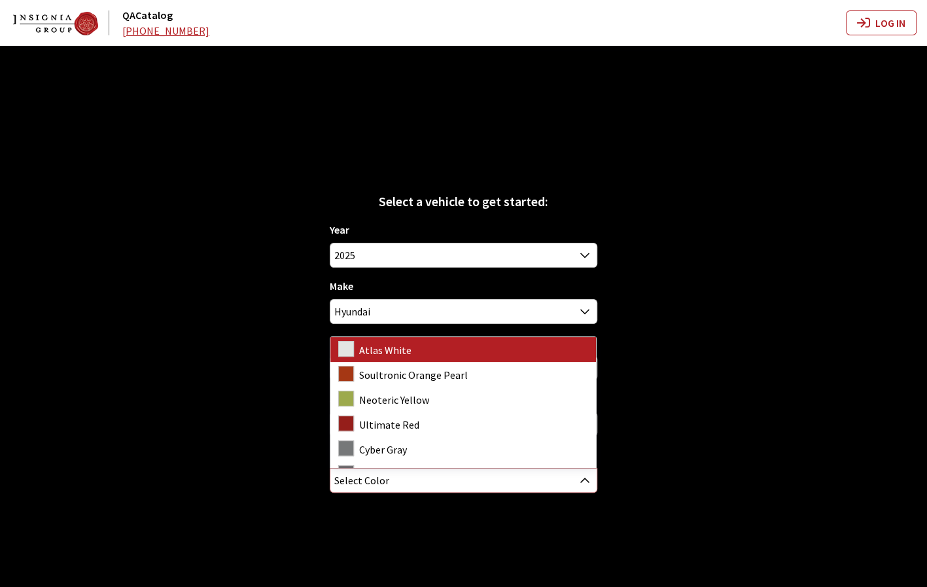
click at [443, 480] on span "Select Color" at bounding box center [463, 480] width 266 height 24
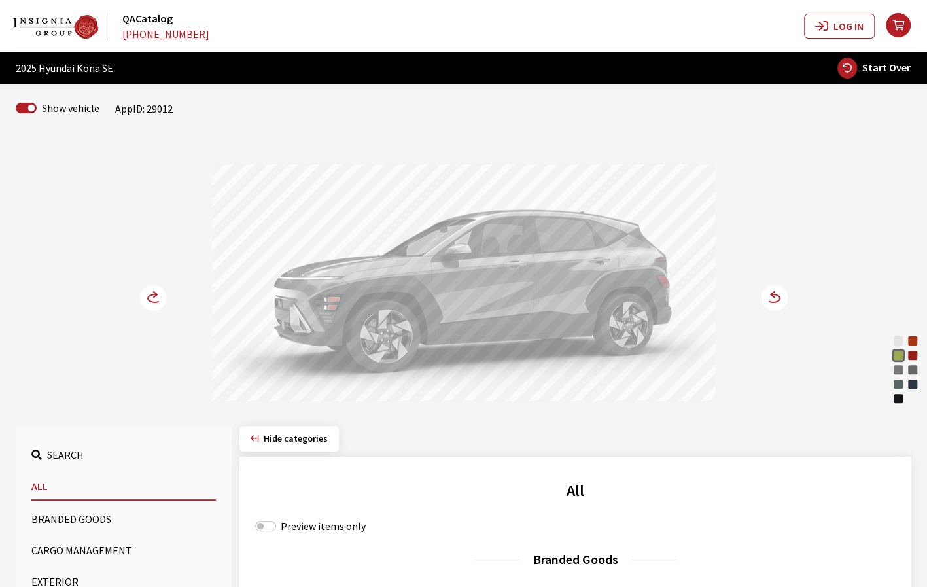
click at [864, 67] on button "Start Over" at bounding box center [873, 68] width 75 height 22
select select
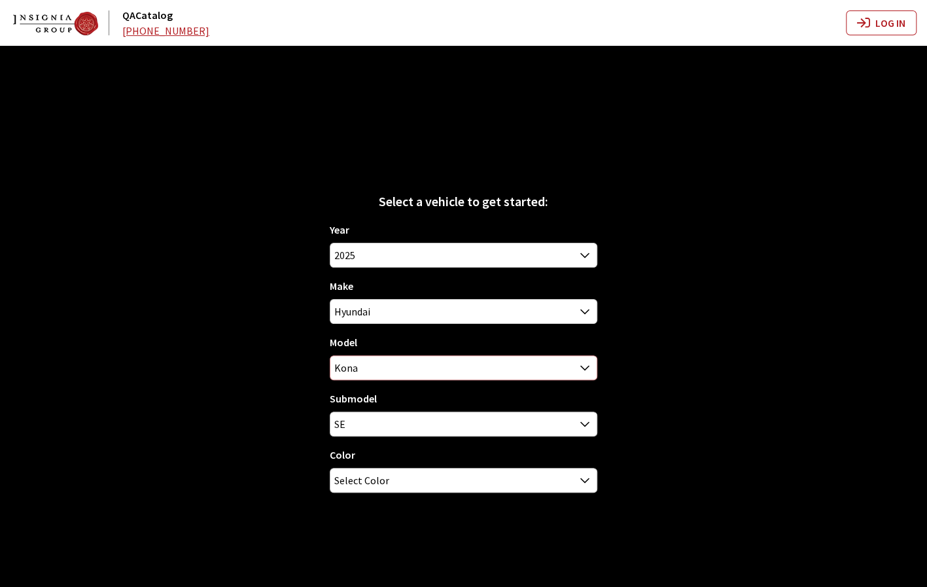
click at [474, 368] on span "Kona" at bounding box center [463, 368] width 266 height 24
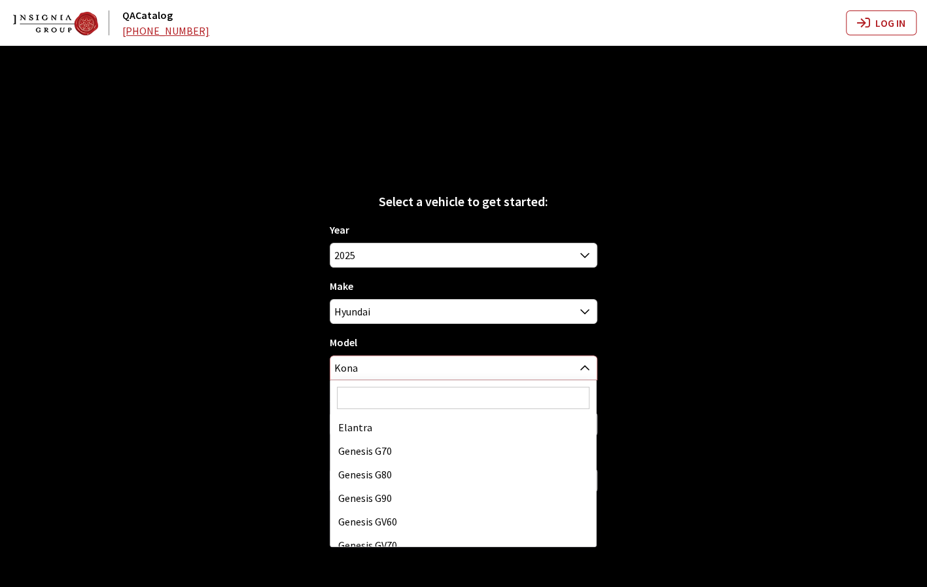
scroll to position [212, 0]
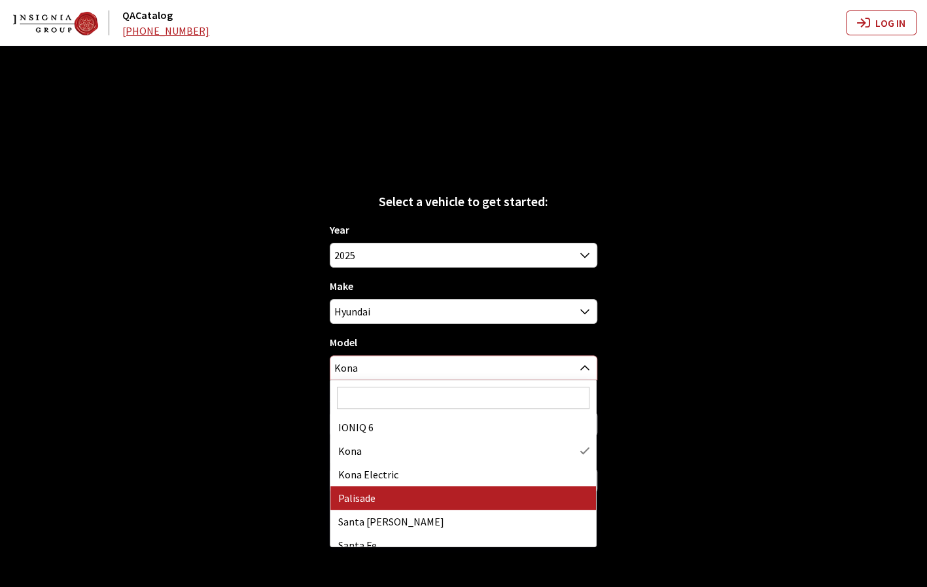
select select "1068"
select select "132"
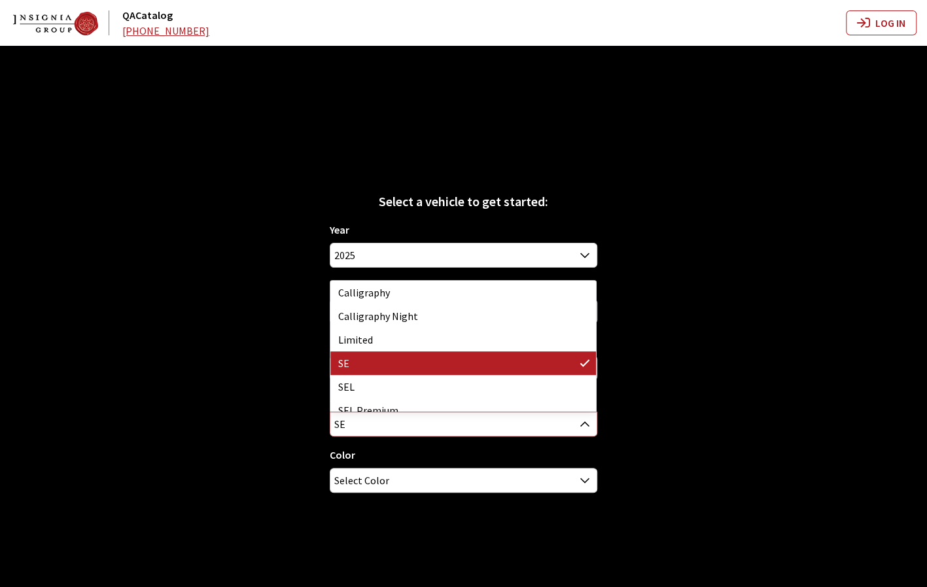
click at [534, 424] on span "SE" at bounding box center [463, 424] width 266 height 24
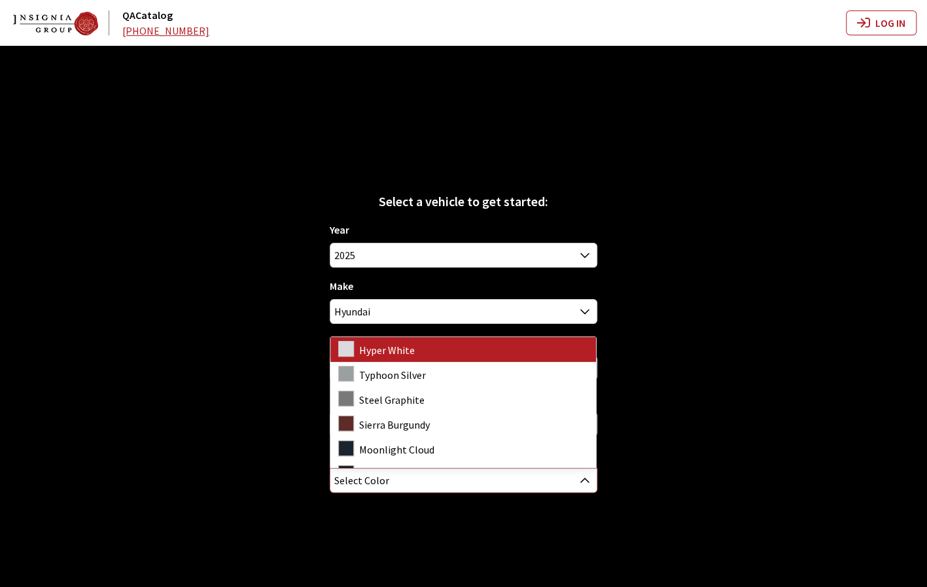
click at [473, 485] on span "Select Color" at bounding box center [463, 480] width 266 height 24
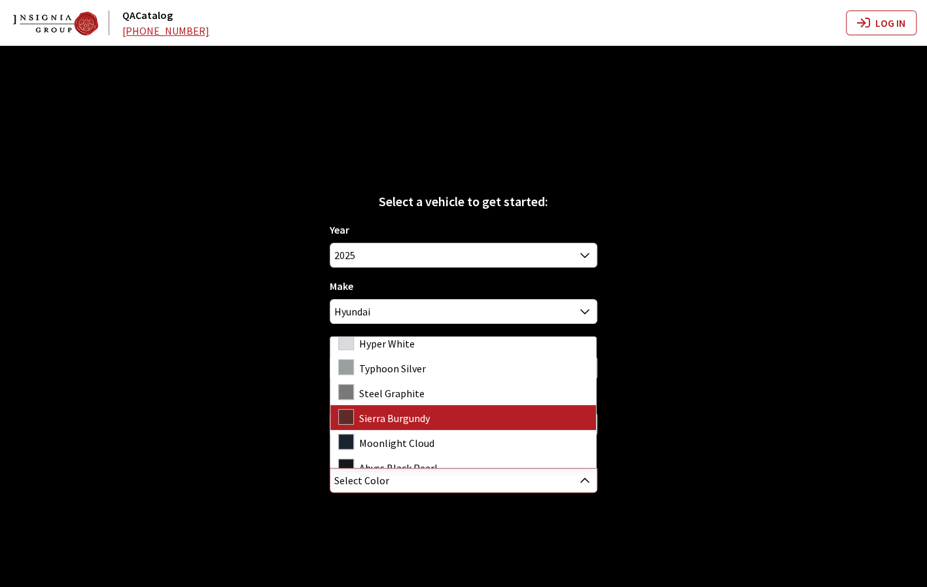
scroll to position [18, 0]
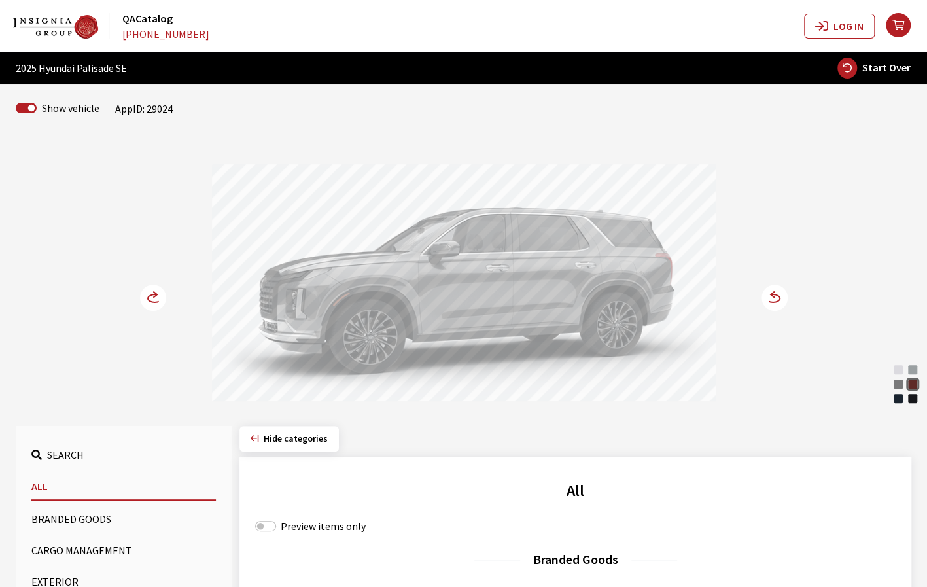
click at [778, 298] on icon at bounding box center [774, 297] width 26 height 26
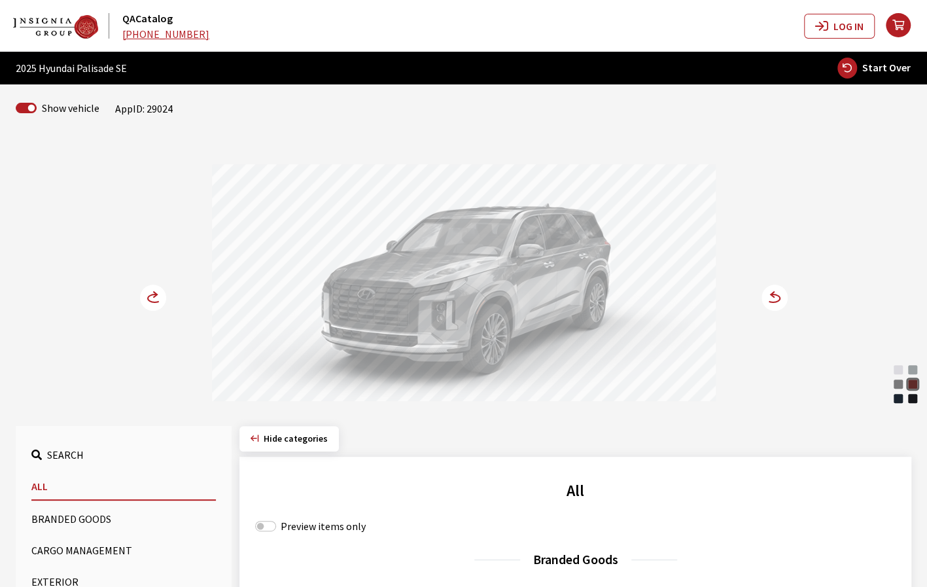
click at [770, 294] on icon at bounding box center [771, 294] width 3 height 5
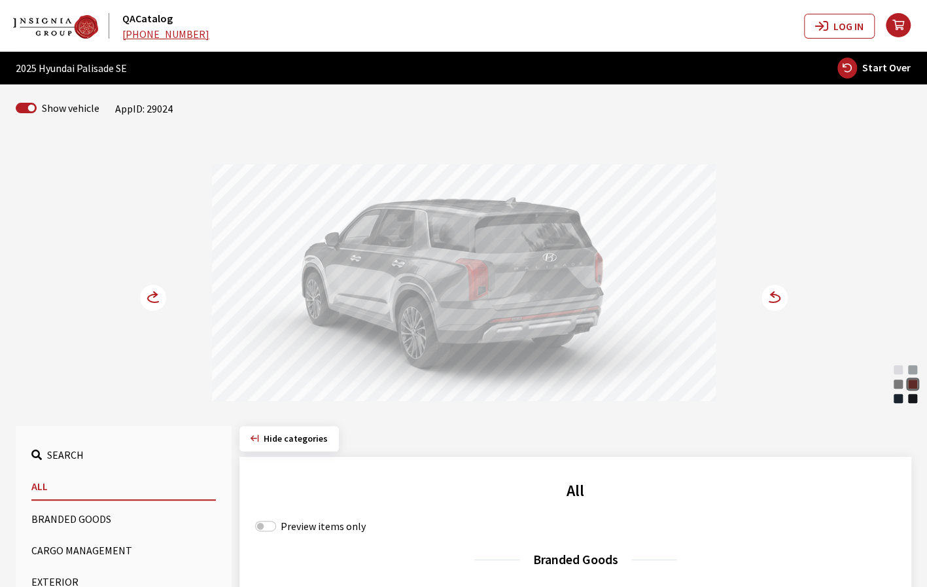
click at [888, 71] on span "Start Over" at bounding box center [886, 67] width 48 height 13
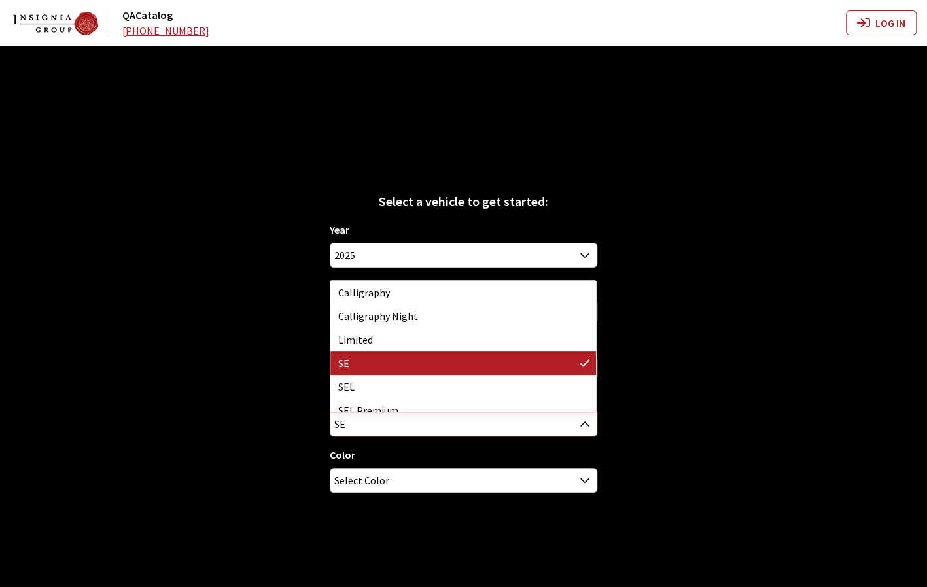
click at [562, 426] on span "SE" at bounding box center [463, 424] width 266 height 24
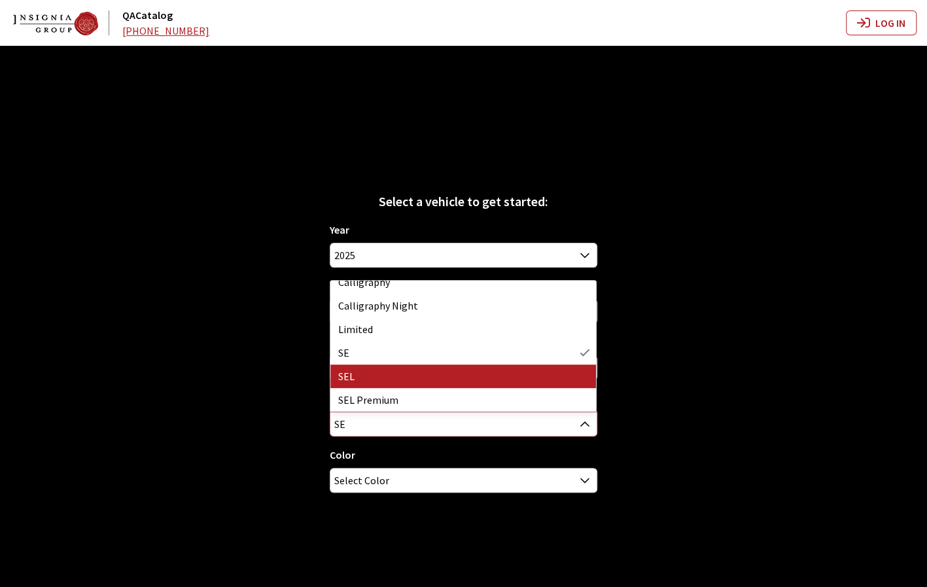
scroll to position [34, 0]
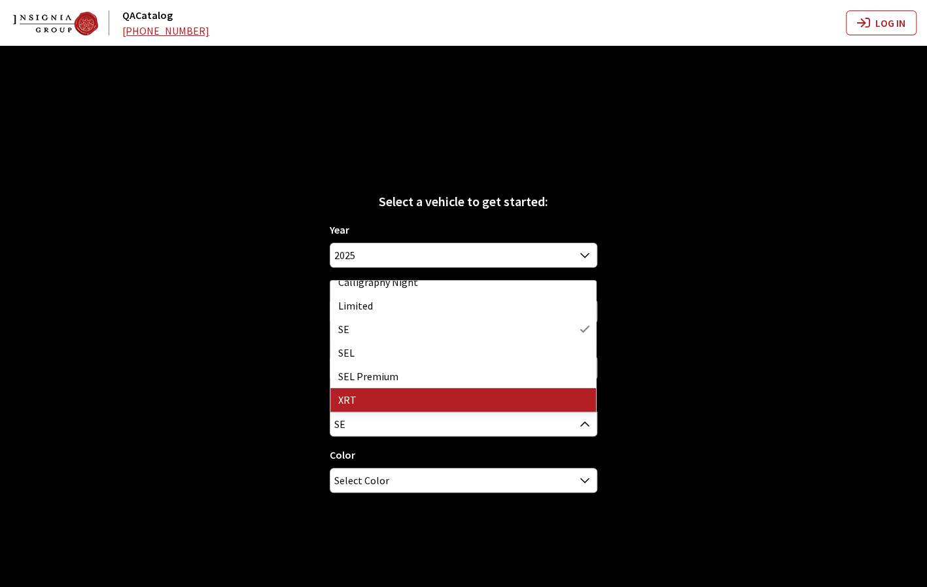
click at [653, 383] on div "Select a vehicle to get started: Year 2026 2025 2024 2023 2022 2021 2020 2019 2…" at bounding box center [463, 339] width 927 height 587
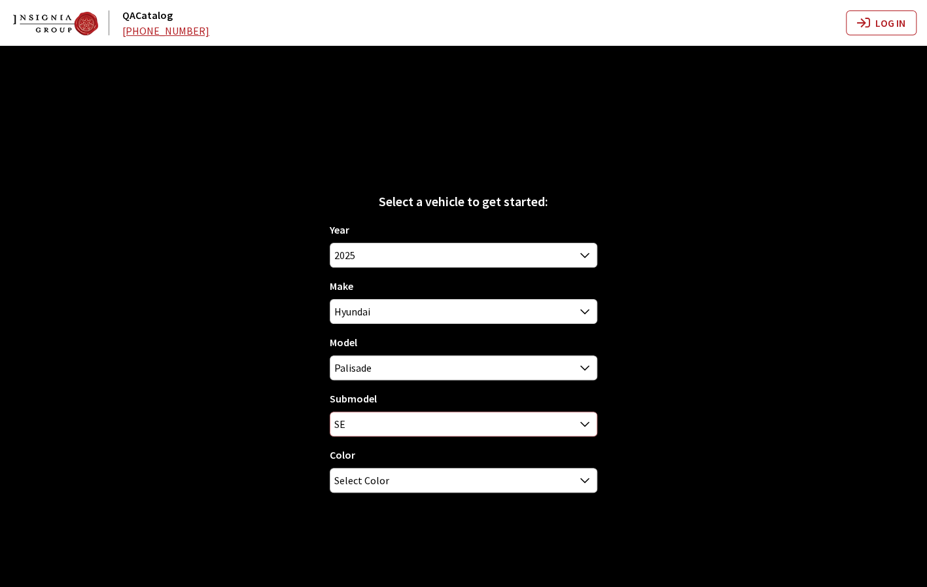
click at [451, 415] on span "SE" at bounding box center [463, 424] width 266 height 24
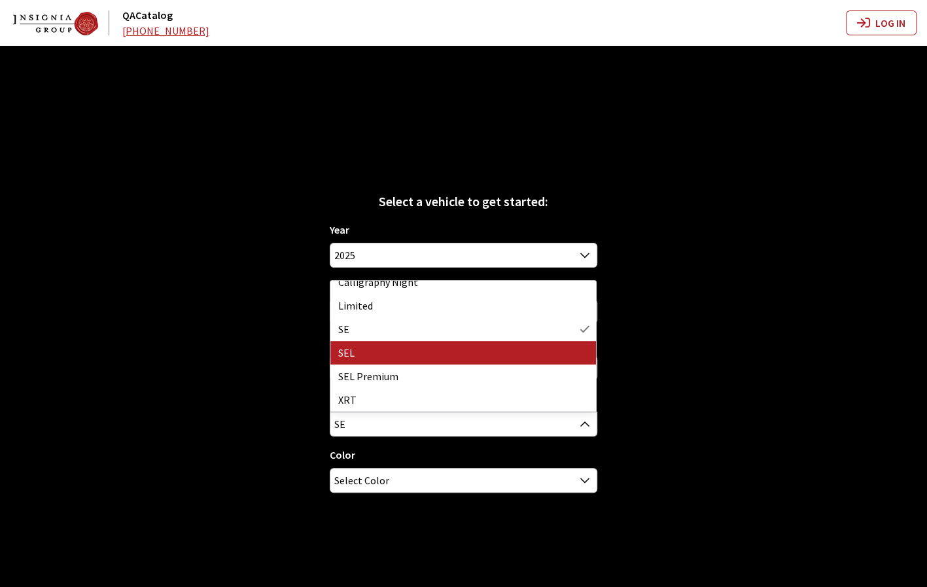
click at [751, 154] on div "Select a vehicle to get started: Year 2026 2025 2024 2023 2022 2021 2020 2019 2…" at bounding box center [463, 339] width 927 height 587
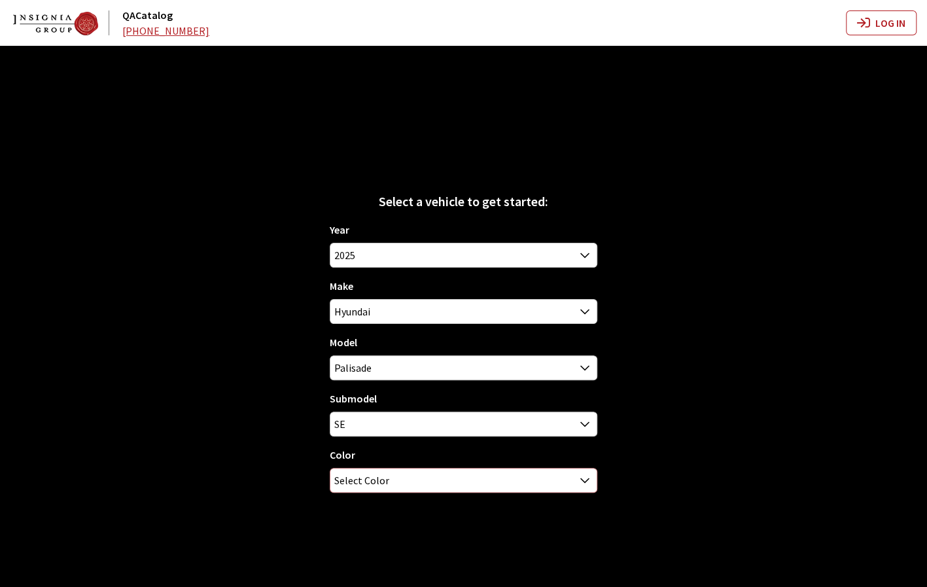
click at [532, 486] on span "Select Color" at bounding box center [463, 480] width 266 height 24
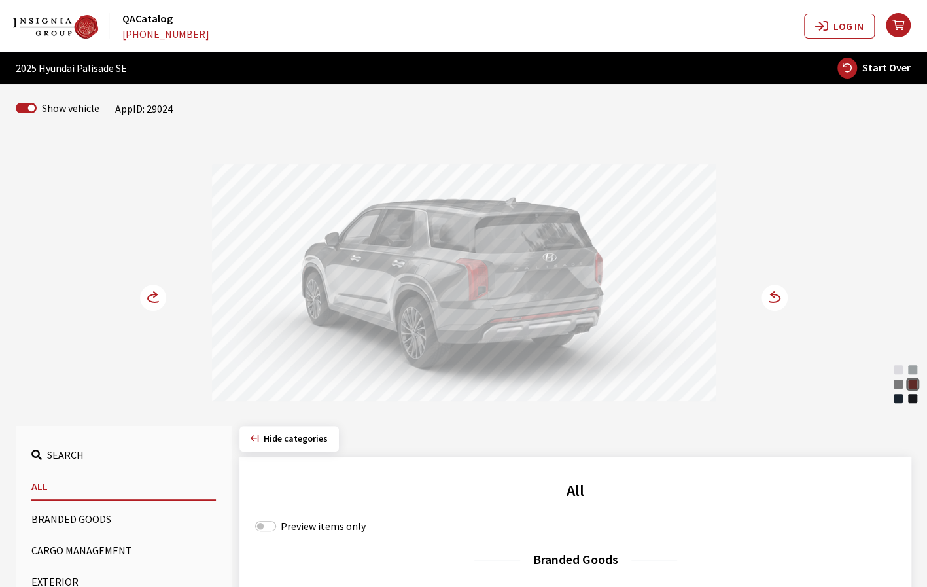
click at [901, 62] on span "Start Over" at bounding box center [886, 67] width 48 height 13
select select
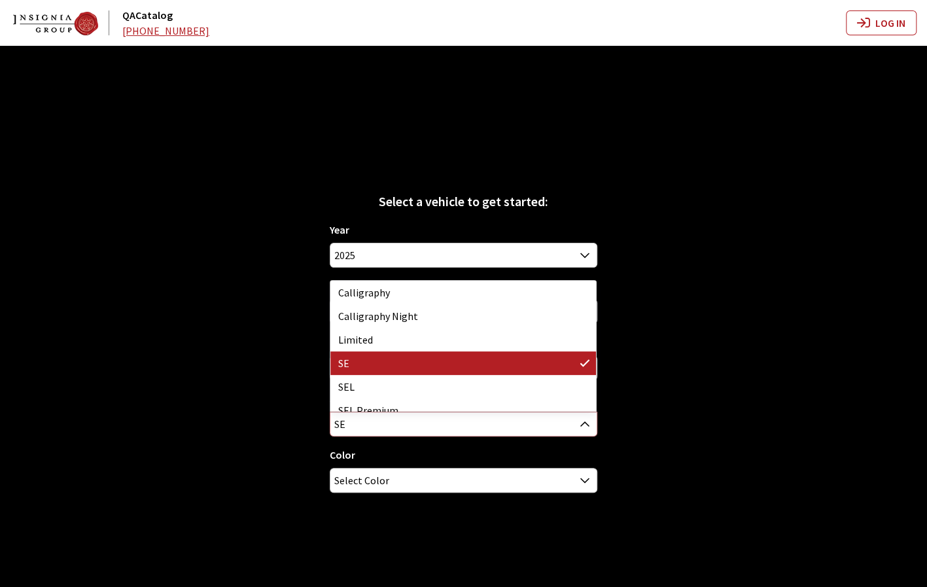
click at [489, 417] on span "SE" at bounding box center [463, 424] width 266 height 24
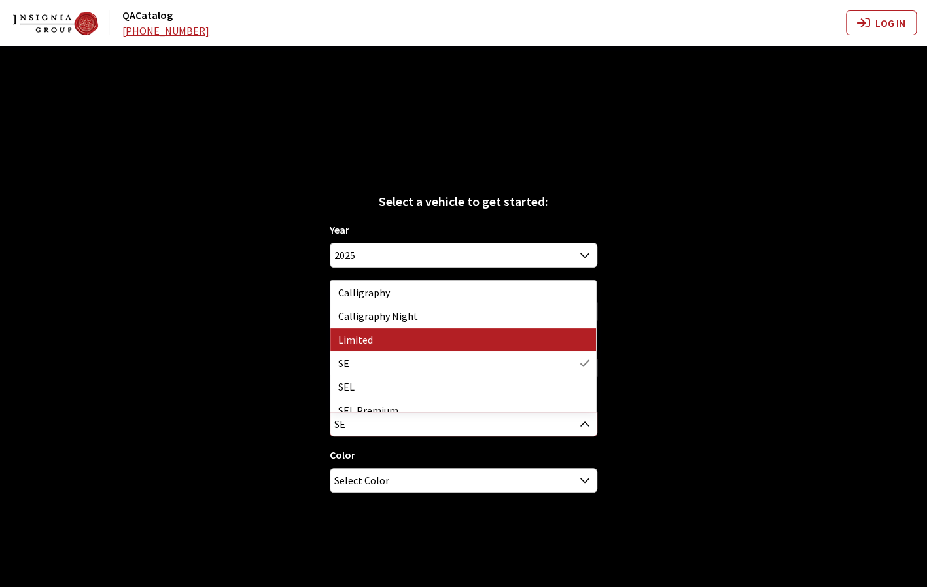
select select "118"
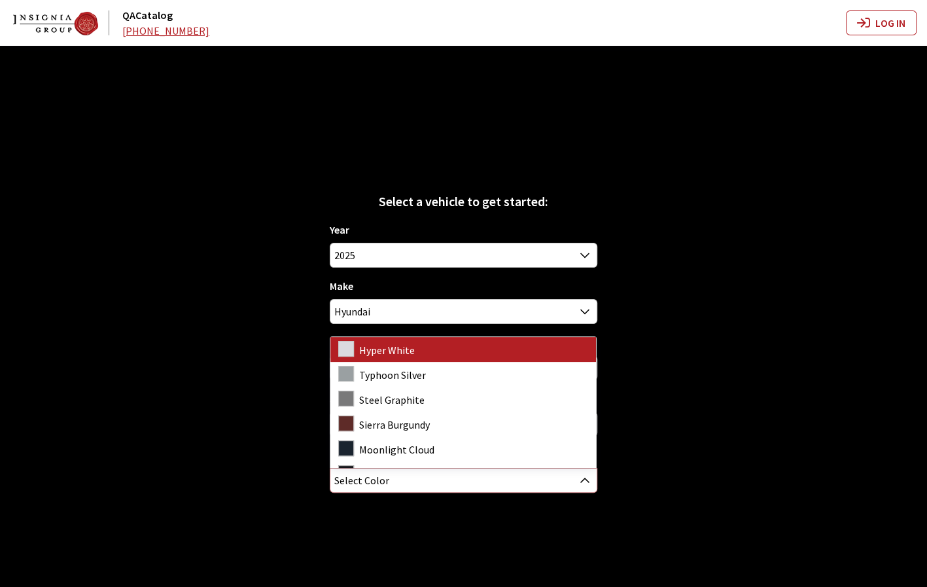
click at [466, 478] on span "Select Color" at bounding box center [463, 480] width 266 height 24
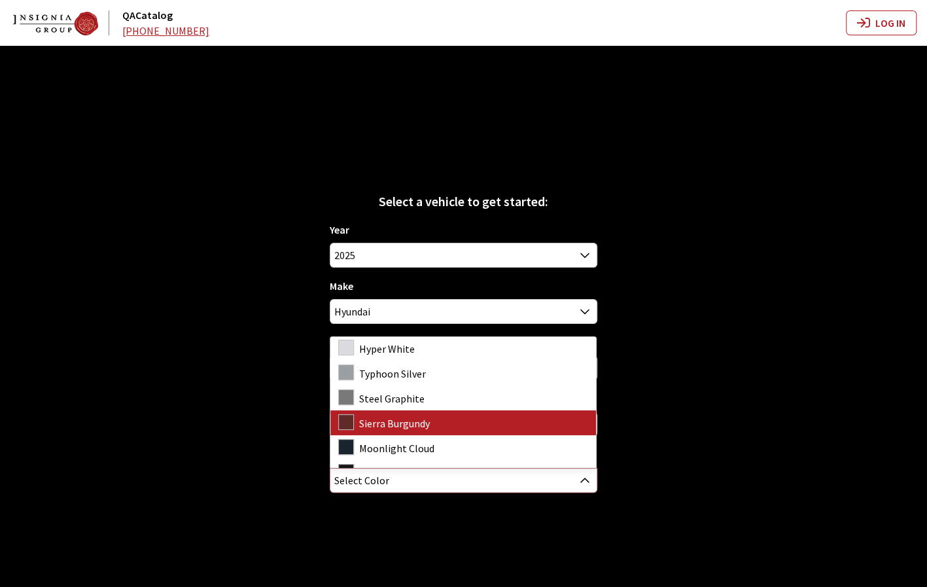
scroll to position [0, 0]
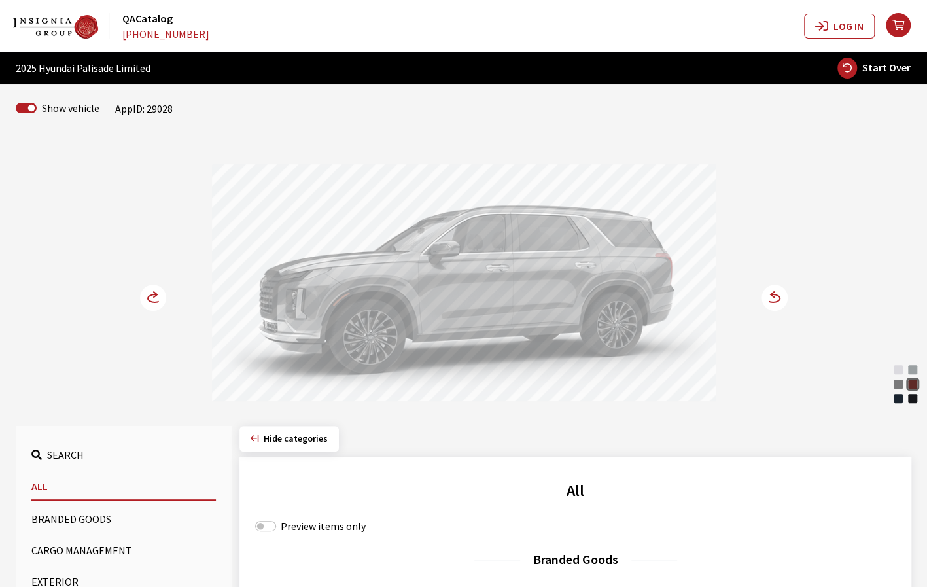
click at [151, 297] on circle at bounding box center [153, 297] width 26 height 26
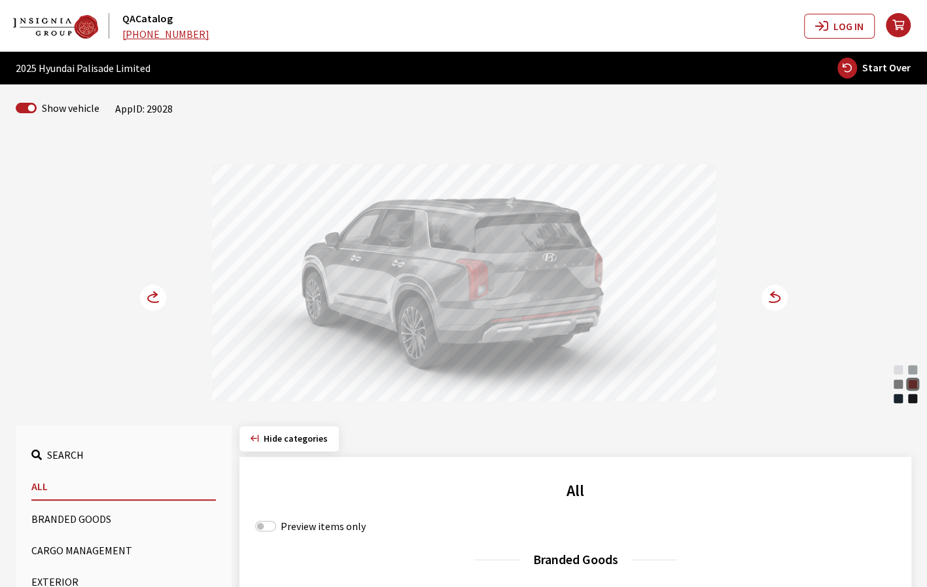
click at [888, 67] on span "Start Over" at bounding box center [886, 67] width 48 height 13
select select
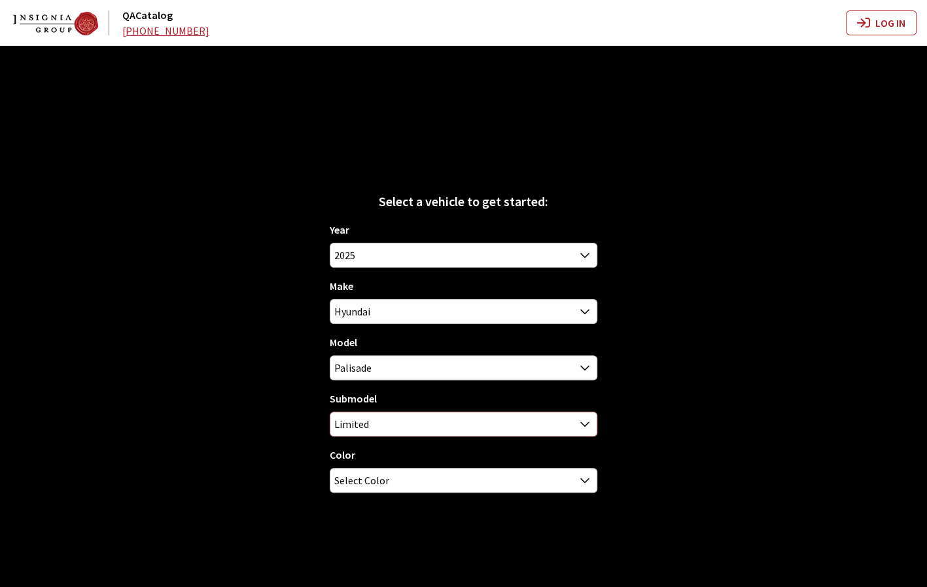
click at [572, 422] on span "Limited" at bounding box center [463, 424] width 266 height 24
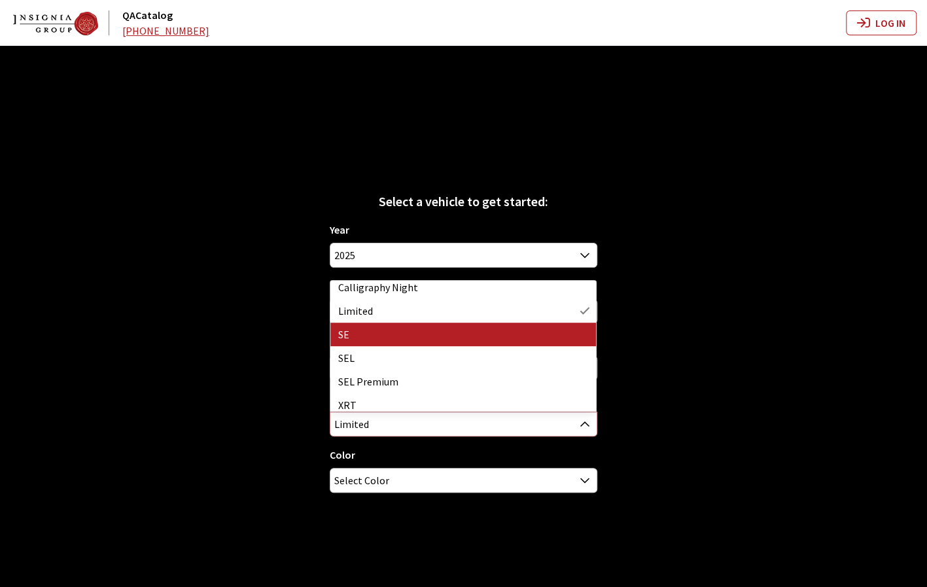
scroll to position [34, 0]
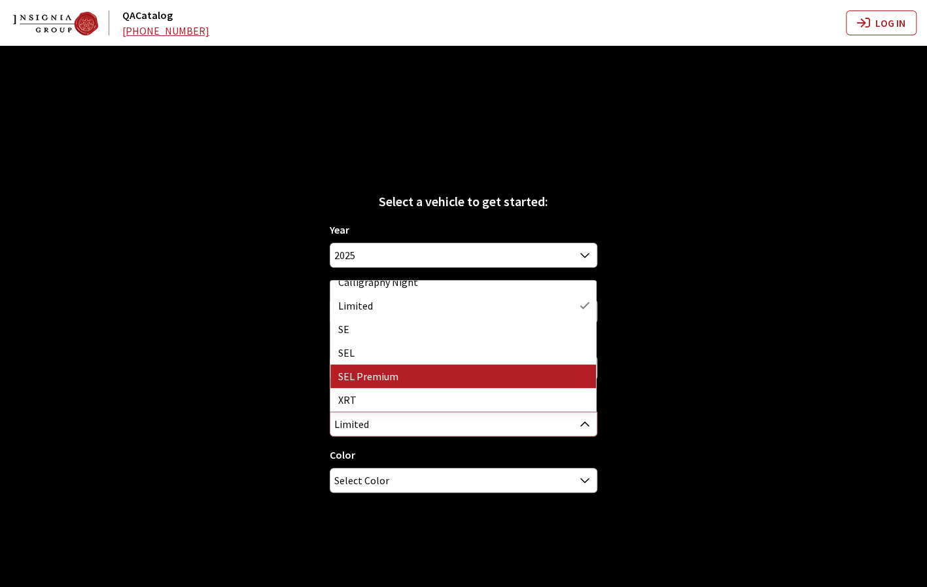
select select "1282"
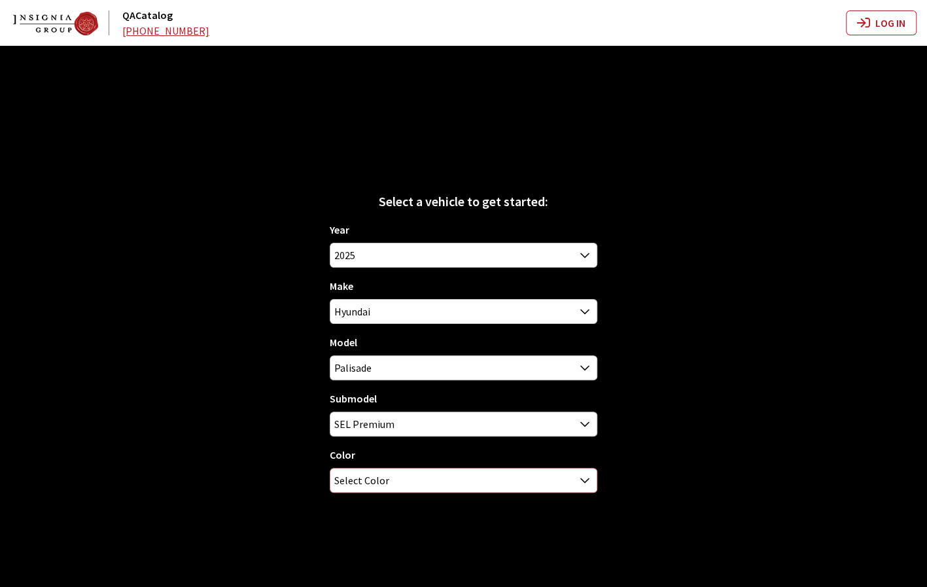
click at [426, 477] on span "Select Color" at bounding box center [463, 480] width 266 height 24
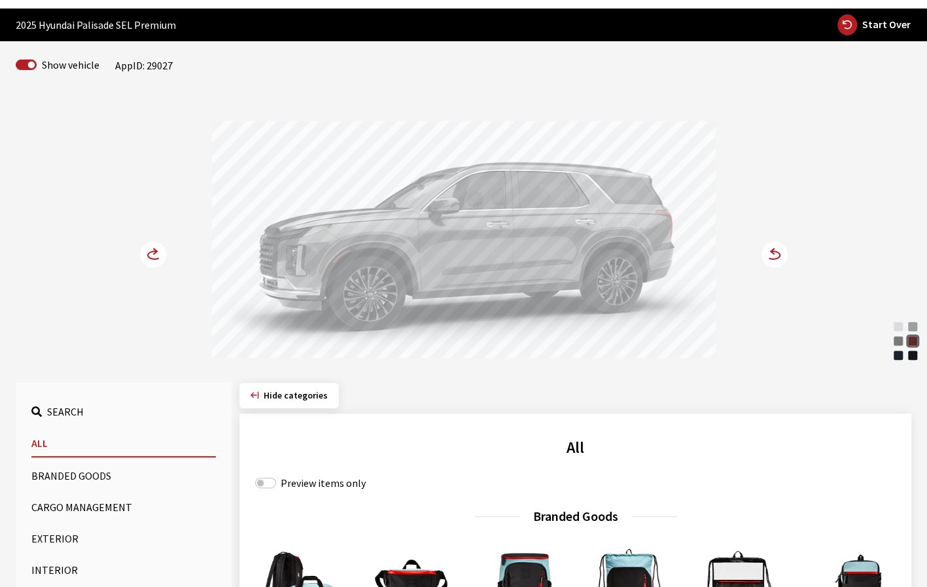
scroll to position [0, 0]
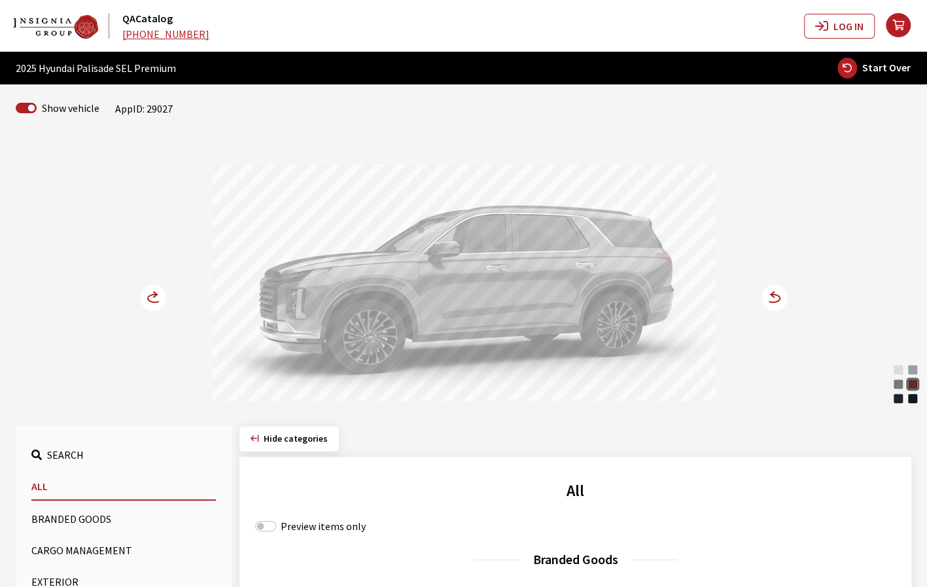
click at [855, 70] on icon "button" at bounding box center [847, 68] width 20 height 21
select select
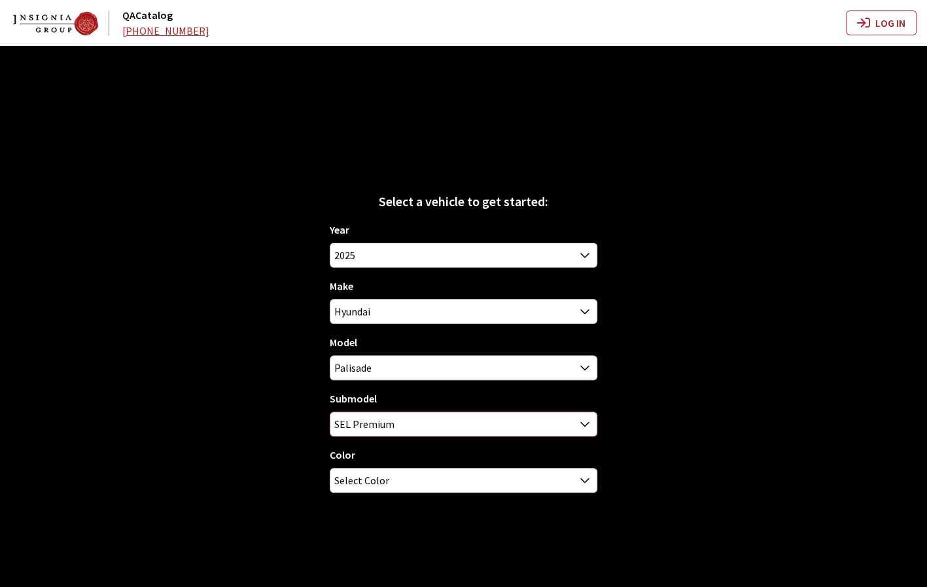
click at [572, 423] on span "SEL Premium" at bounding box center [463, 424] width 266 height 24
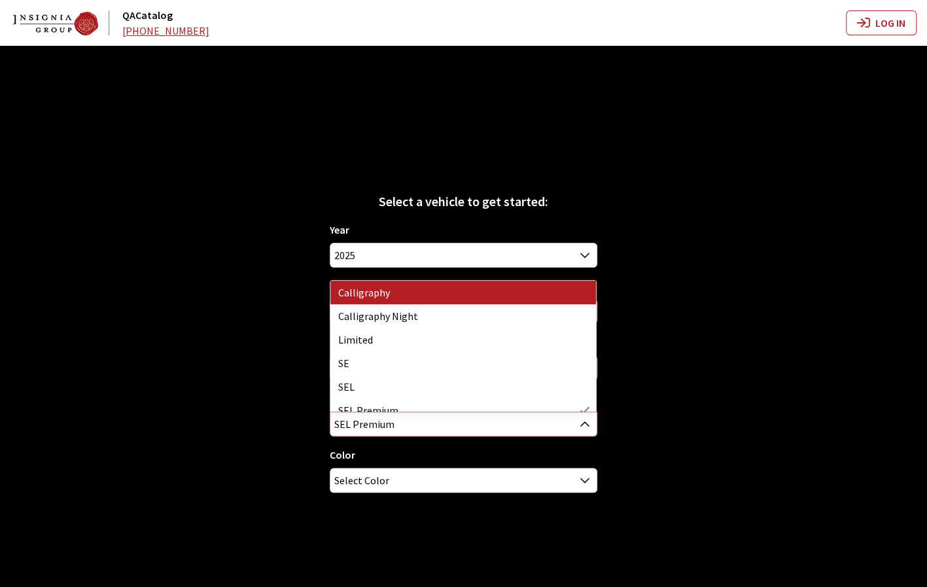
select select "3210"
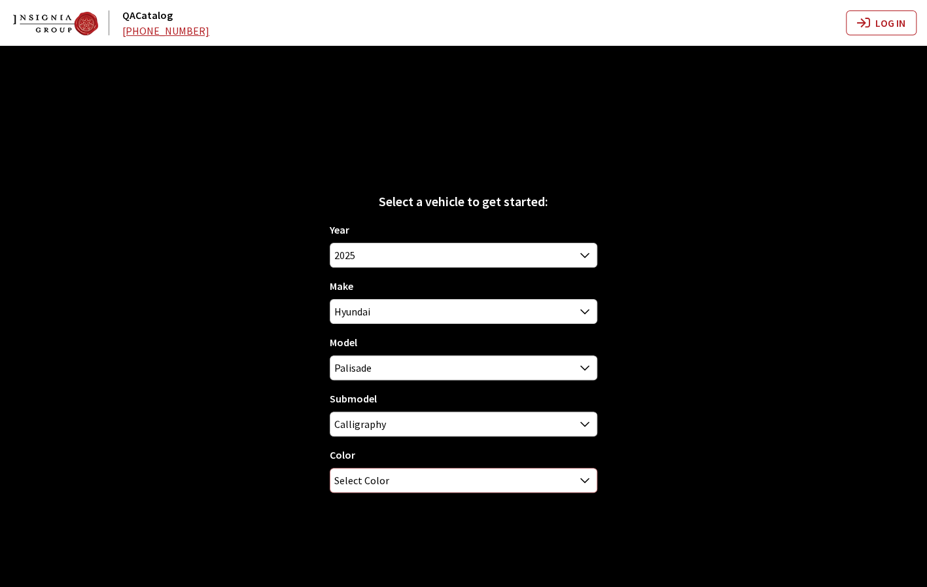
click at [549, 471] on span "Select Color" at bounding box center [463, 480] width 266 height 24
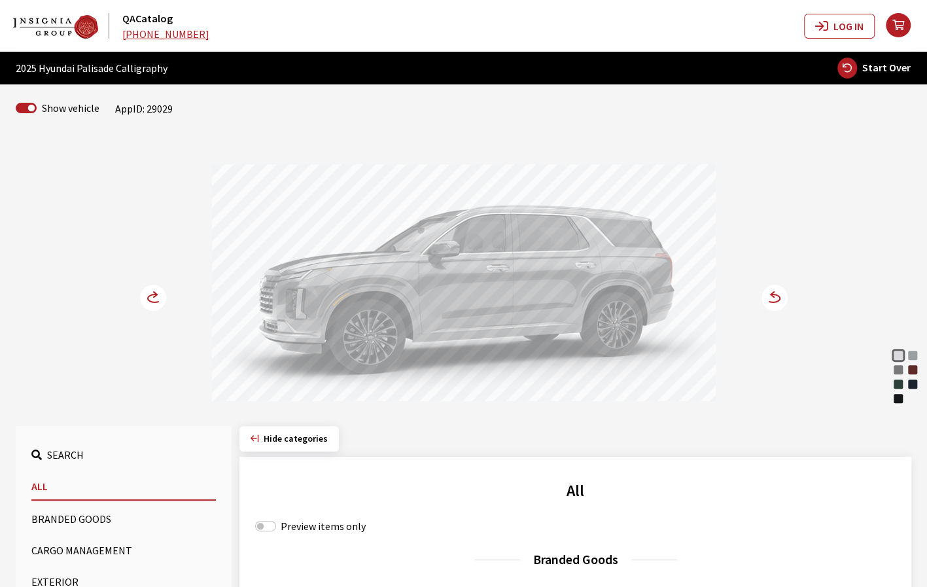
click at [897, 384] on div "Robust Emerald" at bounding box center [897, 383] width 13 height 13
click at [774, 293] on icon at bounding box center [774, 297] width 26 height 26
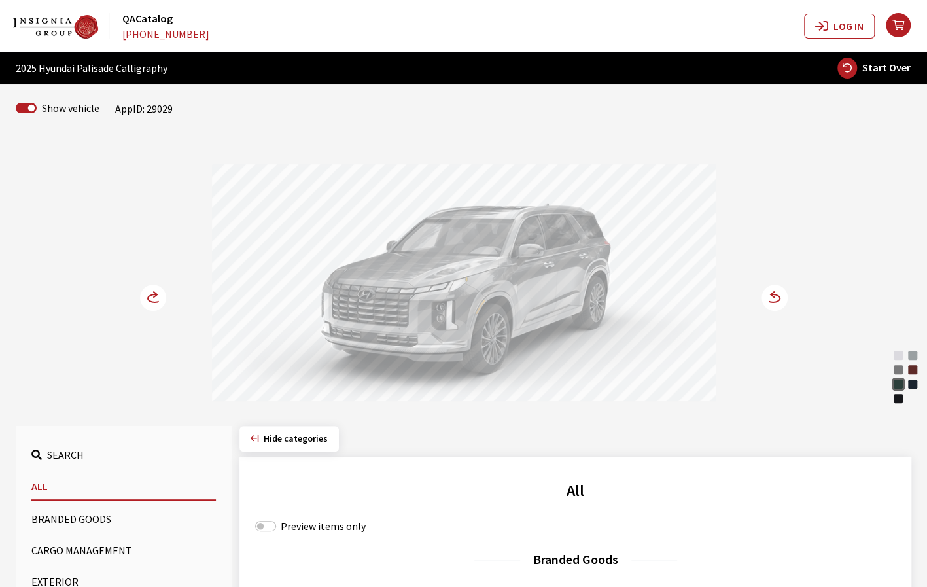
click at [881, 68] on span "Start Over" at bounding box center [886, 67] width 48 height 13
select select
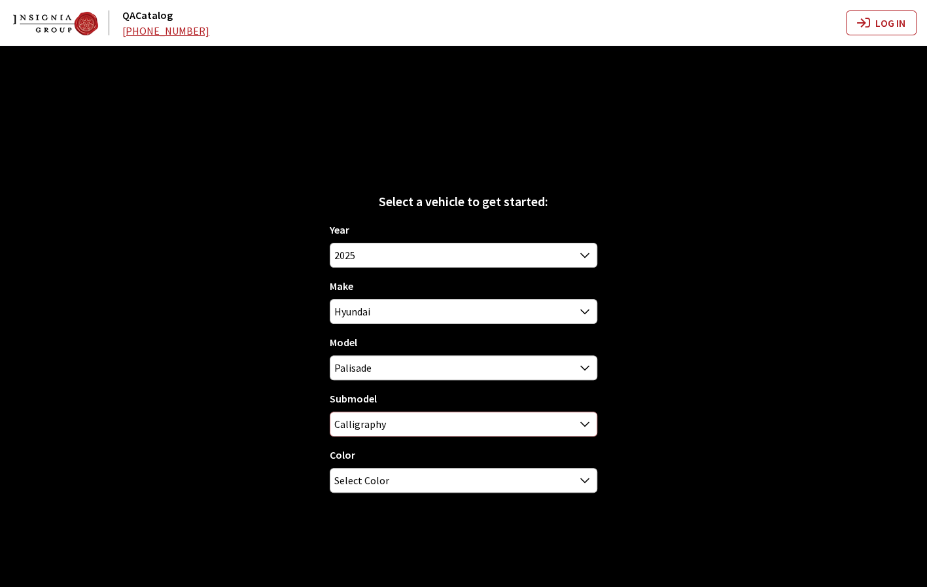
click at [515, 431] on span "Calligraphy" at bounding box center [463, 424] width 266 height 24
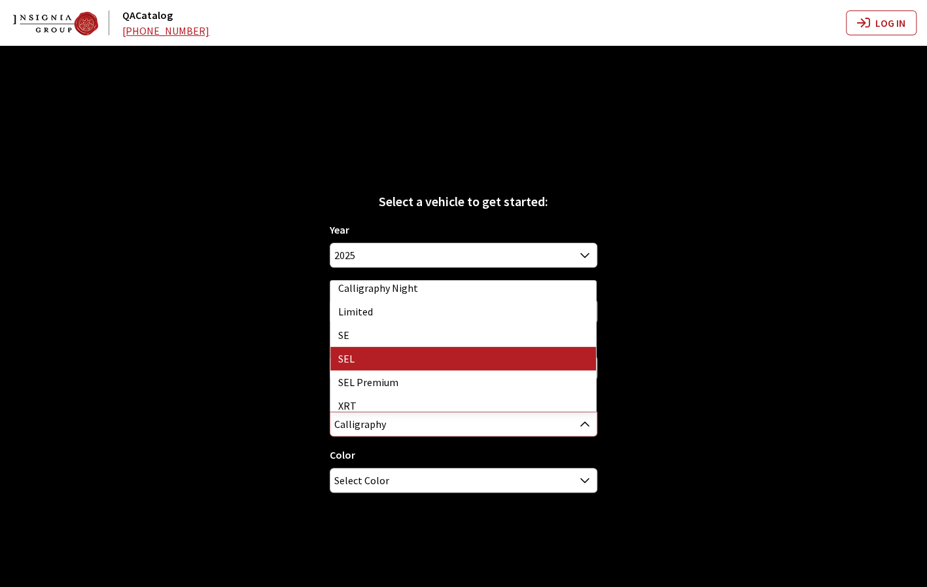
scroll to position [34, 0]
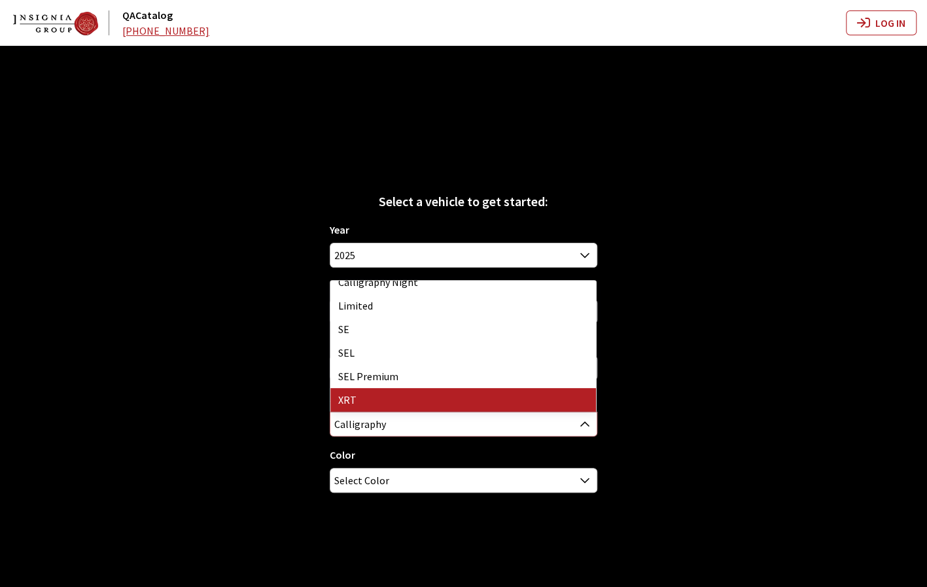
select select "3832"
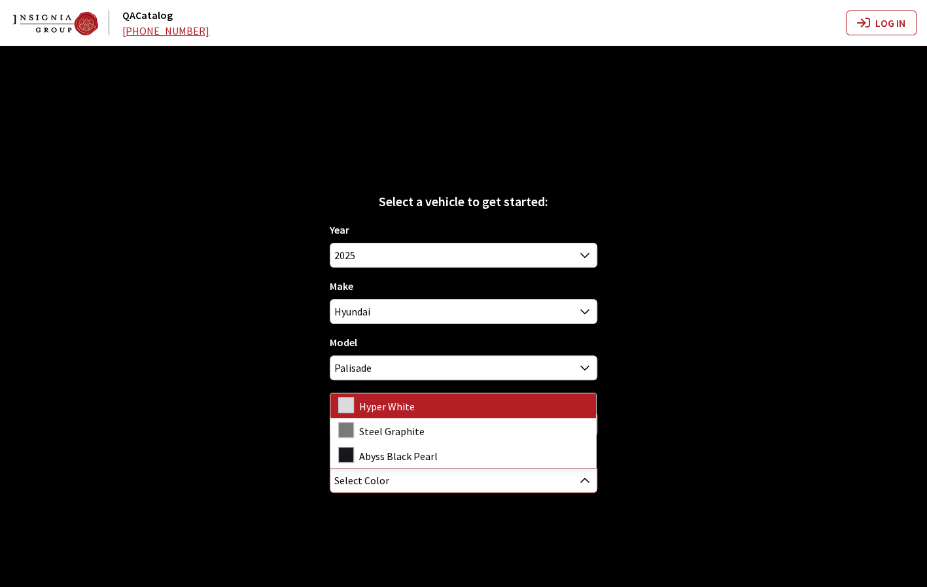
click at [490, 485] on span "Select Color" at bounding box center [463, 480] width 266 height 24
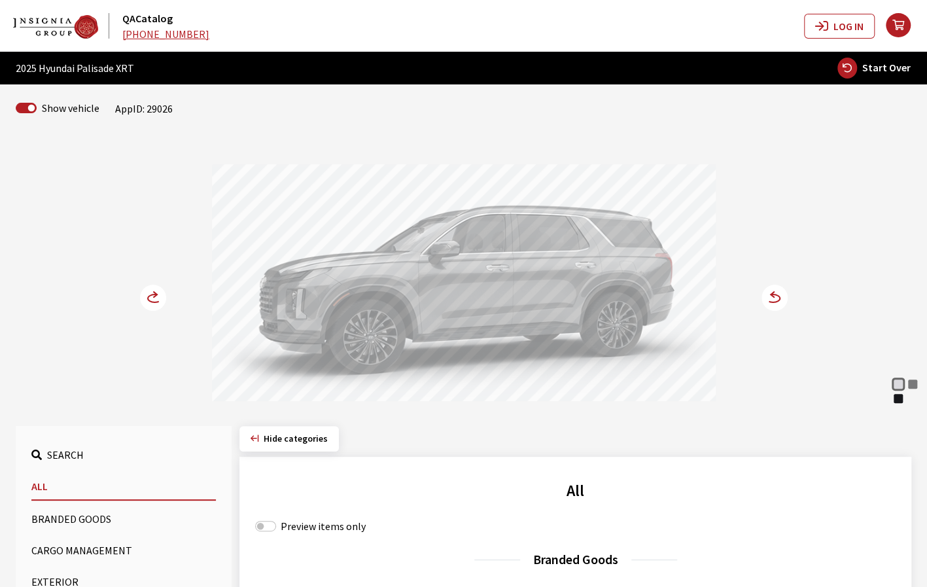
click at [151, 300] on icon at bounding box center [155, 298] width 14 height 8
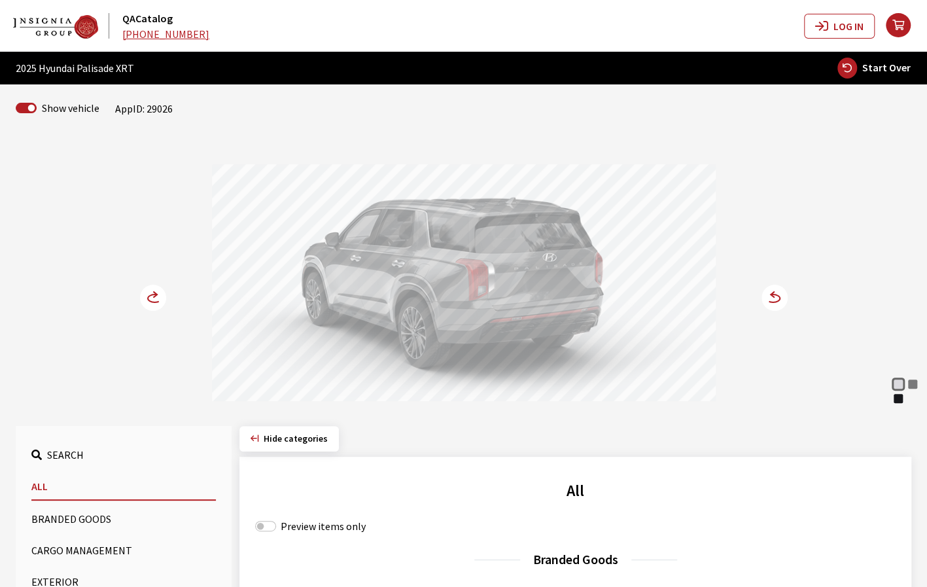
click at [151, 300] on icon at bounding box center [155, 298] width 14 height 8
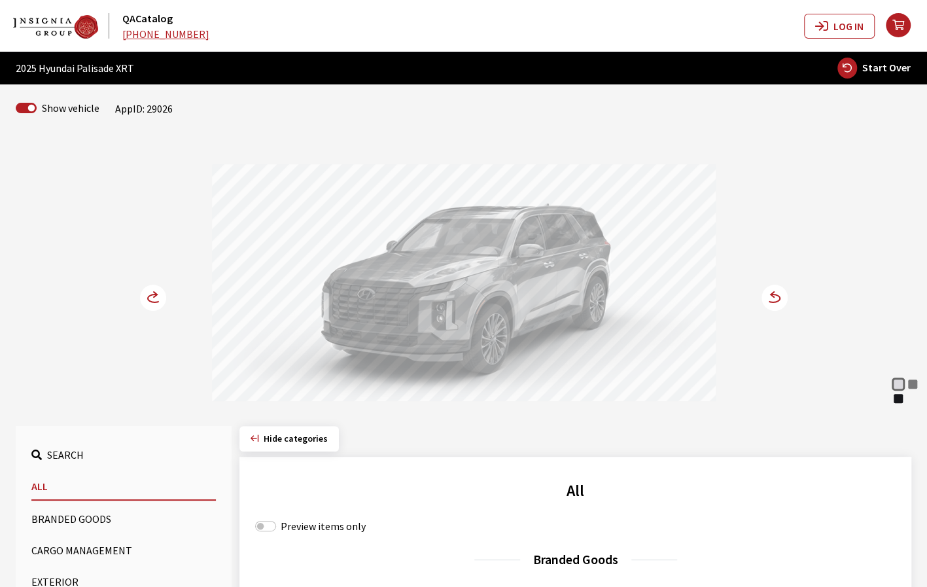
click at [862, 74] on button "Start Over" at bounding box center [873, 68] width 75 height 22
select select
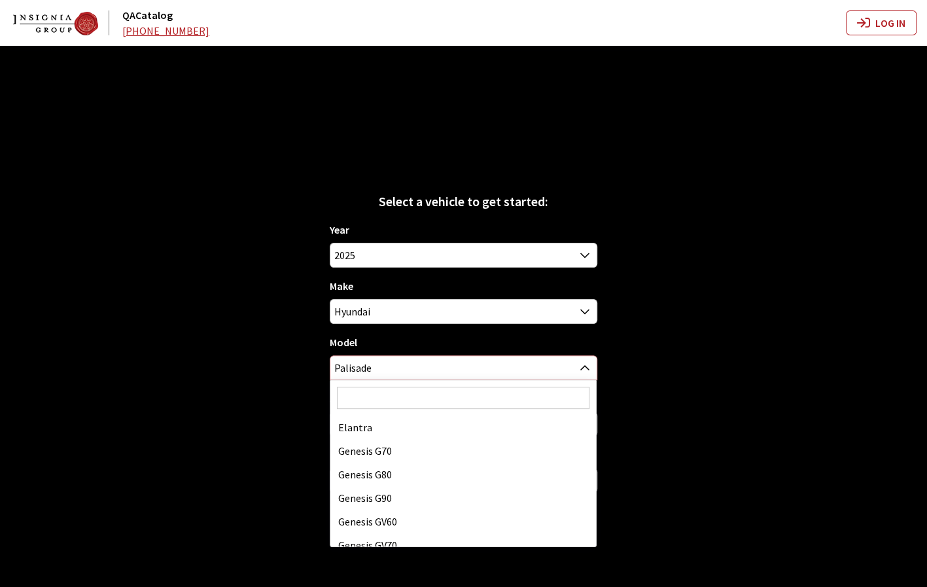
scroll to position [259, 0]
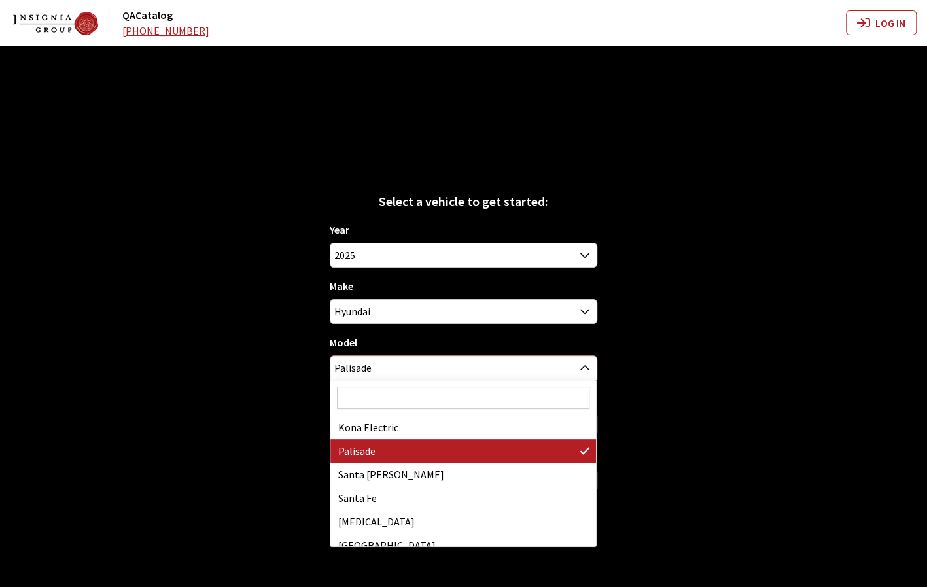
click at [570, 368] on span "Palisade" at bounding box center [463, 368] width 266 height 24
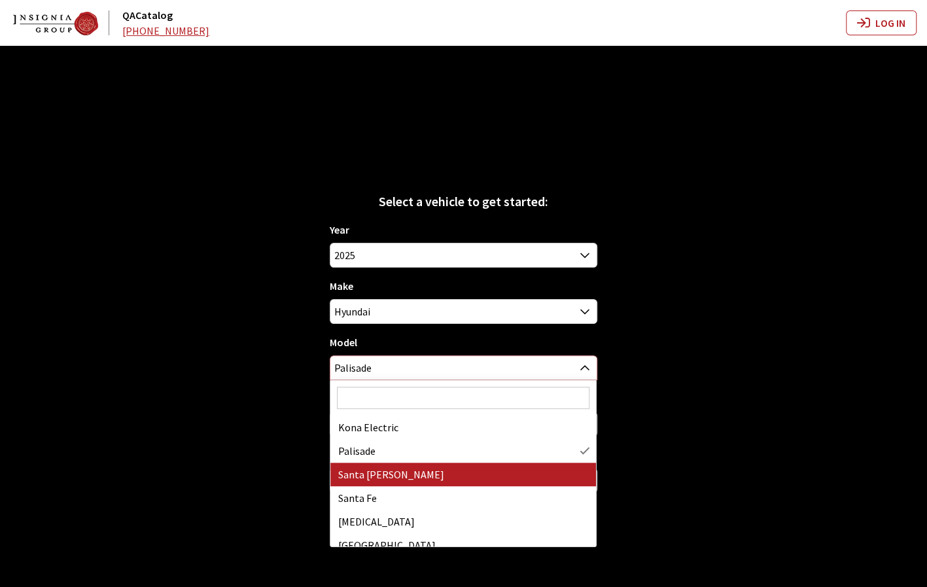
select select "1187"
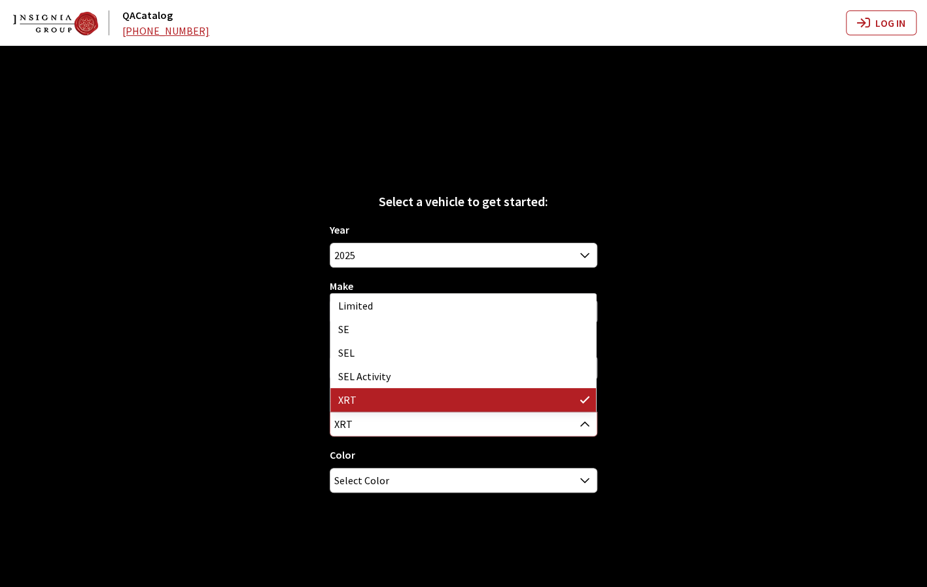
click at [435, 422] on span "XRT" at bounding box center [463, 424] width 266 height 24
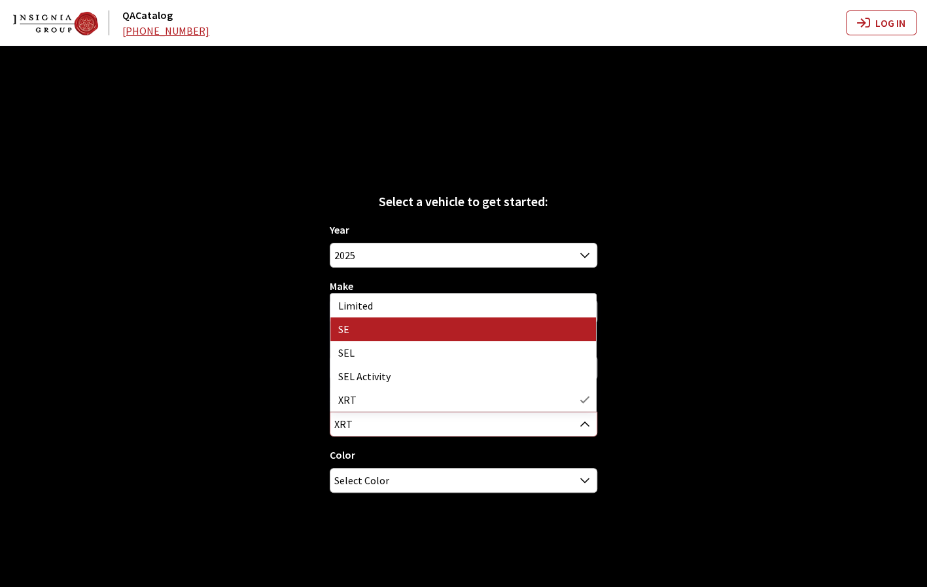
select select "132"
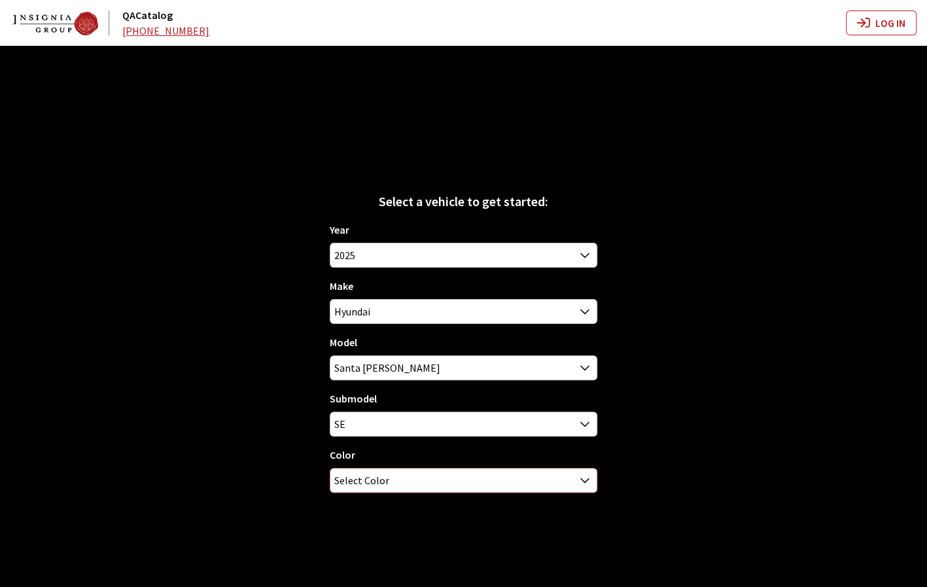
click at [442, 477] on span "Select Color" at bounding box center [463, 480] width 266 height 24
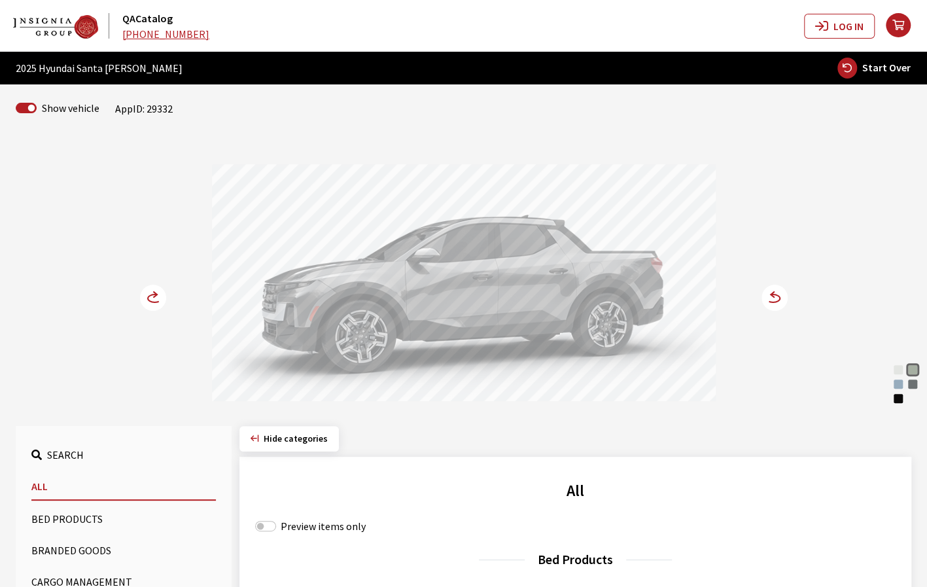
click at [902, 385] on div "Blue Stone" at bounding box center [897, 383] width 13 height 13
click at [776, 295] on circle at bounding box center [774, 297] width 26 height 26
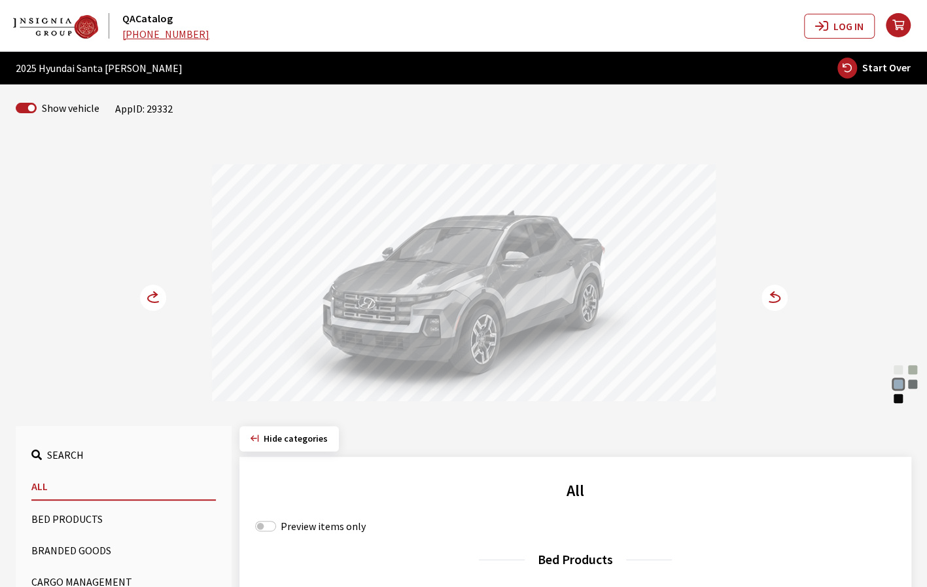
click at [768, 298] on icon at bounding box center [766, 298] width 9 height 11
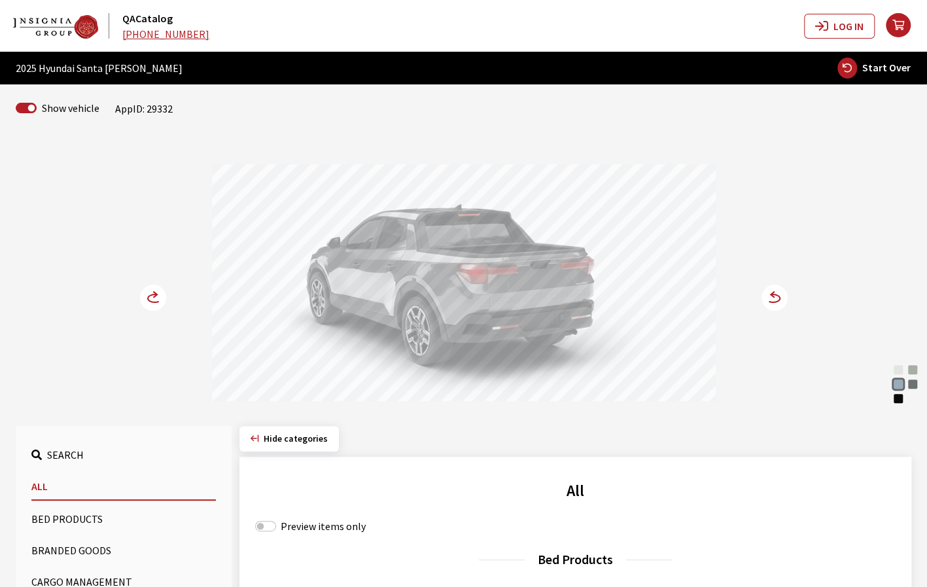
click at [778, 300] on icon at bounding box center [773, 298] width 14 height 8
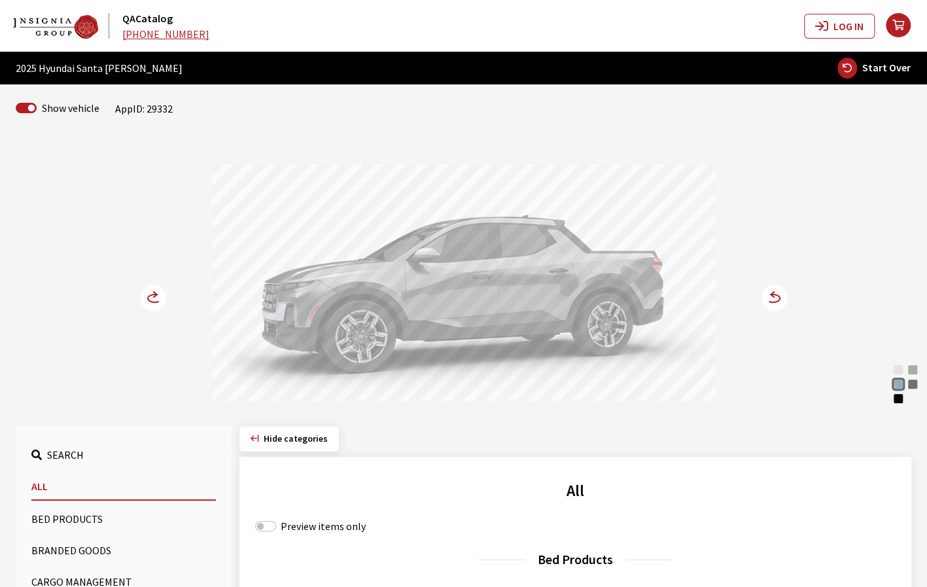
click at [778, 300] on icon at bounding box center [773, 298] width 14 height 8
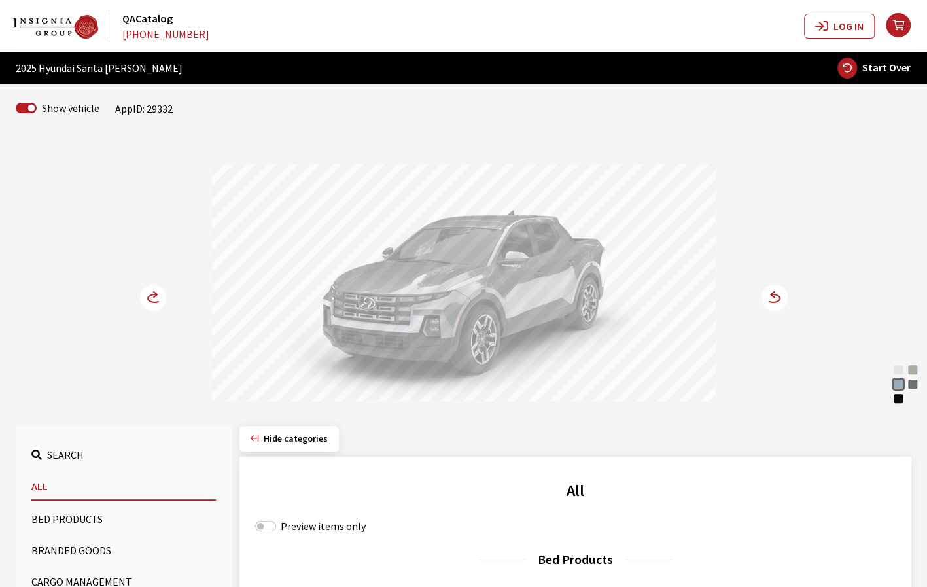
click at [874, 74] on button "Start Over" at bounding box center [873, 68] width 75 height 22
select select
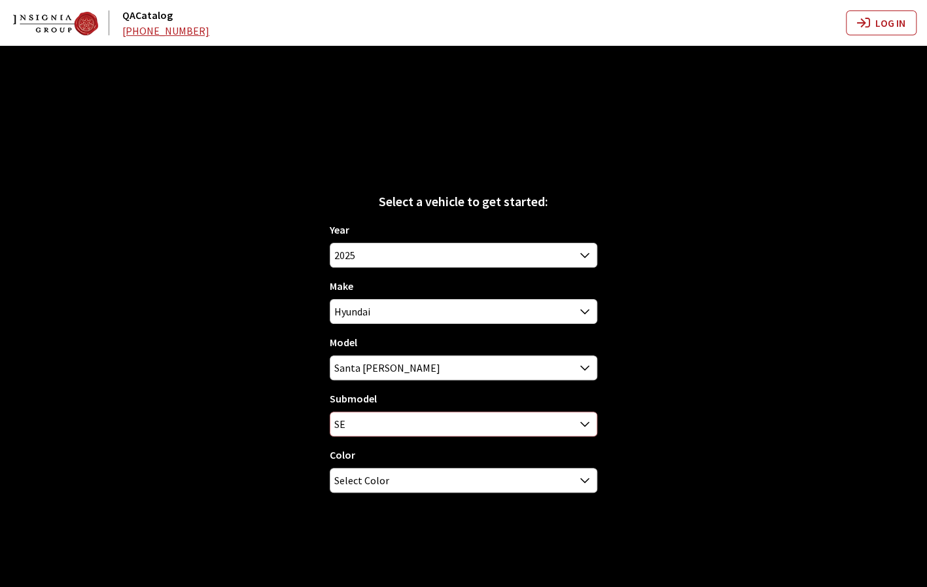
click at [558, 415] on span "SE" at bounding box center [463, 424] width 266 height 24
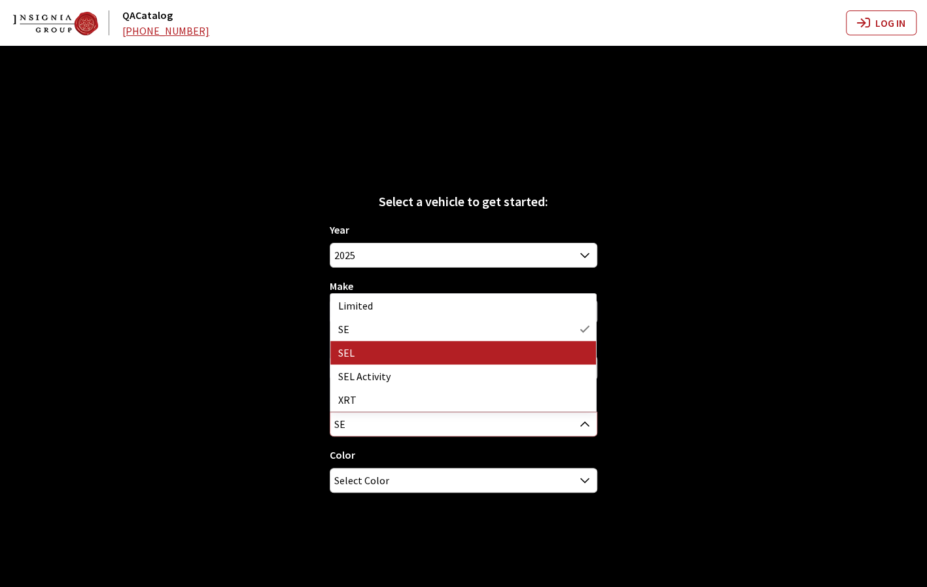
select select "140"
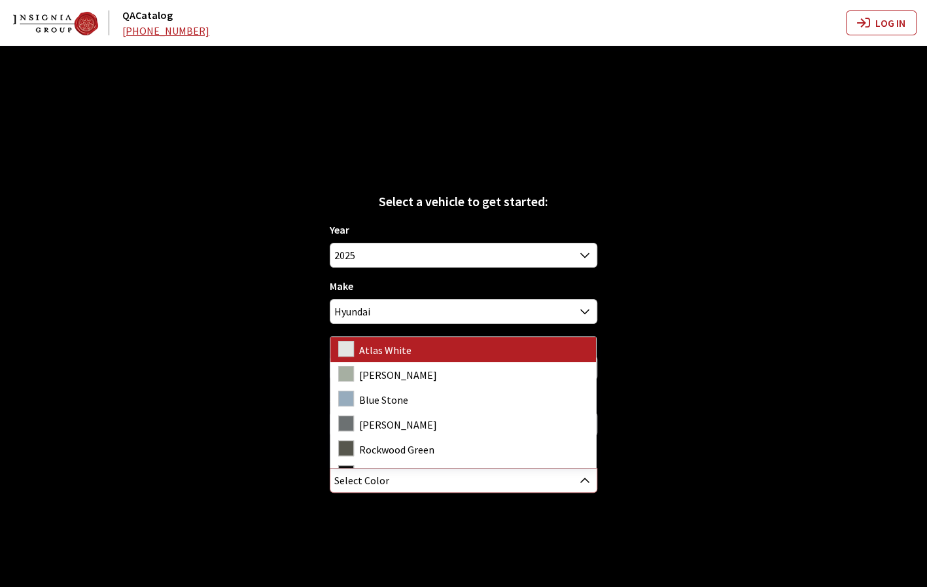
click at [484, 479] on span "Select Color" at bounding box center [463, 480] width 266 height 24
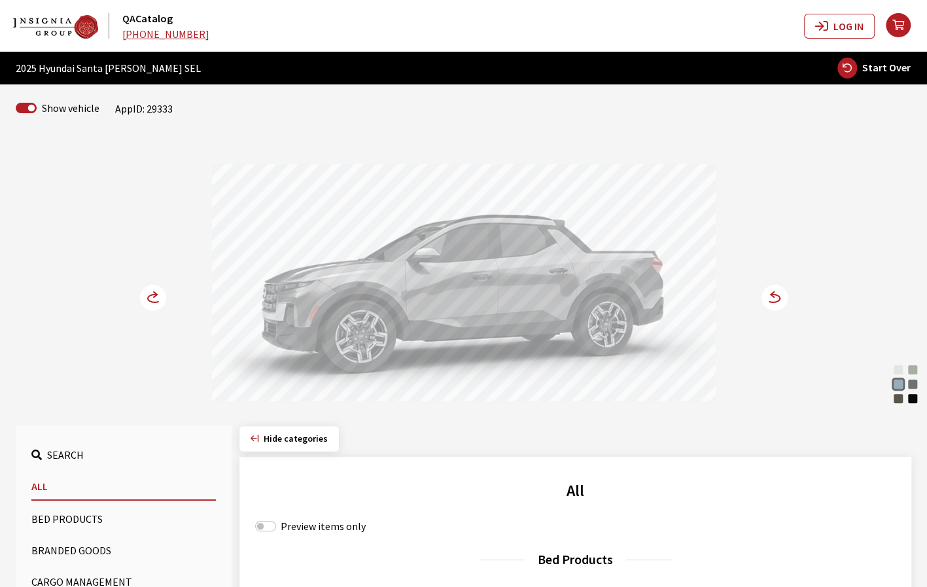
click at [777, 296] on circle at bounding box center [774, 297] width 26 height 26
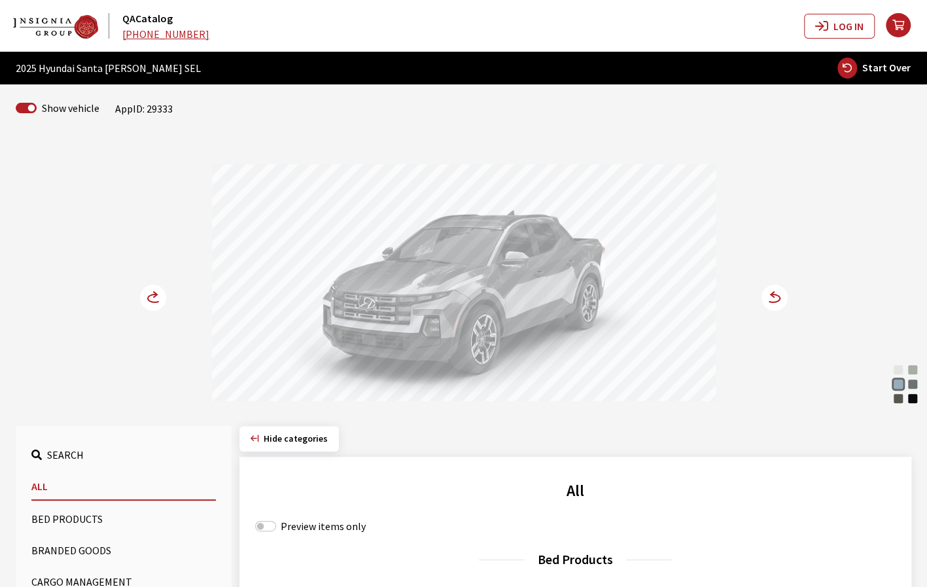
drag, startPoint x: 458, startPoint y: 283, endPoint x: 661, endPoint y: 324, distance: 206.2
click at [565, 287] on div at bounding box center [464, 284] width 504 height 241
click at [779, 301] on circle at bounding box center [774, 297] width 26 height 26
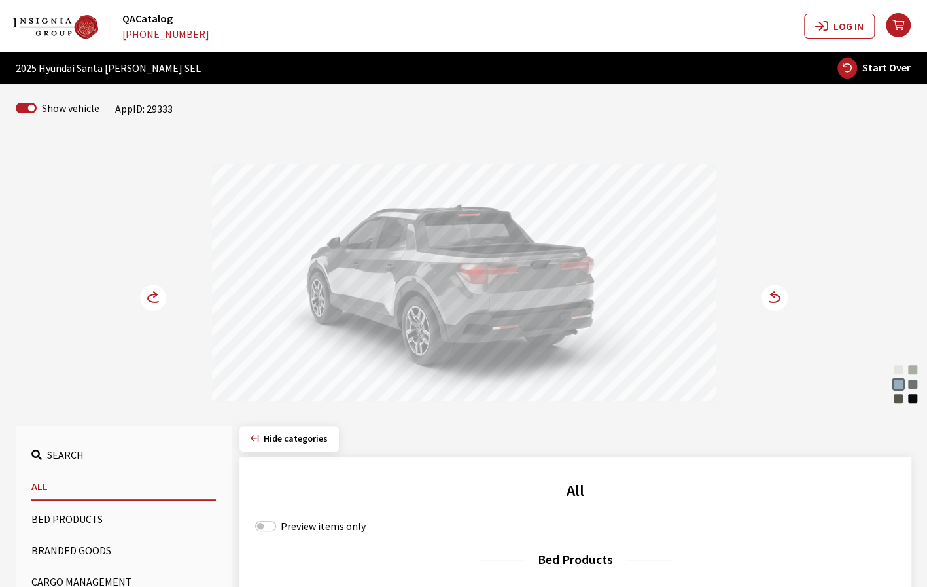
click at [772, 305] on circle at bounding box center [774, 297] width 26 height 26
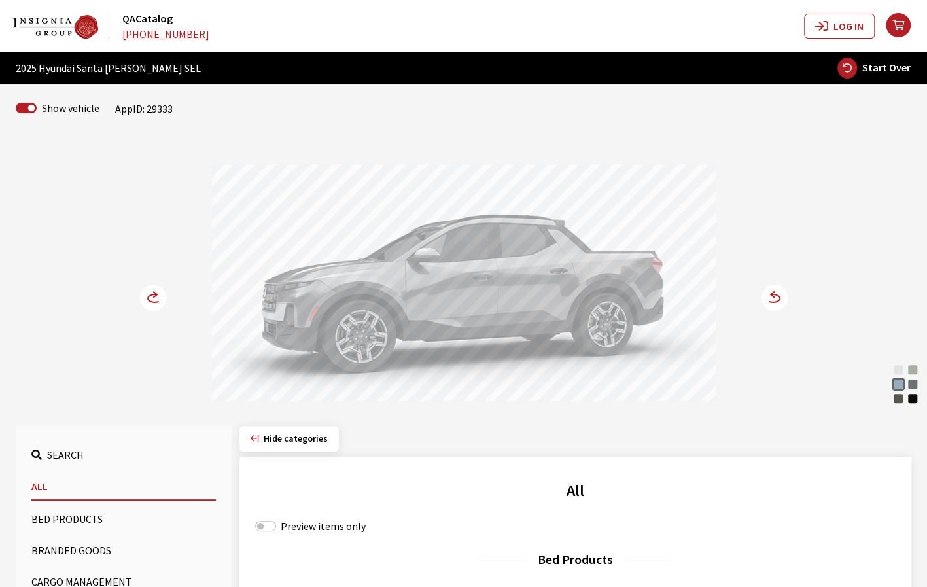
click at [872, 61] on span "Start Over" at bounding box center [886, 67] width 48 height 13
select select
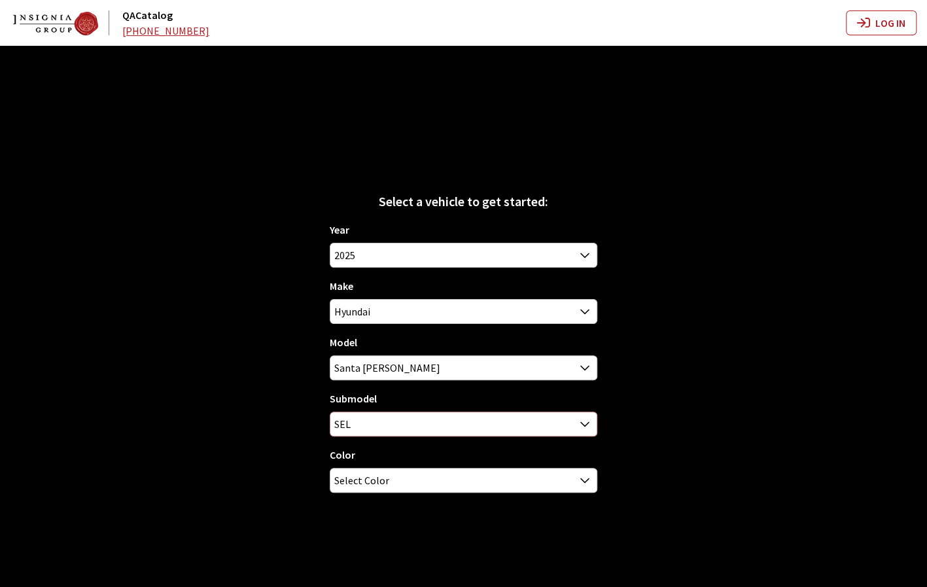
click at [490, 430] on span "SEL" at bounding box center [463, 424] width 266 height 24
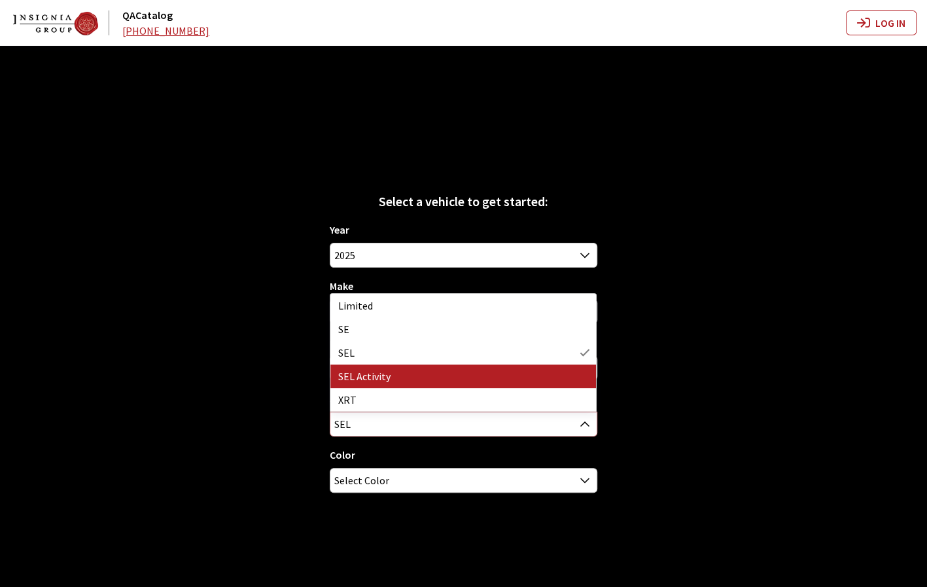
select select "4610"
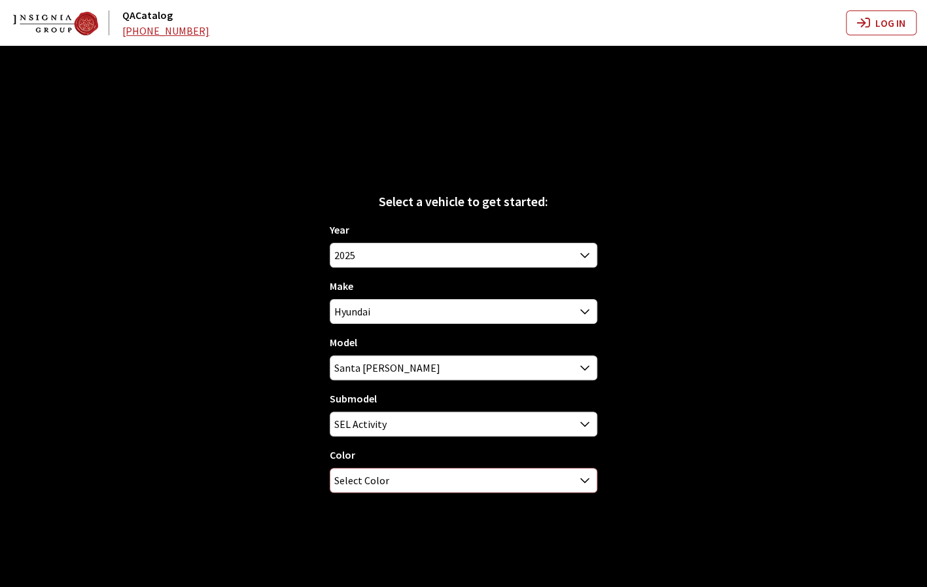
click at [467, 487] on span "Select Color" at bounding box center [463, 480] width 266 height 24
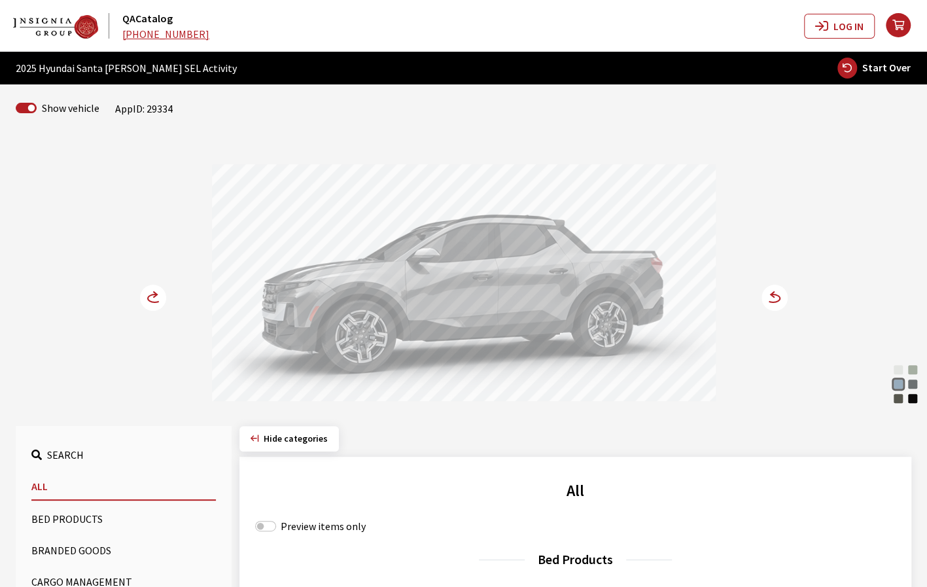
click at [779, 296] on icon at bounding box center [773, 298] width 14 height 8
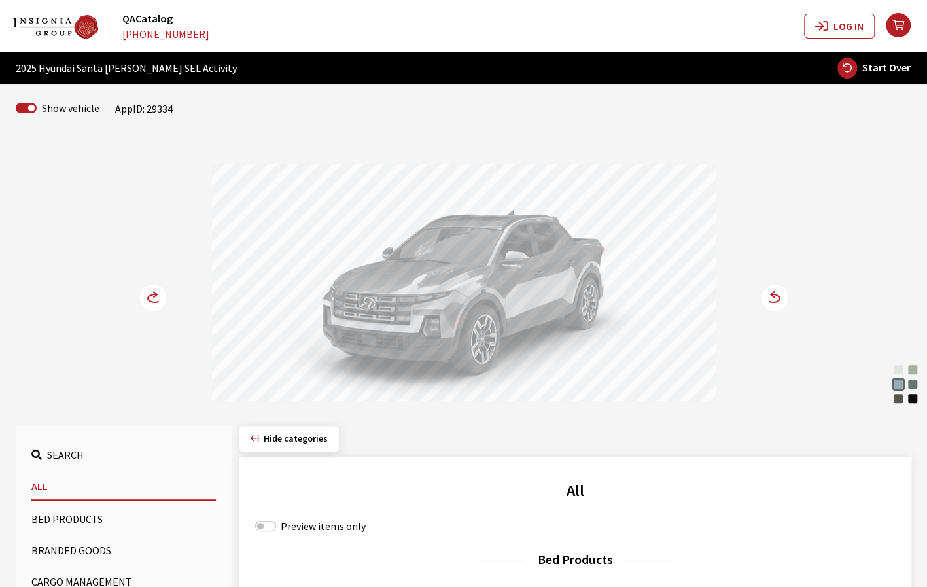
drag, startPoint x: 585, startPoint y: 299, endPoint x: 531, endPoint y: 305, distance: 54.0
click at [531, 305] on div at bounding box center [464, 284] width 504 height 241
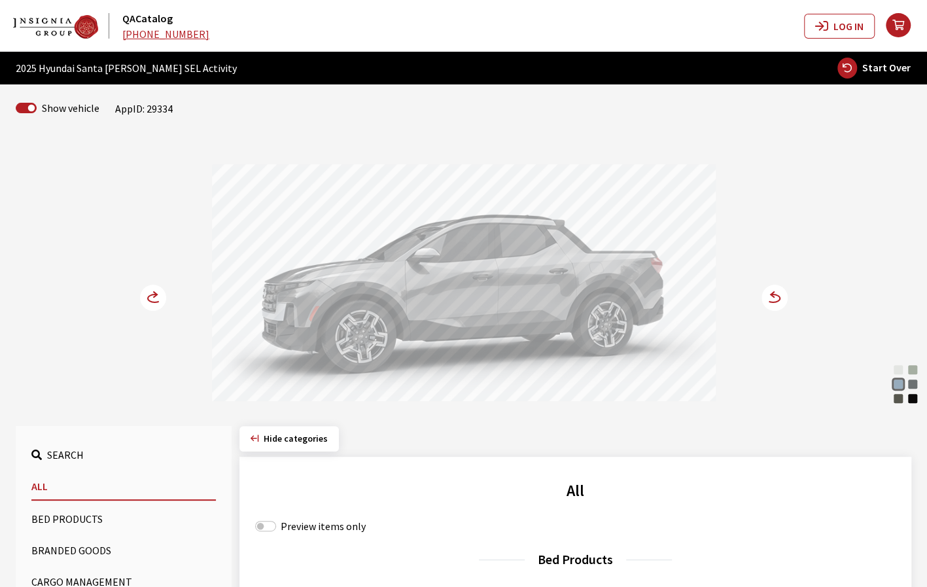
click at [788, 298] on div "Atlas White Sage Gray Blue Stone Hampton Gray Rockwood Green Phantom Black Opal…" at bounding box center [463, 271] width 863 height 267
click at [780, 298] on circle at bounding box center [774, 297] width 26 height 26
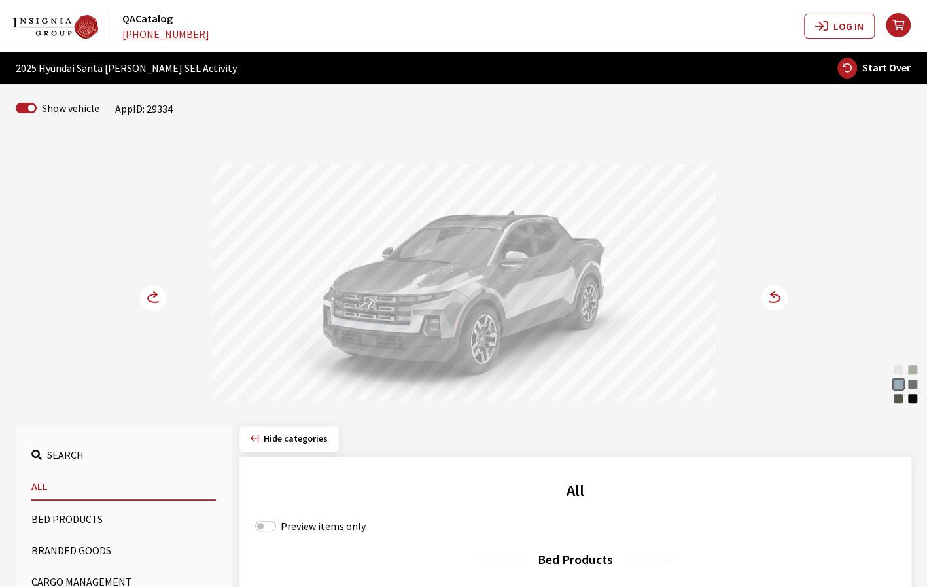
click at [778, 298] on circle at bounding box center [774, 297] width 26 height 26
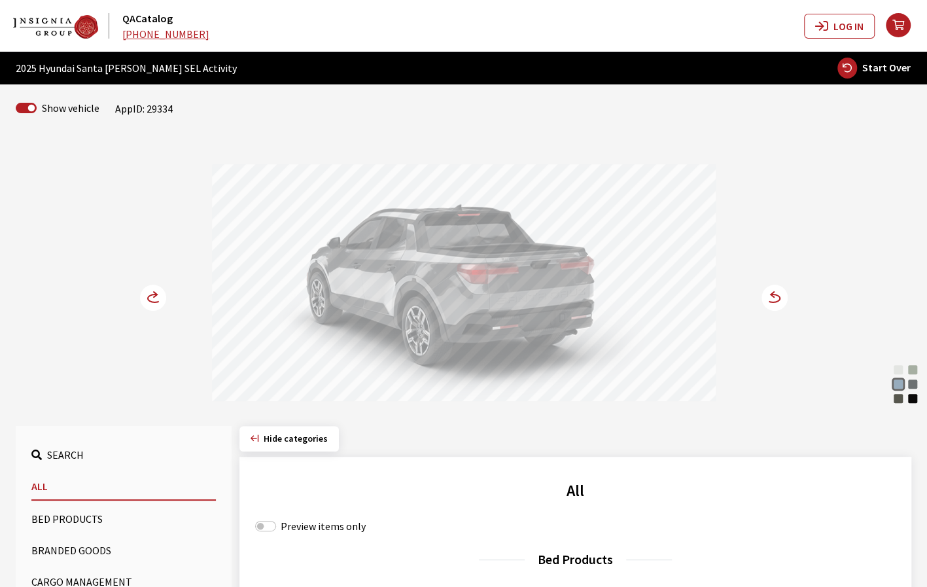
click at [878, 68] on span "Start Over" at bounding box center [886, 67] width 48 height 13
select select
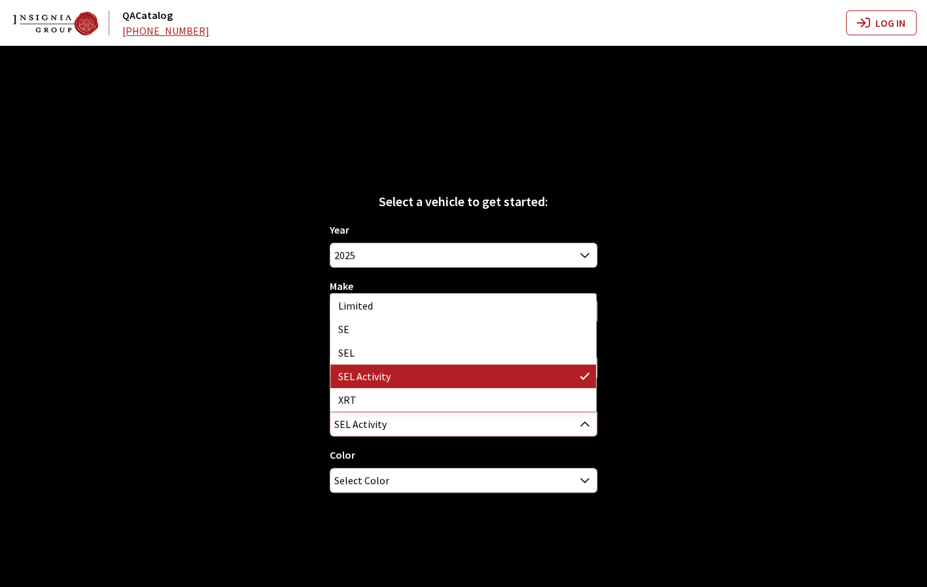
click at [553, 429] on span "SEL Activity" at bounding box center [463, 424] width 266 height 24
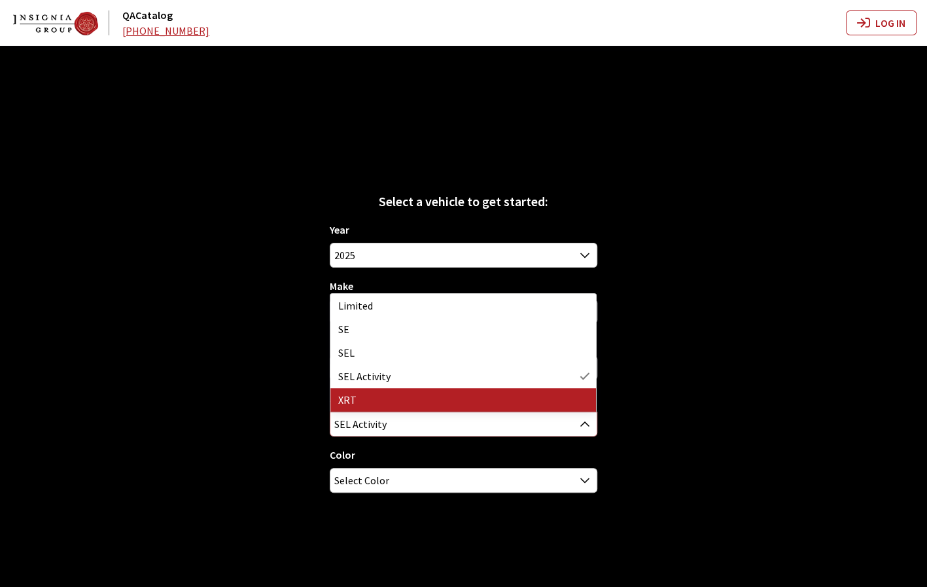
select select "3832"
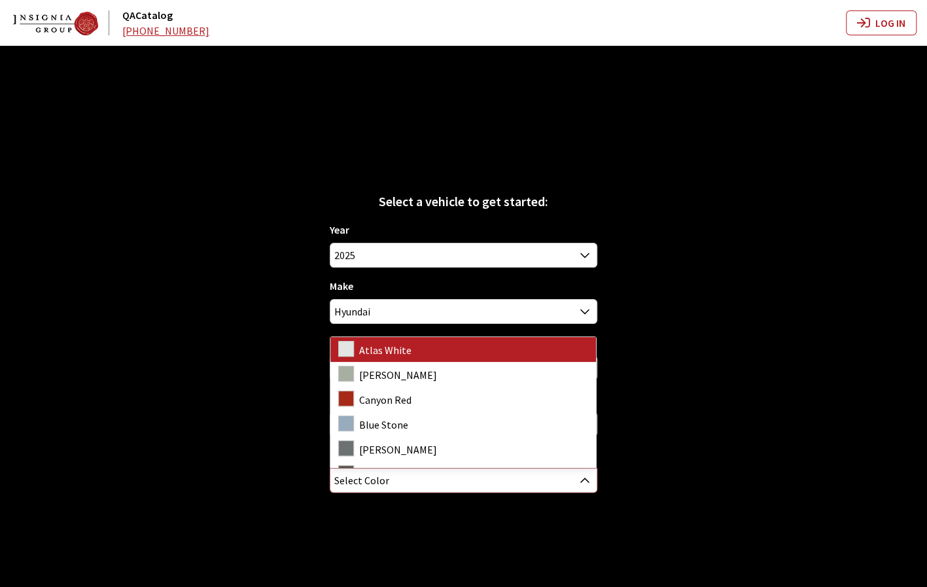
click at [441, 485] on span "Select Color" at bounding box center [463, 480] width 266 height 24
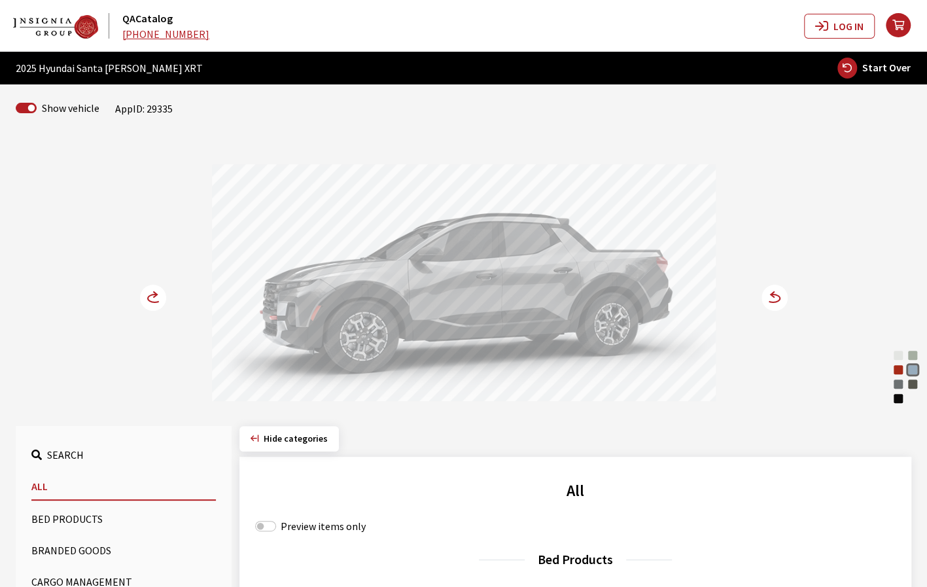
click at [783, 298] on circle at bounding box center [774, 297] width 26 height 26
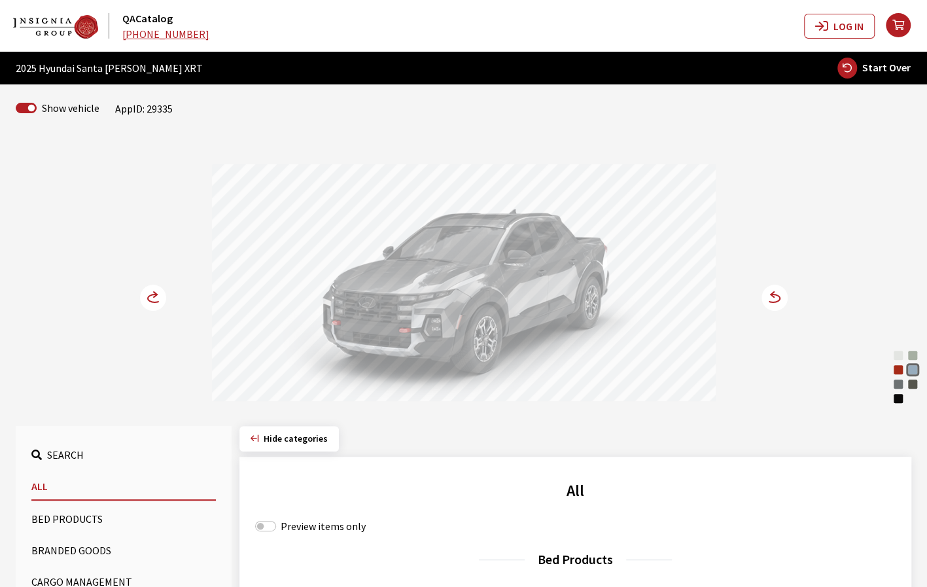
click at [774, 299] on circle at bounding box center [774, 297] width 26 height 26
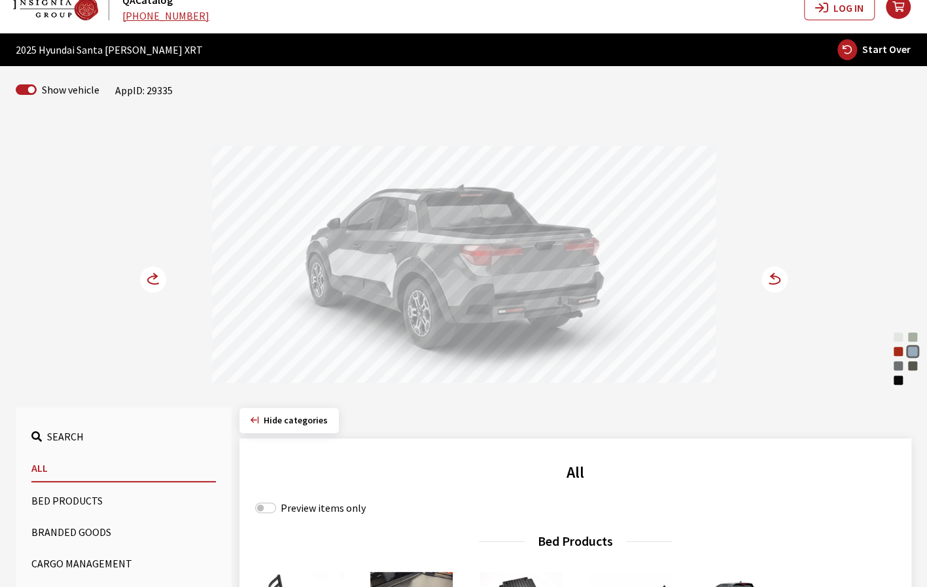
scroll to position [0, 0]
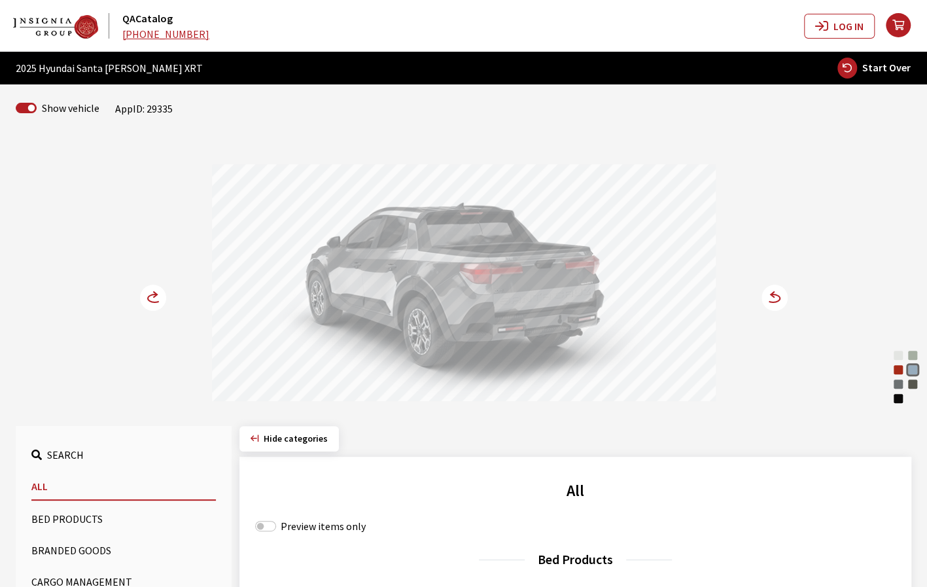
click at [889, 71] on span "Start Over" at bounding box center [886, 67] width 48 height 13
select select
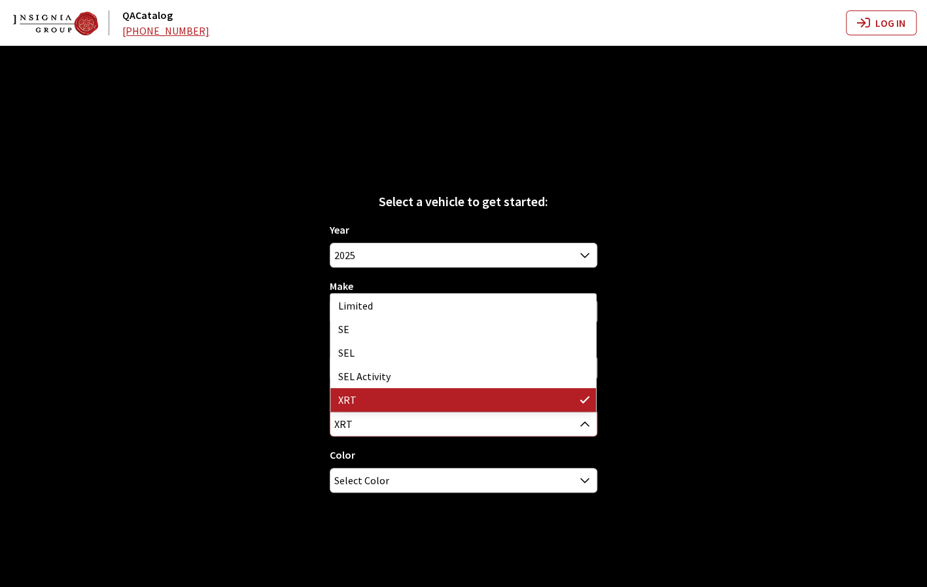
click at [450, 425] on span "XRT" at bounding box center [463, 424] width 266 height 24
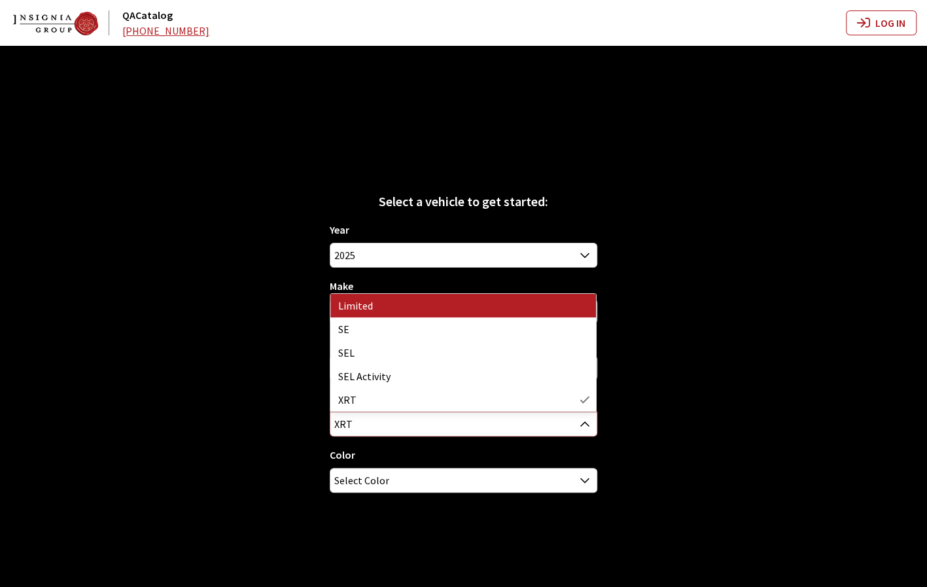
select select "118"
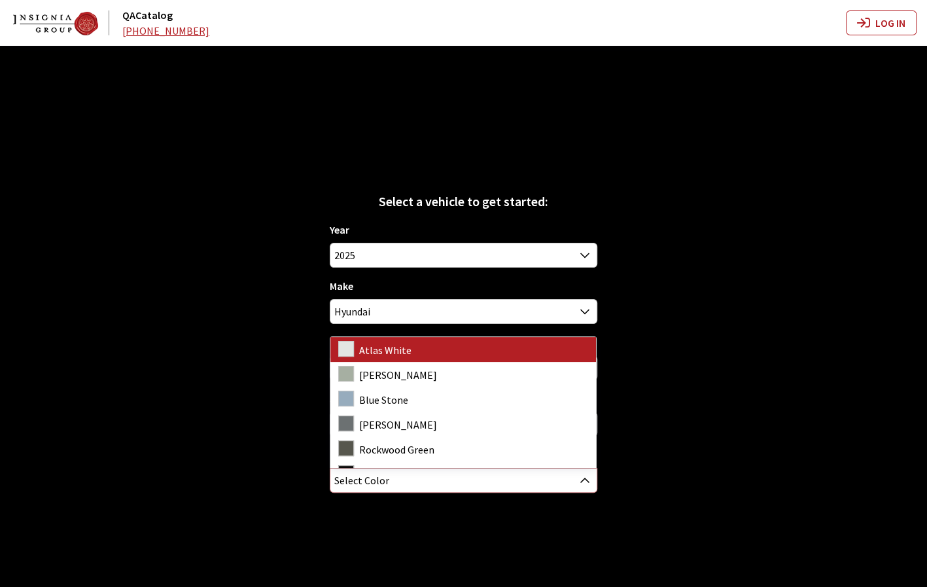
click at [463, 479] on span "Select Color" at bounding box center [463, 480] width 266 height 24
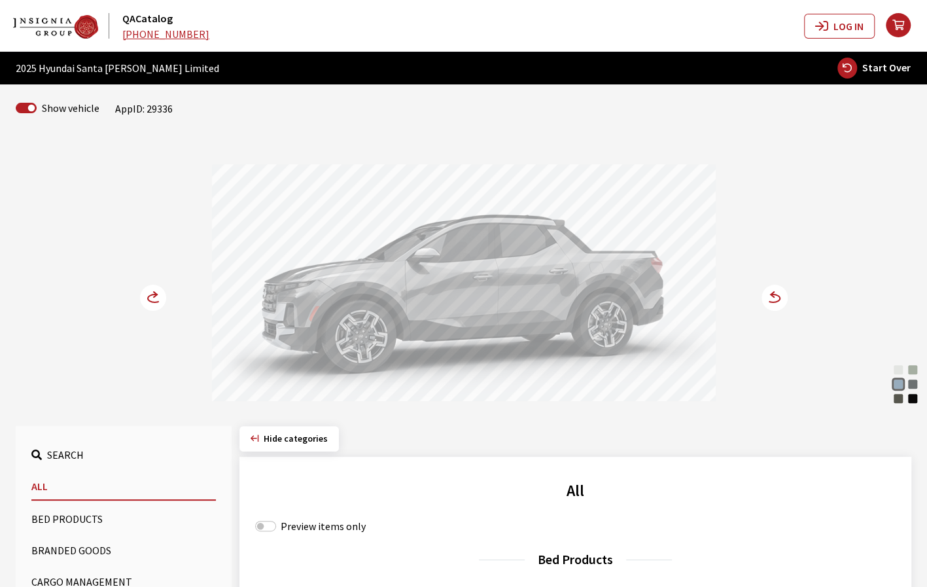
click at [778, 296] on icon at bounding box center [773, 298] width 14 height 8
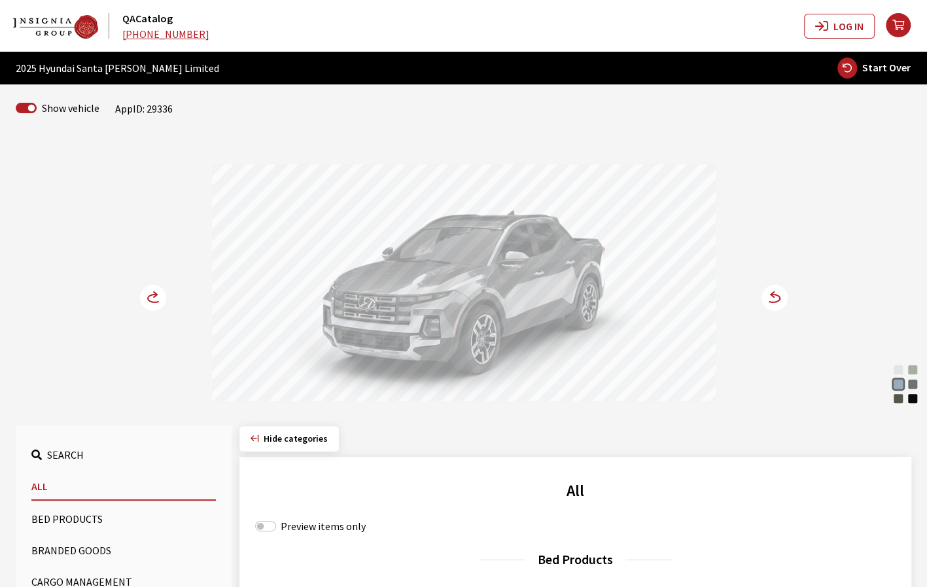
click at [777, 296] on circle at bounding box center [774, 297] width 26 height 26
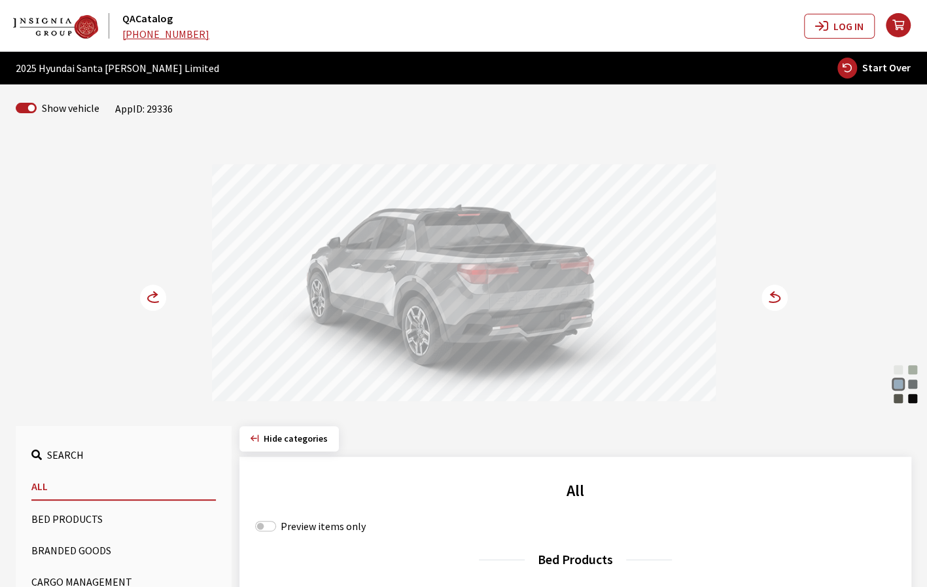
click at [777, 298] on circle at bounding box center [774, 297] width 26 height 26
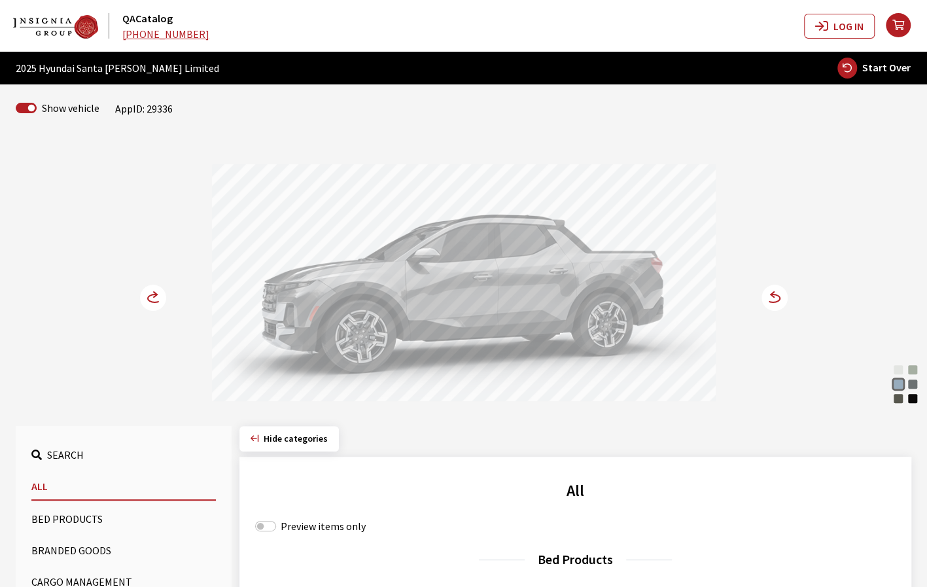
click at [777, 298] on circle at bounding box center [774, 297] width 26 height 26
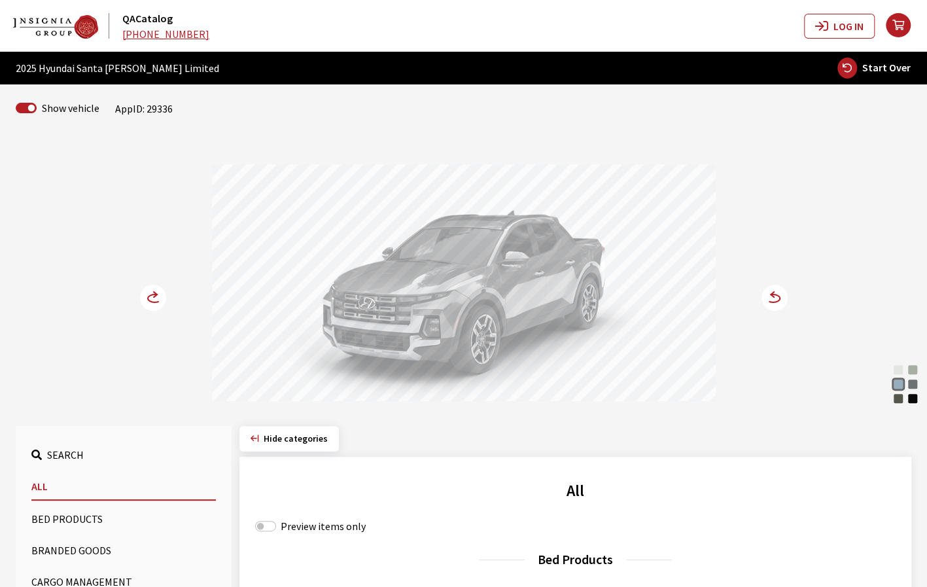
click at [893, 73] on span "Start Over" at bounding box center [886, 67] width 48 height 13
select select
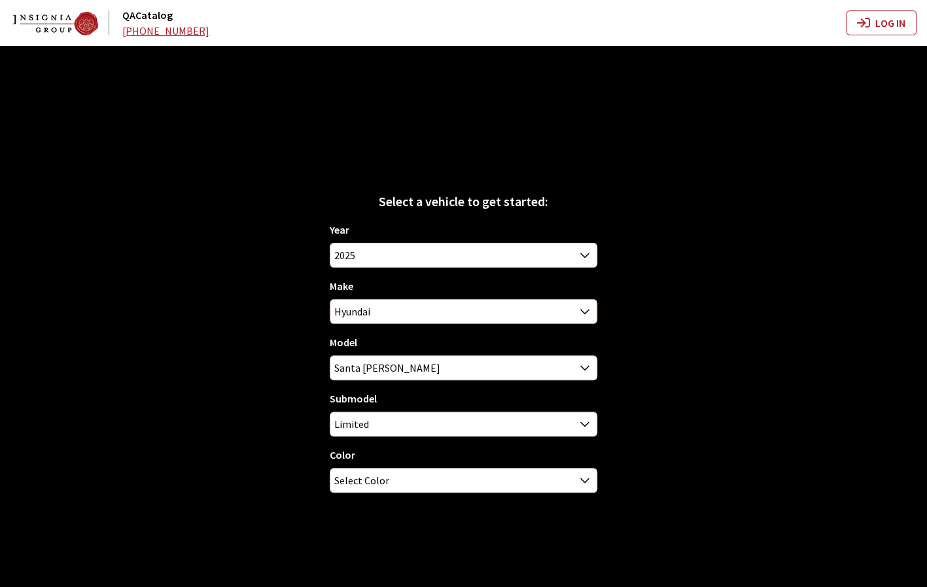
click at [476, 311] on span "Hyundai" at bounding box center [463, 312] width 266 height 24
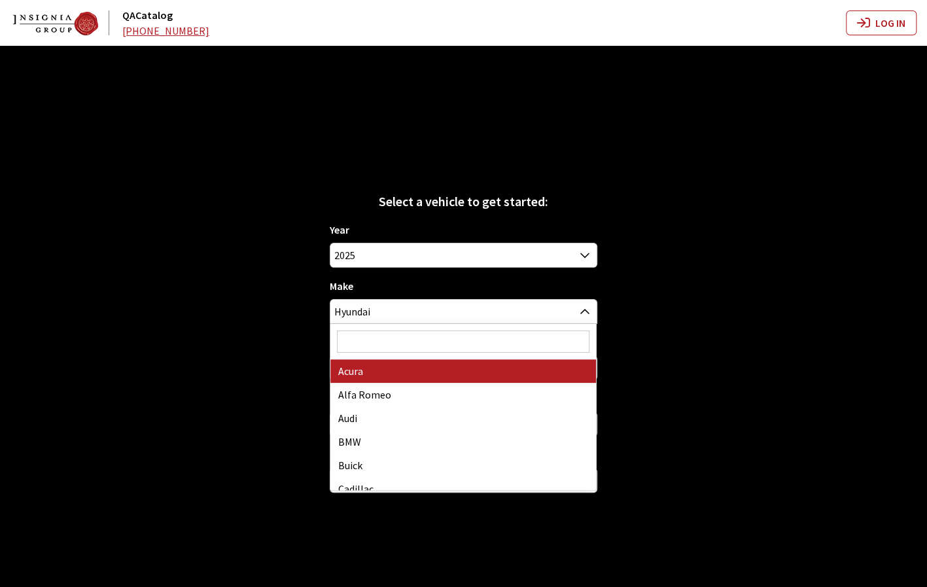
click at [152, 286] on div "Select a vehicle to get started: Year 2026 2025 2024 2023 2022 2021 2020 2019 2…" at bounding box center [463, 339] width 927 height 587
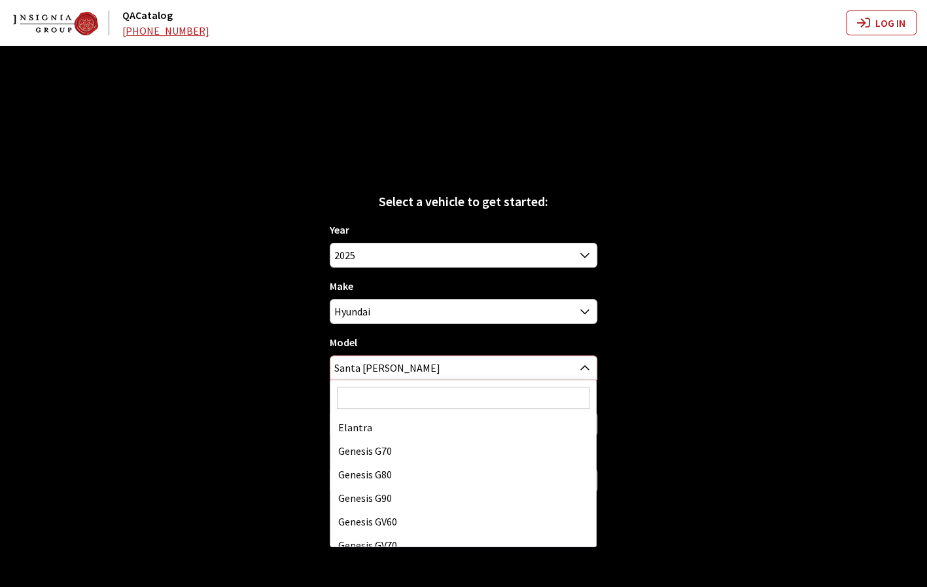
click at [449, 360] on span "Santa Cruz" at bounding box center [463, 368] width 266 height 24
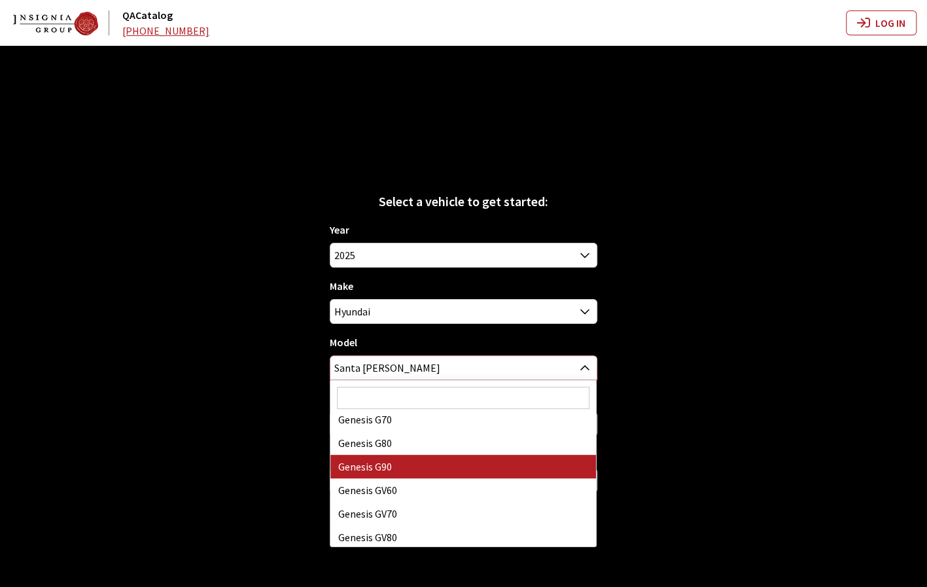
select select "883"
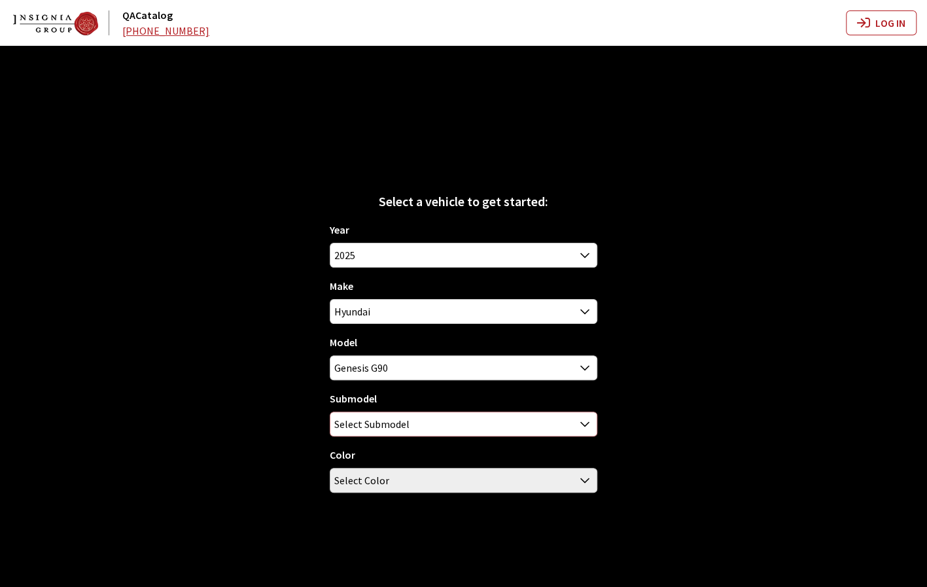
click at [407, 427] on span "Select Submodel" at bounding box center [371, 424] width 75 height 24
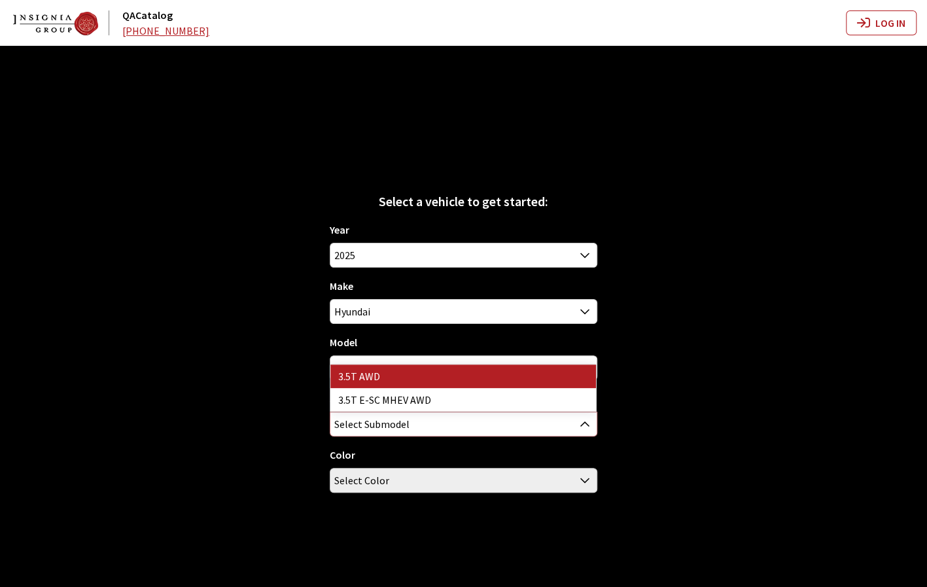
select select "3841"
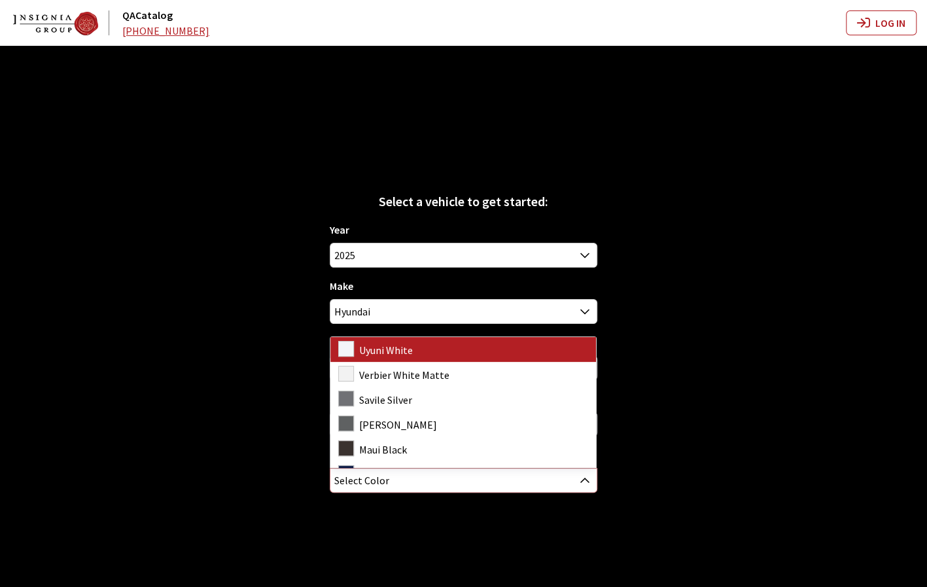
click at [432, 482] on span "Select Color" at bounding box center [463, 480] width 266 height 24
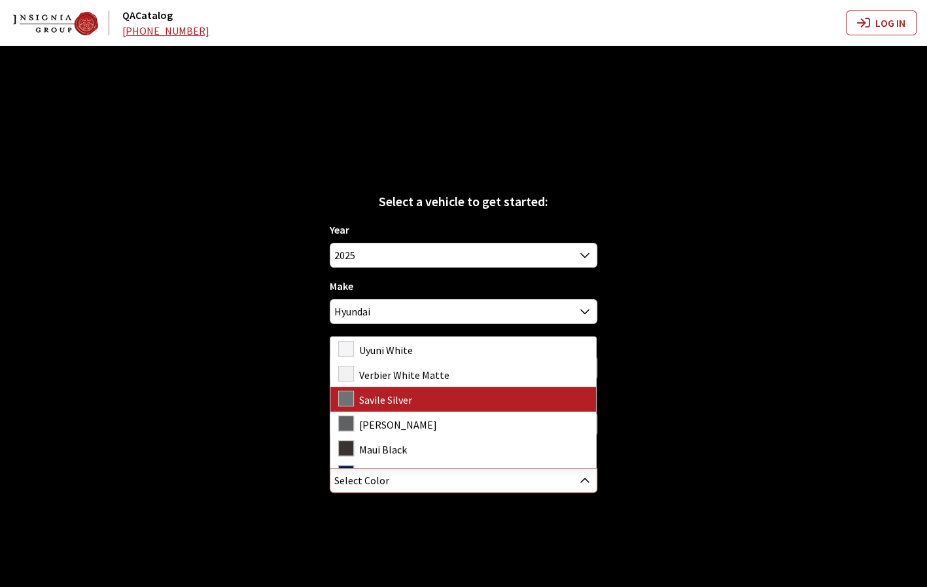
scroll to position [43, 0]
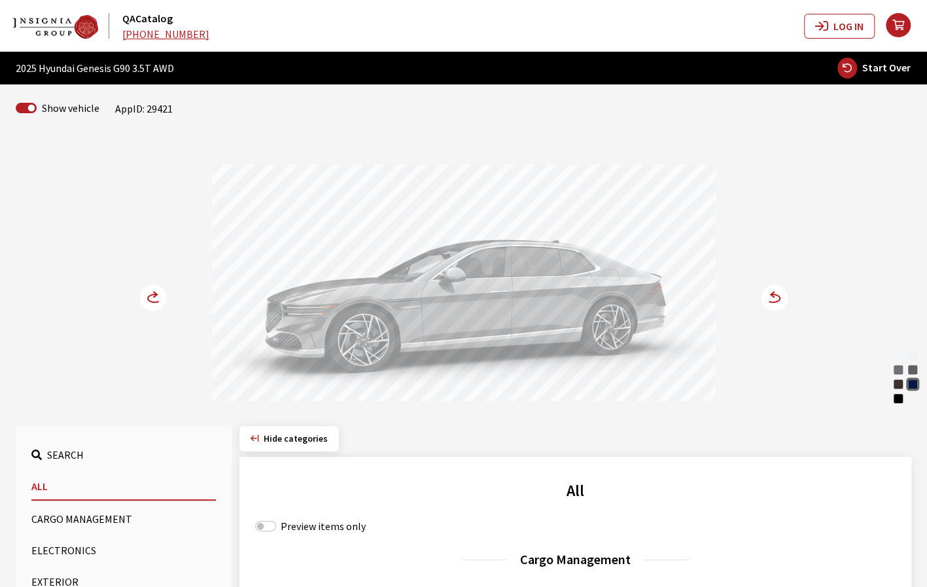
click at [773, 300] on circle at bounding box center [774, 297] width 26 height 26
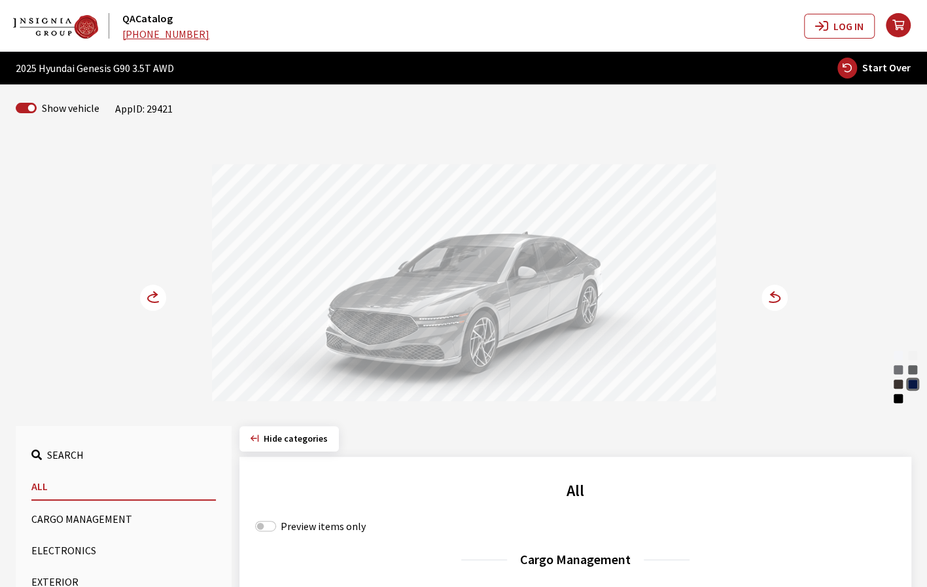
click at [150, 300] on circle at bounding box center [153, 297] width 26 height 26
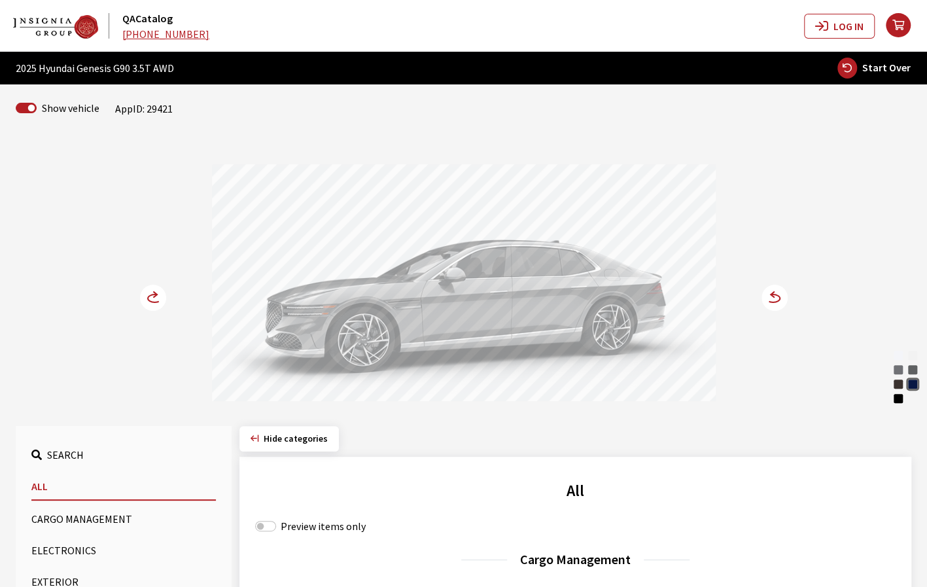
click at [149, 298] on circle at bounding box center [153, 297] width 26 height 26
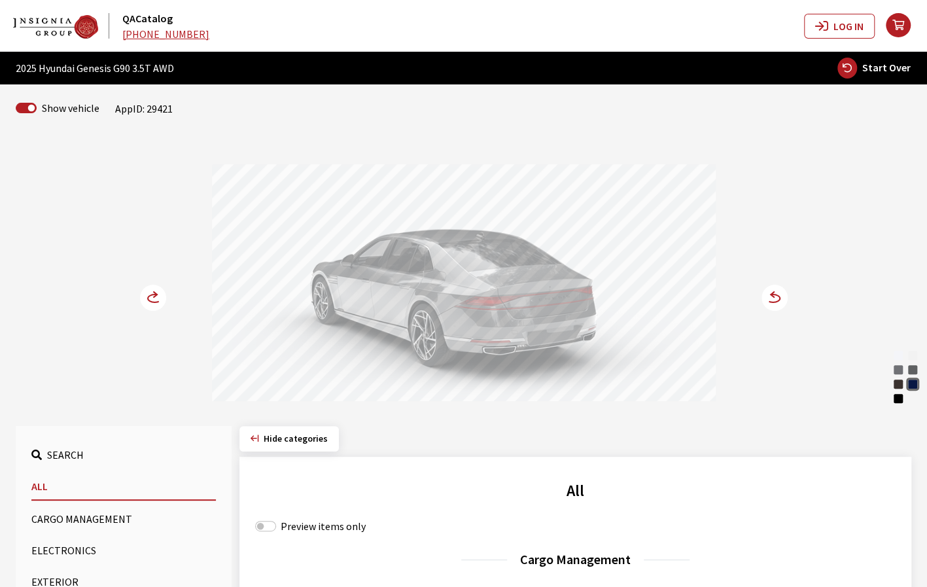
click at [876, 79] on div "2025 Hyundai Genesis G90 3.5T AWD Start Over" at bounding box center [463, 68] width 927 height 33
click at [870, 71] on span "Start Over" at bounding box center [886, 67] width 48 height 13
select select
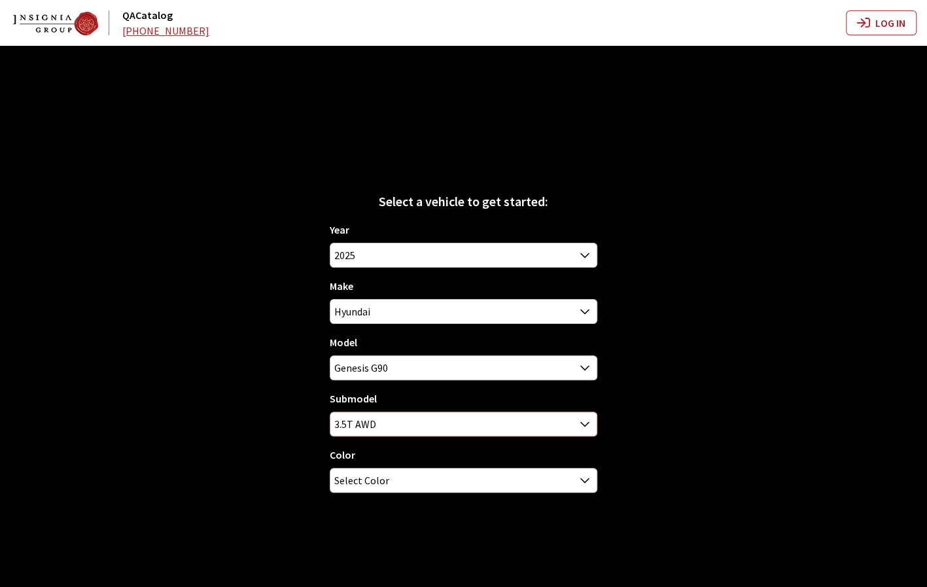
click at [580, 416] on b at bounding box center [580, 416] width 0 height 0
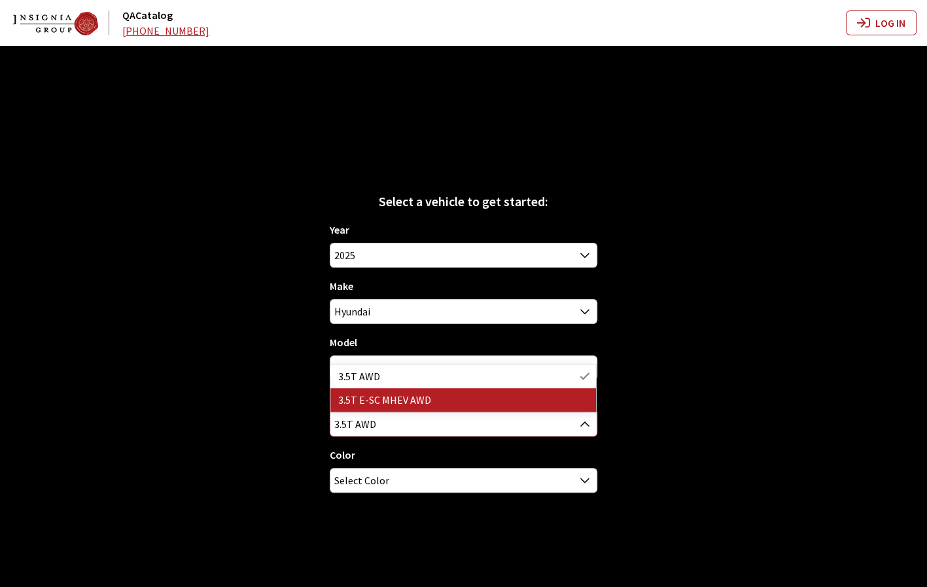
select select "4599"
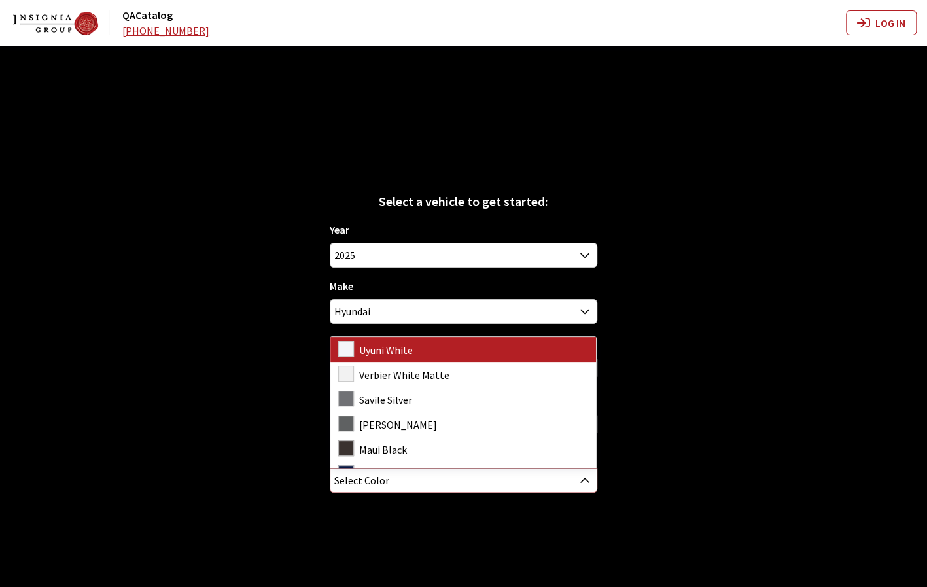
click at [468, 486] on span "Select Color" at bounding box center [463, 480] width 266 height 24
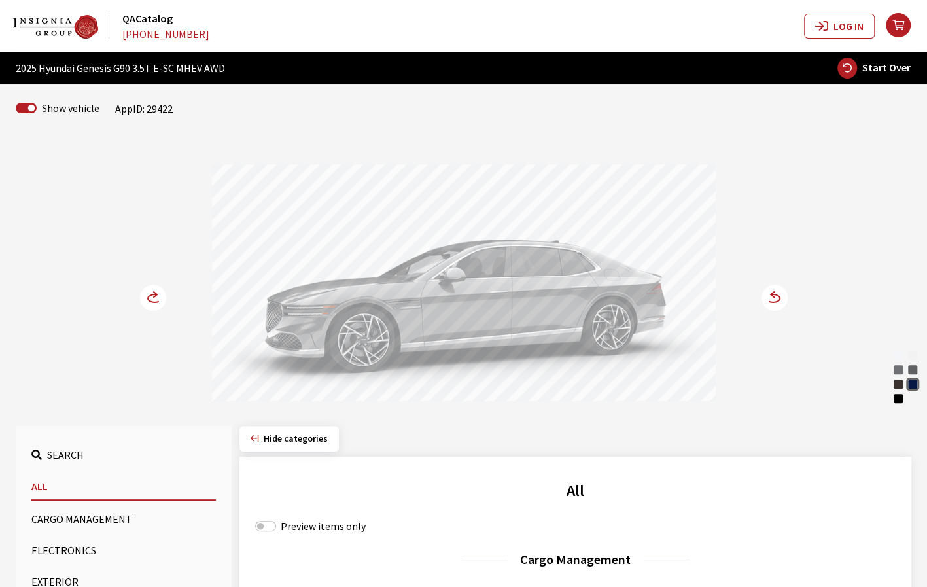
click at [773, 308] on circle at bounding box center [774, 297] width 26 height 26
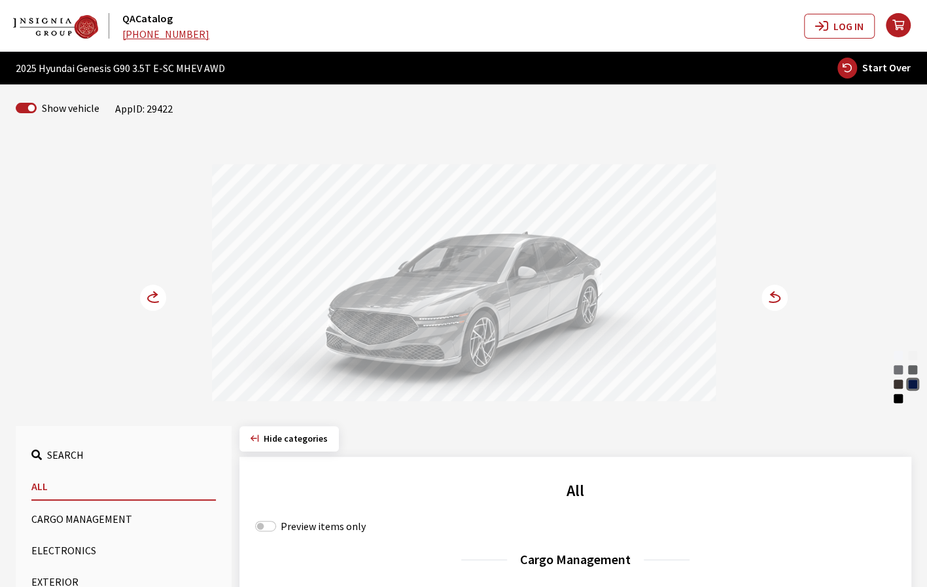
click at [791, 295] on div "Uyuni White Verbier White Matte Savile Silver Makalu Gray Maui Black Capri Blue…" at bounding box center [463, 271] width 863 height 267
click at [777, 303] on circle at bounding box center [774, 297] width 26 height 26
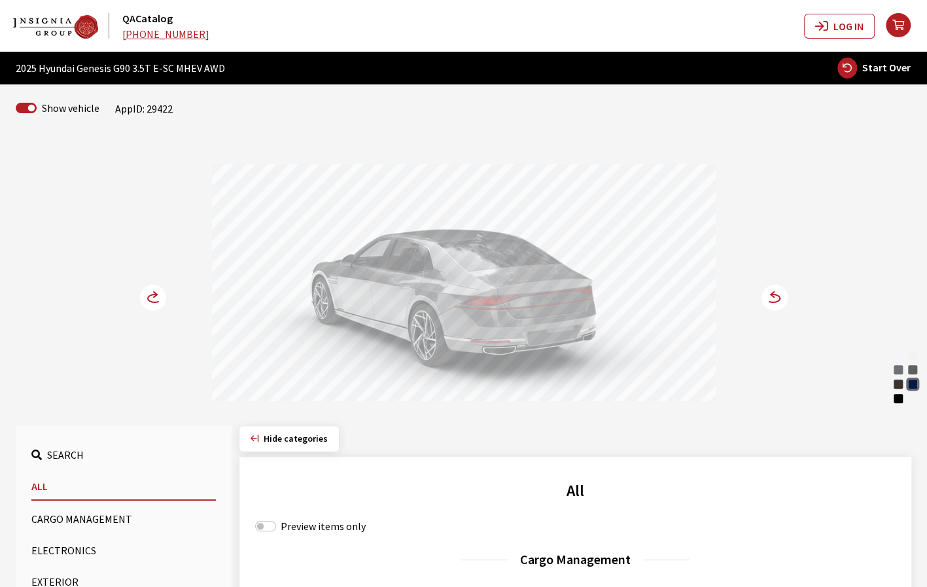
click at [913, 398] on div "Uyuni White Verbier White Matte Savile Silver Makalu Gray Maui Black Capri Blue…" at bounding box center [904, 377] width 27 height 56
click at [899, 356] on div "Uyuni White" at bounding box center [897, 355] width 13 height 13
click at [787, 287] on div "Uyuni White Verbier White Matte Savile Silver Makalu Gray Maui Black Capri Blue…" at bounding box center [463, 271] width 863 height 267
click at [774, 294] on circle at bounding box center [774, 297] width 26 height 26
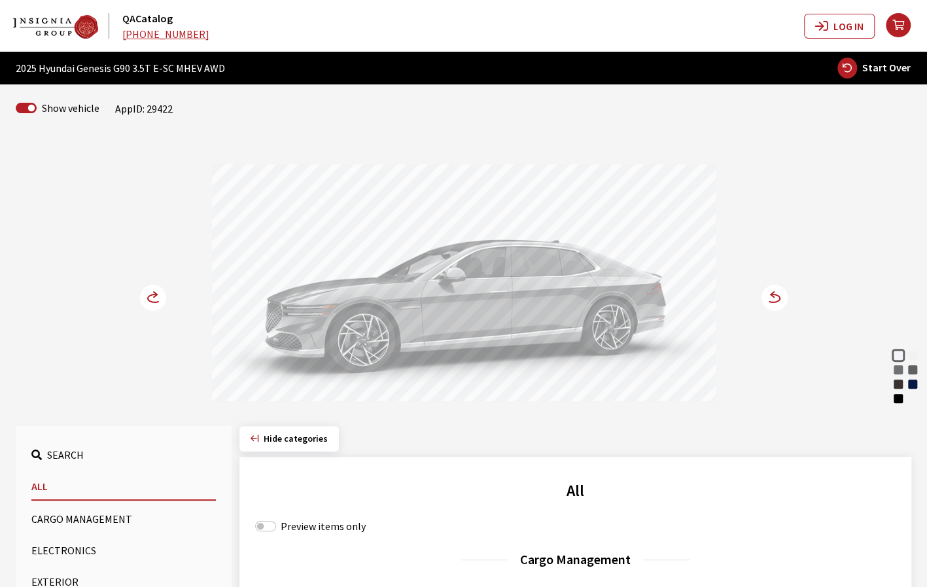
click at [572, 292] on div at bounding box center [464, 284] width 504 height 241
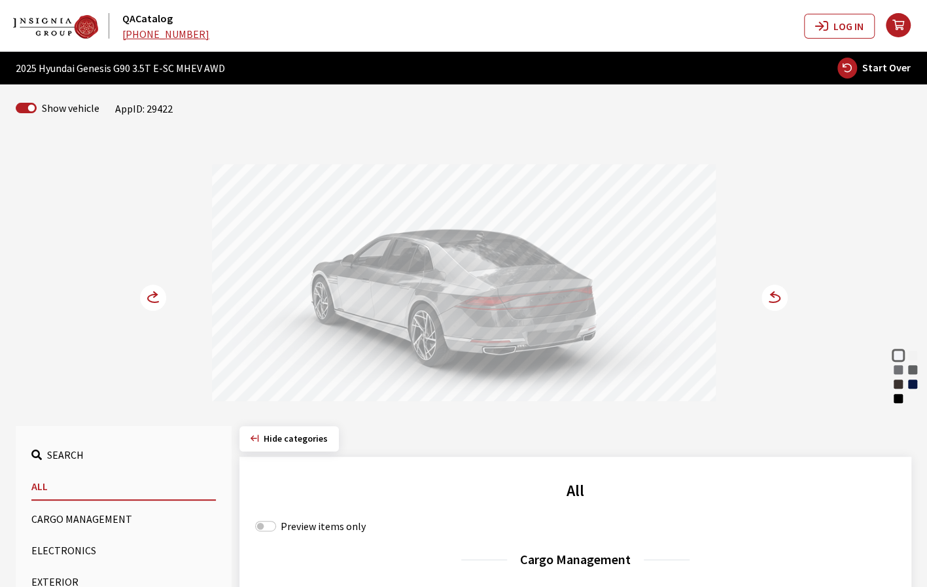
click at [787, 294] on div "Uyuni White Verbier White Matte Savile Silver Makalu Gray Maui Black Capri Blue…" at bounding box center [463, 271] width 863 height 267
click at [780, 298] on circle at bounding box center [774, 297] width 26 height 26
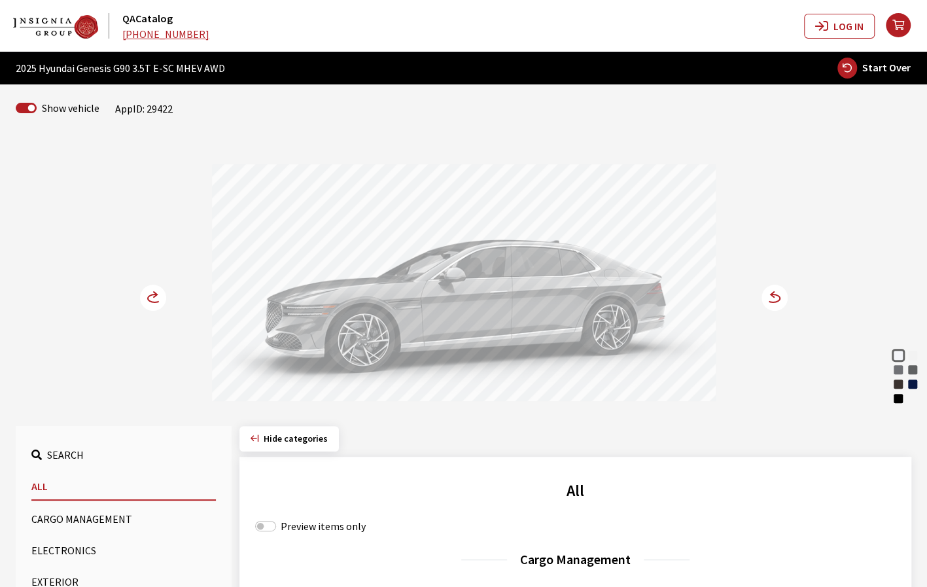
click at [777, 301] on circle at bounding box center [774, 297] width 26 height 26
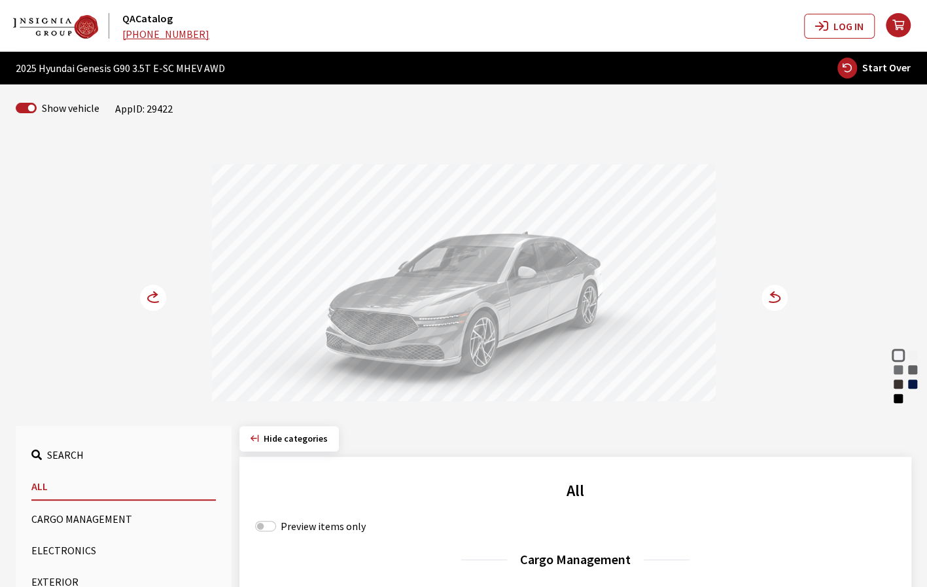
click at [900, 372] on div "Savile Silver" at bounding box center [897, 369] width 13 height 13
click at [897, 351] on div "Uyuni White" at bounding box center [897, 355] width 13 height 13
click at [885, 67] on span "Start Over" at bounding box center [886, 67] width 48 height 13
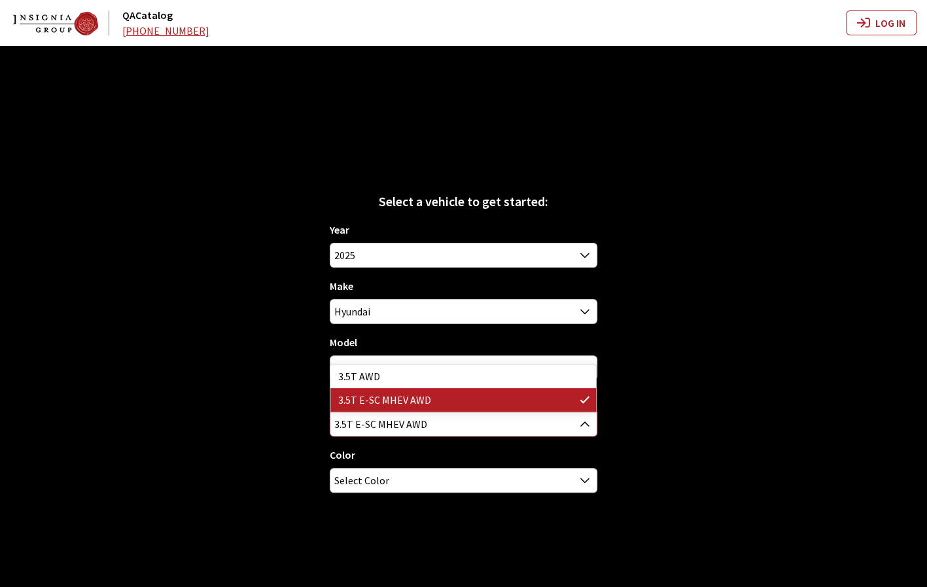
click at [580, 416] on b at bounding box center [580, 416] width 0 height 0
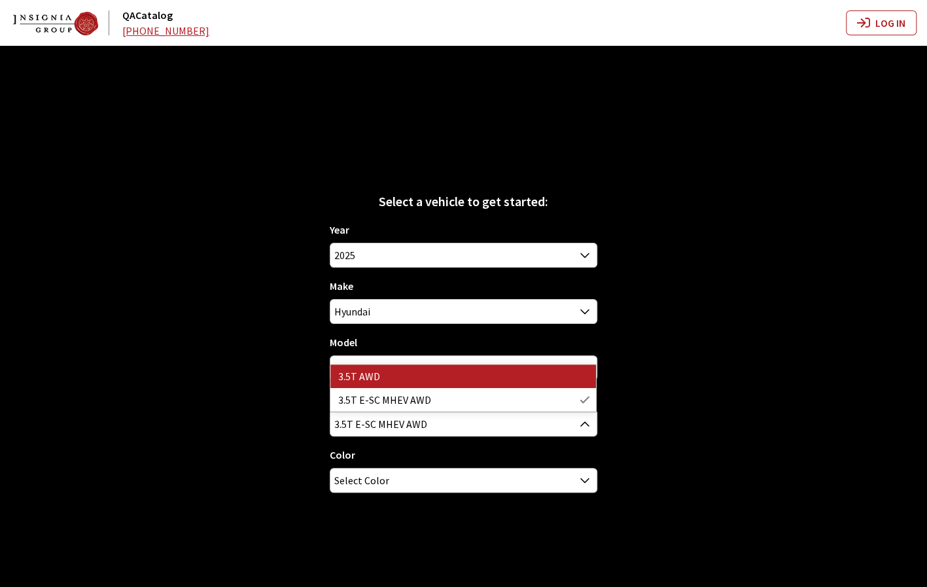
click at [683, 379] on div "Select a vehicle to get started: Year 2026 2025 2024 2023 2022 2021 2020 2019 2…" at bounding box center [463, 339] width 927 height 587
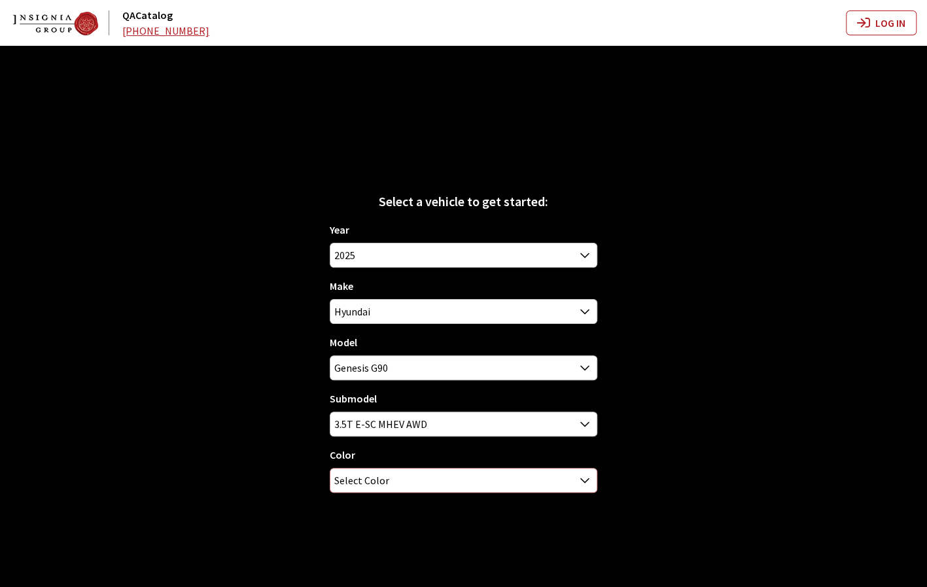
click at [424, 477] on span "Select Color" at bounding box center [463, 480] width 266 height 24
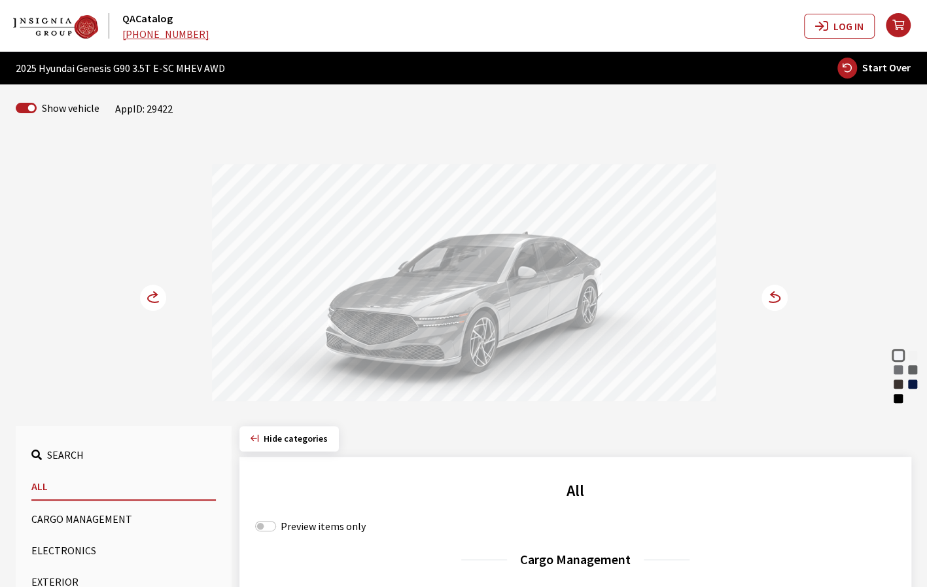
click at [885, 69] on span "Start Over" at bounding box center [886, 67] width 48 height 13
select select
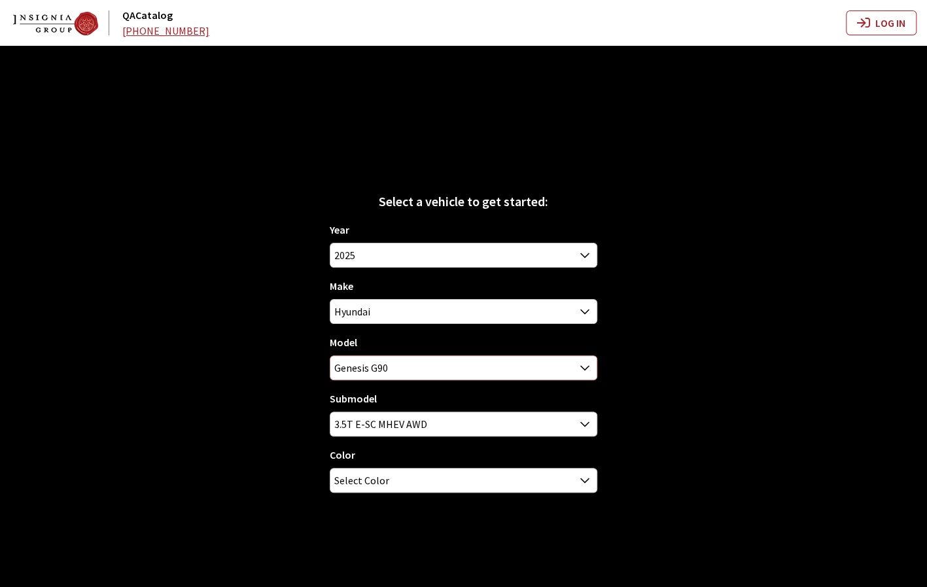
click at [496, 364] on span "Genesis G90" at bounding box center [463, 368] width 266 height 24
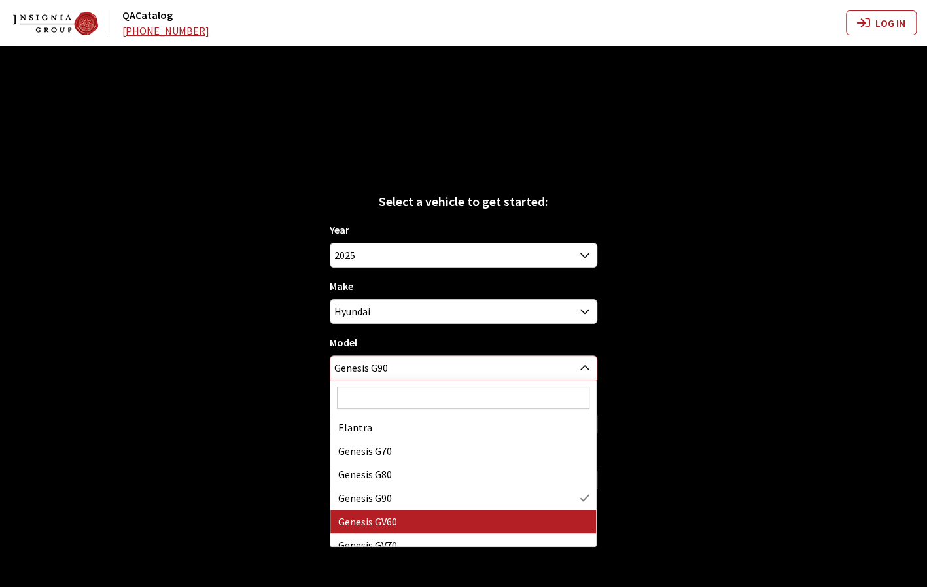
select select "1217"
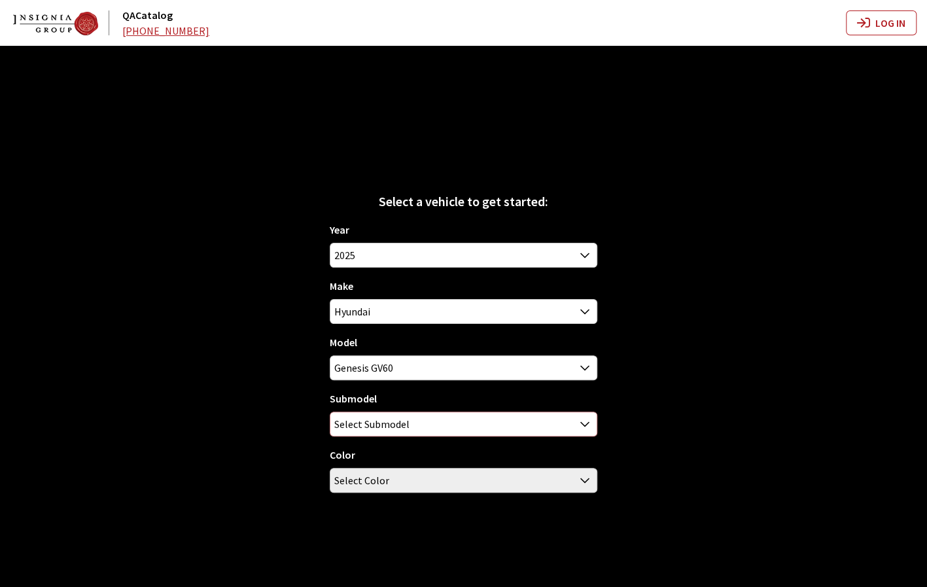
click at [432, 429] on span "Select Submodel" at bounding box center [463, 424] width 266 height 24
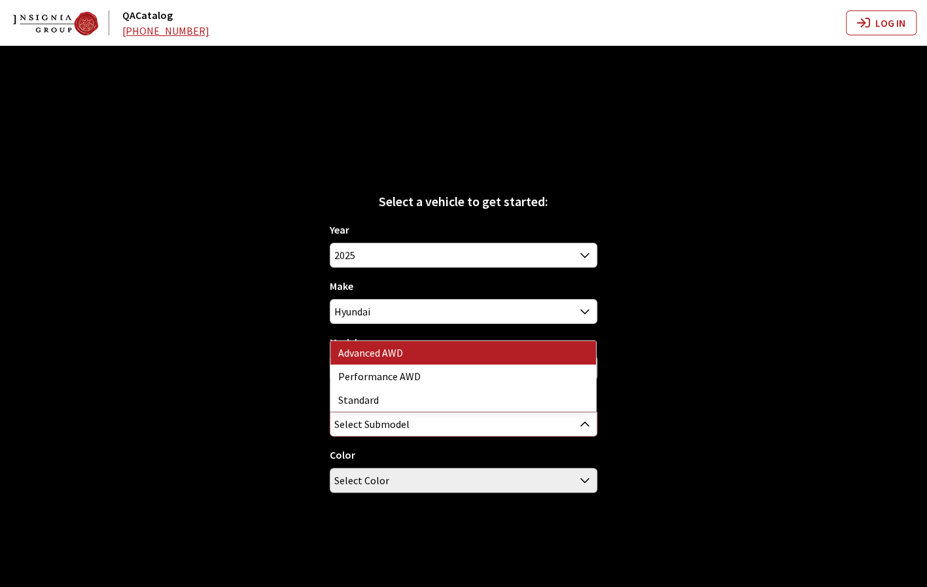
select select "4013"
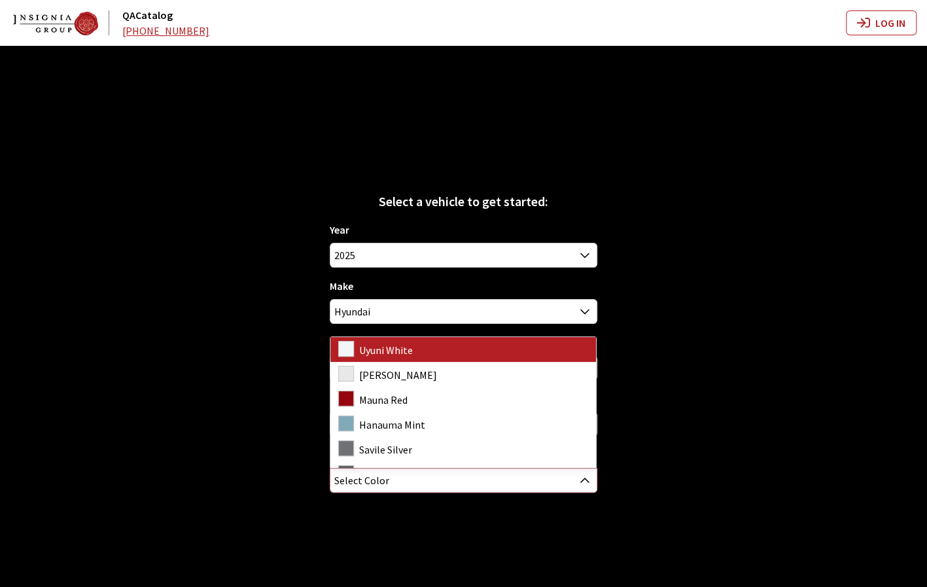
click at [499, 482] on span "Select Color" at bounding box center [463, 480] width 266 height 24
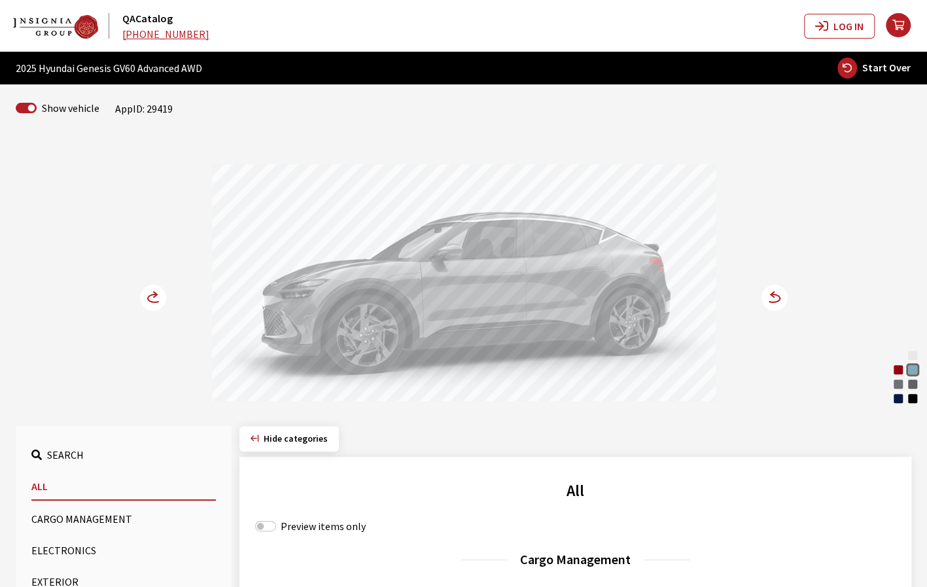
click at [773, 307] on circle at bounding box center [774, 297] width 26 height 26
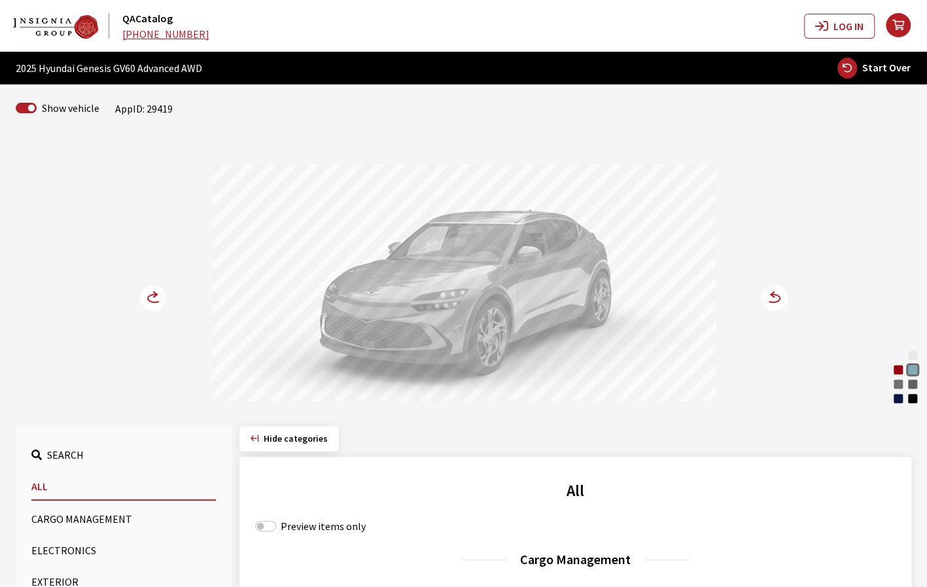
click at [874, 66] on span "Start Over" at bounding box center [886, 67] width 48 height 13
select select
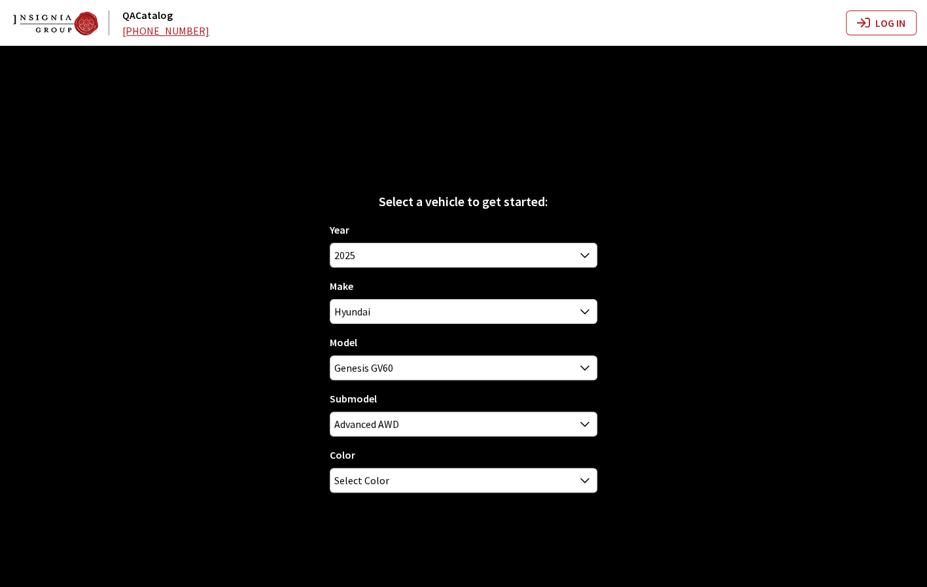
click at [515, 292] on div "Make Acura Alfa Romeo Audi BMW Buick Cadillac Chevrolet Chrysler DEFENDER DISCO…" at bounding box center [463, 301] width 267 height 46
click at [510, 316] on span "Hyundai" at bounding box center [463, 312] width 266 height 24
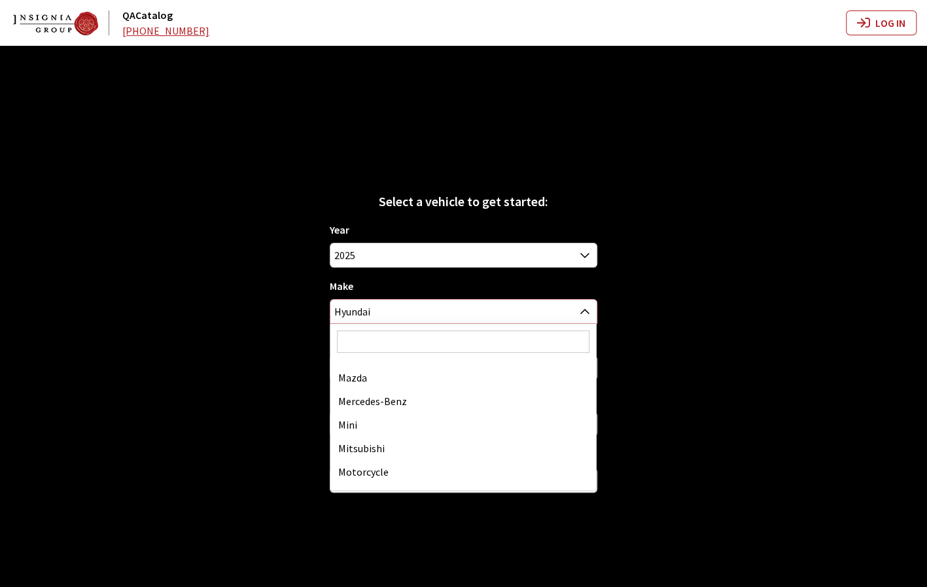
scroll to position [670, 0]
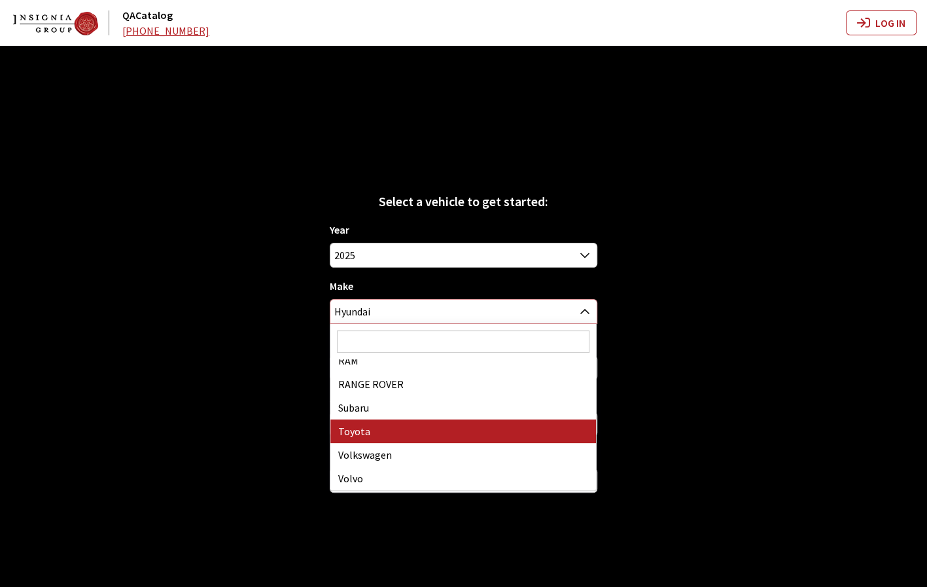
select select "20"
select select
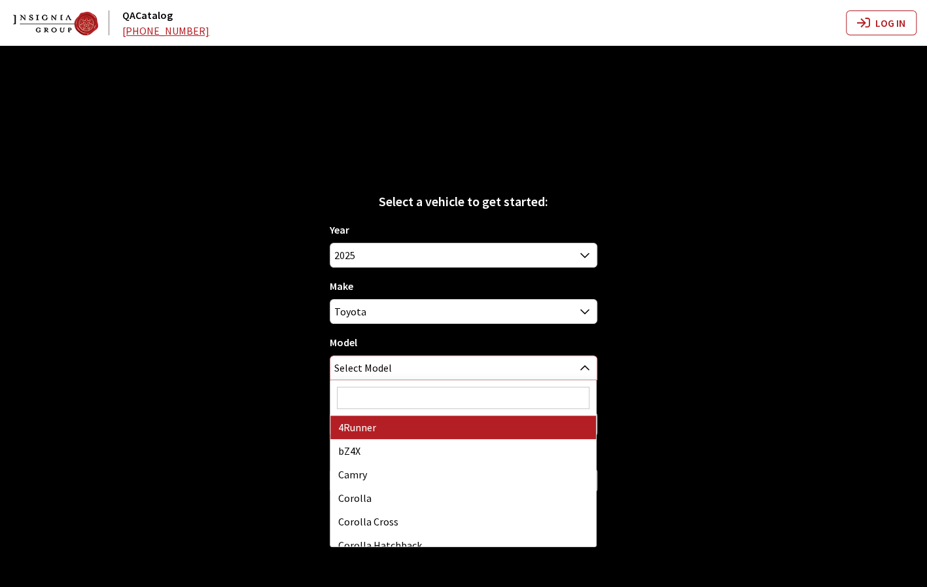
click at [462, 362] on span "Select Model" at bounding box center [463, 368] width 266 height 24
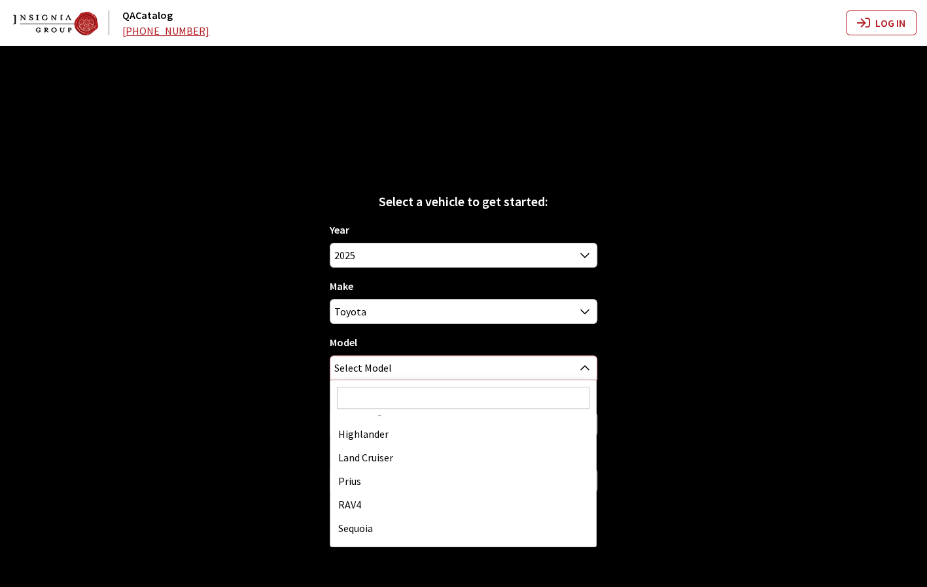
scroll to position [340, 0]
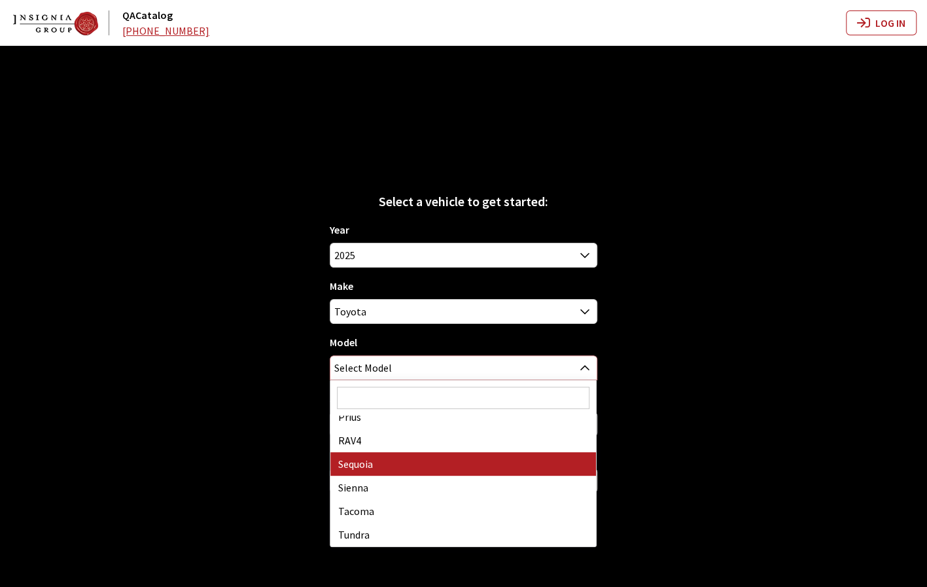
select select "244"
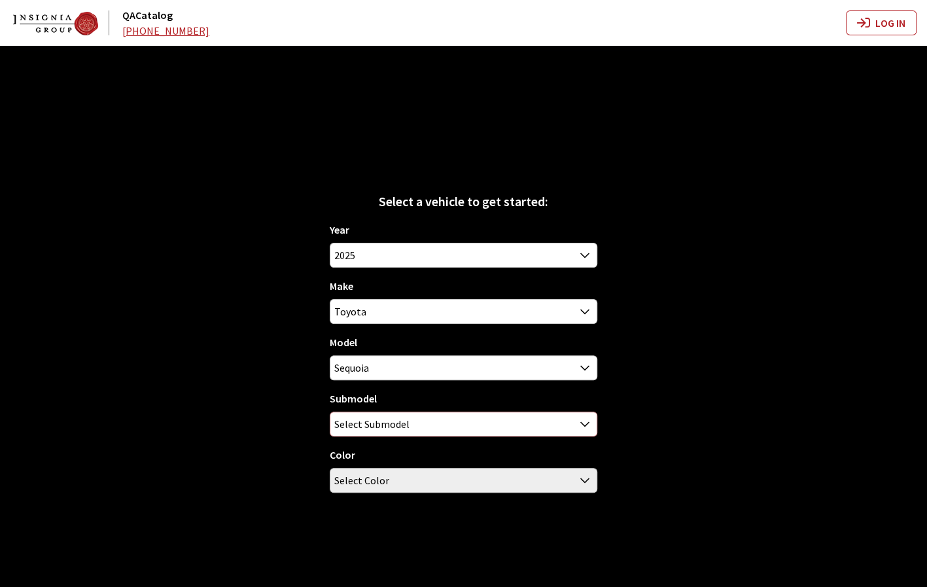
click at [470, 423] on span "Select Submodel" at bounding box center [463, 424] width 266 height 24
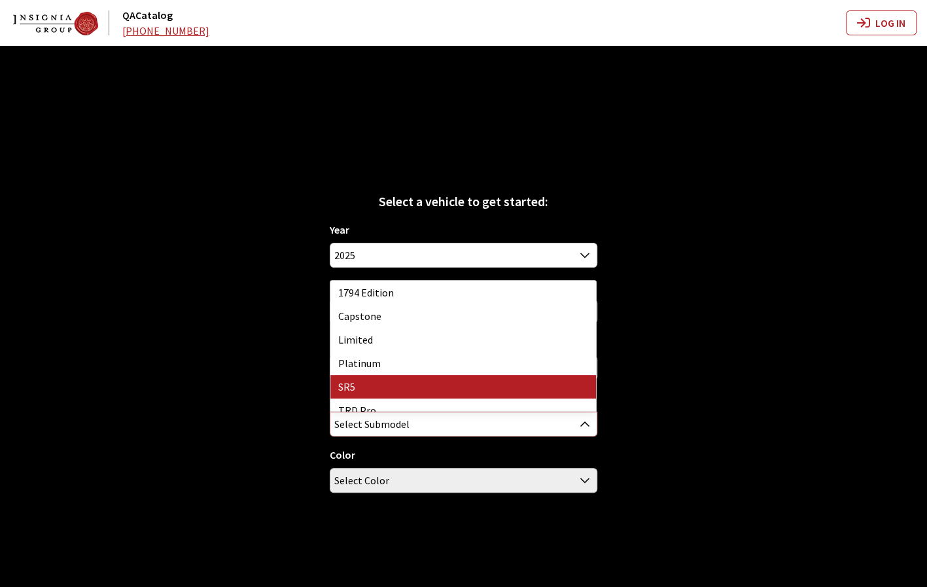
select select "367"
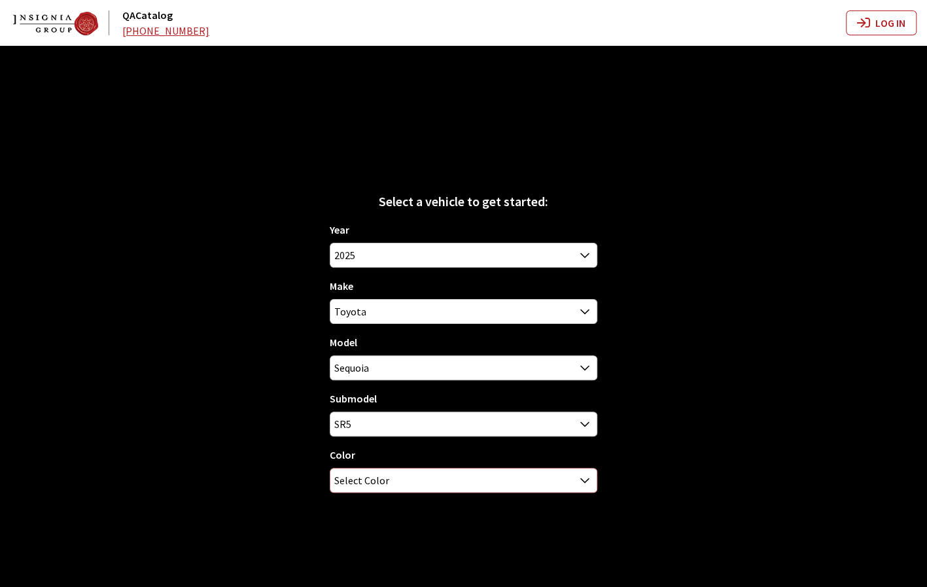
click at [496, 478] on span "Select Color" at bounding box center [463, 480] width 266 height 24
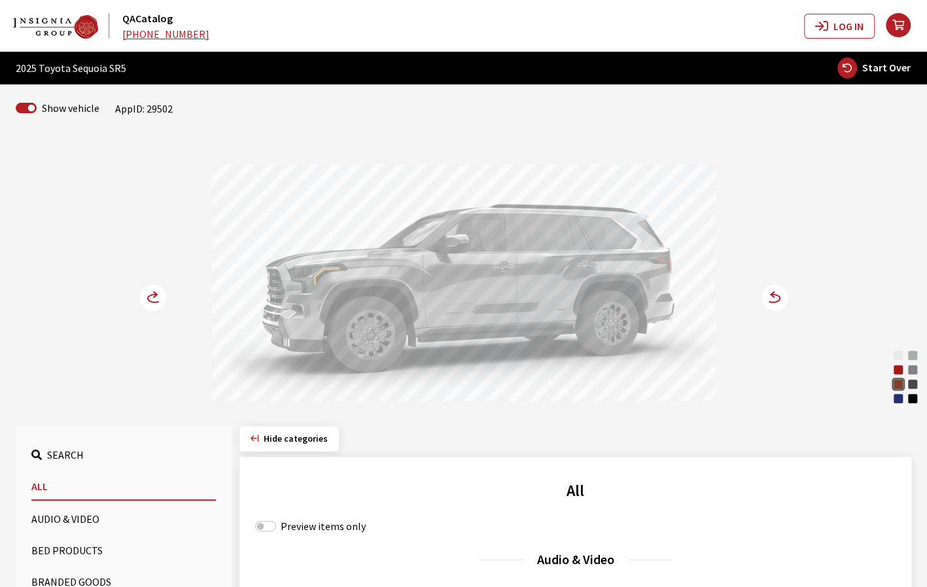
click at [901, 356] on div "Ice Cap" at bounding box center [897, 355] width 13 height 13
click at [899, 371] on div "Supersonic Red" at bounding box center [897, 369] width 13 height 13
click at [777, 300] on icon at bounding box center [773, 298] width 14 height 8
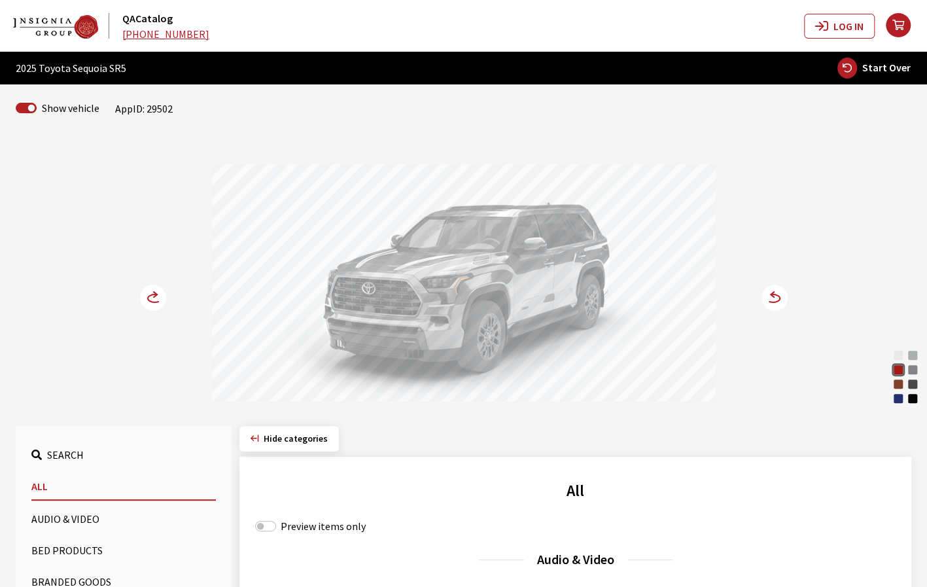
drag, startPoint x: 441, startPoint y: 316, endPoint x: 412, endPoint y: 317, distance: 28.8
click at [412, 317] on div at bounding box center [464, 284] width 504 height 241
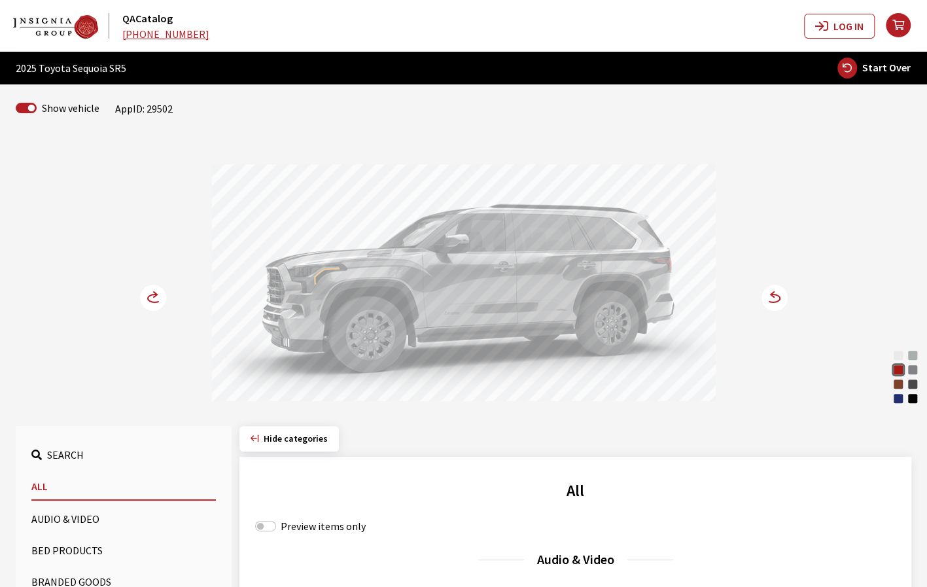
click at [153, 298] on circle at bounding box center [153, 297] width 26 height 26
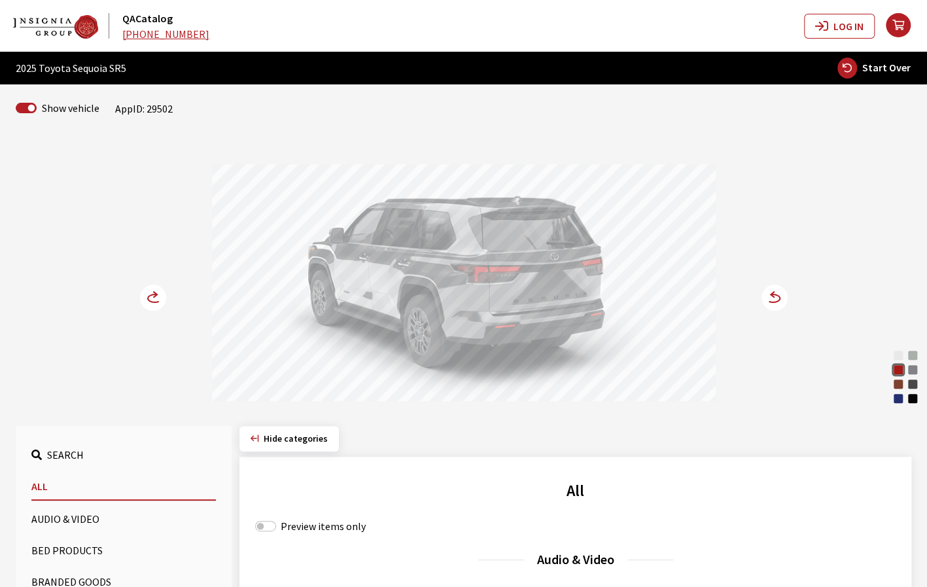
click at [770, 302] on icon at bounding box center [774, 297] width 26 height 26
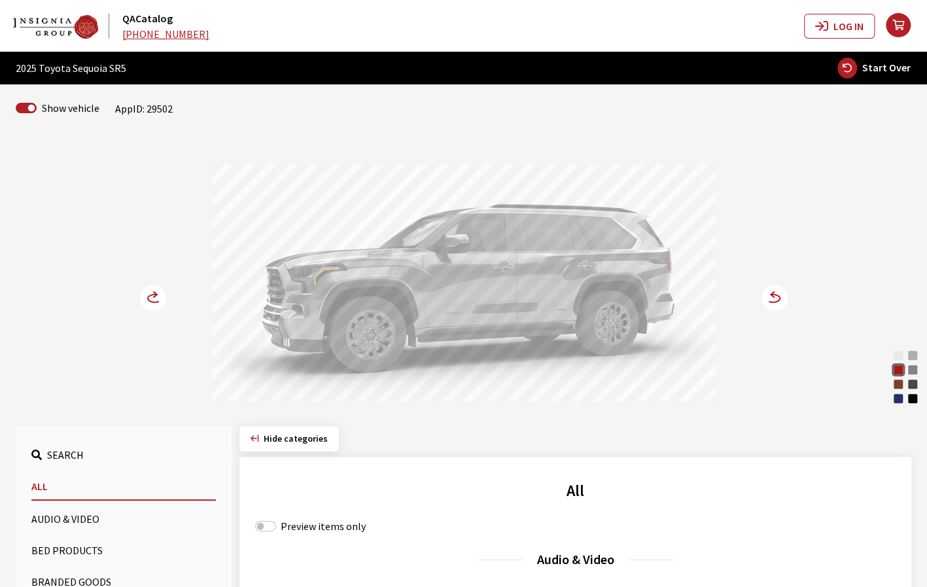
click at [877, 69] on span "Start Over" at bounding box center [886, 67] width 48 height 13
select select
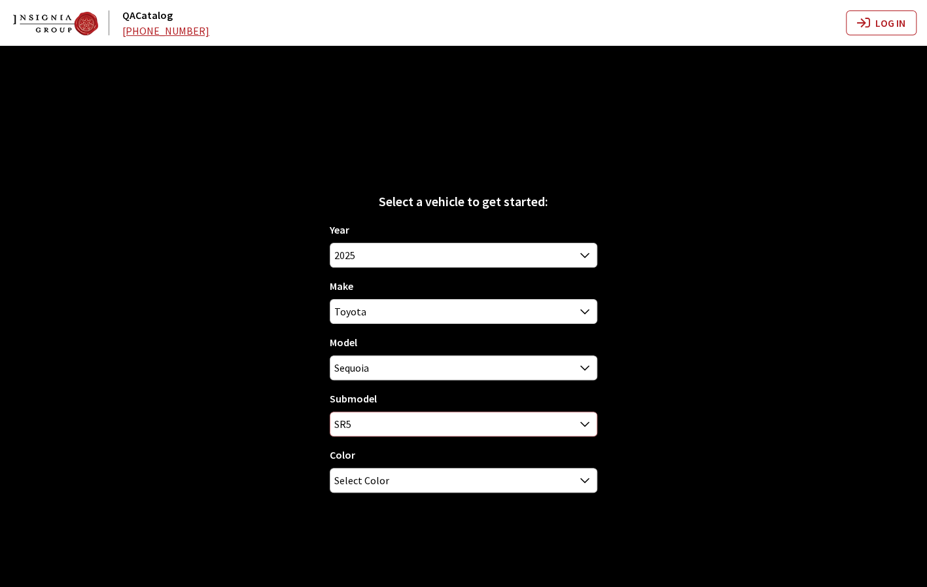
click at [580, 416] on b at bounding box center [580, 416] width 0 height 0
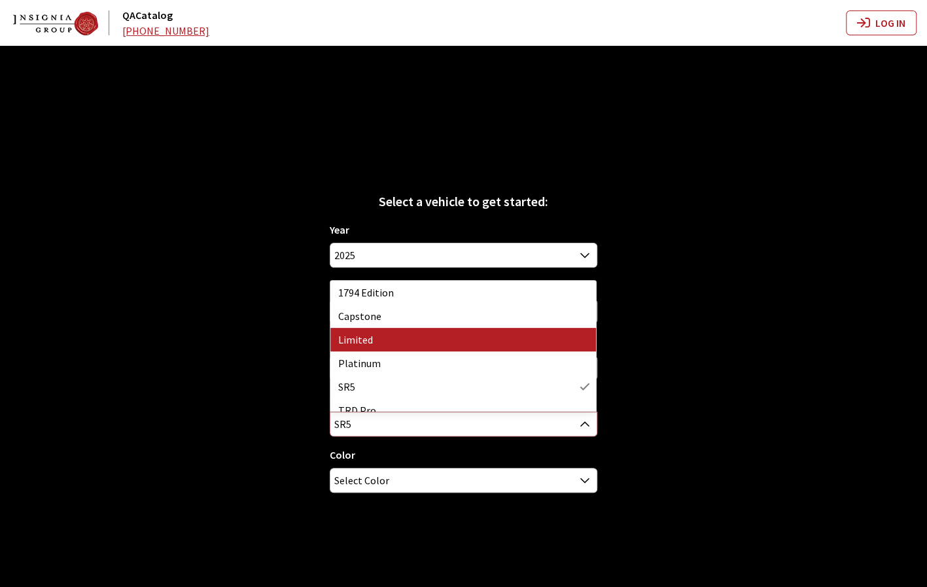
select select "118"
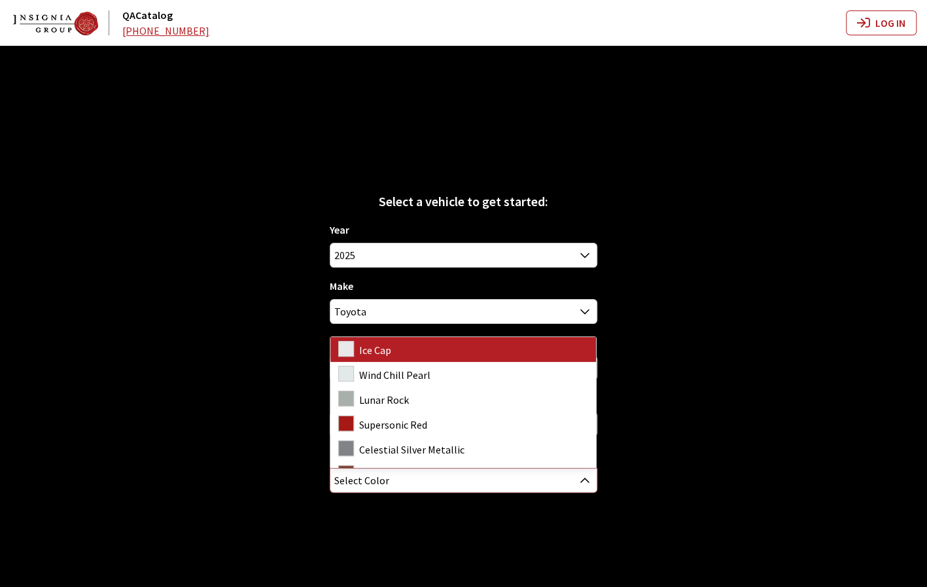
click at [494, 481] on span "Select Color" at bounding box center [463, 480] width 266 height 24
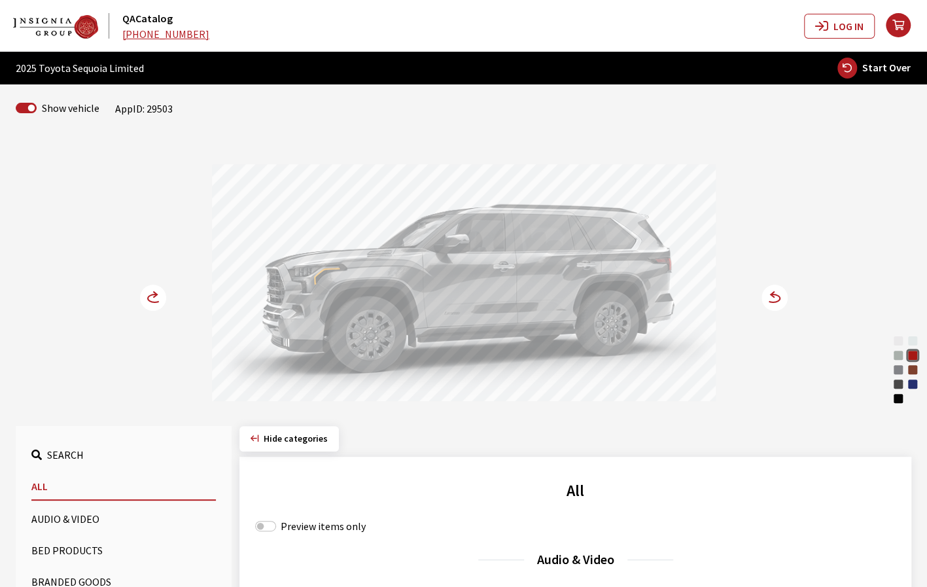
click at [783, 299] on circle at bounding box center [774, 297] width 26 height 26
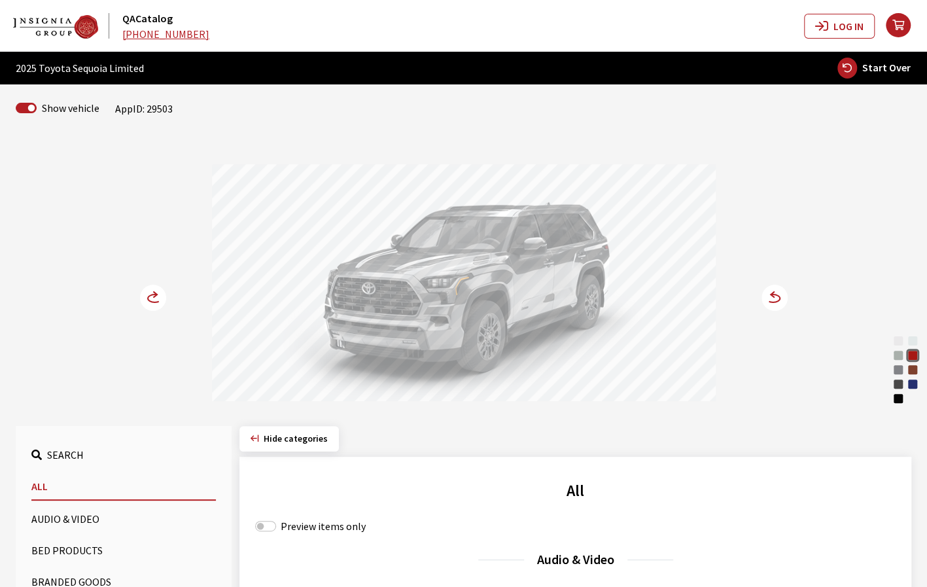
click at [158, 298] on icon at bounding box center [160, 298] width 9 height 11
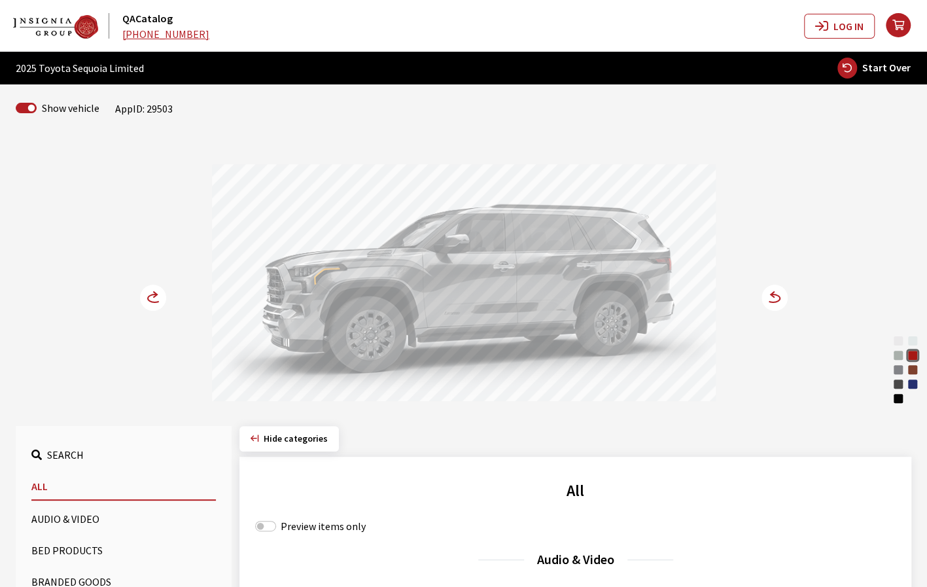
click at [145, 296] on circle at bounding box center [153, 297] width 26 height 26
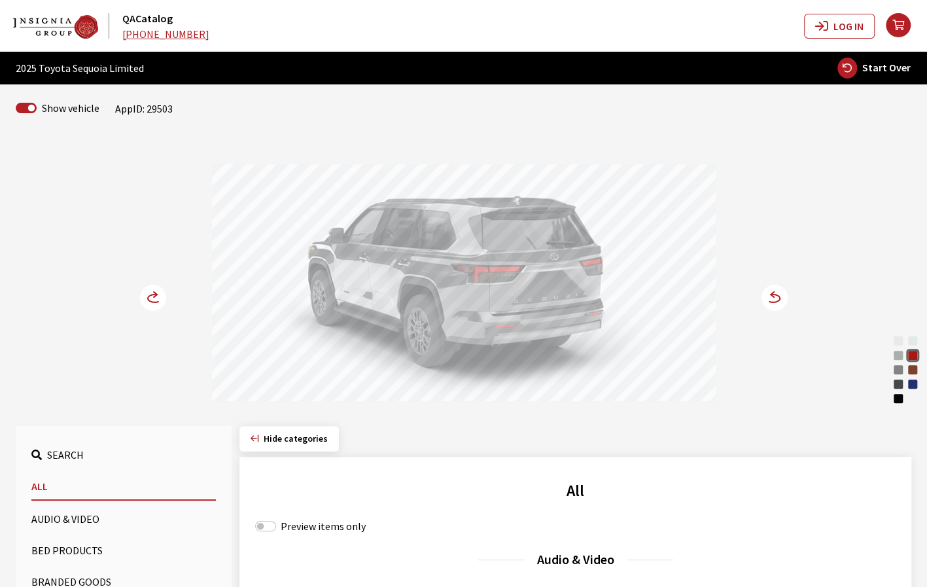
click at [875, 66] on span "Start Over" at bounding box center [886, 67] width 48 height 13
select select
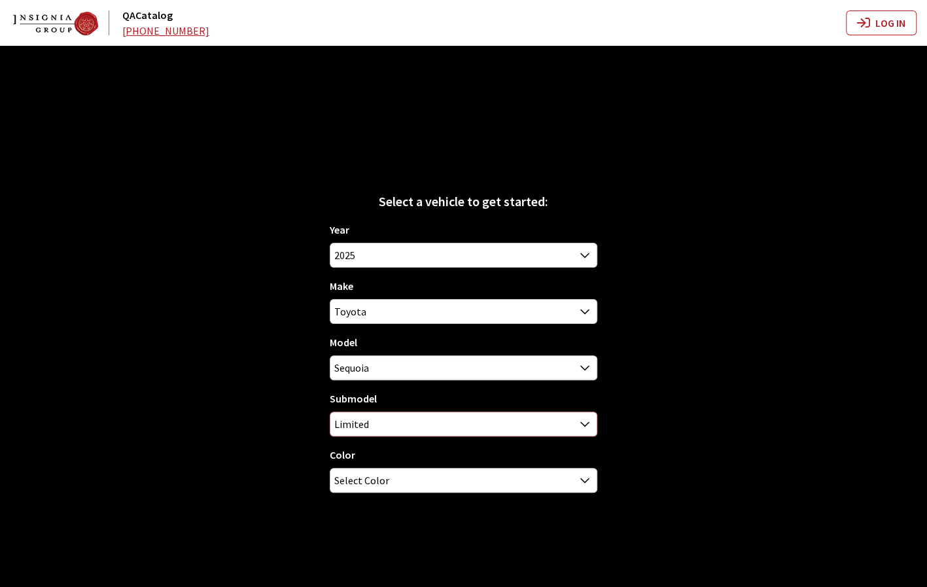
click at [543, 430] on span "Limited" at bounding box center [463, 424] width 266 height 24
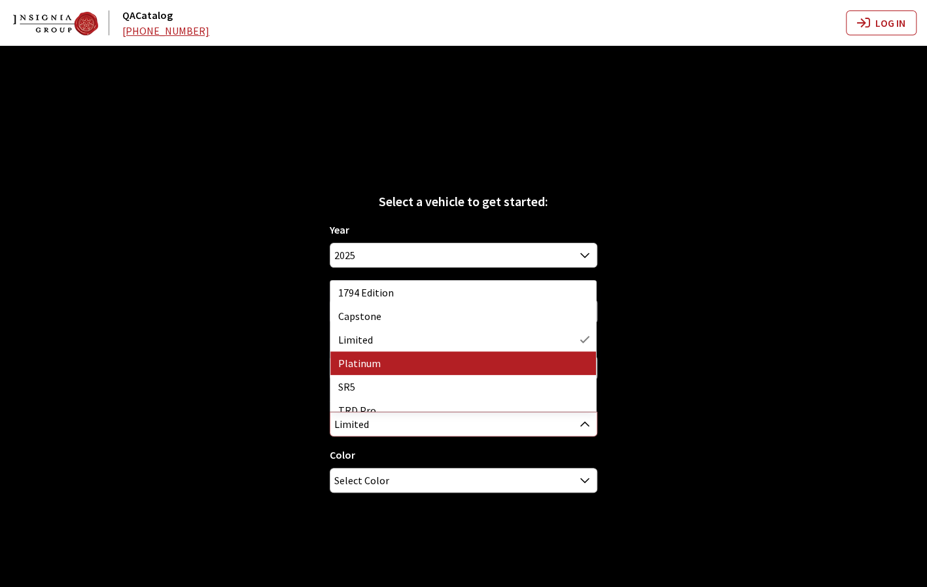
select select "357"
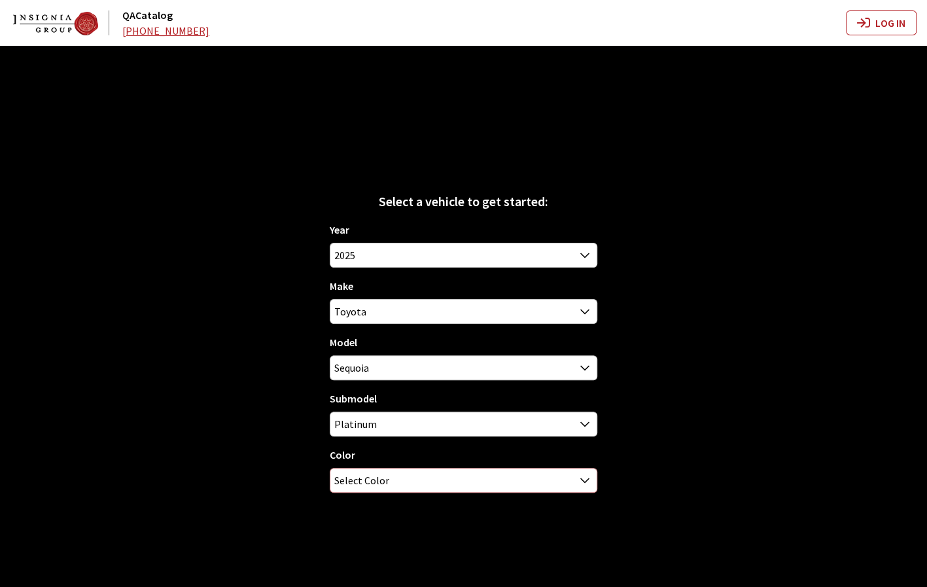
click at [493, 485] on span "Select Color" at bounding box center [463, 480] width 266 height 24
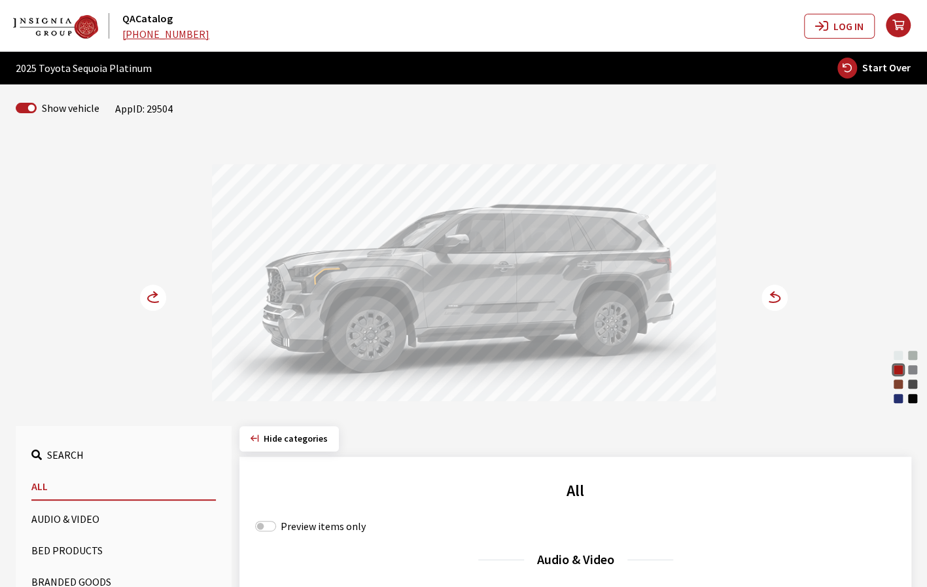
click at [774, 300] on icon at bounding box center [773, 298] width 14 height 8
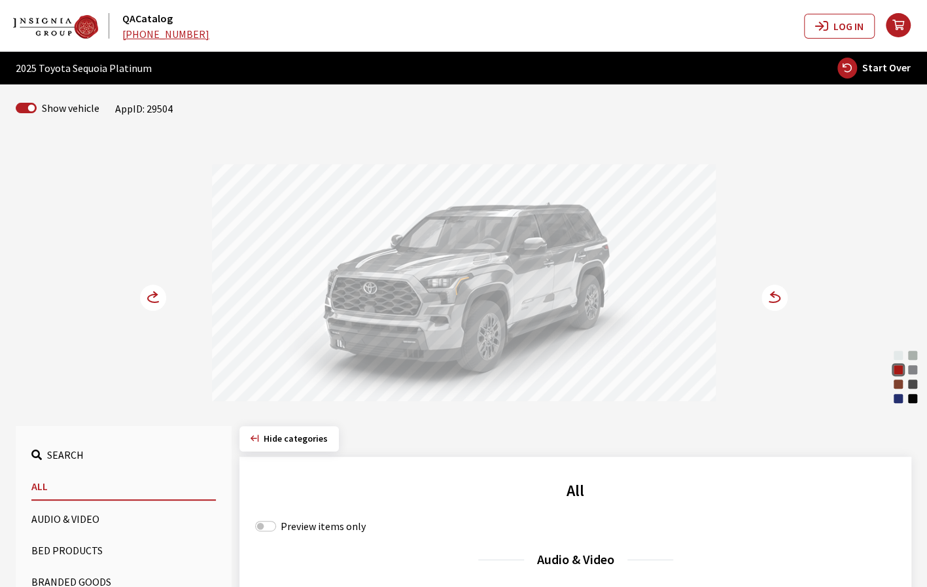
click at [777, 299] on circle at bounding box center [774, 297] width 26 height 26
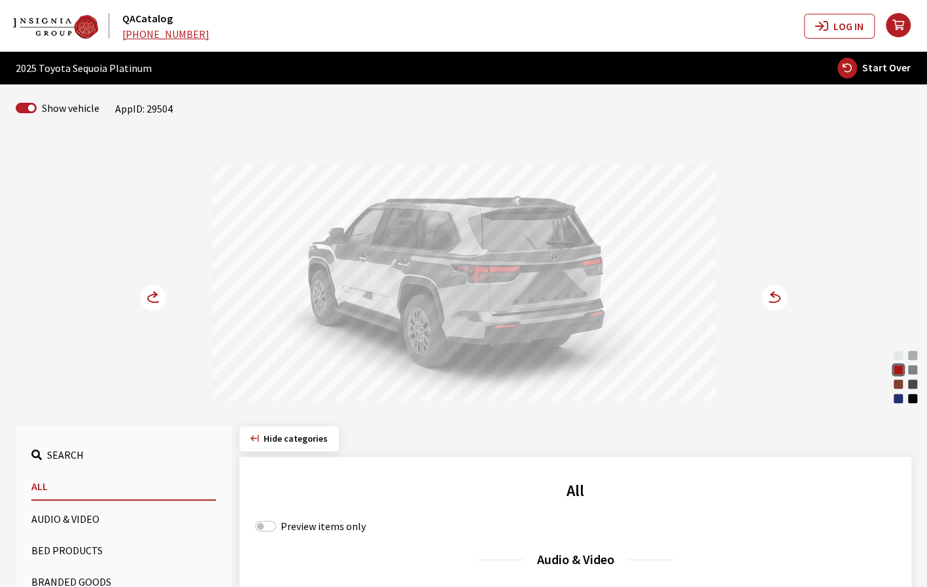
click at [778, 299] on circle at bounding box center [774, 297] width 26 height 26
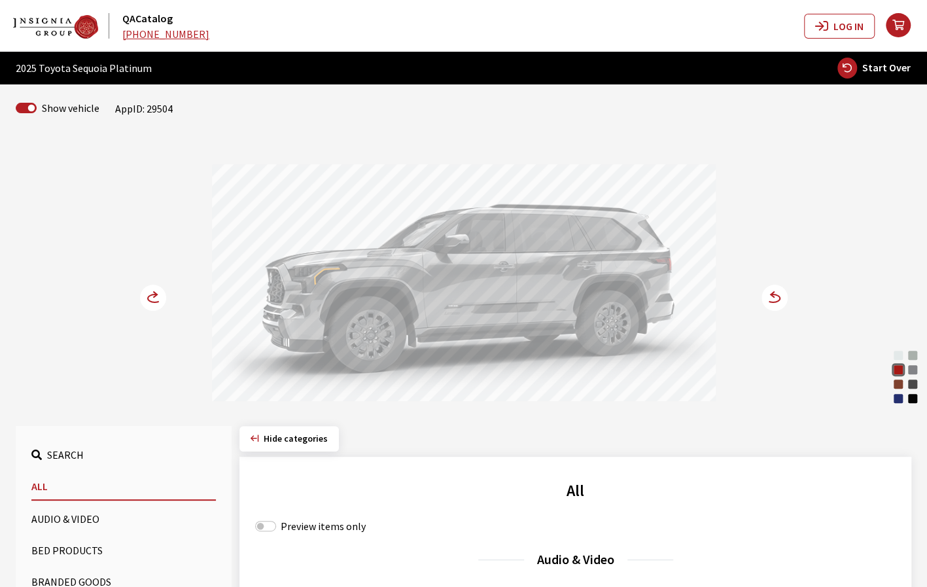
click at [146, 303] on circle at bounding box center [153, 297] width 26 height 26
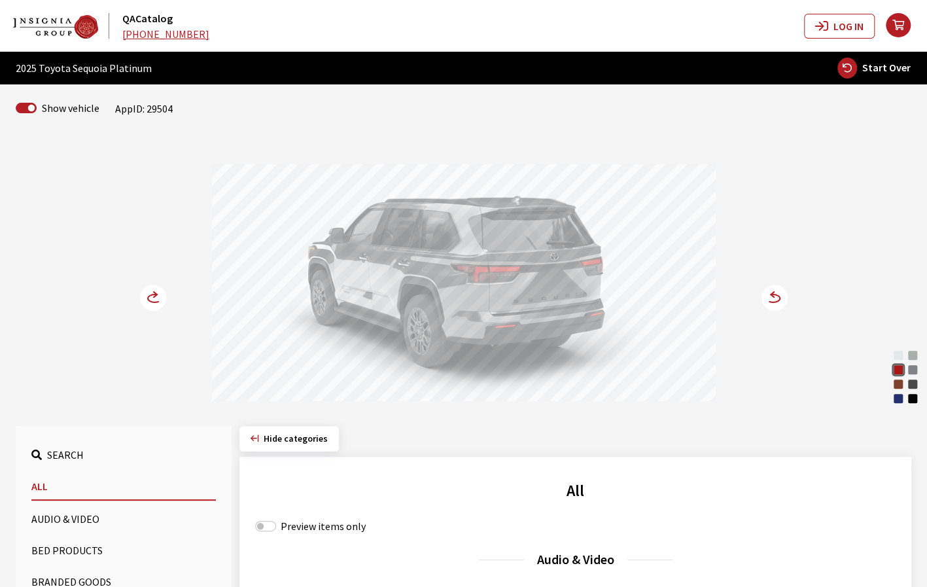
click at [880, 69] on span "Start Over" at bounding box center [886, 67] width 48 height 13
select select
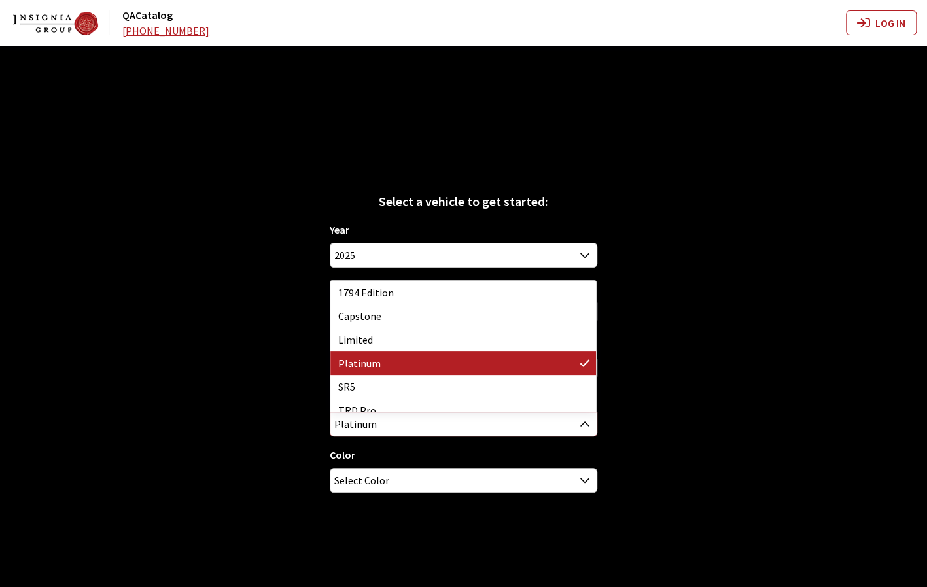
click at [536, 421] on span "Platinum" at bounding box center [463, 424] width 266 height 24
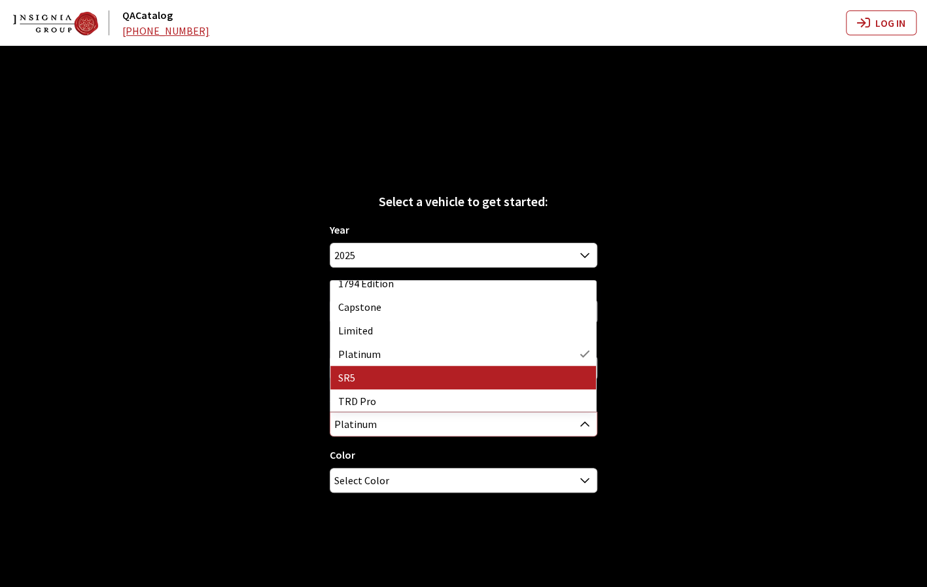
scroll to position [10, 0]
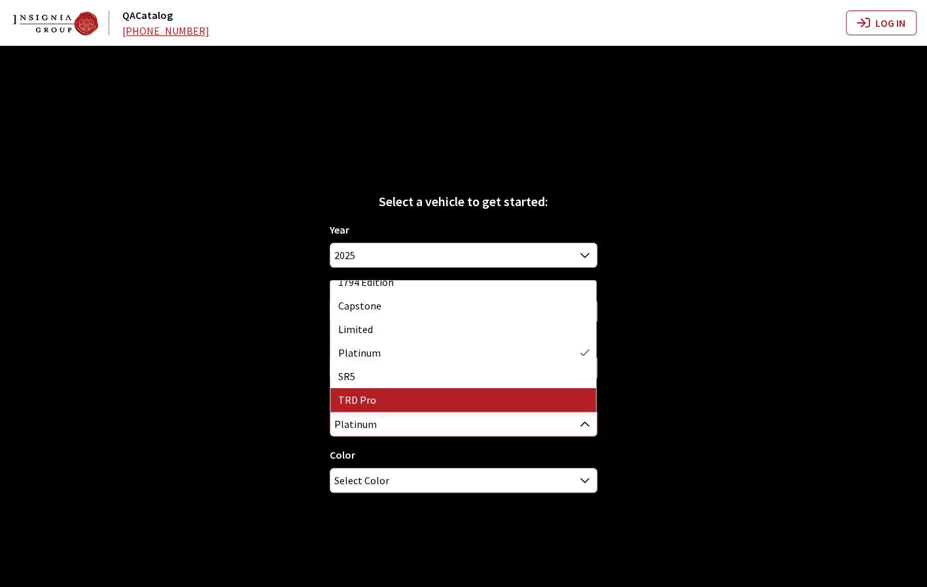
select select "1409"
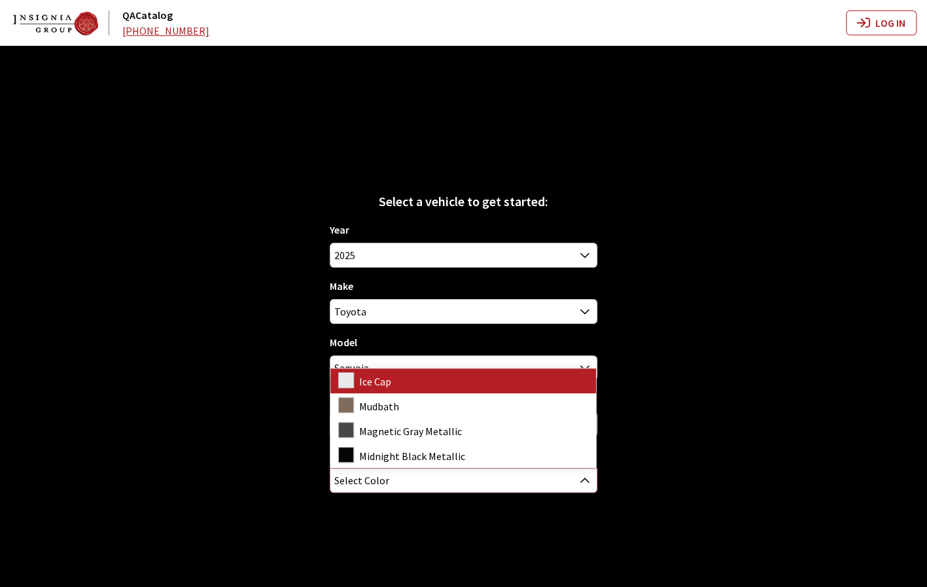
click at [411, 476] on span "Select Color" at bounding box center [463, 480] width 266 height 24
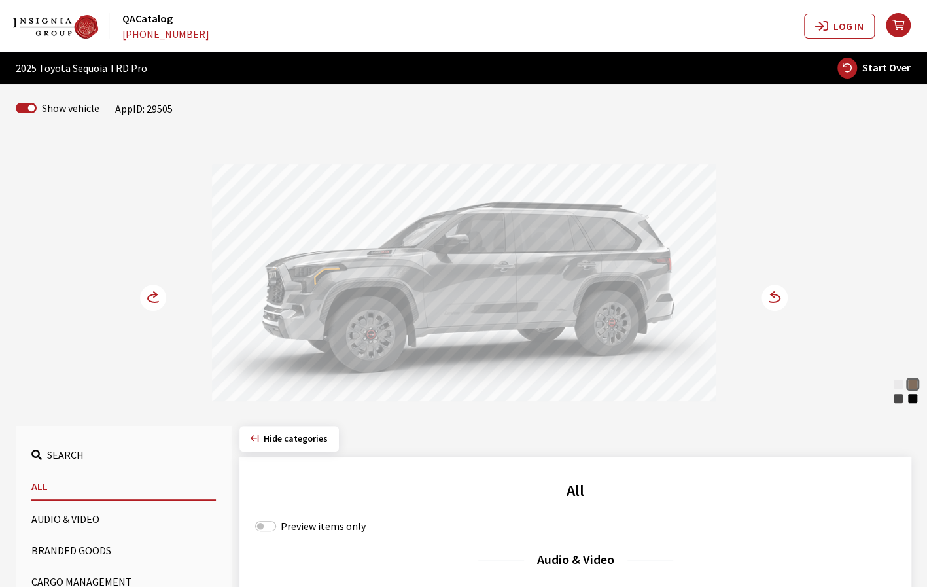
click at [896, 382] on div "Ice Cap" at bounding box center [897, 383] width 13 height 13
click at [776, 300] on icon at bounding box center [773, 298] width 14 height 8
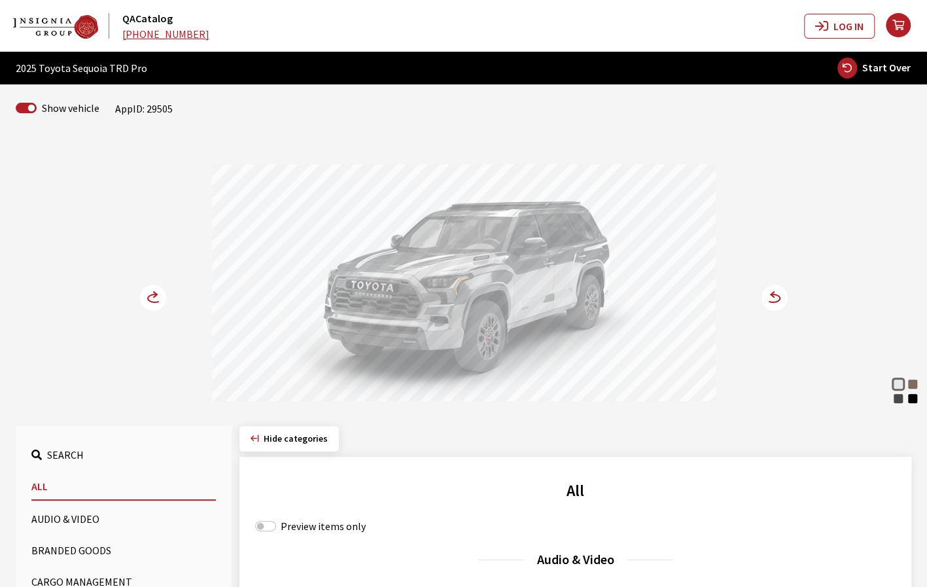
click at [145, 301] on circle at bounding box center [153, 297] width 26 height 26
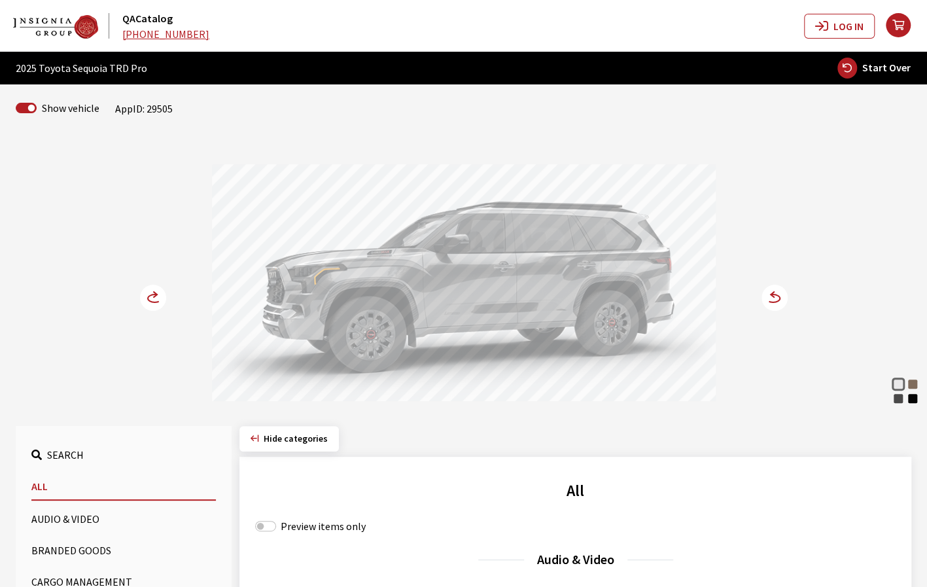
click at [145, 301] on circle at bounding box center [153, 297] width 26 height 26
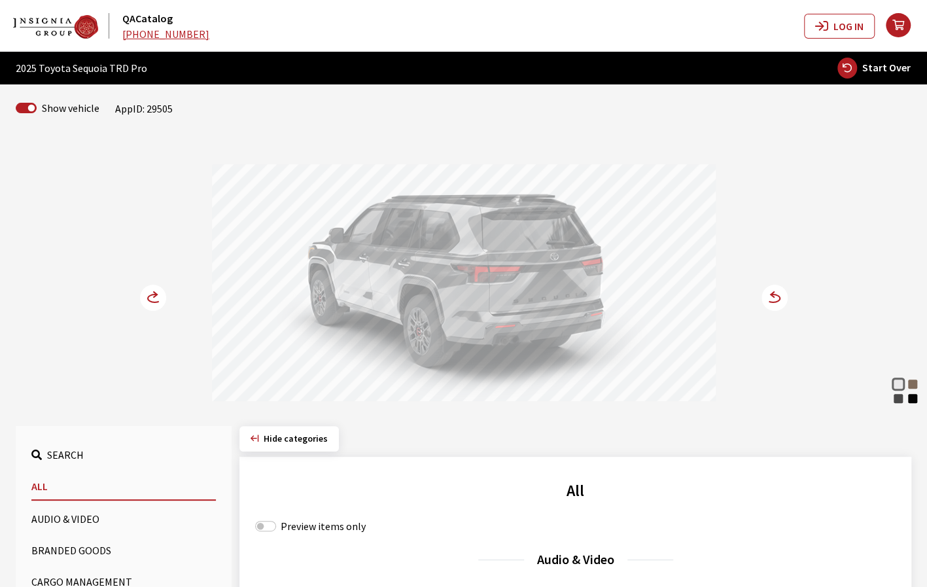
click at [902, 67] on span "Start Over" at bounding box center [886, 67] width 48 height 13
select select
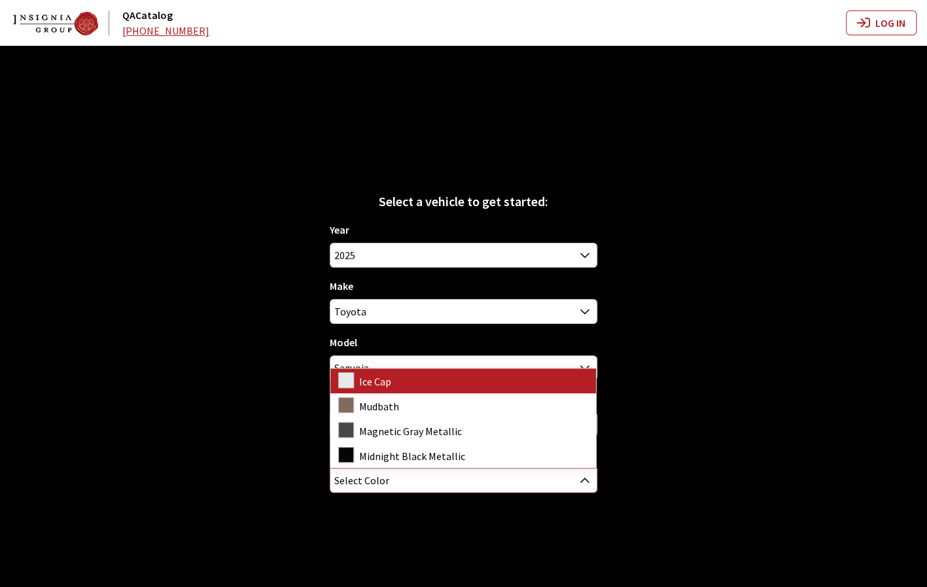
click at [447, 490] on span "Select Color" at bounding box center [463, 480] width 266 height 24
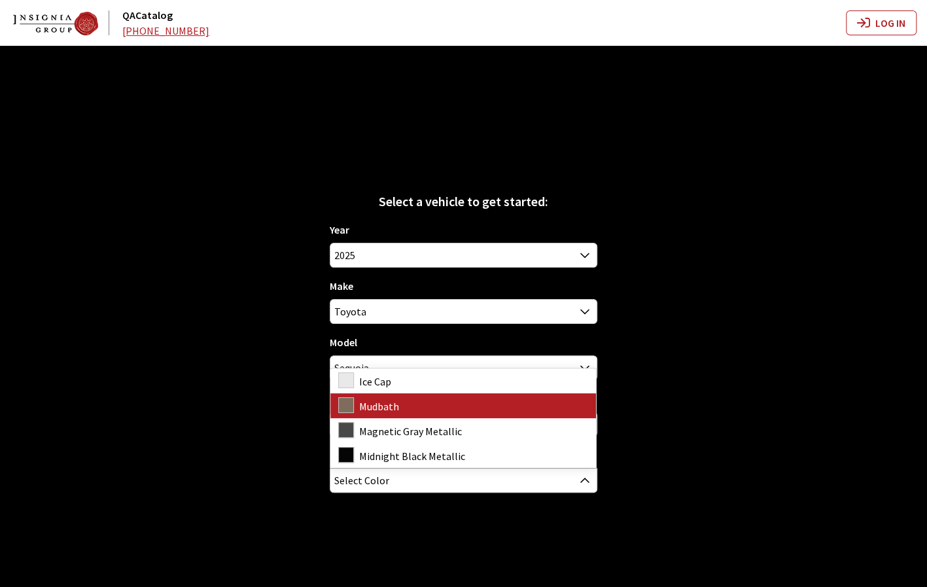
drag, startPoint x: 691, startPoint y: 378, endPoint x: 658, endPoint y: 393, distance: 36.0
click at [689, 380] on div "Select a vehicle to get started: Year 2026 2025 2024 2023 2022 2021 2020 2019 2…" at bounding box center [463, 339] width 927 height 587
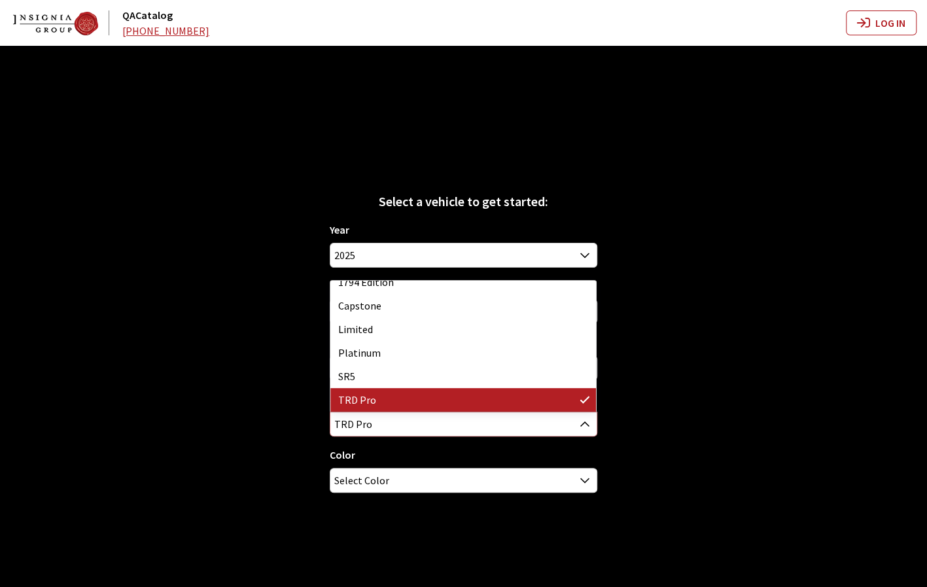
click at [454, 423] on span "TRD Pro" at bounding box center [463, 424] width 266 height 24
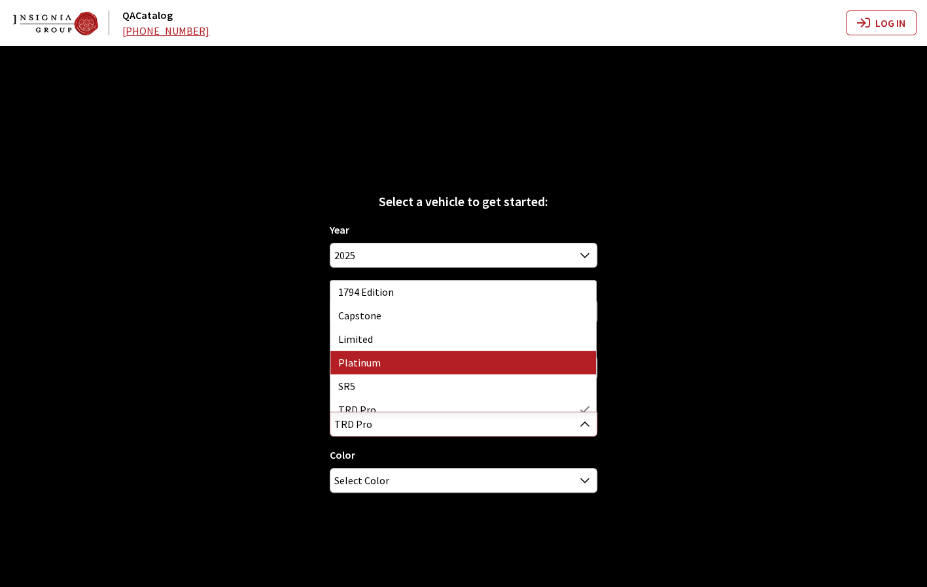
scroll to position [0, 0]
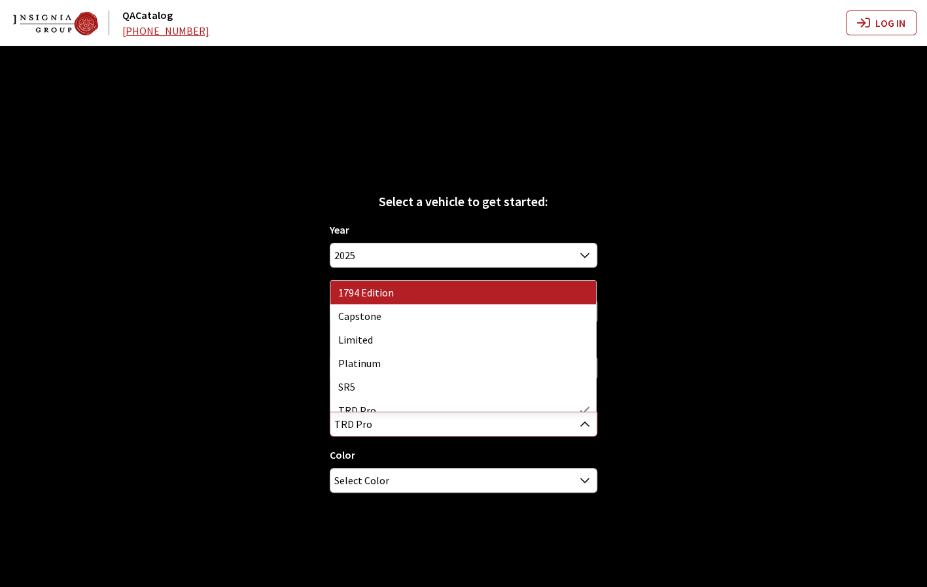
select select "4644"
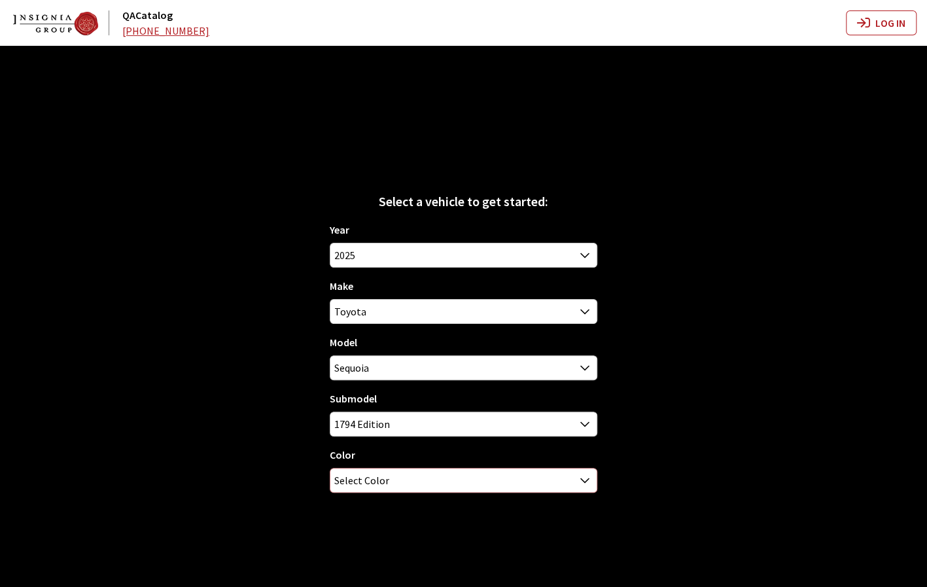
click at [438, 486] on span "Select Color" at bounding box center [463, 480] width 266 height 24
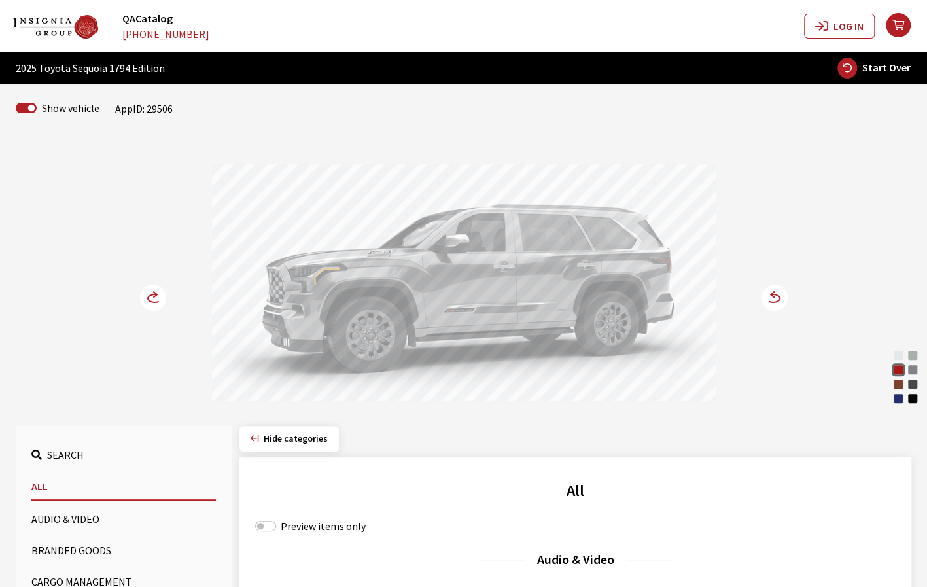
click at [776, 296] on circle at bounding box center [774, 297] width 26 height 26
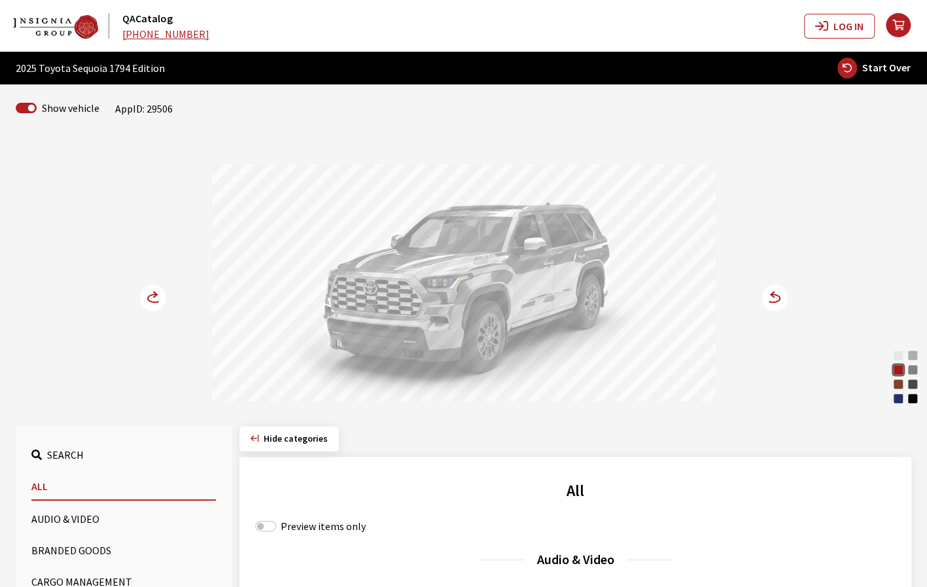
click at [897, 398] on div "Blueprint" at bounding box center [897, 398] width 13 height 13
click at [149, 299] on circle at bounding box center [153, 297] width 26 height 26
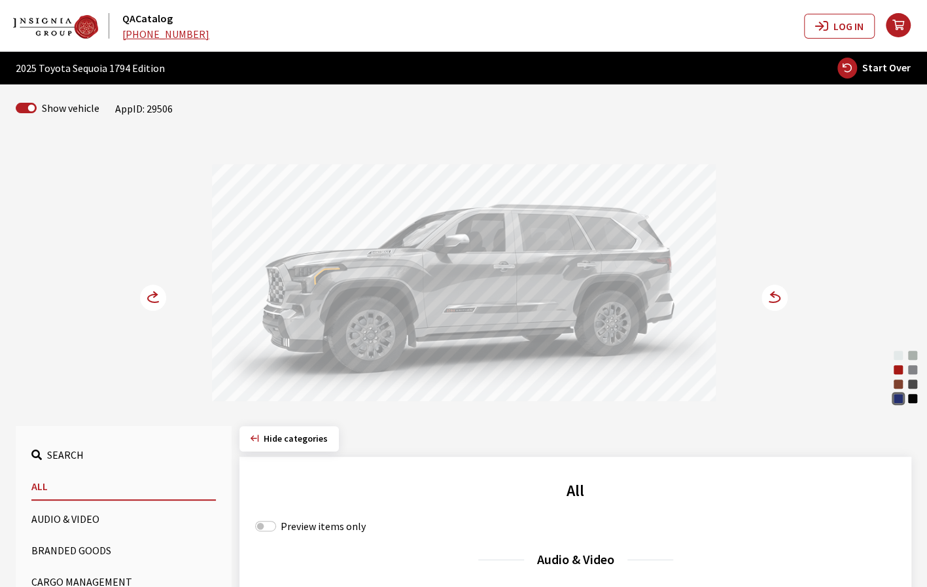
click at [149, 299] on circle at bounding box center [153, 297] width 26 height 26
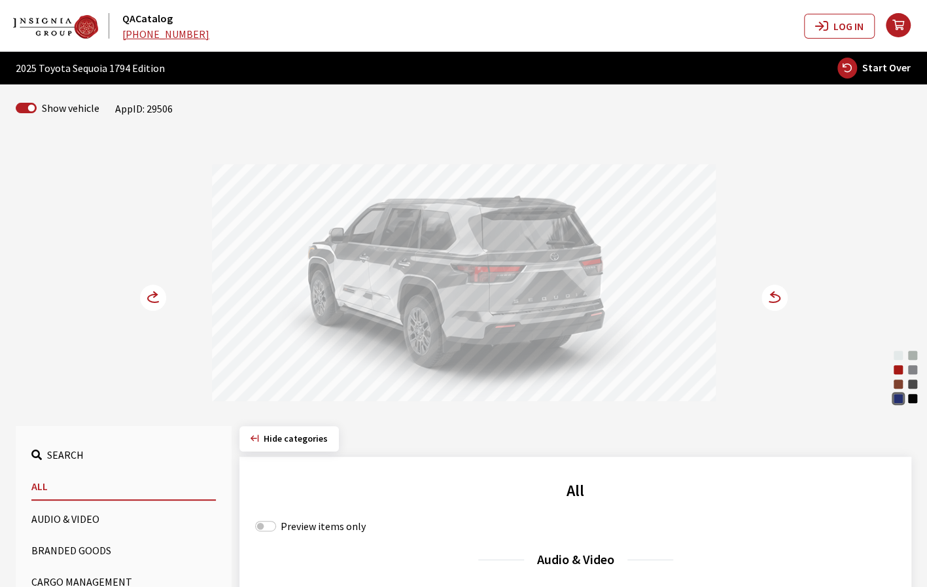
click at [777, 298] on circle at bounding box center [774, 297] width 26 height 26
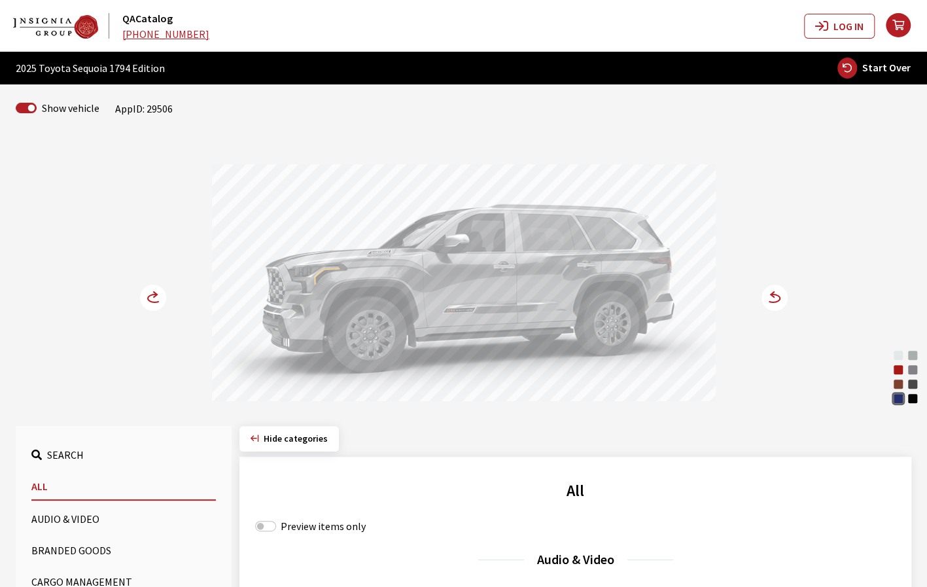
click at [882, 66] on span "Start Over" at bounding box center [886, 67] width 48 height 13
select select
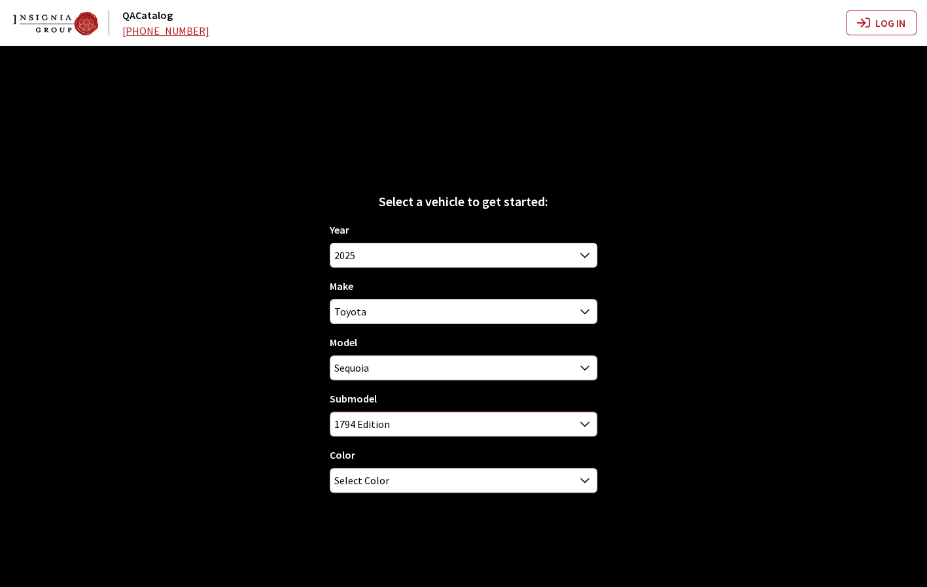
click at [507, 423] on span "1794 Edition" at bounding box center [463, 424] width 266 height 24
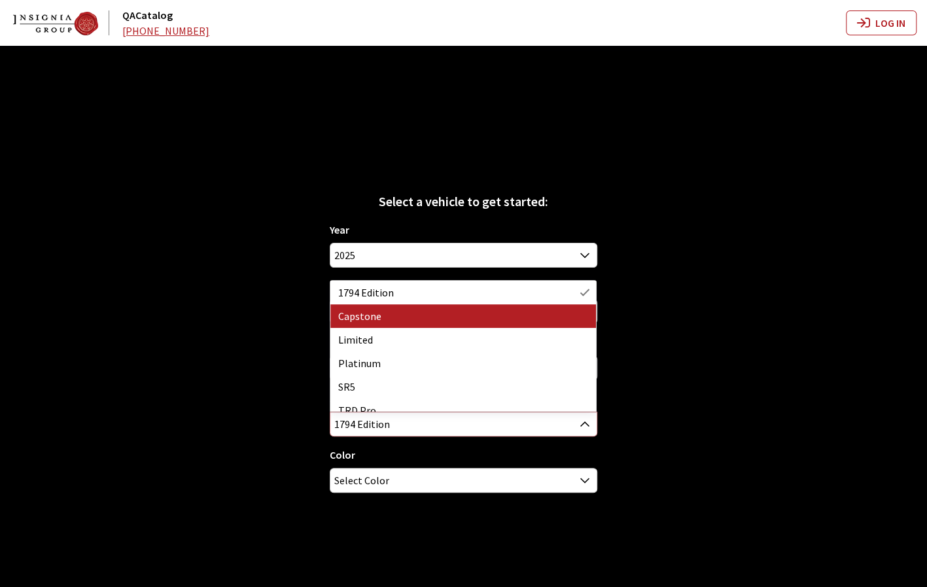
select select "4064"
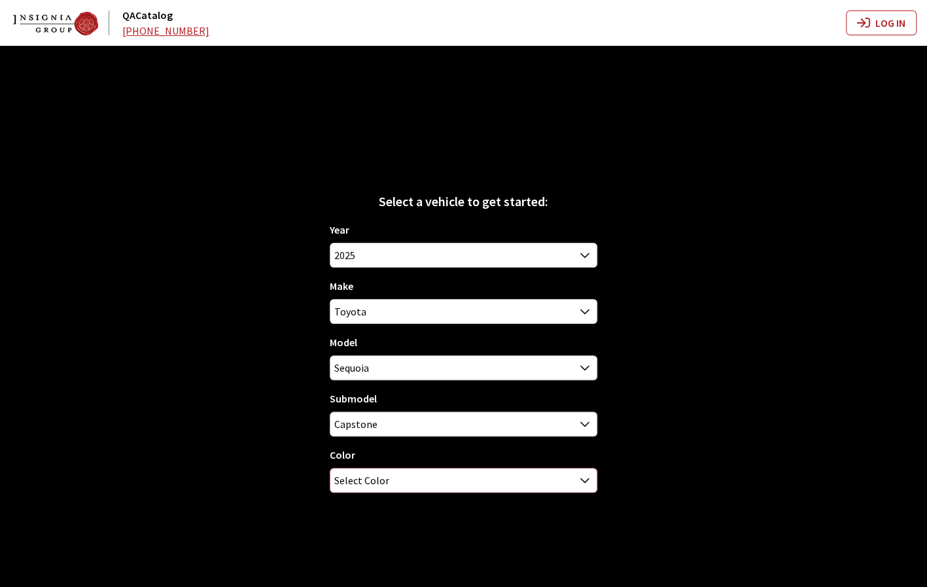
click at [531, 479] on span "Select Color" at bounding box center [463, 480] width 266 height 24
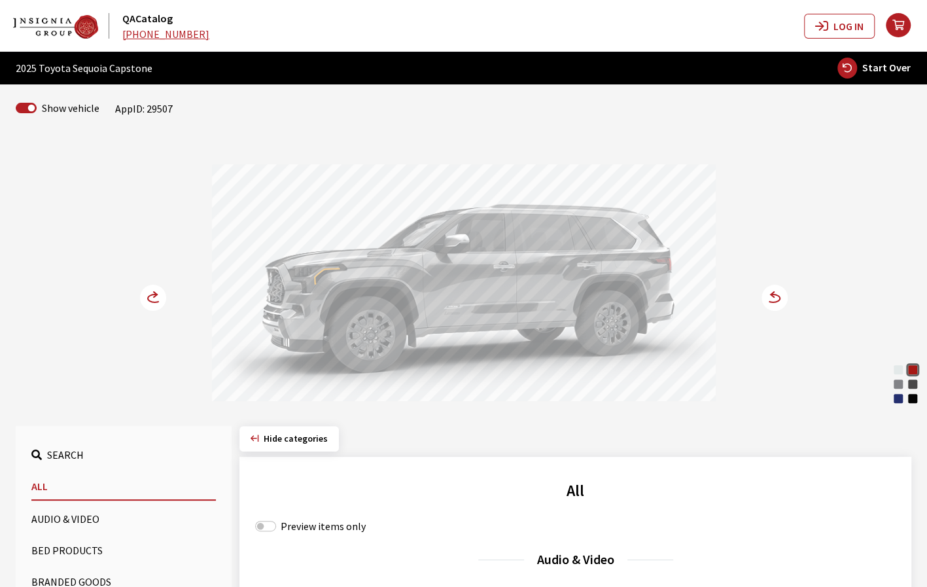
click at [769, 300] on circle at bounding box center [774, 297] width 26 height 26
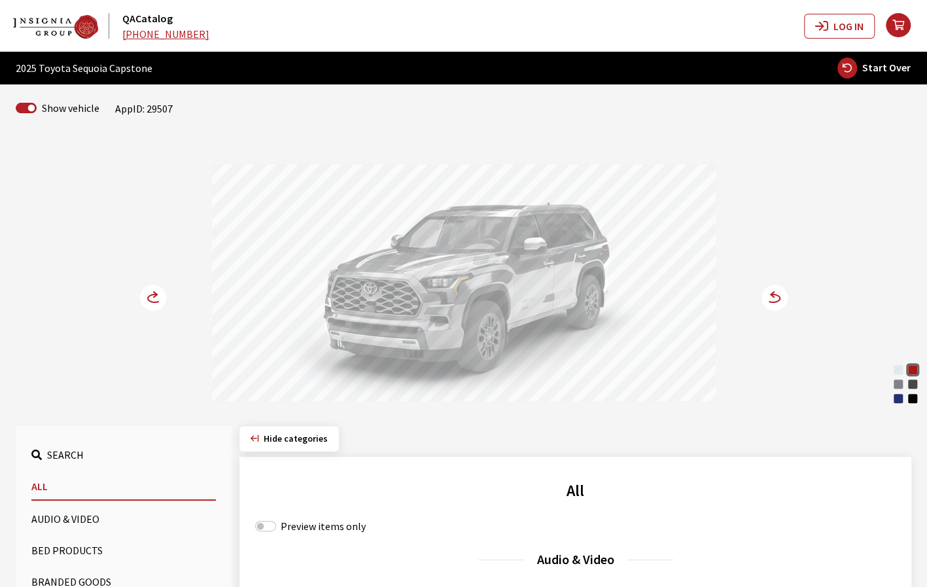
click at [152, 299] on circle at bounding box center [153, 297] width 26 height 26
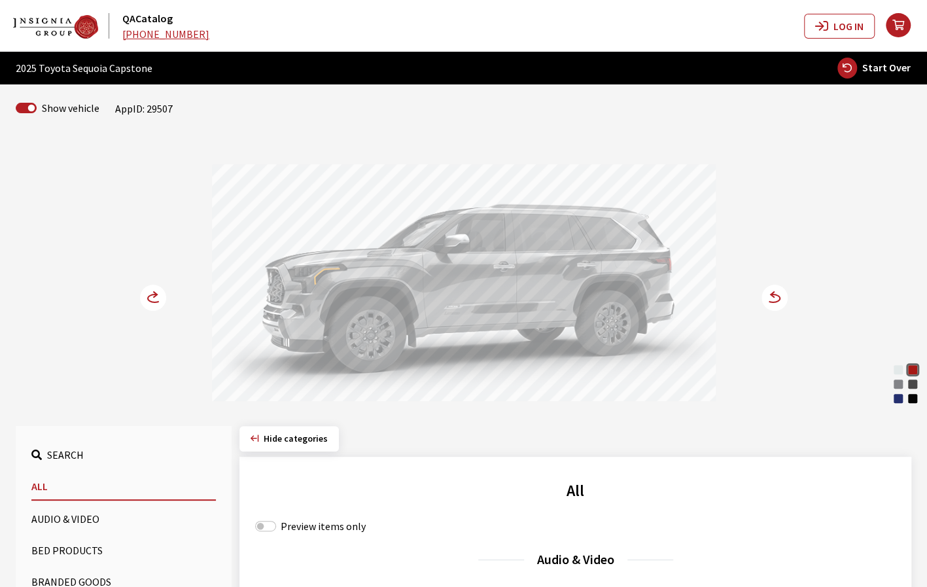
click at [149, 300] on icon at bounding box center [155, 298] width 14 height 8
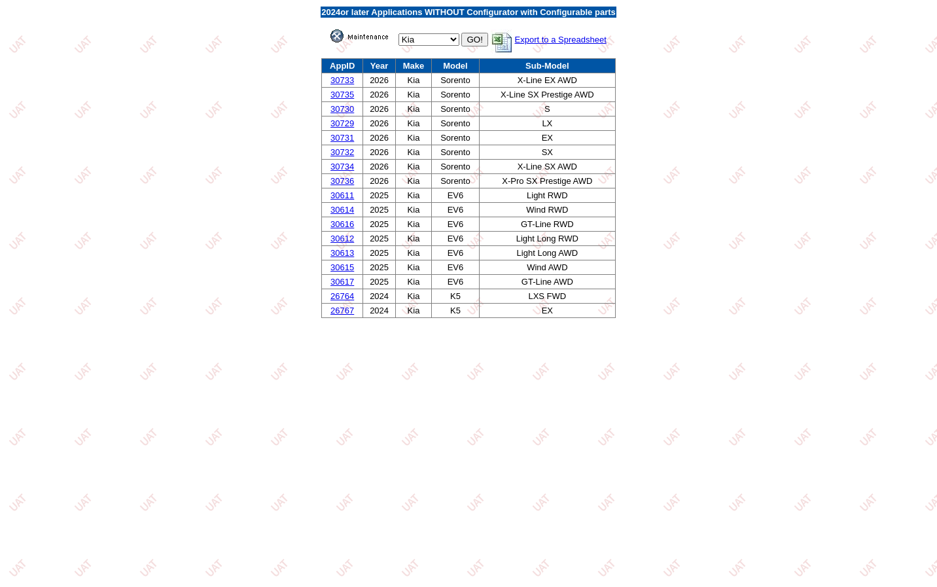
click at [432, 33] on td "** Select ** Acura Alfa Romeo Audi Bentley BMW DoubleTake [PERSON_NAME] Honda H…" at bounding box center [468, 37] width 296 height 37
click at [426, 39] on select "** Select ** Acura Alfa Romeo Audi Bentley BMW DoubleTake [PERSON_NAME] Honda H…" at bounding box center [428, 39] width 61 height 12
select select "24"
click at [398, 34] on select "** Select ** Acura Alfa Romeo Audi Bentley BMW DoubleTake Ford GM Honda Hyundai…" at bounding box center [428, 39] width 61 height 12
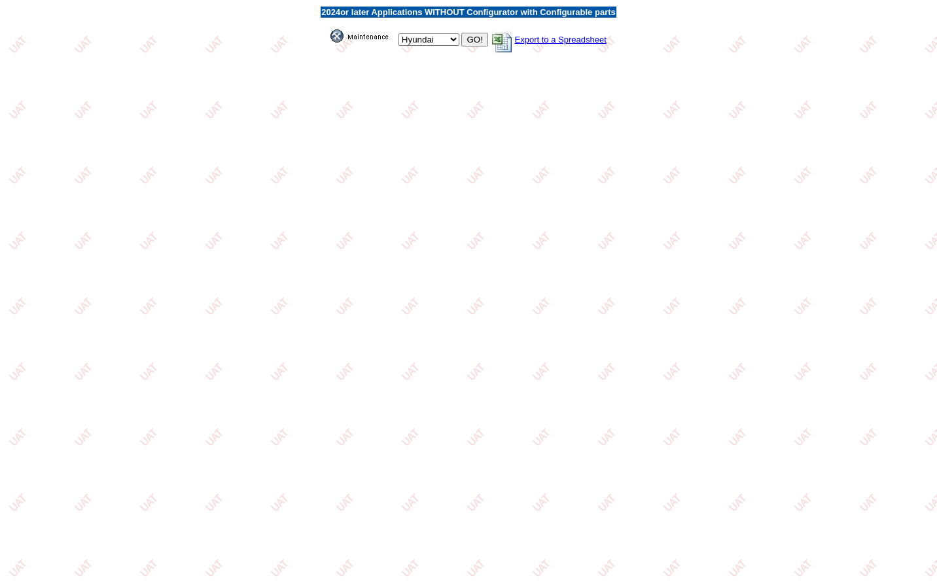
click at [470, 39] on input "GO!" at bounding box center [474, 40] width 26 height 14
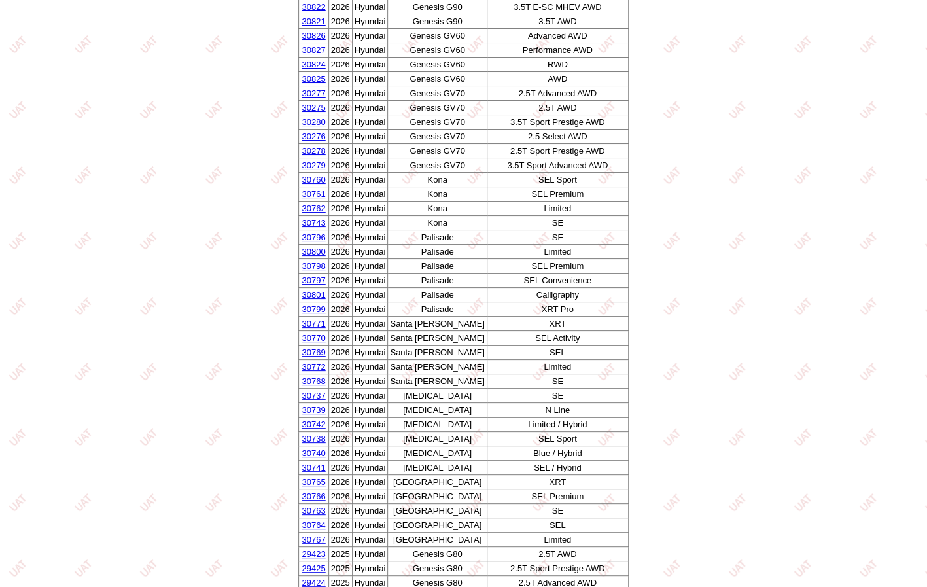
scroll to position [170, 0]
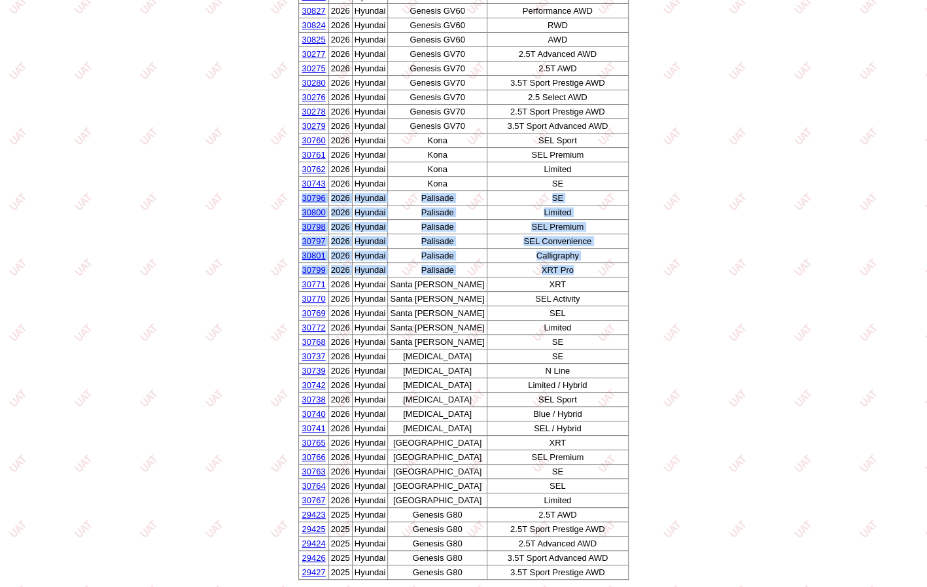
drag, startPoint x: 569, startPoint y: 270, endPoint x: 318, endPoint y: 202, distance: 260.2
click at [318, 202] on tbody "AppID Year Make Model Sub-Model 30469 2026 Hyundai Electrified GV70 AWD 30470 2…" at bounding box center [463, 234] width 329 height 691
copy tbody "30796 2026 Hyundai Palisade SE 30800 2026 Hyundai Palisade Limited 30798 2026 H…"
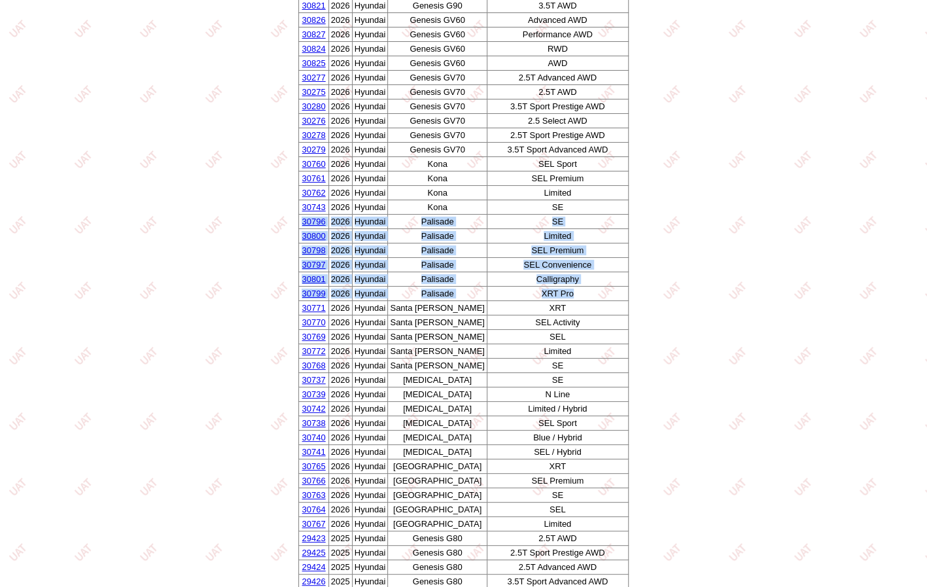
scroll to position [39, 0]
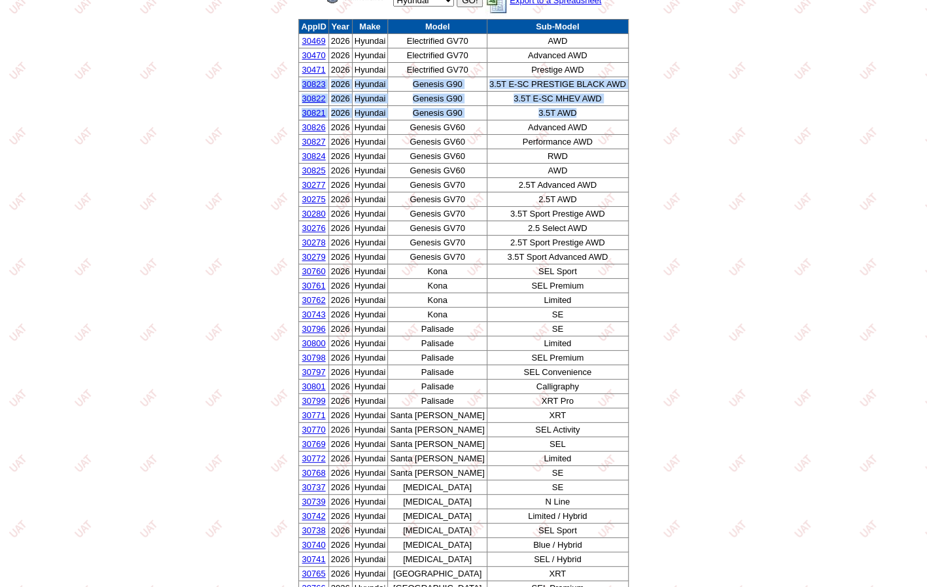
drag, startPoint x: 561, startPoint y: 113, endPoint x: 318, endPoint y: 87, distance: 244.7
click at [318, 87] on tbody "AppID Year Make Model Sub-Model 30469 2026 Hyundai Electrified GV70 AWD 30470 2…" at bounding box center [463, 365] width 329 height 691
copy tbody "30823 2026 Hyundai Genesis G90 3.5T E-SC PRESTIGE BLACK AWD 30822 2026 Hyundai …"
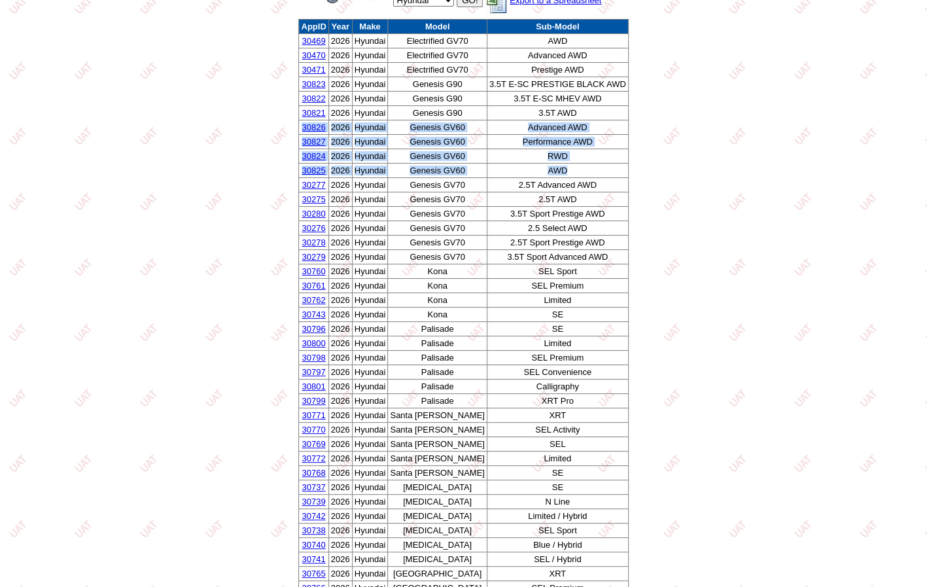
drag, startPoint x: 557, startPoint y: 169, endPoint x: 315, endPoint y: 129, distance: 245.3
click at [315, 129] on tbody "AppID Year Make Model Sub-Model 30469 2026 Hyundai Electrified GV70 AWD 30470 2…" at bounding box center [463, 365] width 329 height 691
copy tbody "30826 2026 Hyundai Genesis GV60 Advanced AWD 30827 2026 Hyundai Genesis GV60 Pe…"
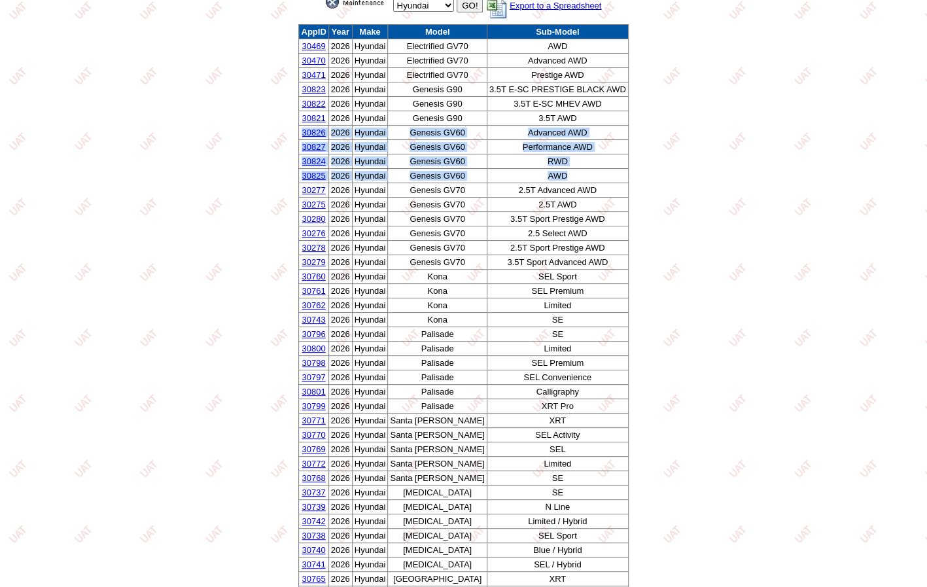
click at [428, 3] on select "** Select ** Acura Alfa Romeo Audi Bentley BMW DoubleTake [PERSON_NAME] Honda H…" at bounding box center [423, 5] width 61 height 12
click at [439, 7] on select "** Select ** Acura Alfa Romeo Audi Bentley BMW DoubleTake [PERSON_NAME] Honda H…" at bounding box center [423, 5] width 61 height 12
select select "6"
click at [393, 0] on select "** Select ** Acura Alfa Romeo Audi Bentley BMW DoubleTake [PERSON_NAME] Honda H…" at bounding box center [423, 5] width 61 height 12
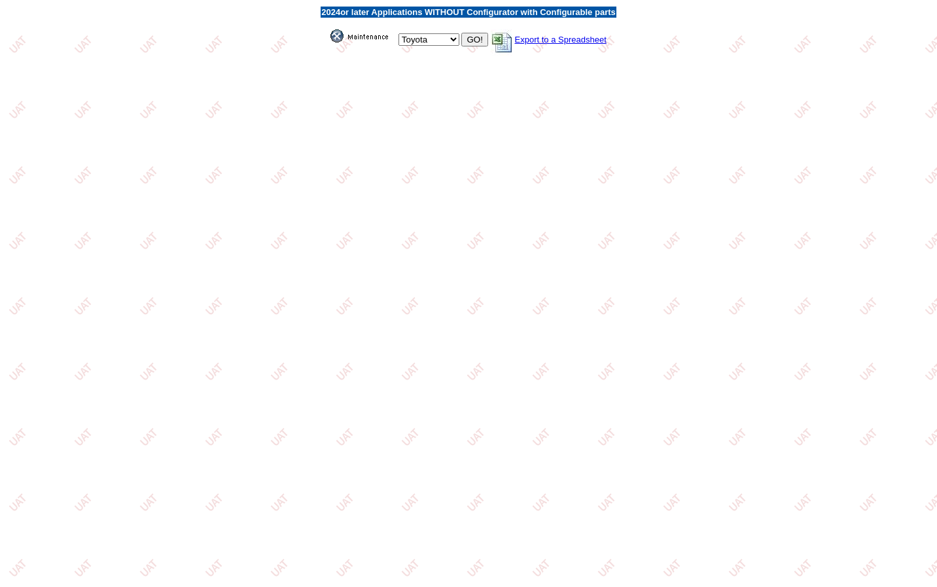
click at [471, 36] on input "GO!" at bounding box center [474, 40] width 26 height 14
